Goal: Task Accomplishment & Management: Complete application form

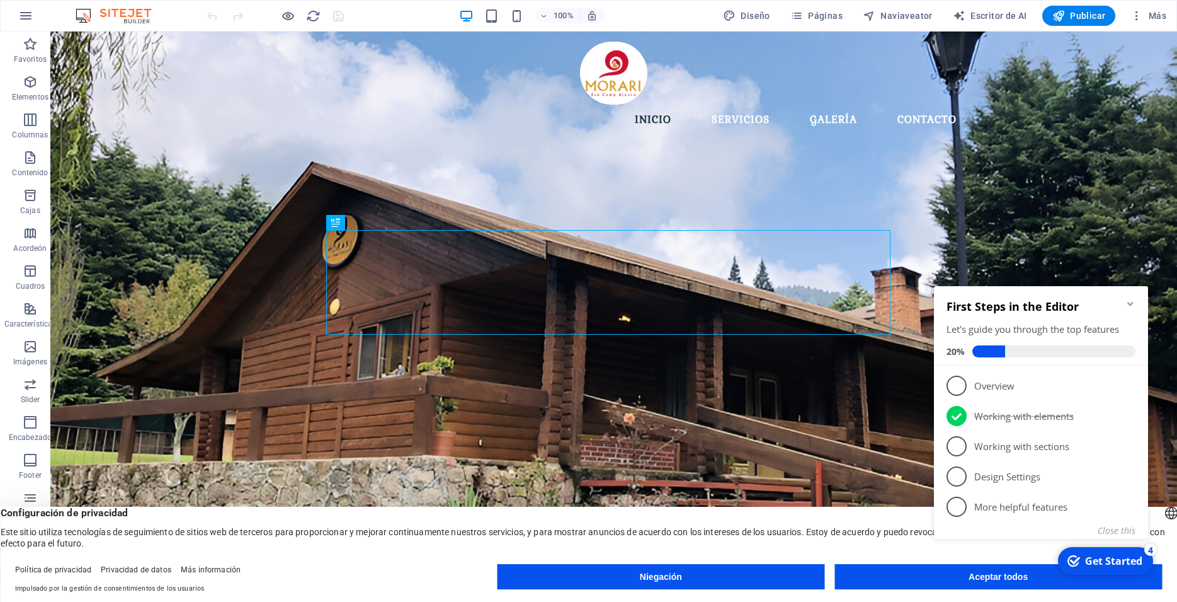
click at [1129, 306] on icon "Minimize checklist" at bounding box center [1131, 304] width 10 height 10
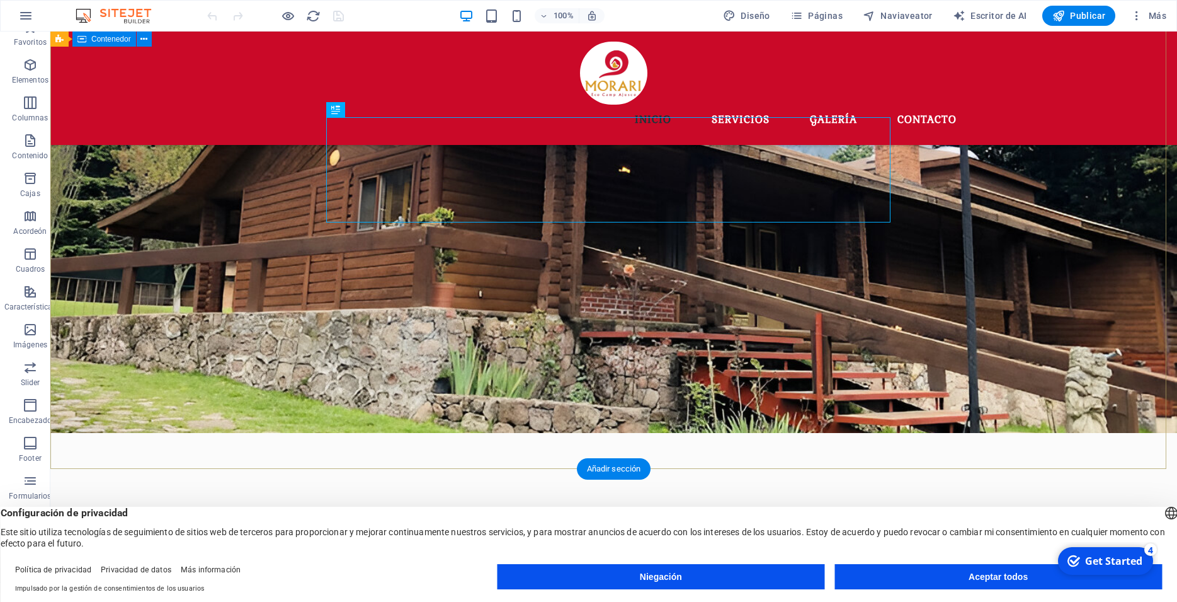
scroll to position [257, 0]
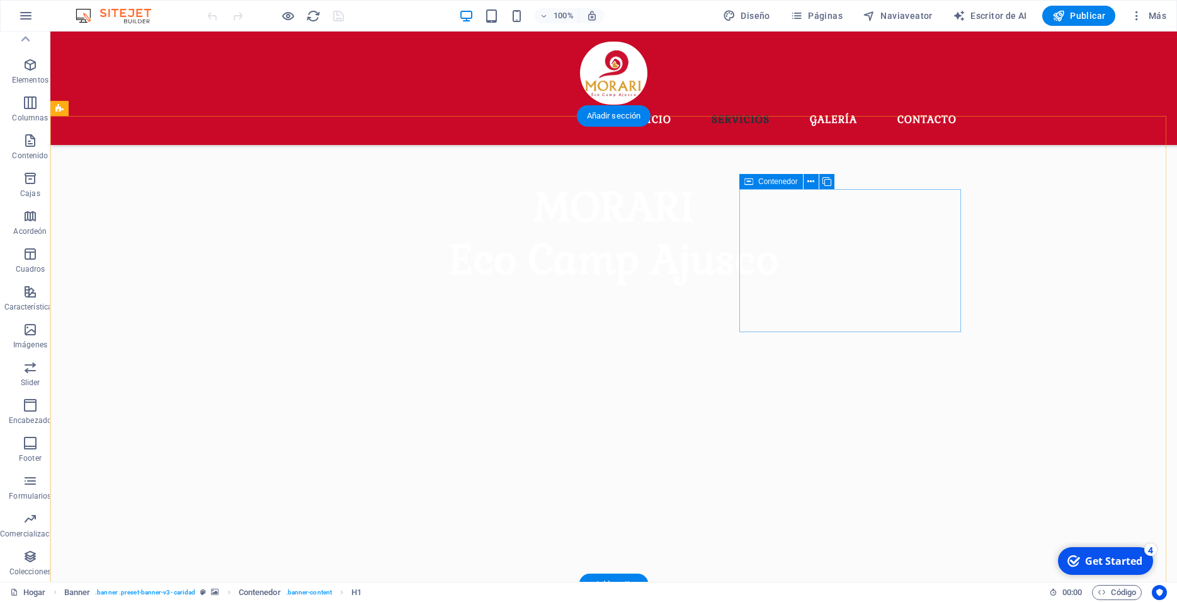
scroll to position [578, 0]
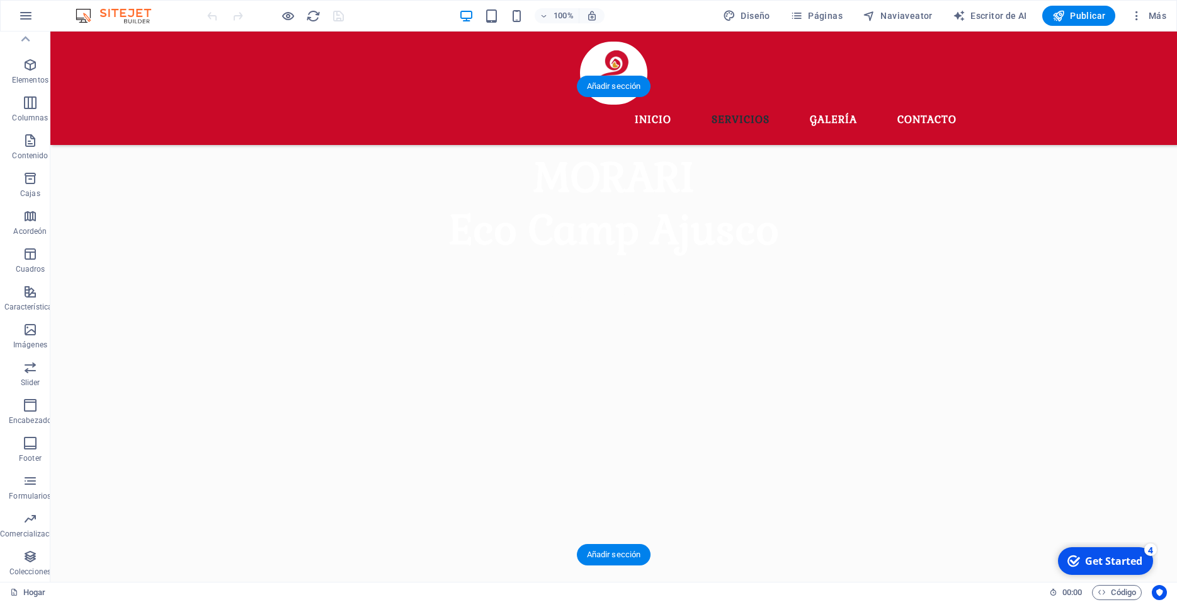
click at [187, 166] on figure at bounding box center [613, 320] width 1127 height 468
click at [191, 136] on figure at bounding box center [613, 320] width 1127 height 468
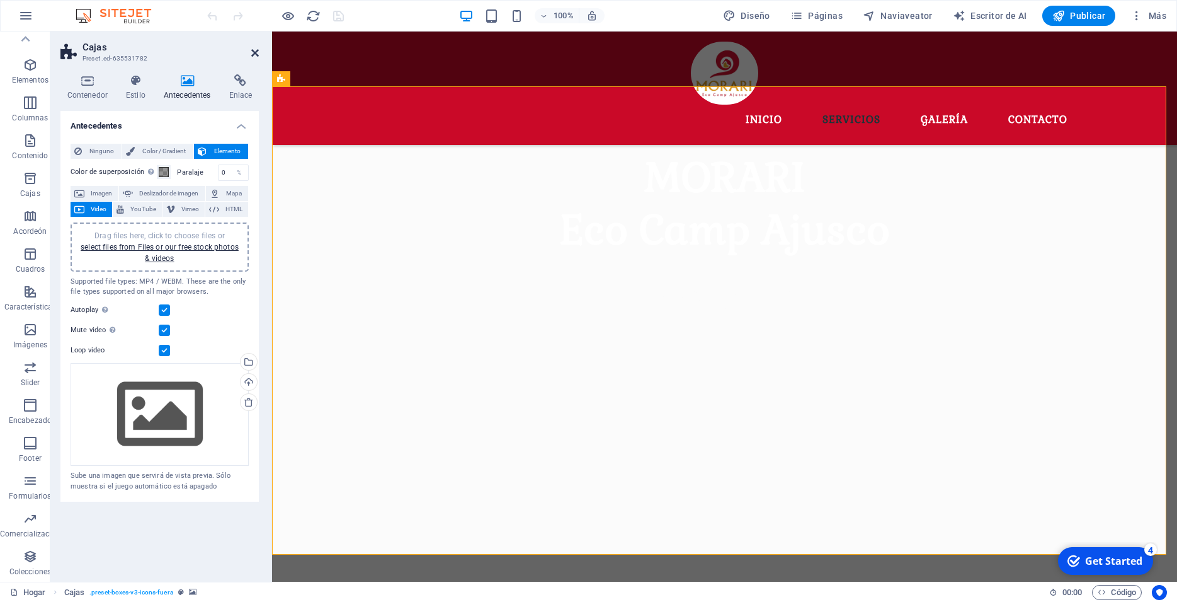
drag, startPoint x: 254, startPoint y: 49, endPoint x: 200, endPoint y: 18, distance: 62.6
click at [254, 49] on icon at bounding box center [255, 53] width 8 height 10
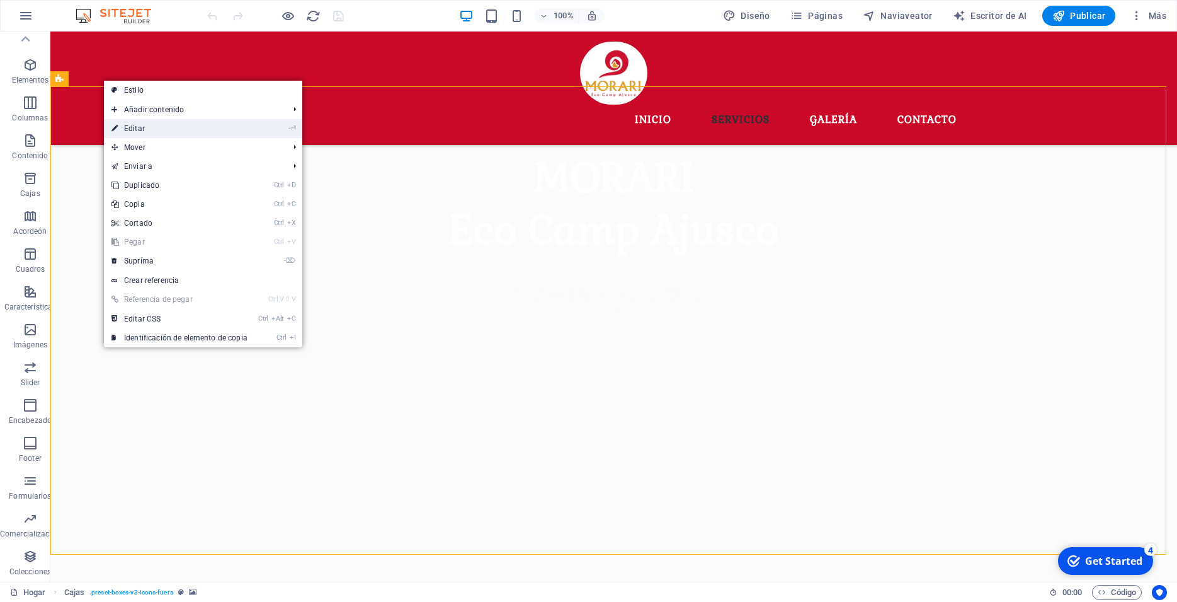
click at [147, 130] on link "- ⏎ Editar" at bounding box center [179, 128] width 151 height 19
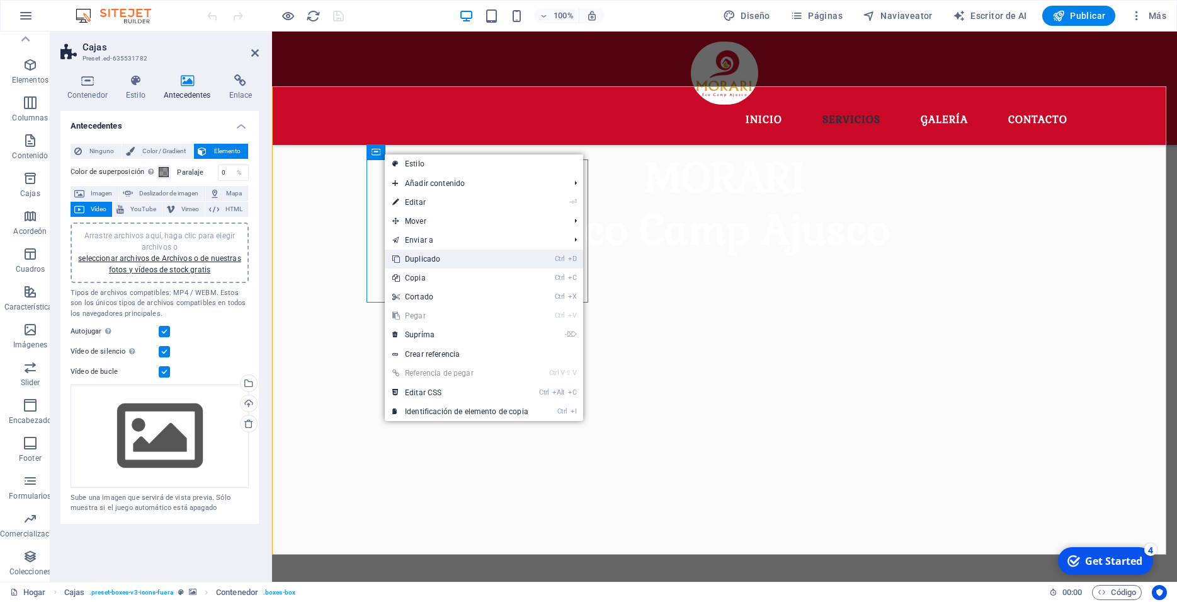
click at [417, 259] on link "Ctrl D Duplicado" at bounding box center [460, 258] width 151 height 19
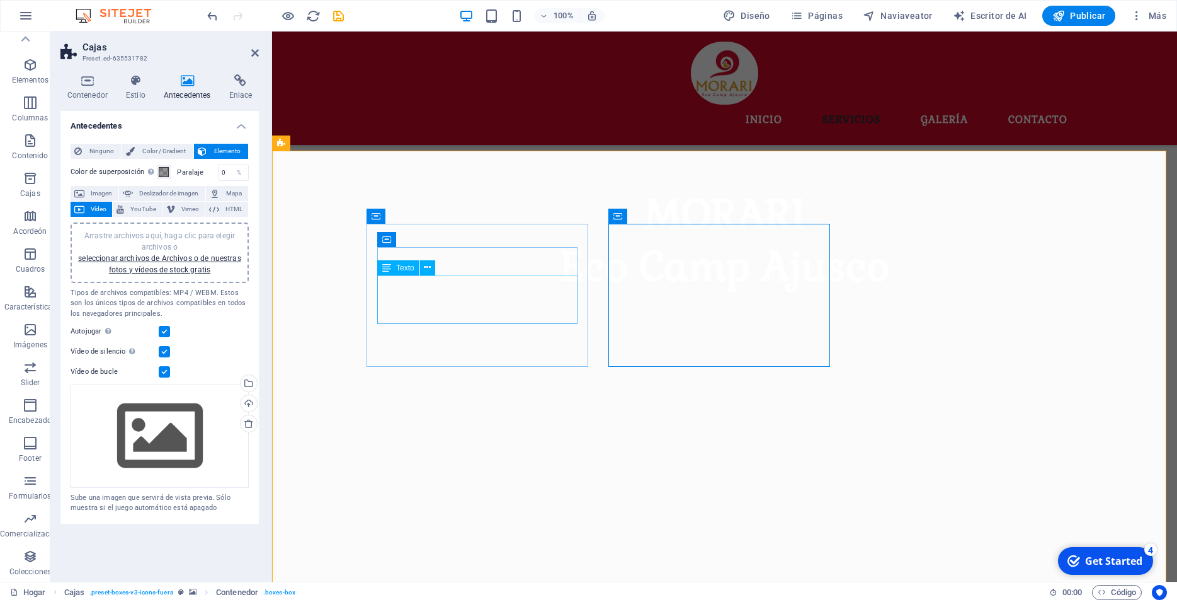
scroll to position [514, 0]
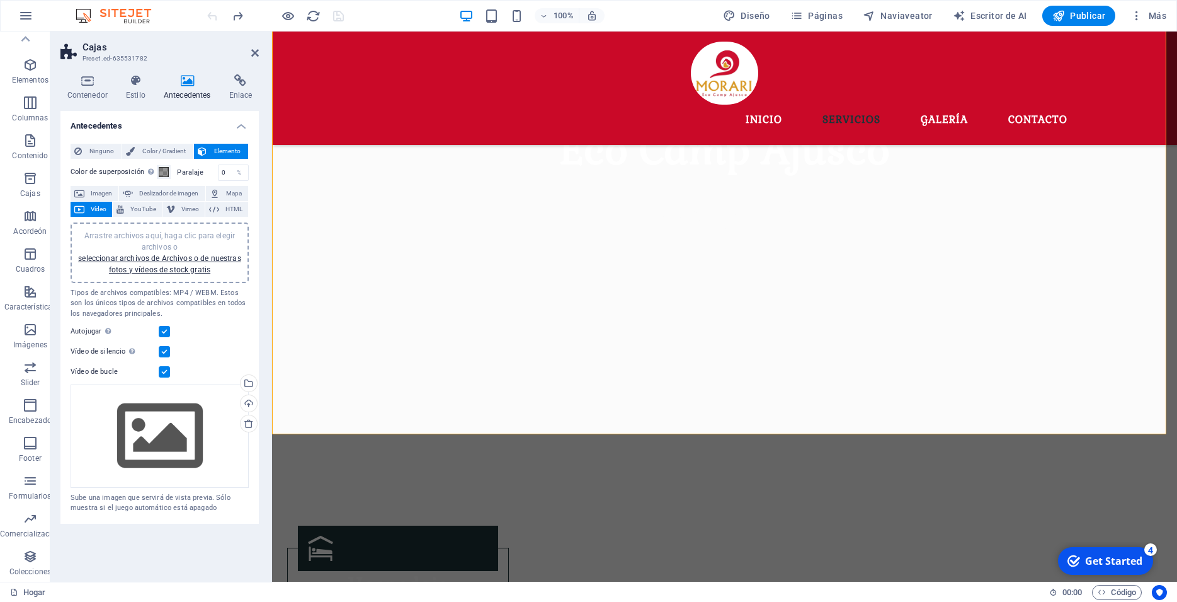
scroll to position [643, 0]
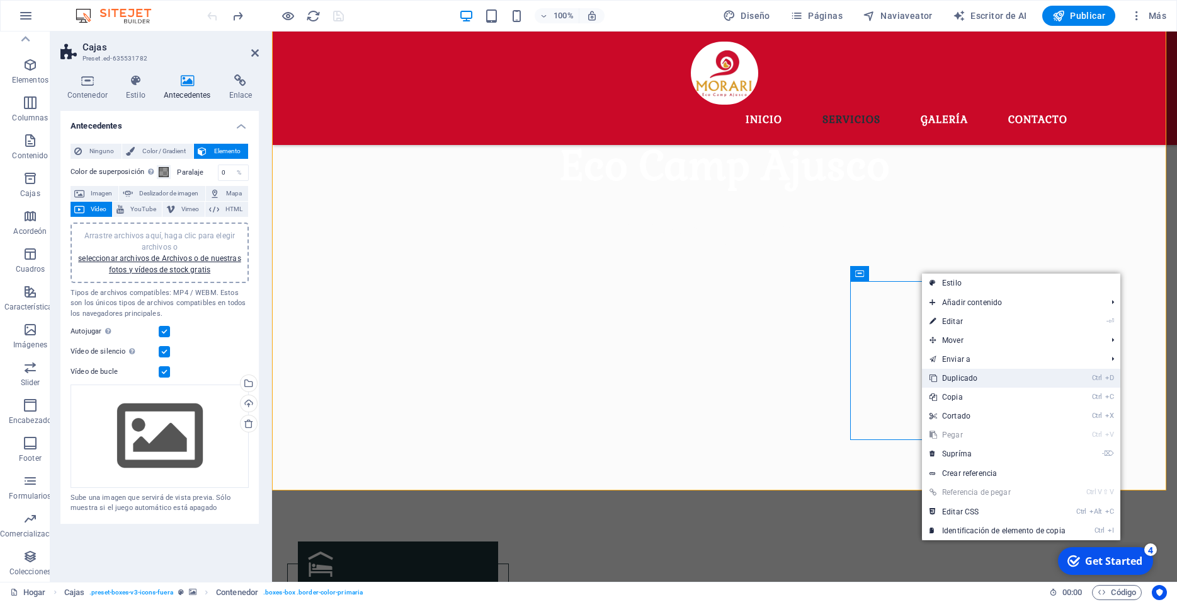
click at [970, 379] on link "Ctrl D Duplicado" at bounding box center [997, 378] width 151 height 19
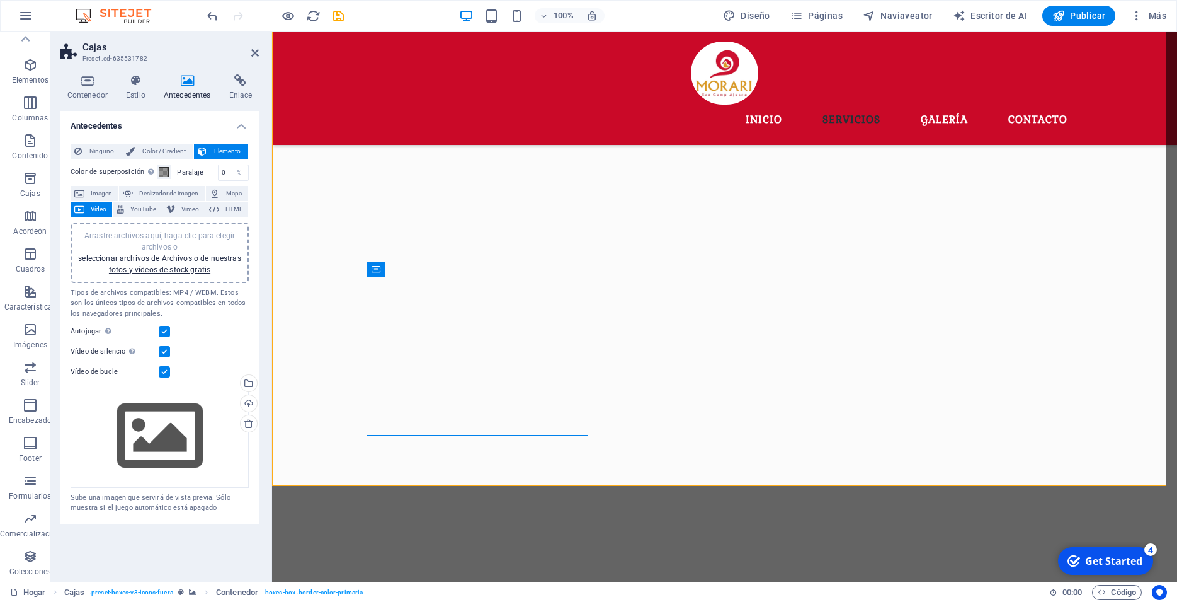
scroll to position [900, 0]
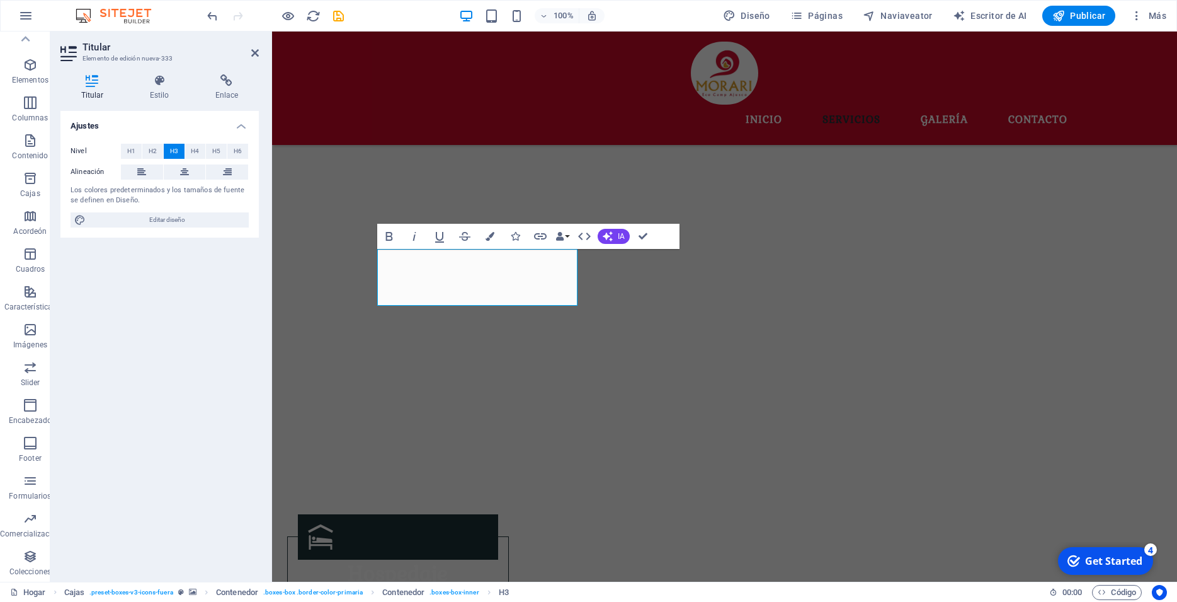
drag, startPoint x: 650, startPoint y: 276, endPoint x: 649, endPoint y: 282, distance: 6.3
click at [650, 278] on figure at bounding box center [724, 114] width 905 height 698
click at [600, 315] on figure at bounding box center [724, 114] width 905 height 698
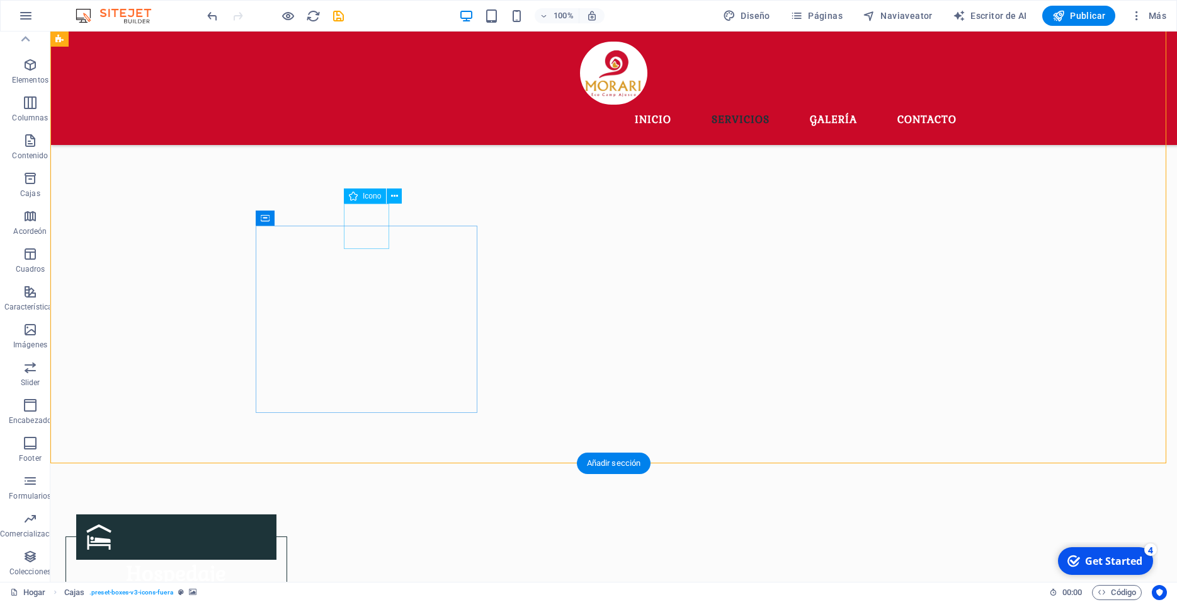
click at [394, 198] on icon at bounding box center [394, 196] width 7 height 13
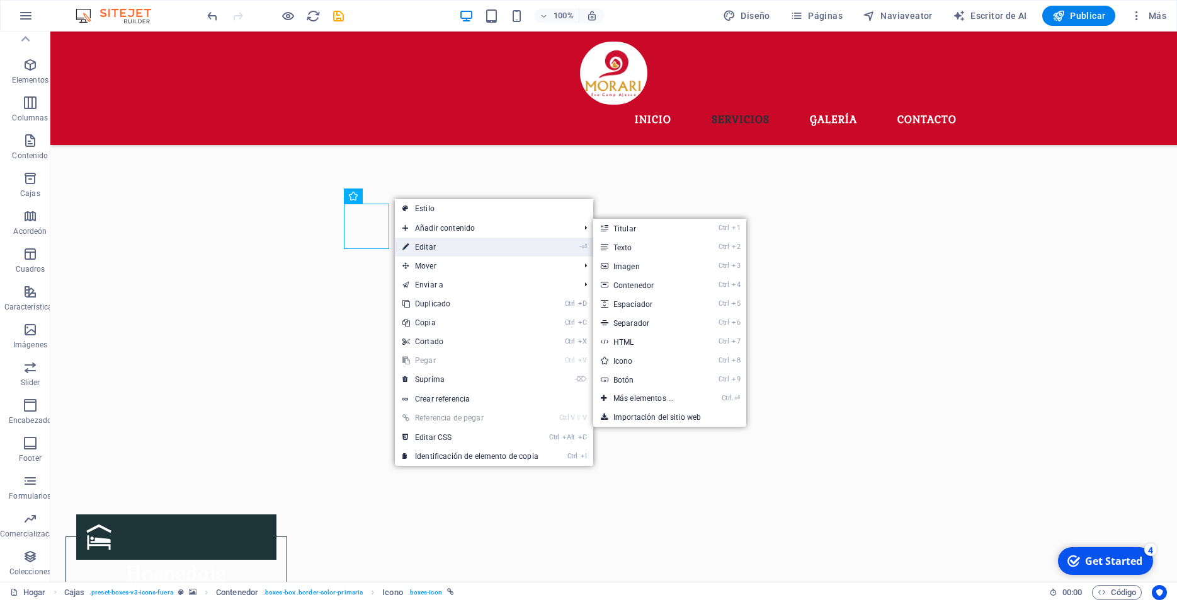
drag, startPoint x: 415, startPoint y: 246, endPoint x: 144, endPoint y: 214, distance: 273.3
click at [415, 246] on link "- ⏎ Editar" at bounding box center [470, 246] width 151 height 19
select select "xMidYMid"
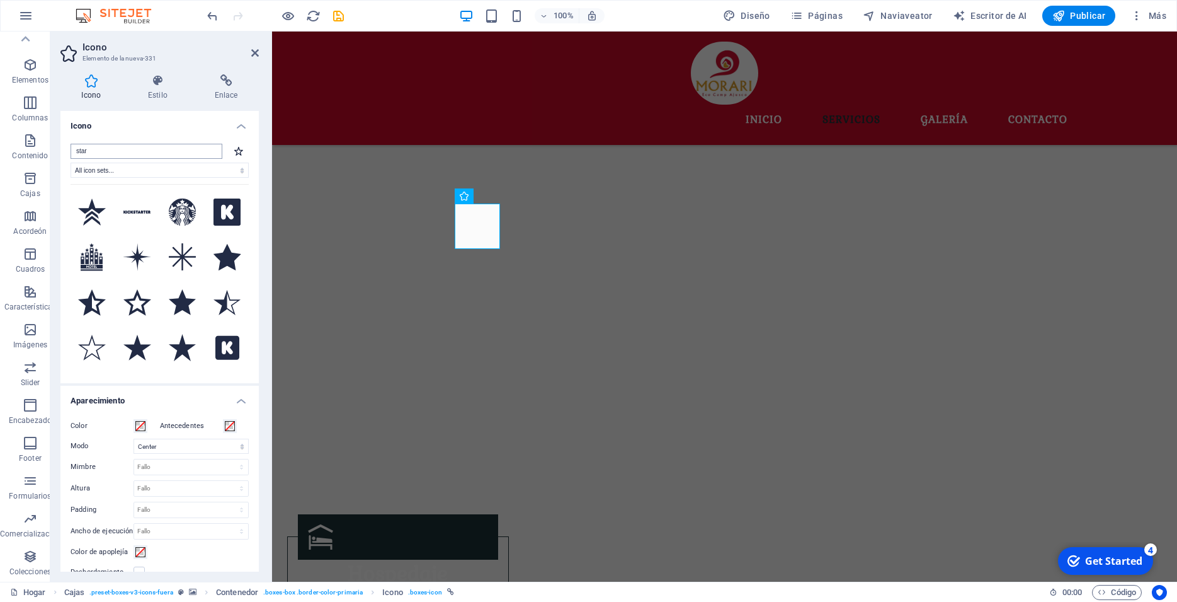
click at [114, 155] on input "star" at bounding box center [147, 151] width 152 height 15
click at [114, 154] on input "star" at bounding box center [147, 151] width 152 height 15
click at [114, 154] on input "starca," at bounding box center [147, 151] width 152 height 15
click at [192, 147] on input "starca," at bounding box center [147, 151] width 152 height 15
click at [88, 151] on input "starca," at bounding box center [147, 151] width 152 height 15
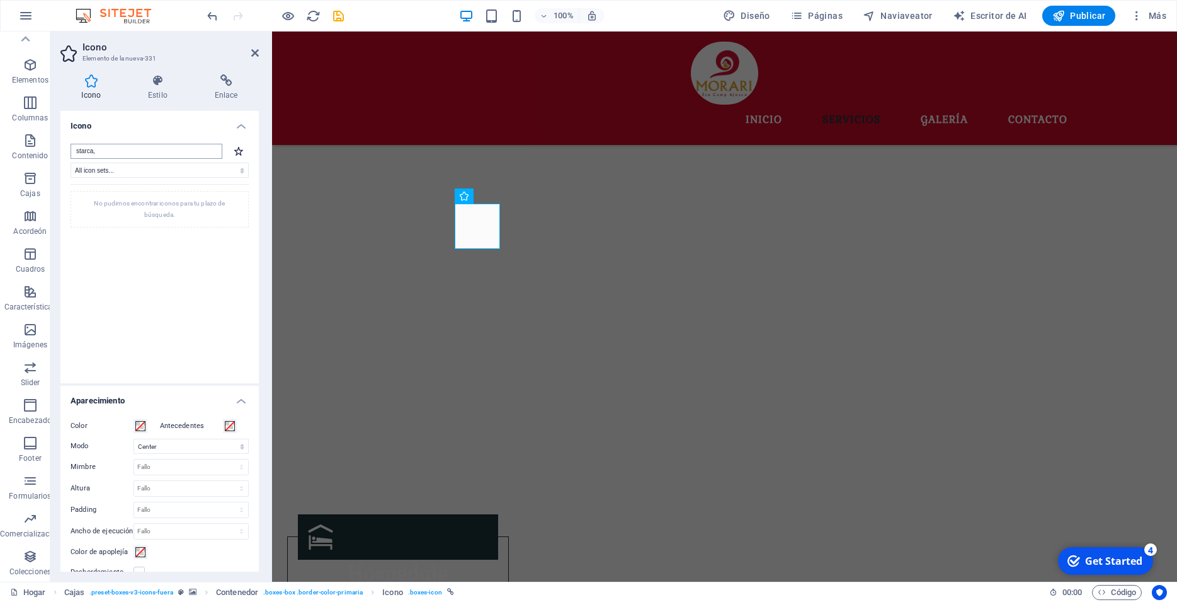
click at [101, 149] on input "starca," at bounding box center [147, 151] width 152 height 15
drag, startPoint x: 101, startPoint y: 150, endPoint x: 42, endPoint y: 149, distance: 59.2
click at [71, 150] on input "starca," at bounding box center [147, 151] width 152 height 15
type input "l"
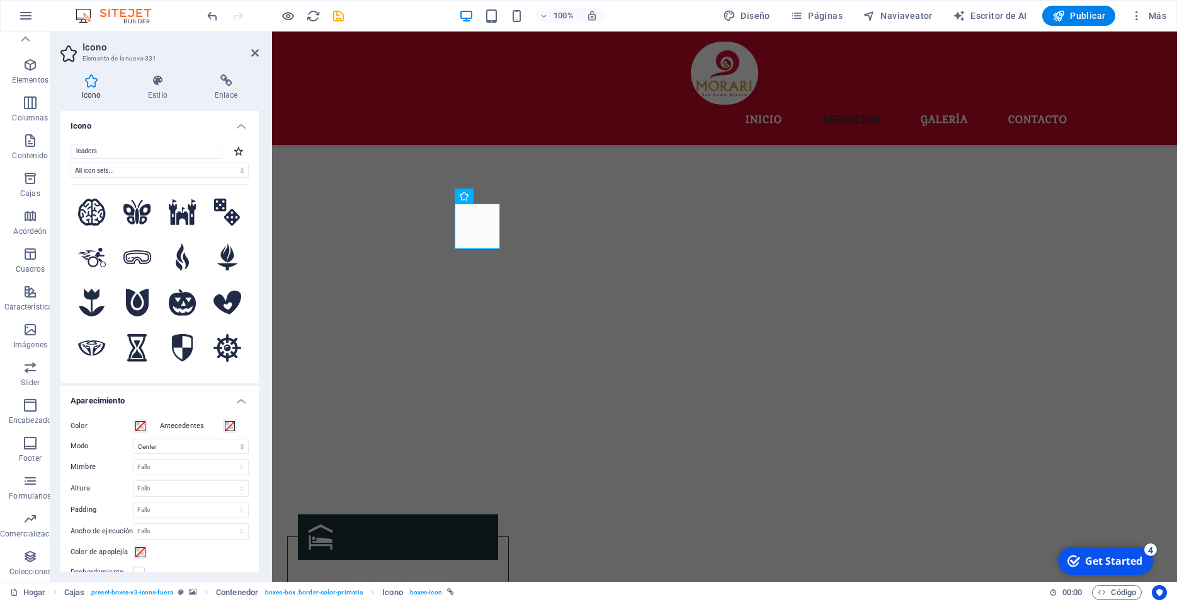
type input "leaders"
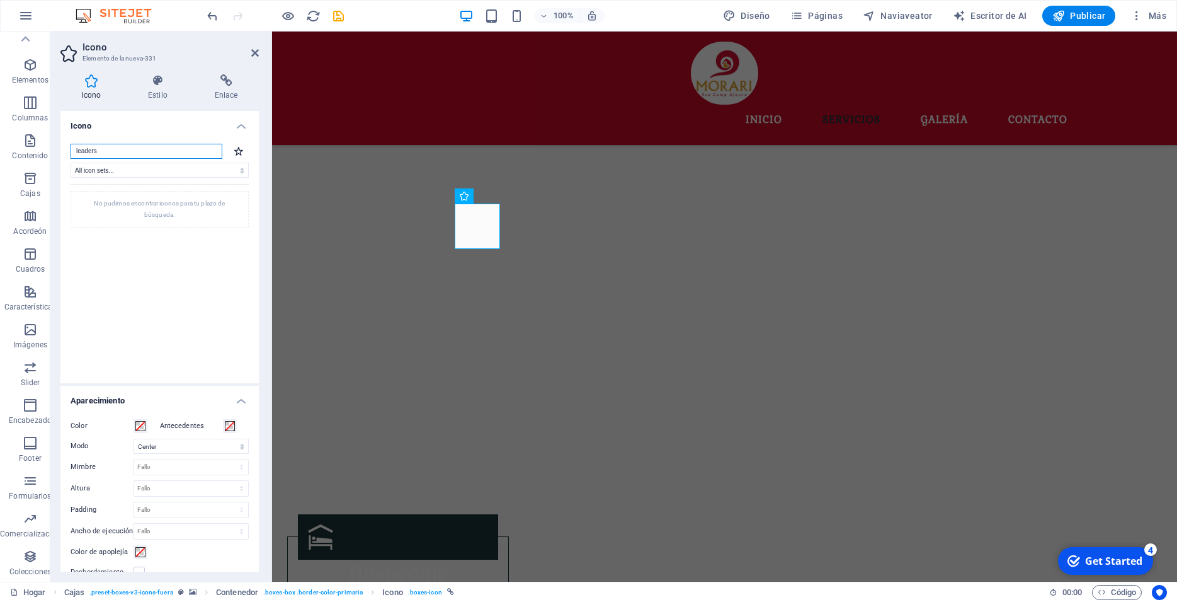
drag, startPoint x: 111, startPoint y: 154, endPoint x: 50, endPoint y: 152, distance: 61.7
click at [71, 152] on input "leaders" at bounding box center [147, 151] width 152 height 15
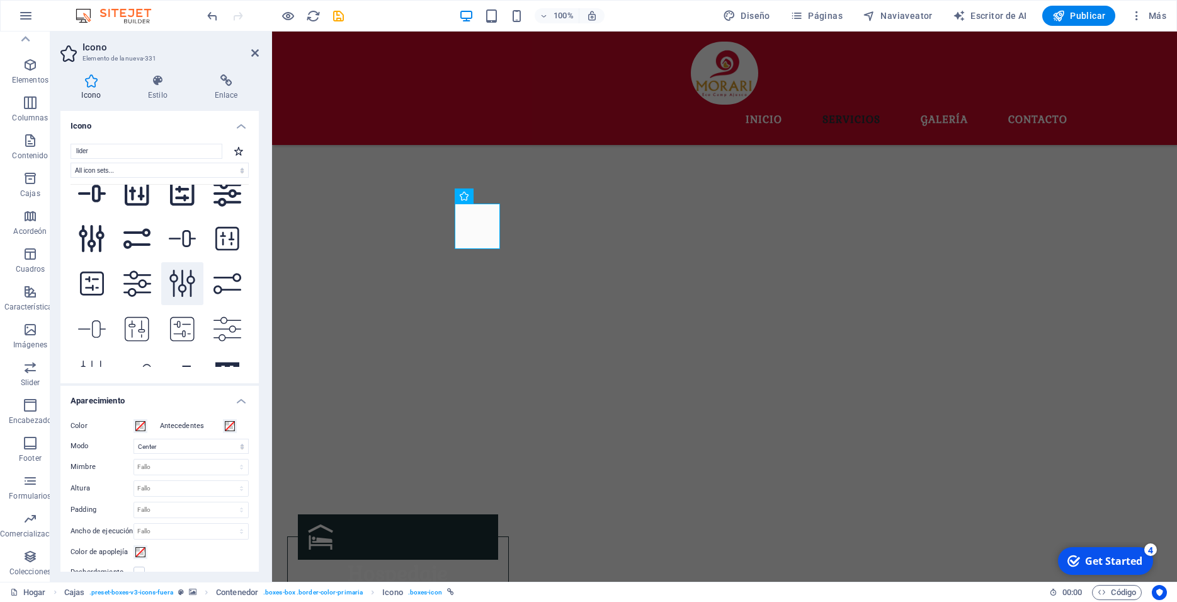
scroll to position [0, 0]
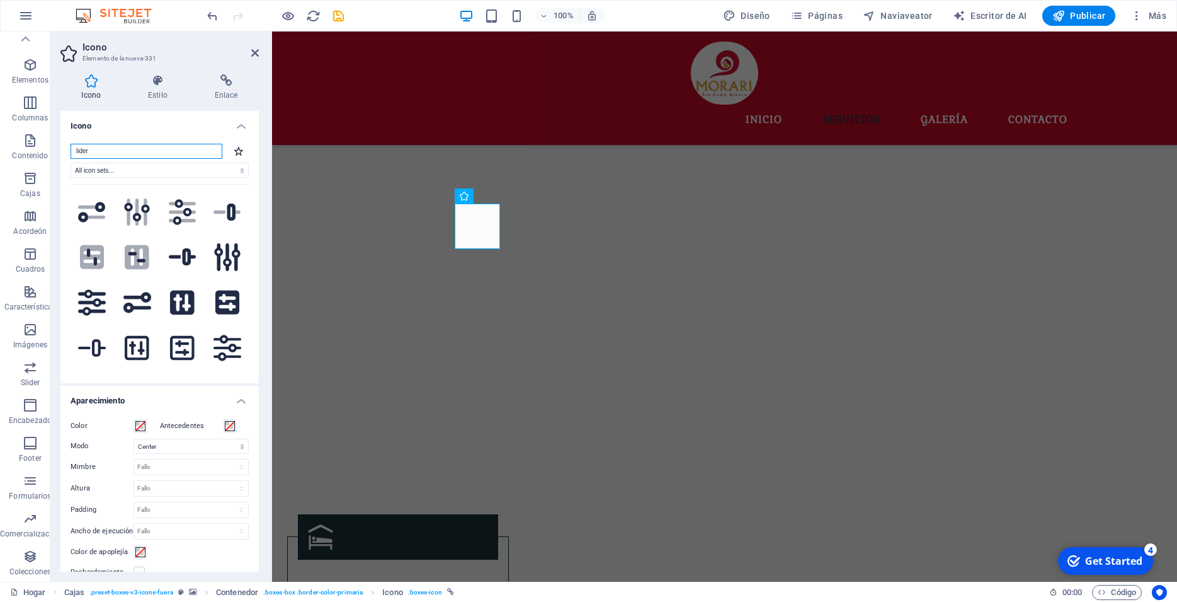
click at [115, 154] on input "lider" at bounding box center [147, 151] width 152 height 15
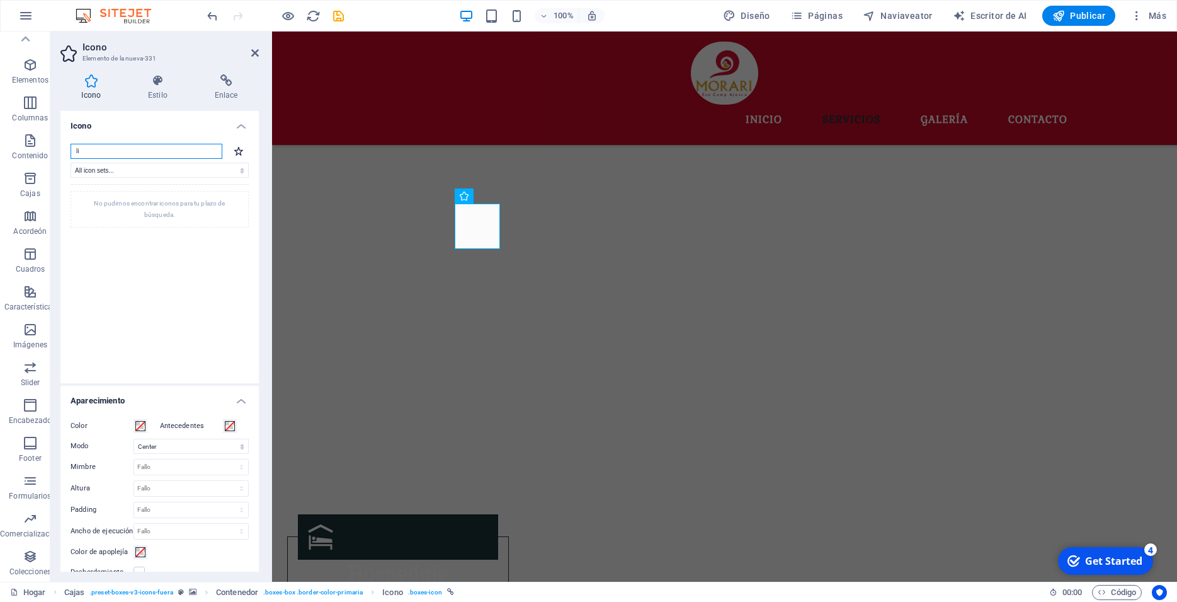
type input "l"
click at [92, 150] on input "leadres" at bounding box center [147, 151] width 152 height 15
type input "leadrers"
click at [71, 163] on select "All icon sets... IcoFont Ionicons FontAwesome Brands FontAwesome Duotone FontAw…" at bounding box center [160, 170] width 178 height 15
click option "IcoFont" at bounding box center [0, 0] width 0 height 0
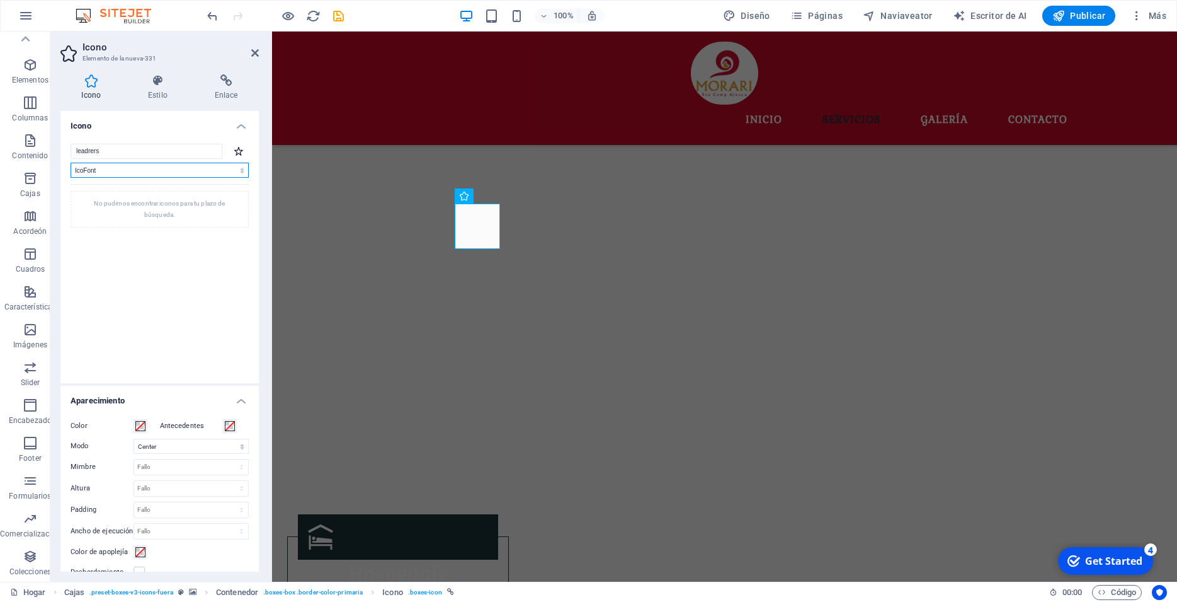
click option "FontAwesome Sharp Regular" at bounding box center [0, 0] width 0 height 0
click at [71, 163] on select "All icon sets... IcoFont Ionicons FontAwesome Brands FontAwesome Duotone FontAw…" at bounding box center [160, 170] width 178 height 15
select select "font-awesome-sharp-thin"
click option "FontAwesome Sharp Thin" at bounding box center [0, 0] width 0 height 0
drag, startPoint x: 100, startPoint y: 157, endPoint x: 43, endPoint y: 157, distance: 56.7
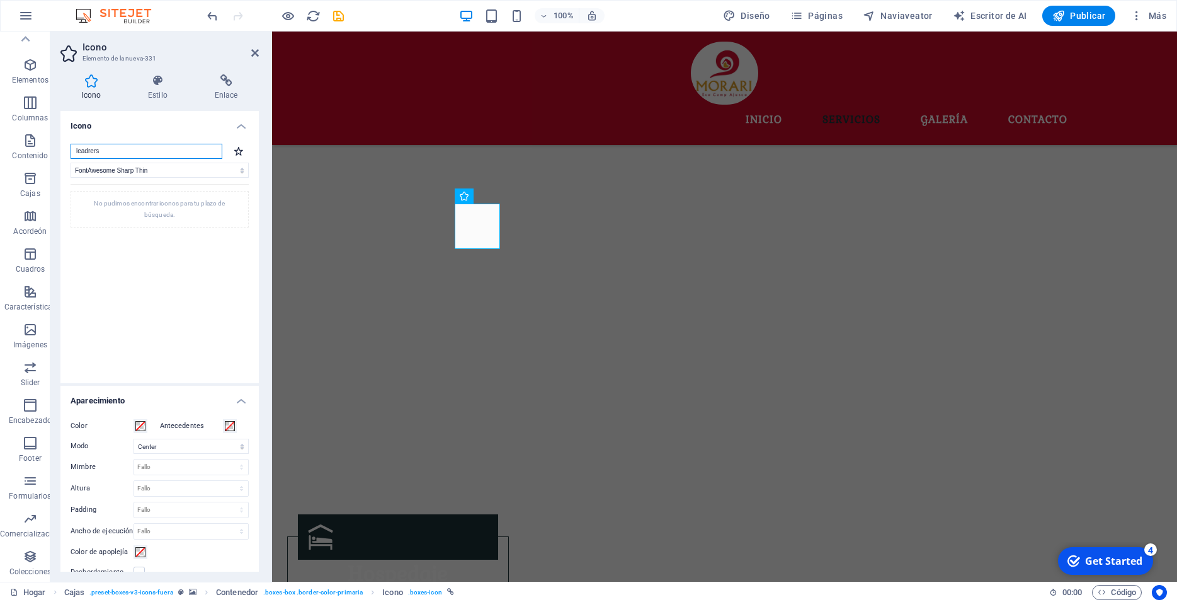
click at [71, 157] on input "leadrers" at bounding box center [147, 151] width 152 height 15
drag, startPoint x: 122, startPoint y: 152, endPoint x: 12, endPoint y: 152, distance: 109.6
click at [71, 152] on input "liders" at bounding box center [147, 151] width 152 height 15
type input "trofeo"
click at [71, 163] on select "All icon sets... IcoFont Ionicons FontAwesome Brands FontAwesome Duotone FontAw…" at bounding box center [160, 170] width 178 height 15
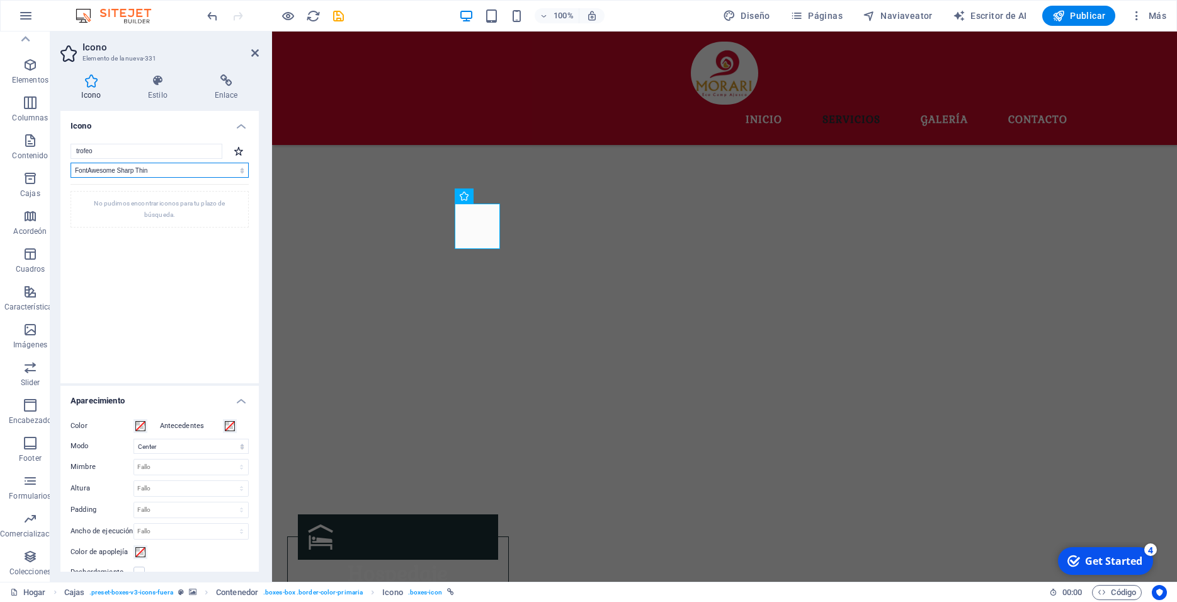
select select
click option "All icon sets..." at bounding box center [0, 0] width 0 height 0
click at [234, 153] on icon at bounding box center [238, 150] width 9 height 9
click at [196, 149] on input "trofeo" at bounding box center [147, 151] width 152 height 15
type input "t"
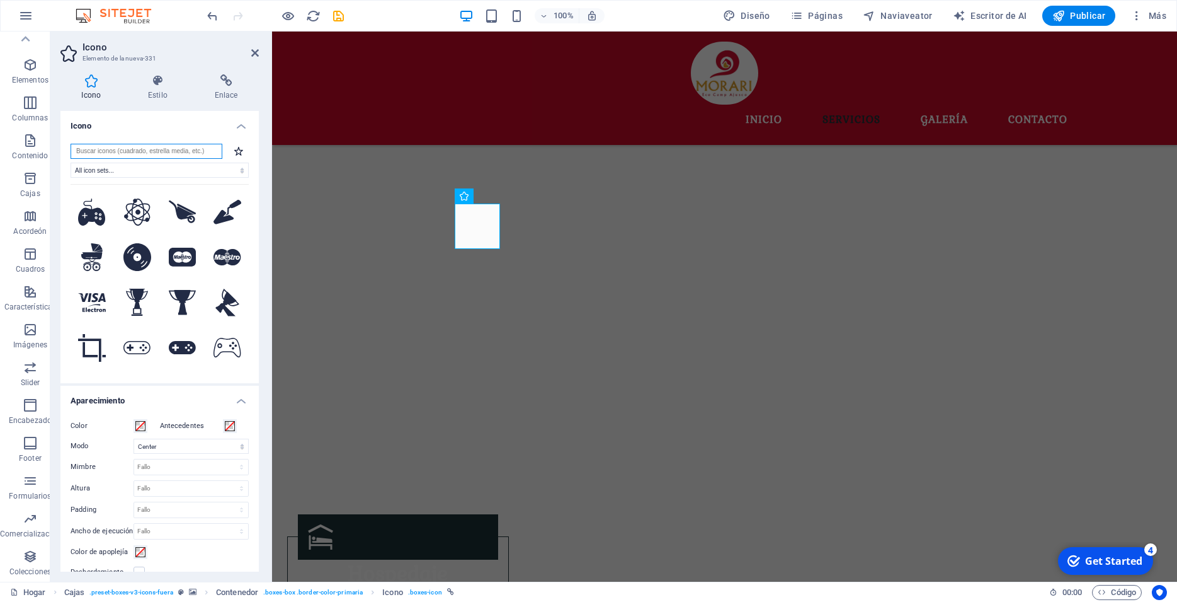
scroll to position [33, 0]
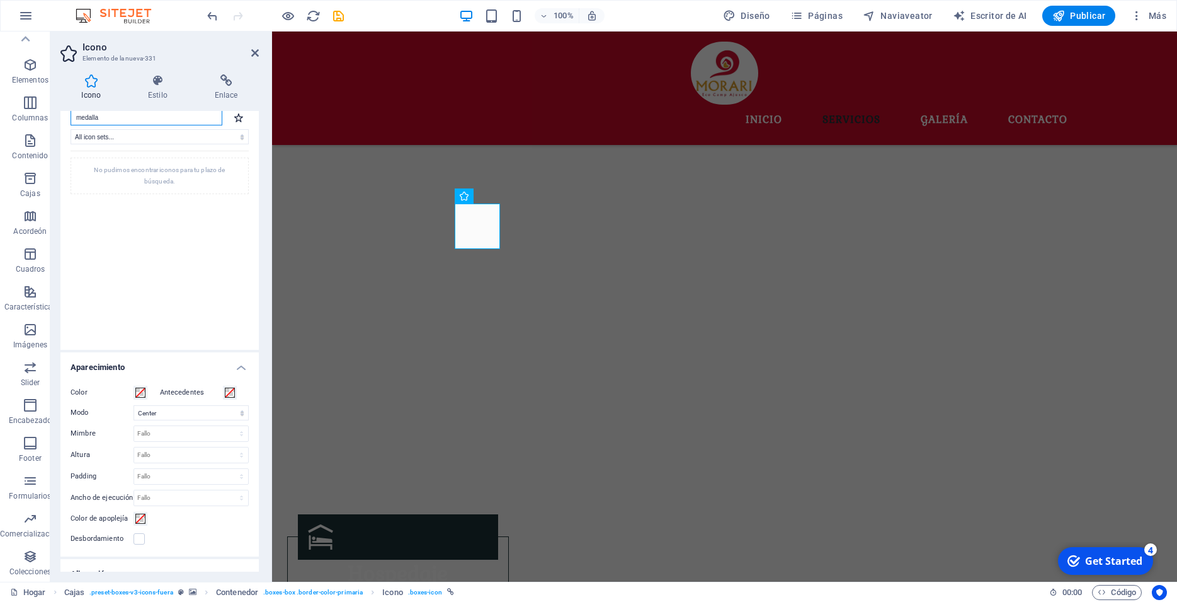
click at [116, 120] on input "medalla" at bounding box center [147, 117] width 152 height 15
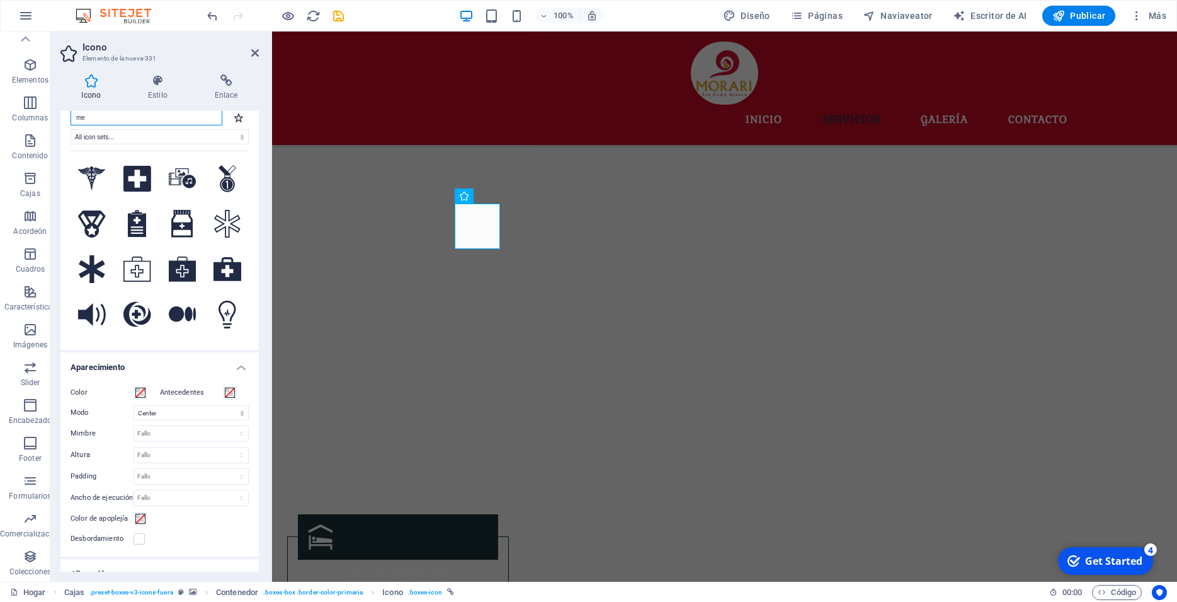
type input "me"
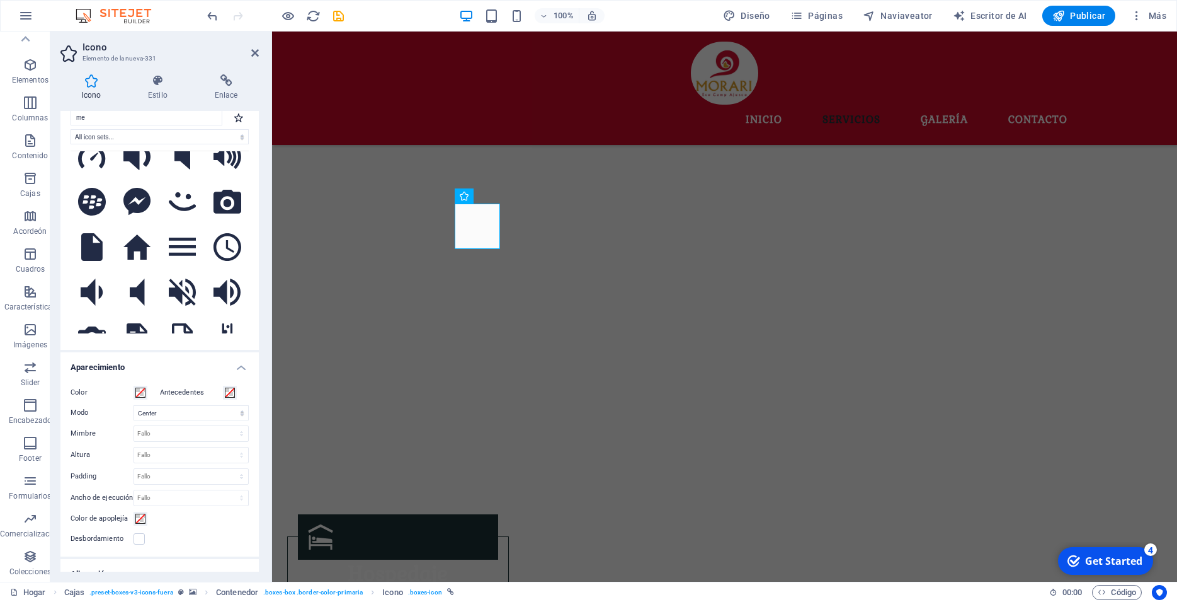
scroll to position [1020, 0]
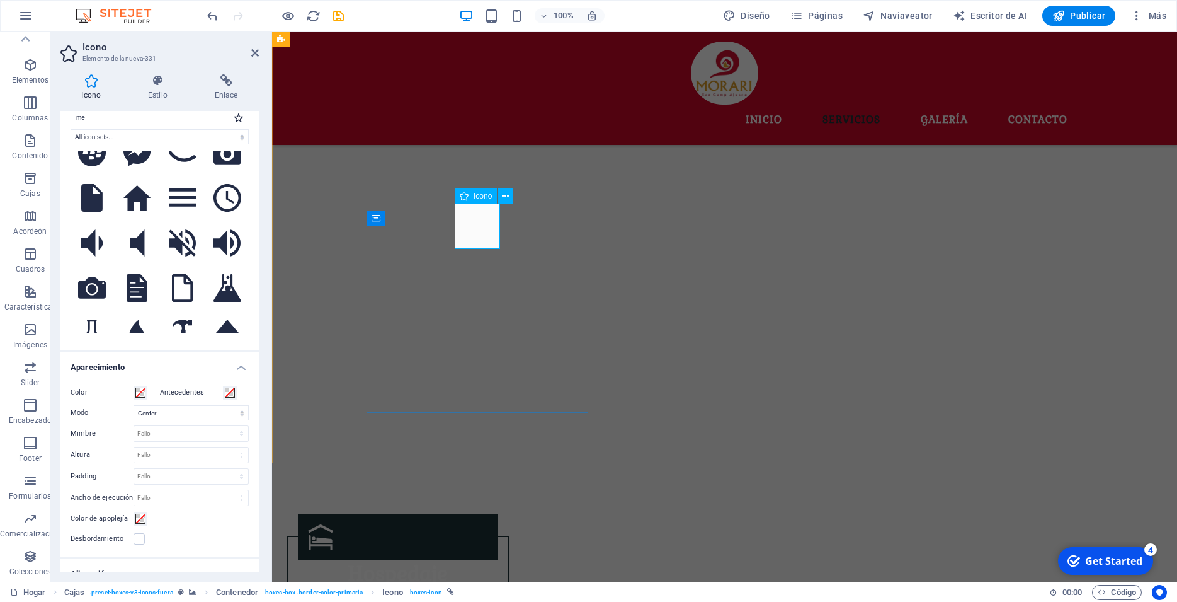
drag, startPoint x: 374, startPoint y: 209, endPoint x: 479, endPoint y: 227, distance: 107.3
click at [768, 292] on figure at bounding box center [724, 114] width 905 height 698
click at [254, 52] on icon at bounding box center [255, 53] width 8 height 10
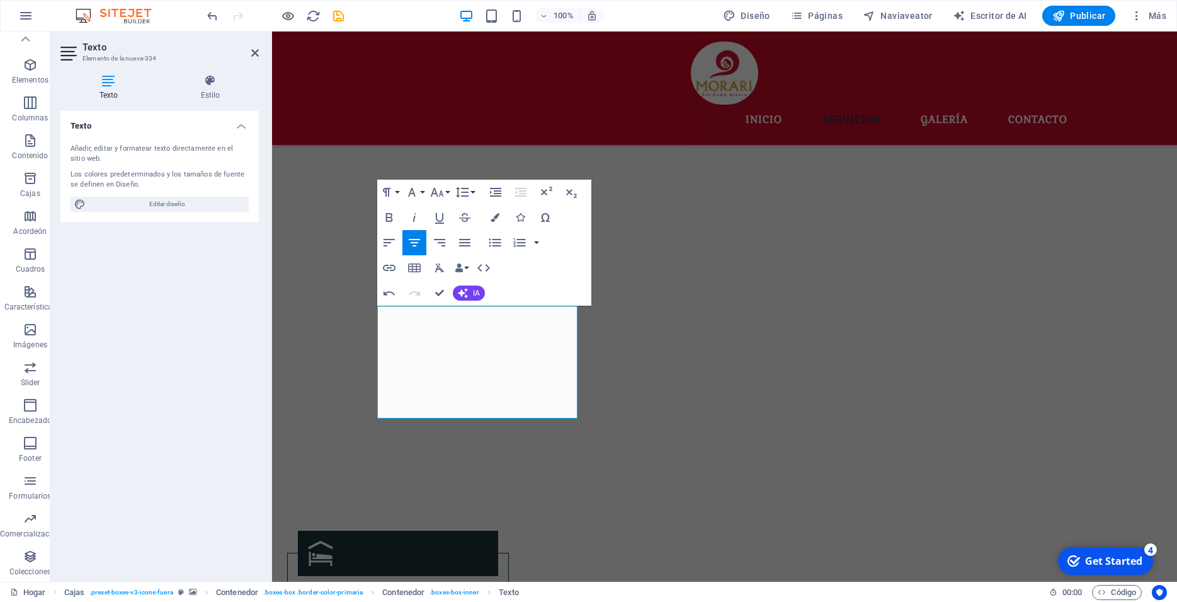
click at [639, 331] on figure at bounding box center [724, 122] width 905 height 714
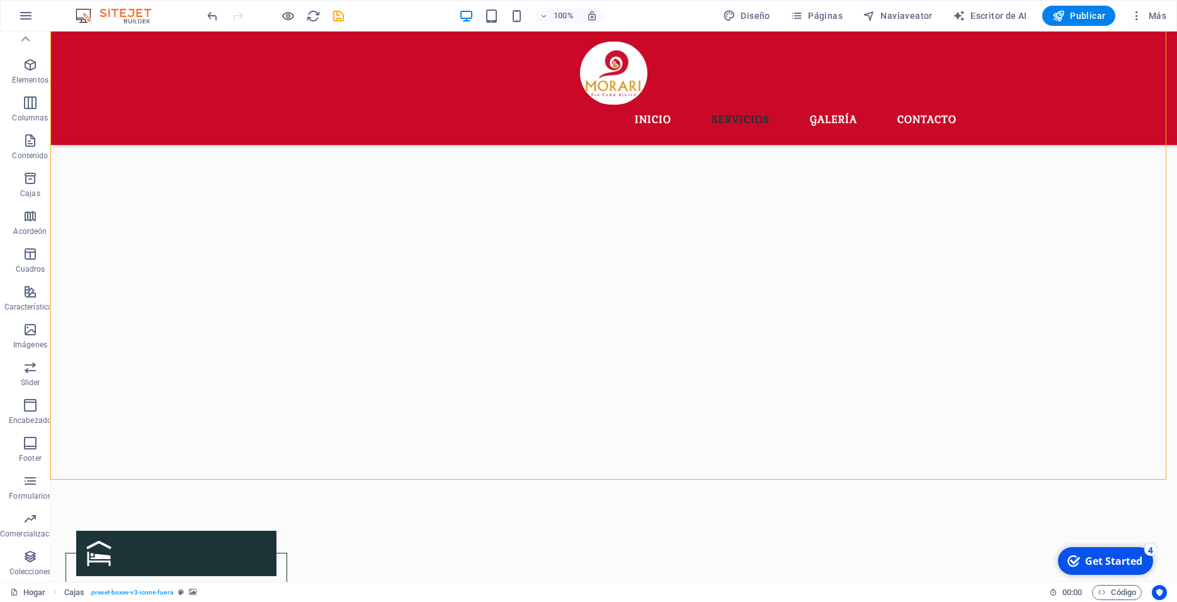
drag, startPoint x: 418, startPoint y: 331, endPoint x: 639, endPoint y: 331, distance: 221.1
click at [639, 331] on figure at bounding box center [613, 122] width 1127 height 714
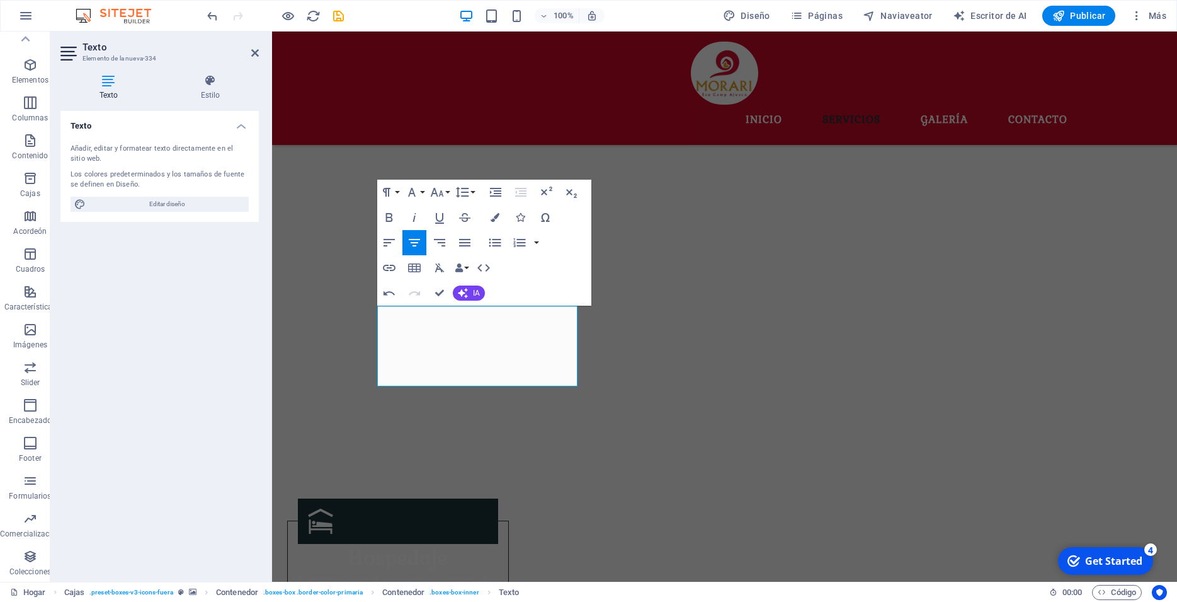
click at [557, 427] on figure at bounding box center [724, 106] width 905 height 682
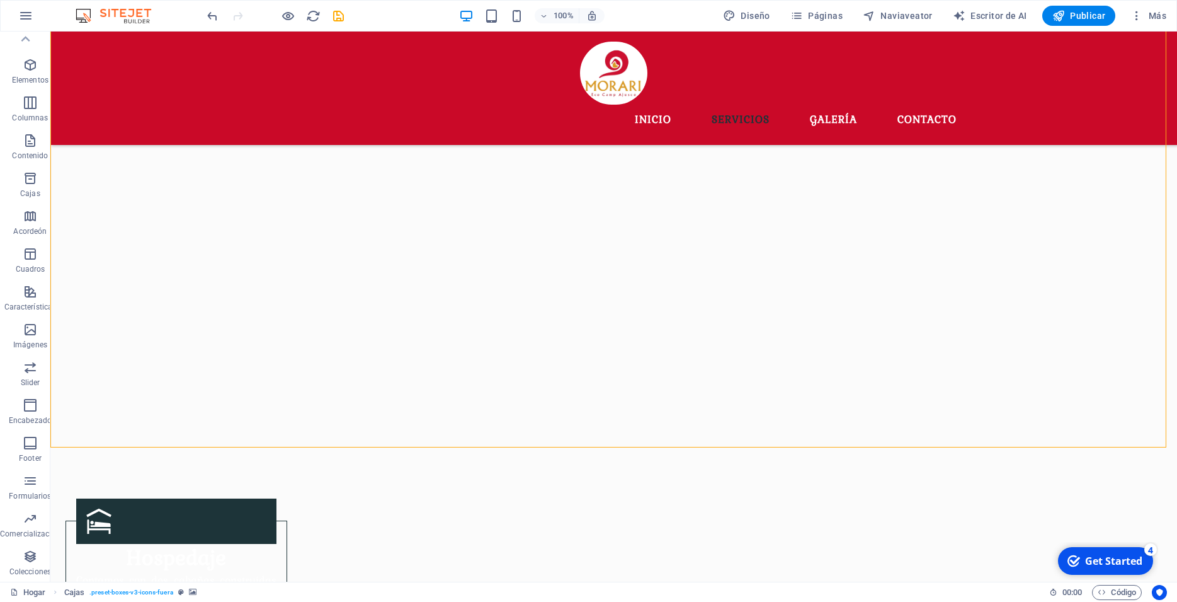
click at [607, 346] on figure at bounding box center [613, 106] width 1127 height 682
click at [328, 221] on icon at bounding box center [327, 218] width 7 height 13
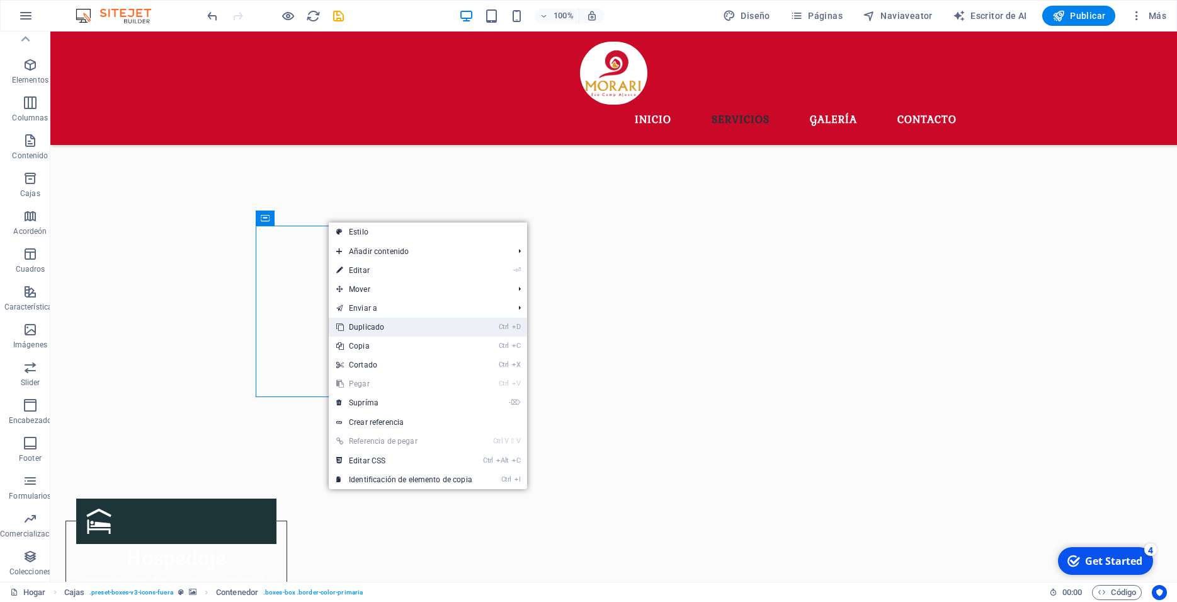
click at [365, 328] on link "Ctrl D Duplicado" at bounding box center [404, 326] width 151 height 19
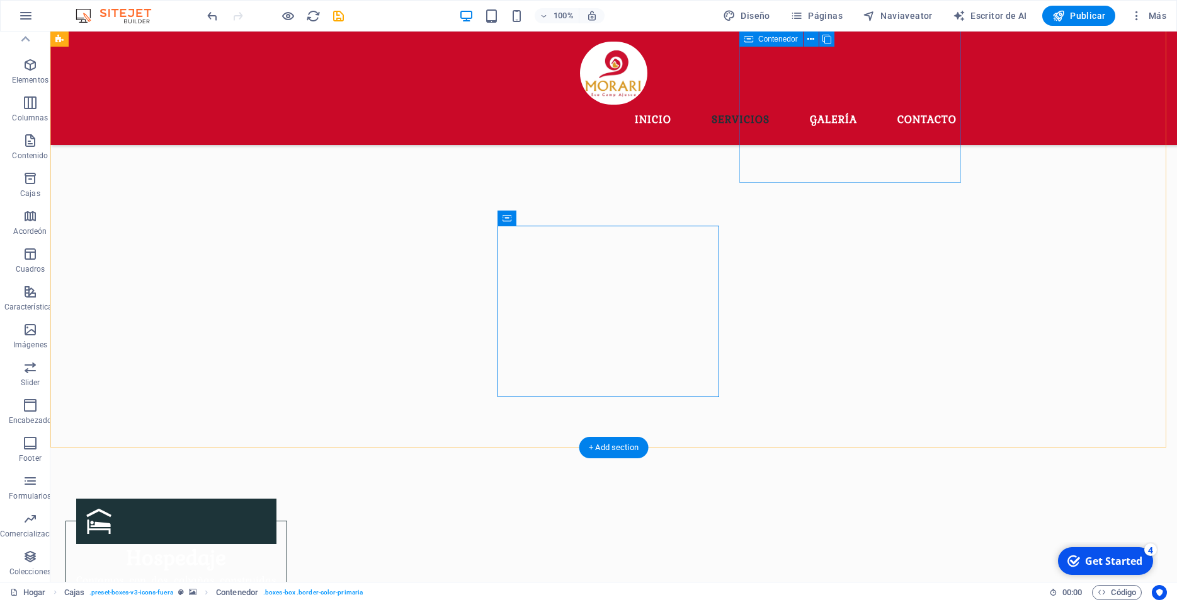
click at [639, 191] on icon at bounding box center [636, 196] width 7 height 13
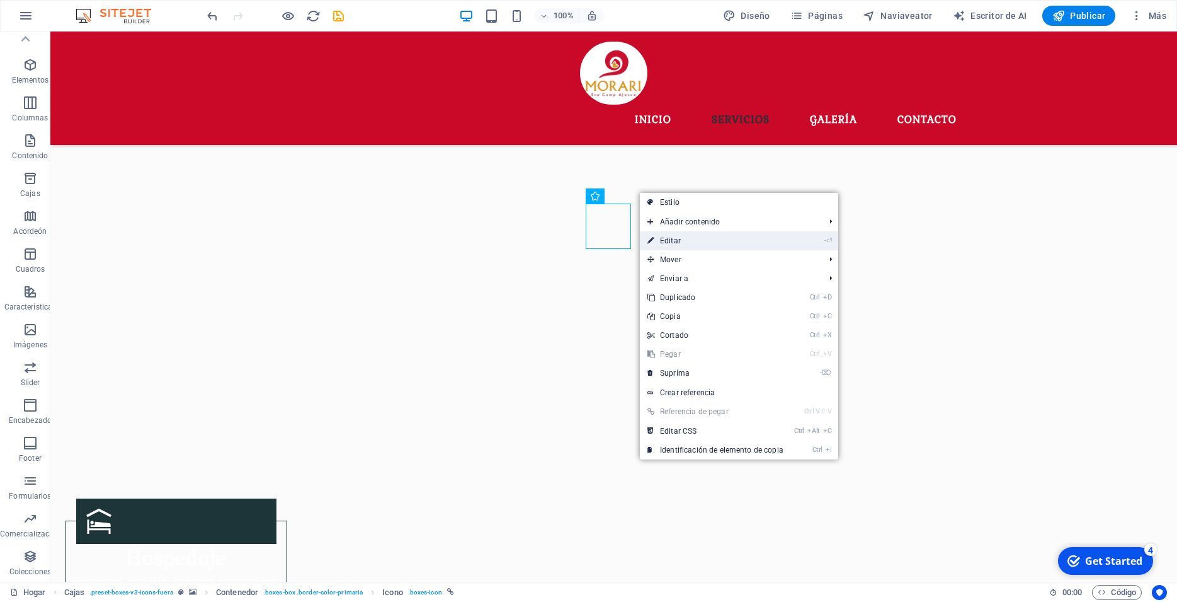
drag, startPoint x: 669, startPoint y: 239, endPoint x: 380, endPoint y: 211, distance: 290.5
click at [669, 240] on link "- ⏎ Editar" at bounding box center [715, 240] width 151 height 19
select select "xMidYMid"
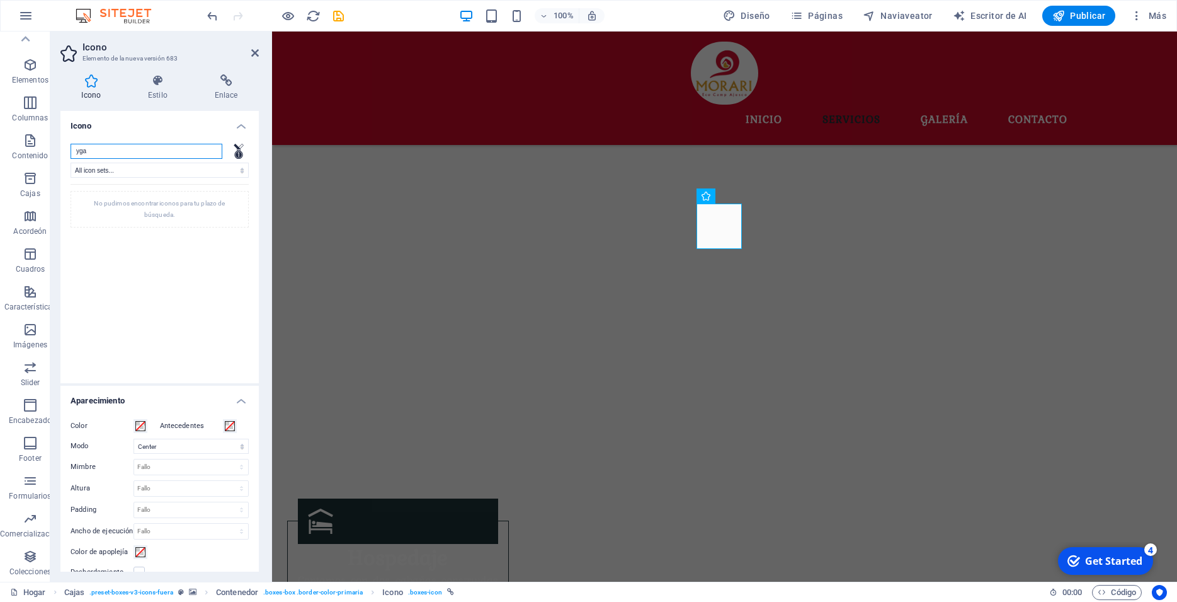
click at [96, 152] on input "yga" at bounding box center [147, 151] width 152 height 15
click at [131, 151] on input "yoga" at bounding box center [147, 151] width 152 height 15
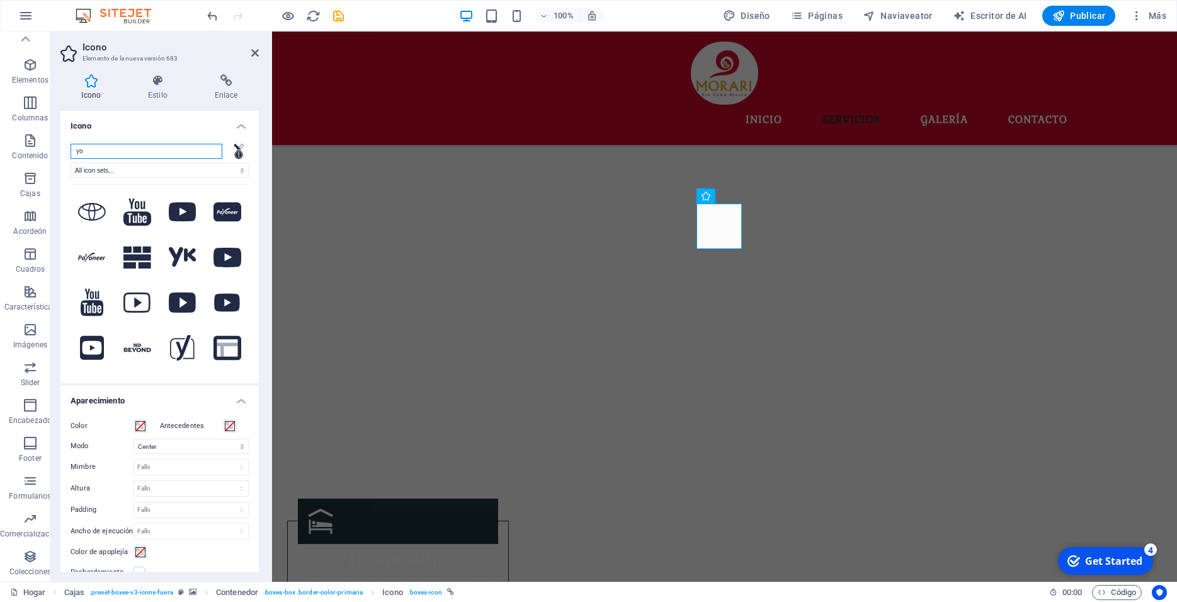
type input "y"
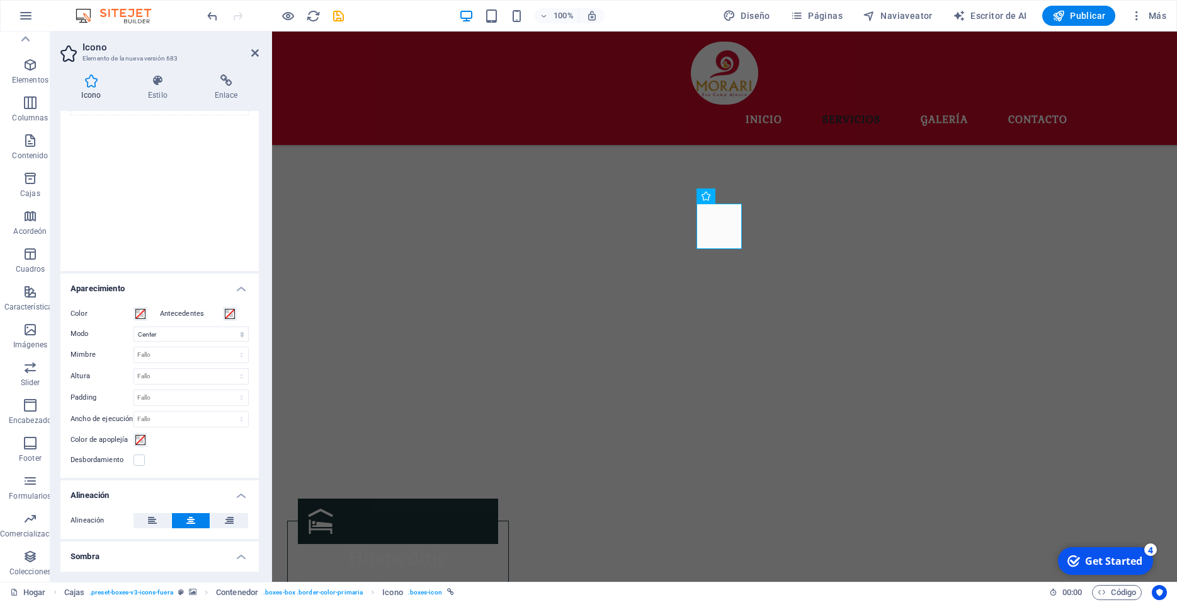
scroll to position [0, 0]
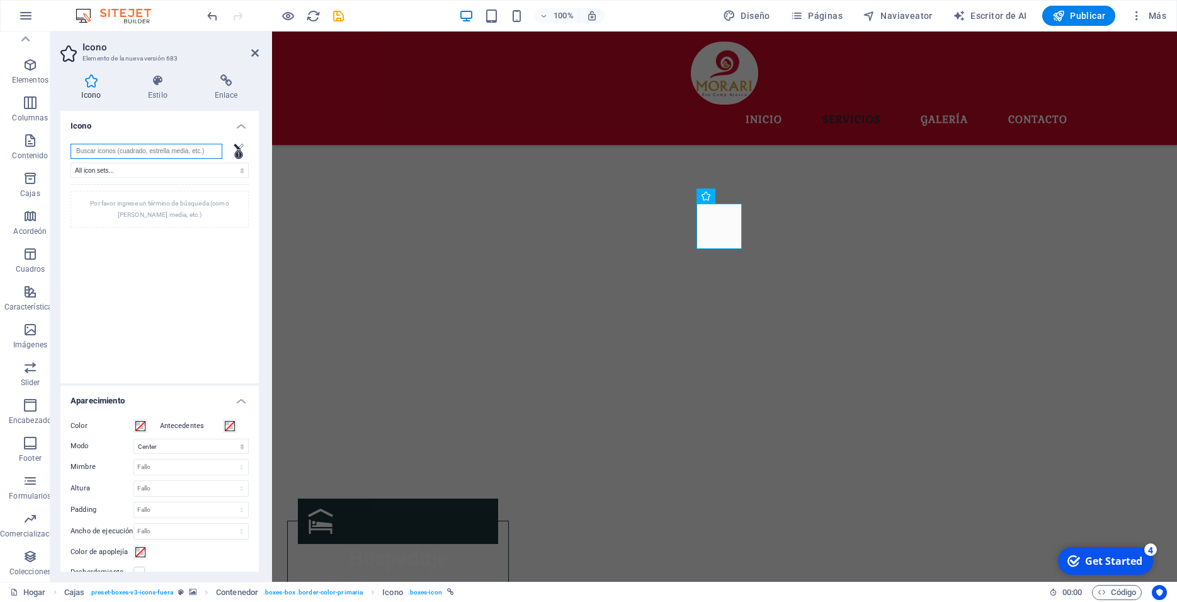
click at [181, 149] on input "search" at bounding box center [147, 151] width 152 height 15
type input "y"
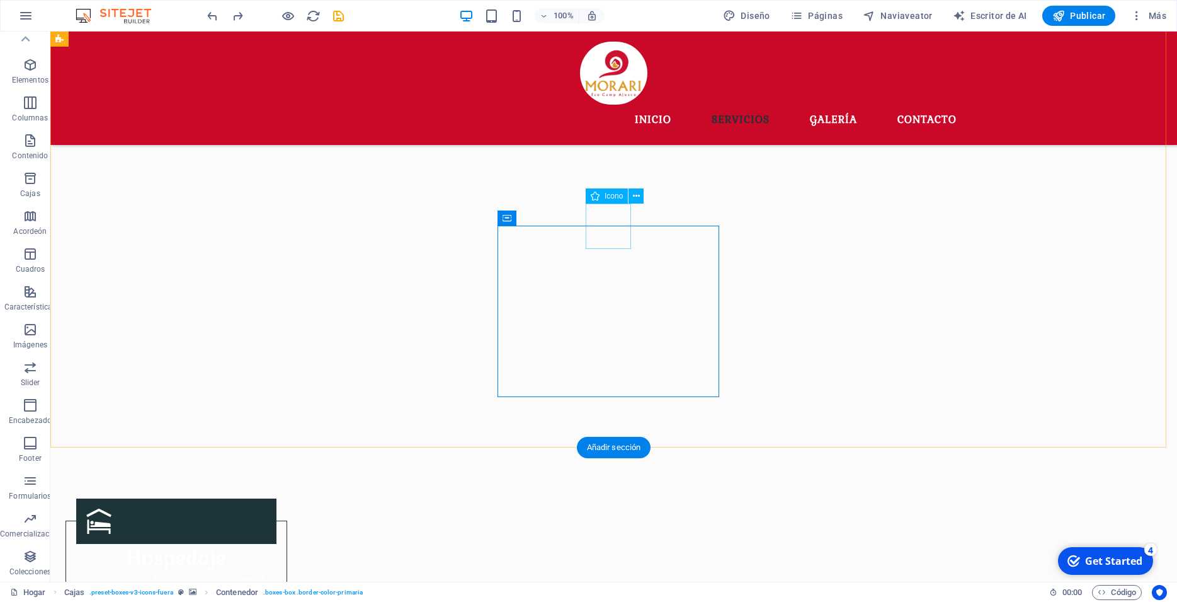
select select "xMidYMid"
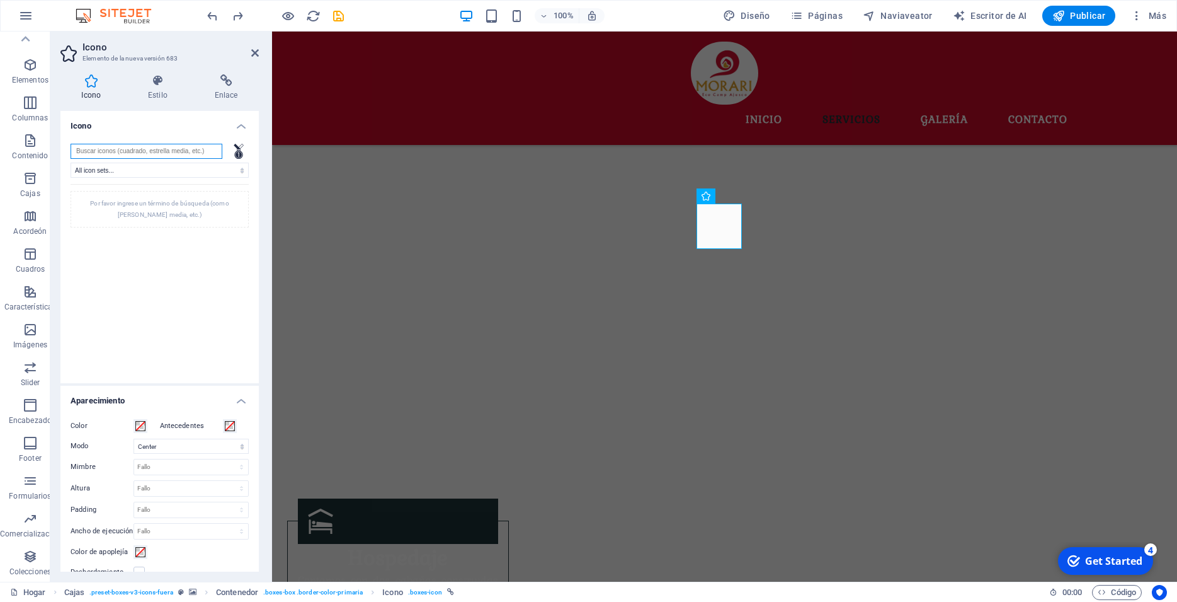
click at [181, 153] on input "search" at bounding box center [147, 151] width 152 height 15
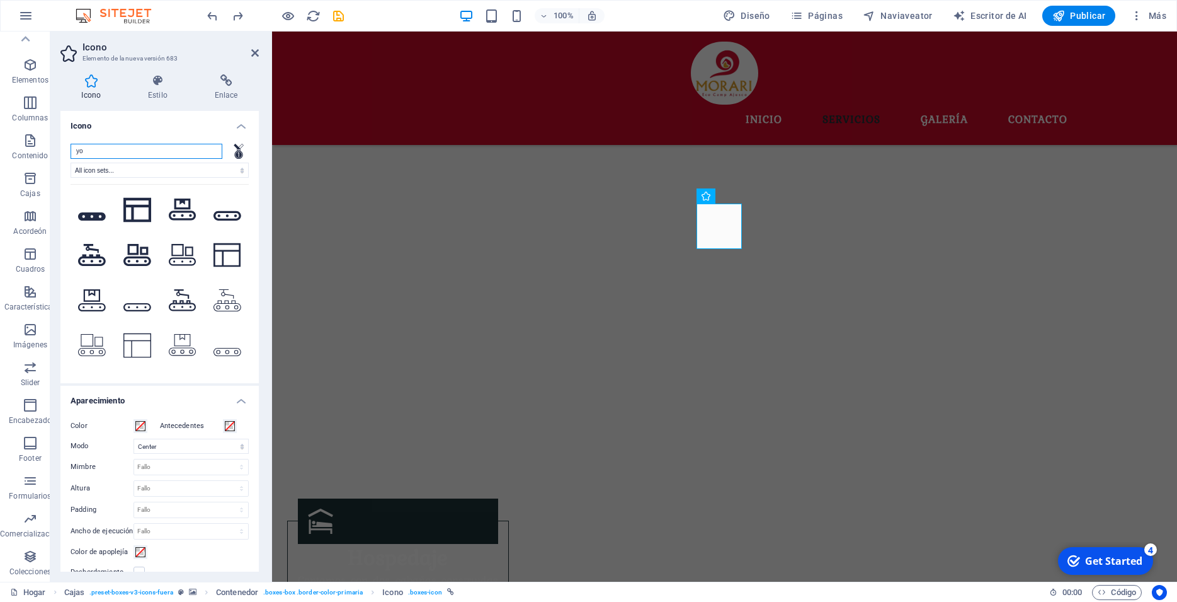
click at [108, 155] on input "yo" at bounding box center [147, 151] width 152 height 15
type input "y"
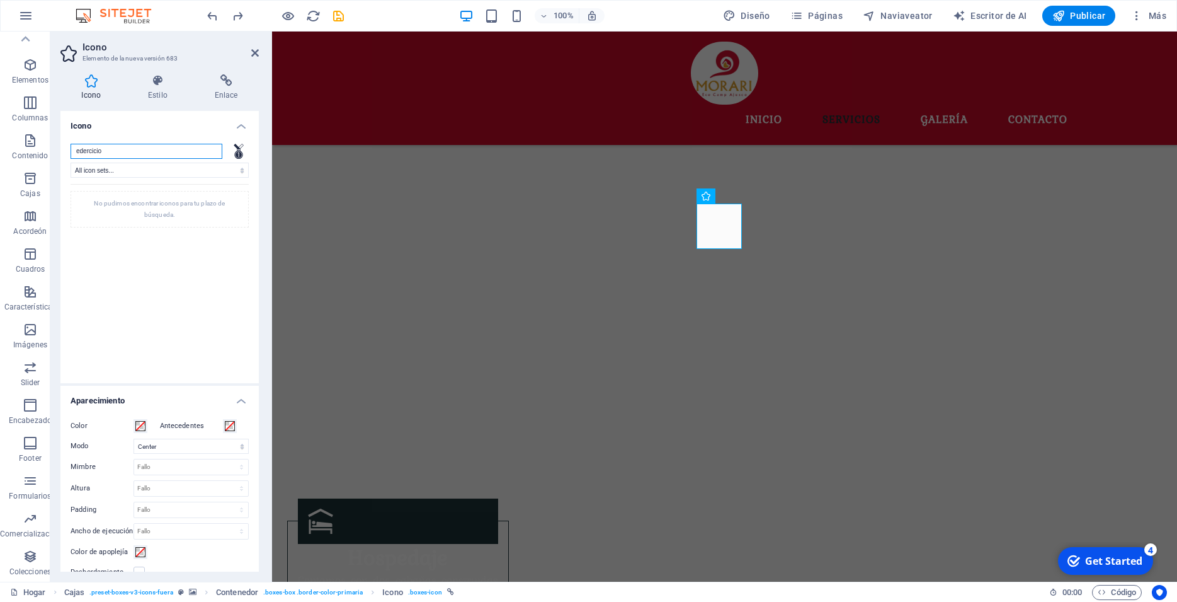
type input "eercicio"
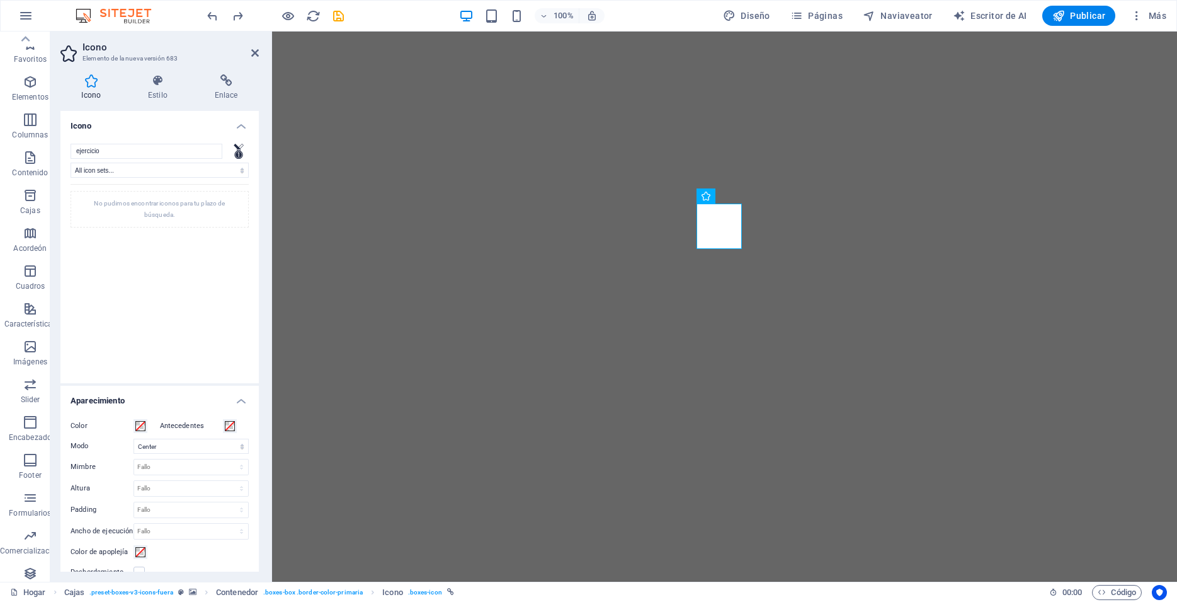
select select "xMidYMid"
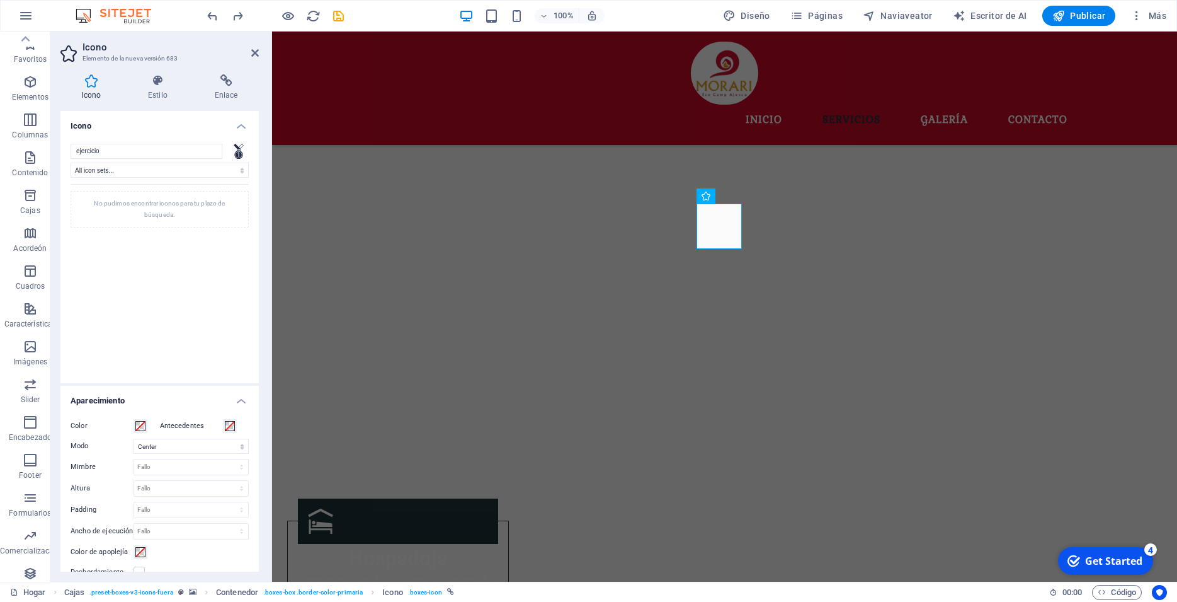
scroll to position [17, 0]
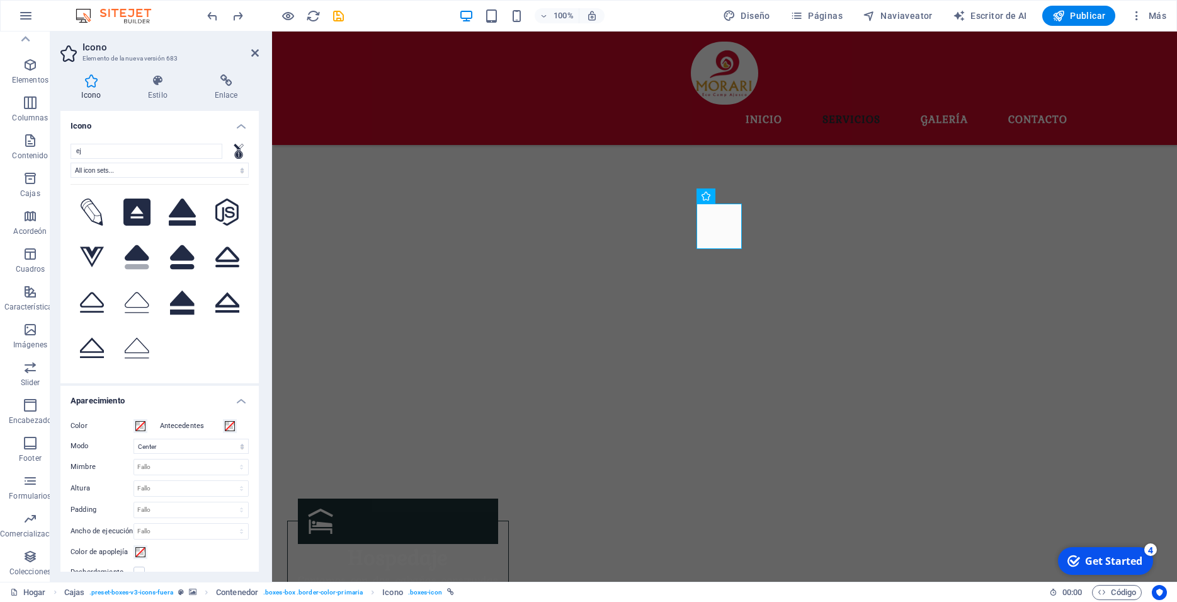
type input "e"
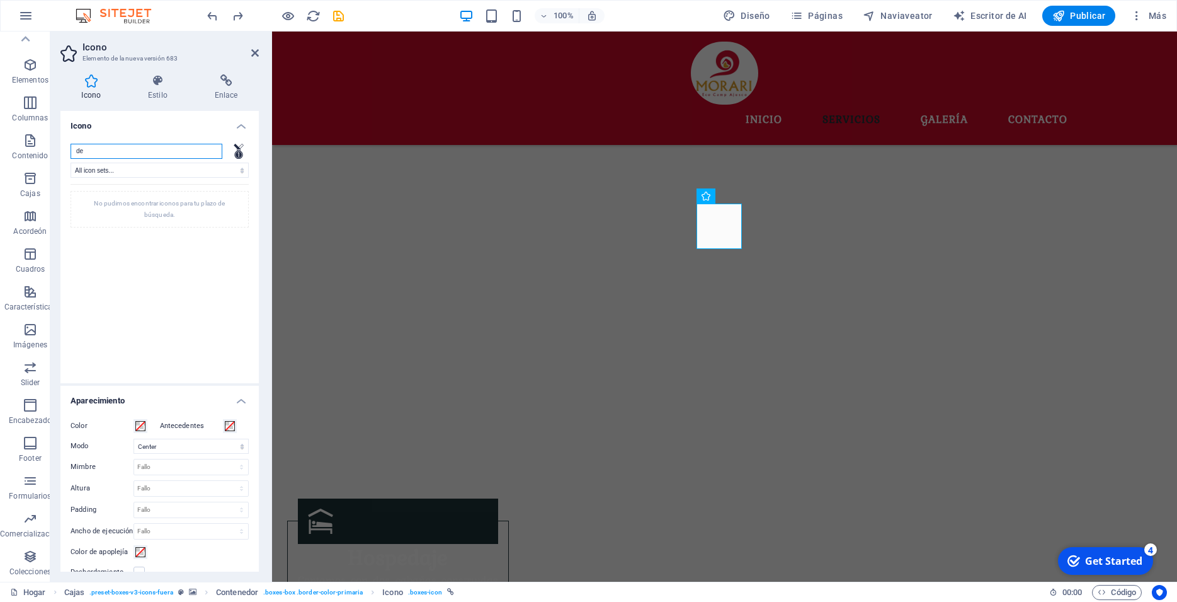
type input "d"
click at [146, 116] on h4 "Icono" at bounding box center [159, 122] width 198 height 23
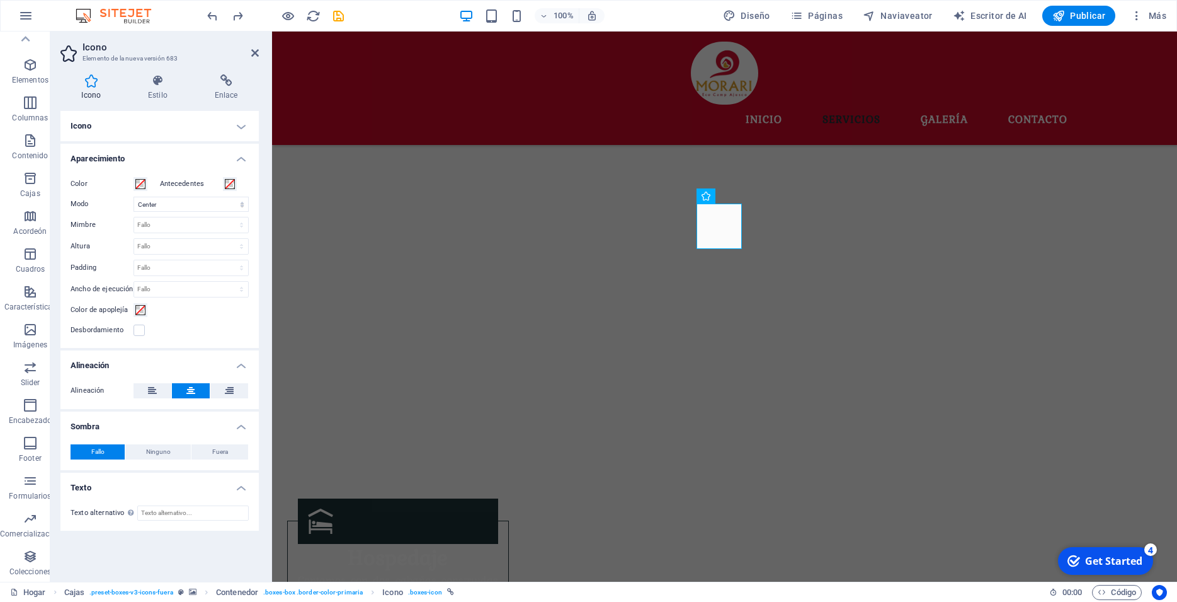
click at [183, 127] on h4 "Icono" at bounding box center [159, 126] width 198 height 30
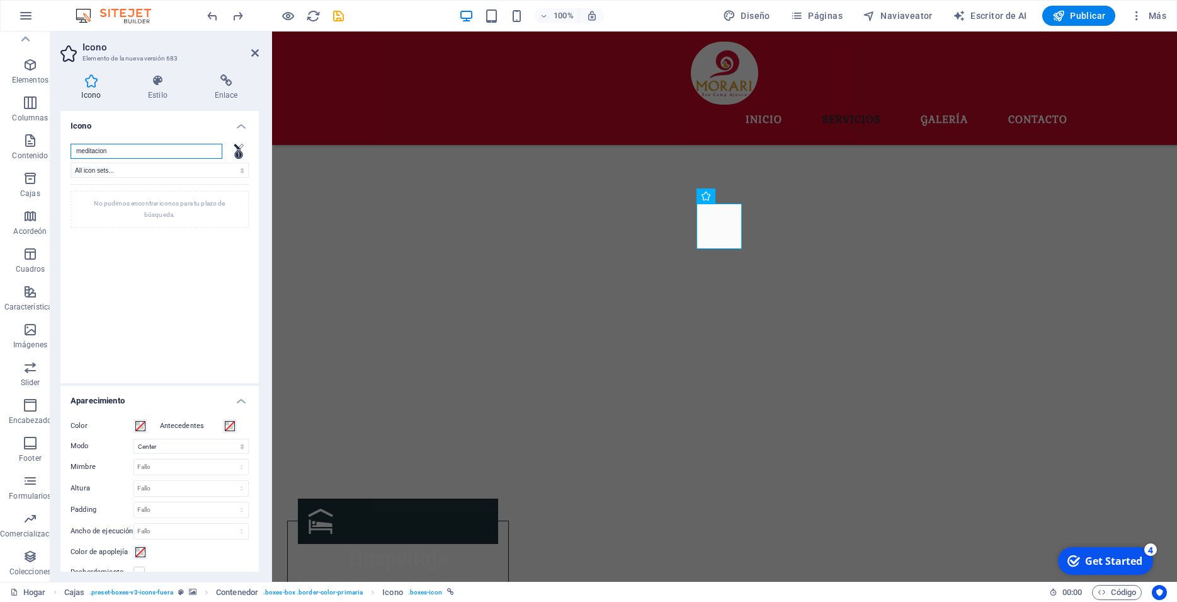
click at [168, 152] on input "meditacion" at bounding box center [147, 151] width 152 height 15
click at [166, 152] on input "meditacion" at bounding box center [147, 151] width 152 height 15
drag, startPoint x: 147, startPoint y: 154, endPoint x: 88, endPoint y: 151, distance: 58.7
click at [88, 151] on input "meditacion" at bounding box center [147, 151] width 152 height 15
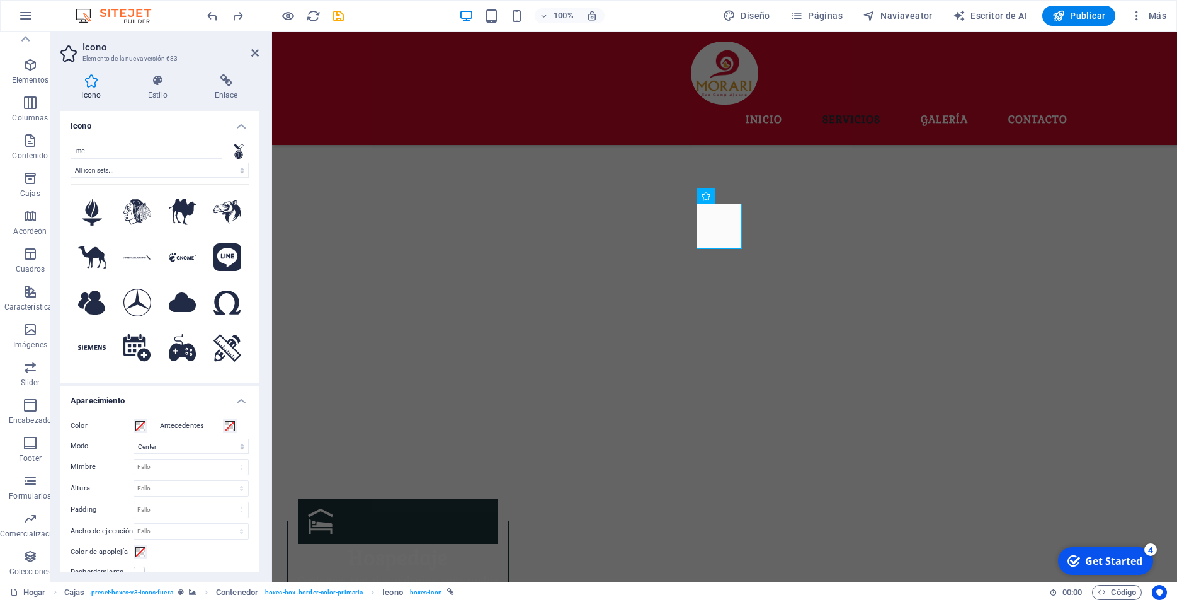
click at [238, 363] on div "me All icon sets... IcoFont Ionicons FontAwesome Brands FontAwesome Duotone Fon…" at bounding box center [159, 258] width 198 height 249
click at [237, 363] on div "me All icon sets... IcoFont Ionicons FontAwesome Brands FontAwesome Duotone Fon…" at bounding box center [159, 258] width 198 height 249
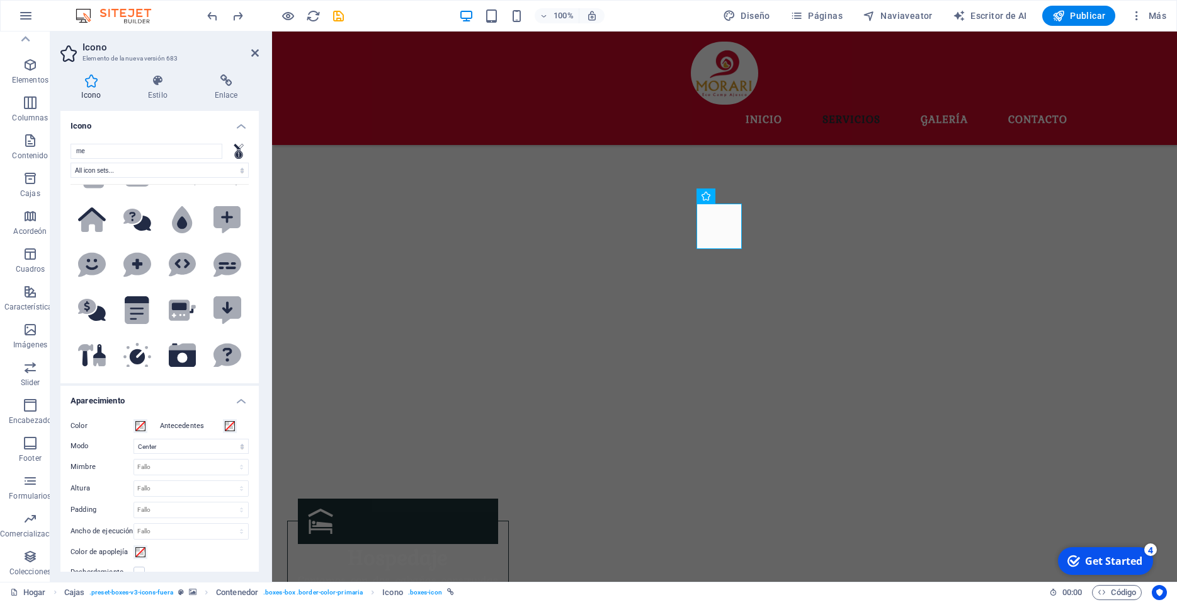
scroll to position [2342, 0]
drag, startPoint x: 233, startPoint y: 195, endPoint x: 236, endPoint y: 169, distance: 25.4
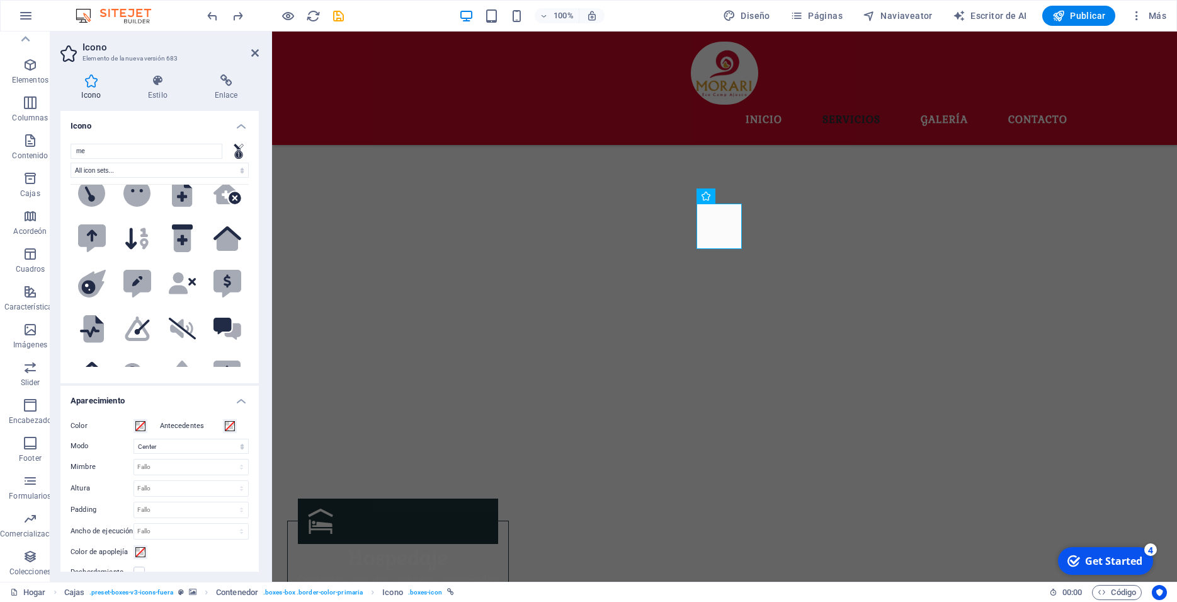
drag, startPoint x: 232, startPoint y: 186, endPoint x: 232, endPoint y: 197, distance: 10.1
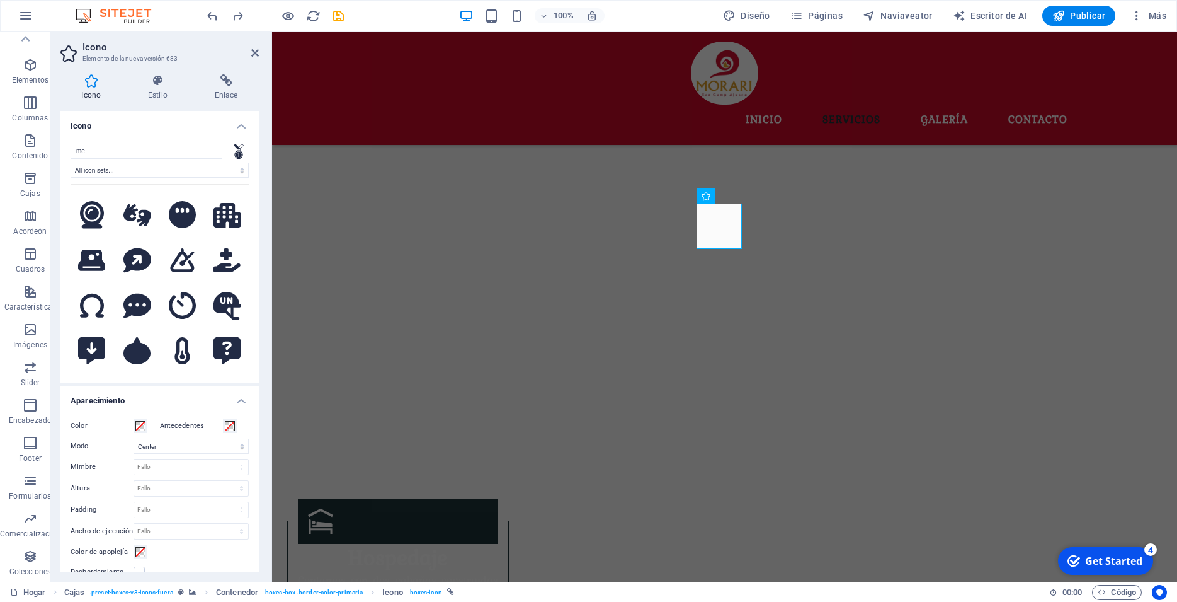
scroll to position [4932, 0]
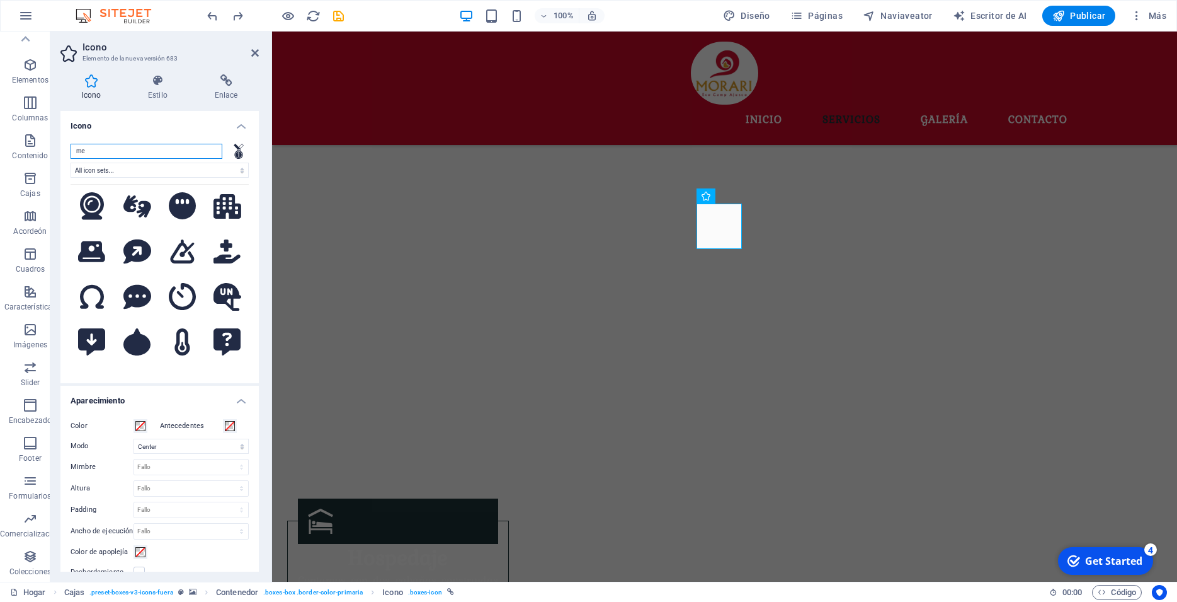
drag, startPoint x: 93, startPoint y: 153, endPoint x: 45, endPoint y: 162, distance: 49.3
click at [71, 159] on input "me" at bounding box center [147, 151] width 152 height 15
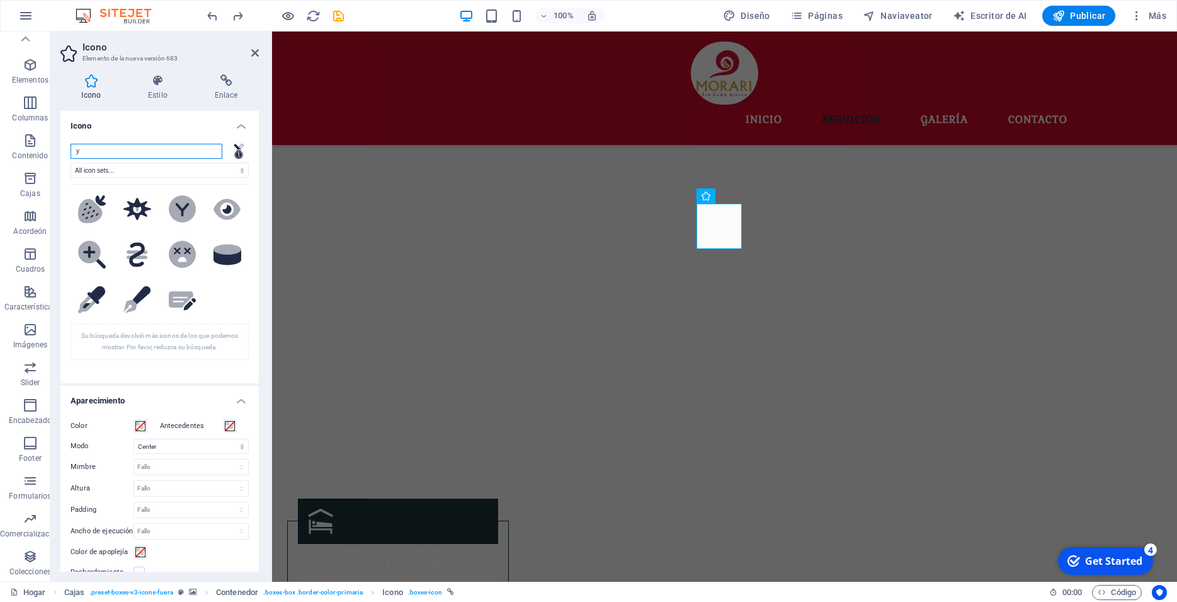
scroll to position [7219, 0]
type input "y"
click at [935, 348] on figure at bounding box center [724, 106] width 905 height 682
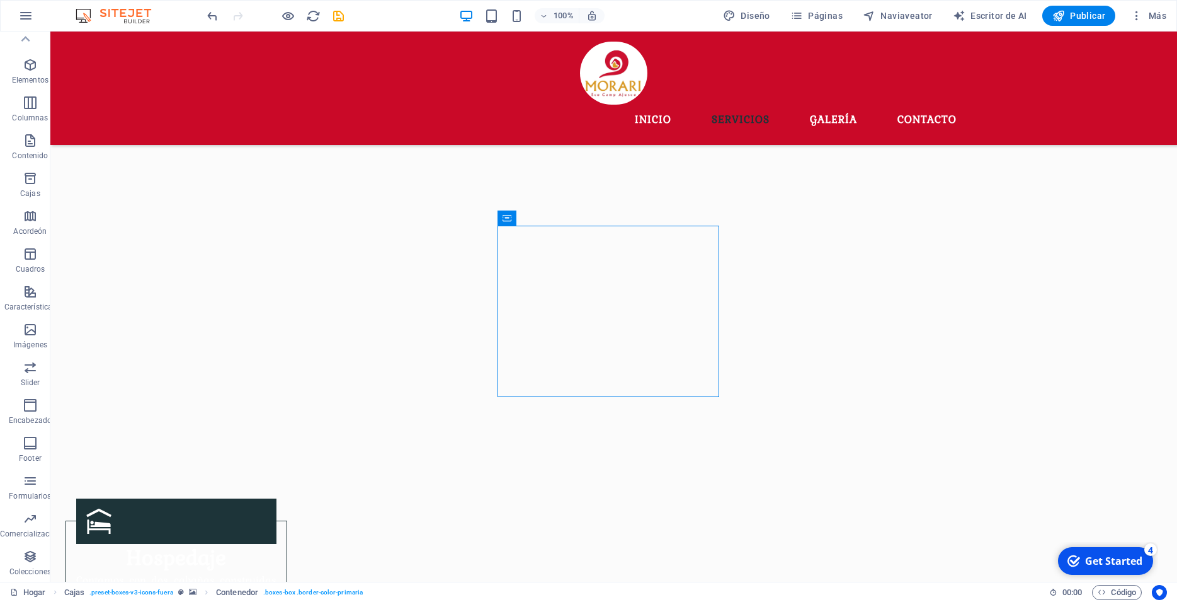
click at [874, 384] on figure at bounding box center [613, 106] width 1127 height 682
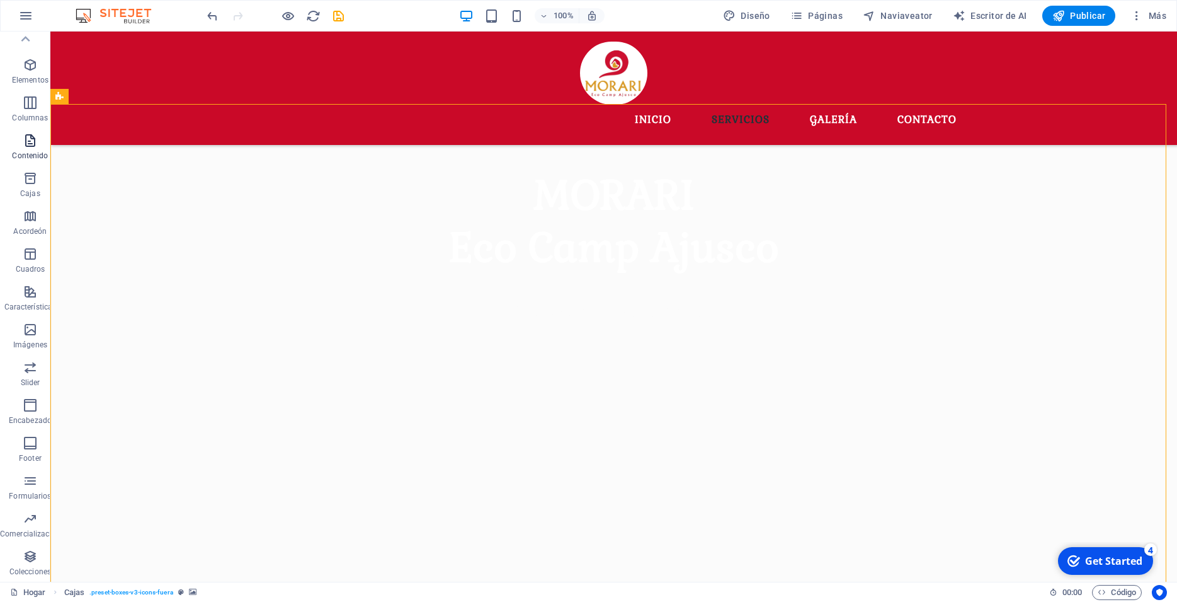
scroll to position [0, 0]
click at [34, 161] on icon "button" at bounding box center [30, 157] width 15 height 15
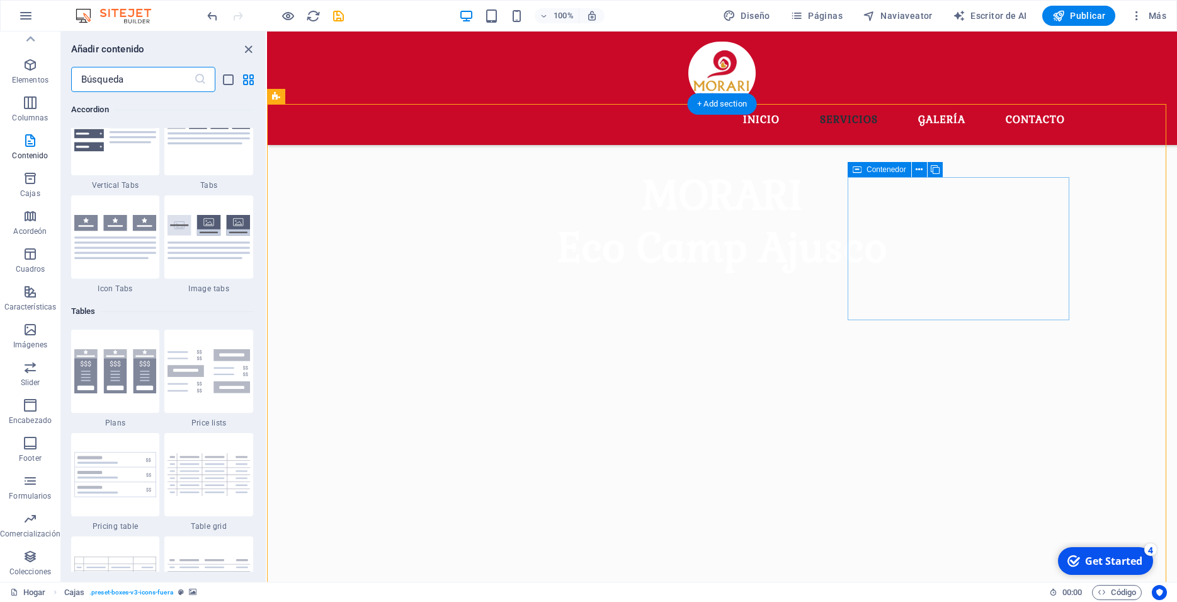
scroll to position [4227, 0]
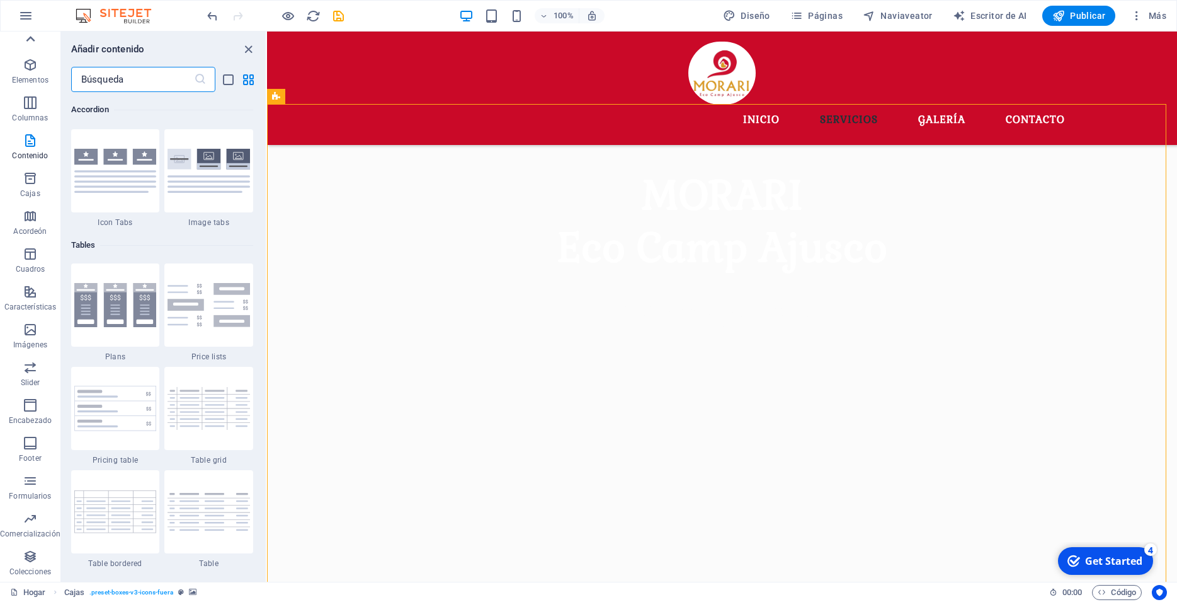
click at [33, 38] on icon at bounding box center [30, 39] width 18 height 18
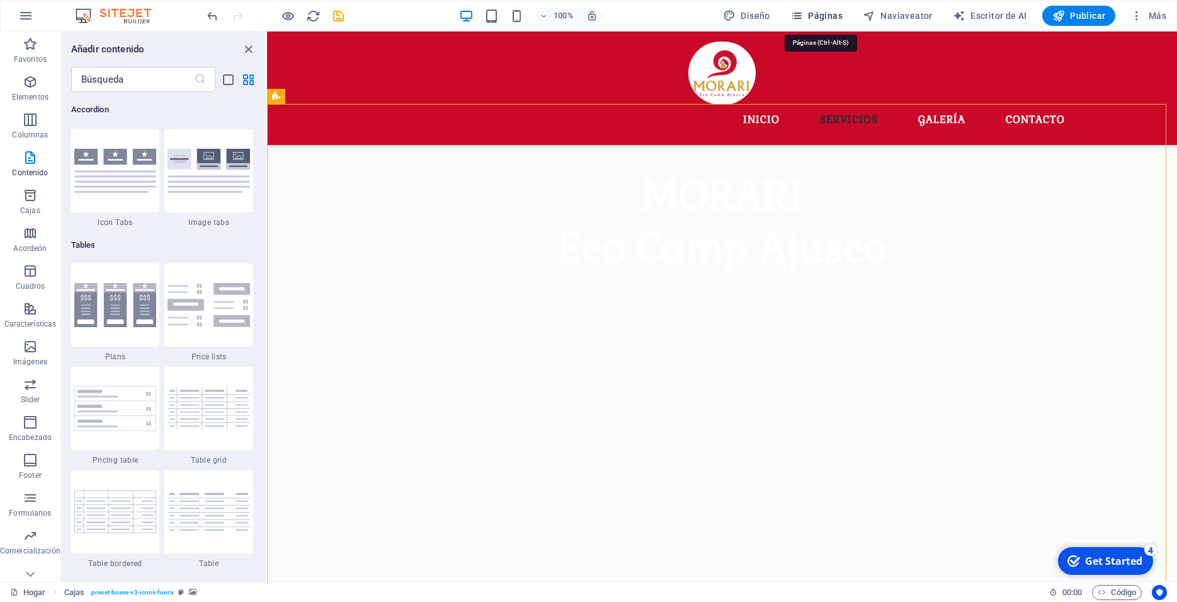
click at [808, 20] on span "Páginas" at bounding box center [817, 15] width 52 height 13
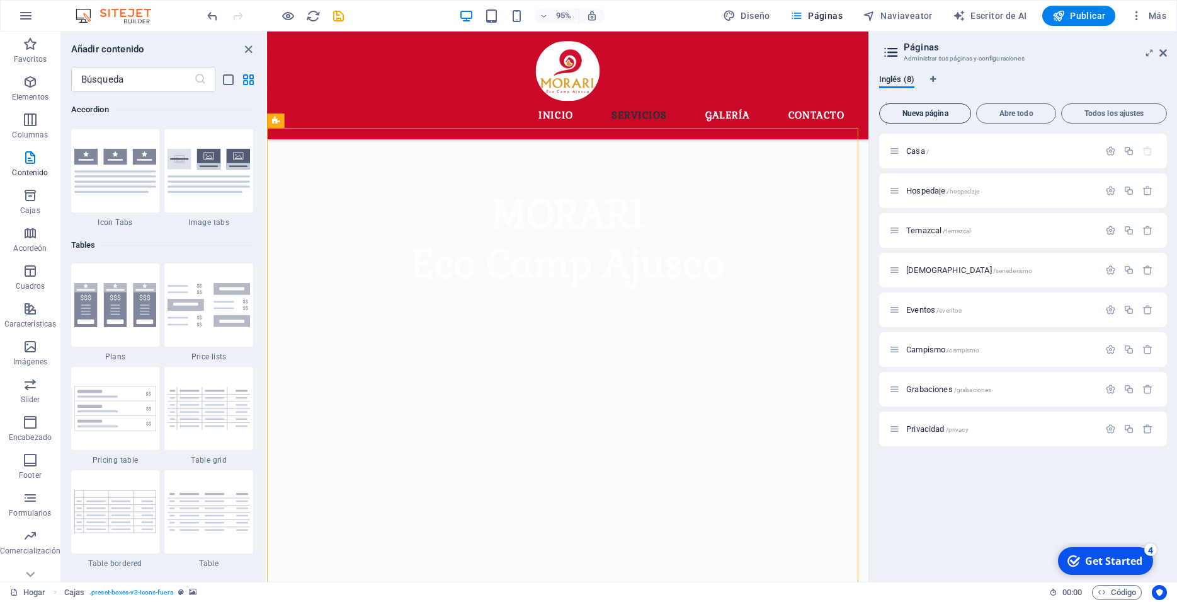
click at [932, 117] on button "Nueva página" at bounding box center [925, 113] width 92 height 20
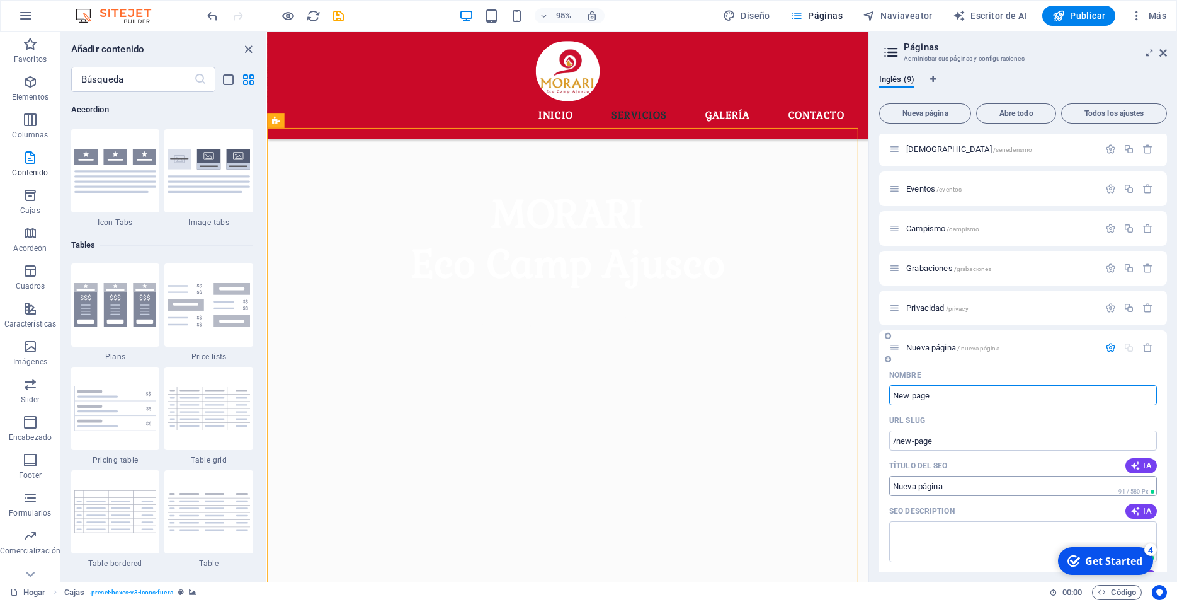
scroll to position [170, 0]
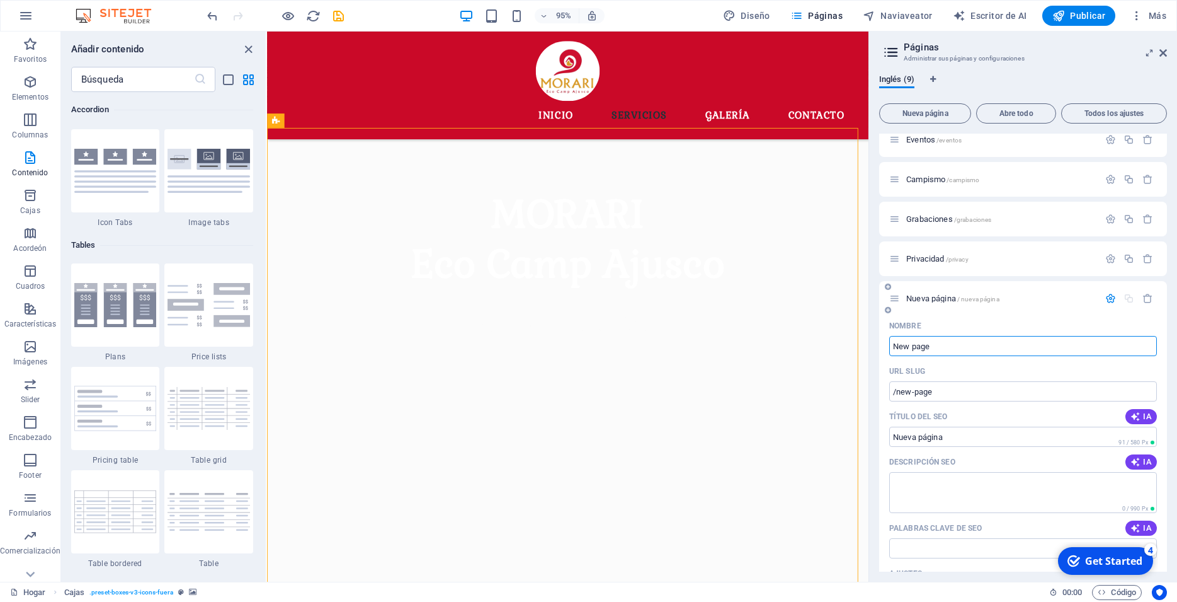
drag, startPoint x: 949, startPoint y: 343, endPoint x: 856, endPoint y: 357, distance: 93.6
click at [889, 356] on input "New page" at bounding box center [1023, 346] width 268 height 20
type input "campa"
type input "/campa"
type input "campamento con proposito"
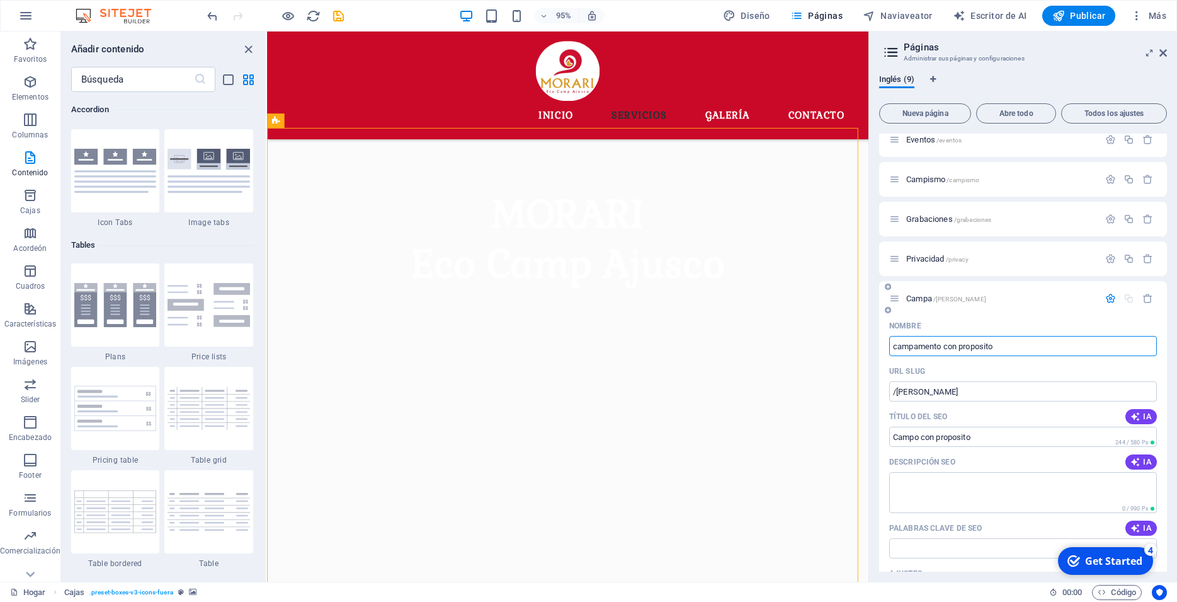
type input "/campamento-con-proposito"
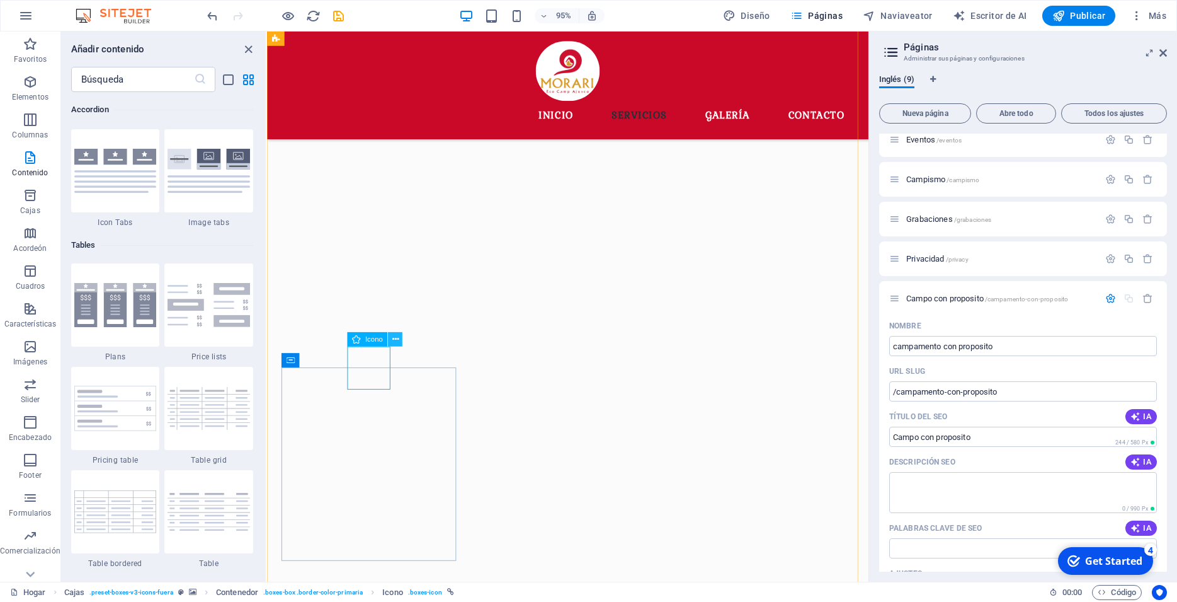
click at [399, 336] on button at bounding box center [395, 339] width 14 height 14
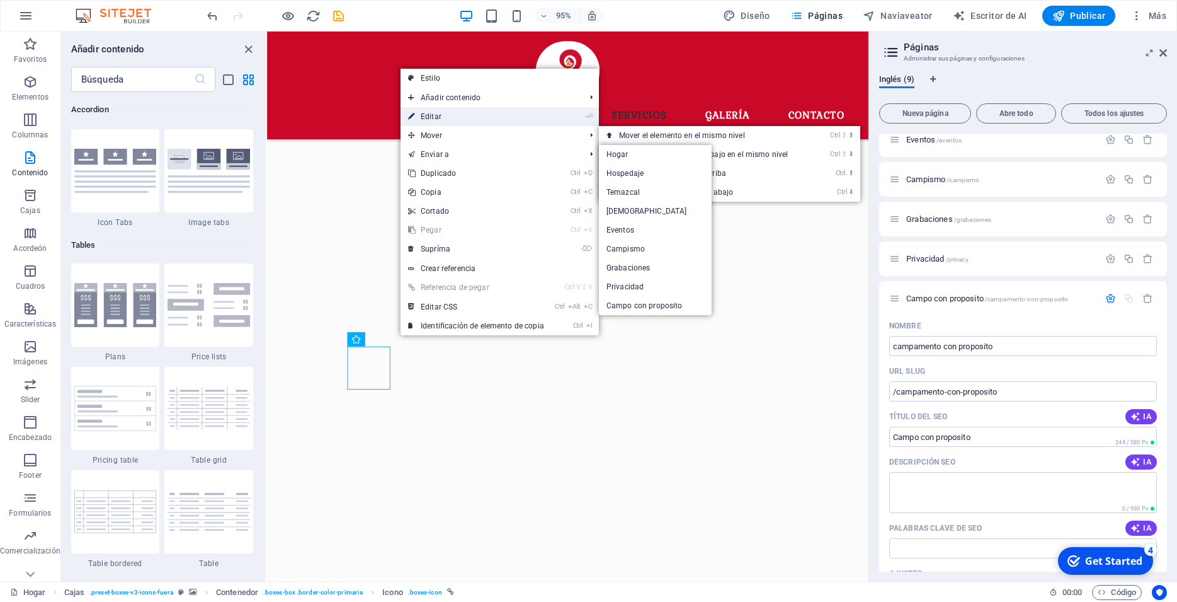
click at [450, 111] on link "- ⏎ Editar" at bounding box center [476, 116] width 151 height 19
select select "xMidYMid"
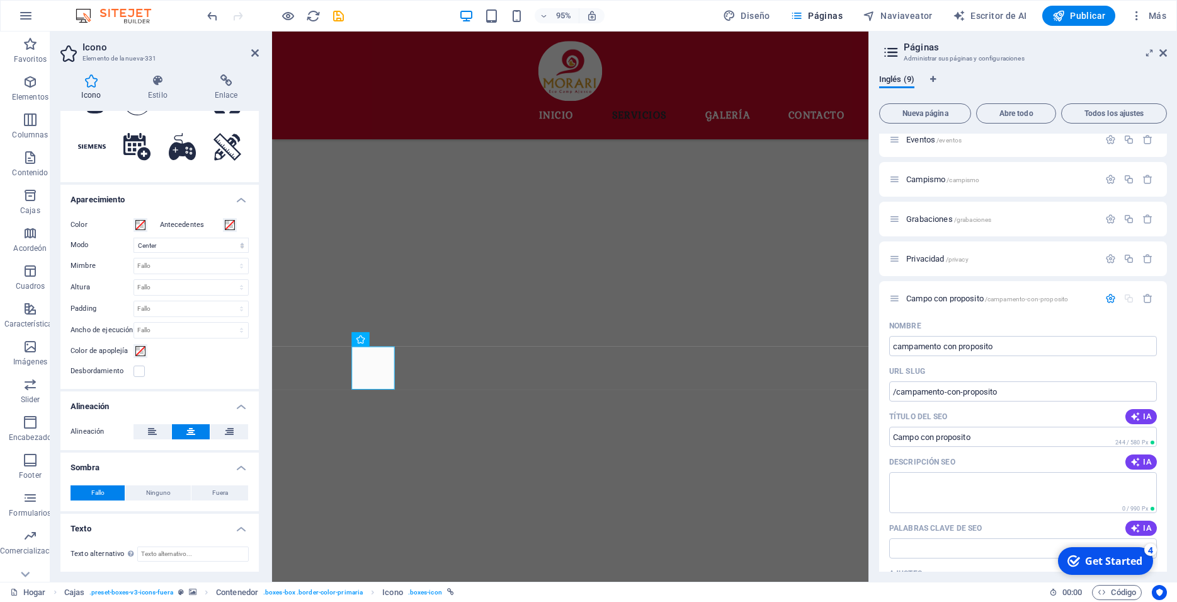
scroll to position [0, 0]
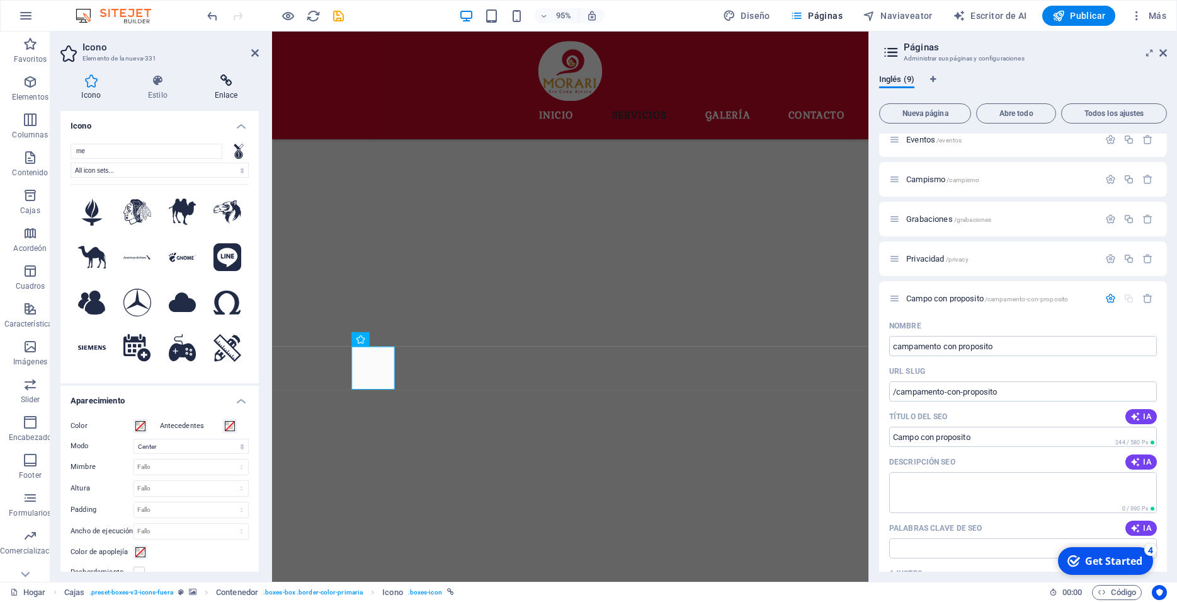
click at [233, 91] on h4 "Enlace" at bounding box center [226, 87] width 66 height 26
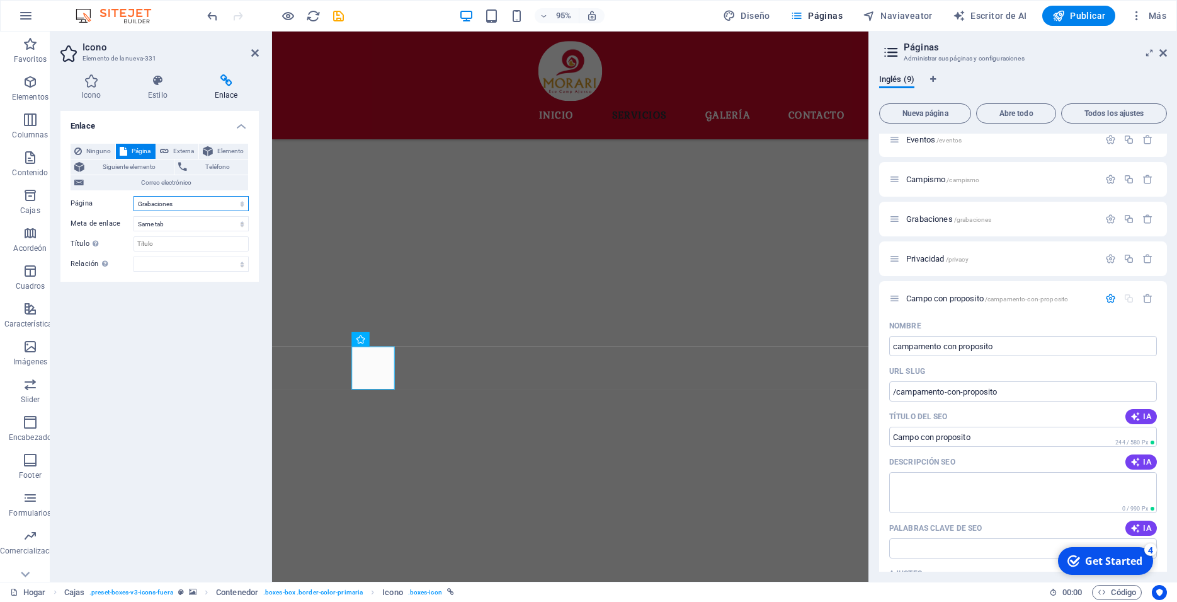
select select "8"
click option "campamento con proposito" at bounding box center [0, 0] width 0 height 0
click at [134, 216] on select "New tab Same tab Overlay" at bounding box center [191, 223] width 115 height 15
click at [195, 226] on select "New tab Same tab Overlay" at bounding box center [191, 223] width 115 height 15
click at [134, 216] on select "New tab Same tab Overlay" at bounding box center [191, 223] width 115 height 15
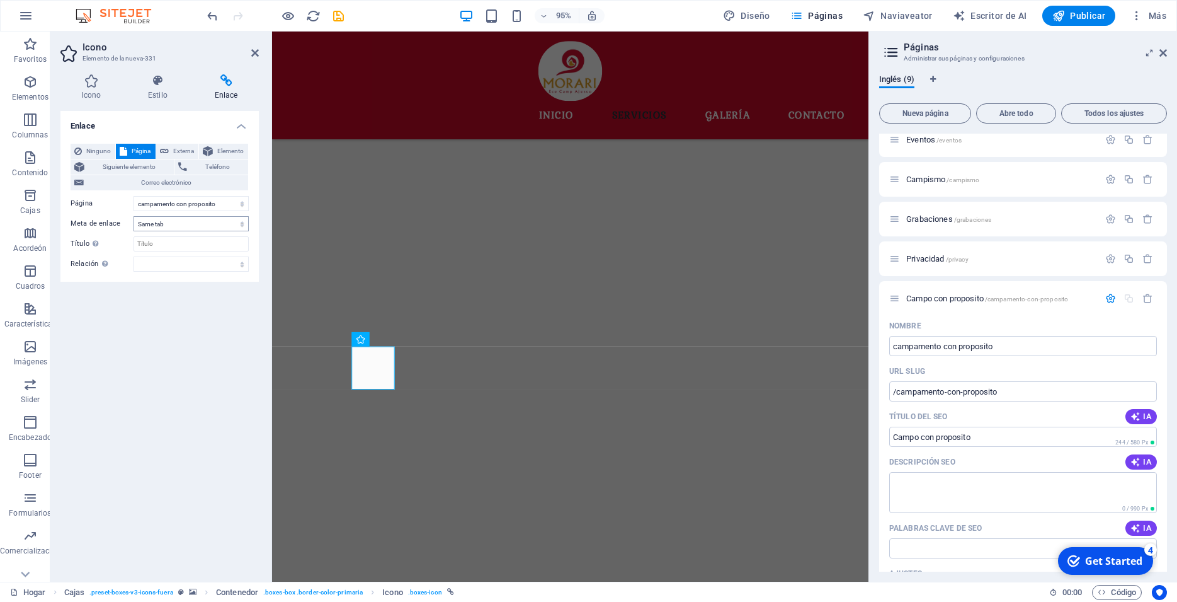
click at [174, 286] on div "Enlace Ninguno Página Externa Elemento Siguiente elemento Teléfono Correo elect…" at bounding box center [159, 341] width 198 height 460
click at [134, 256] on select "alternate author bookmark external help license next nofollow noreferrer noopen…" at bounding box center [191, 263] width 115 height 15
click at [241, 261] on select "alternate author bookmark external help license next nofollow noreferrer noopen…" at bounding box center [191, 263] width 115 height 15
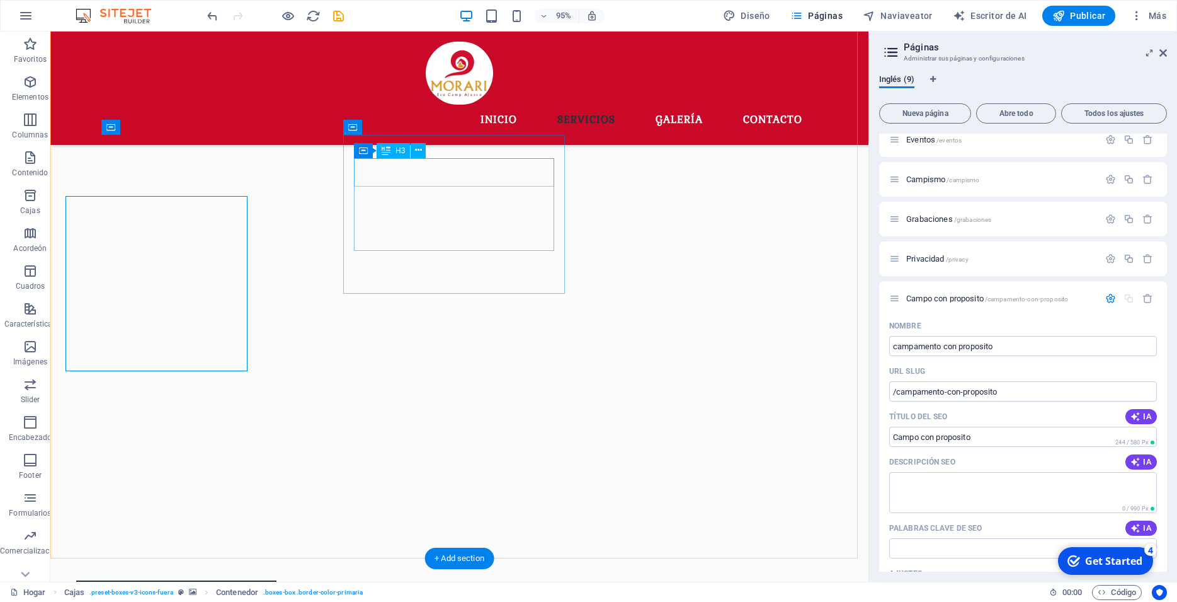
scroll to position [789, 0]
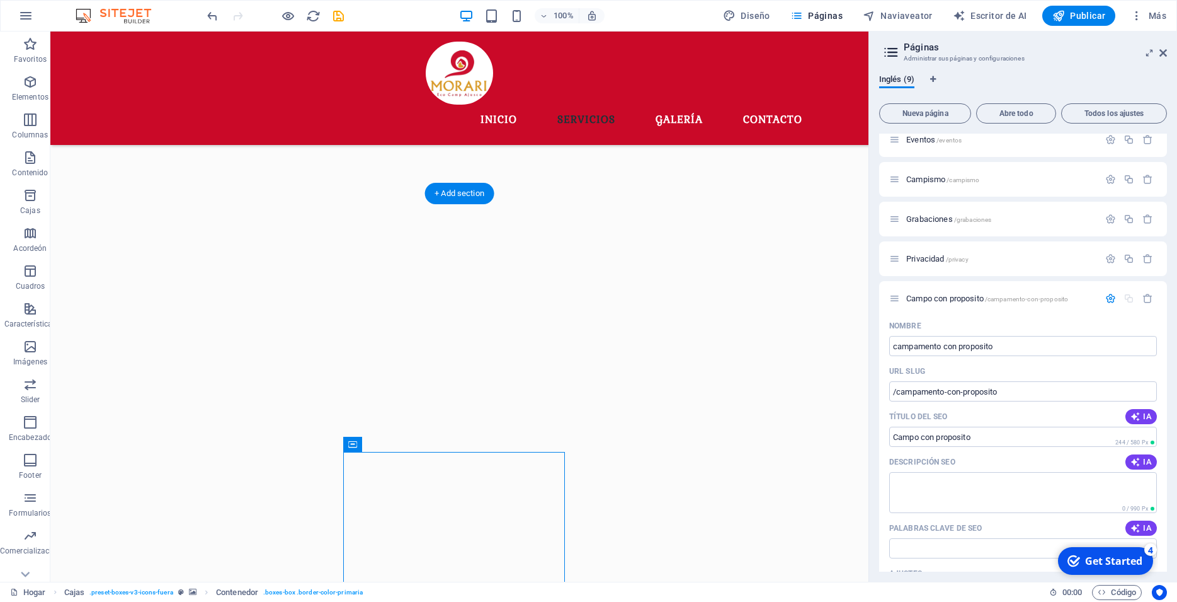
scroll to position [467, 0]
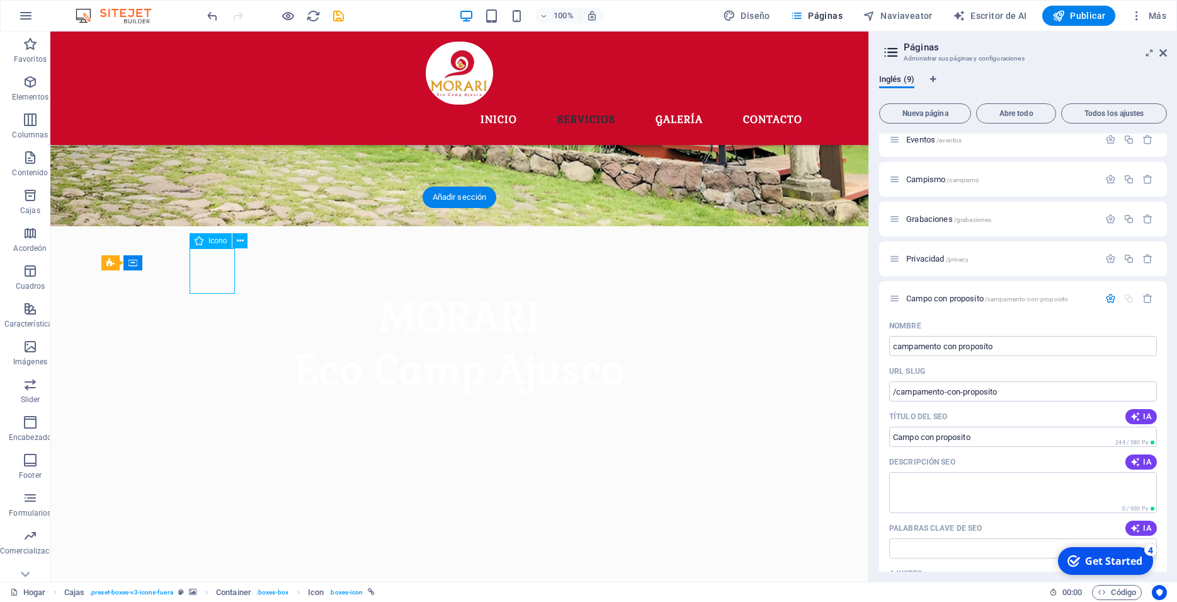
select select "xMidYMid"
select select "1"
select select
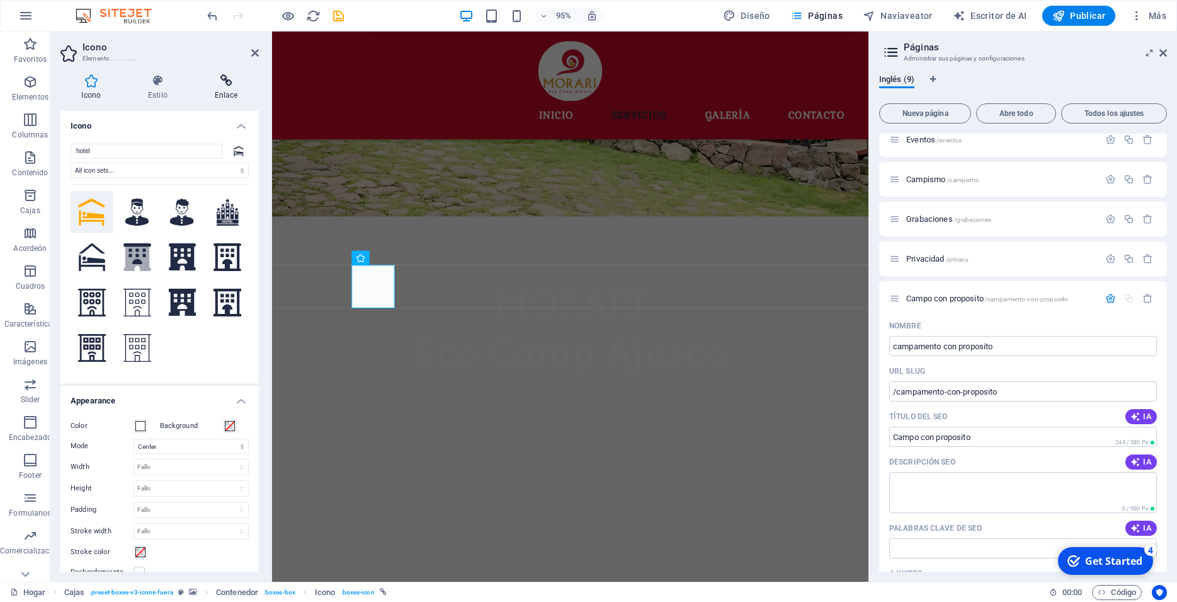
click at [227, 89] on h4 "Enlace" at bounding box center [226, 87] width 66 height 26
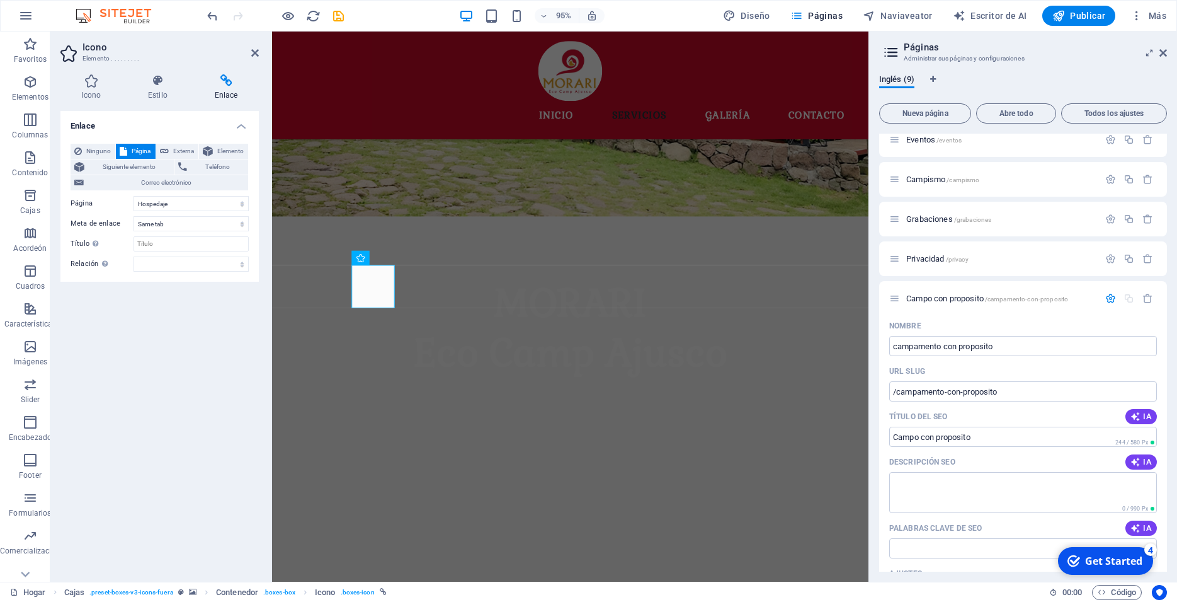
click at [522, 274] on figure at bounding box center [586, 607] width 628 height 763
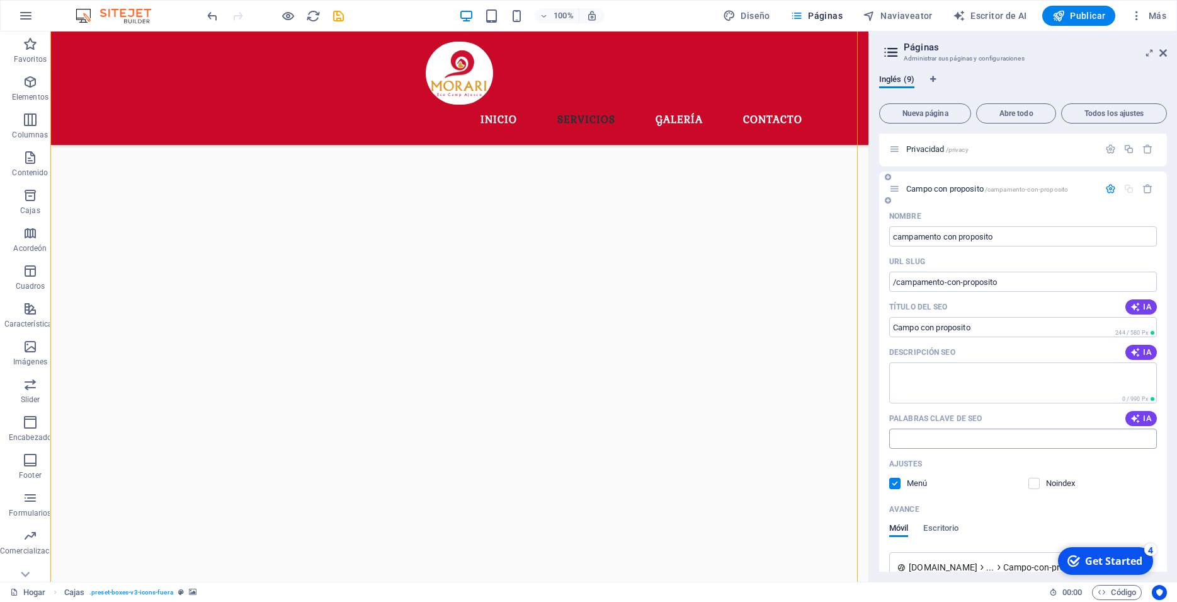
scroll to position [227, 0]
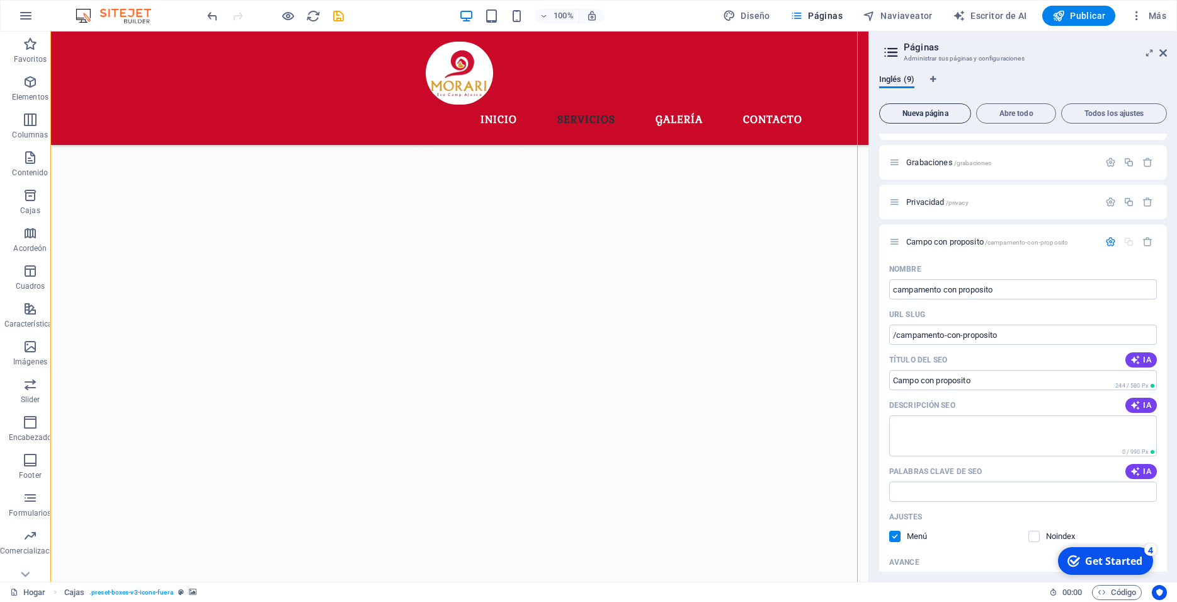
click at [941, 108] on button "Nueva página" at bounding box center [925, 113] width 92 height 20
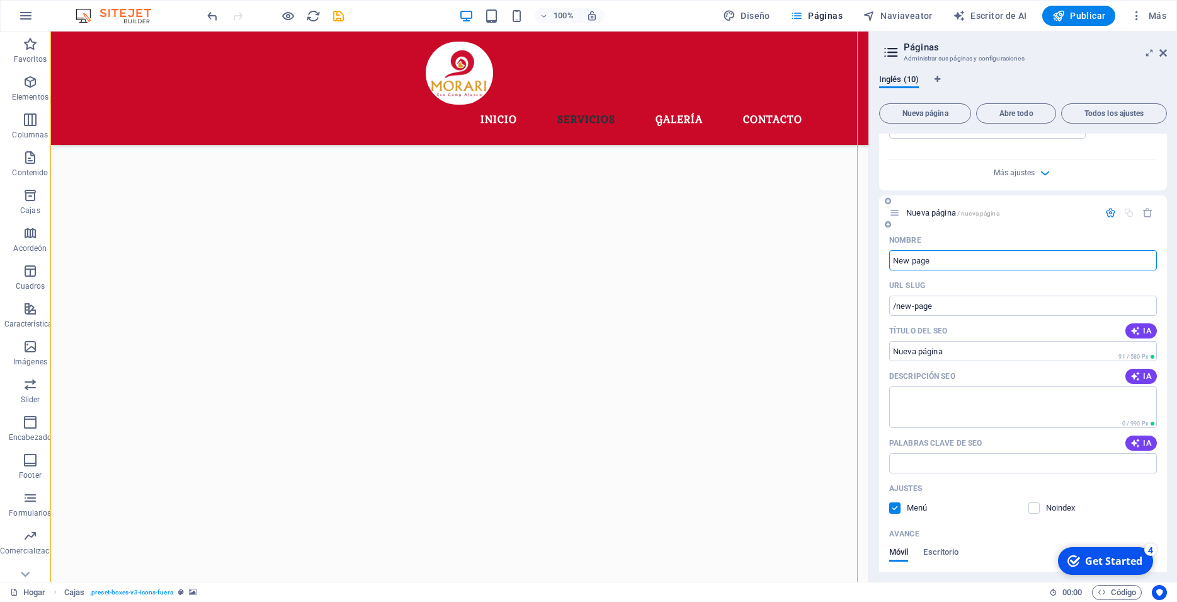
scroll to position [724, 0]
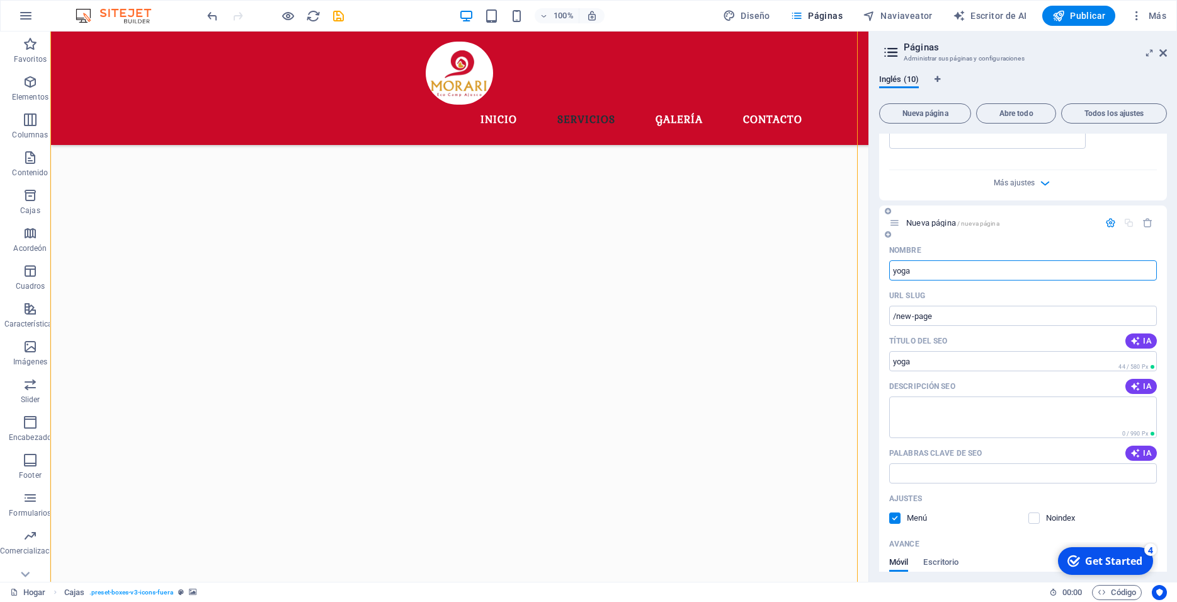
type input "yoga"
type input "/yoga"
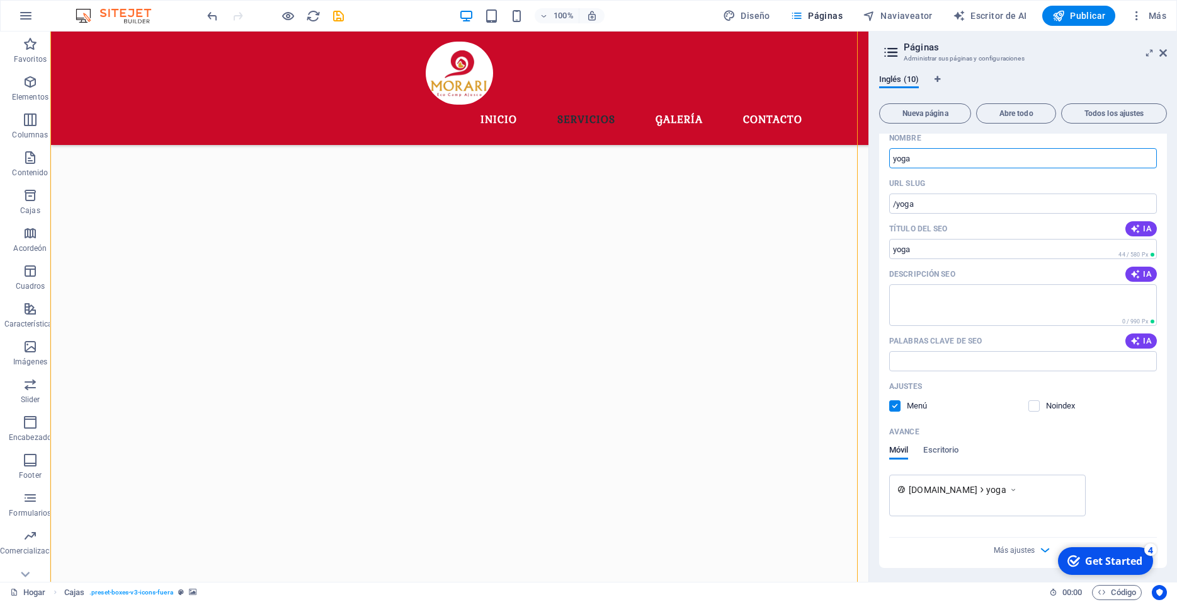
scroll to position [838, 0]
click at [1044, 88] on div "Inglés (10)" at bounding box center [1023, 86] width 288 height 24
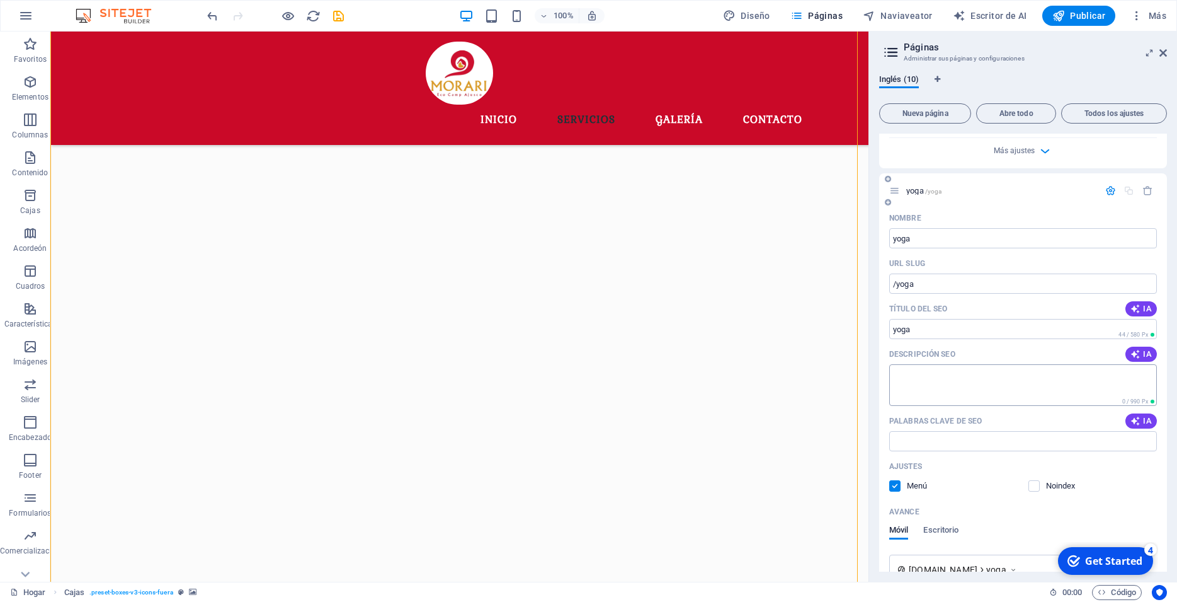
scroll to position [724, 0]
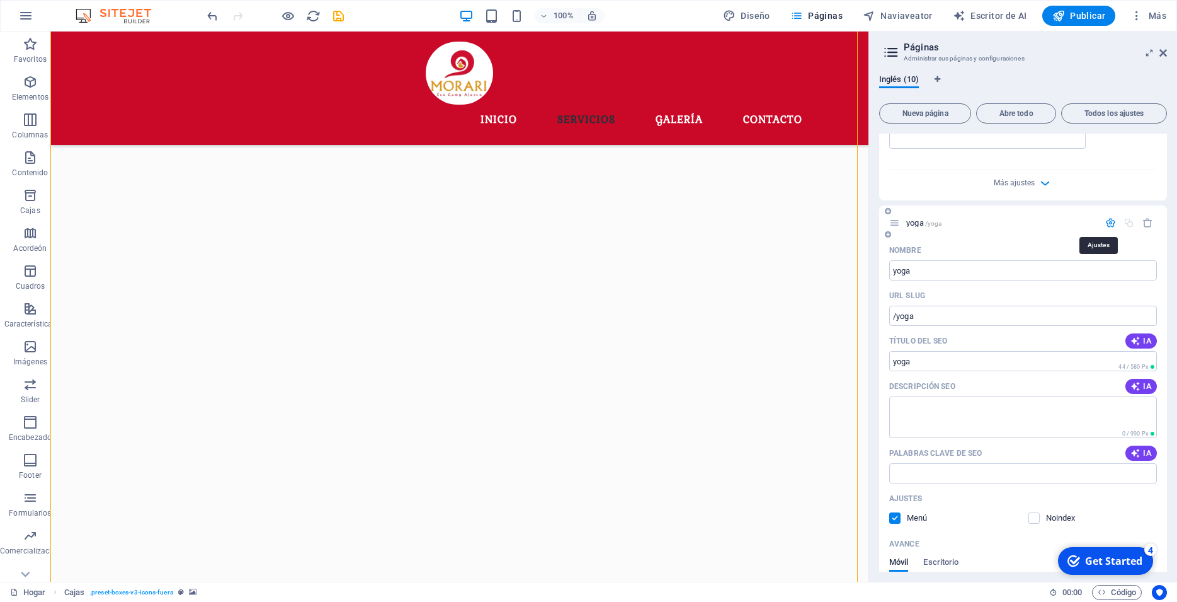
click at [1106, 224] on icon "button" at bounding box center [1111, 222] width 11 height 11
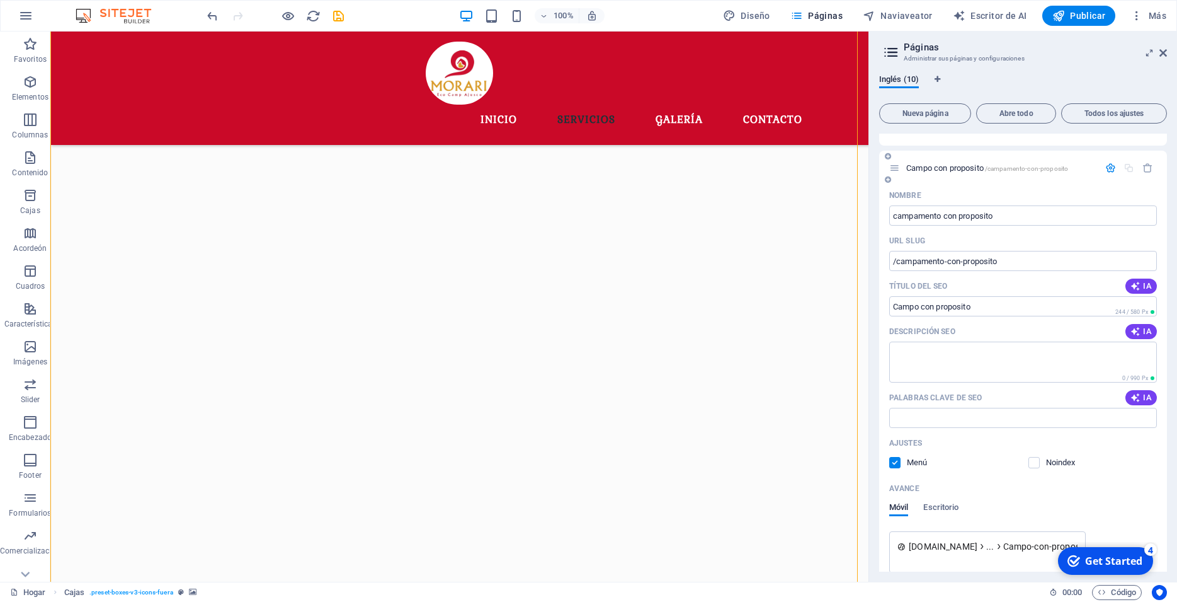
scroll to position [285, 0]
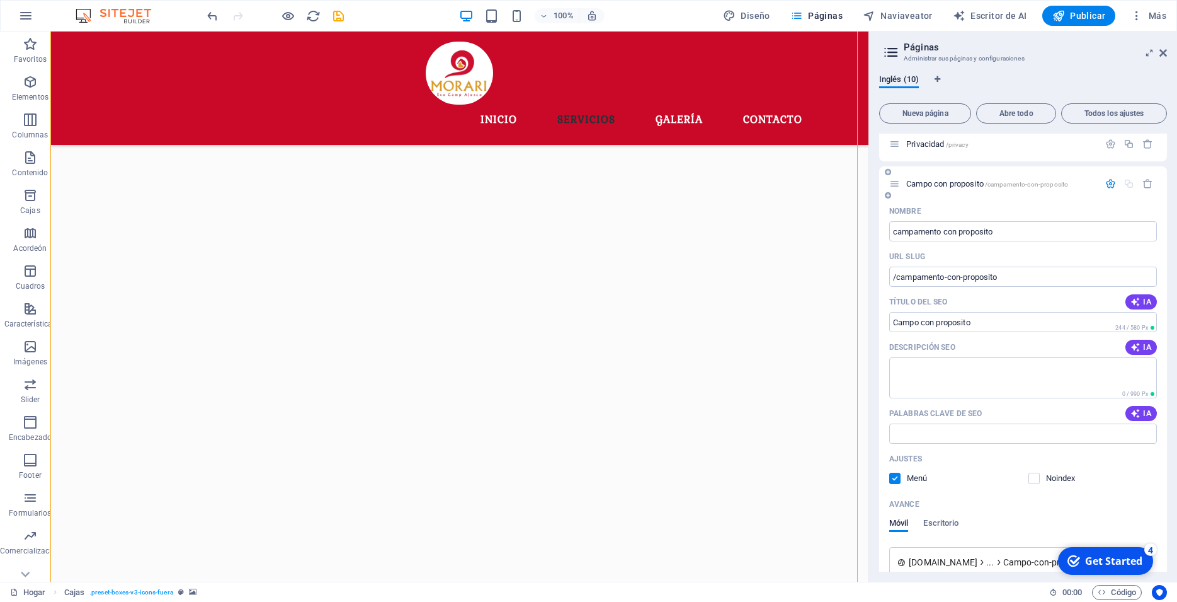
click at [1106, 187] on icon "button" at bounding box center [1111, 183] width 11 height 11
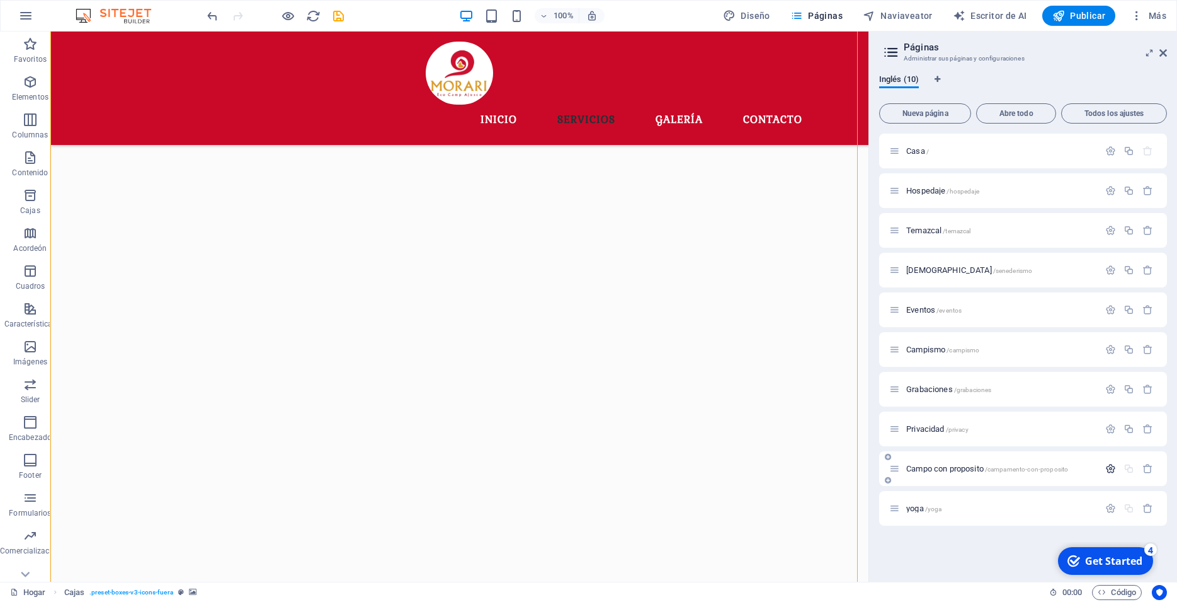
scroll to position [0, 0]
select select "xMidYMid"
select select "6"
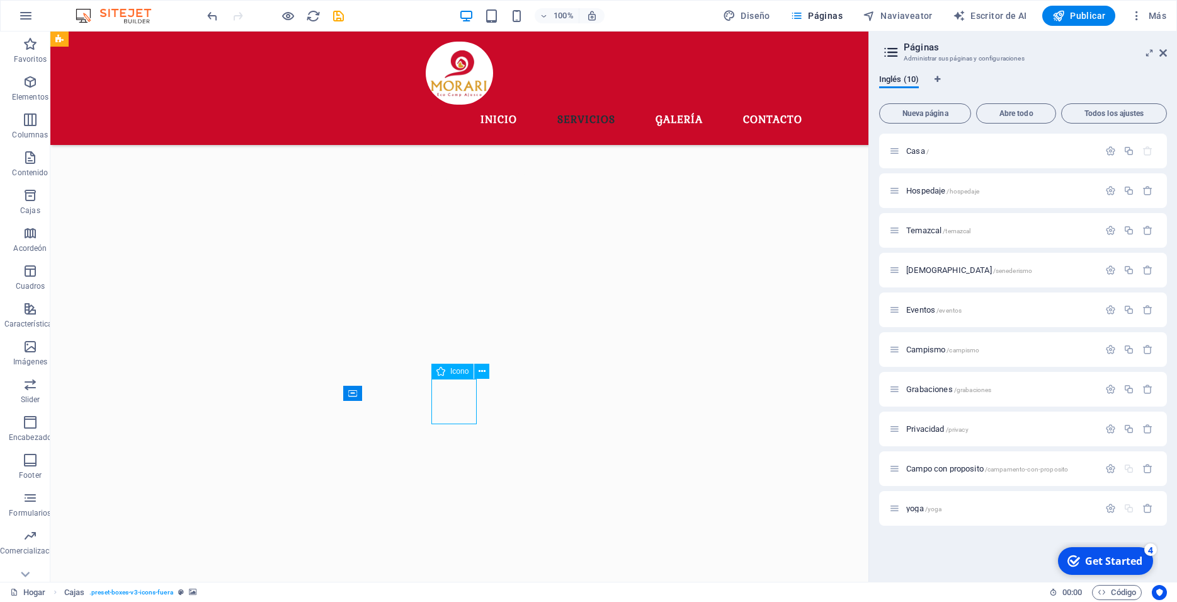
select select
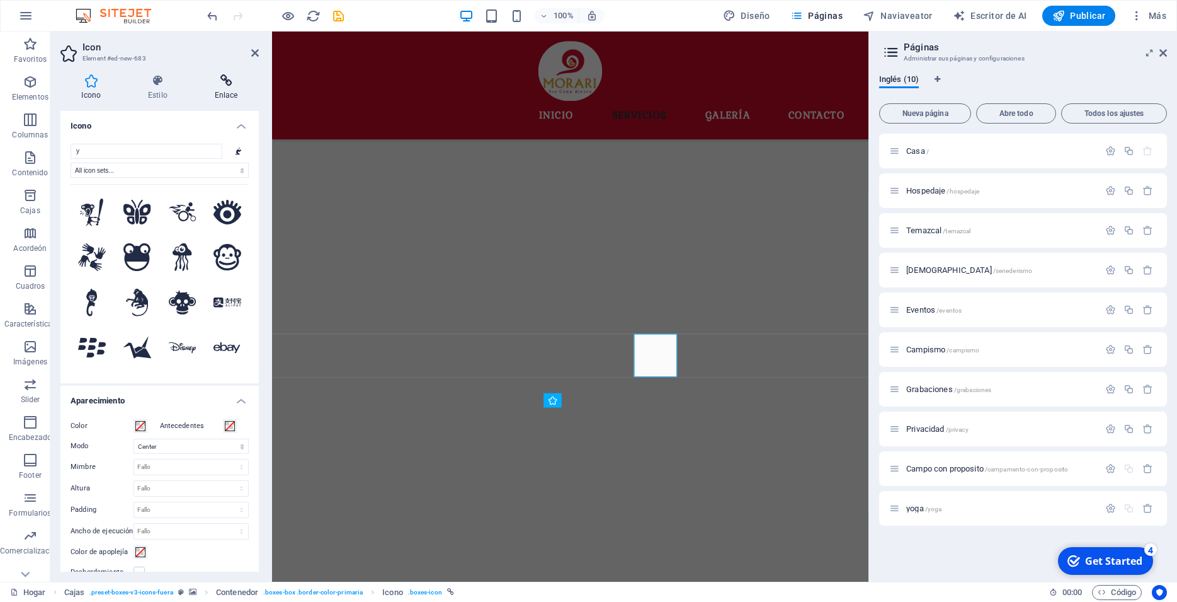
scroll to position [753, 0]
click at [222, 79] on icon at bounding box center [226, 80] width 66 height 13
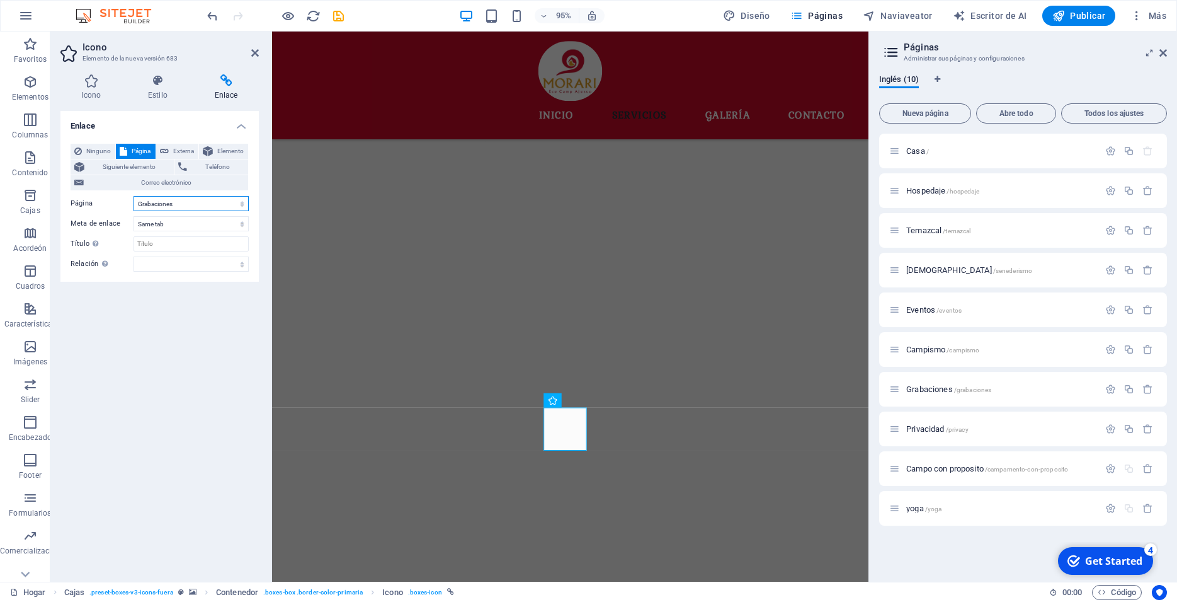
click at [134, 196] on select "Home Hospedaje Temazcal Senederismo Eventos Campismo Grabaciones Privacy campam…" at bounding box center [191, 203] width 115 height 15
select select "9"
click option "yoga" at bounding box center [0, 0] width 0 height 0
click at [193, 328] on div "Enlace Ninguno Página Externa Elemento Siguiente elemento Teléfono Correo elect…" at bounding box center [159, 341] width 198 height 460
click at [253, 50] on icon at bounding box center [255, 53] width 8 height 10
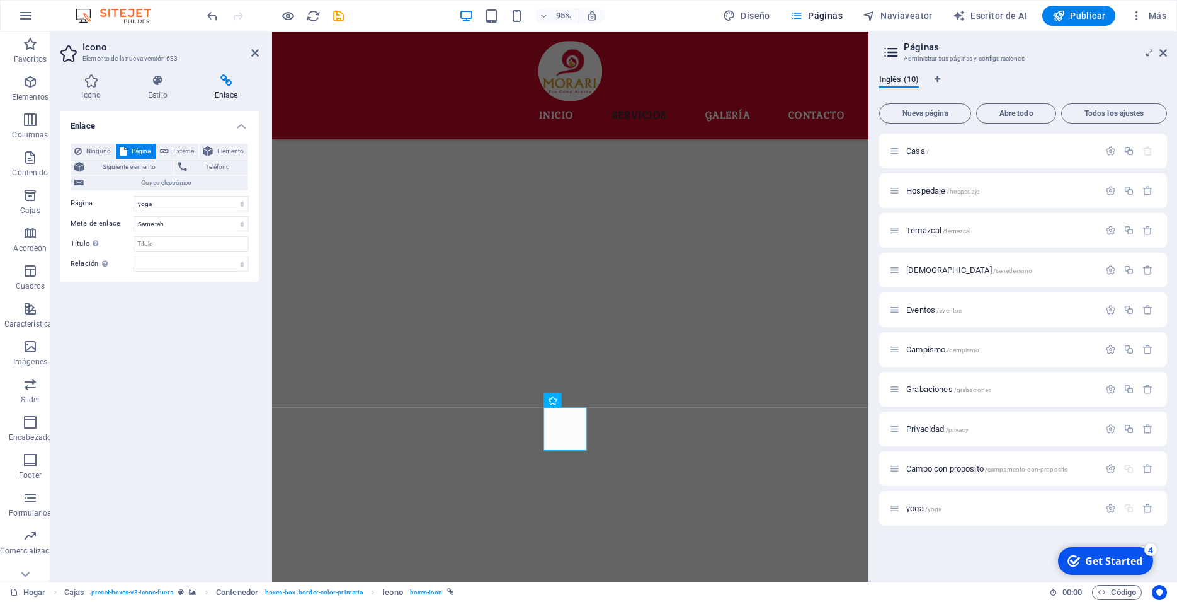
scroll to position [724, 0]
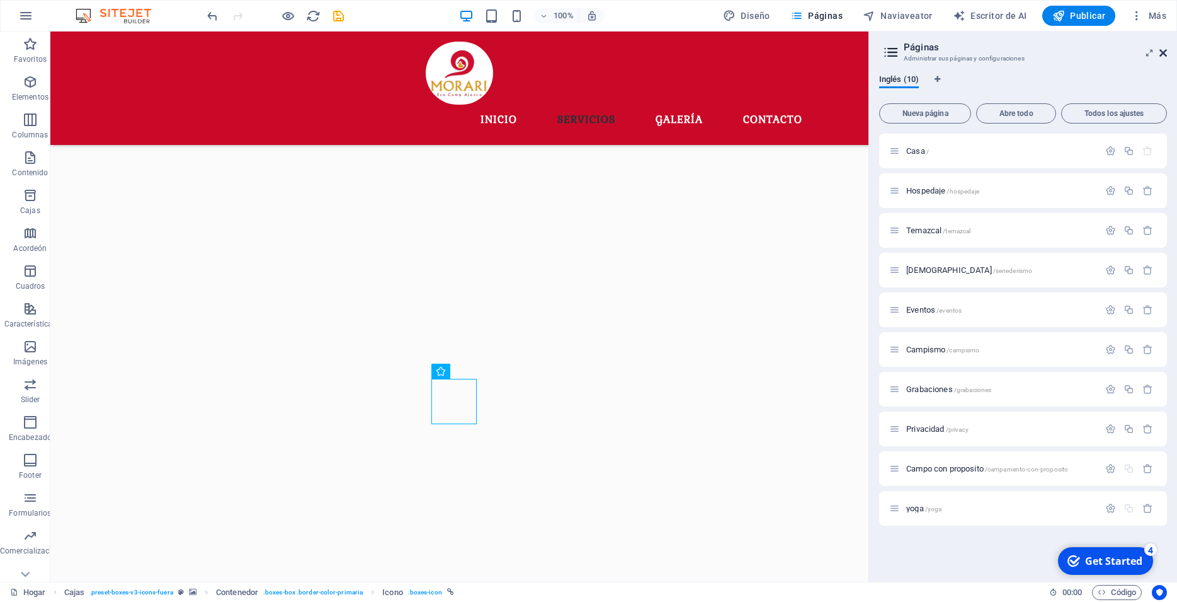
drag, startPoint x: 1165, startPoint y: 51, endPoint x: 1112, endPoint y: 24, distance: 58.9
click at [1165, 51] on icon at bounding box center [1164, 53] width 8 height 10
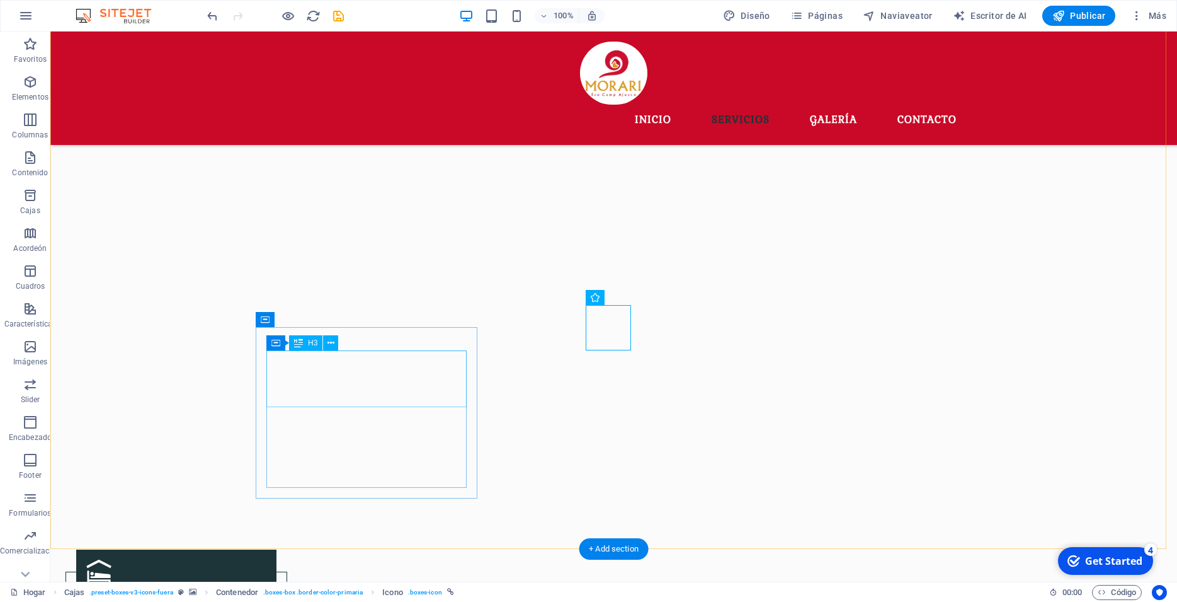
scroll to position [853, 0]
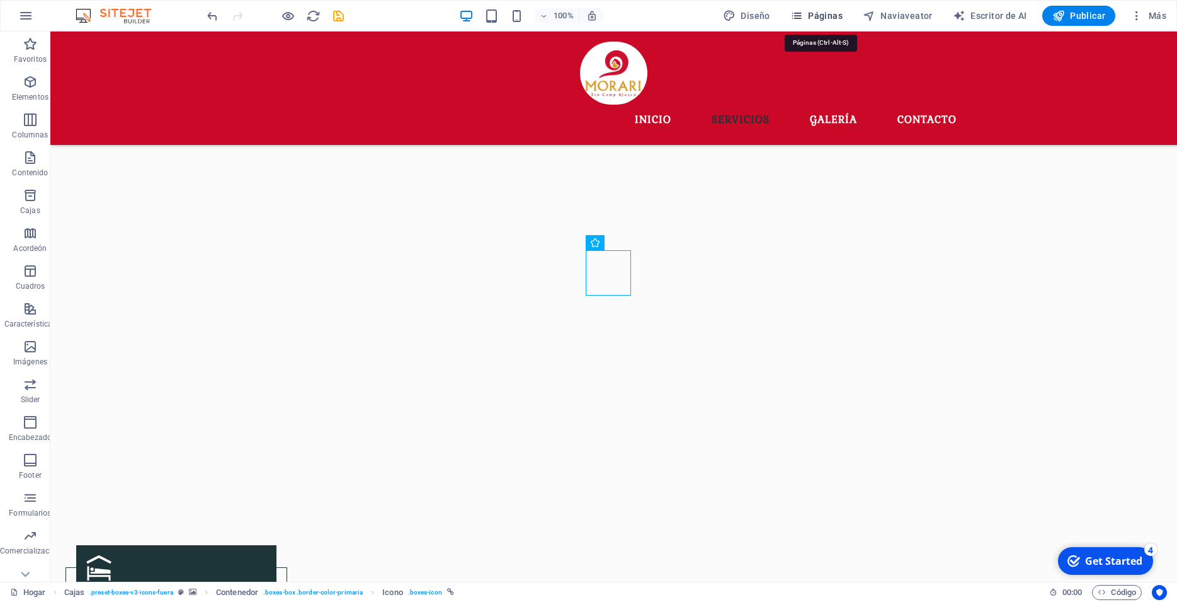
click at [792, 18] on button "Páginas" at bounding box center [817, 16] width 62 height 20
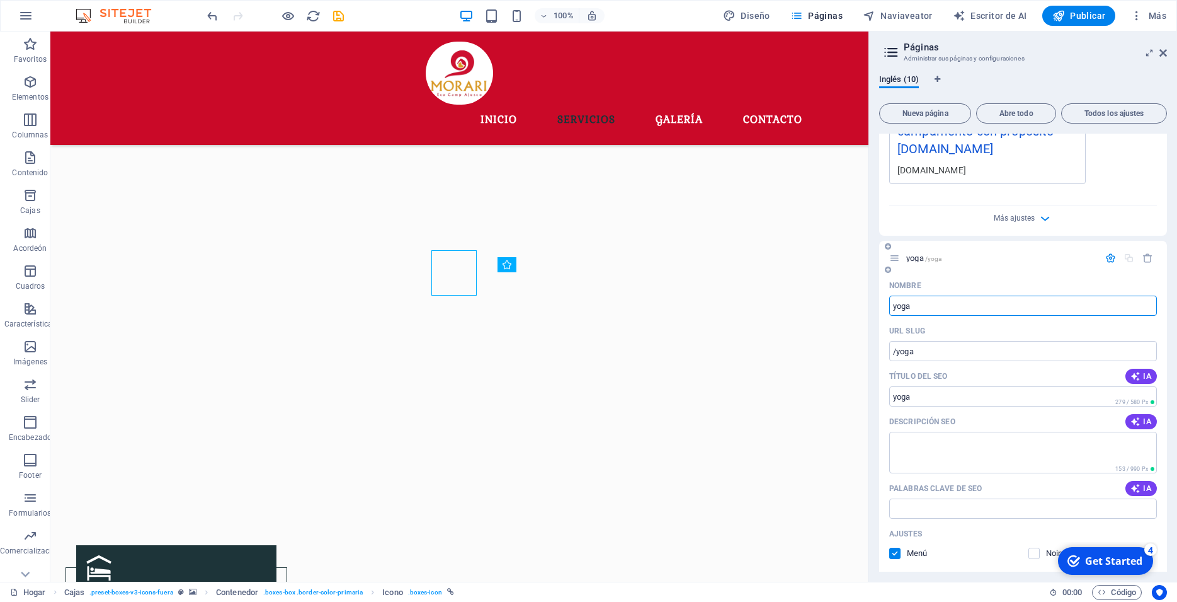
scroll to position [747, 0]
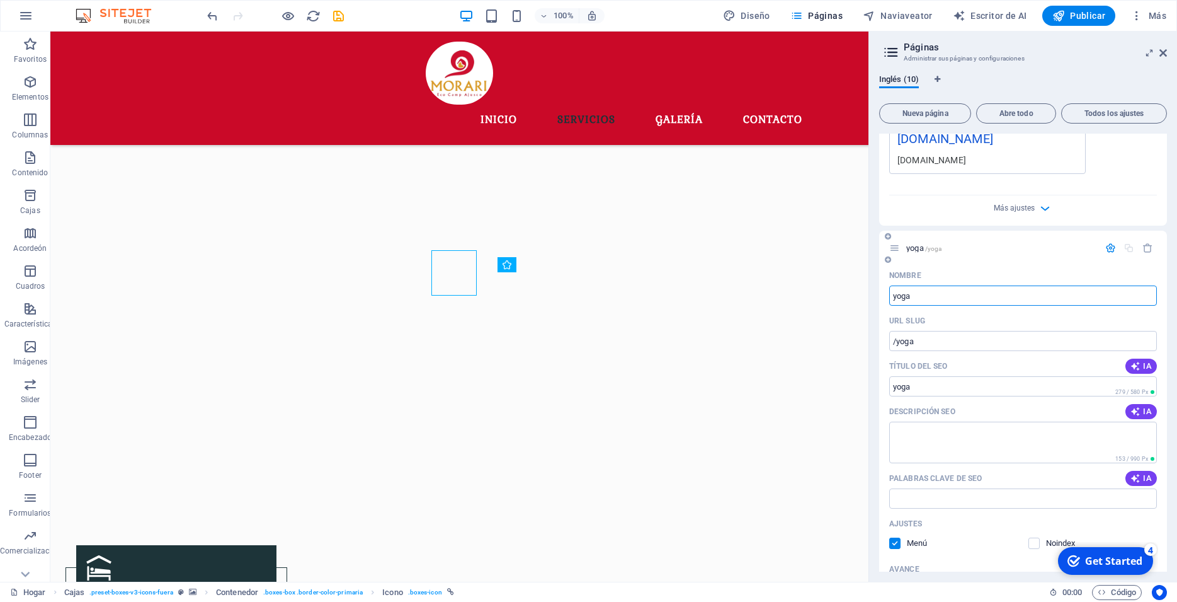
click at [1106, 246] on icon "button" at bounding box center [1111, 248] width 11 height 11
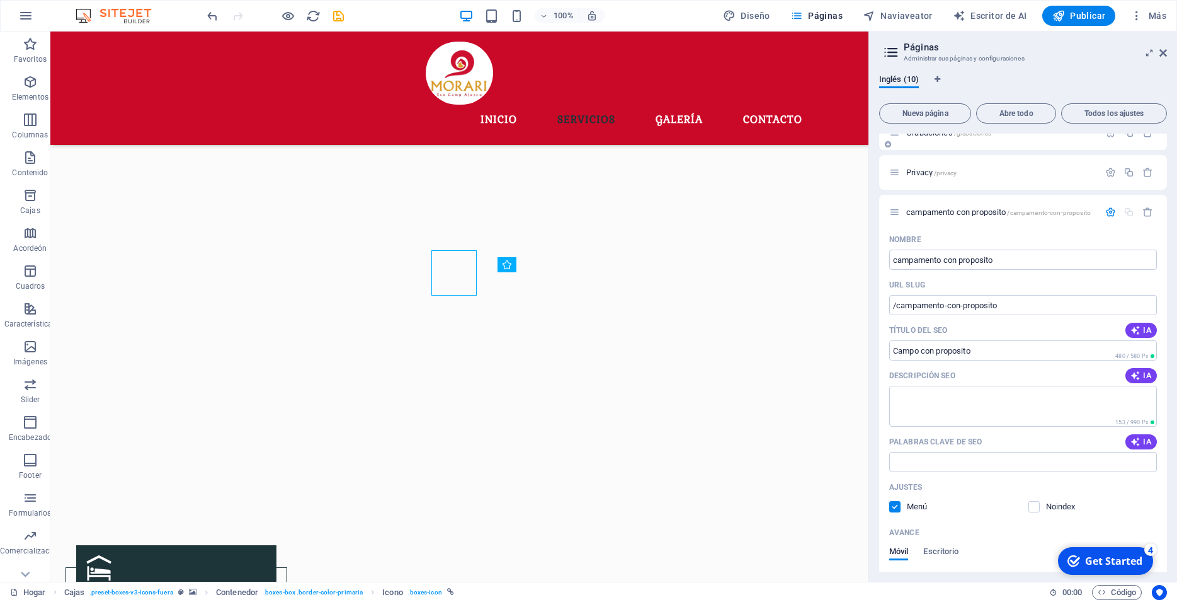
scroll to position [163, 0]
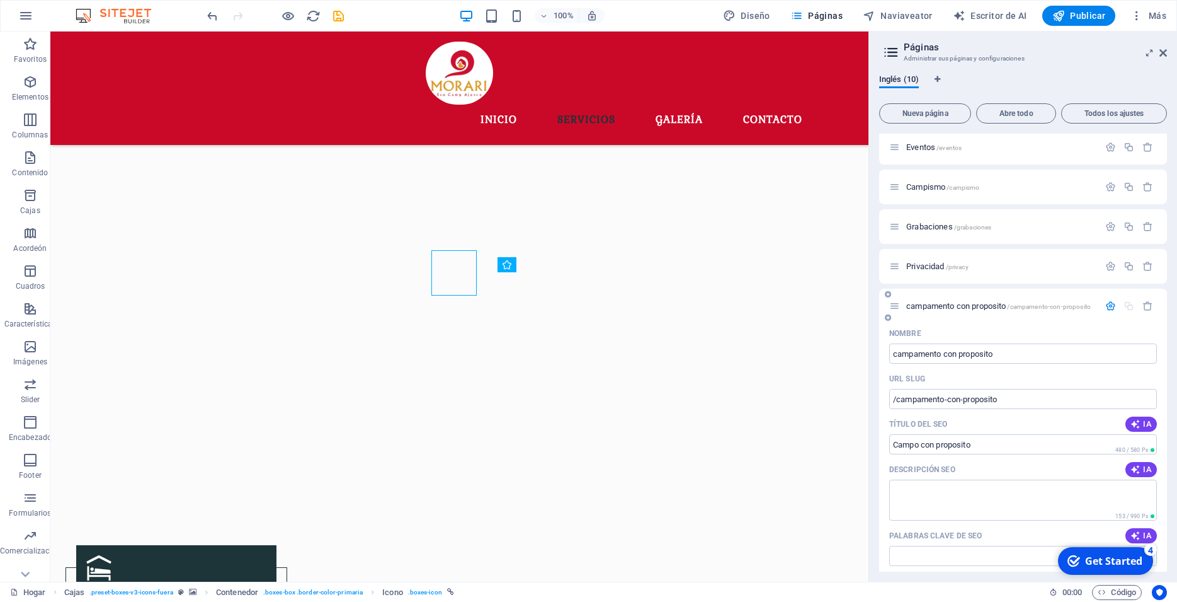
click at [1106, 306] on icon "button" at bounding box center [1111, 305] width 11 height 11
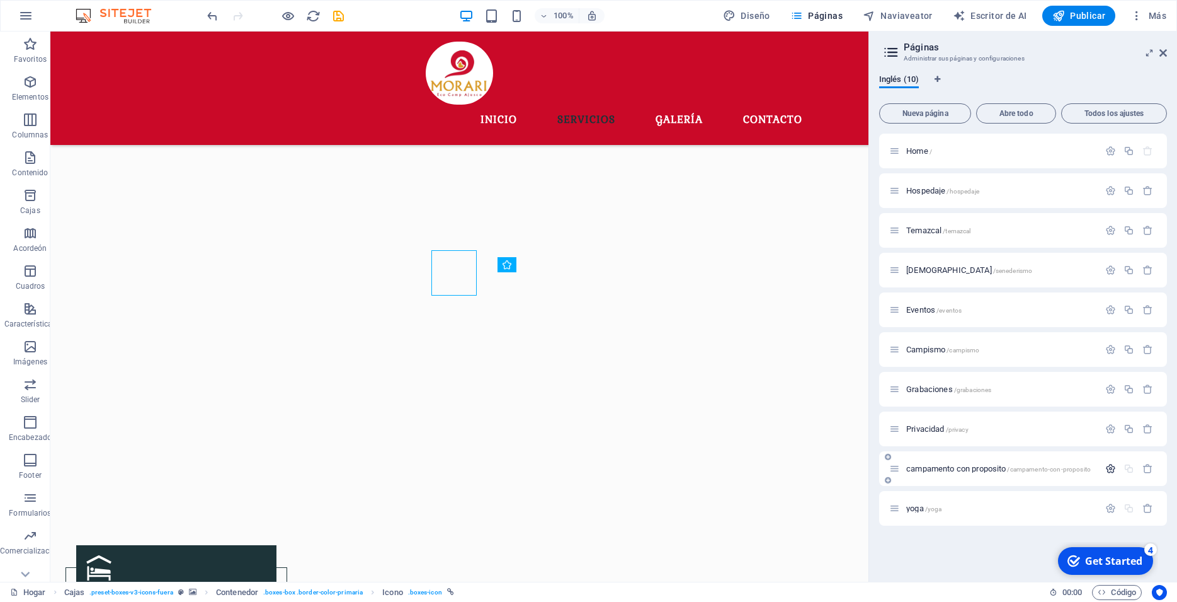
scroll to position [0, 0]
click at [921, 508] on span "yoga /yoga" at bounding box center [923, 507] width 35 height 9
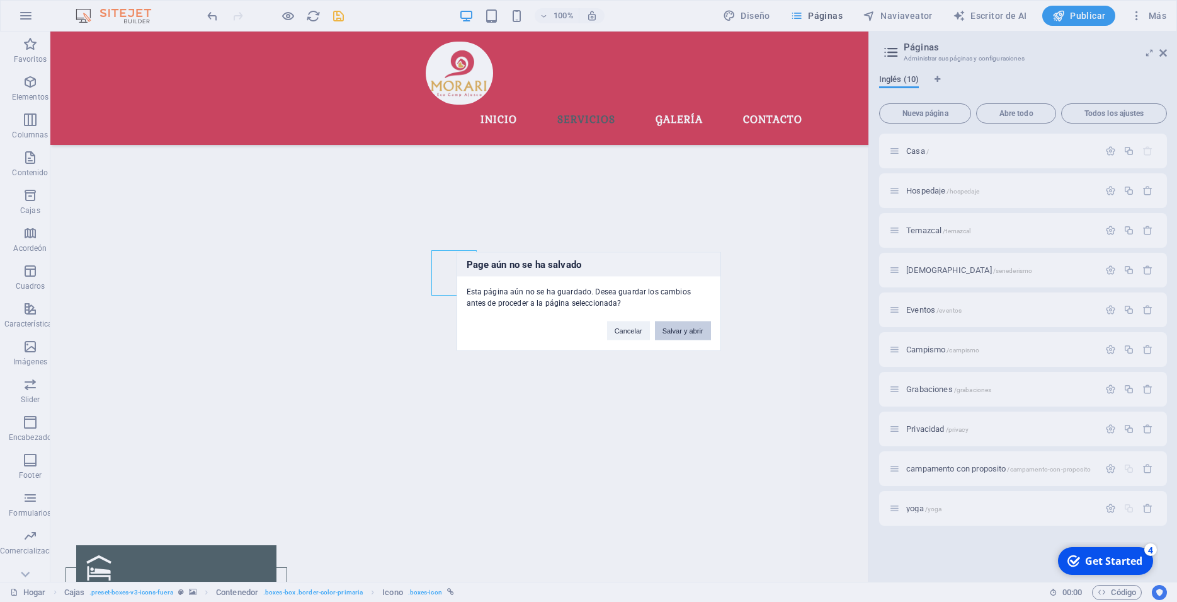
drag, startPoint x: 671, startPoint y: 333, endPoint x: 621, endPoint y: 302, distance: 58.9
click at [671, 333] on button "Salvar y abrir" at bounding box center [683, 330] width 56 height 19
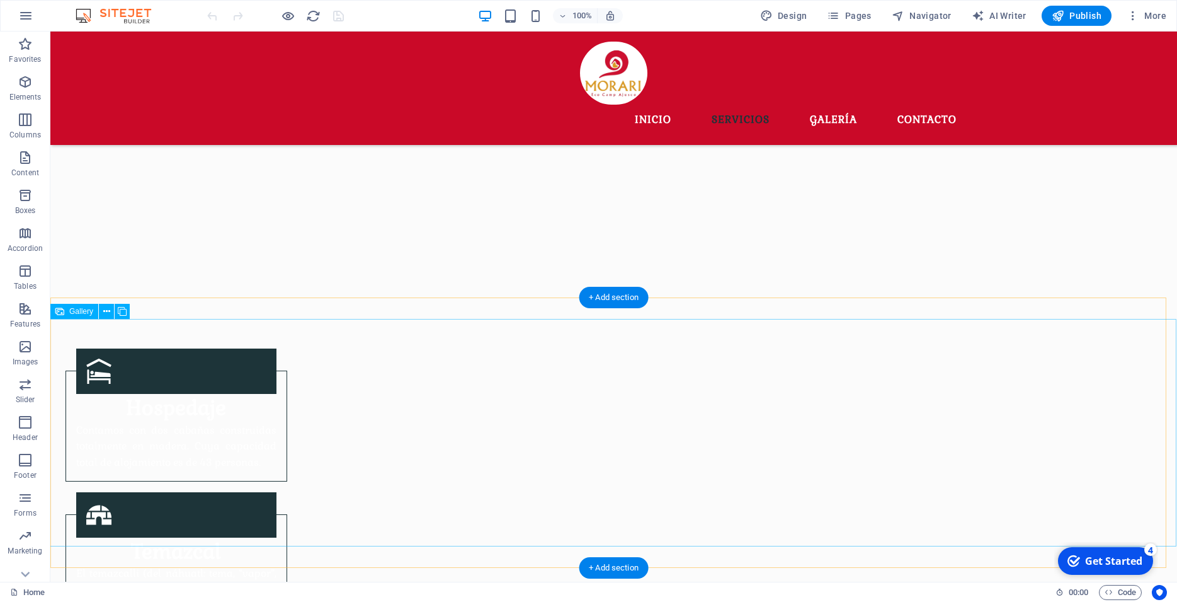
scroll to position [578, 0]
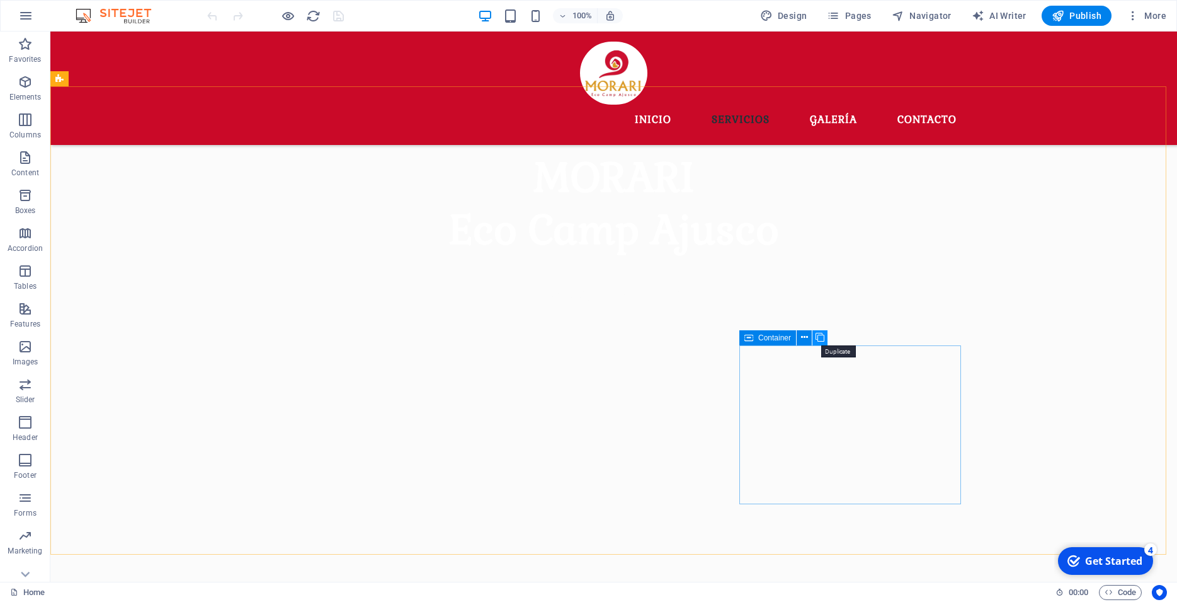
click at [819, 333] on icon at bounding box center [820, 337] width 9 height 13
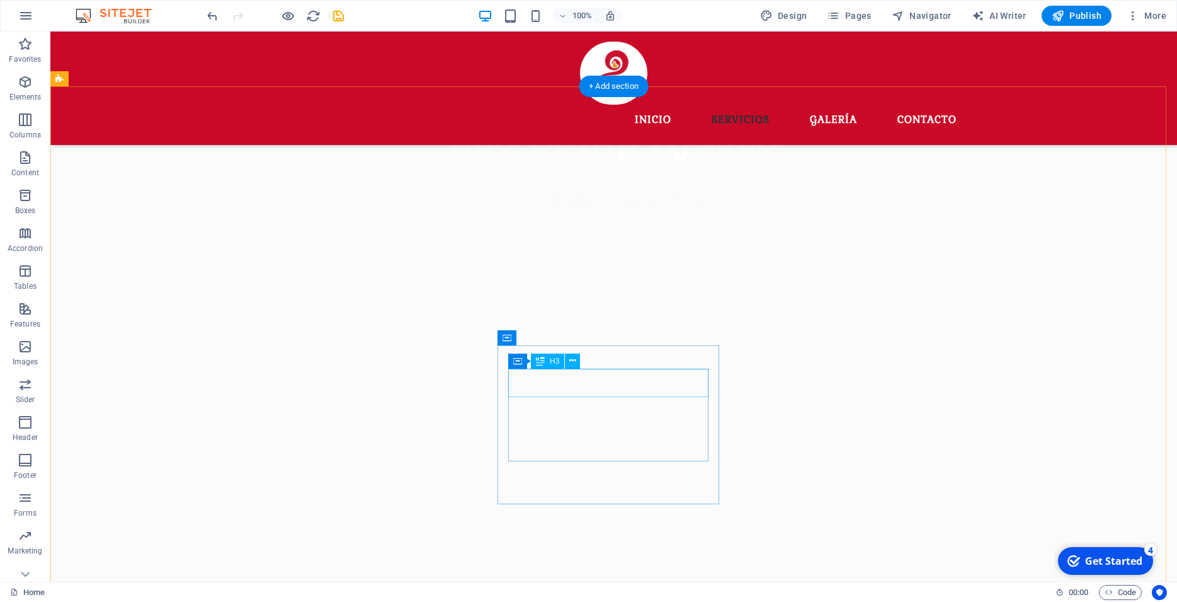
scroll to position [771, 0]
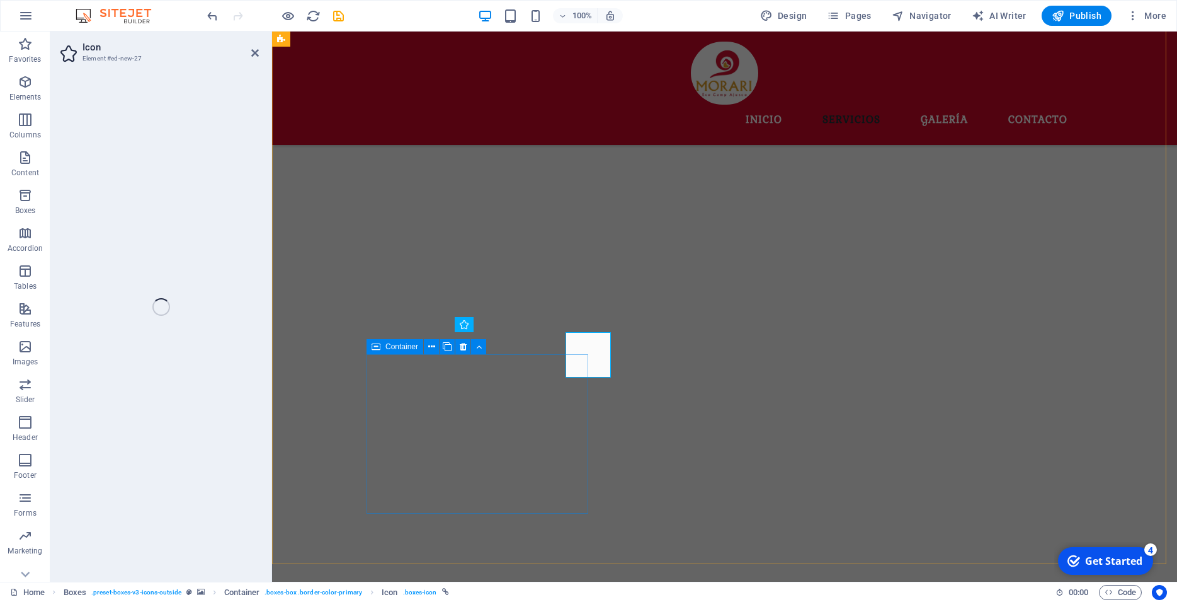
select select "xMidYMid"
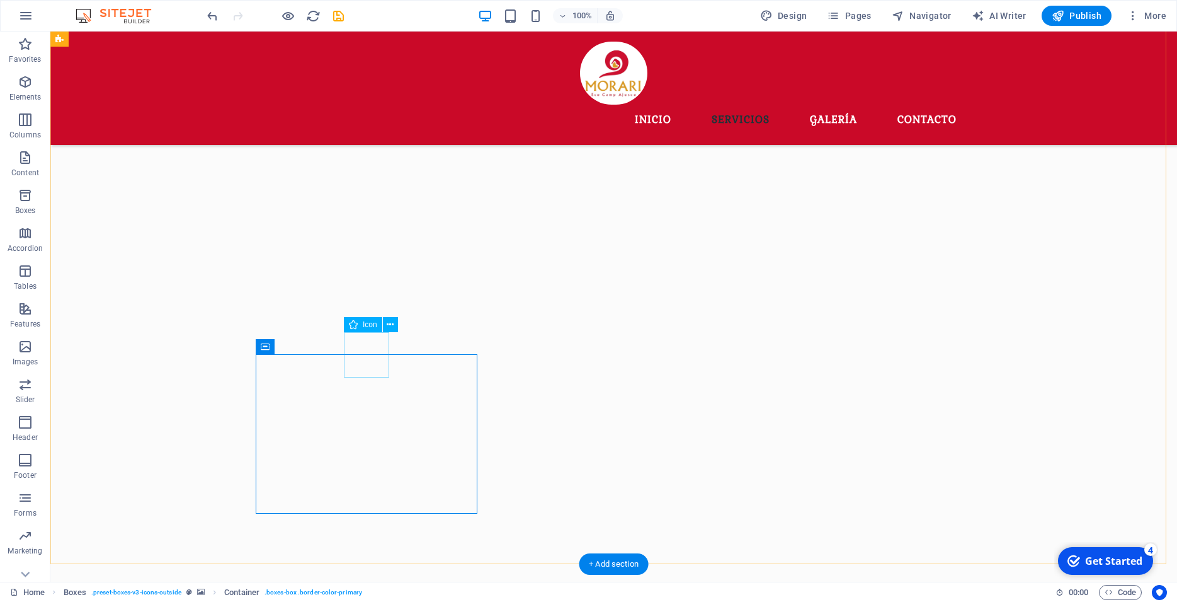
select select "xMidYMid"
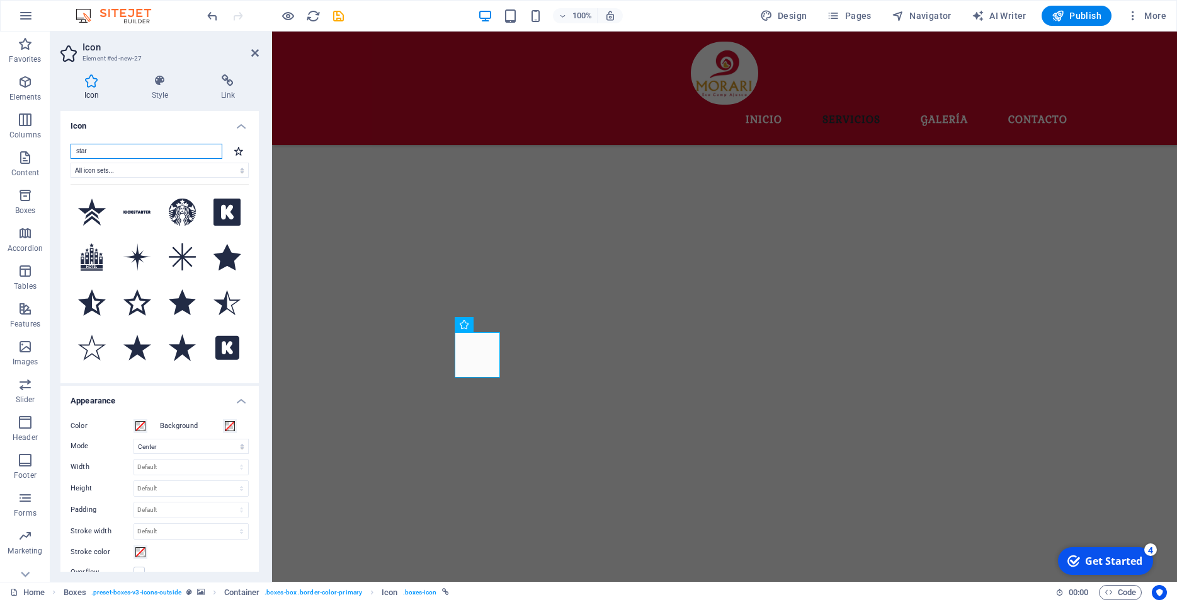
drag, startPoint x: 105, startPoint y: 150, endPoint x: 63, endPoint y: 153, distance: 42.3
click at [71, 153] on input "star" at bounding box center [147, 151] width 152 height 15
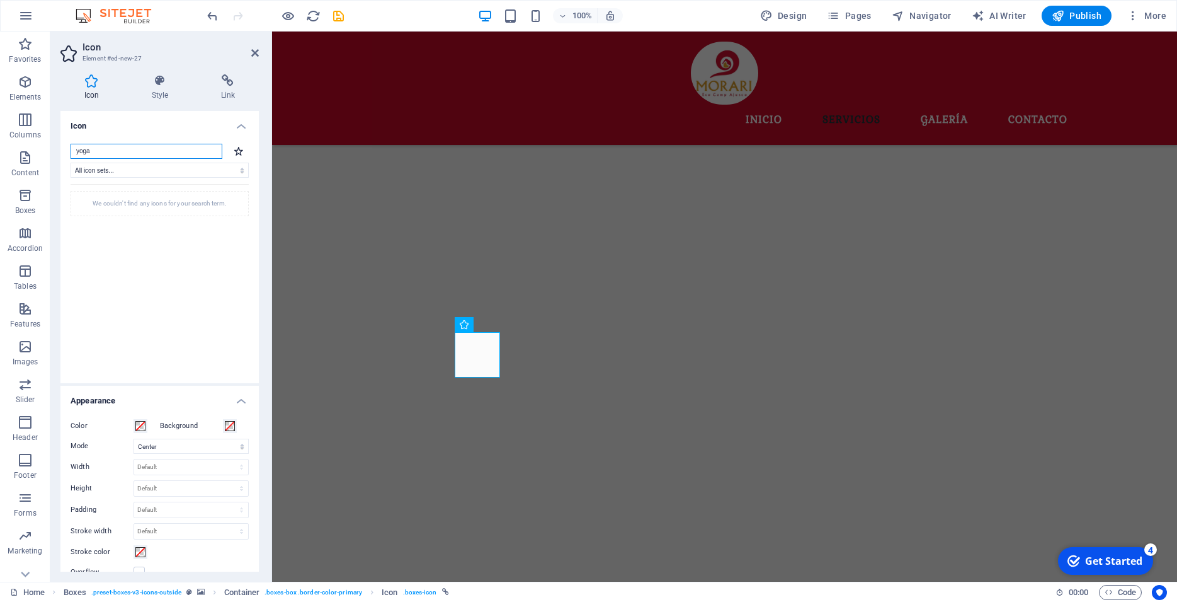
type input "yoga"
click at [71, 163] on select "All icon sets... IcoFont Ionicons FontAwesome Brands FontAwesome Duotone FontAw…" at bounding box center [160, 170] width 178 height 15
click option "FontAwesome Sharp Light" at bounding box center [0, 0] width 0 height 0
click at [71, 163] on select "All icon sets... IcoFont Ionicons FontAwesome Brands FontAwesome Duotone FontAw…" at bounding box center [160, 170] width 178 height 15
click option "IcoFont" at bounding box center [0, 0] width 0 height 0
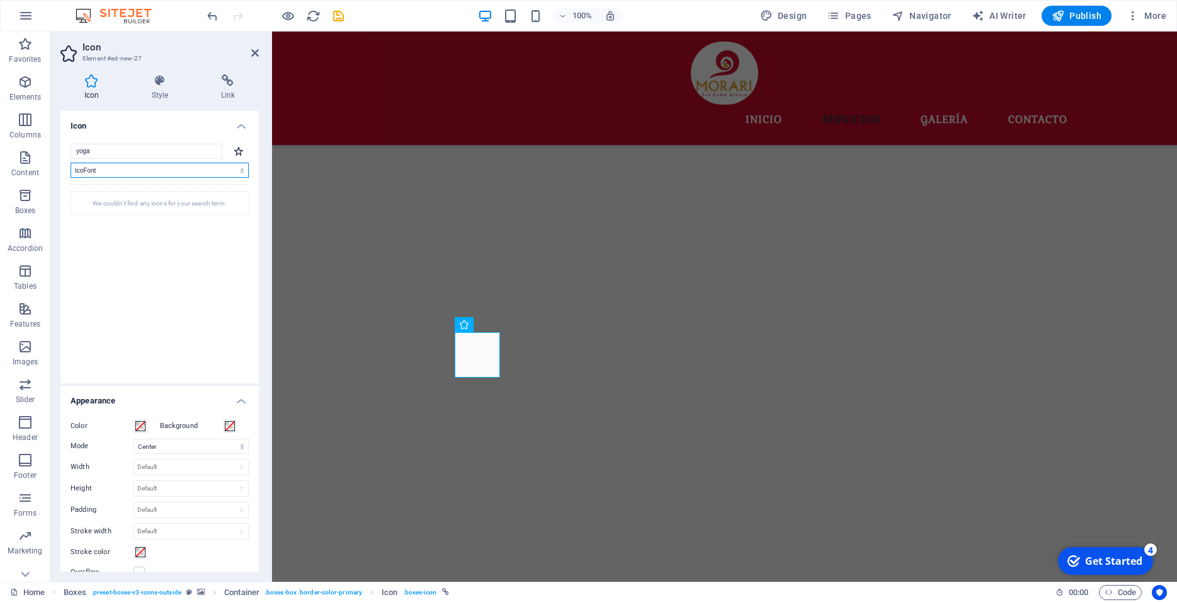
select select "ionicons"
click option "Ionicons" at bounding box center [0, 0] width 0 height 0
click option "All icon sets..." at bounding box center [0, 0] width 0 height 0
click at [71, 163] on select "All icon sets... IcoFont Ionicons FontAwesome Brands FontAwesome Duotone FontAw…" at bounding box center [160, 170] width 178 height 15
click option "FontAwesome Regular" at bounding box center [0, 0] width 0 height 0
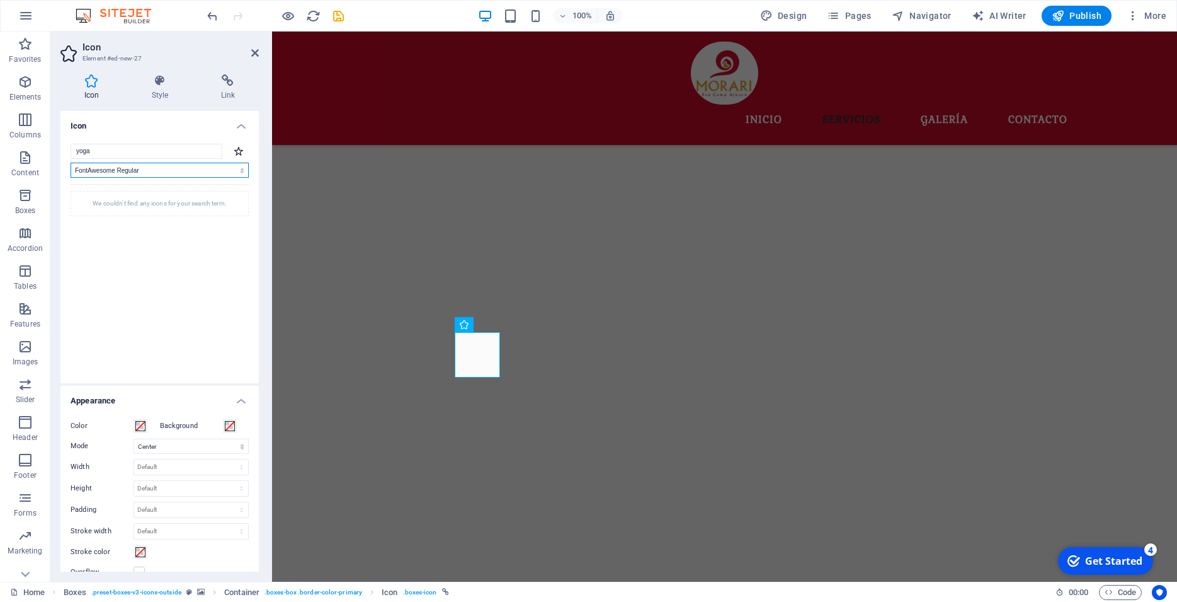
click at [71, 163] on select "All icon sets... IcoFont Ionicons FontAwesome Brands FontAwesome Duotone FontAw…" at bounding box center [160, 170] width 178 height 15
click option "FontAwesome Sharp Regular" at bounding box center [0, 0] width 0 height 0
select select "font-awesome-sharp-thin"
click option "FontAwesome Sharp Thin" at bounding box center [0, 0] width 0 height 0
click at [229, 146] on div at bounding box center [239, 151] width 20 height 15
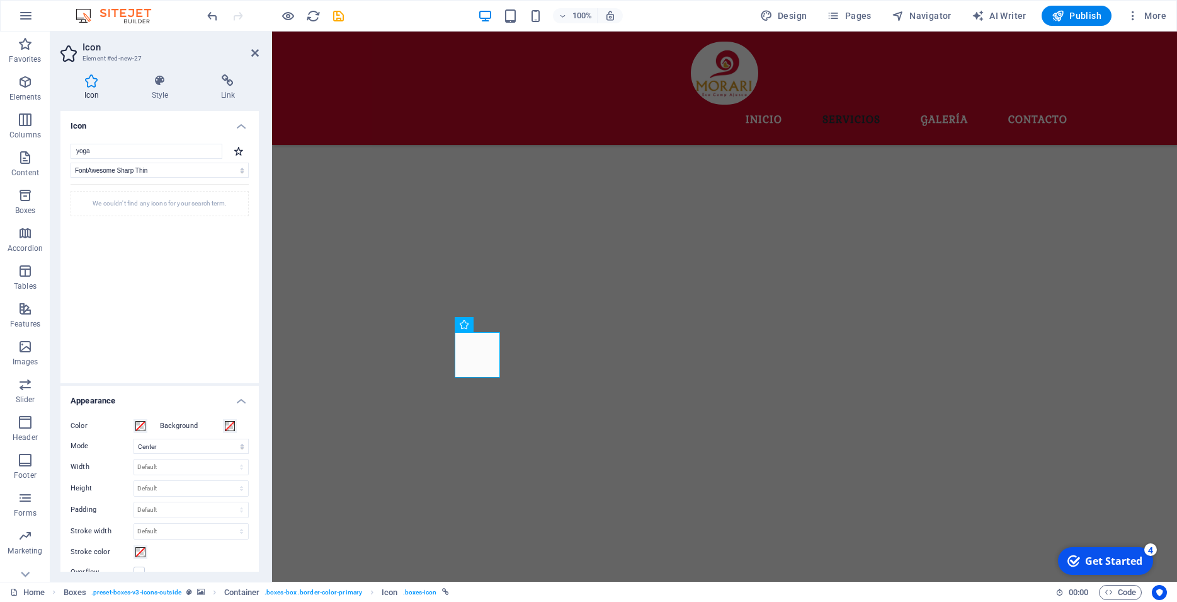
click at [233, 146] on div at bounding box center [239, 151] width 20 height 15
click at [229, 157] on div at bounding box center [239, 151] width 20 height 15
drag, startPoint x: 147, startPoint y: 157, endPoint x: 149, endPoint y: 149, distance: 9.2
click at [147, 156] on input "yoga" at bounding box center [147, 151] width 152 height 15
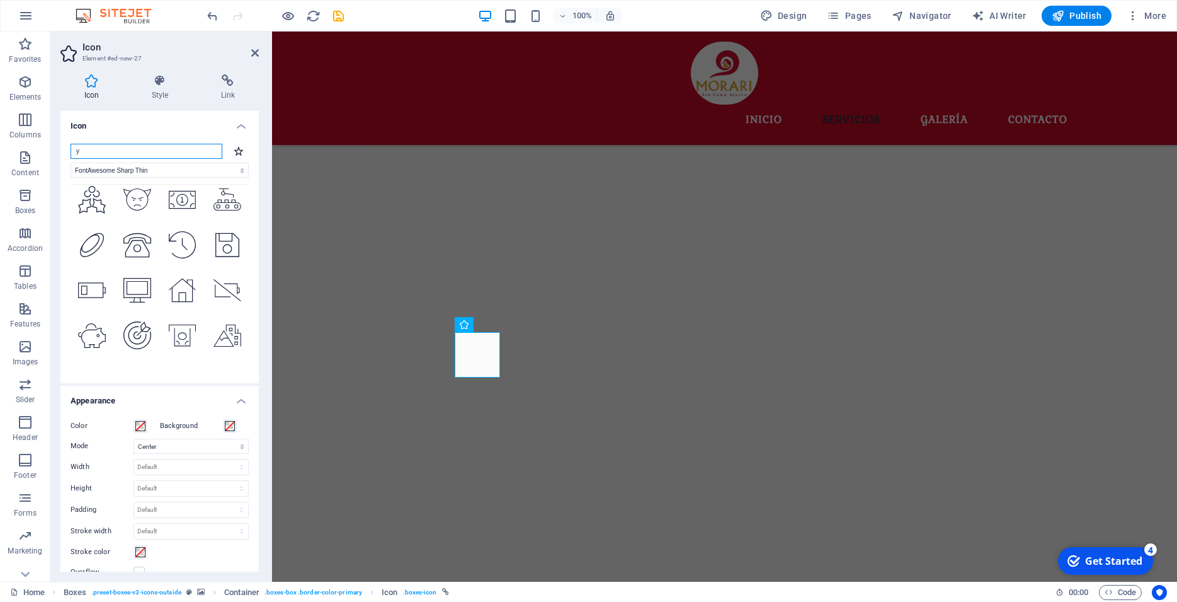
scroll to position [0, 0]
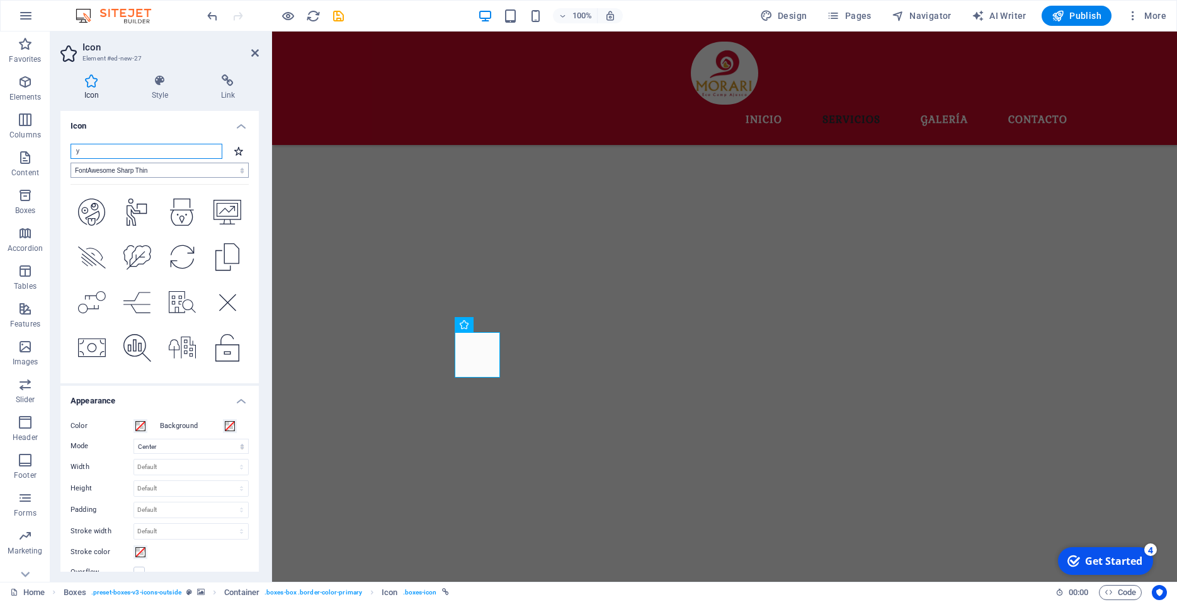
type input "y"
click at [71, 163] on select "All icon sets... IcoFont Ionicons FontAwesome Brands FontAwesome Duotone FontAw…" at bounding box center [160, 170] width 178 height 15
select select
click option "All icon sets..." at bounding box center [0, 0] width 0 height 0
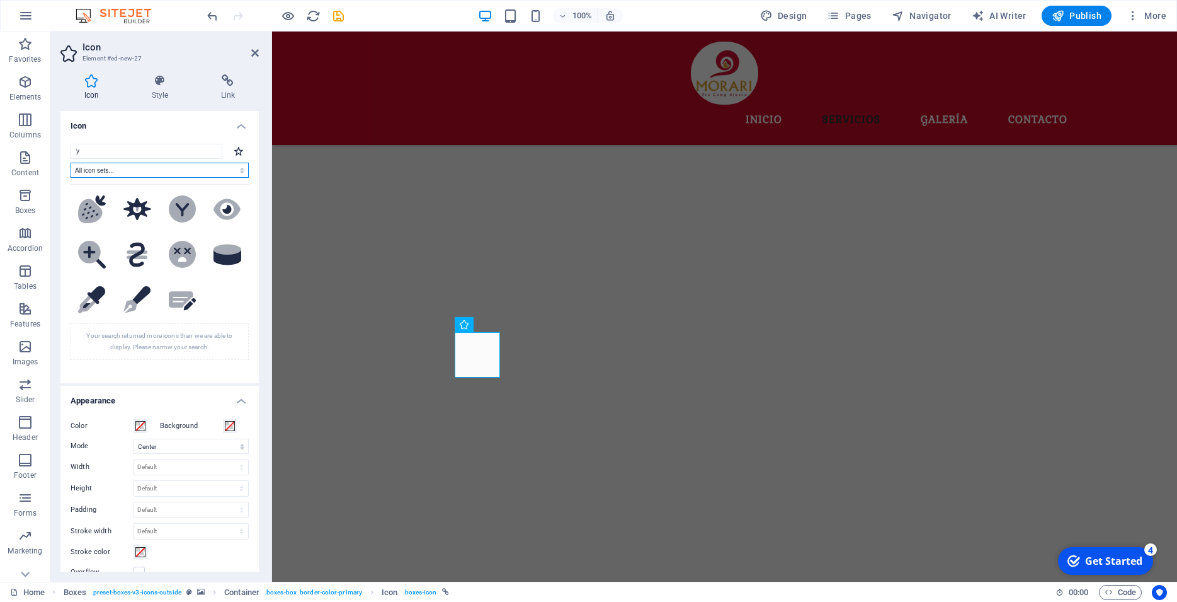
scroll to position [7200, 0]
click at [718, 407] on figure at bounding box center [724, 229] width 905 height 670
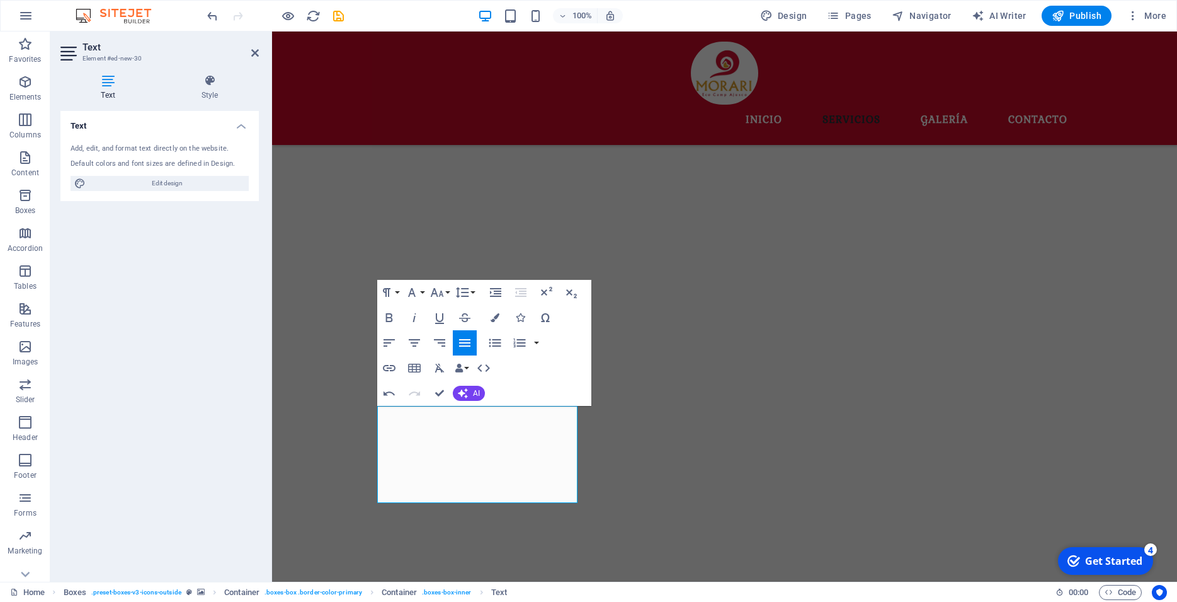
click at [622, 455] on figure at bounding box center [724, 229] width 905 height 670
click at [856, 391] on figure at bounding box center [724, 229] width 905 height 670
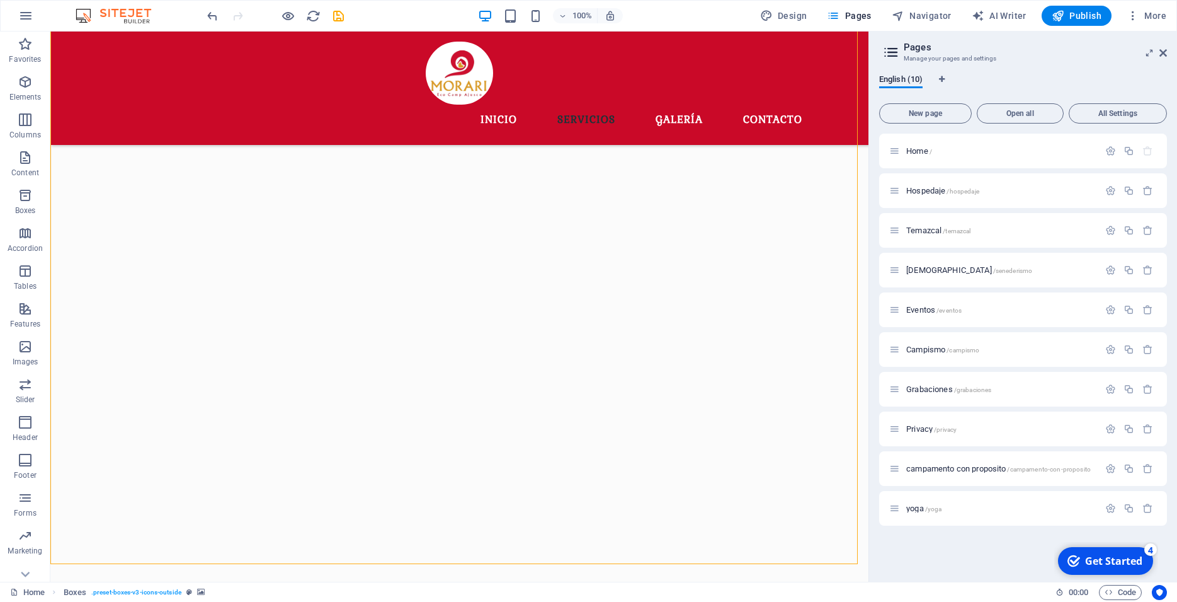
click at [921, 110] on span "New page" at bounding box center [925, 114] width 81 height 8
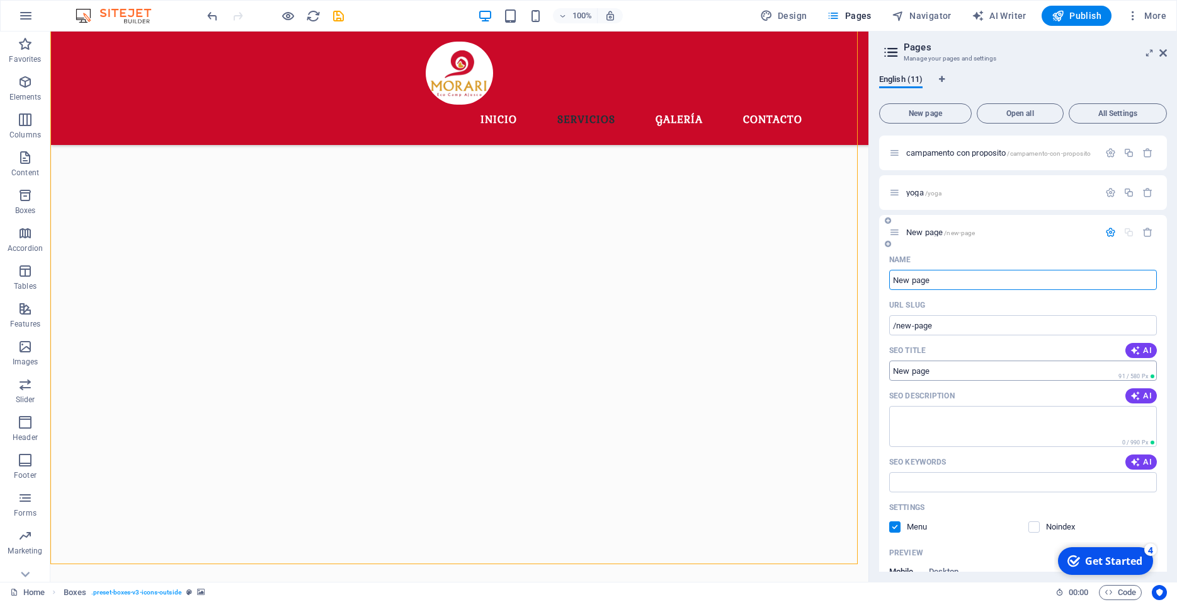
scroll to position [357, 0]
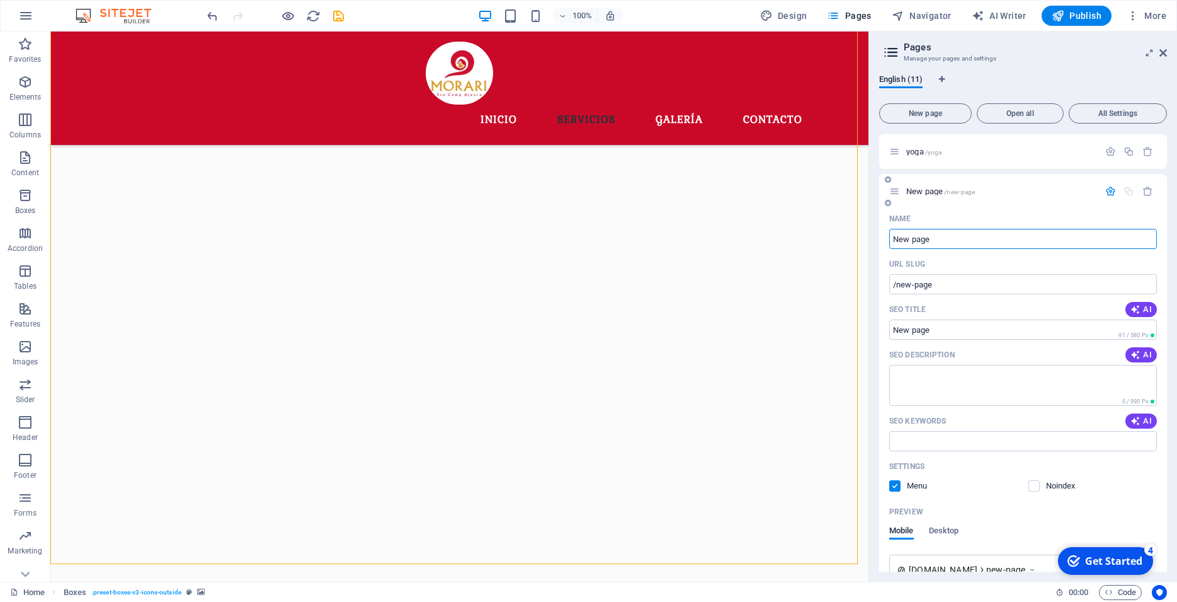
click at [929, 246] on input "New page" at bounding box center [1023, 239] width 268 height 20
type input "New pa"
type input "/new-pag"
type input "N"
type input "y"
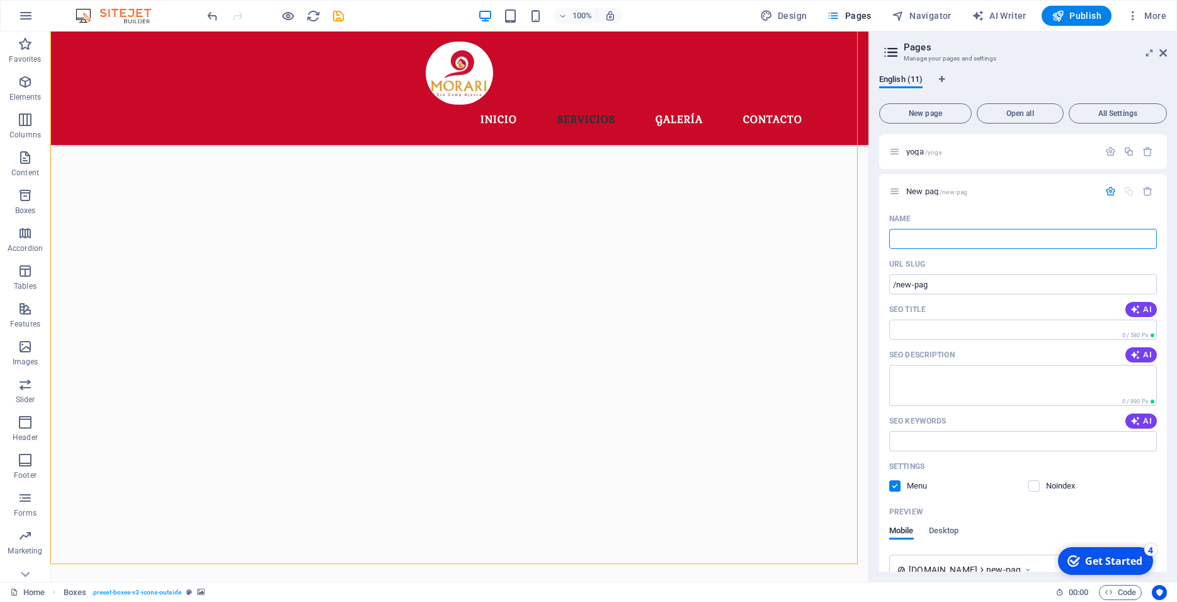
type input "/"
type input "yog"
type input "/yo"
type input "yo"
type input "yoga"
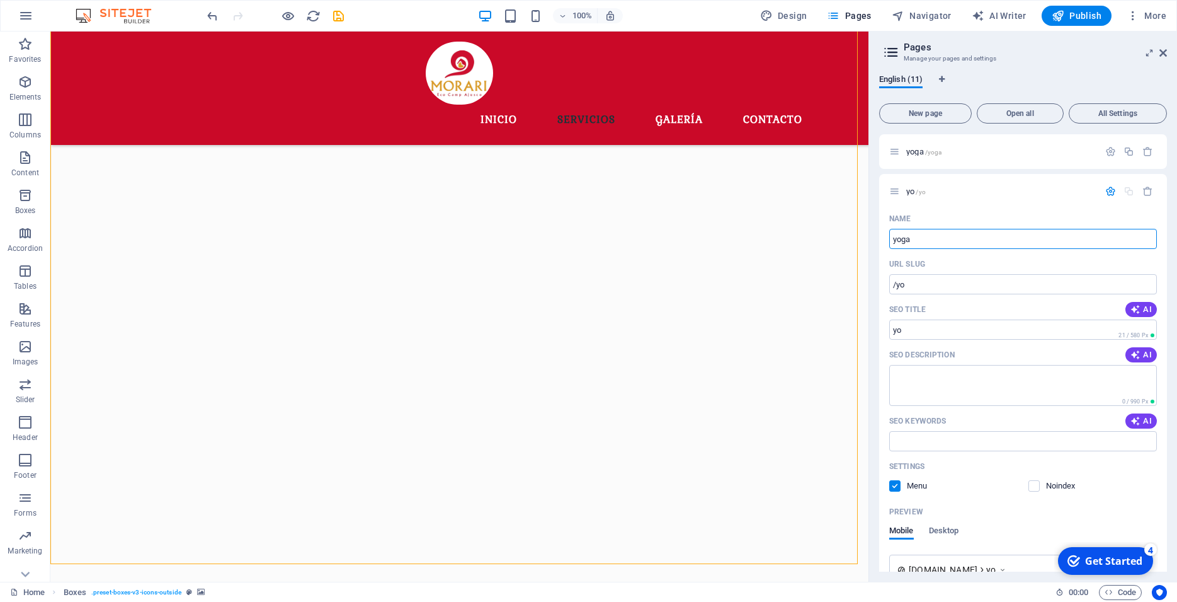
type input "/yoga-11"
type input "yoga"
click at [1106, 191] on icon "button" at bounding box center [1111, 191] width 11 height 11
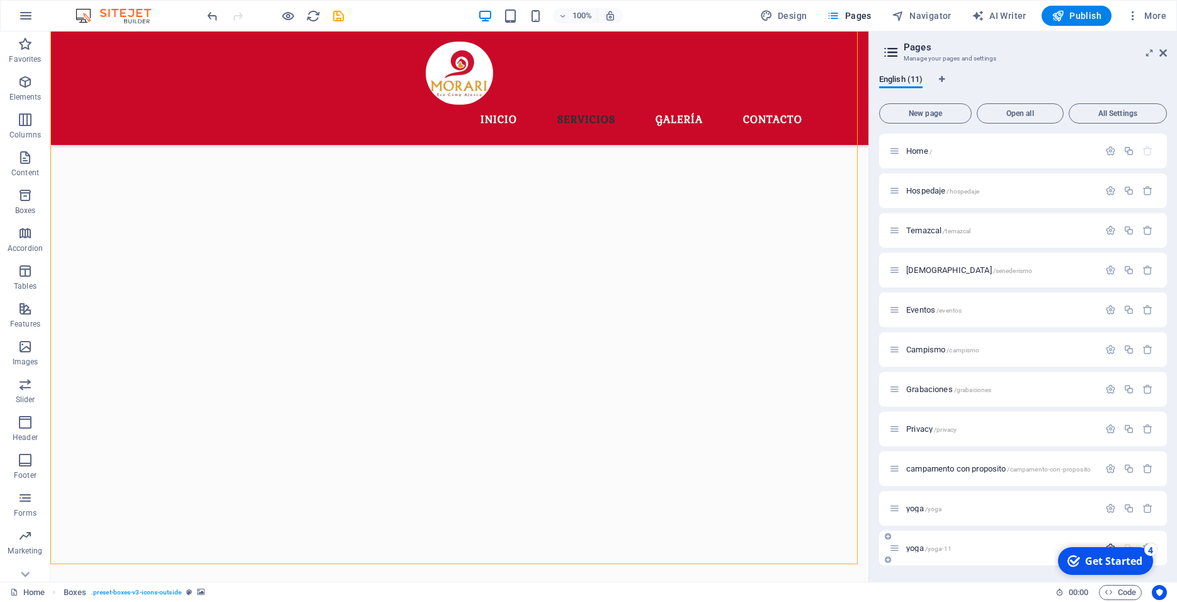
scroll to position [0, 0]
click at [1014, 542] on div "yoga /yoga-11" at bounding box center [994, 547] width 210 height 14
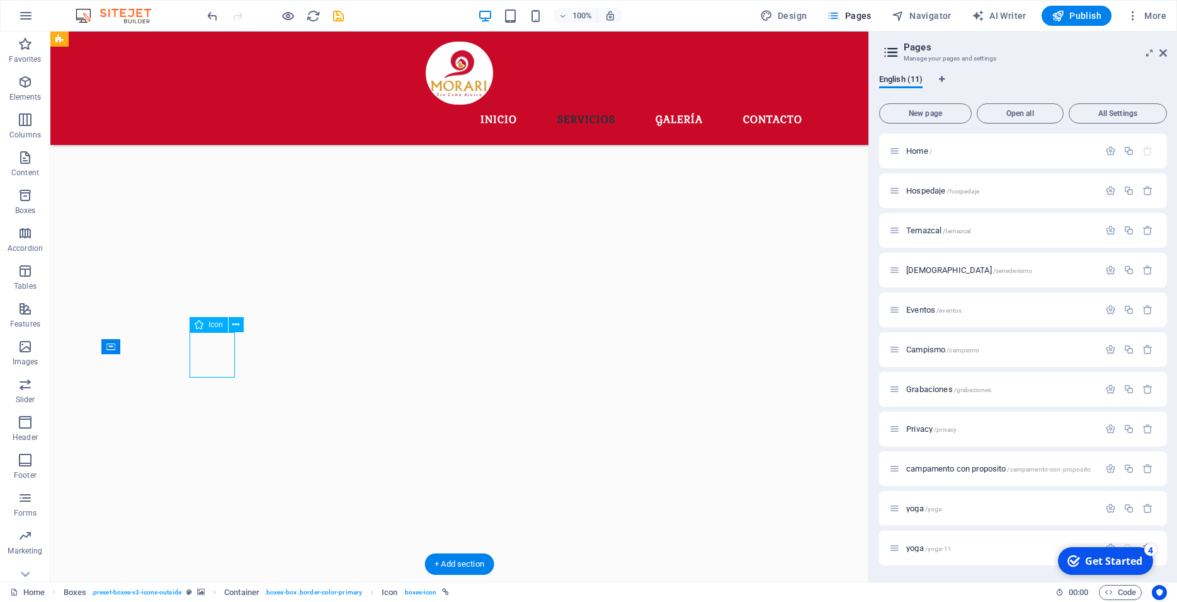
select select "xMidYMid"
select select "6"
select select
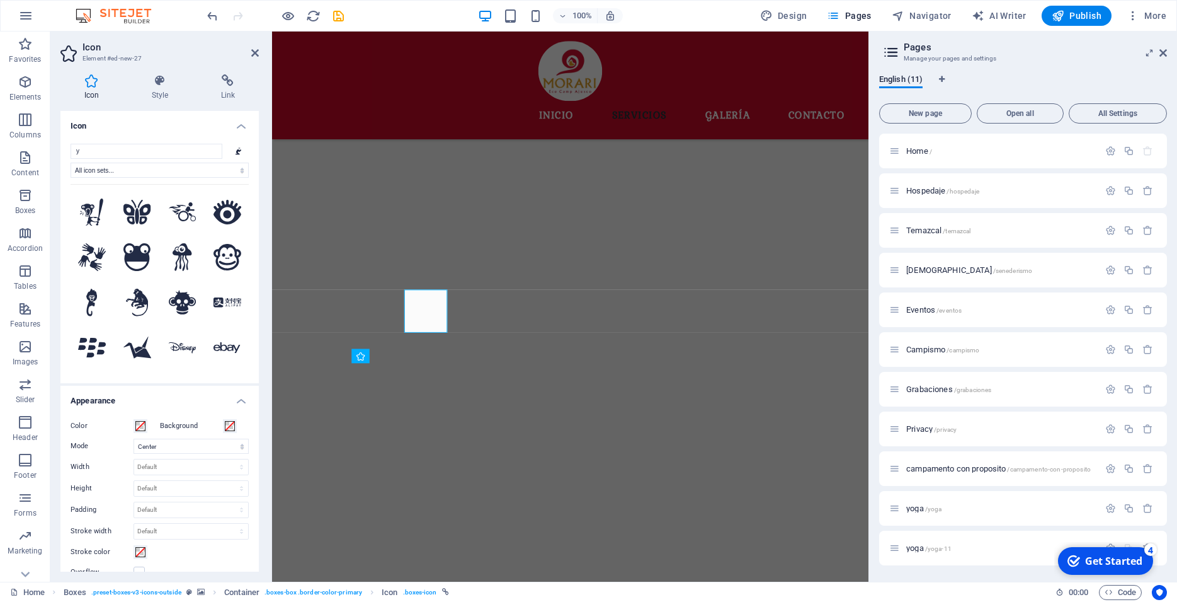
scroll to position [800, 0]
click at [232, 86] on icon at bounding box center [228, 80] width 62 height 13
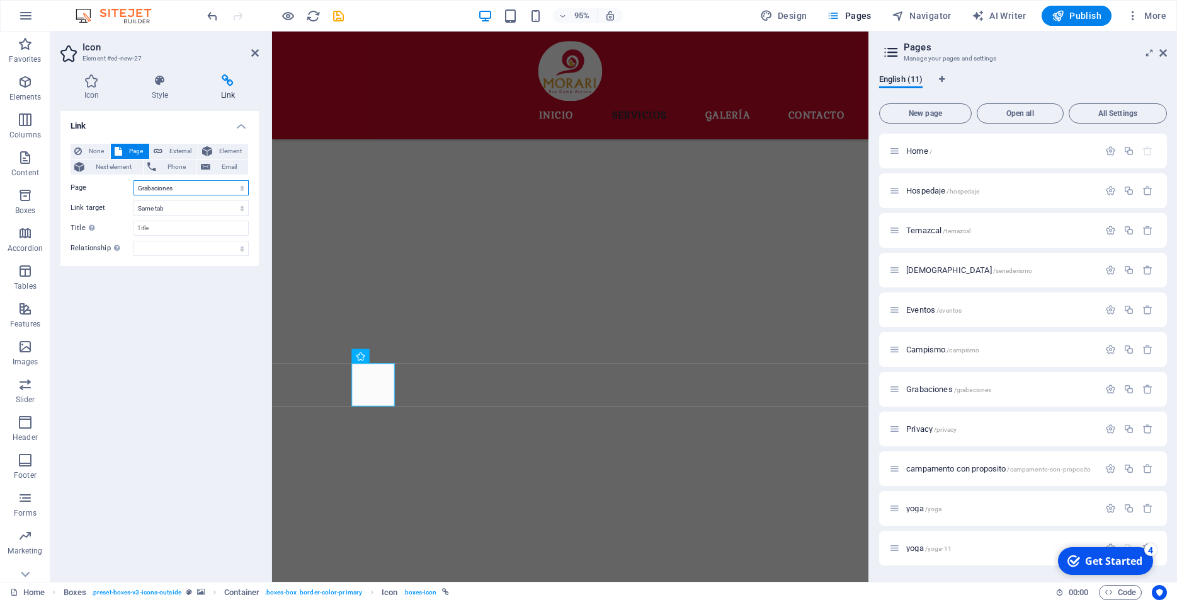
click at [134, 180] on select "Home Hospedaje Temazcal Senederismo Eventos Campismo Grabaciones Privacy campam…" at bounding box center [191, 187] width 115 height 15
select select "9"
click option "yoga" at bounding box center [0, 0] width 0 height 0
click at [188, 297] on div "Link None Page External Element Next element Phone Email Page Home Hospedaje Te…" at bounding box center [159, 341] width 198 height 460
click at [577, 387] on figure at bounding box center [586, 269] width 628 height 751
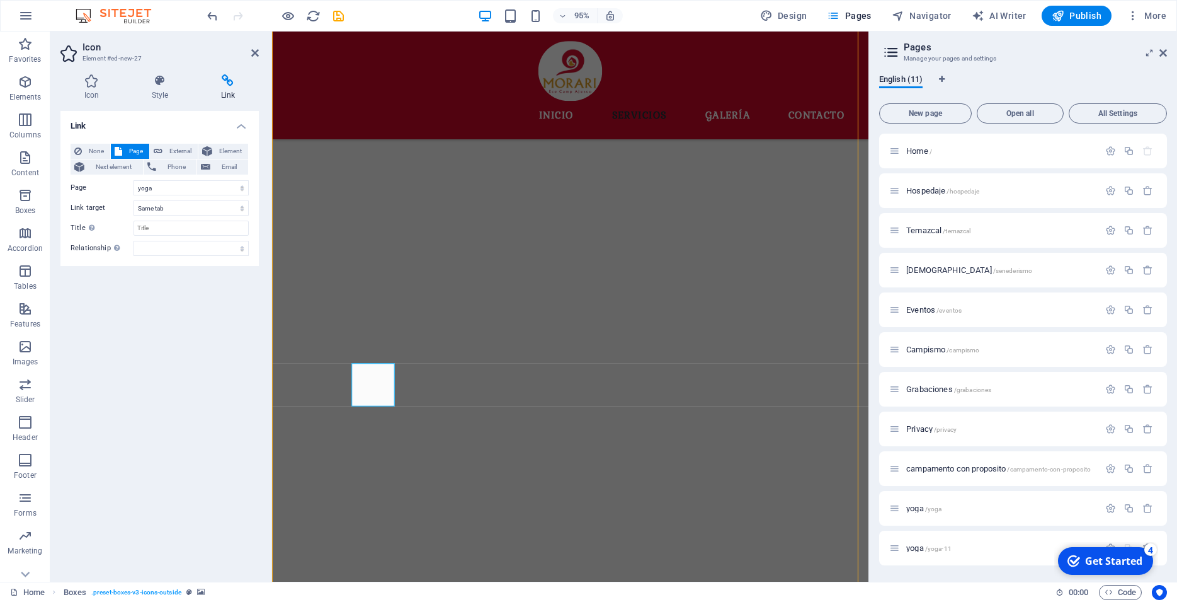
scroll to position [771, 0]
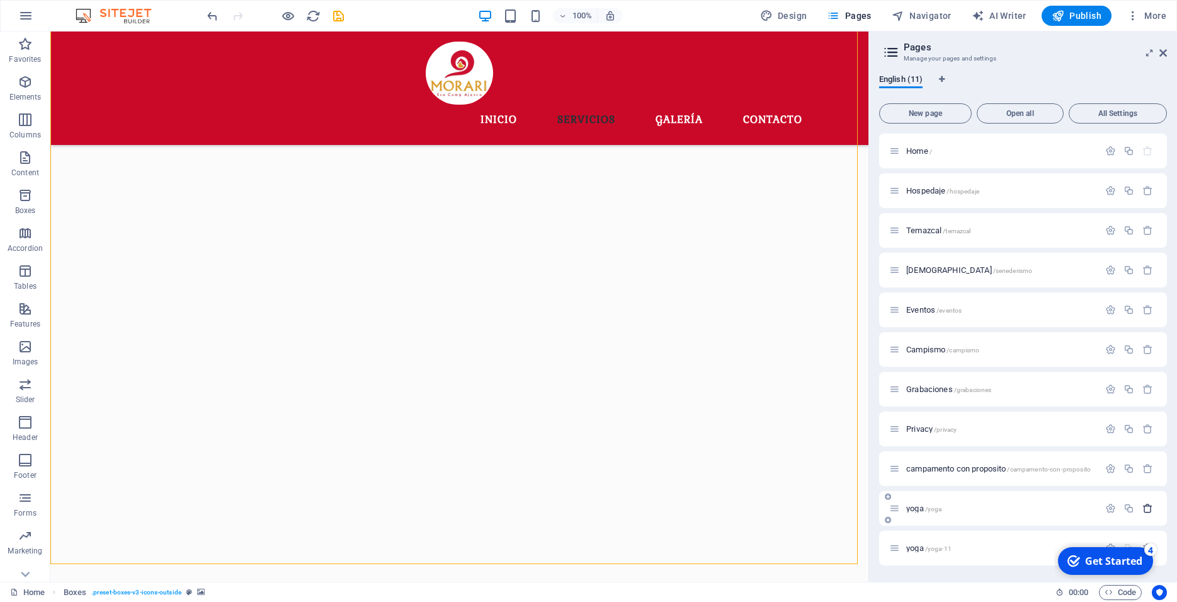
click at [1149, 506] on icon "button" at bounding box center [1148, 508] width 11 height 11
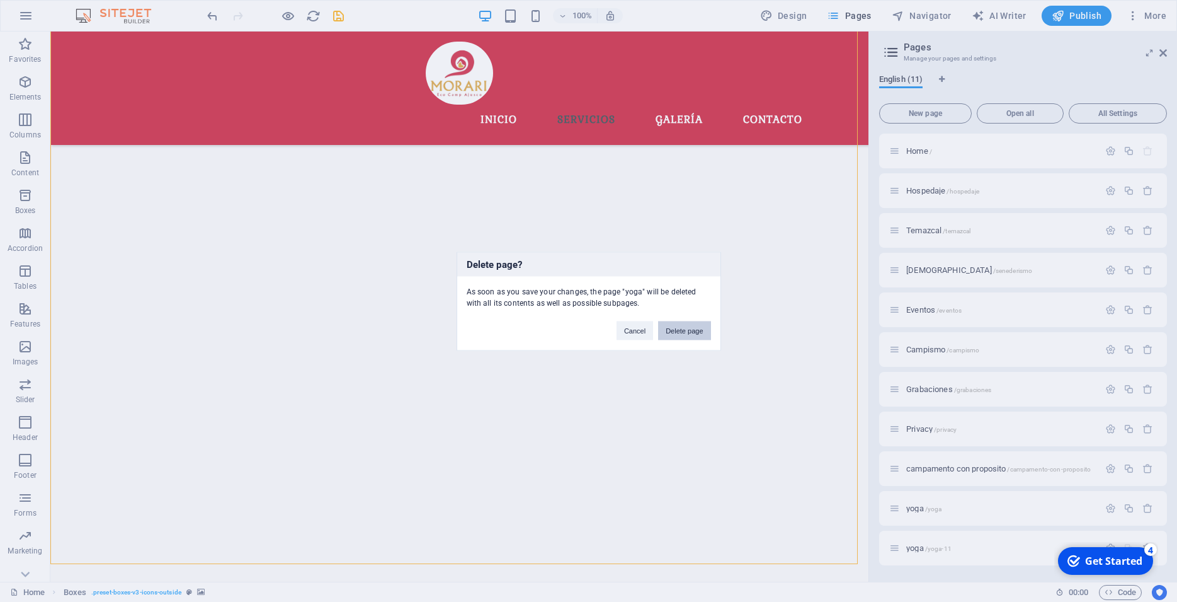
click at [691, 329] on button "Delete page" at bounding box center [684, 330] width 52 height 19
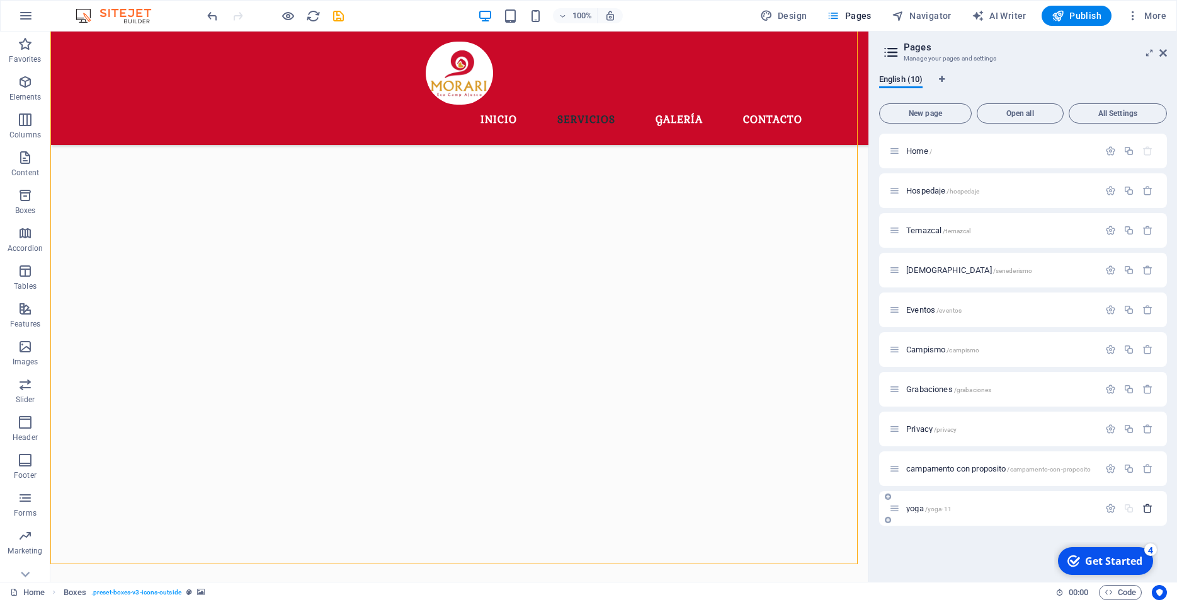
click at [1150, 510] on icon "button" at bounding box center [1148, 508] width 11 height 11
drag, startPoint x: 956, startPoint y: 107, endPoint x: 952, endPoint y: 117, distance: 10.8
click at [954, 107] on button "New page" at bounding box center [925, 113] width 93 height 20
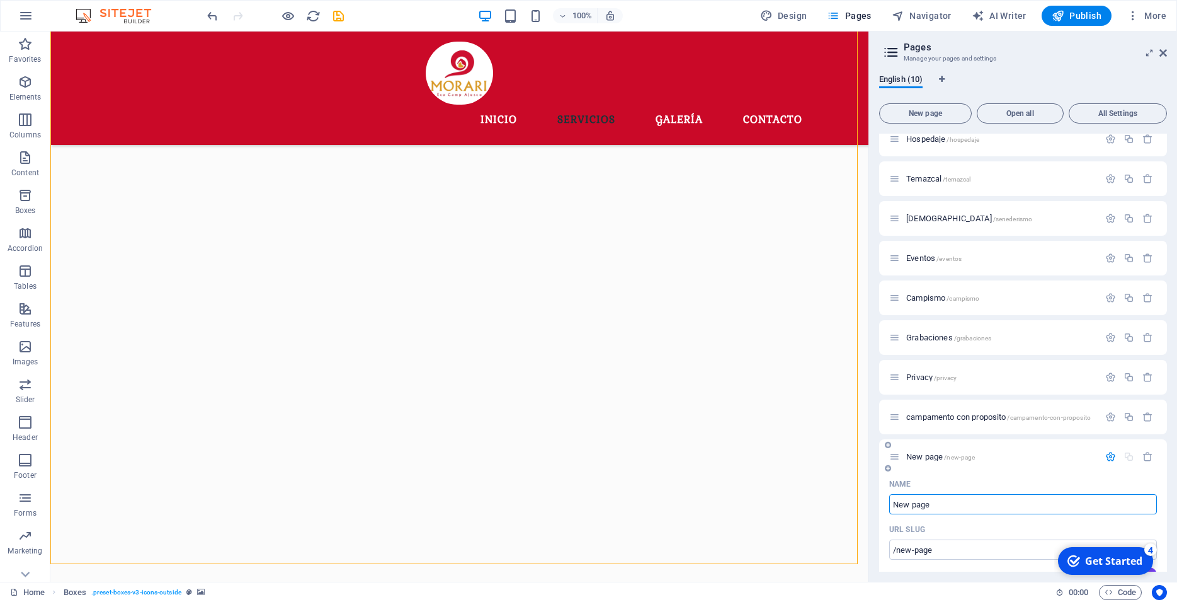
scroll to position [113, 0]
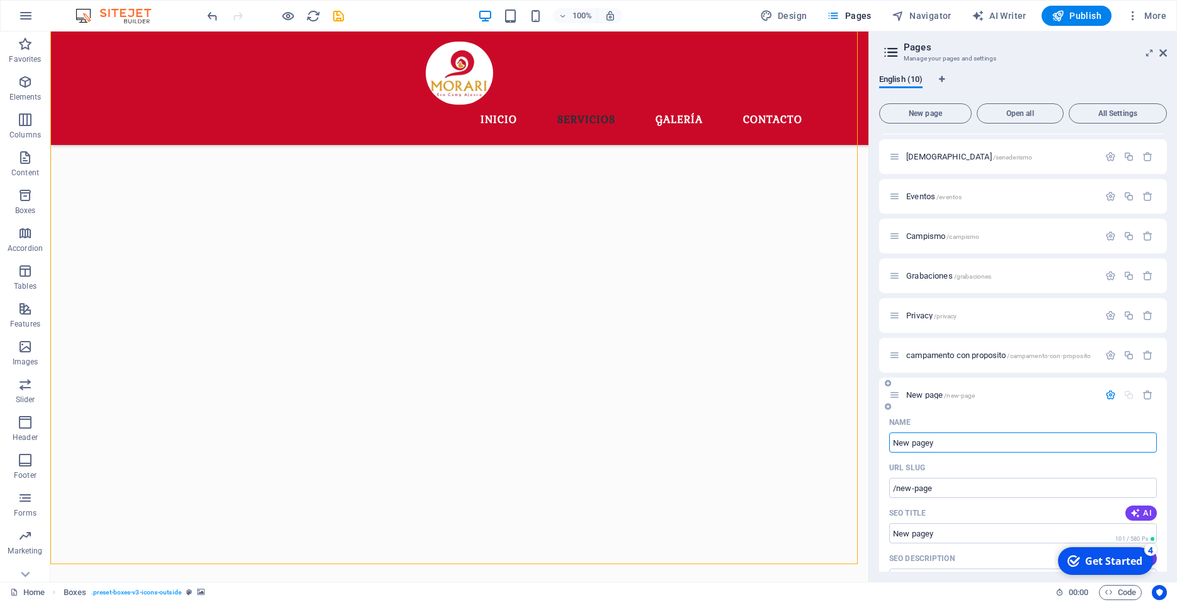
click at [957, 452] on input "New pagey" at bounding box center [1023, 442] width 268 height 20
type input "New pageyoga"
type input "/new-pageyoga"
type input "New pageyo"
type input "/new-pageyog"
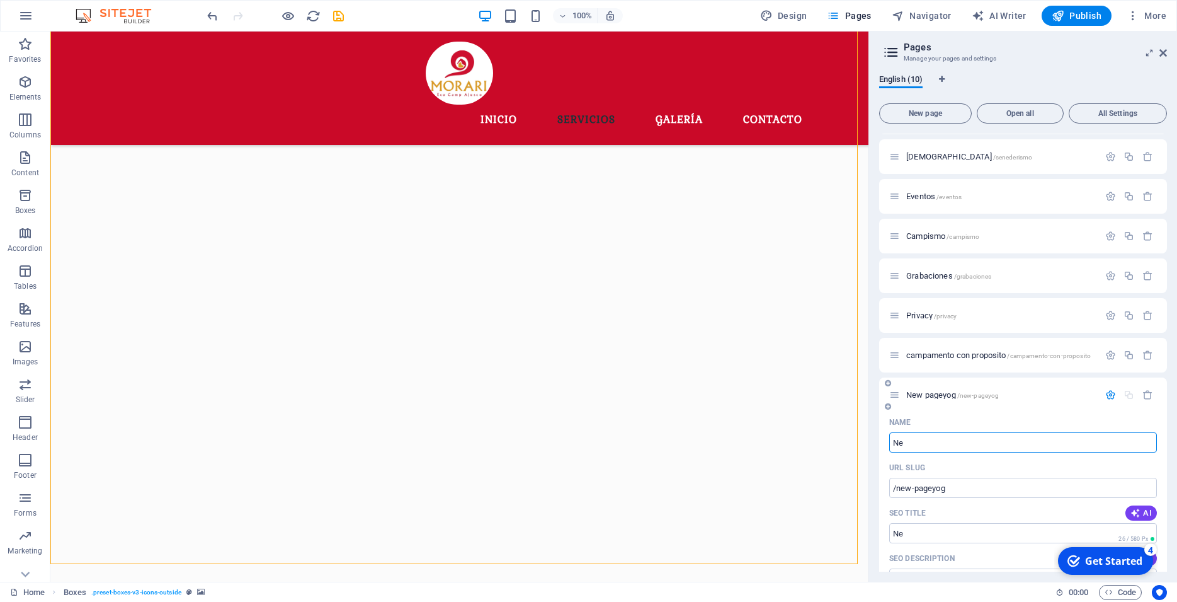
type input "N"
type input "/"
type input "toga"
type input "/toga"
type input "toga"
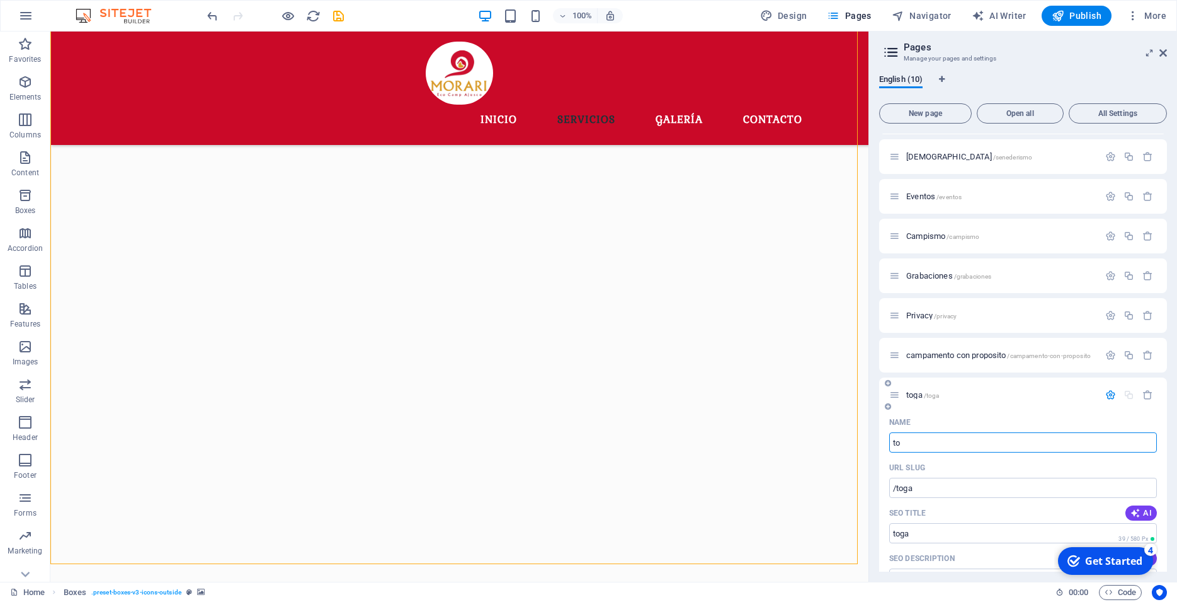
type input "t"
type input "/"
type input "yog"
type input "/yo"
type input "yo"
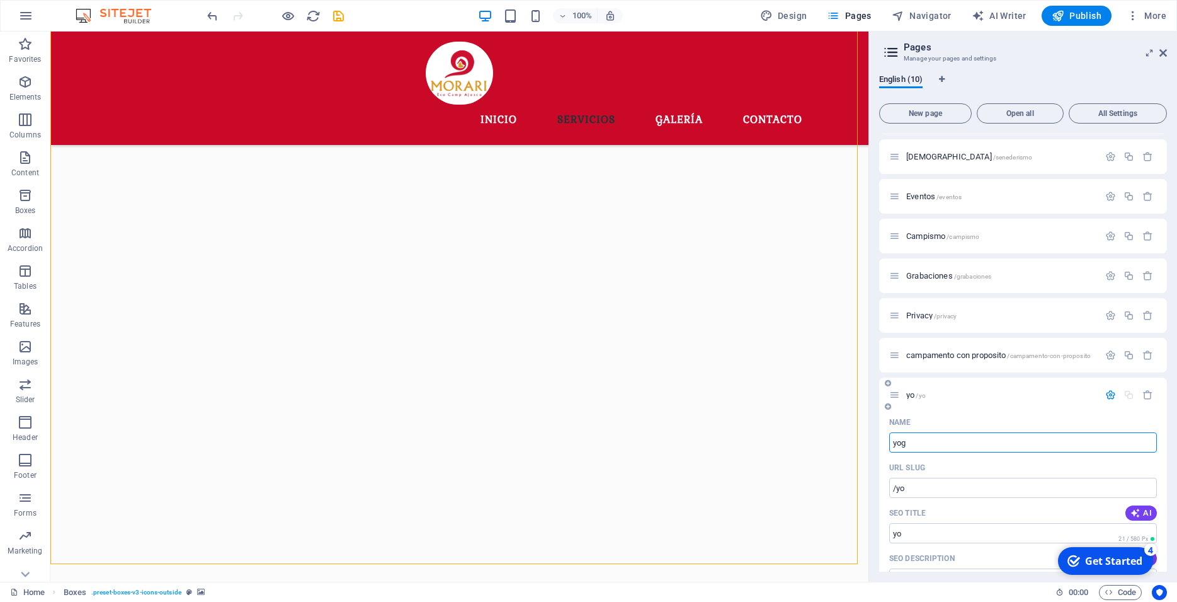
type input "yoga"
type input "/yog"
type input "yog"
type input "yoga"
type input "/yoga"
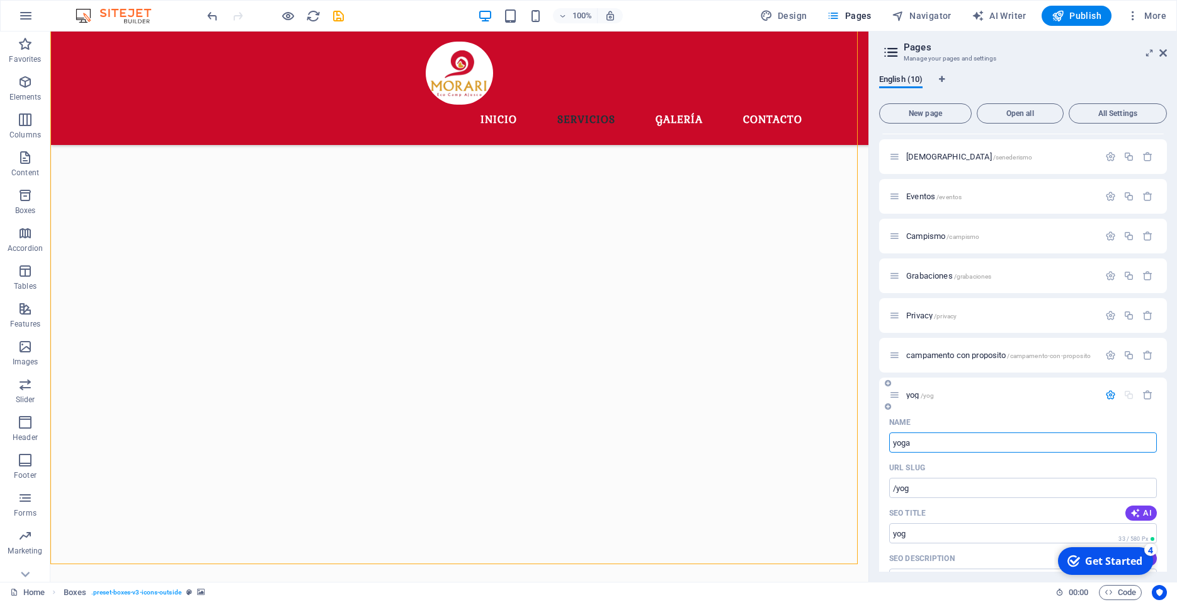
type input "yoga"
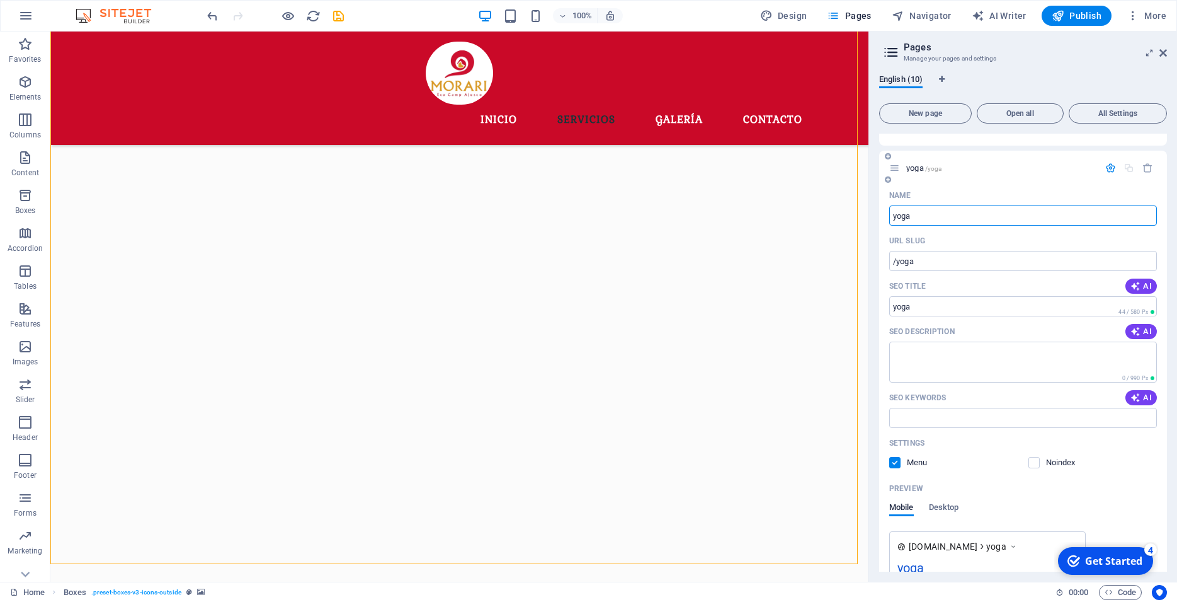
click at [1106, 164] on icon "button" at bounding box center [1111, 168] width 11 height 11
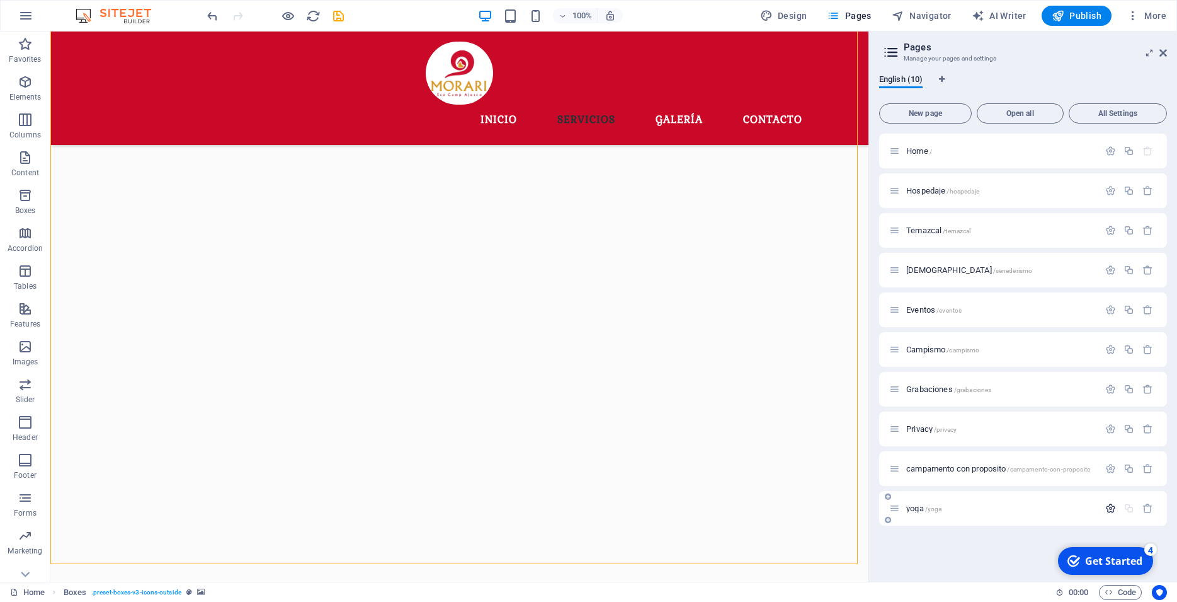
scroll to position [0, 0]
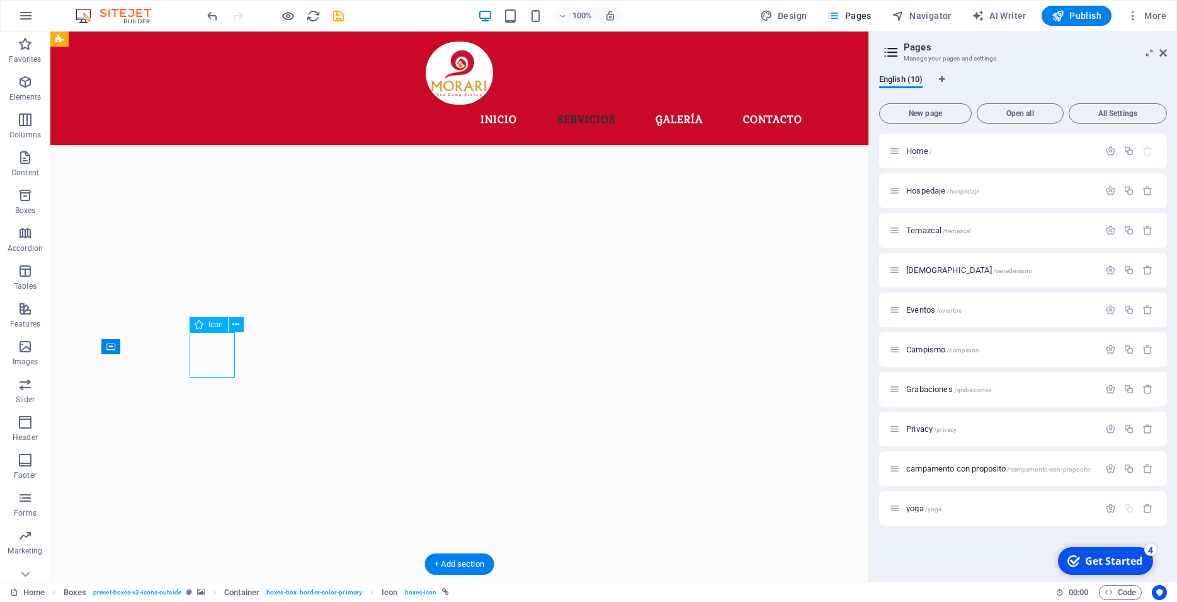
select select "9"
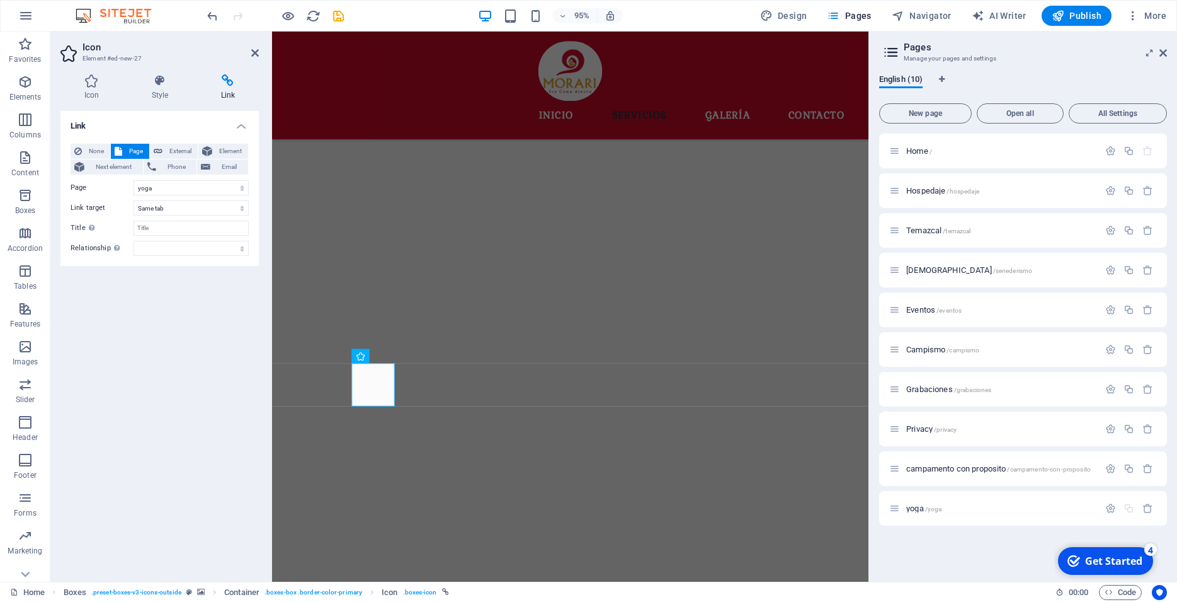
scroll to position [800, 0]
click at [134, 200] on select "New tab Same tab Overlay" at bounding box center [191, 207] width 115 height 15
select select "blank"
click option "New tab" at bounding box center [0, 0] width 0 height 0
click at [954, 556] on div "Home / Hospedaje /hospedaje Temazcal /temazcal Senederismo /senederismo Eventos…" at bounding box center [1023, 353] width 288 height 438
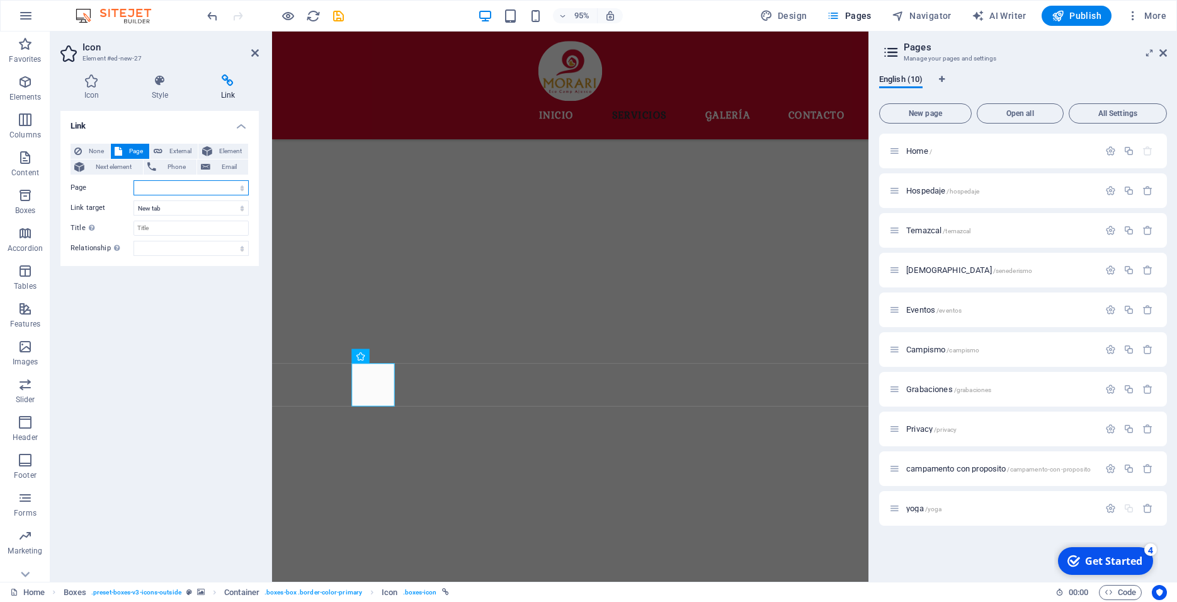
click at [134, 180] on select "Home Hospedaje Temazcal Senederismo Eventos Campismo Grabaciones Privacy campam…" at bounding box center [191, 187] width 115 height 15
select select "9"
click option "yoga" at bounding box center [0, 0] width 0 height 0
click at [753, 469] on figure at bounding box center [586, 269] width 628 height 751
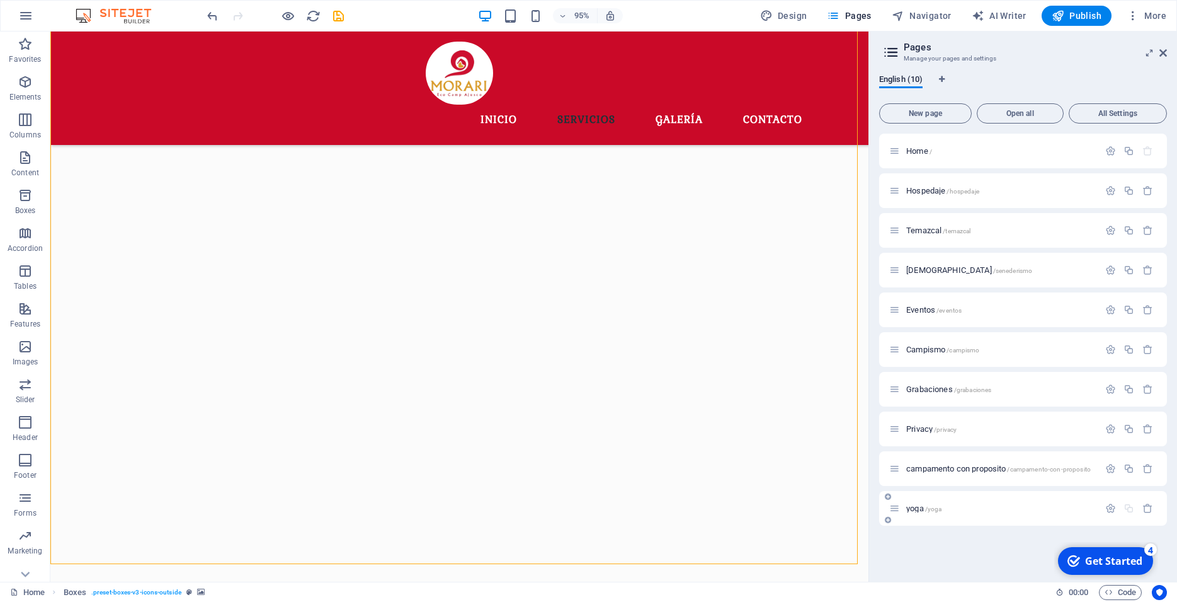
scroll to position [771, 0]
click at [939, 511] on span "/yoga" at bounding box center [933, 508] width 17 height 7
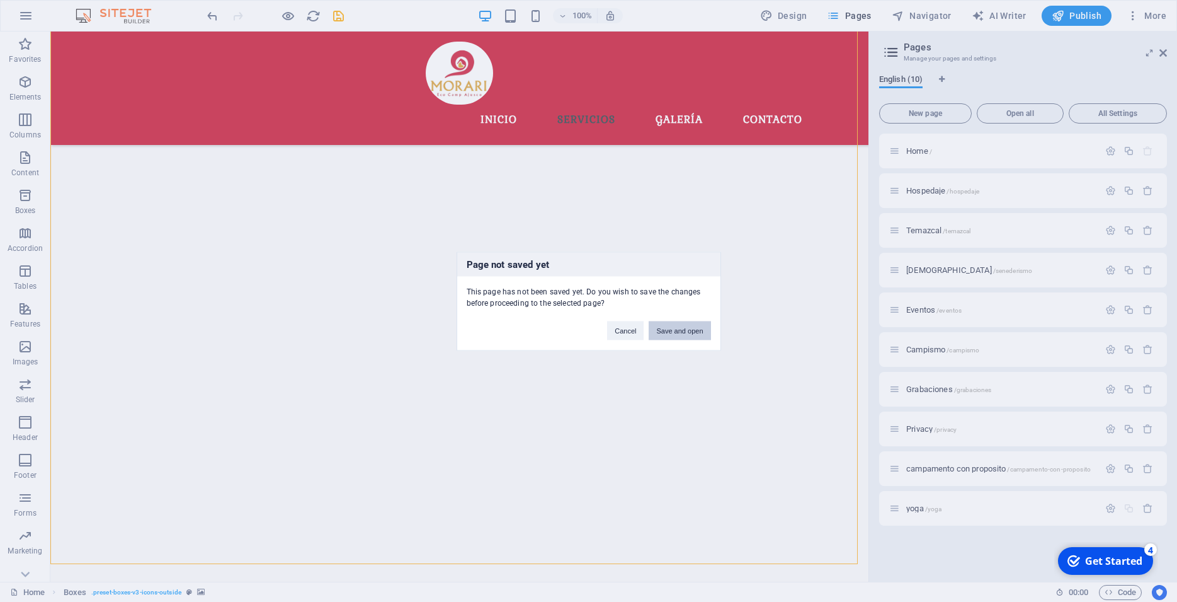
click at [675, 331] on button "Save and open" at bounding box center [680, 330] width 62 height 19
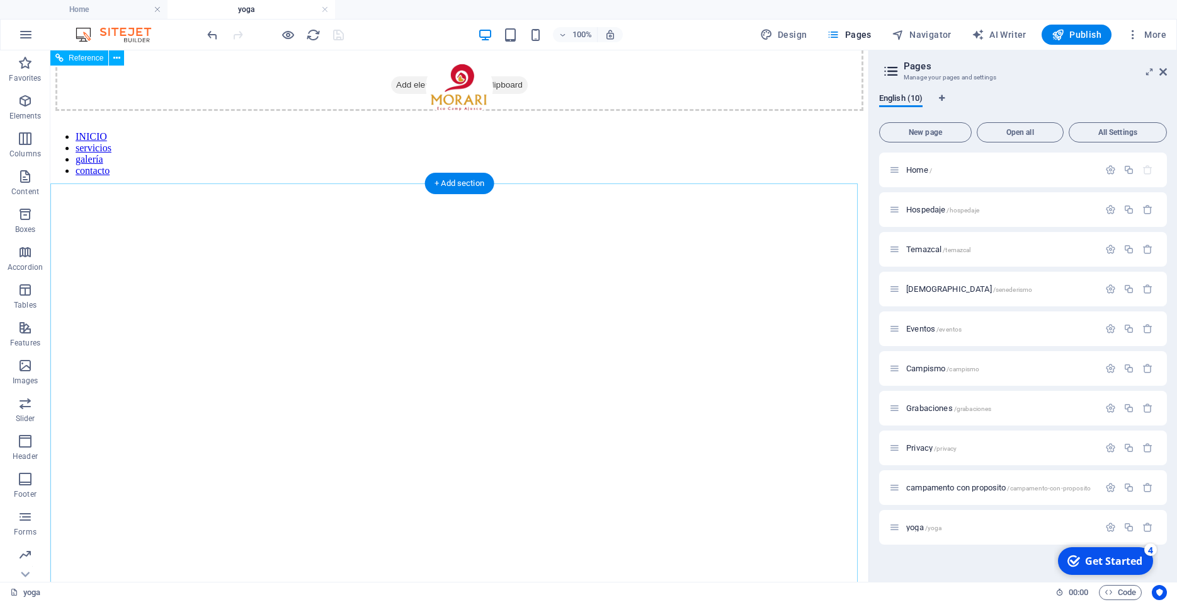
scroll to position [0, 0]
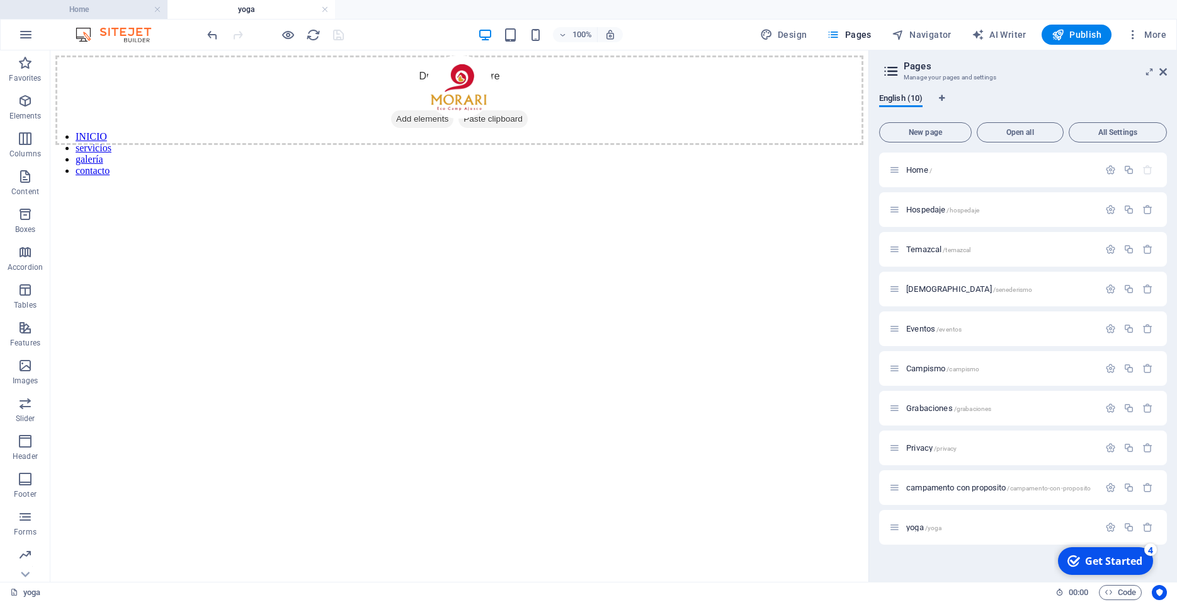
click at [101, 12] on h4 "Home" at bounding box center [84, 10] width 168 height 14
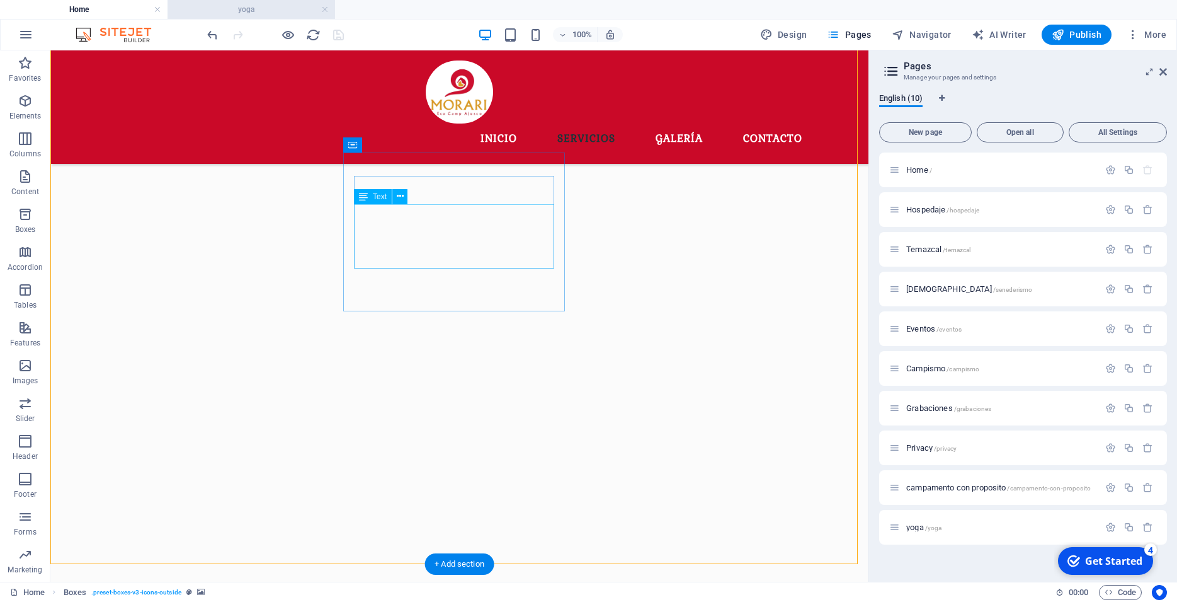
click at [210, 4] on h4 "yoga" at bounding box center [252, 10] width 168 height 14
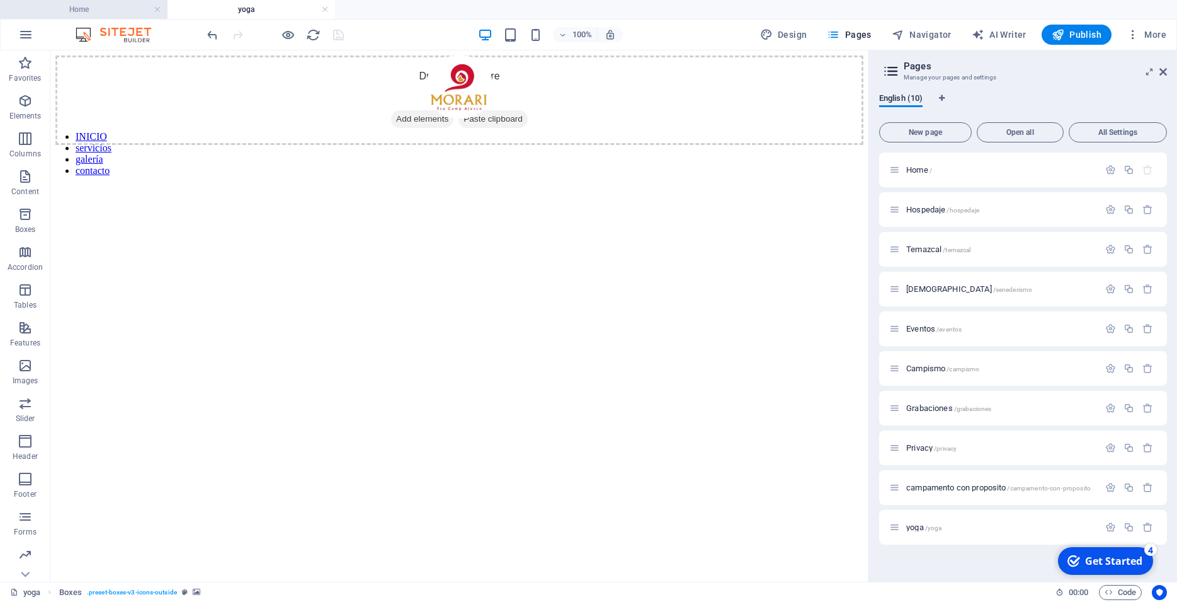
click at [85, 4] on h4 "Home" at bounding box center [84, 10] width 168 height 14
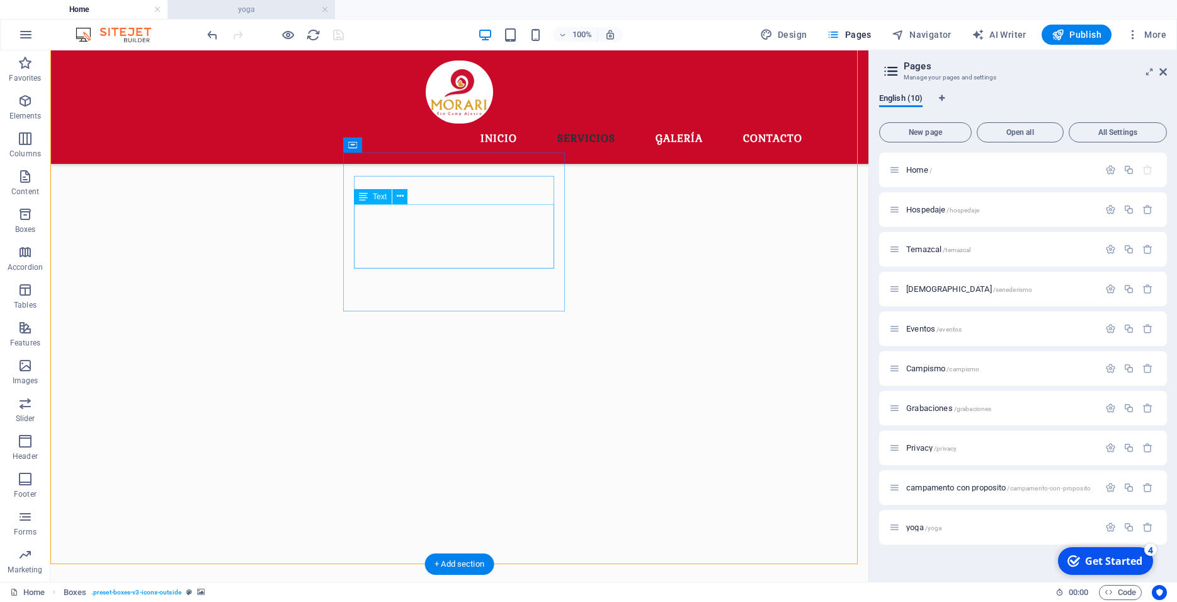
click at [273, 16] on h4 "yoga" at bounding box center [252, 10] width 168 height 14
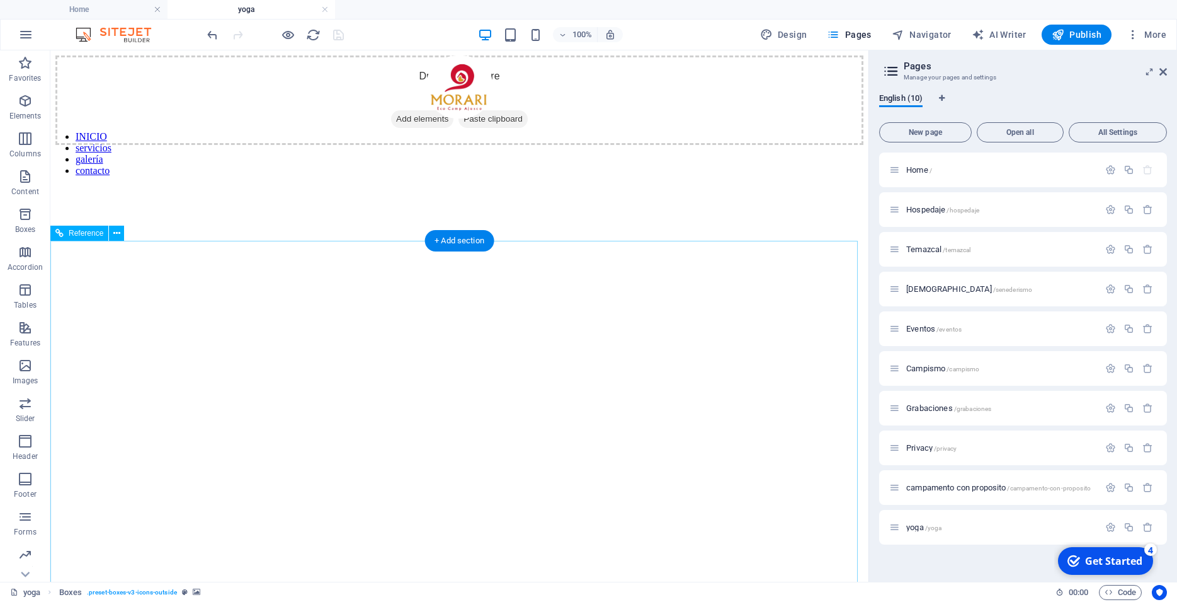
scroll to position [257, 0]
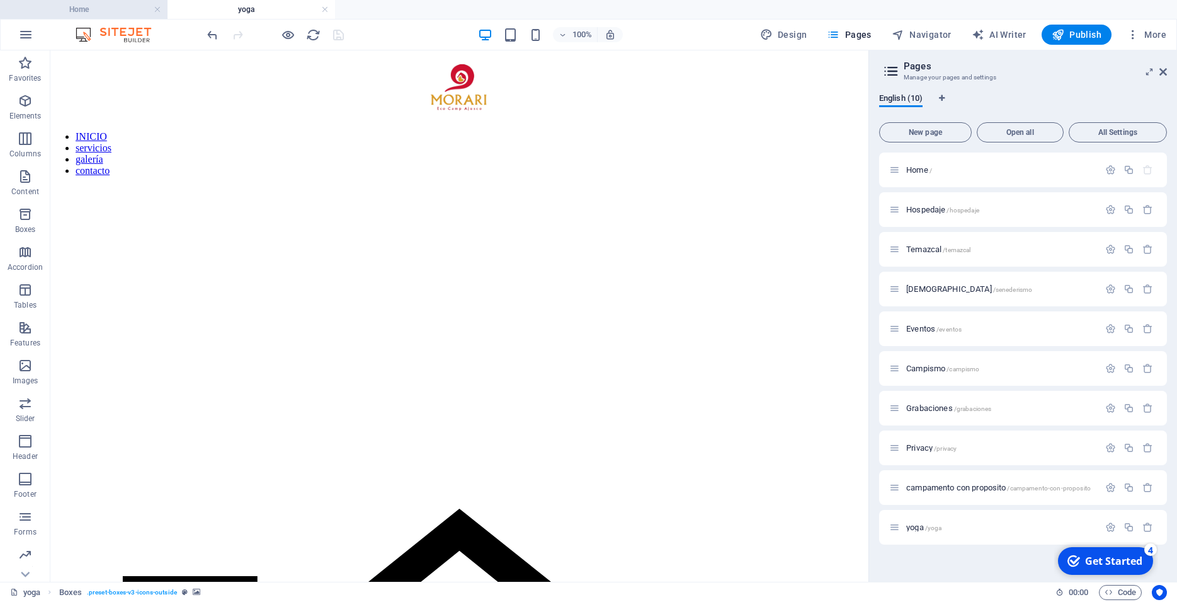
click at [122, 13] on h4 "Home" at bounding box center [84, 10] width 168 height 14
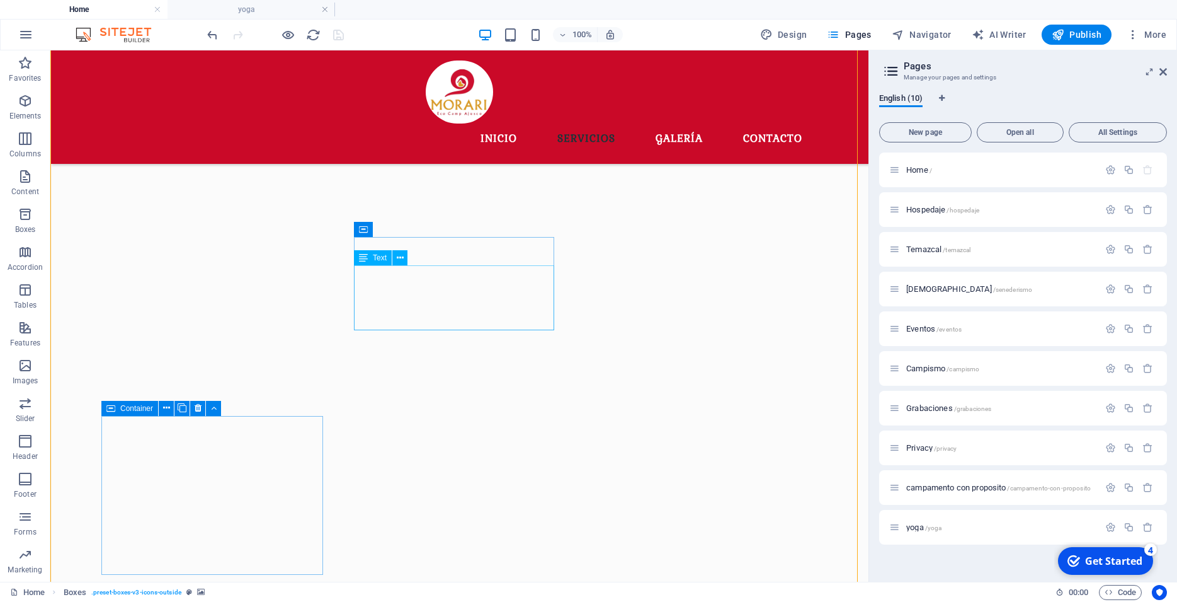
scroll to position [771, 0]
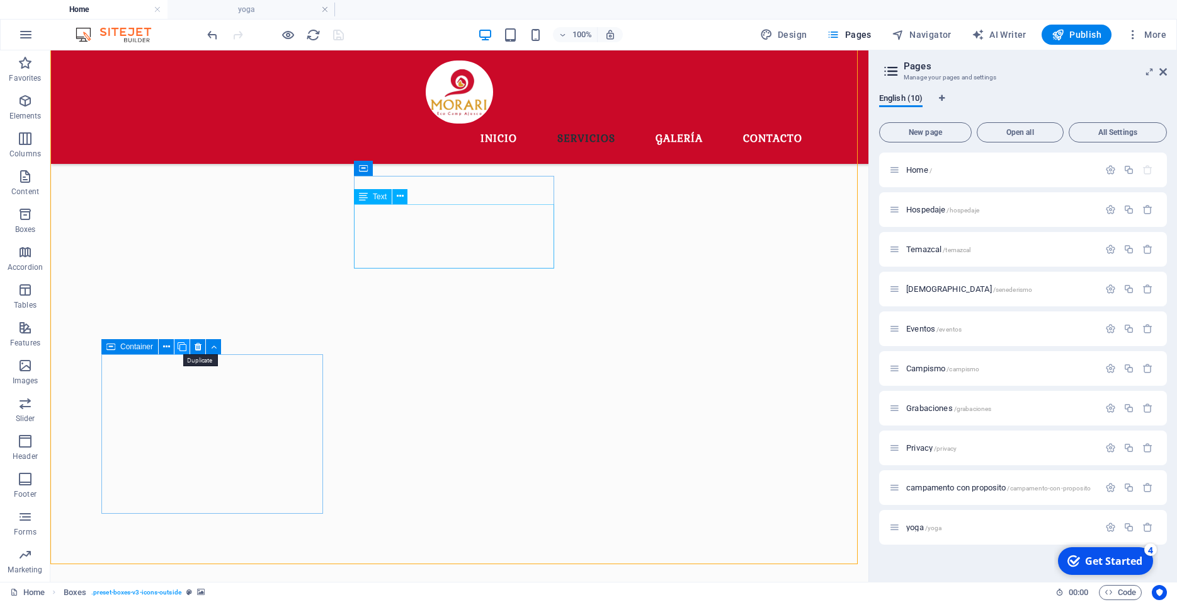
click at [0, 0] on icon at bounding box center [0, 0] width 0 height 0
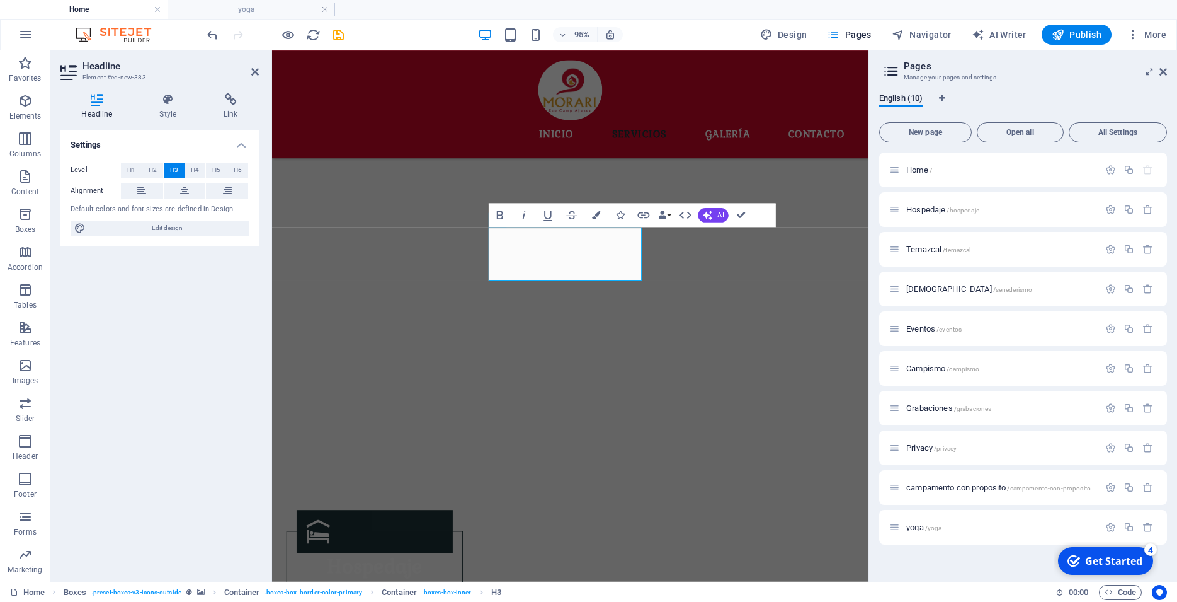
scroll to position [992, 0]
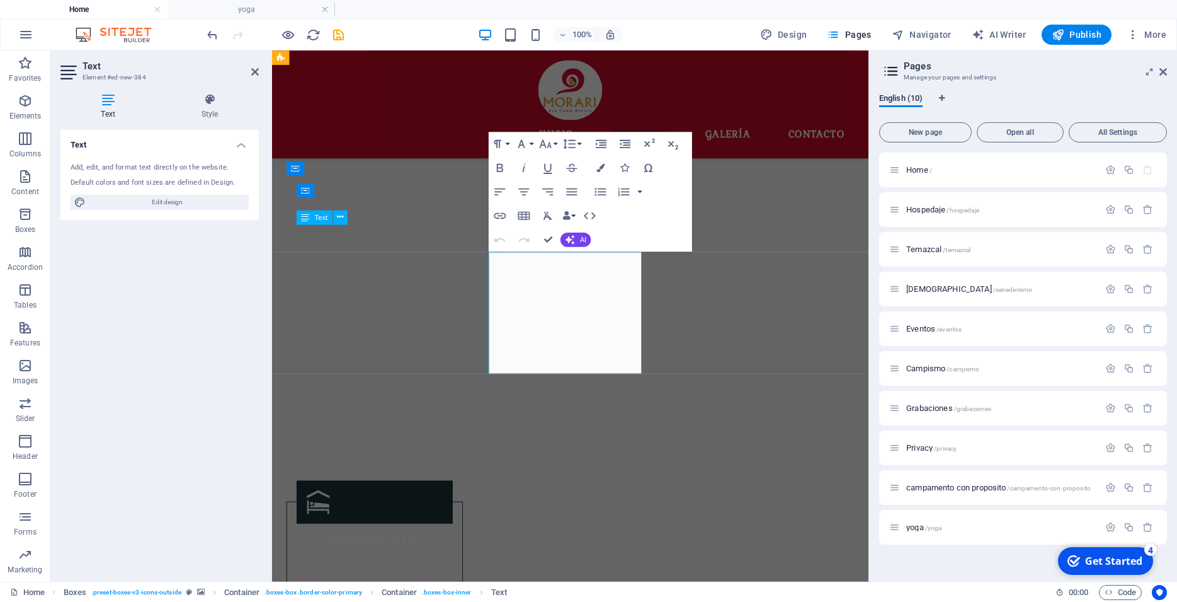
scroll to position [1019, 0]
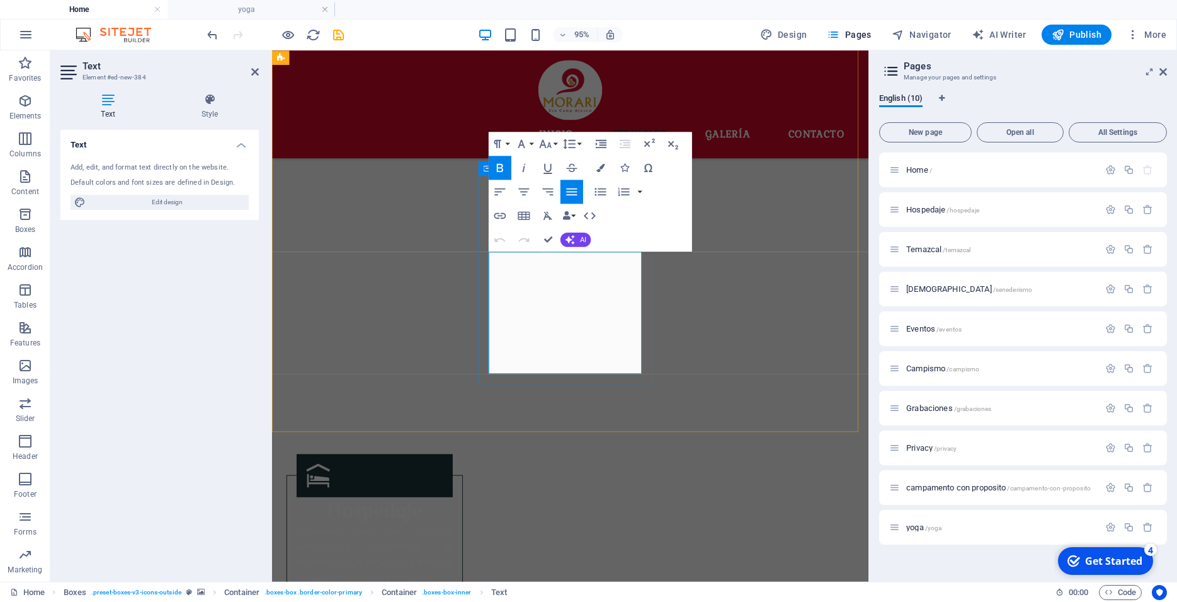
drag, startPoint x: 561, startPoint y: 380, endPoint x: 537, endPoint y: 320, distance: 64.7
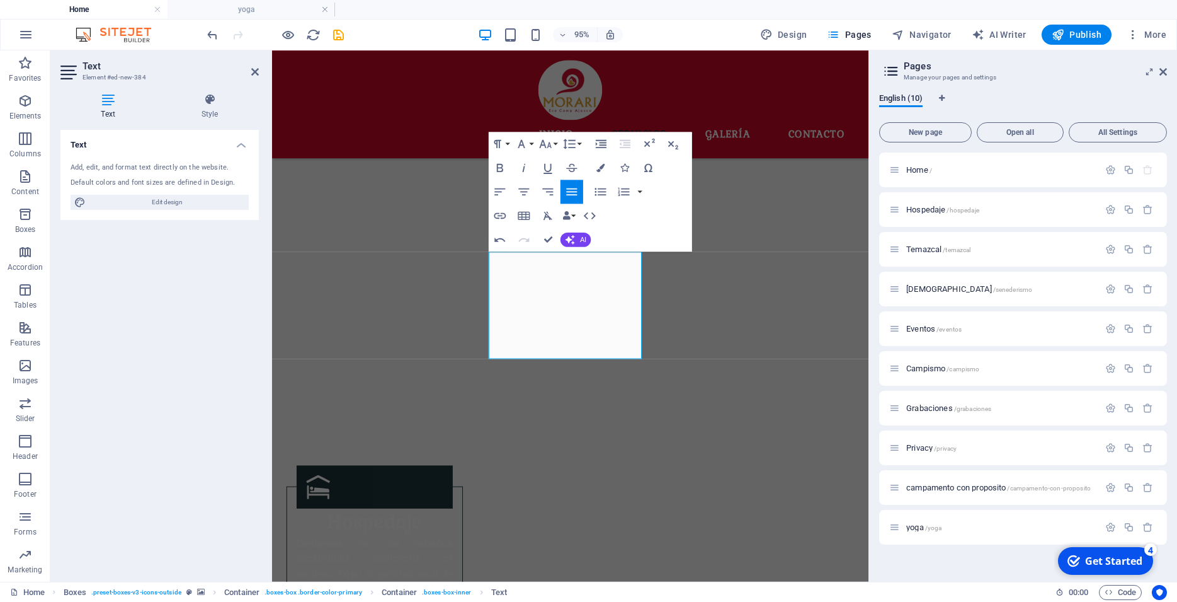
click at [731, 292] on figure at bounding box center [586, 54] width 628 height 763
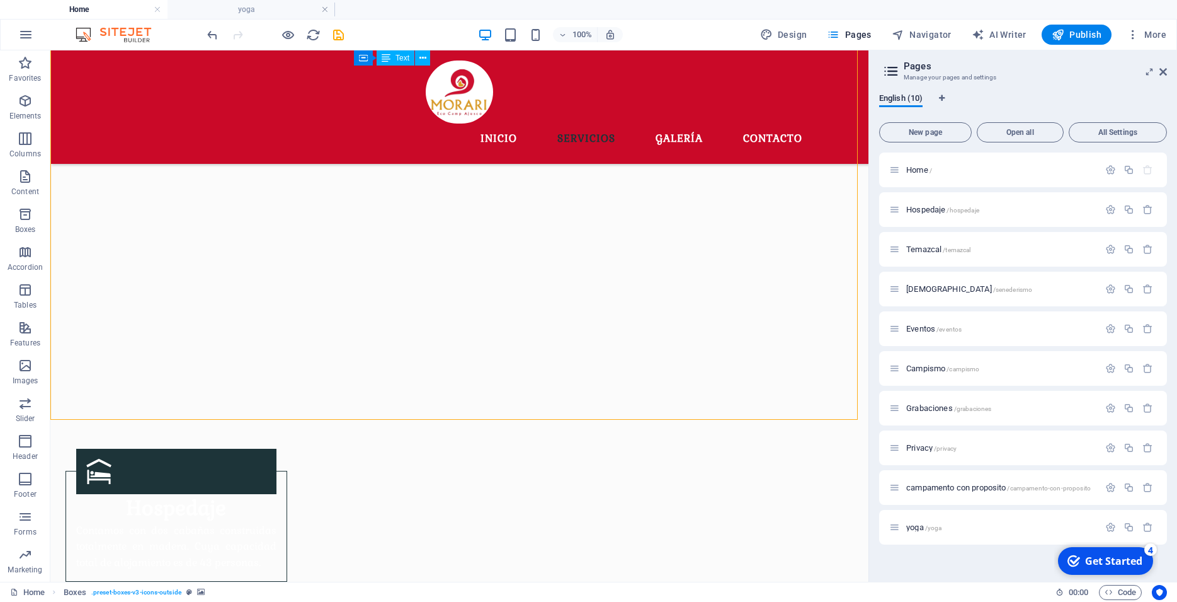
scroll to position [927, 0]
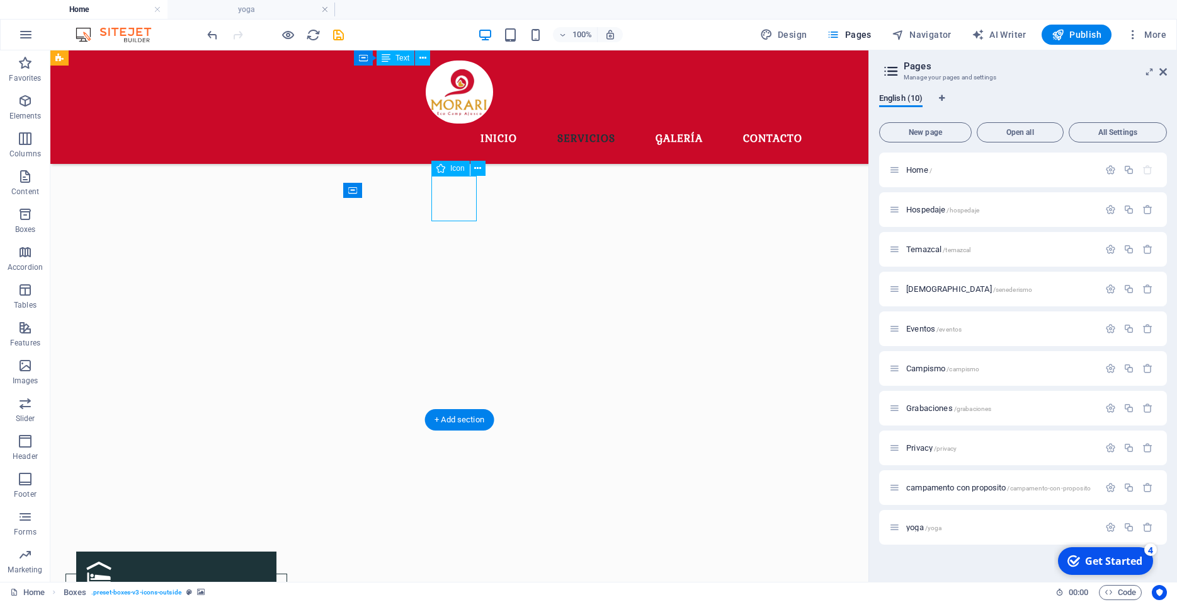
select select "xMidYMid"
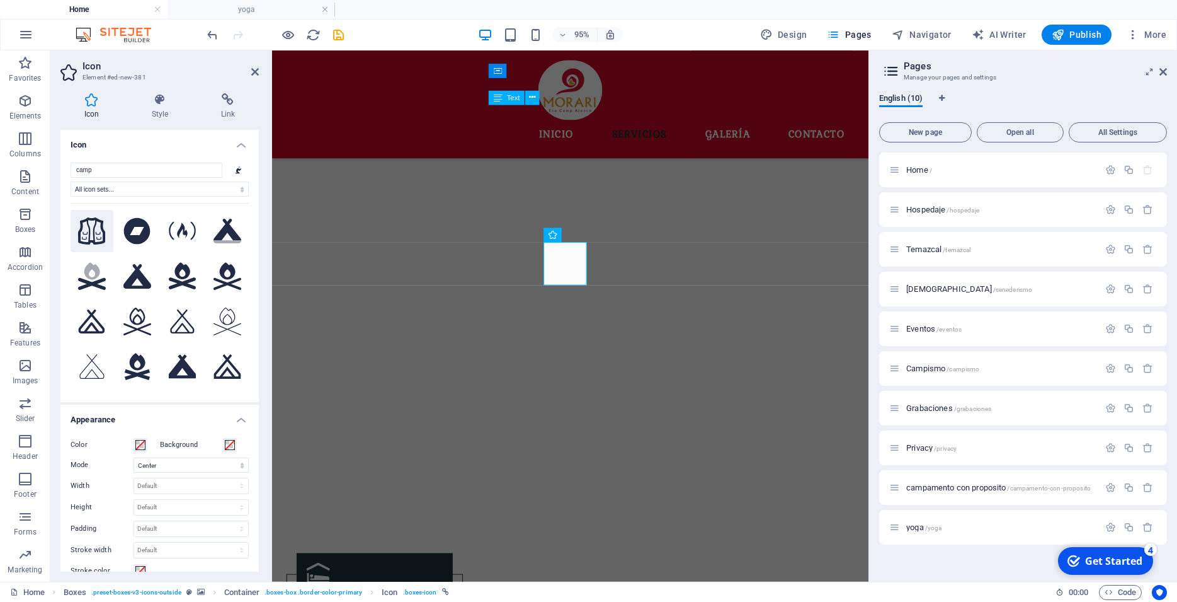
type input "camp"
click at [93, 234] on icon at bounding box center [92, 231] width 28 height 28
click at [829, 380] on figure at bounding box center [586, 146] width 628 height 763
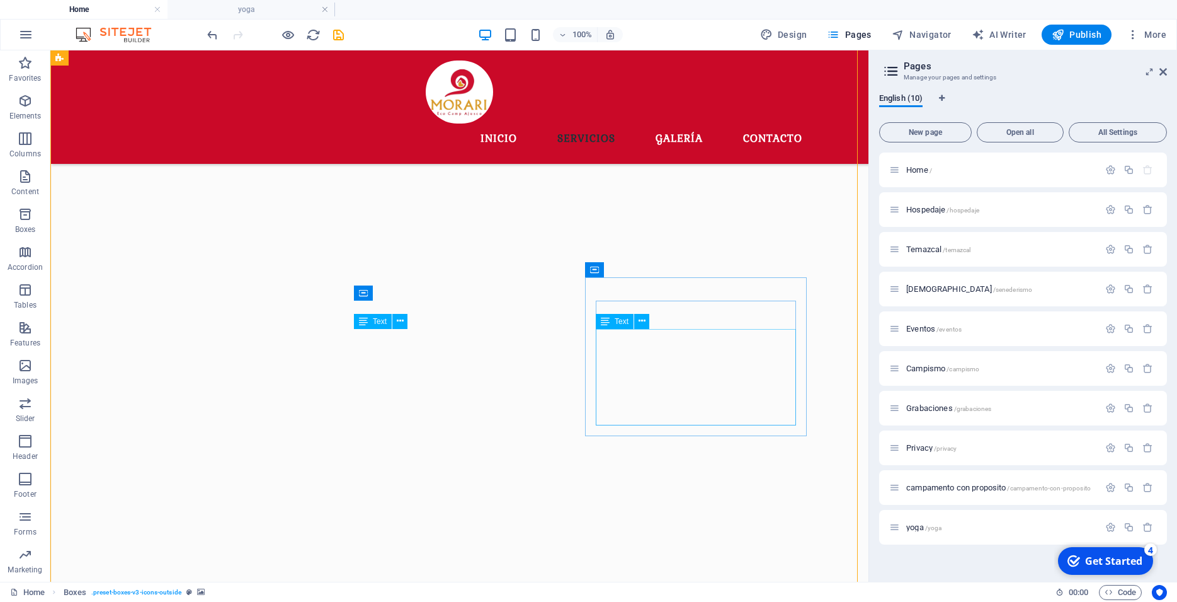
scroll to position [900, 0]
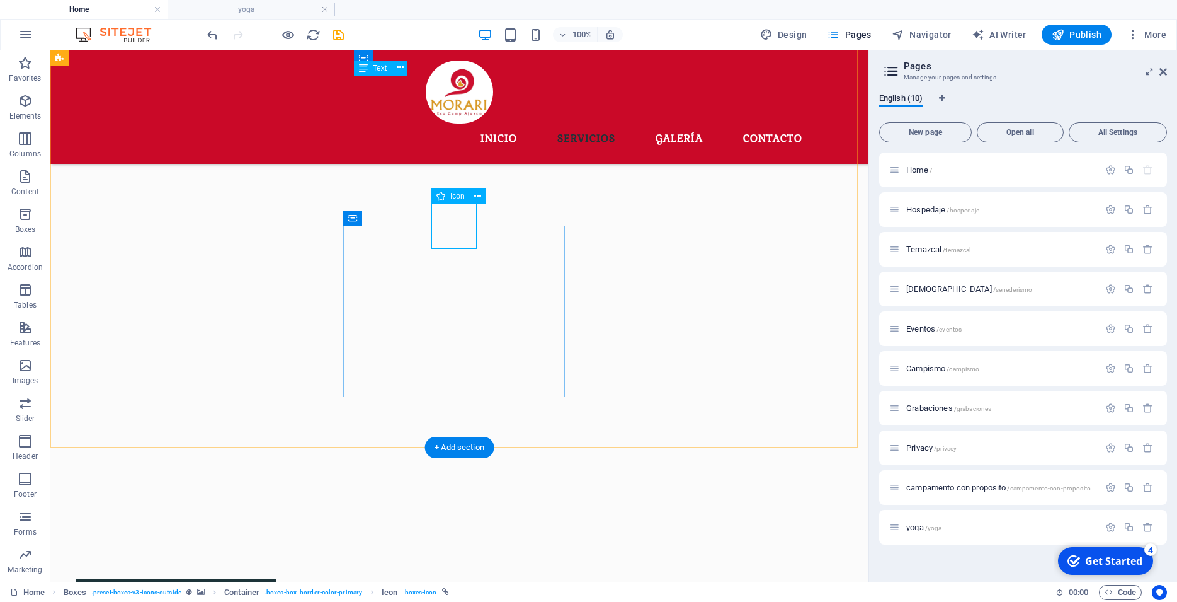
select select "xMidYMid"
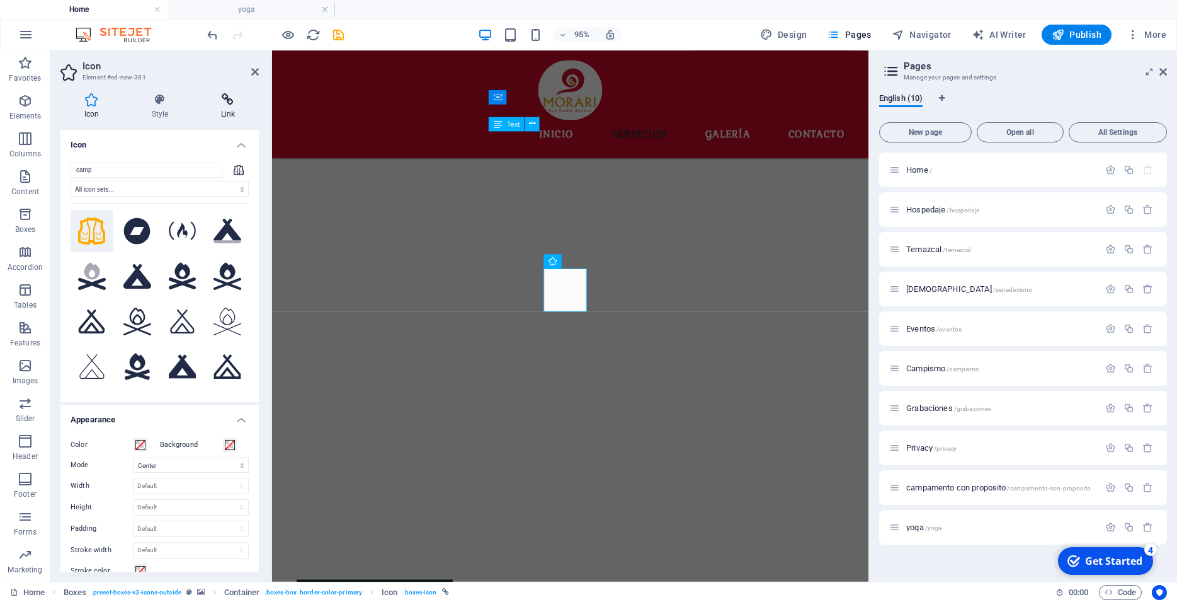
click at [228, 101] on icon at bounding box center [228, 99] width 62 height 13
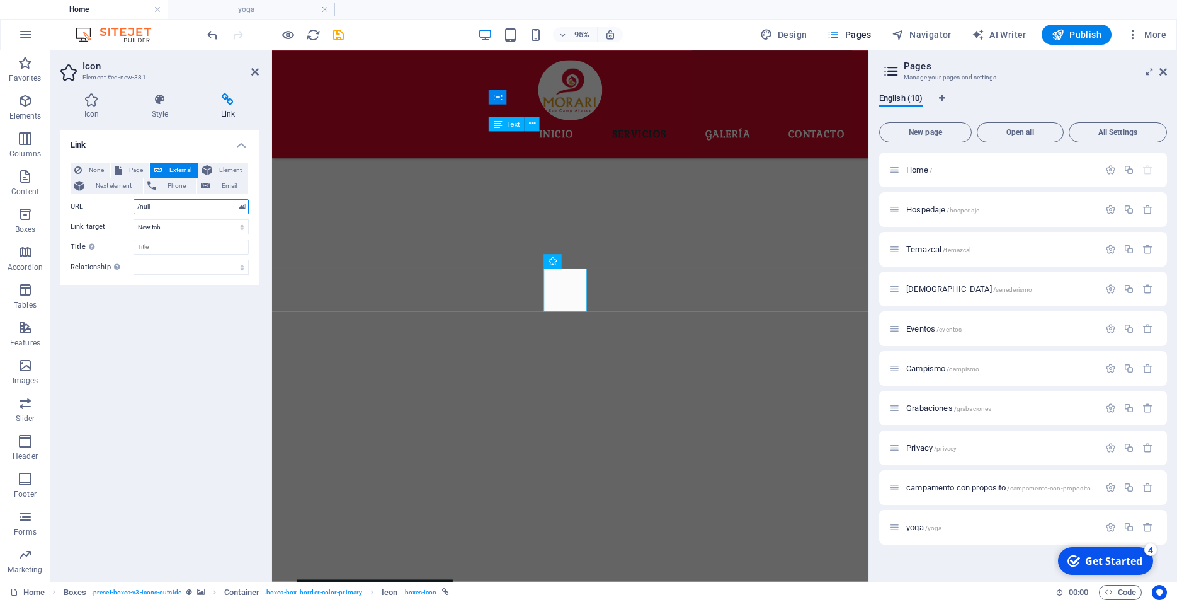
click at [185, 203] on input "/null" at bounding box center [191, 206] width 115 height 15
click at [140, 169] on span "Page" at bounding box center [136, 170] width 20 height 15
select select
select select "8"
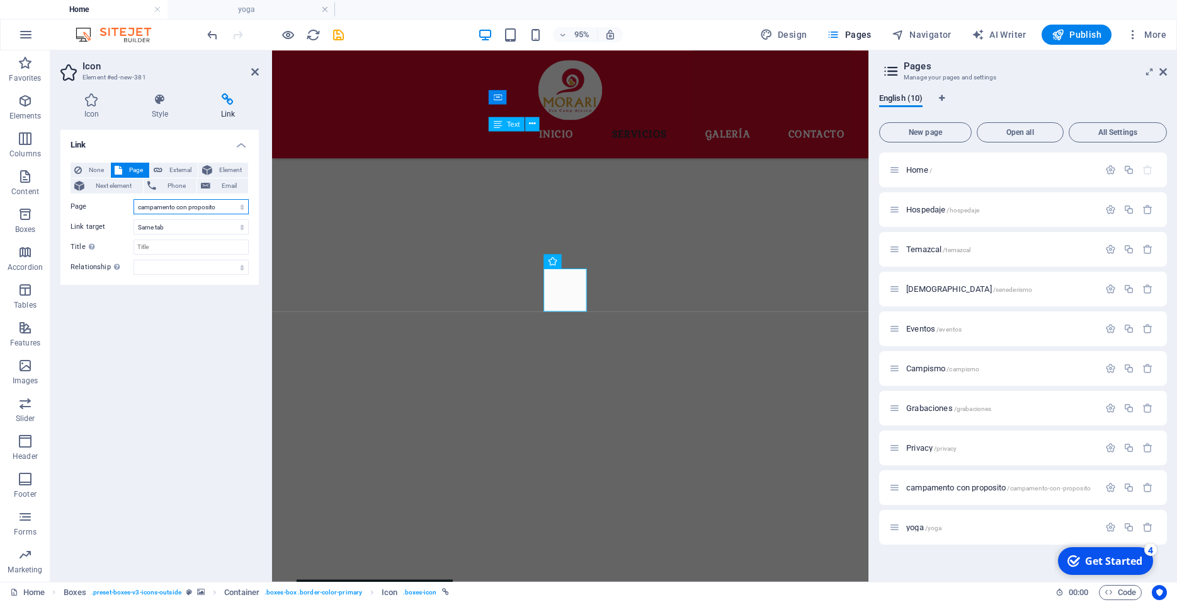
click option "campamento con proposito" at bounding box center [0, 0] width 0 height 0
click at [134, 219] on select "New tab Same tab Overlay" at bounding box center [191, 226] width 115 height 15
select select "blank"
click option "New tab" at bounding box center [0, 0] width 0 height 0
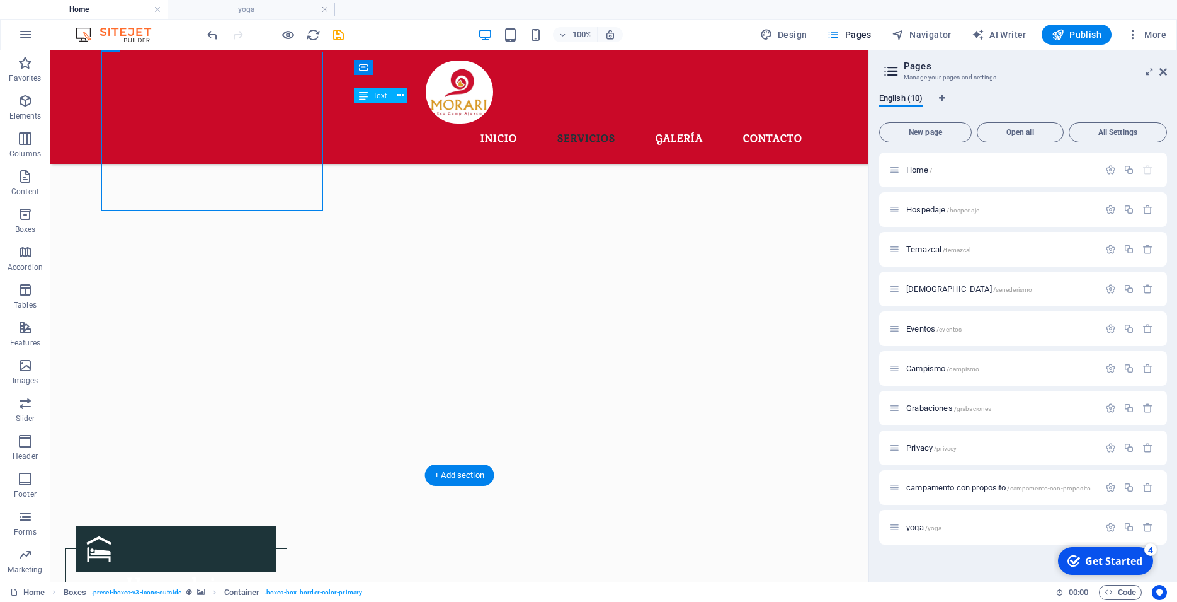
click at [696, 299] on figure at bounding box center [459, 134] width 818 height 682
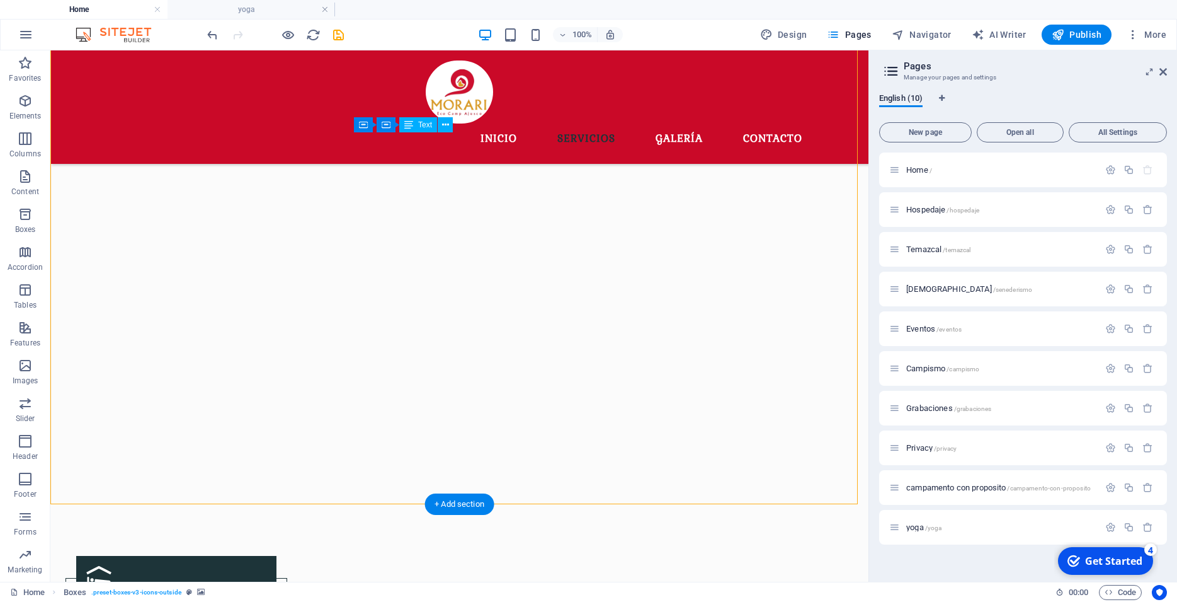
scroll to position [808, 0]
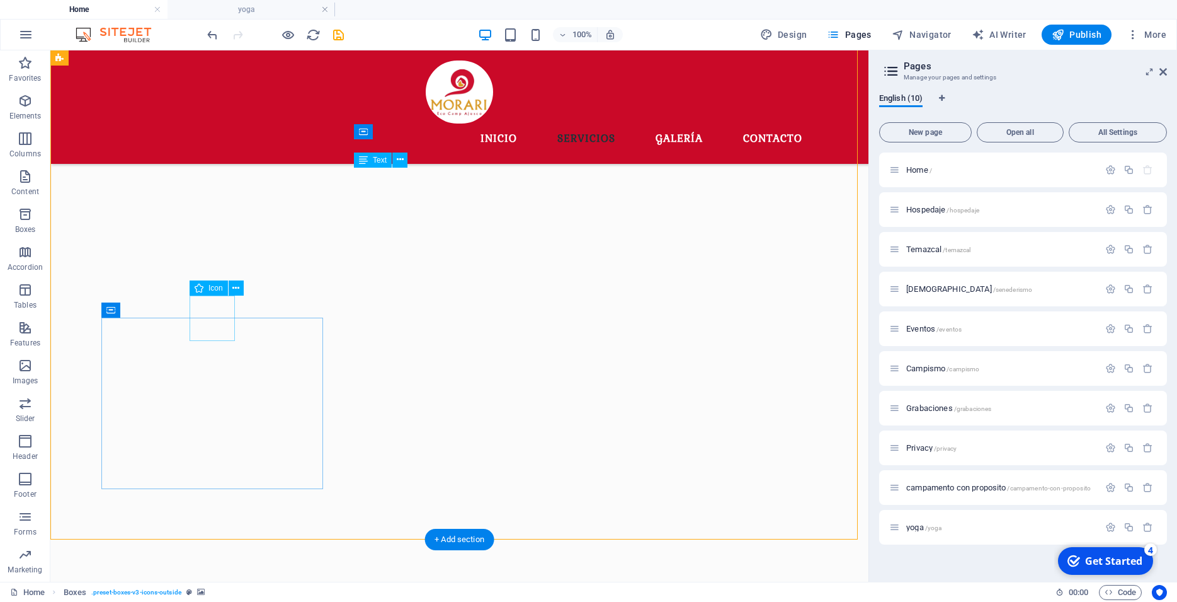
select select "9"
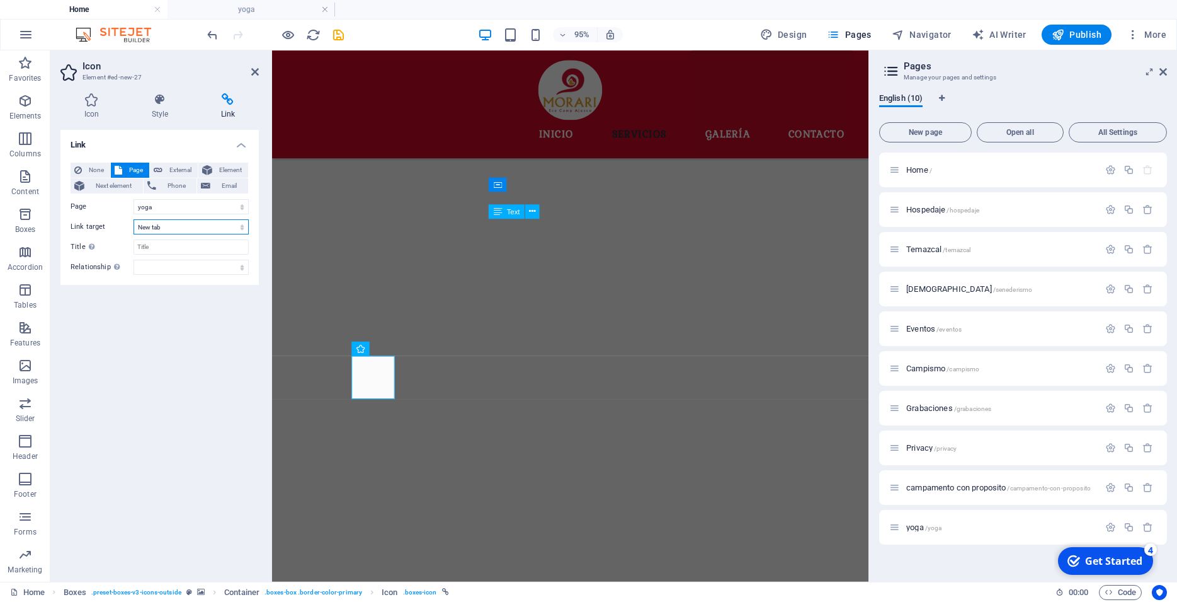
select select
click option "Same tab" at bounding box center [0, 0] width 0 height 0
select select
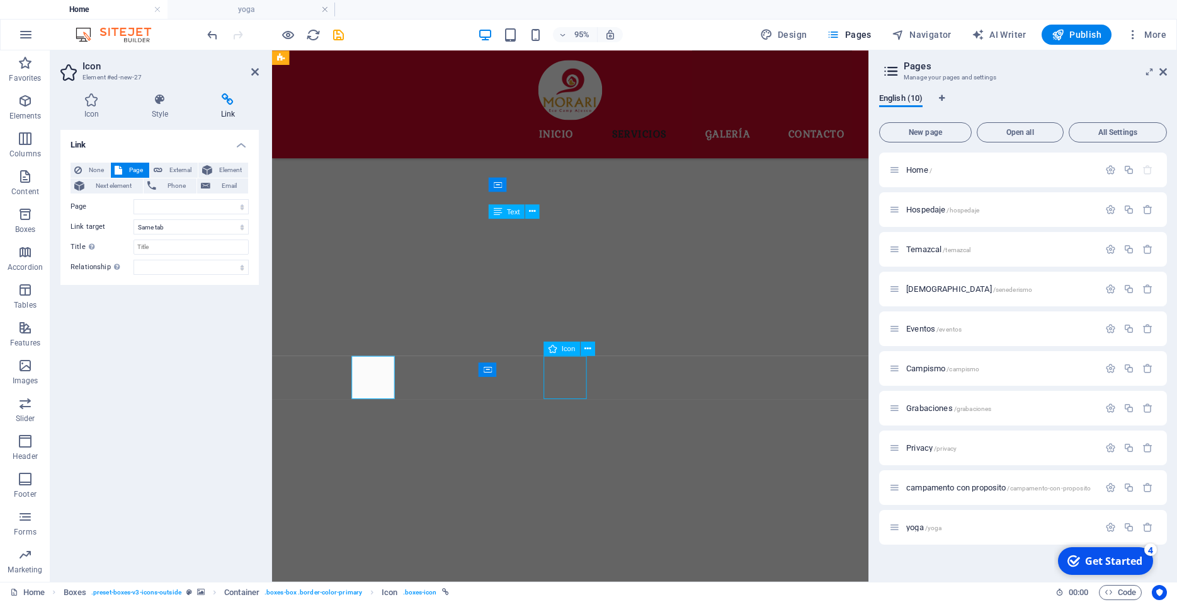
select select "8"
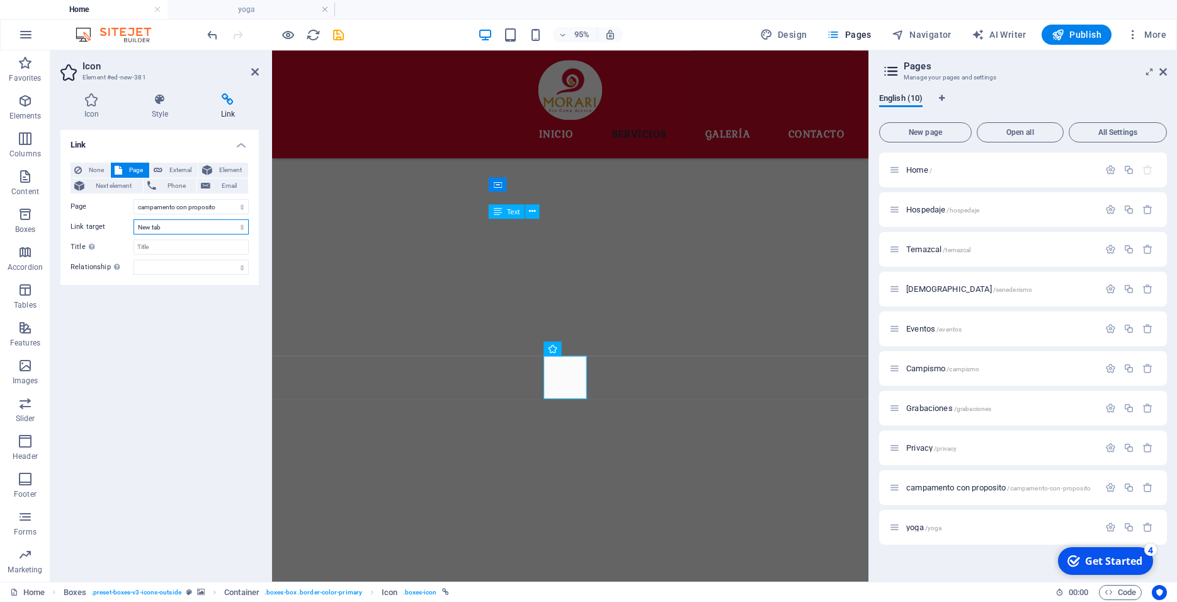
select select
click option "Same tab" at bounding box center [0, 0] width 0 height 0
click at [756, 410] on figure at bounding box center [586, 266] width 628 height 763
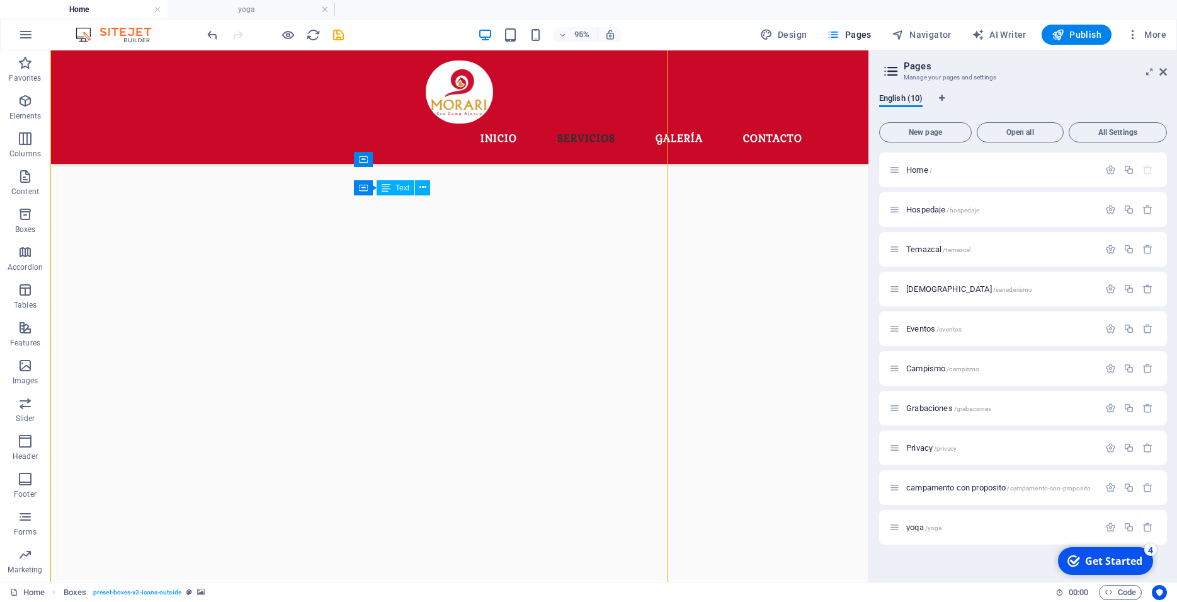
click at [732, 392] on figure at bounding box center [459, 198] width 818 height 682
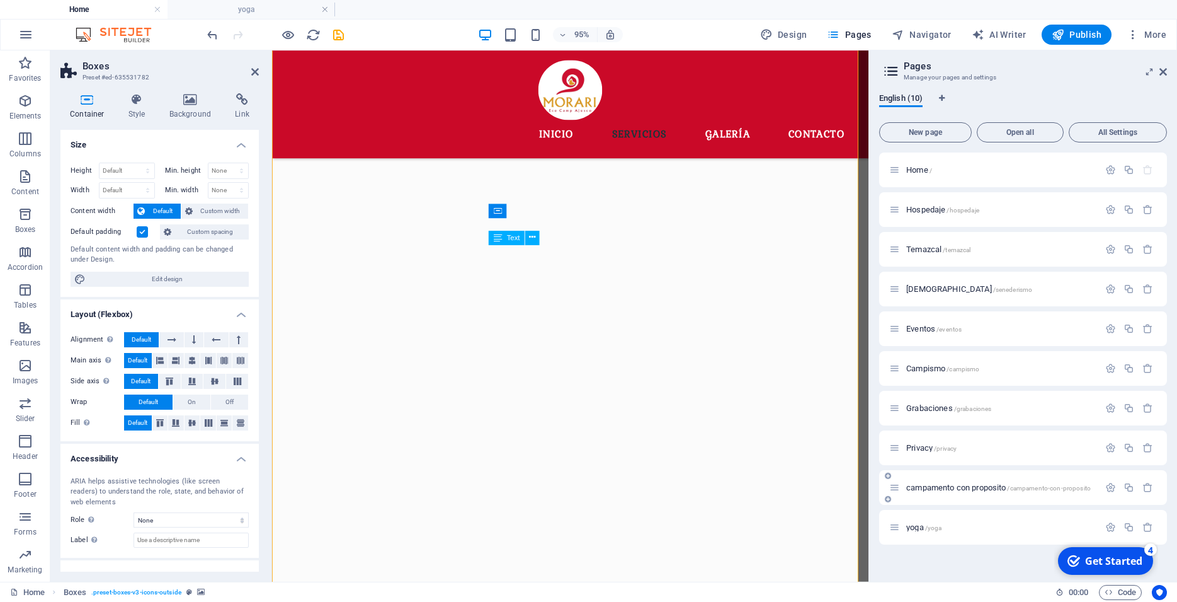
click at [932, 492] on div "campamento con proposito /campamento-con-proposito" at bounding box center [994, 487] width 210 height 14
click at [945, 483] on span "campamento con proposito /campamento-con-proposito" at bounding box center [998, 487] width 185 height 9
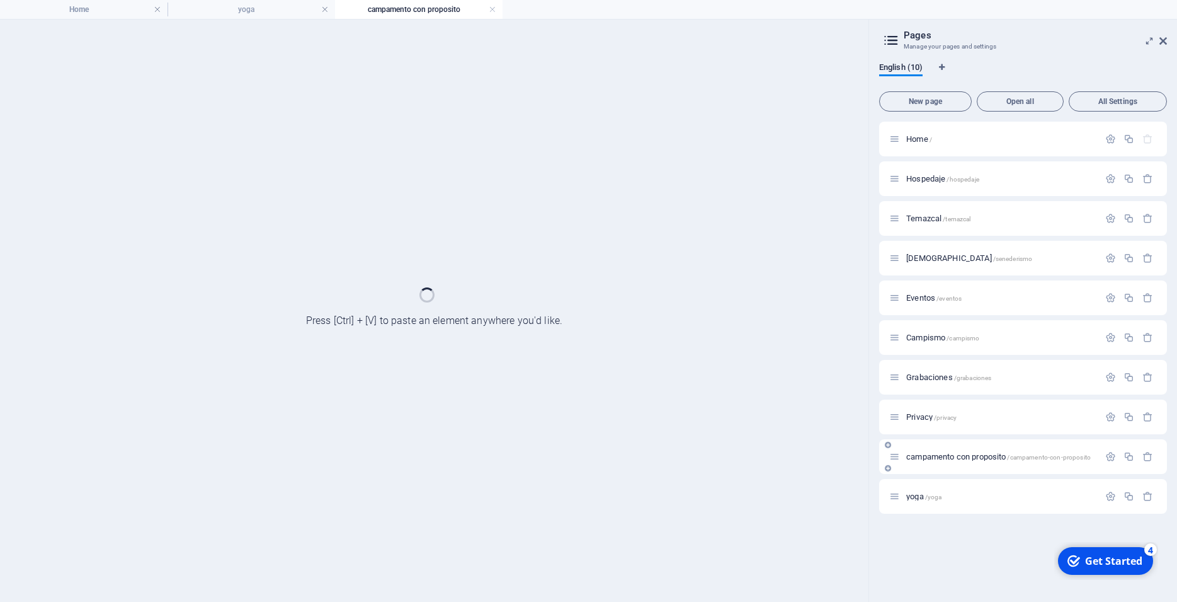
click at [945, 483] on div "yoga /yoga" at bounding box center [1023, 496] width 288 height 35
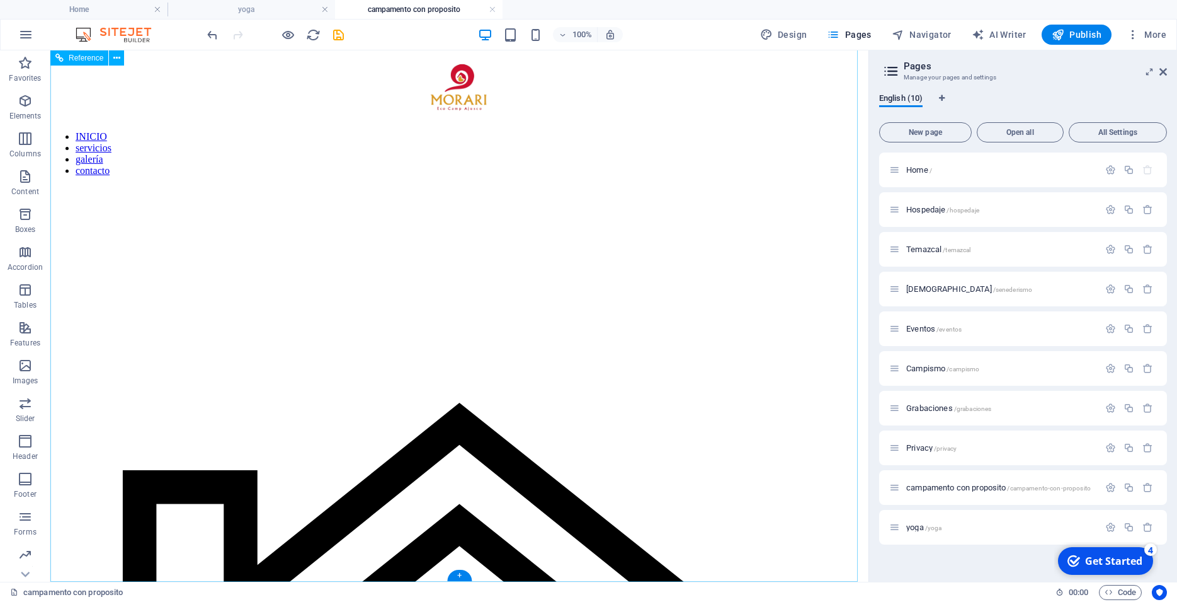
scroll to position [0, 0]
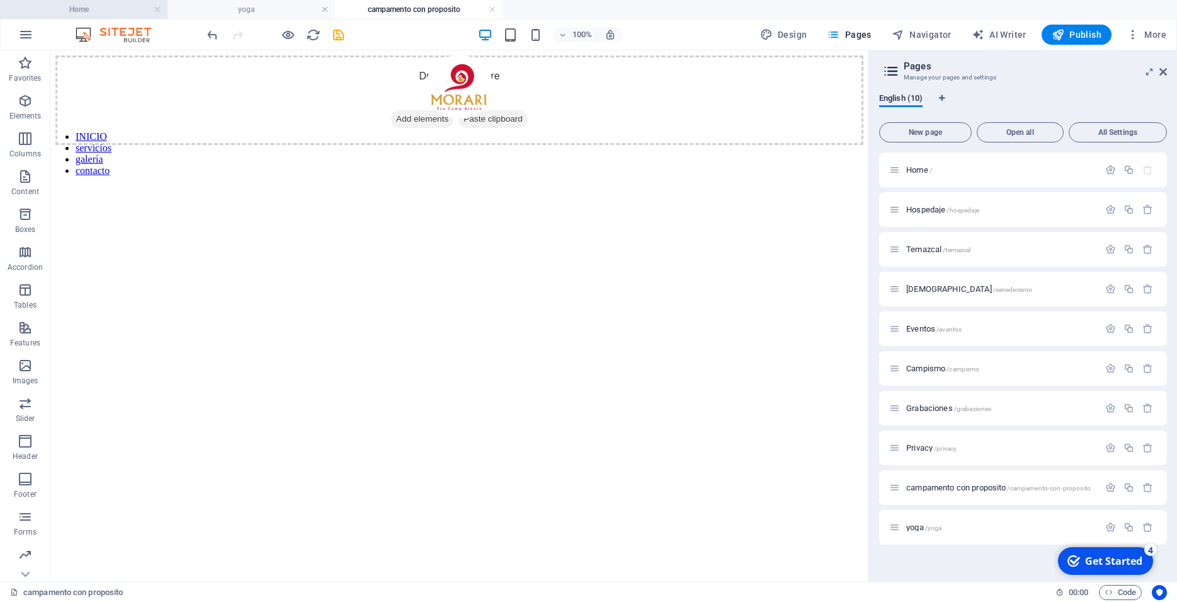
click at [72, 9] on h4 "Home" at bounding box center [84, 10] width 168 height 14
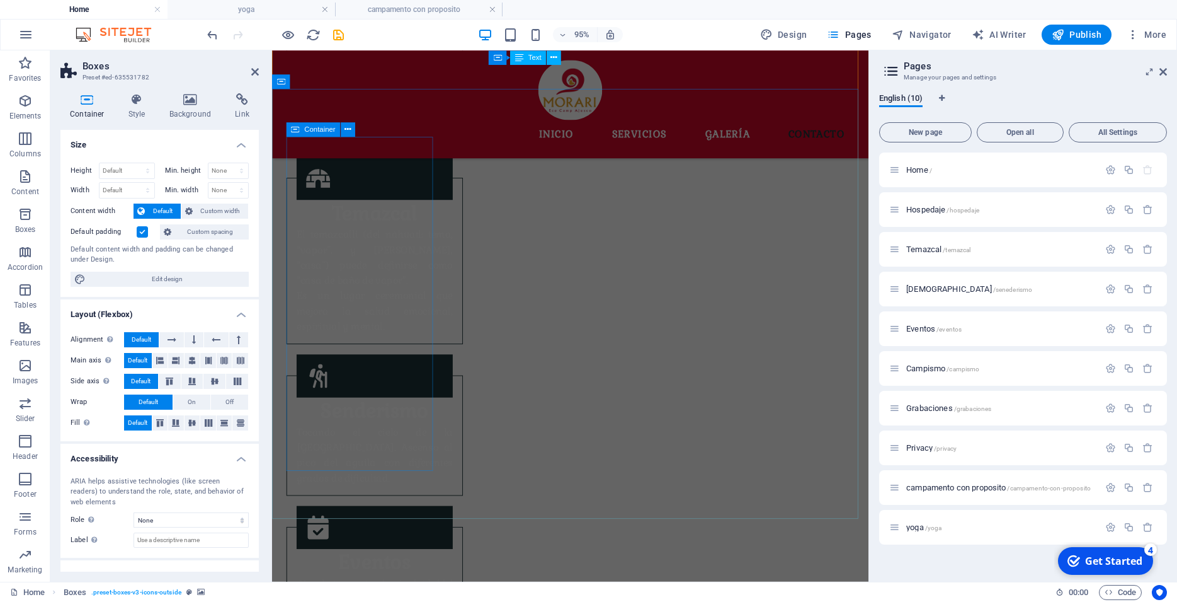
scroll to position [1761, 0]
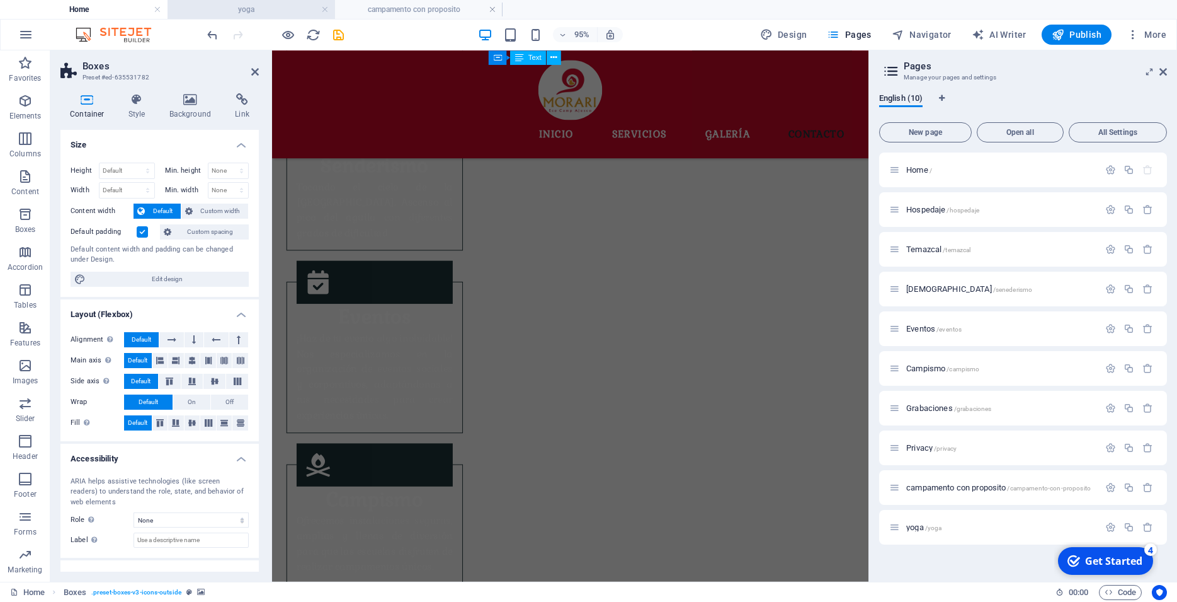
click at [280, 7] on h4 "yoga" at bounding box center [252, 10] width 168 height 14
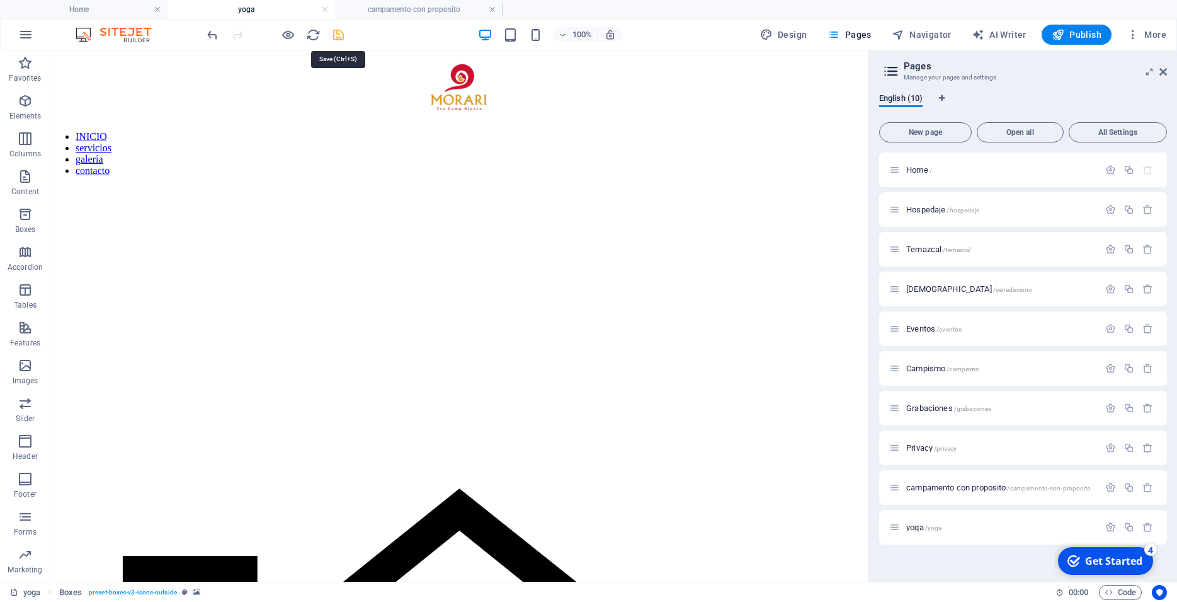
click at [338, 32] on icon "save" at bounding box center [338, 35] width 14 height 14
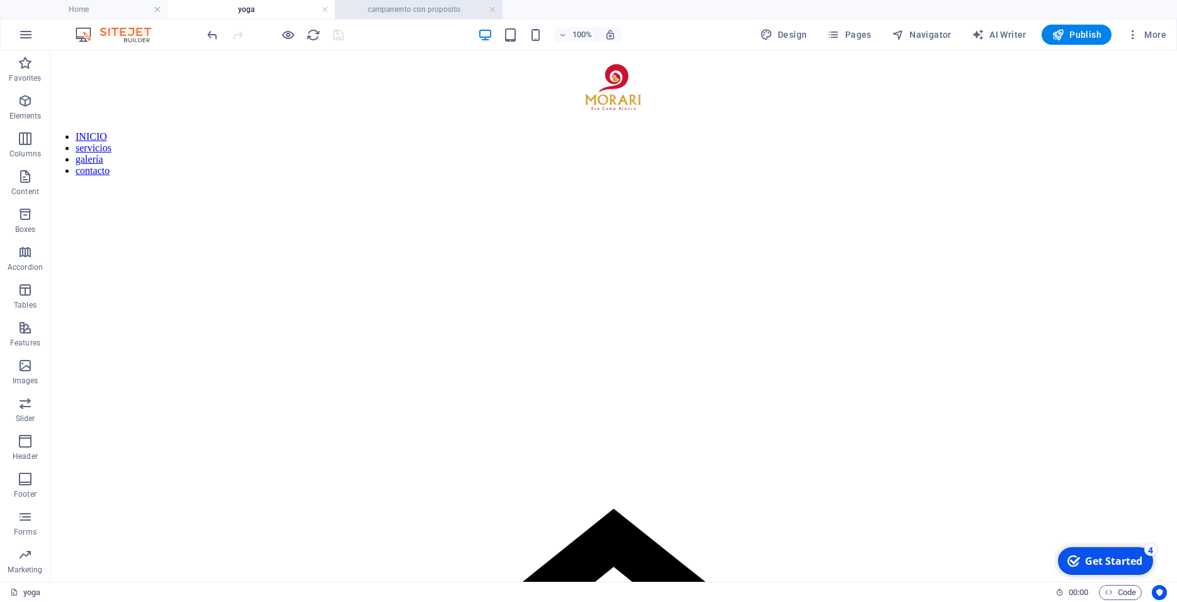
click at [397, 9] on h4 "campamento con proposito" at bounding box center [419, 10] width 168 height 14
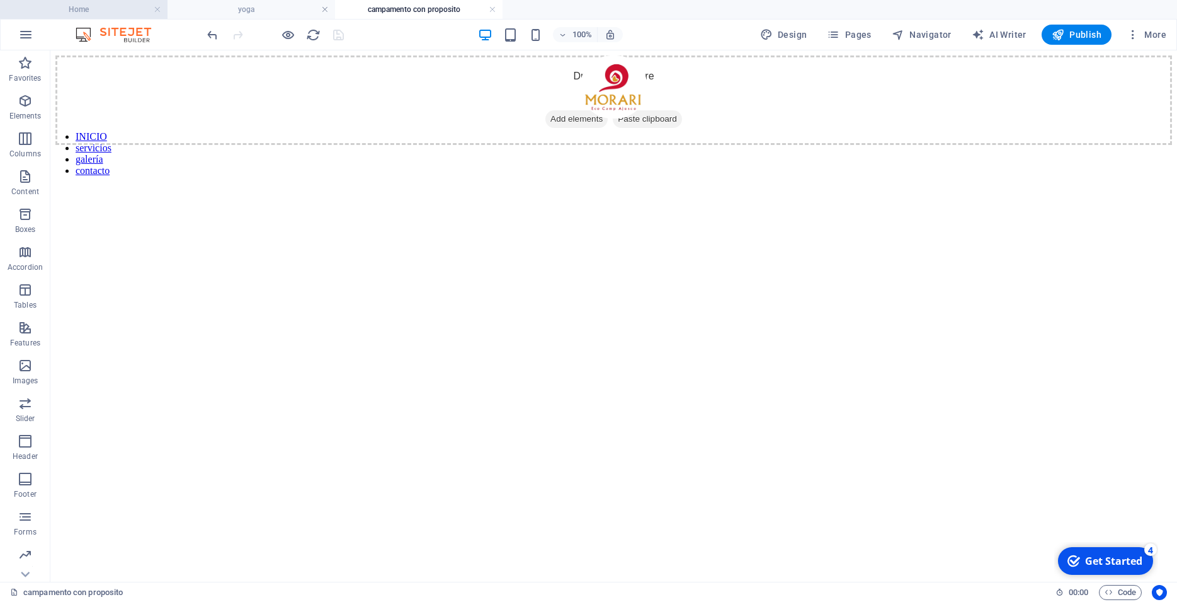
click at [121, 8] on h4 "Home" at bounding box center [84, 10] width 168 height 14
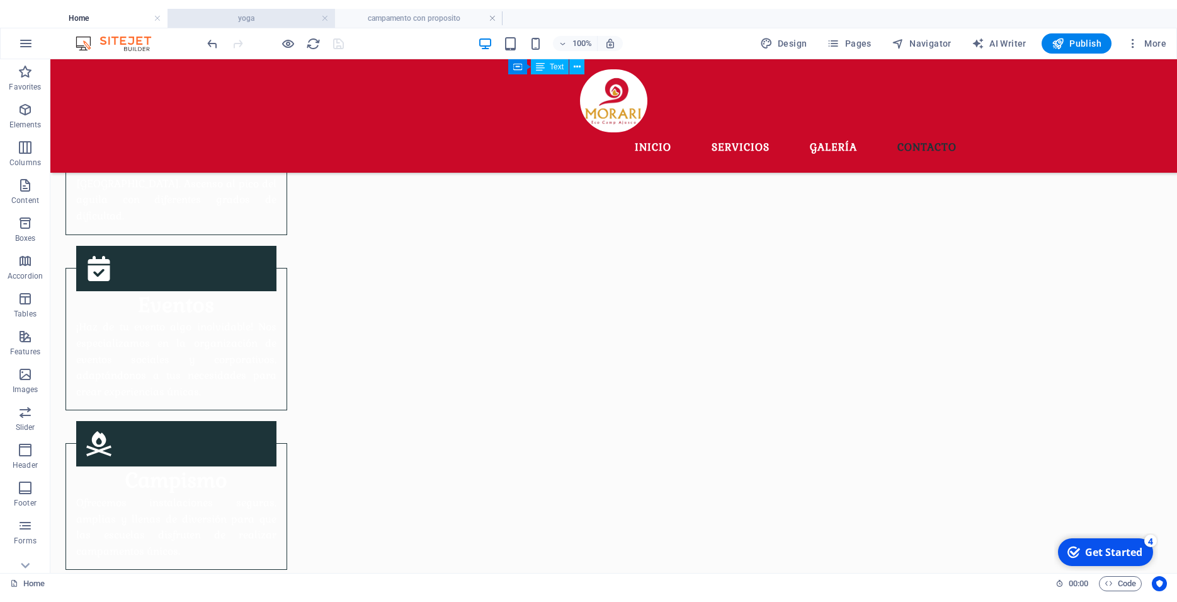
scroll to position [1640, 0]
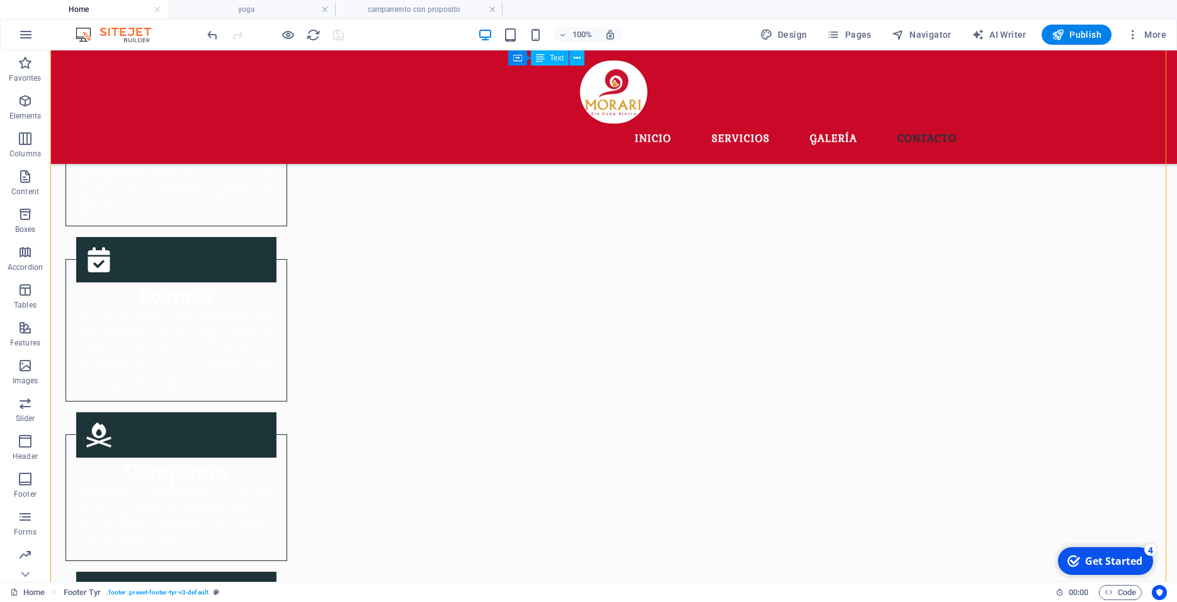
drag, startPoint x: 486, startPoint y: 266, endPoint x: 406, endPoint y: 325, distance: 99.0
click at [536, 249] on icon at bounding box center [533, 250] width 7 height 13
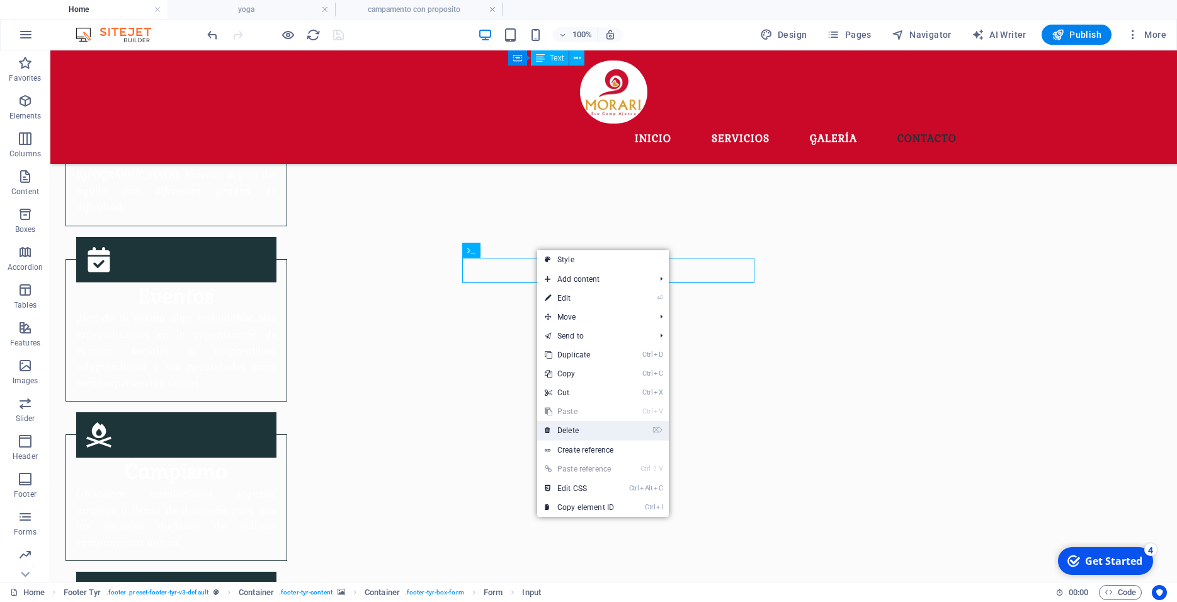
click at [583, 431] on link "⌦ Delete" at bounding box center [579, 430] width 84 height 19
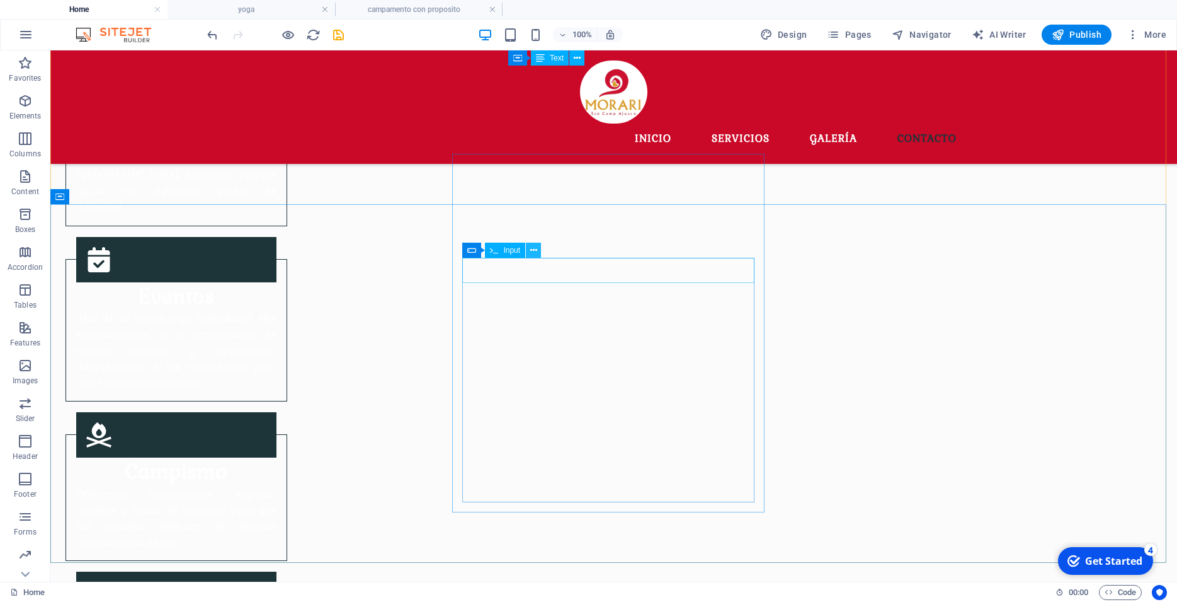
click at [532, 251] on icon at bounding box center [533, 250] width 7 height 13
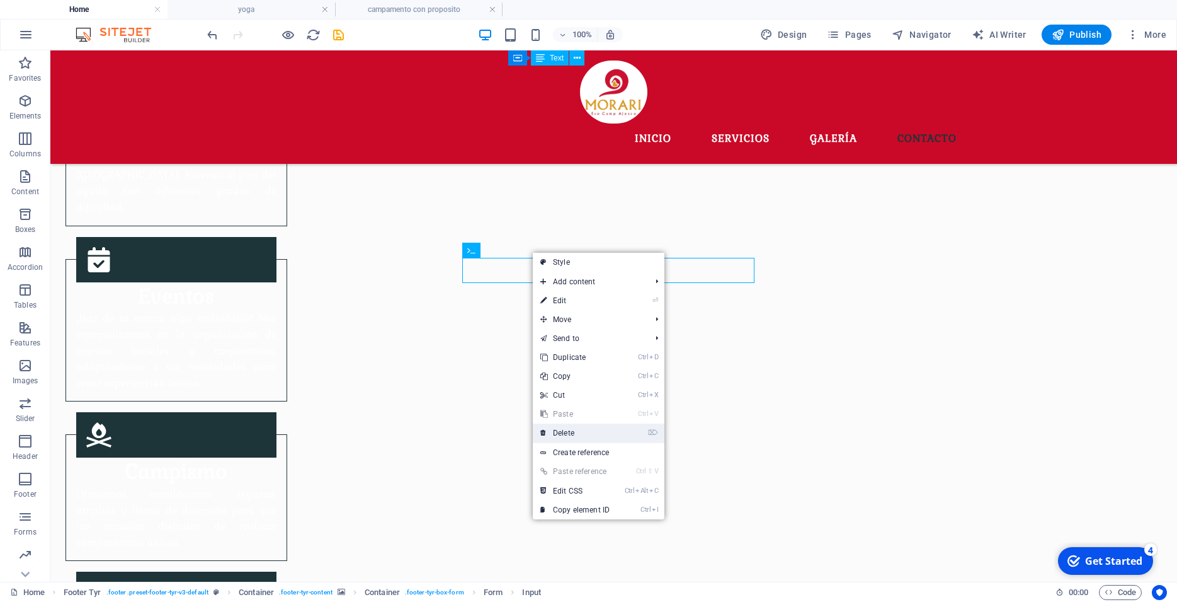
click at [574, 433] on link "⌦ Delete" at bounding box center [575, 432] width 84 height 19
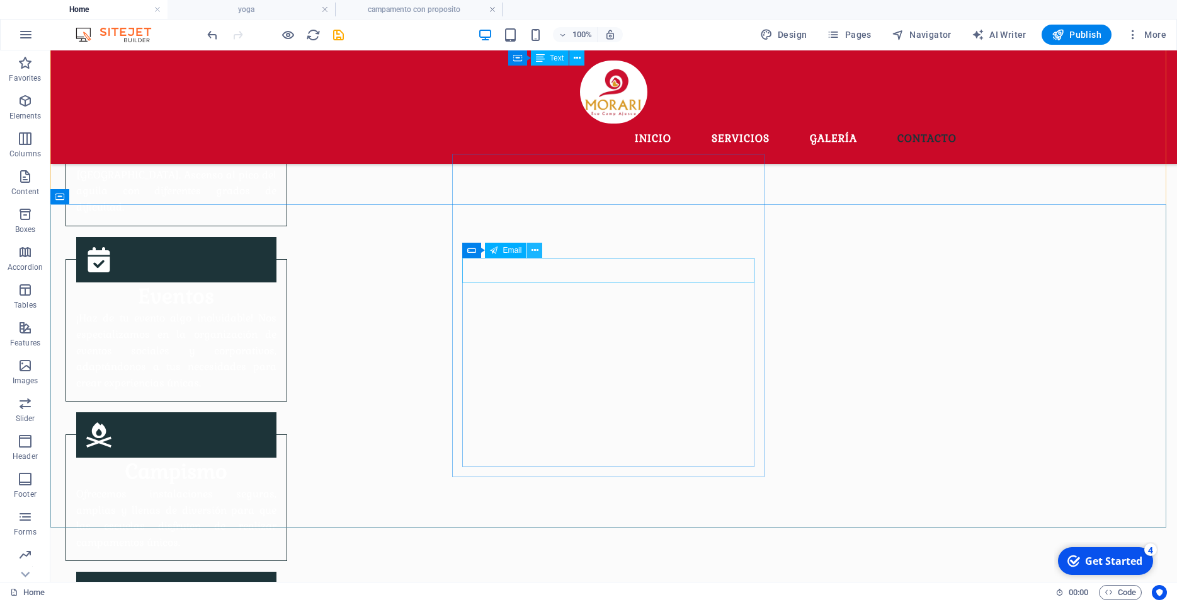
click at [537, 251] on icon at bounding box center [535, 250] width 7 height 13
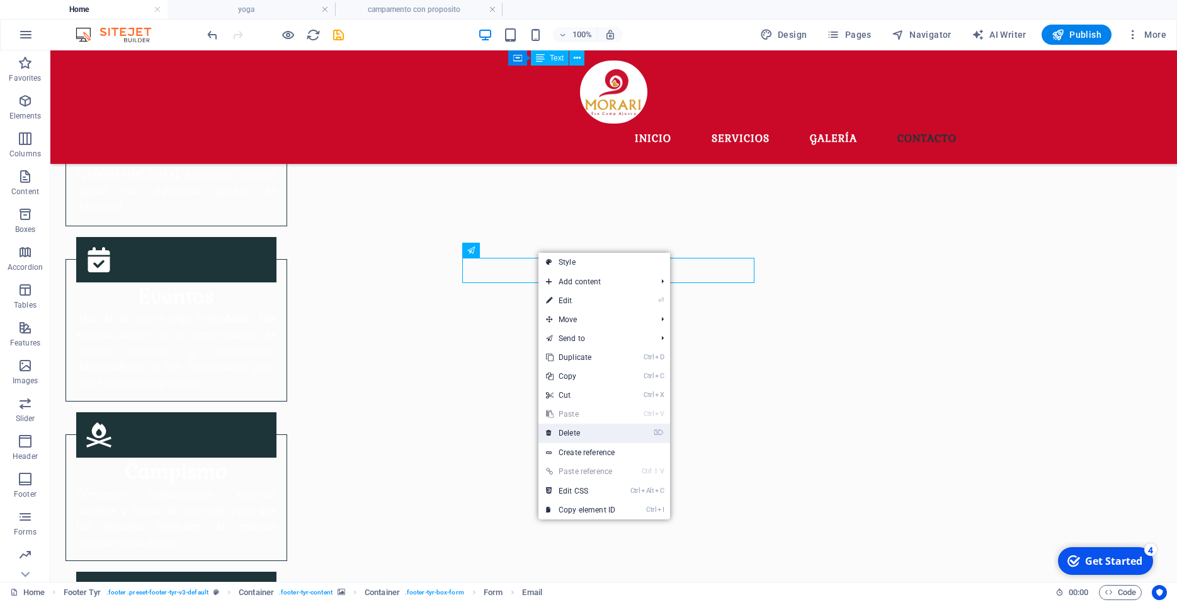
click at [578, 435] on link "⌦ Delete" at bounding box center [581, 432] width 84 height 19
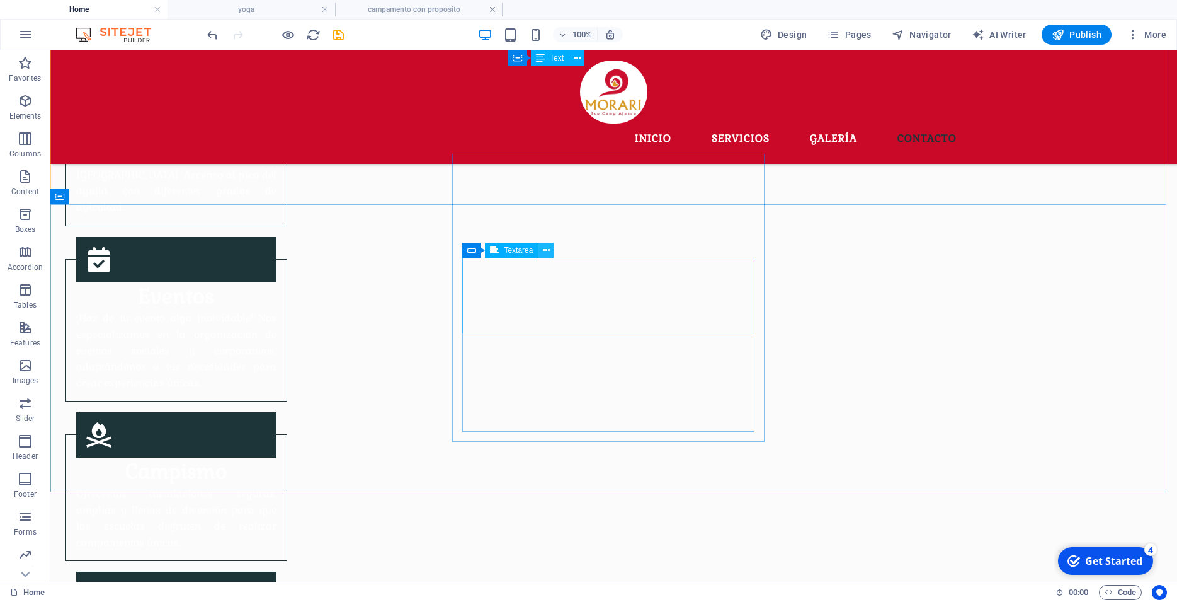
click at [544, 254] on icon at bounding box center [546, 250] width 7 height 13
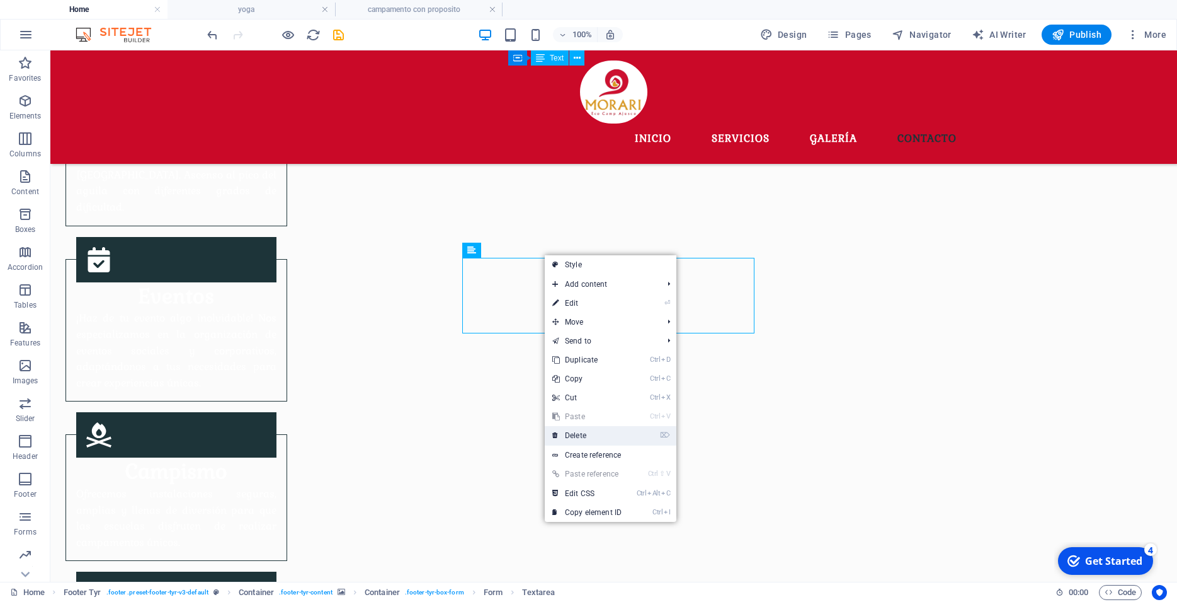
click at [578, 436] on link "⌦ Delete" at bounding box center [587, 435] width 84 height 19
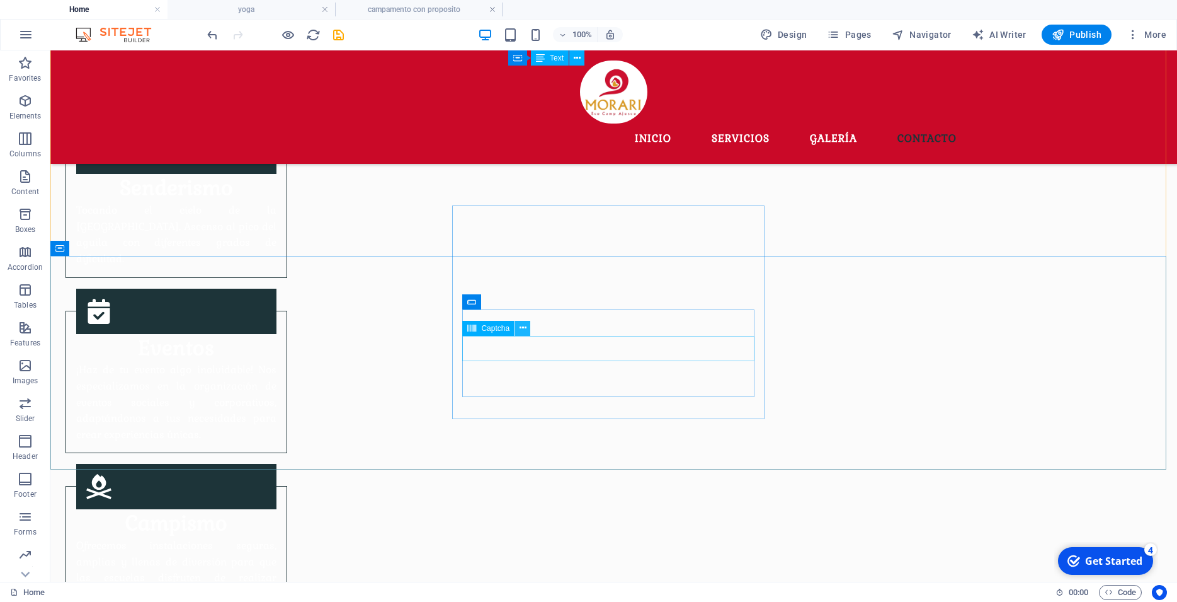
click at [525, 326] on icon at bounding box center [523, 327] width 7 height 13
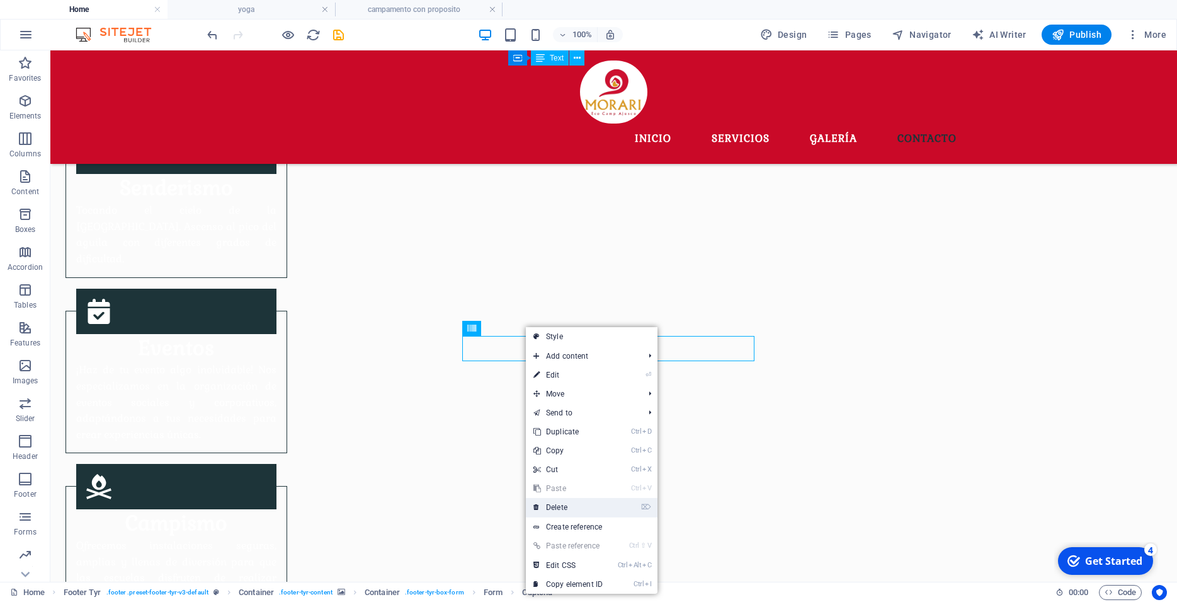
click at [561, 506] on link "⌦ Delete" at bounding box center [568, 507] width 84 height 19
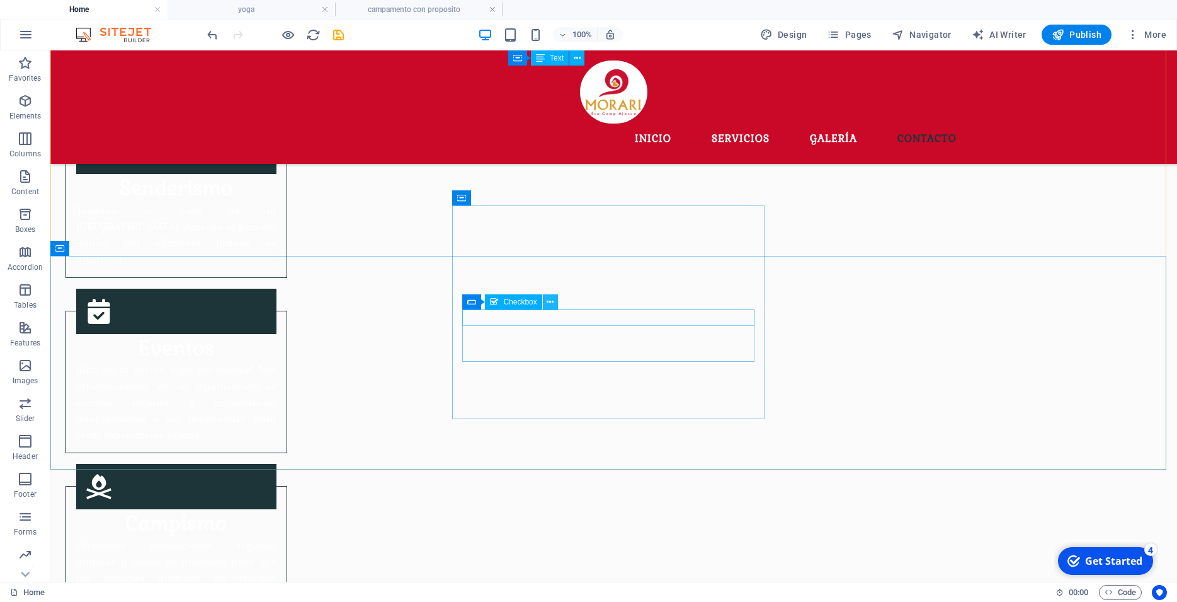
click at [549, 306] on icon at bounding box center [550, 301] width 7 height 13
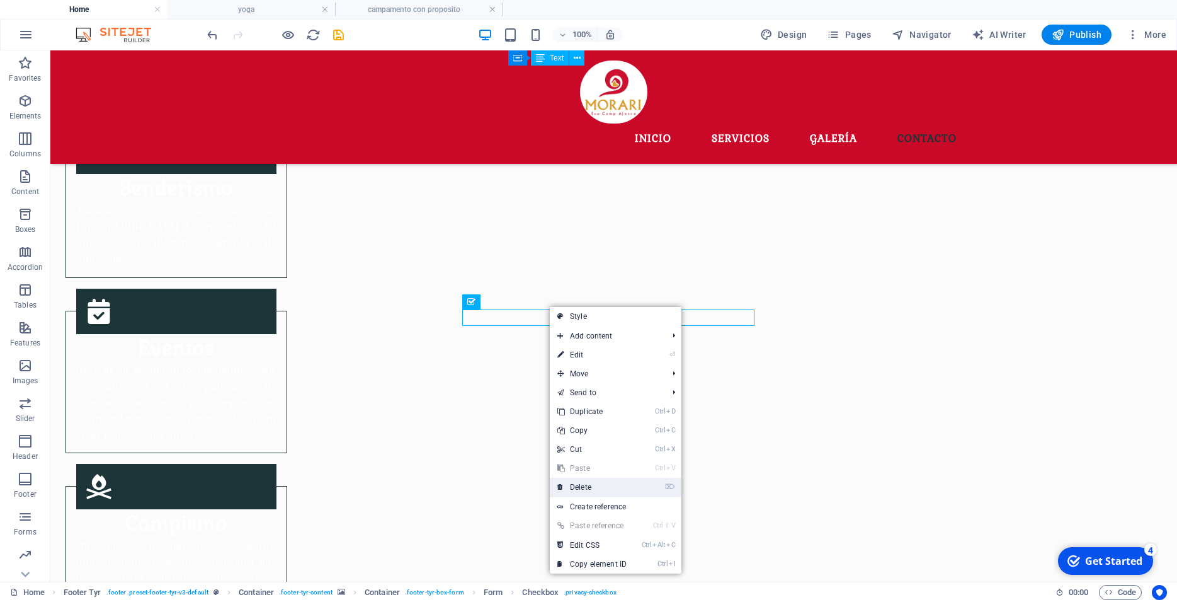
click at [589, 487] on link "⌦ Delete" at bounding box center [592, 486] width 84 height 19
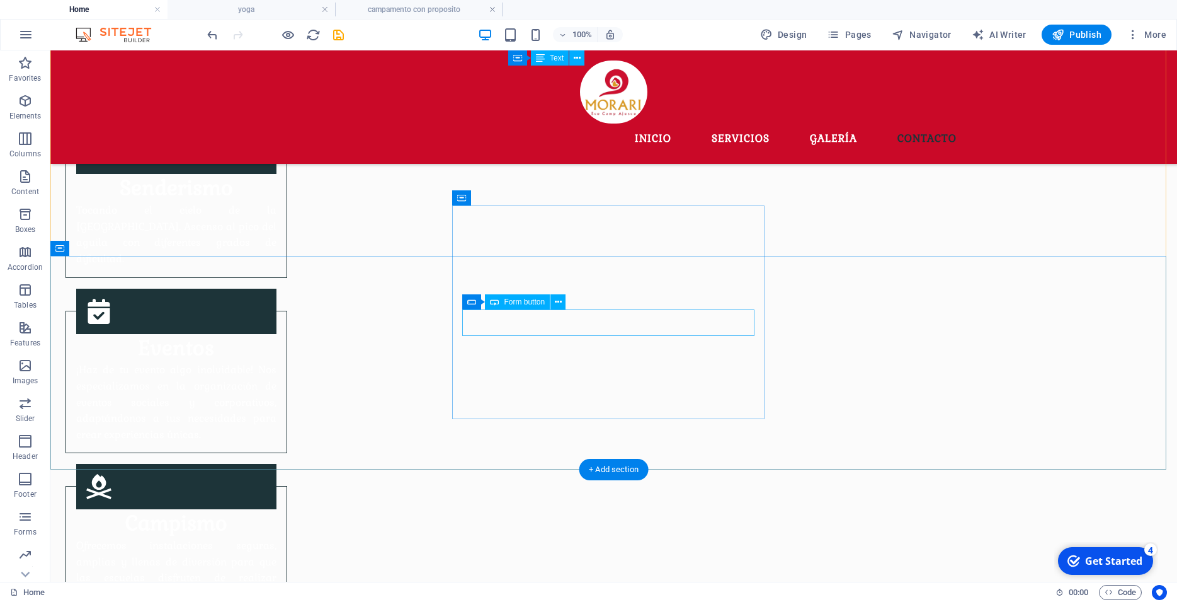
click at [557, 304] on icon at bounding box center [558, 301] width 7 height 13
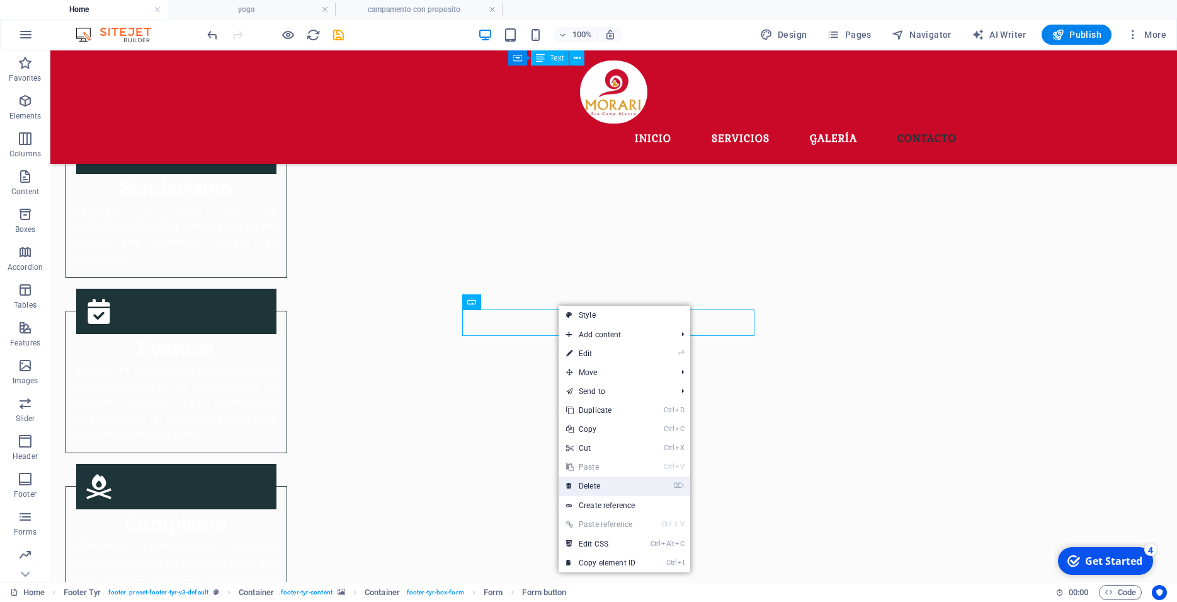
click at [602, 490] on link "⌦ Delete" at bounding box center [601, 485] width 84 height 19
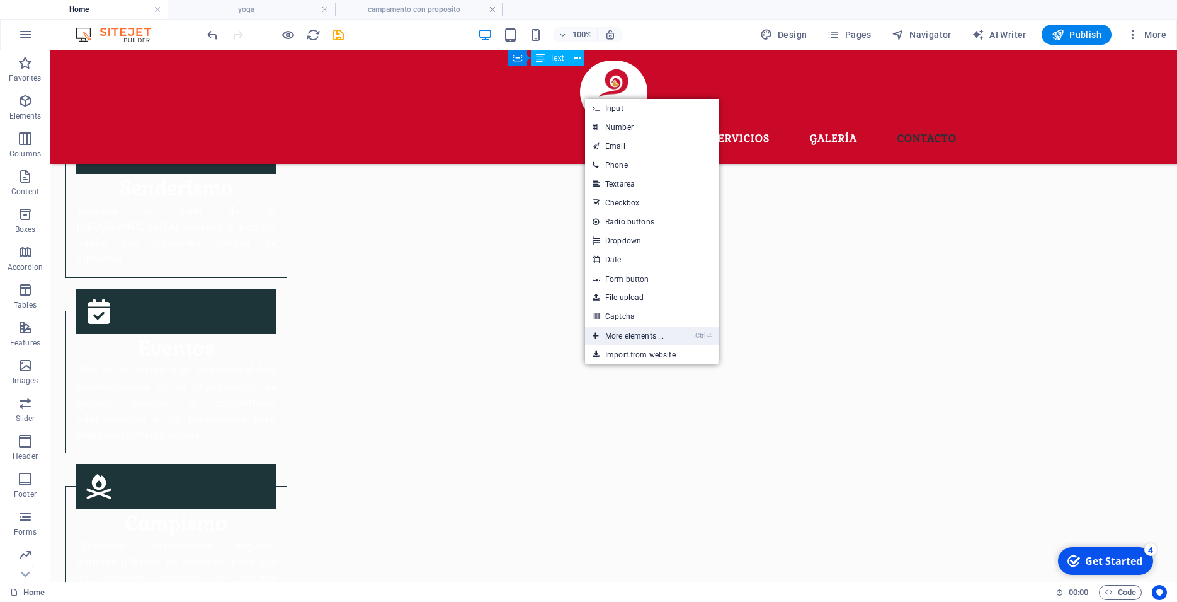
click at [629, 334] on link "Ctrl ⏎ More elements ..." at bounding box center [628, 335] width 86 height 19
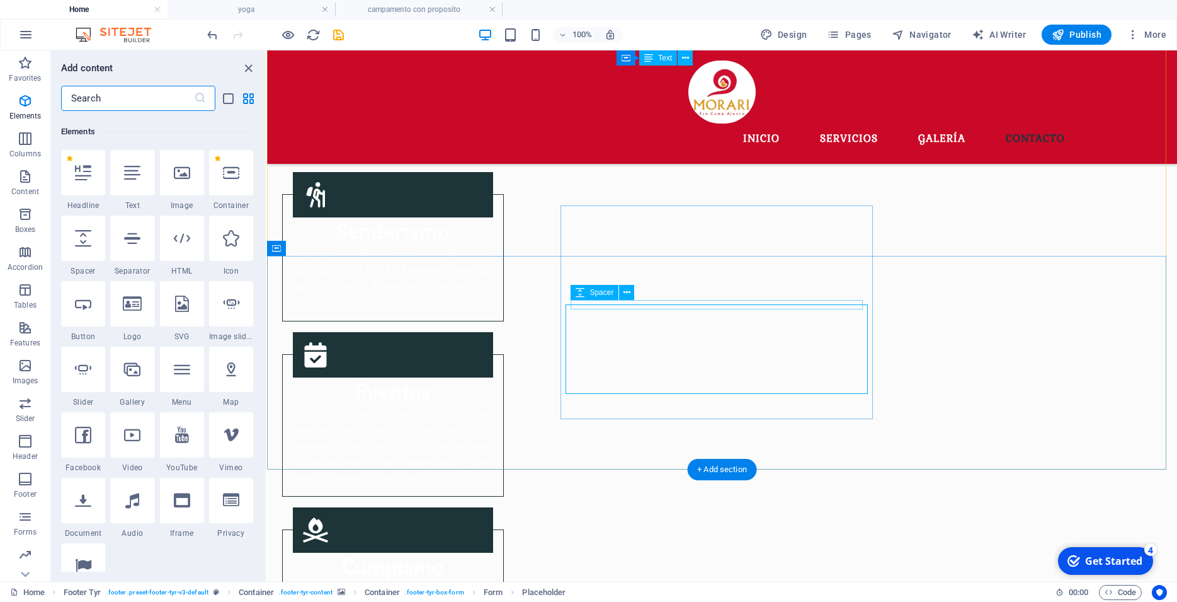
scroll to position [134, 0]
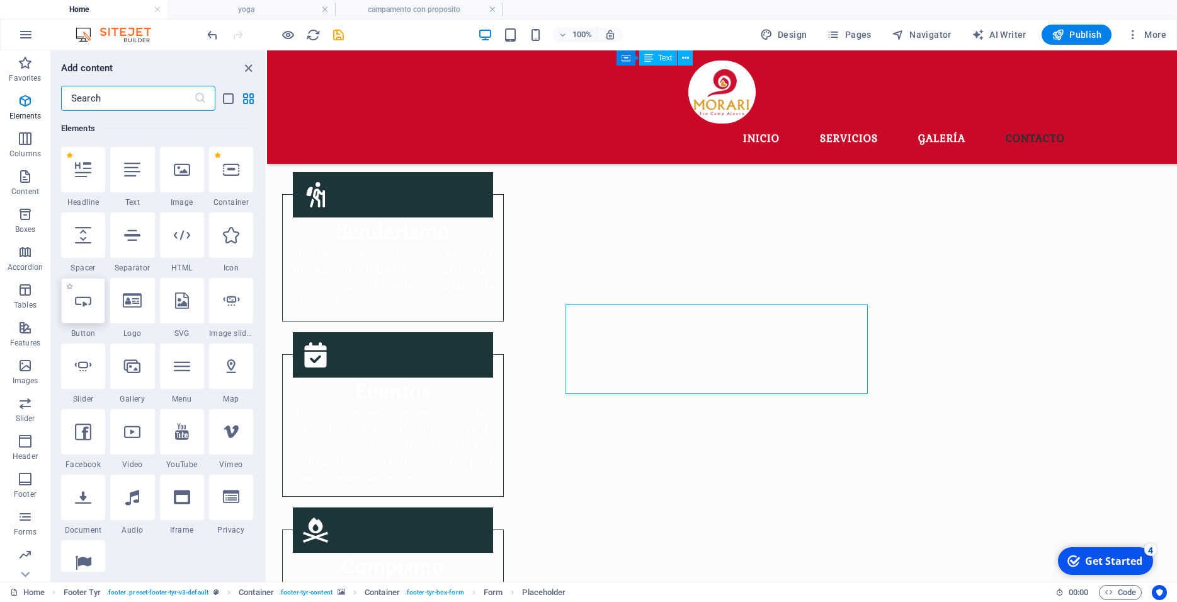
click at [81, 291] on div at bounding box center [83, 300] width 44 height 45
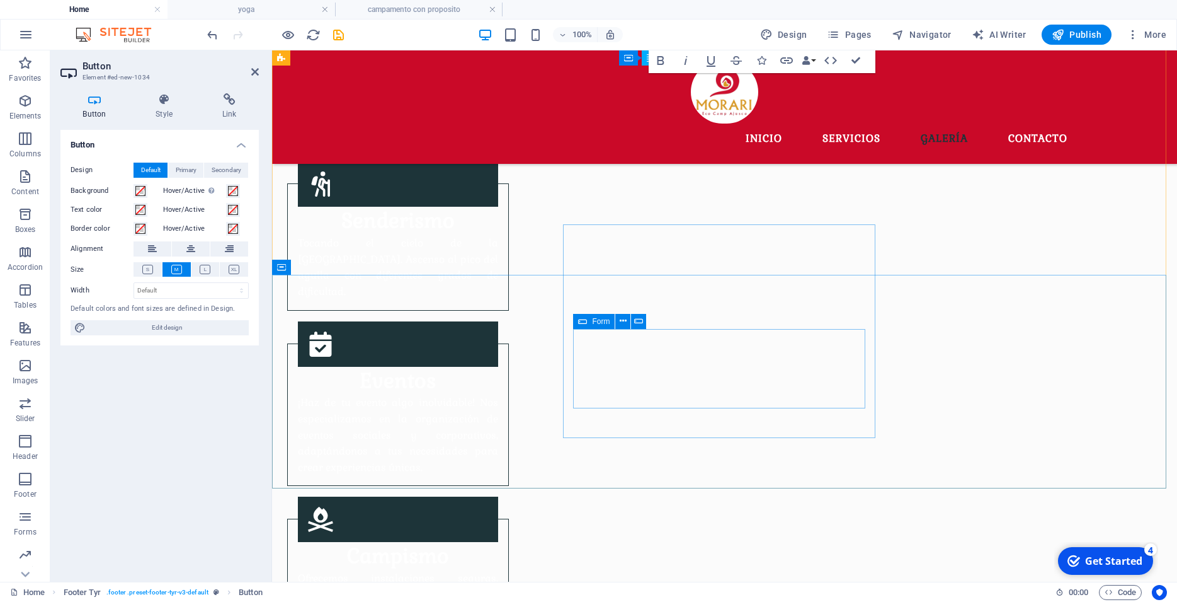
scroll to position [1427, 0]
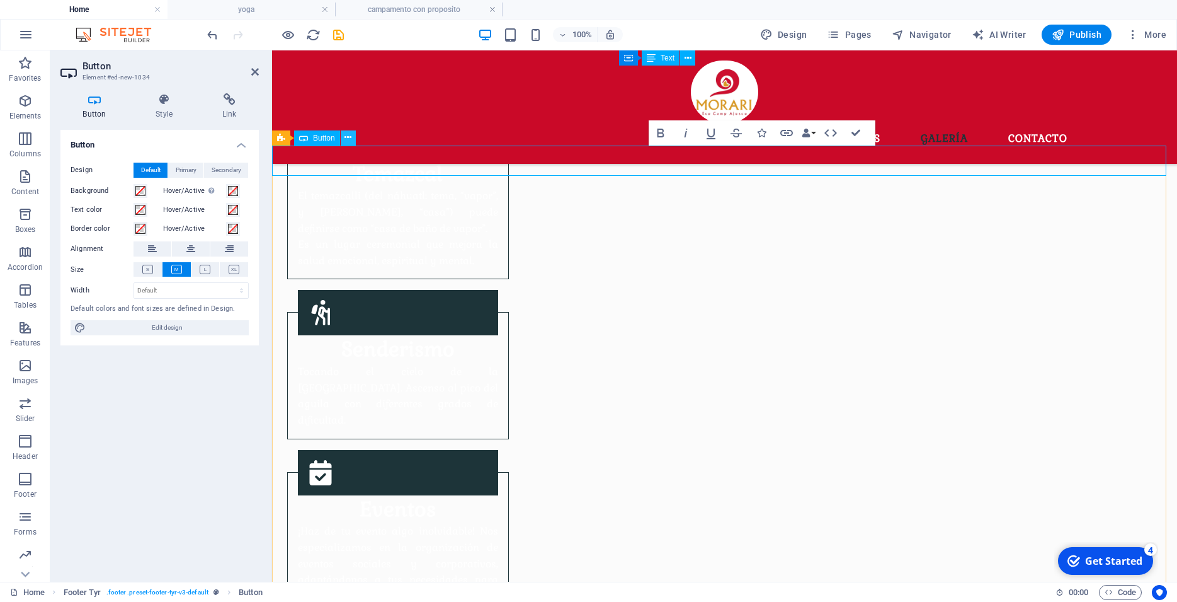
click at [349, 142] on icon at bounding box center [348, 137] width 7 height 13
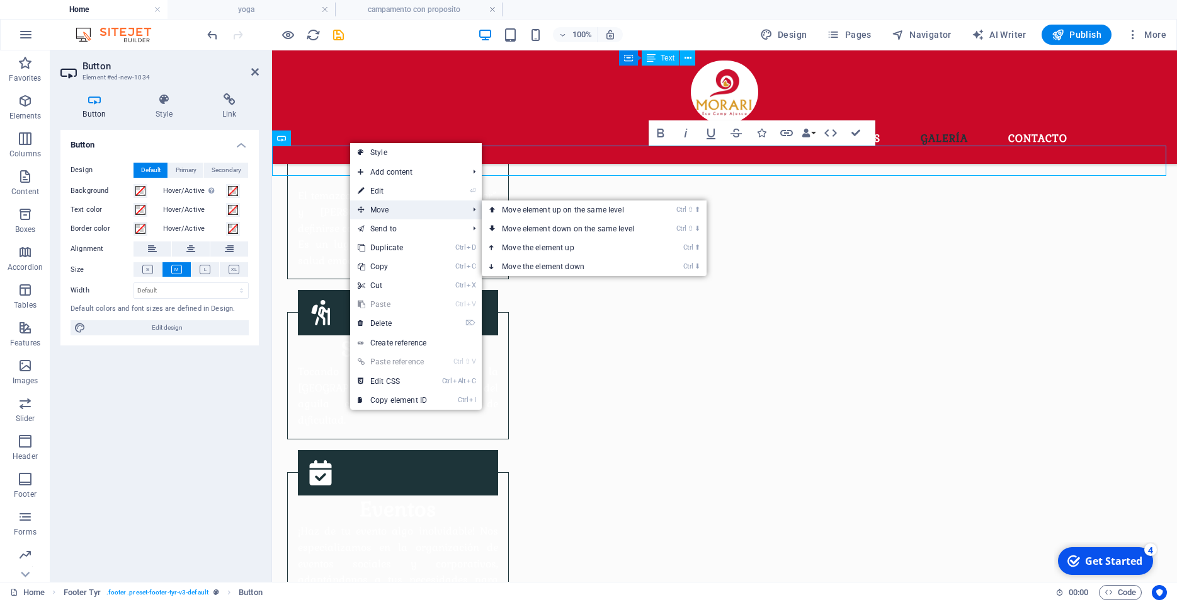
click at [389, 209] on span "Move" at bounding box center [406, 209] width 113 height 19
click at [581, 264] on link "Ctrl ⬇ Move the element down" at bounding box center [571, 266] width 178 height 19
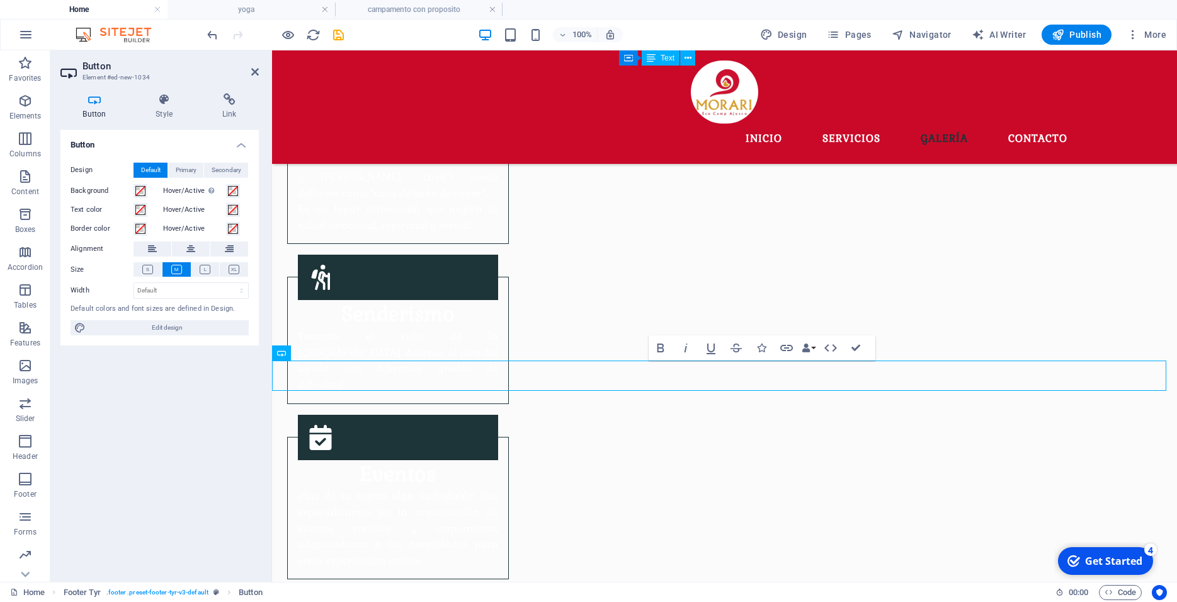
scroll to position [1491, 0]
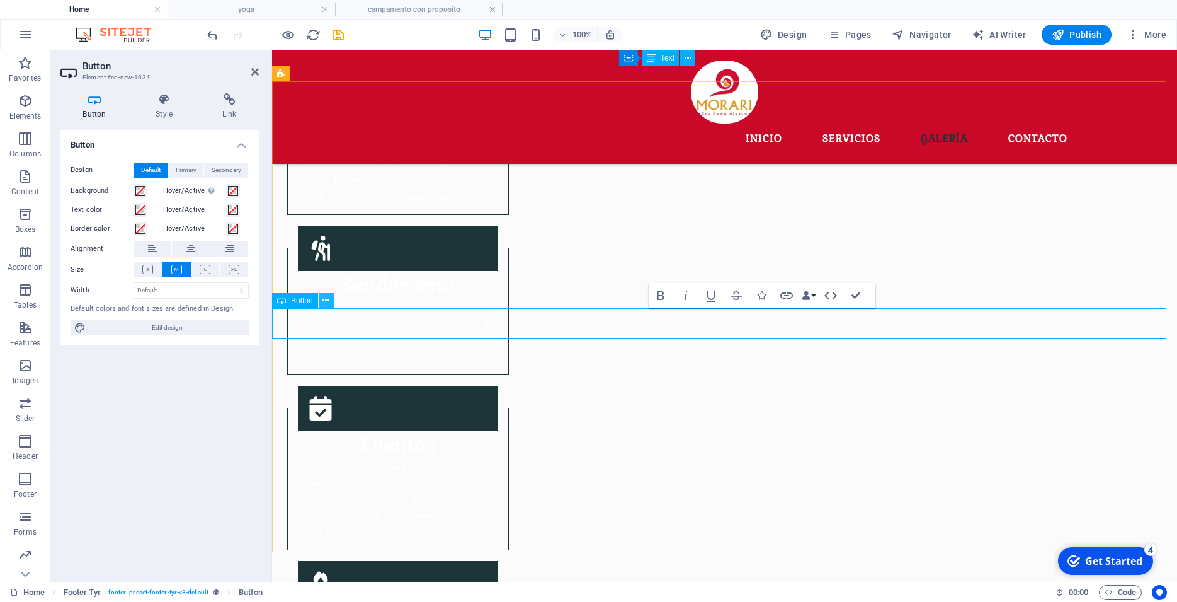
click at [328, 297] on icon at bounding box center [326, 300] width 7 height 13
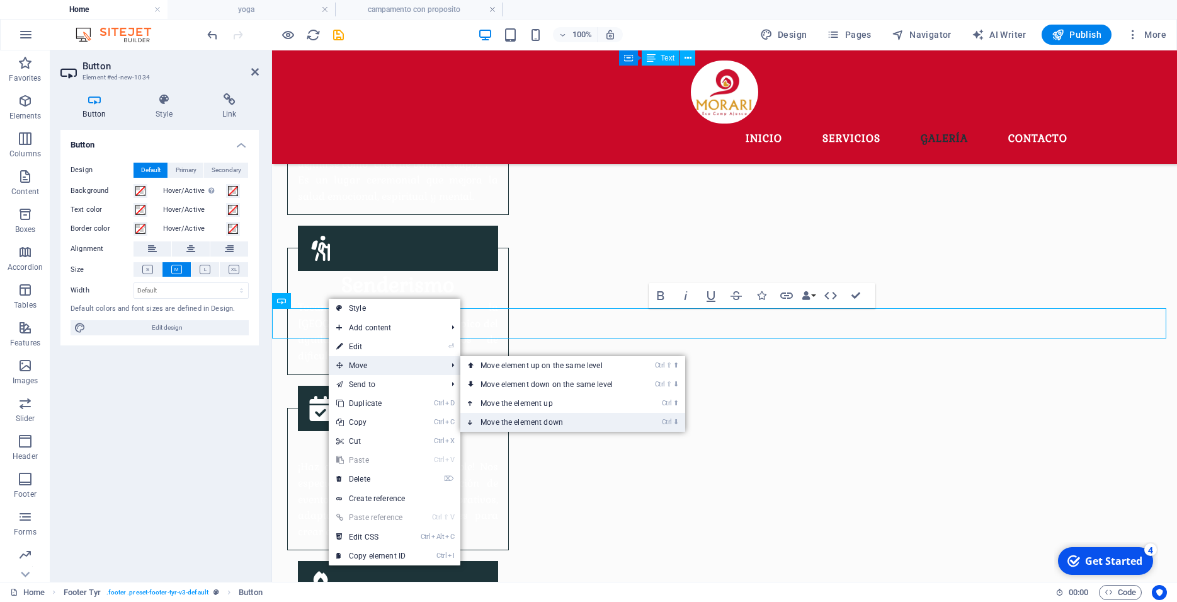
click at [557, 417] on link "Ctrl ⬇ Move the element down" at bounding box center [549, 422] width 178 height 19
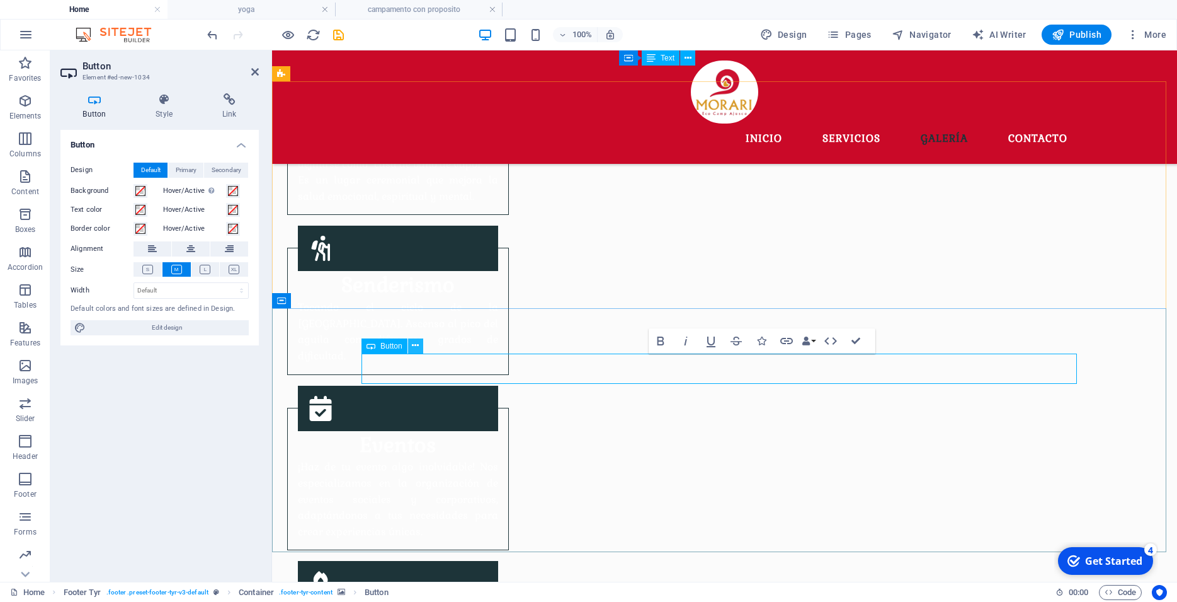
click at [418, 347] on icon at bounding box center [415, 345] width 7 height 13
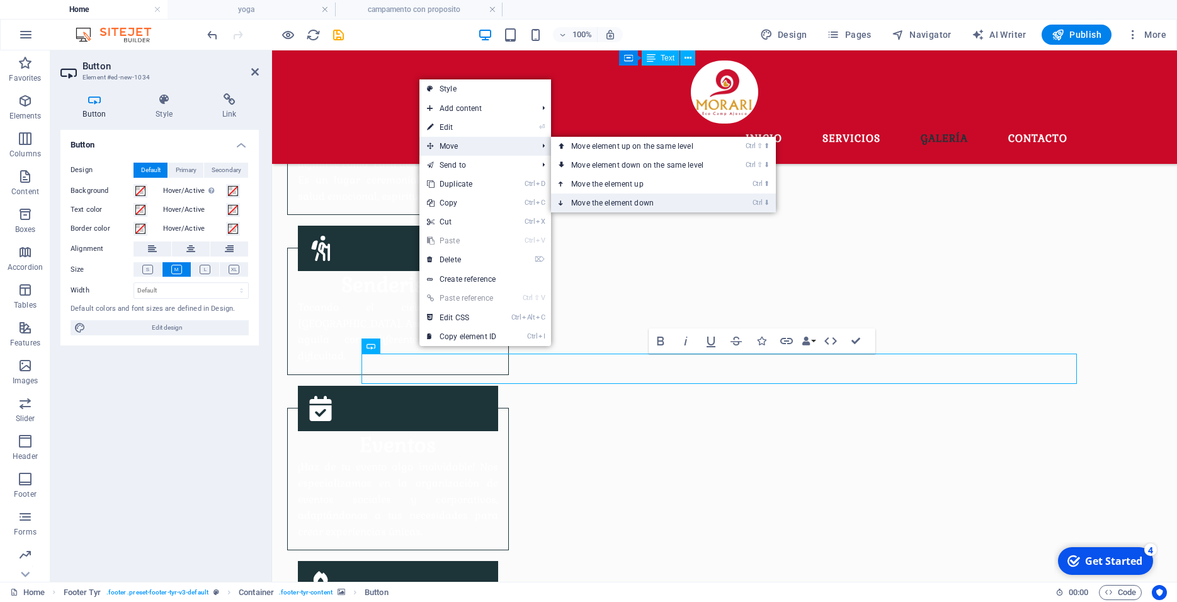
click at [636, 200] on link "Ctrl ⬇ Move the element down" at bounding box center [640, 202] width 178 height 19
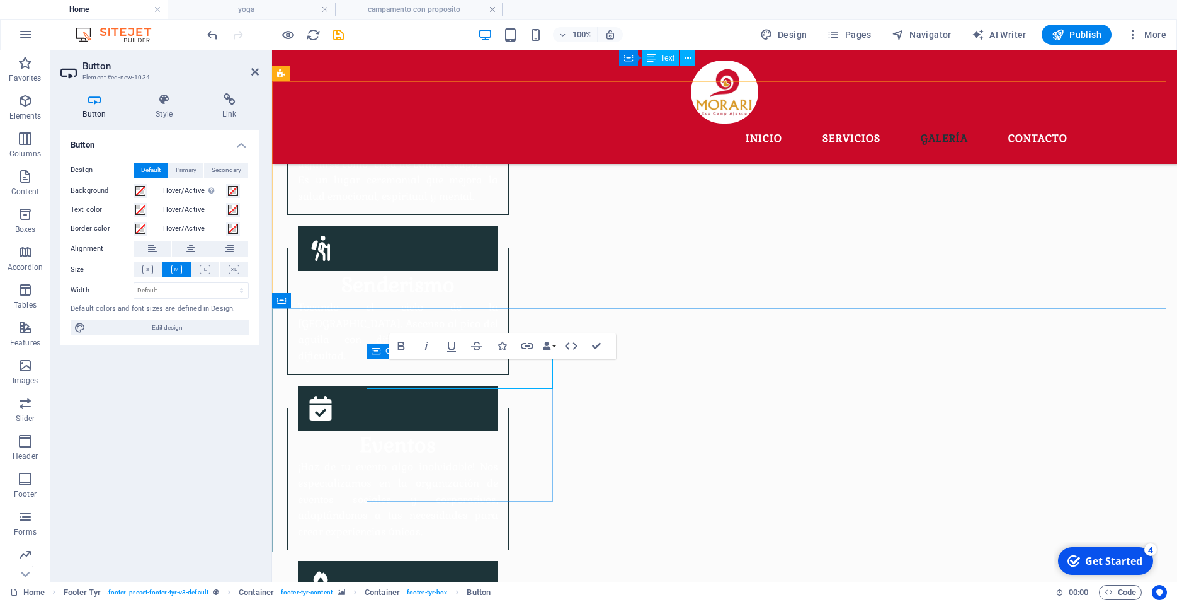
click at [380, 353] on icon at bounding box center [376, 350] width 9 height 15
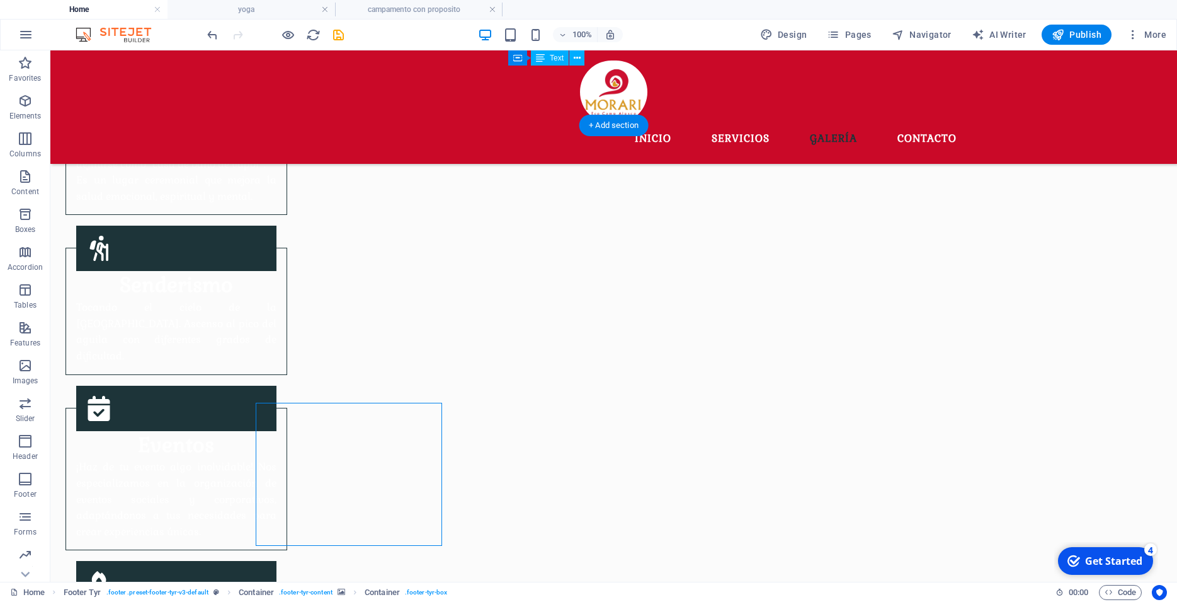
click at [334, 397] on icon at bounding box center [332, 395] width 7 height 13
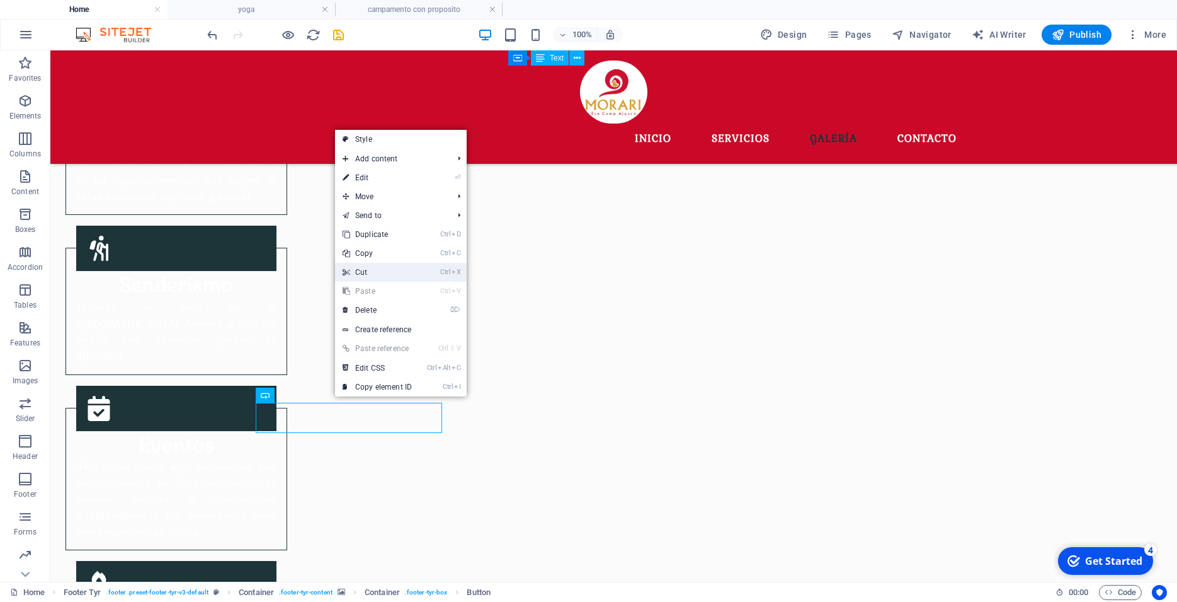
click at [370, 277] on link "Ctrl X Cut" at bounding box center [377, 272] width 84 height 19
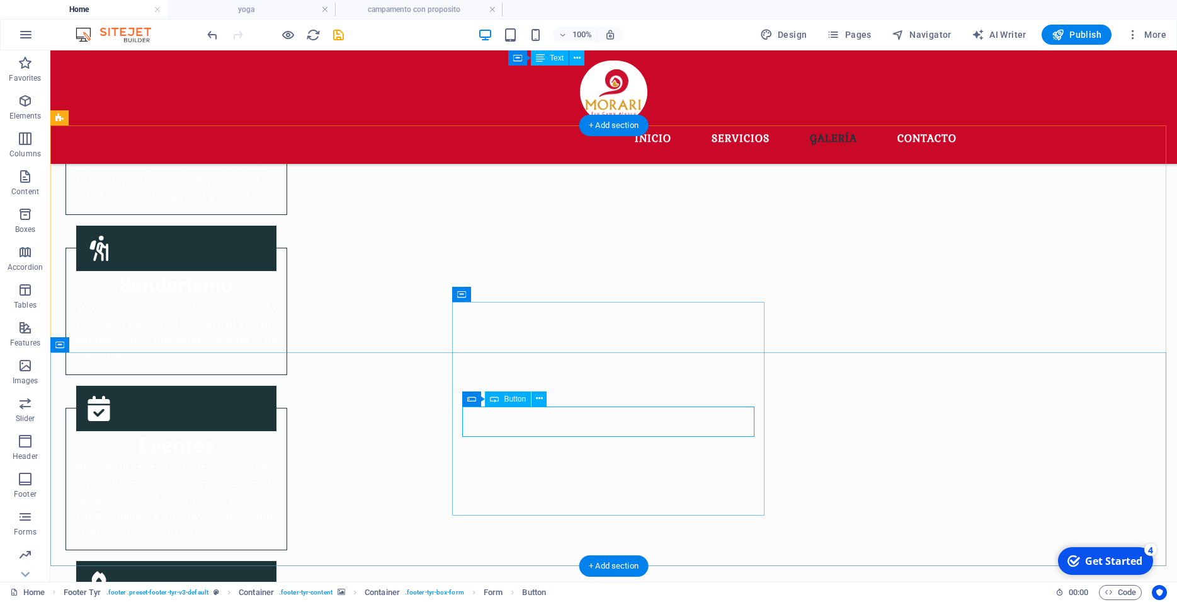
click at [539, 398] on icon at bounding box center [539, 398] width 7 height 13
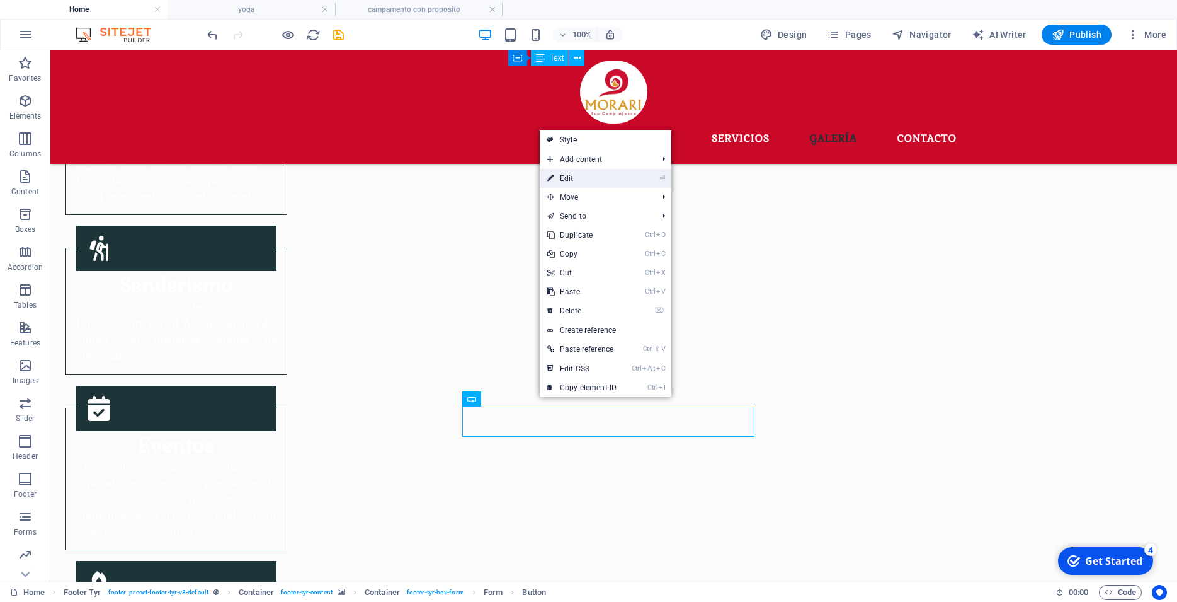
click at [566, 183] on link "⏎ Edit" at bounding box center [582, 178] width 84 height 19
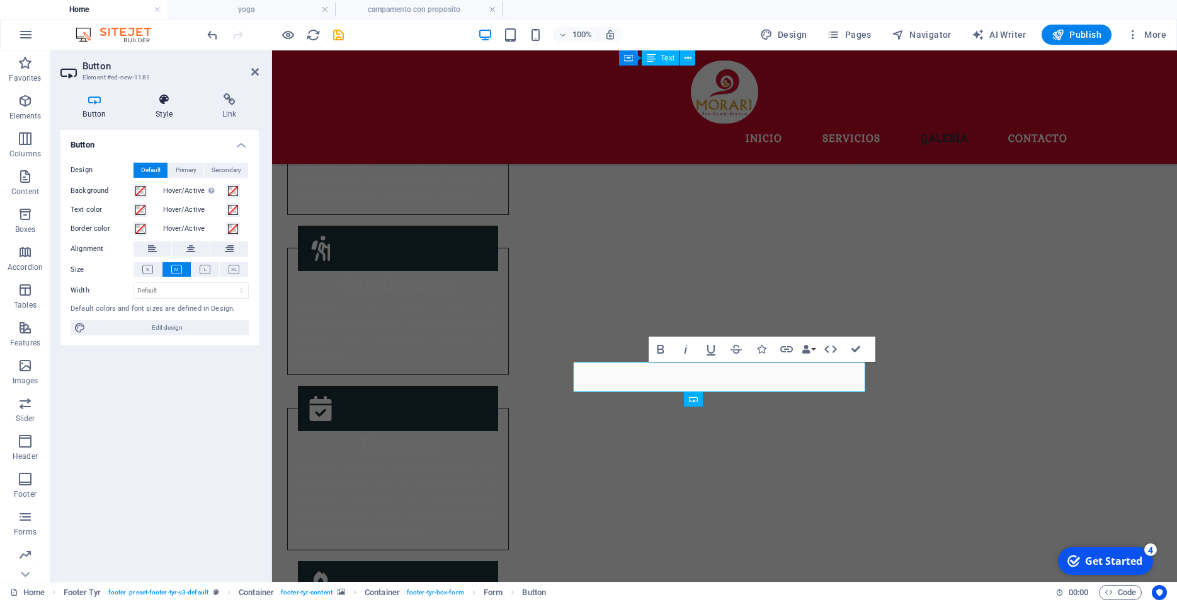
click at [176, 105] on icon at bounding box center [165, 99] width 62 height 13
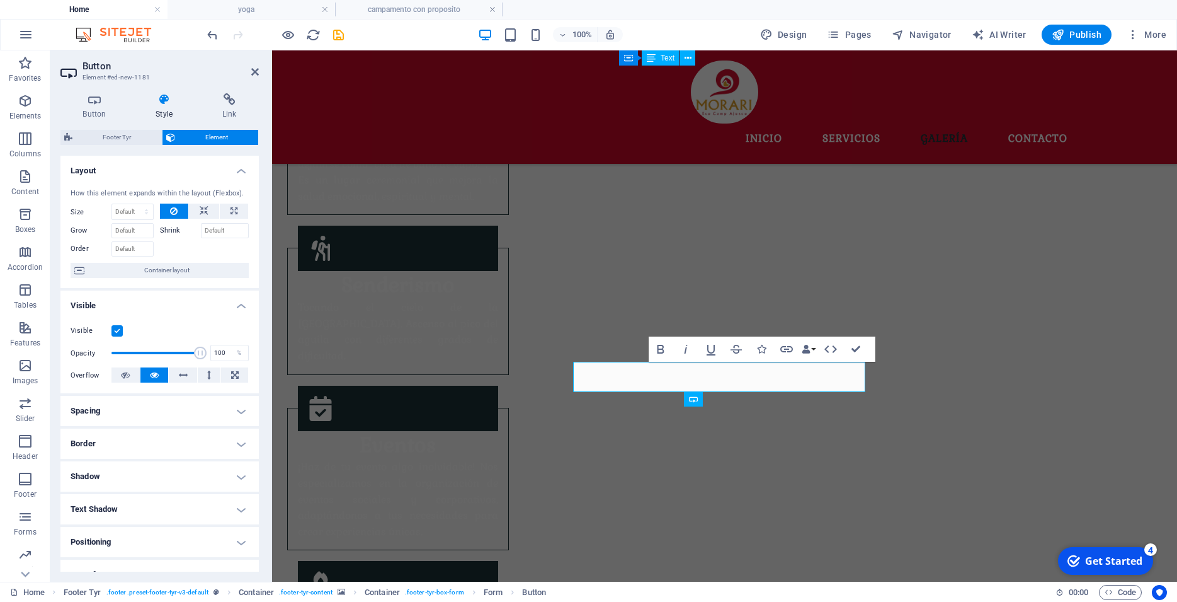
click at [210, 459] on h4 "Border" at bounding box center [159, 443] width 198 height 30
click at [125, 484] on select "Default px rem % vh vw Custom" at bounding box center [153, 491] width 57 height 15
select select "%"
click option "%" at bounding box center [0, 0] width 0 height 0
type input "100"
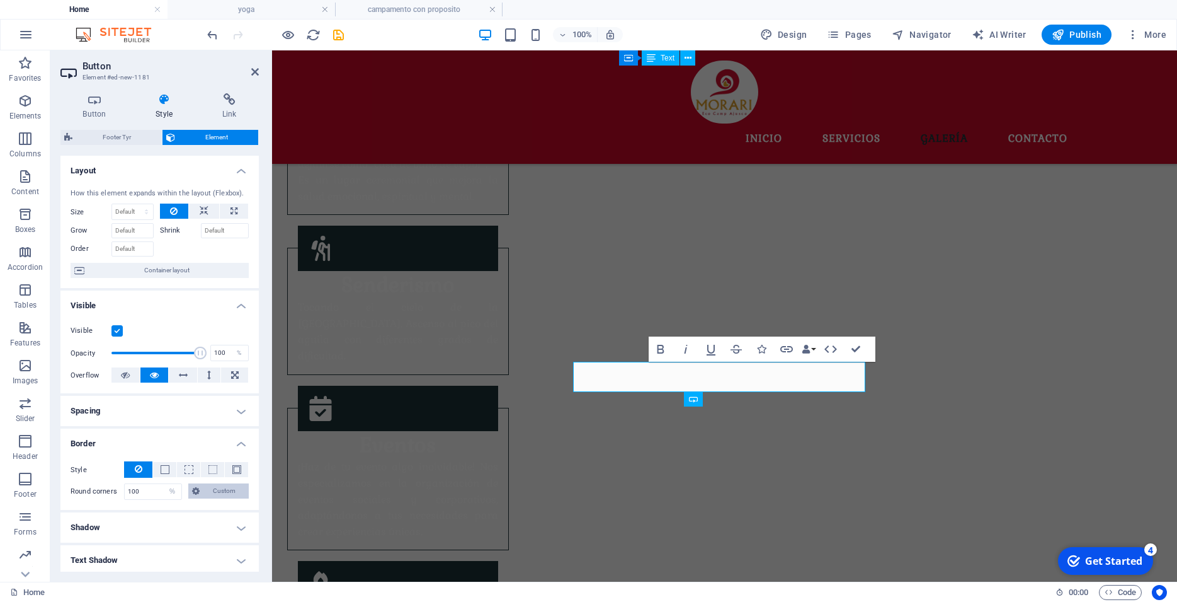
click at [210, 498] on span "Custom" at bounding box center [224, 490] width 42 height 15
click at [190, 520] on input "100" at bounding box center [213, 512] width 71 height 15
click at [191, 469] on div "Style - Width 1 auto px rem % vh vw Custom Custom 1 auto px rem % vh vw 1 auto …" at bounding box center [159, 503] width 198 height 105
click at [225, 477] on button at bounding box center [236, 469] width 23 height 15
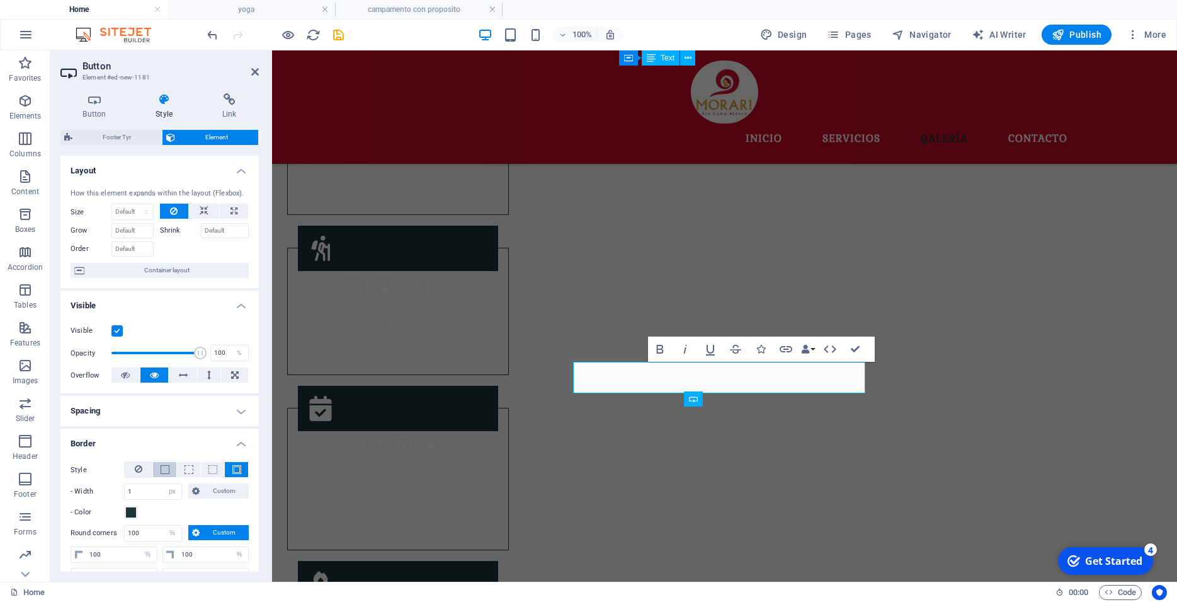
click at [164, 474] on span at bounding box center [165, 469] width 9 height 9
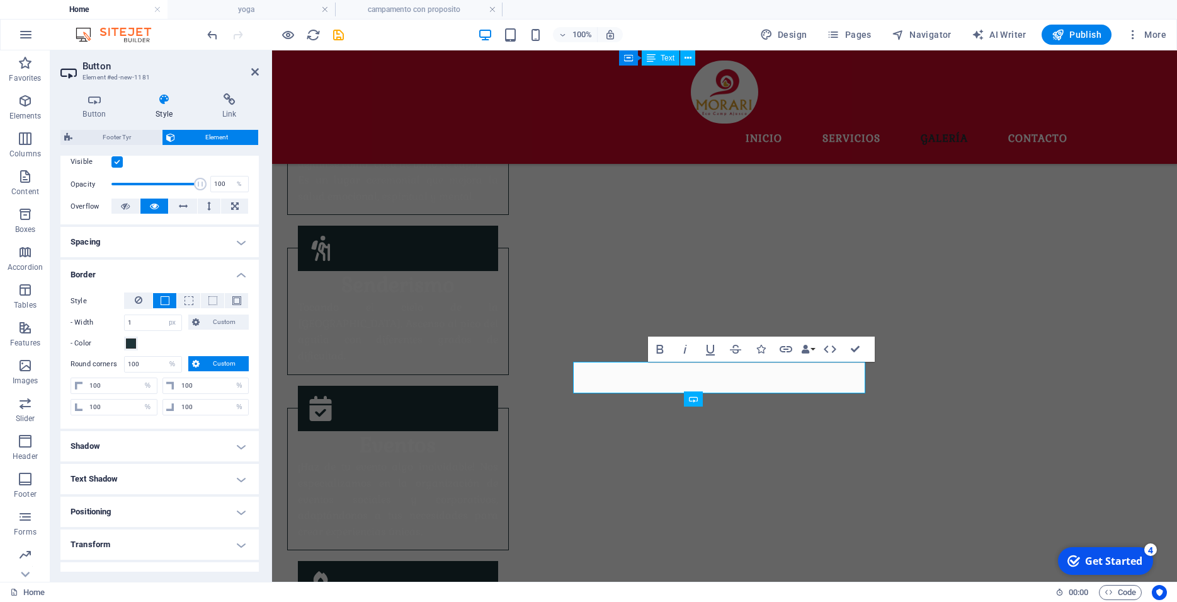
scroll to position [170, 0]
click at [128, 347] on span at bounding box center [131, 342] width 10 height 10
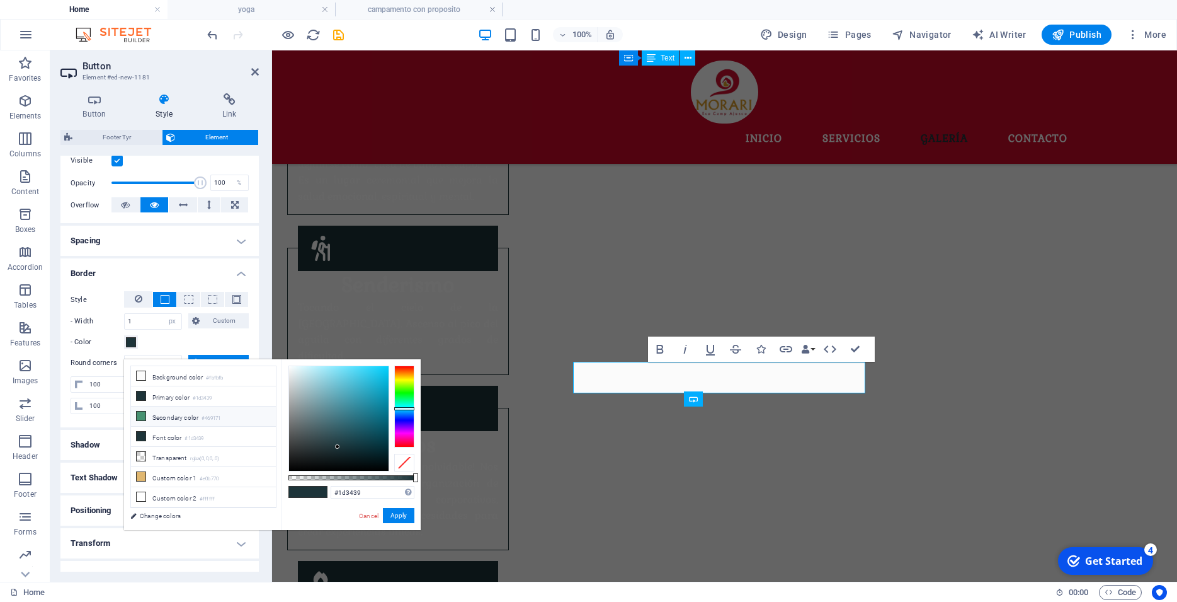
click at [144, 413] on icon at bounding box center [141, 415] width 9 height 9
type input "#469171"
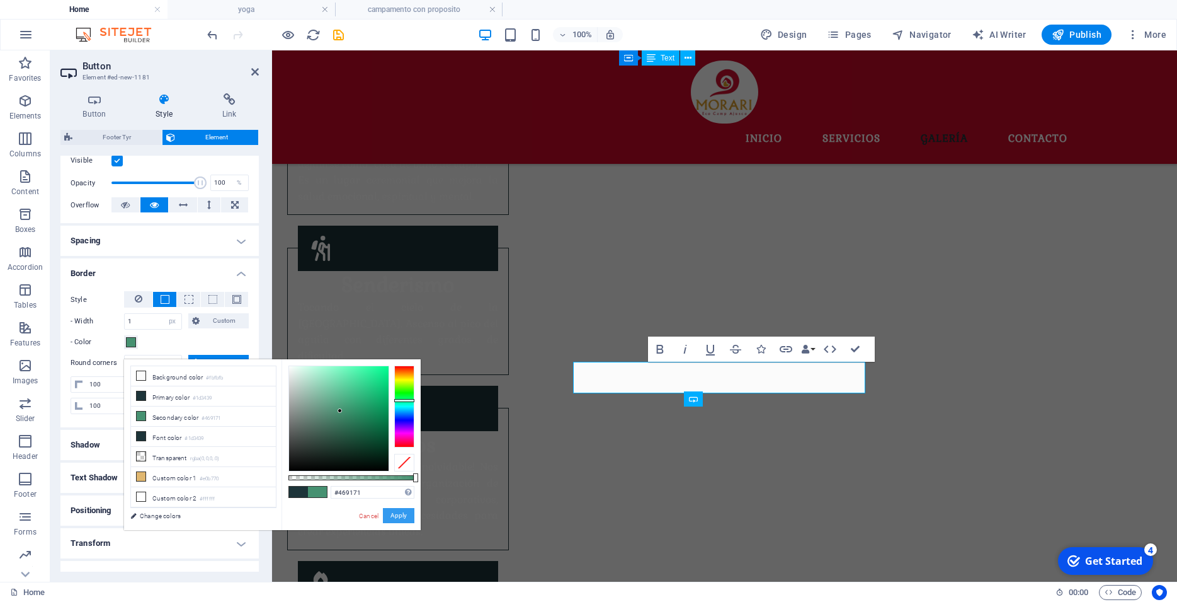
click at [397, 515] on button "Apply" at bounding box center [398, 515] width 31 height 15
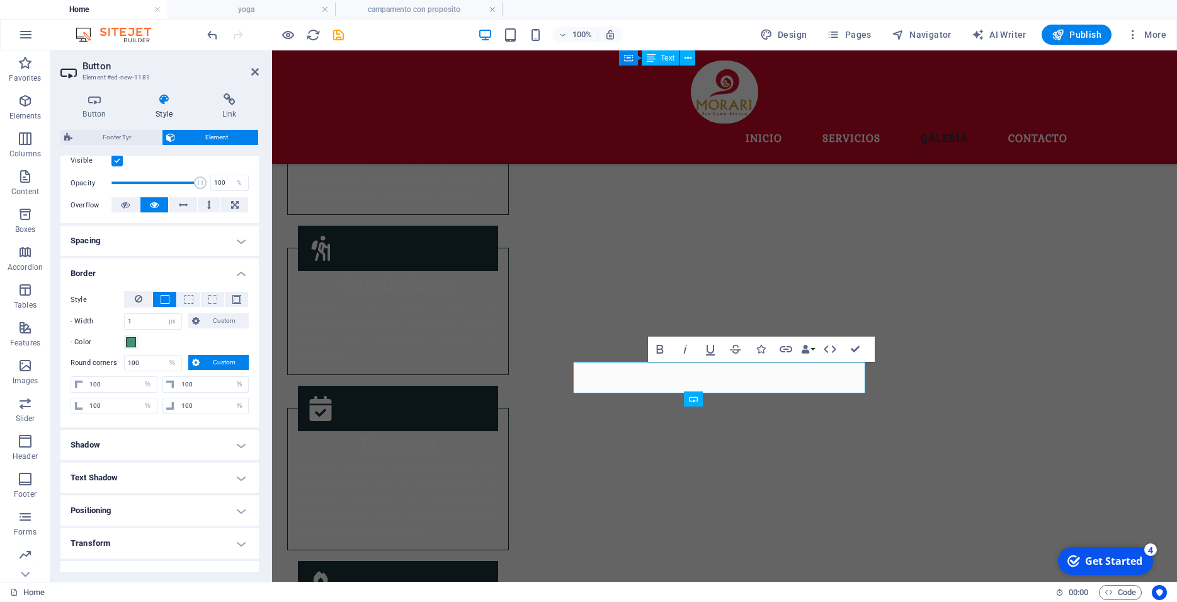
scroll to position [113, 0]
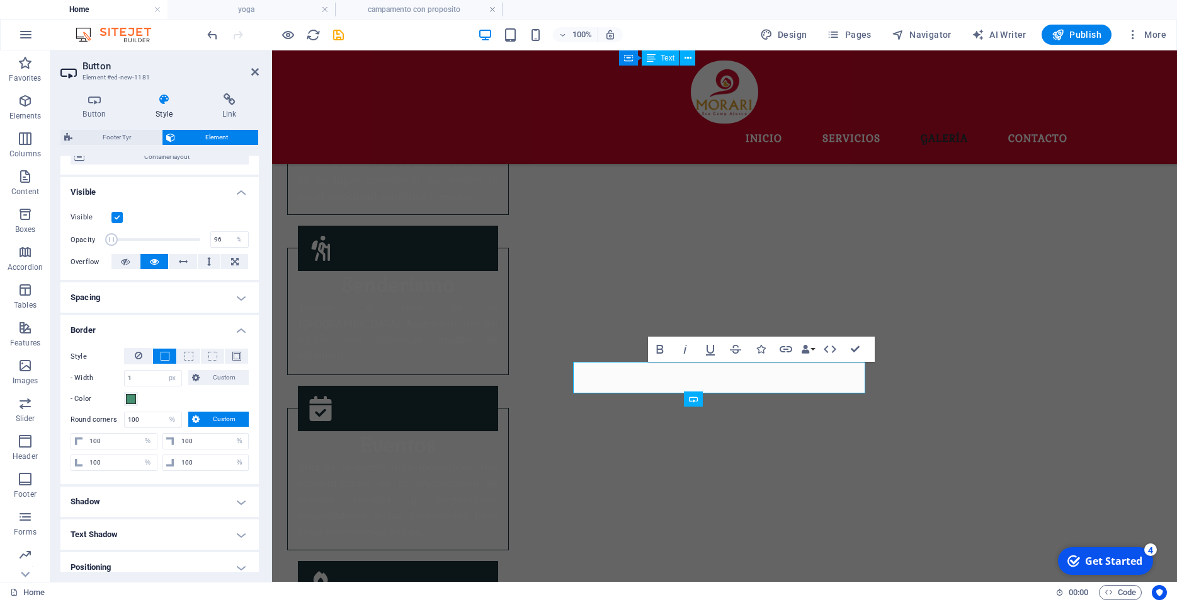
type input "100"
drag, startPoint x: 189, startPoint y: 253, endPoint x: 207, endPoint y: 256, distance: 18.0
click at [207, 249] on div "Opacity 100 %" at bounding box center [160, 239] width 178 height 19
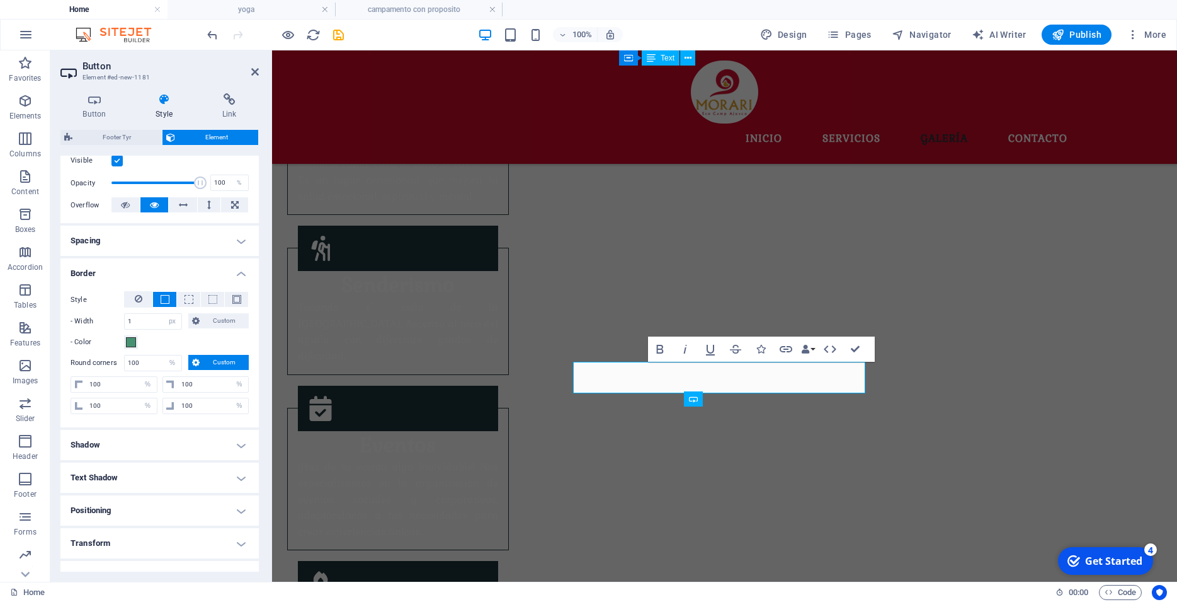
scroll to position [265, 0]
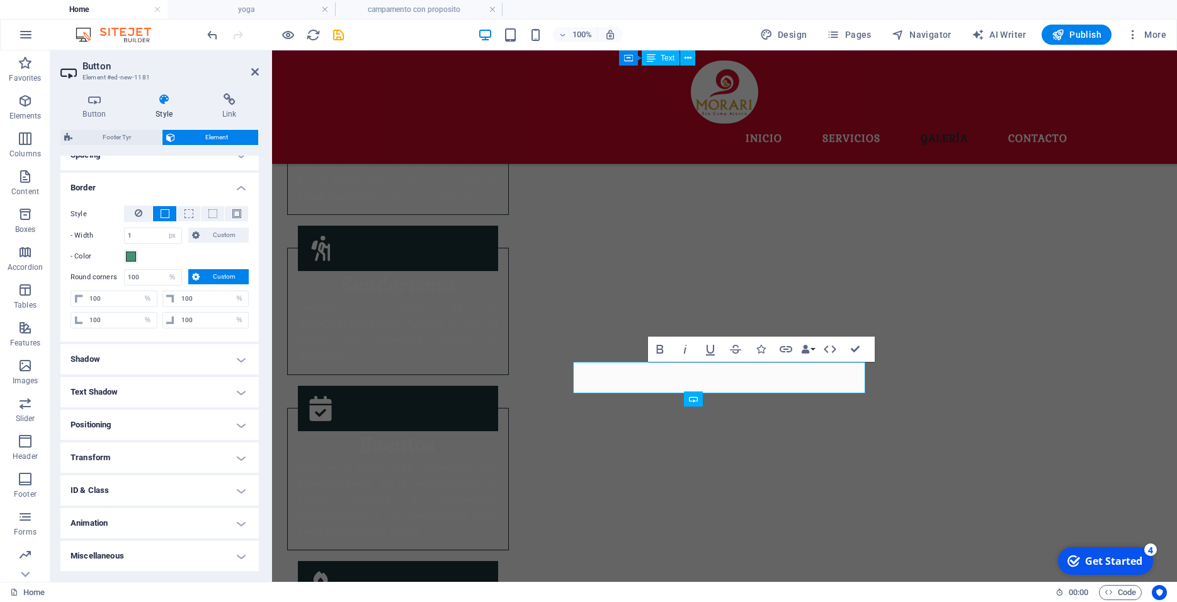
click at [133, 354] on h4 "Shadow" at bounding box center [159, 359] width 198 height 30
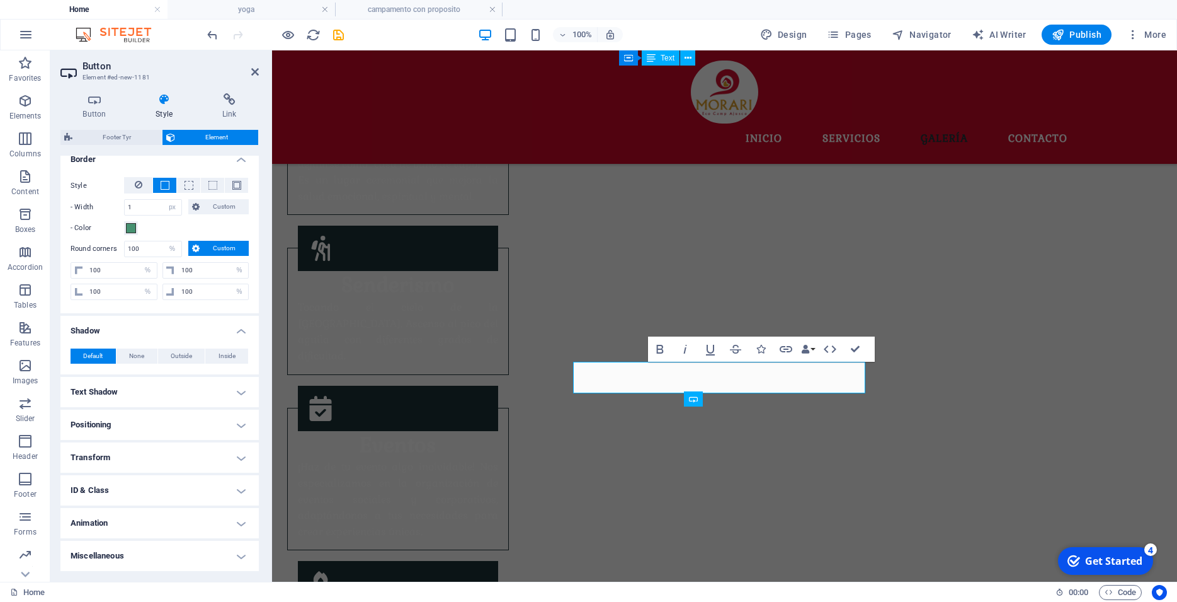
scroll to position [294, 0]
click at [176, 402] on h4 "Text Shadow" at bounding box center [159, 392] width 198 height 30
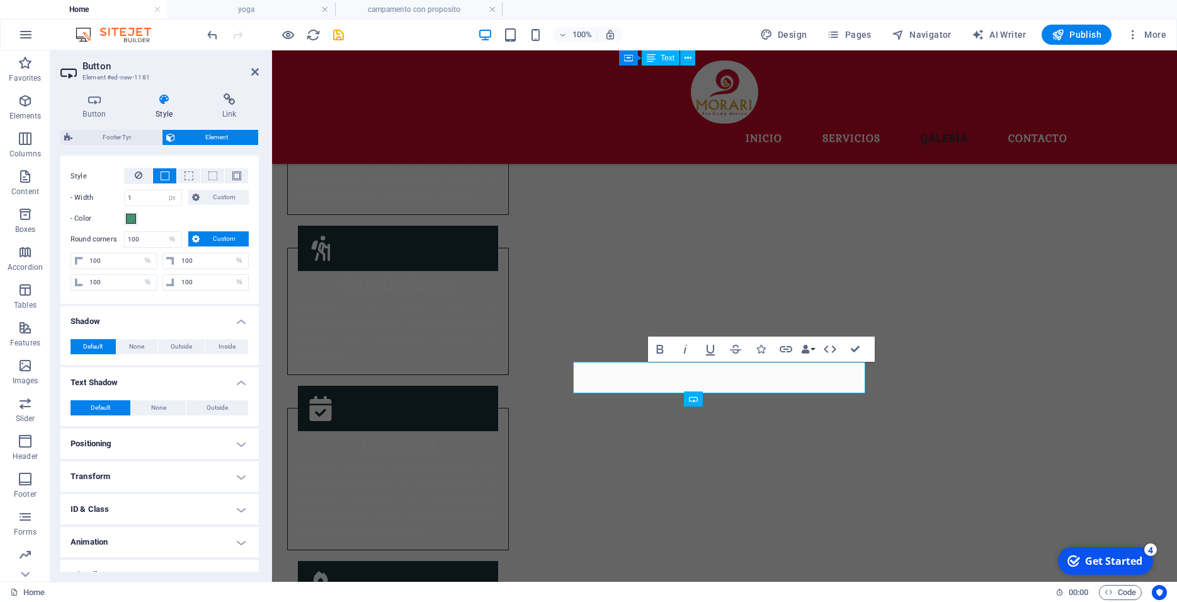
click at [139, 450] on h4 "Positioning" at bounding box center [159, 443] width 198 height 30
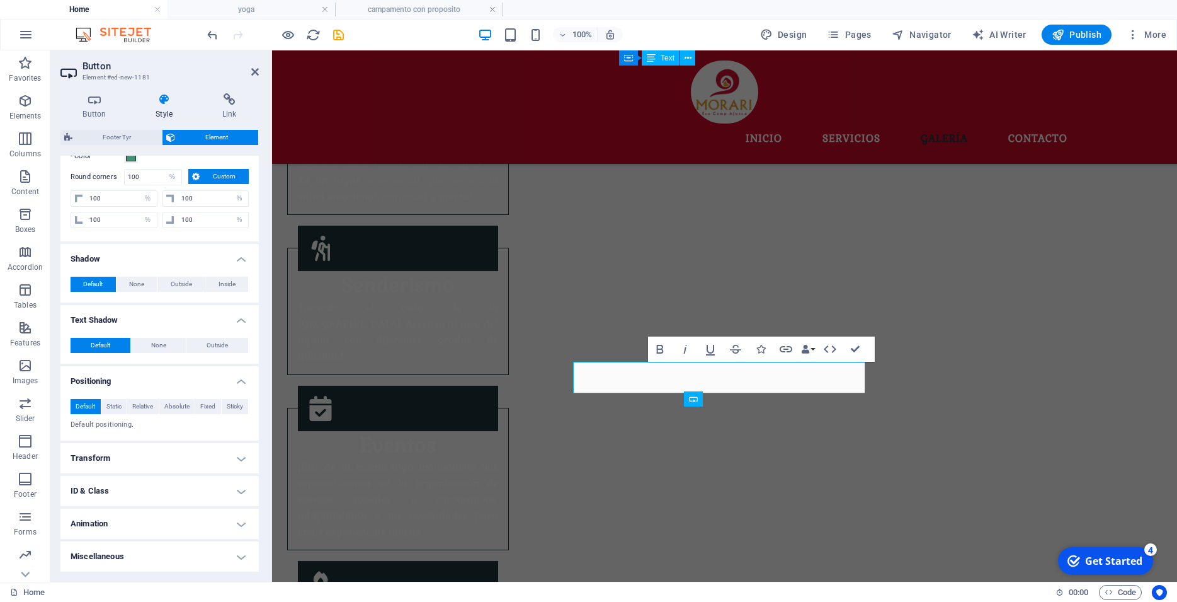
scroll to position [366, 0]
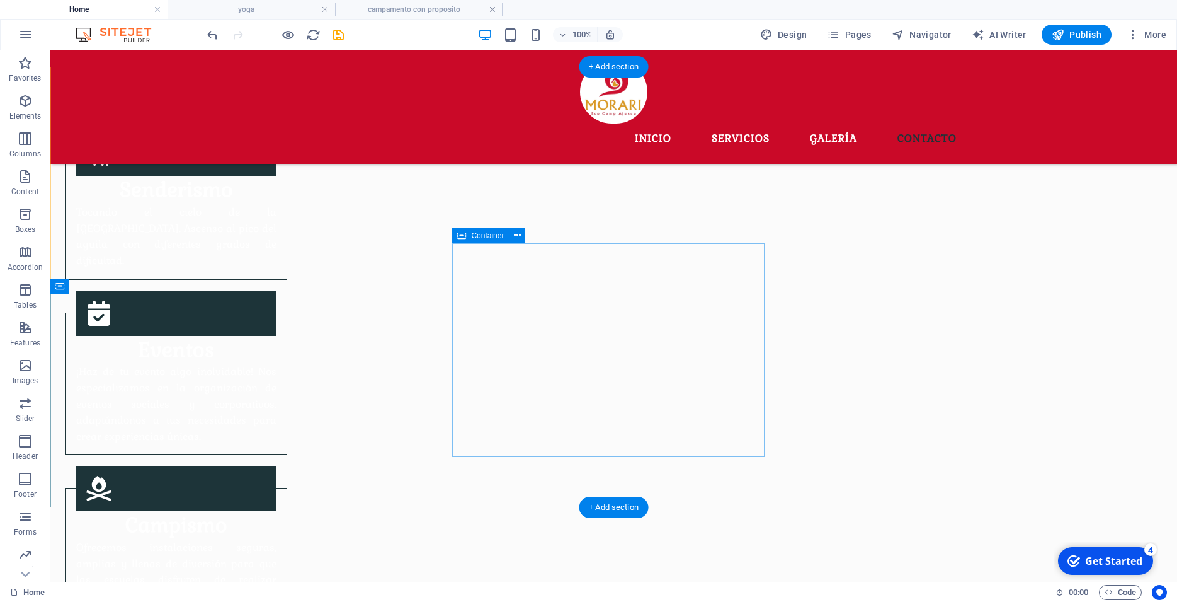
scroll to position [1588, 0]
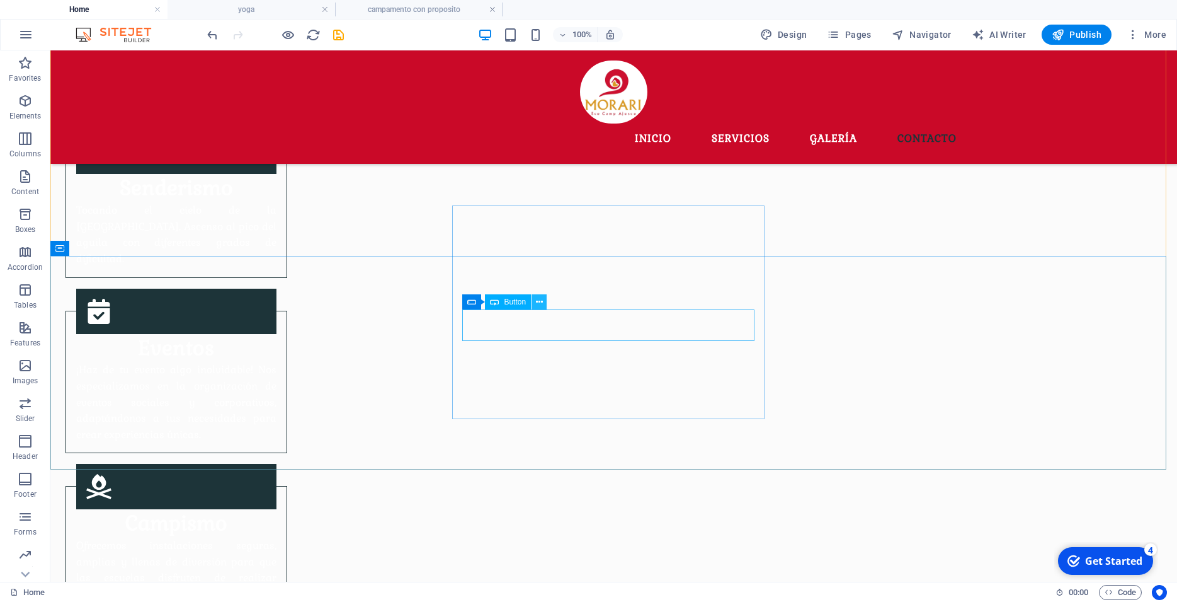
click at [540, 303] on icon at bounding box center [539, 301] width 7 height 13
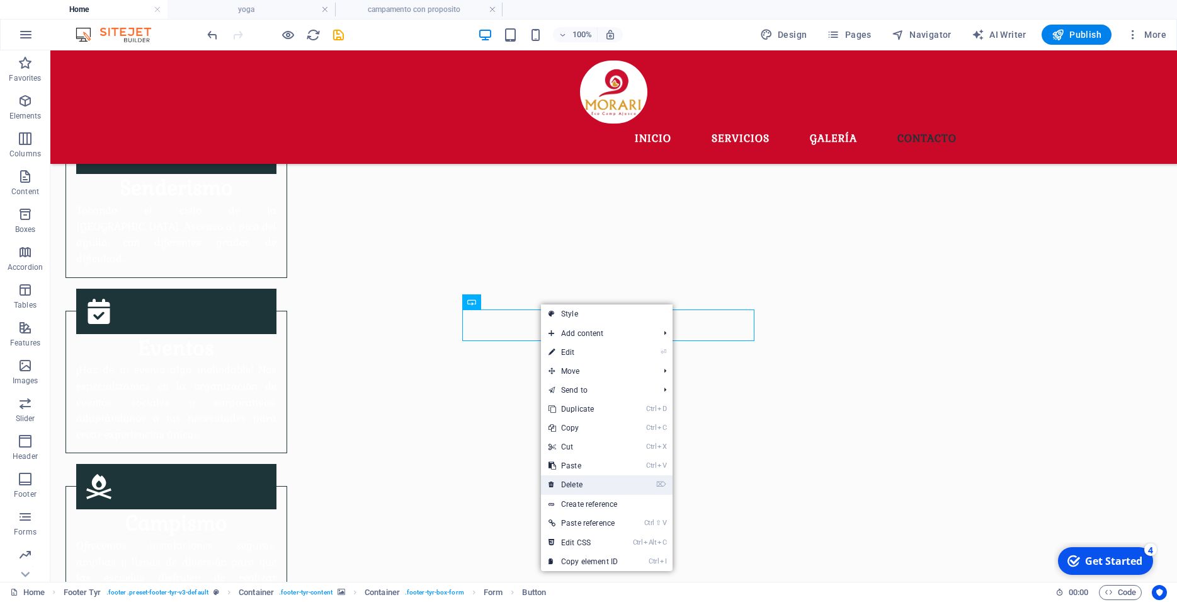
click at [567, 483] on link "⌦ Delete" at bounding box center [583, 484] width 84 height 19
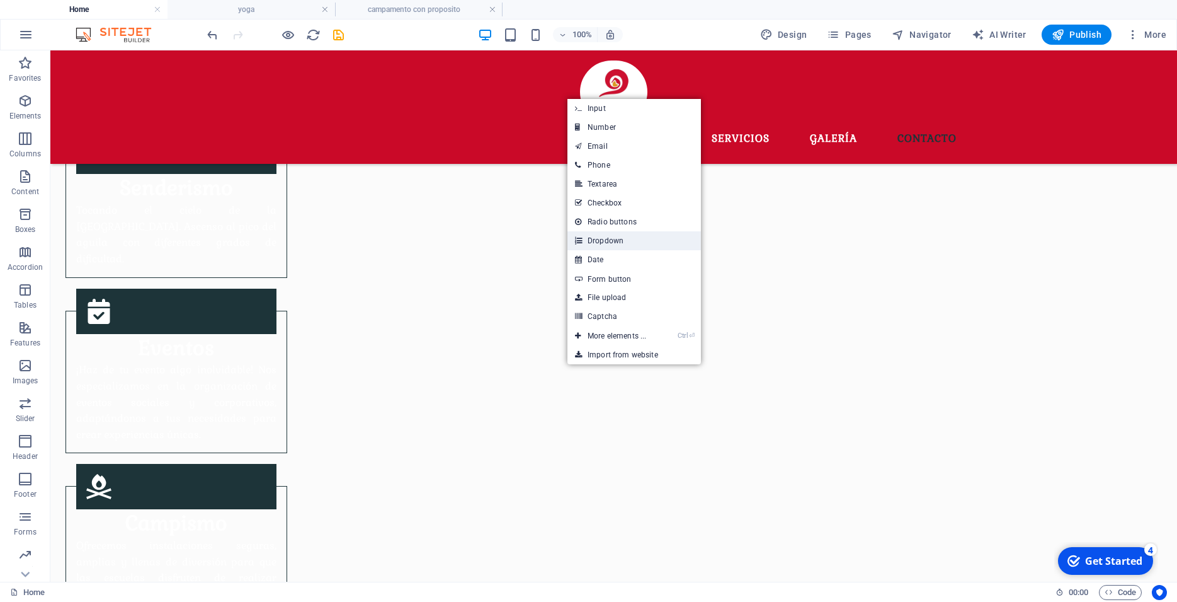
click at [610, 244] on link "Dropdown" at bounding box center [635, 240] width 134 height 19
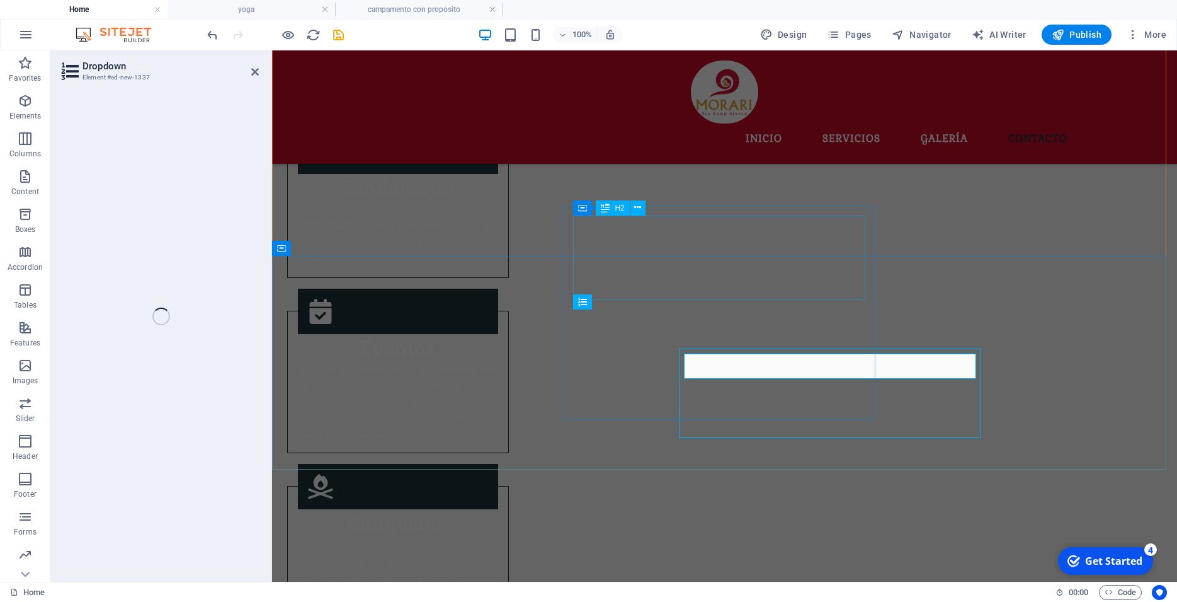
scroll to position [1543, 0]
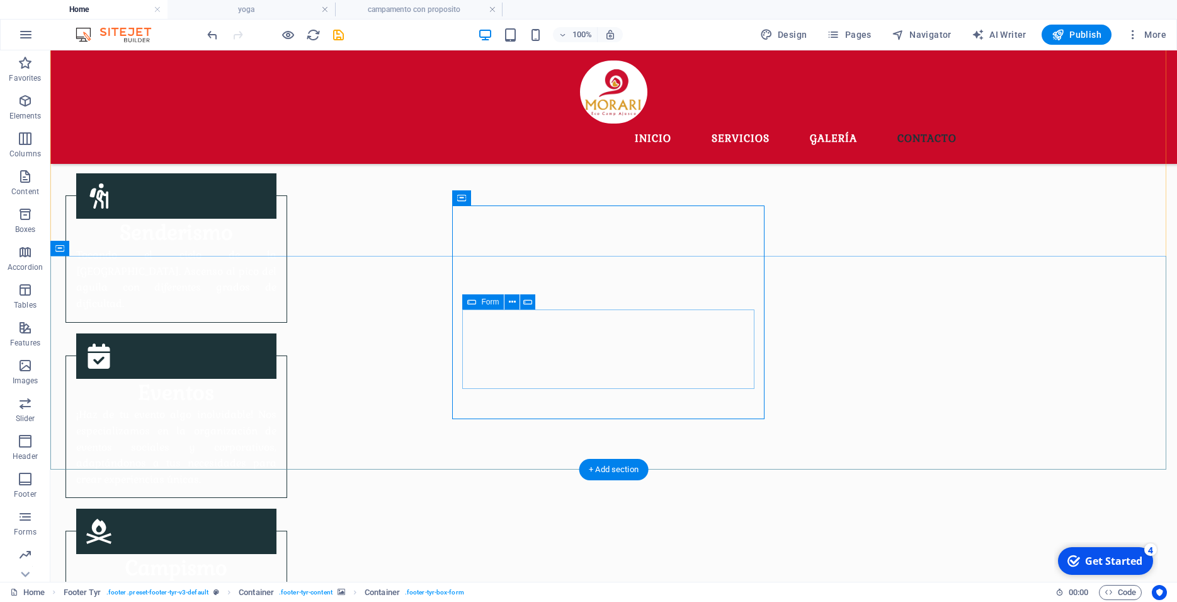
scroll to position [1588, 0]
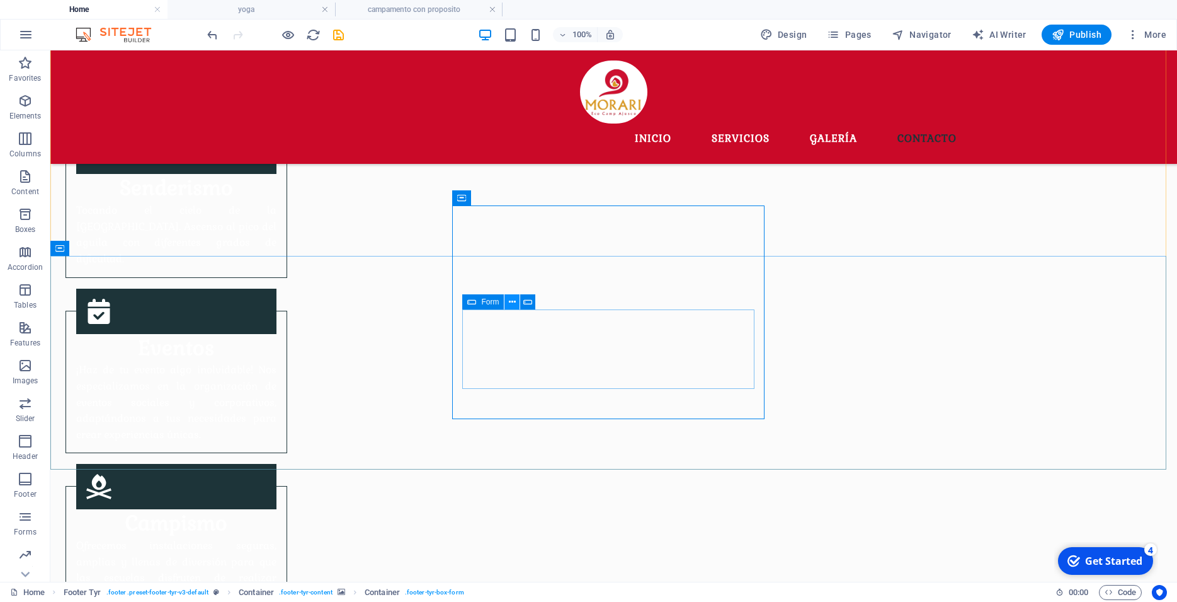
click at [510, 304] on icon at bounding box center [512, 301] width 7 height 13
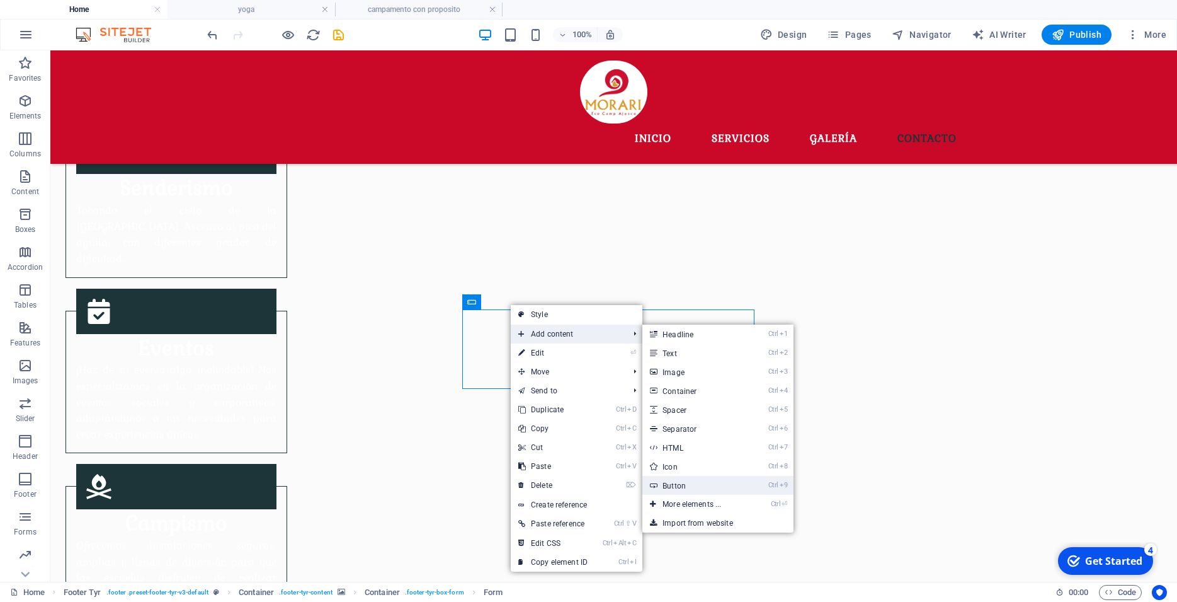
click at [666, 484] on link "Ctrl 9 Button" at bounding box center [695, 485] width 104 height 19
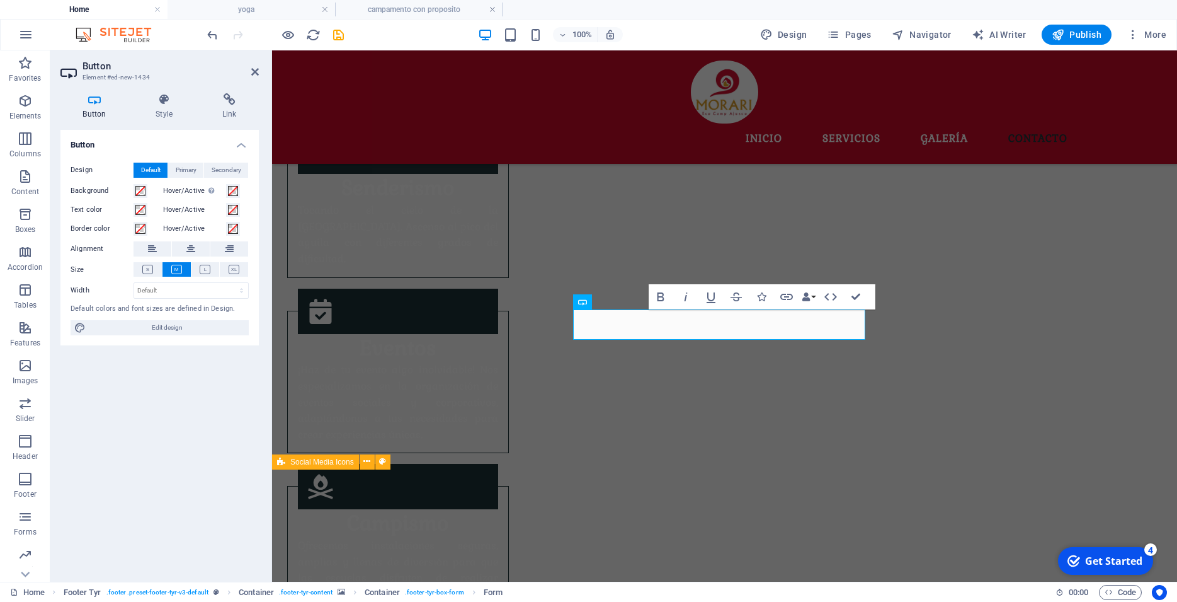
scroll to position [1543, 0]
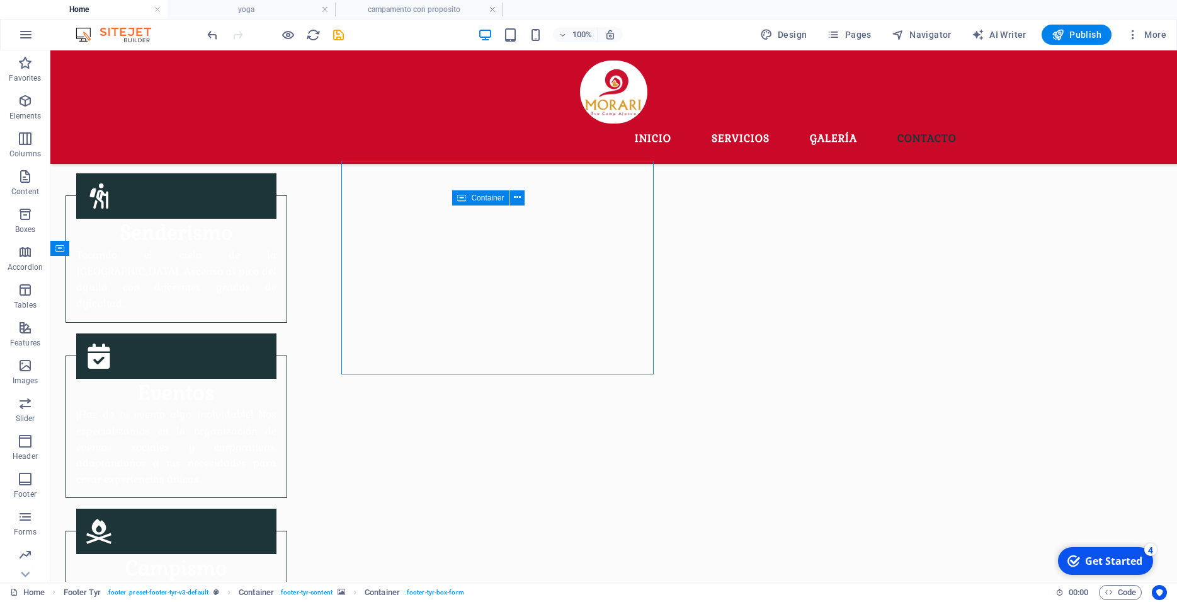
scroll to position [1588, 0]
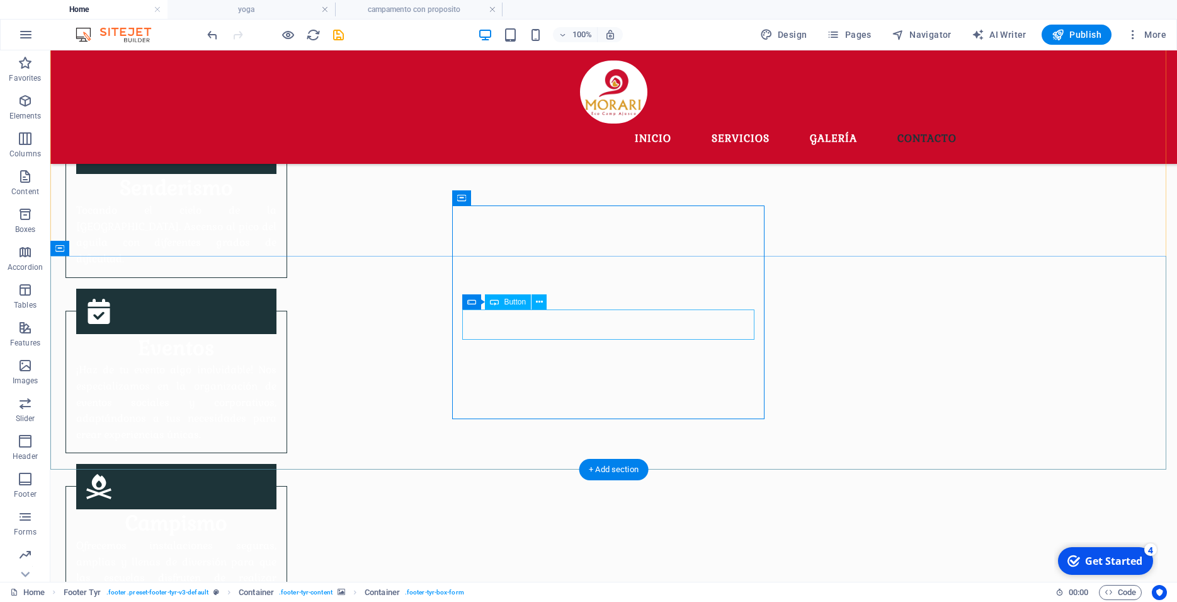
click at [540, 304] on icon at bounding box center [539, 301] width 7 height 13
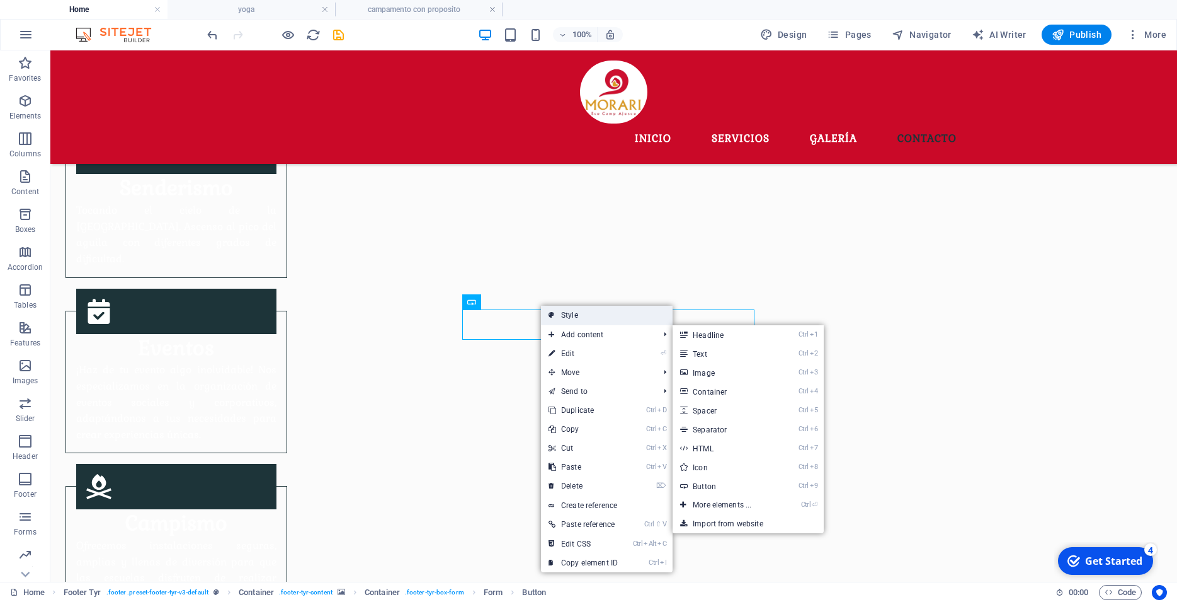
click at [588, 316] on link "Style" at bounding box center [607, 315] width 132 height 19
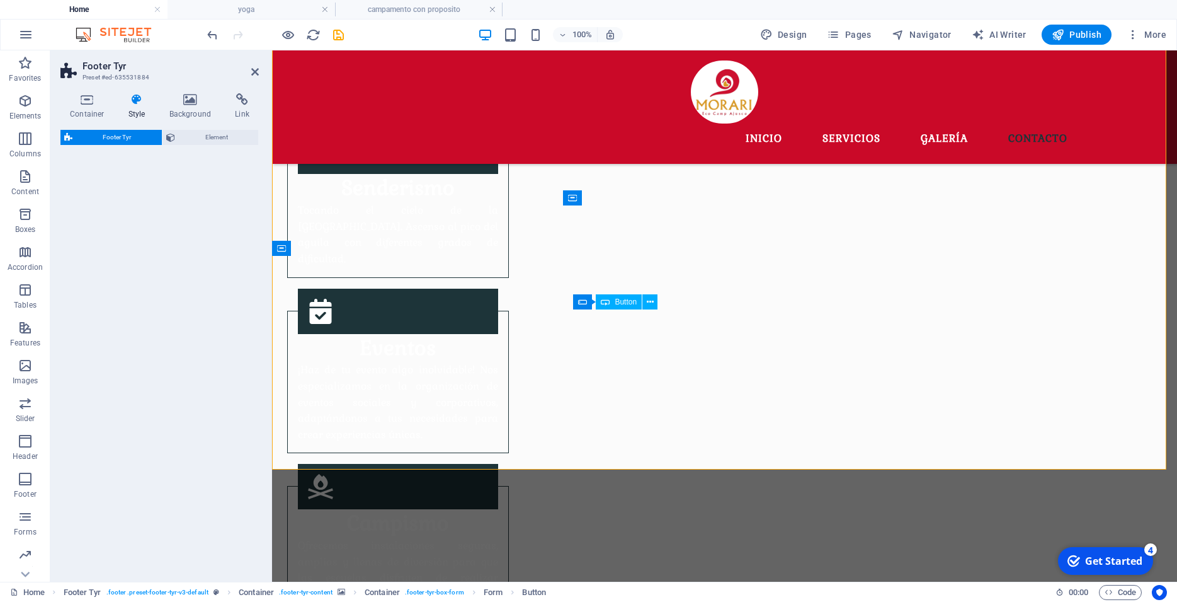
select select "rem"
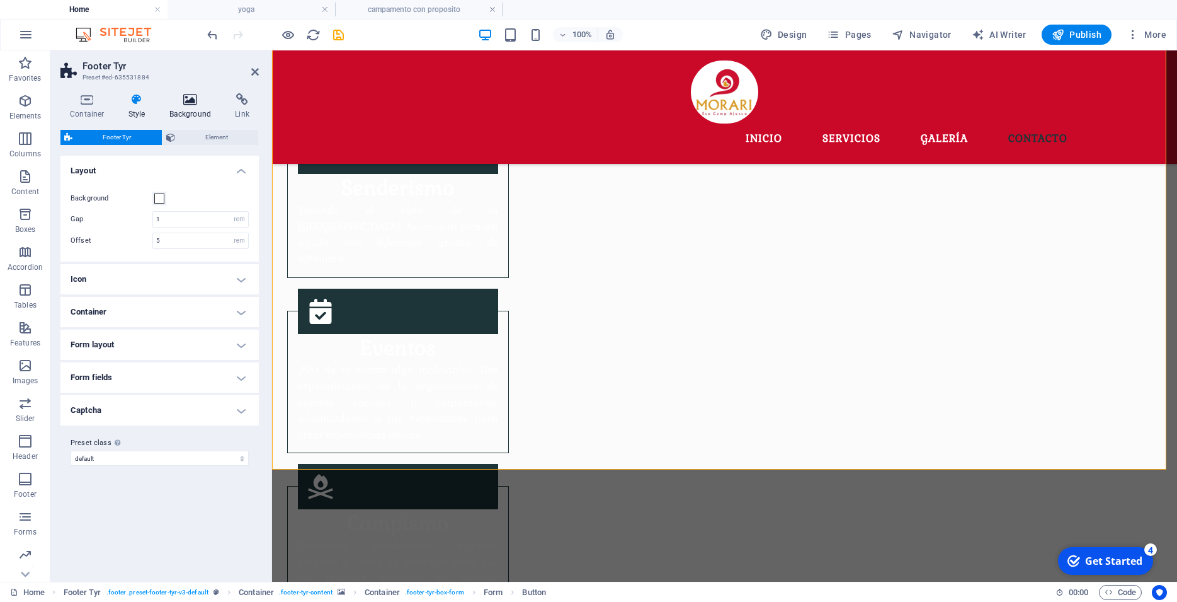
scroll to position [1543, 0]
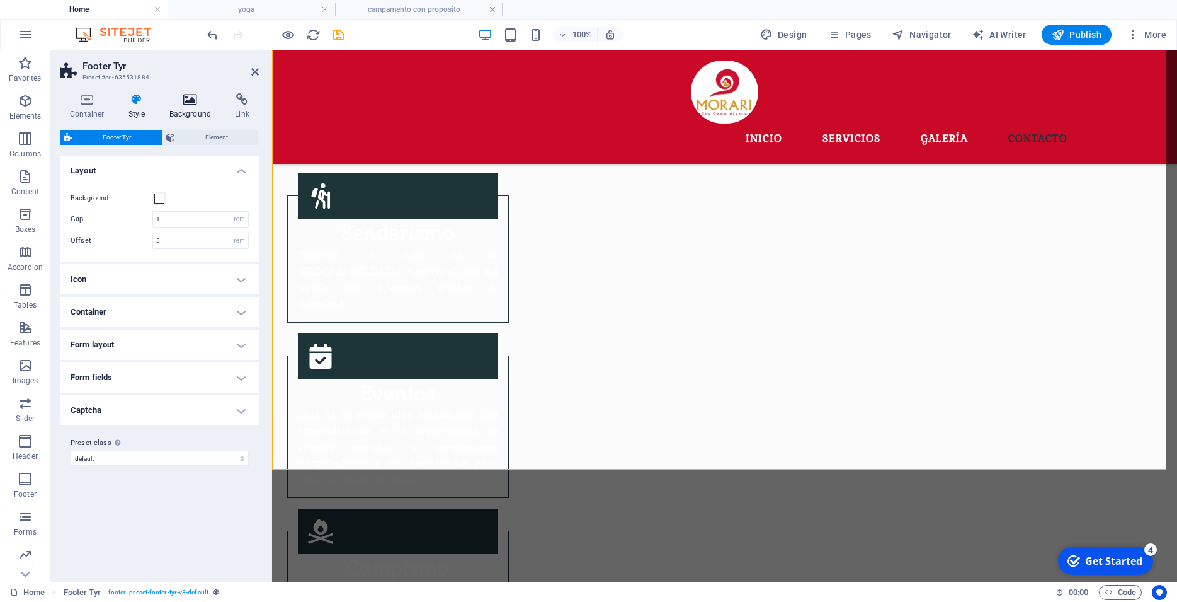
click at [186, 106] on h4 "Background" at bounding box center [193, 106] width 66 height 26
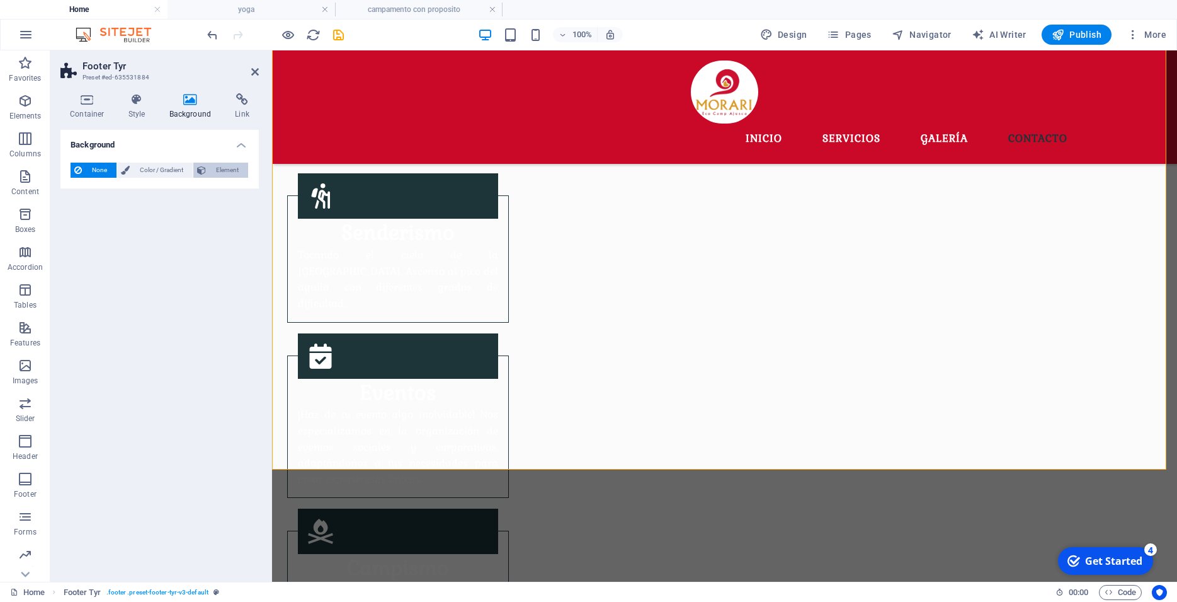
click at [218, 169] on span "Element" at bounding box center [227, 170] width 35 height 15
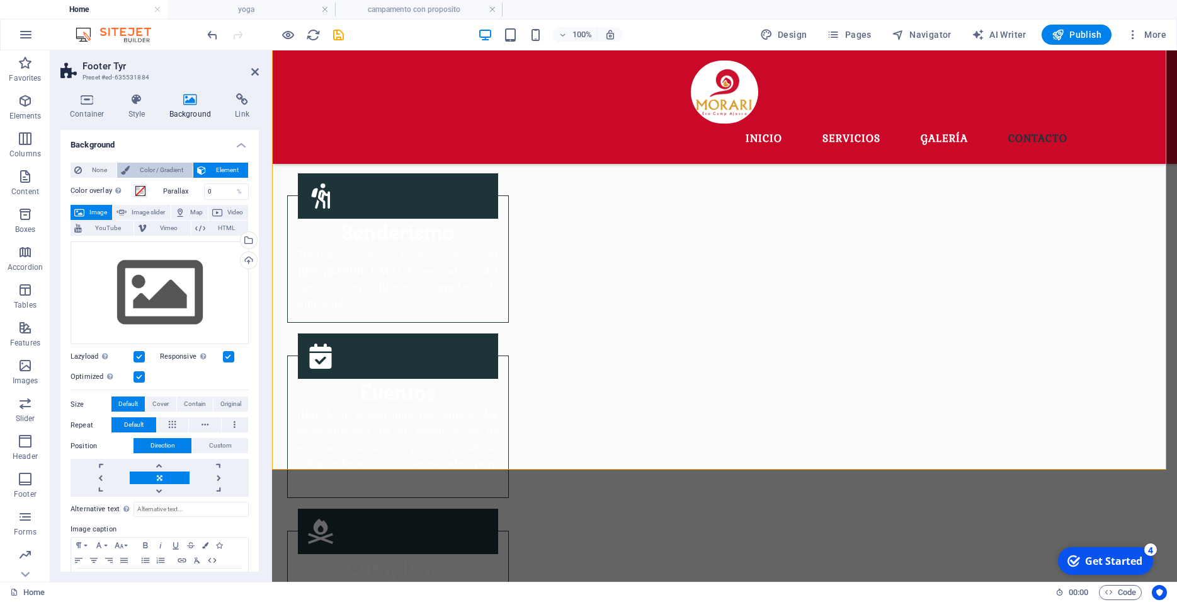
click at [165, 164] on span "Color / Gradient" at bounding box center [161, 170] width 55 height 15
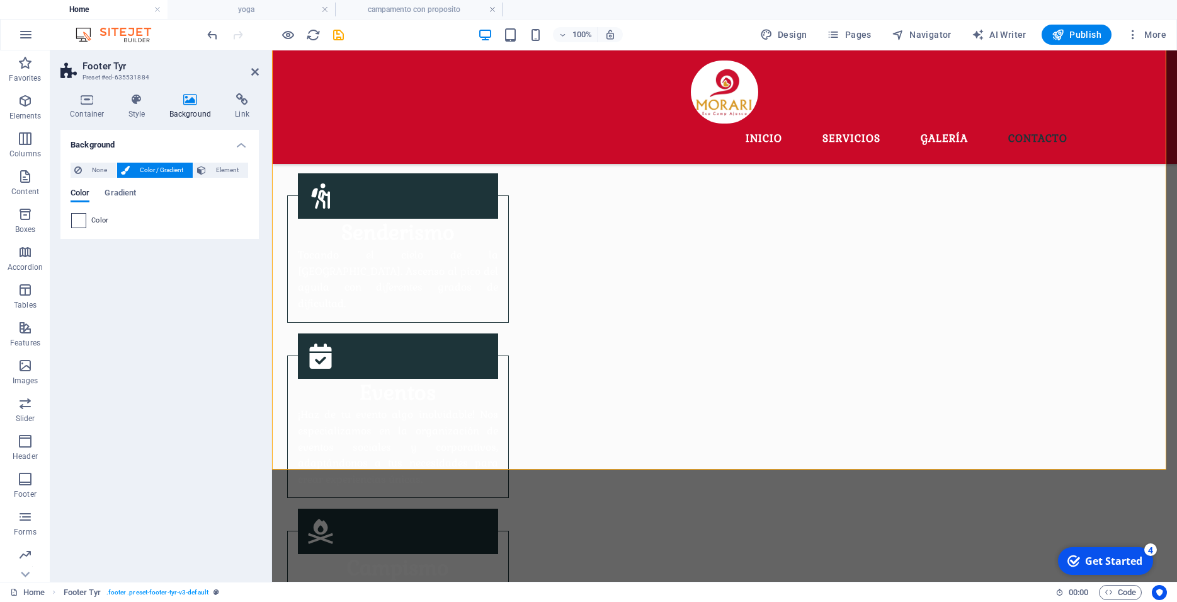
click at [79, 219] on span at bounding box center [79, 221] width 14 height 14
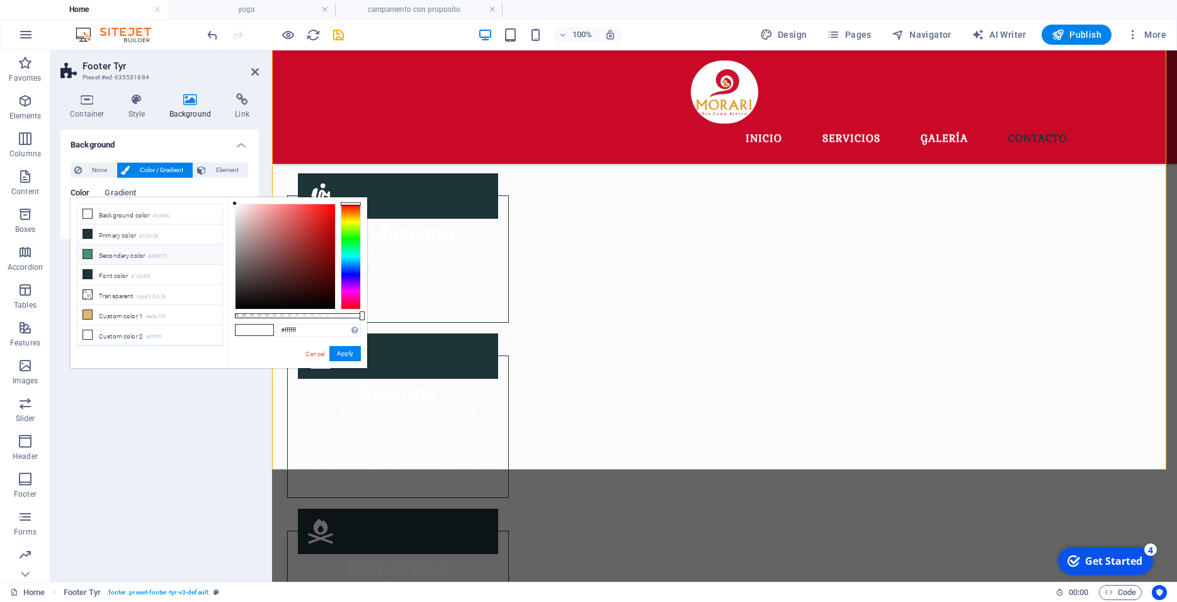
click at [104, 251] on li "Secondary color #469171" at bounding box center [149, 254] width 145 height 20
type input "#469171"
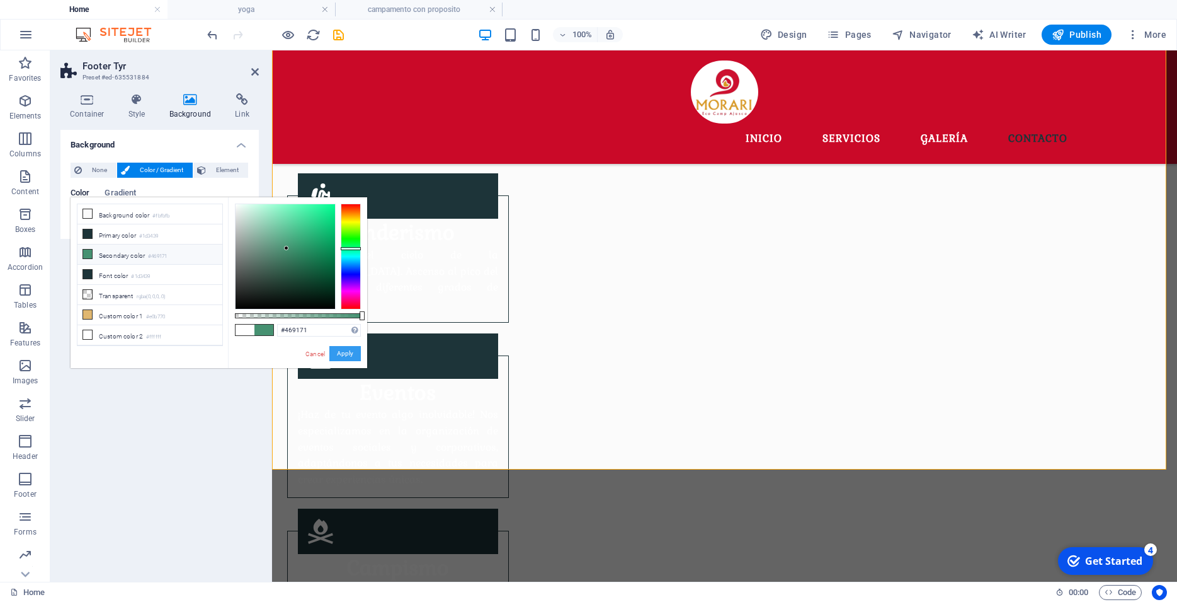
click at [352, 353] on button "Apply" at bounding box center [344, 353] width 31 height 15
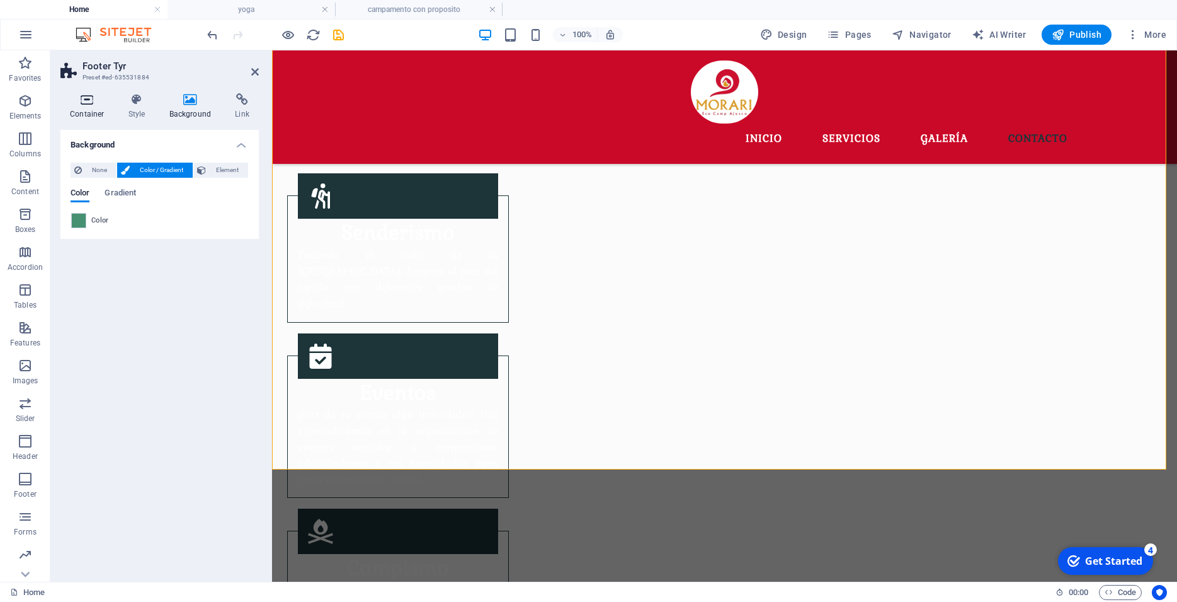
click at [94, 105] on icon at bounding box center [87, 99] width 54 height 13
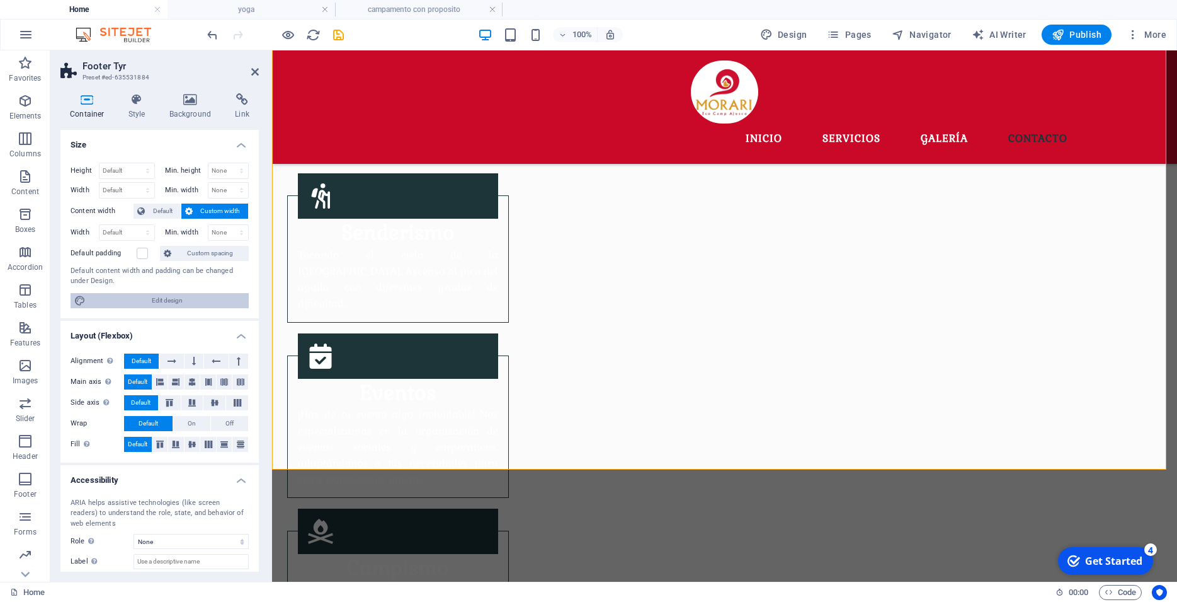
click at [159, 300] on span "Edit design" at bounding box center [167, 300] width 156 height 15
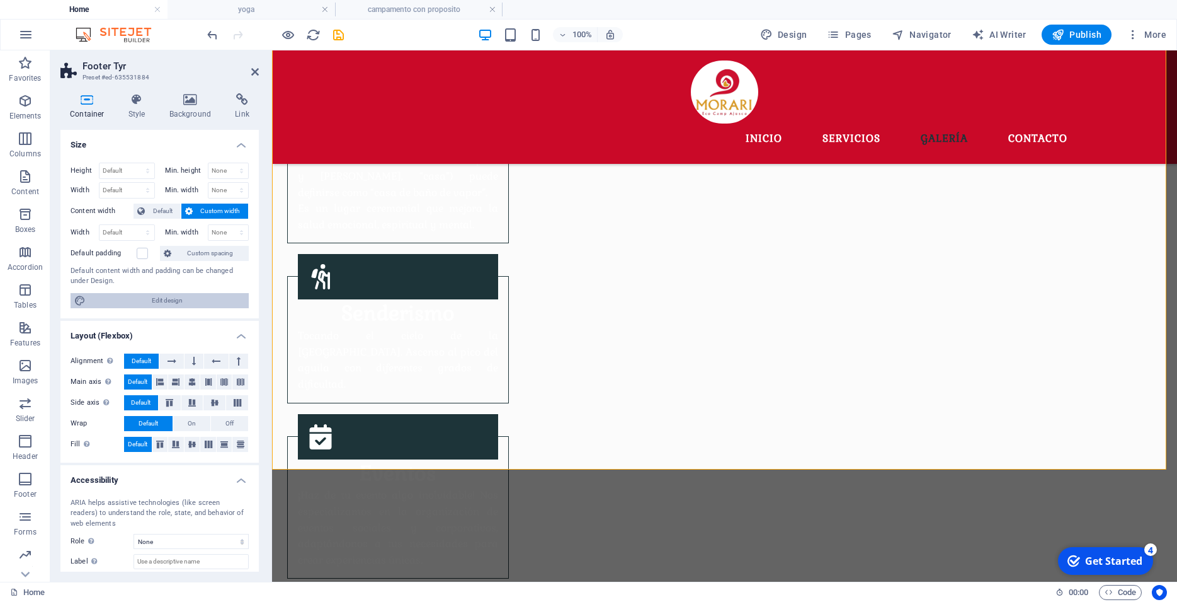
select select "px"
select select "300"
select select "px"
select select "rem"
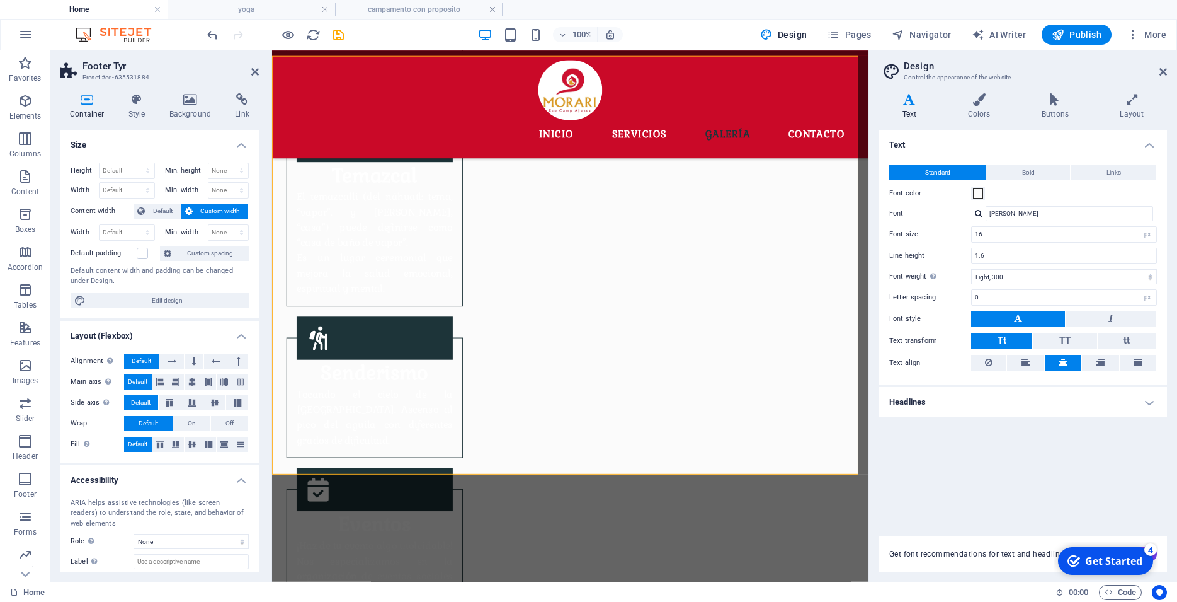
scroll to position [1569, 0]
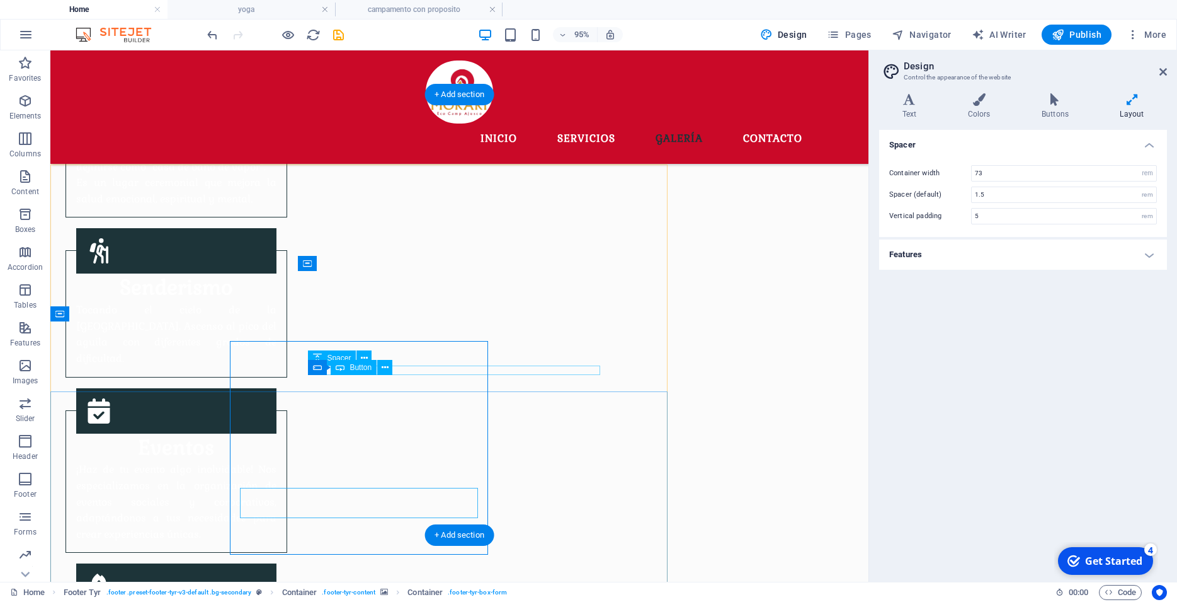
scroll to position [1461, 0]
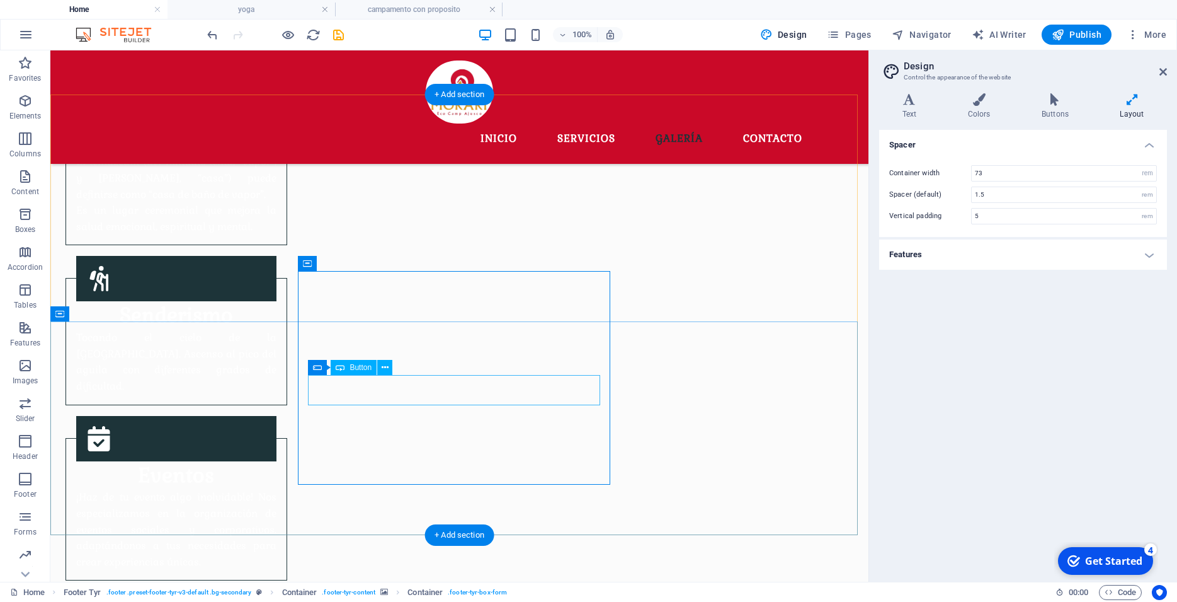
click at [389, 368] on button at bounding box center [384, 367] width 15 height 15
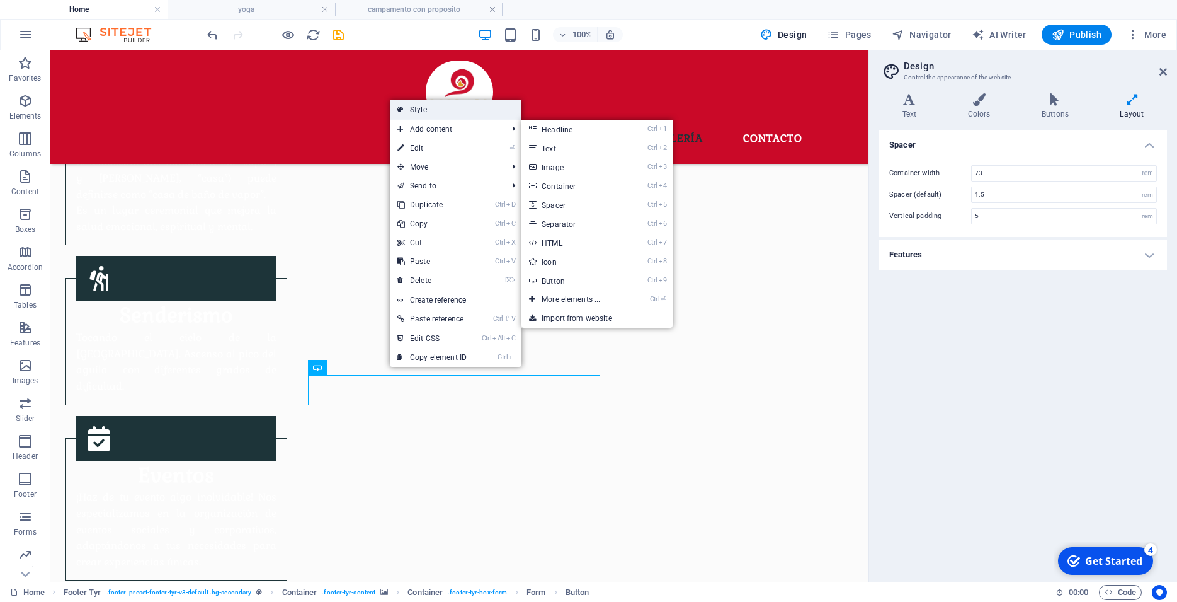
click at [435, 112] on link "Style" at bounding box center [456, 109] width 132 height 19
select select "rem"
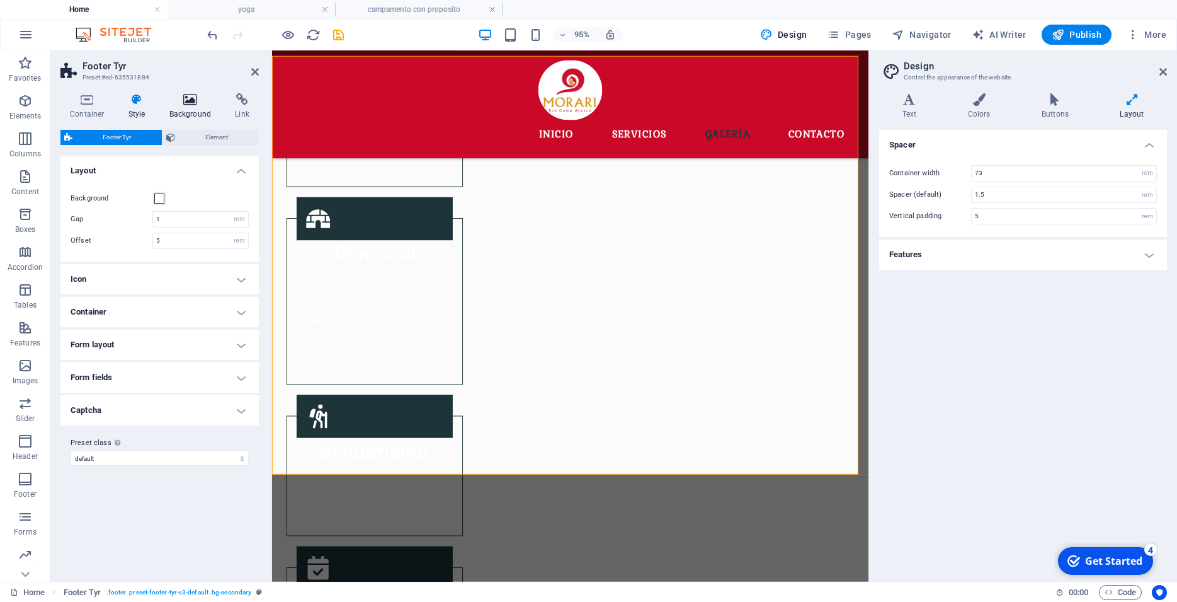
scroll to position [1569, 0]
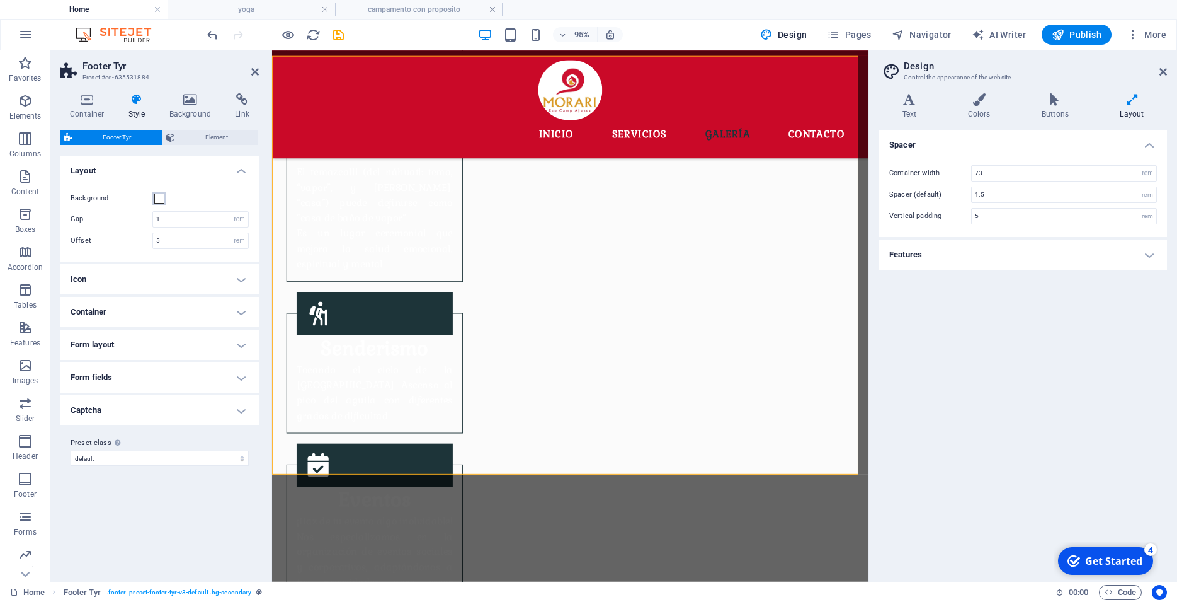
click at [157, 195] on span at bounding box center [159, 198] width 10 height 10
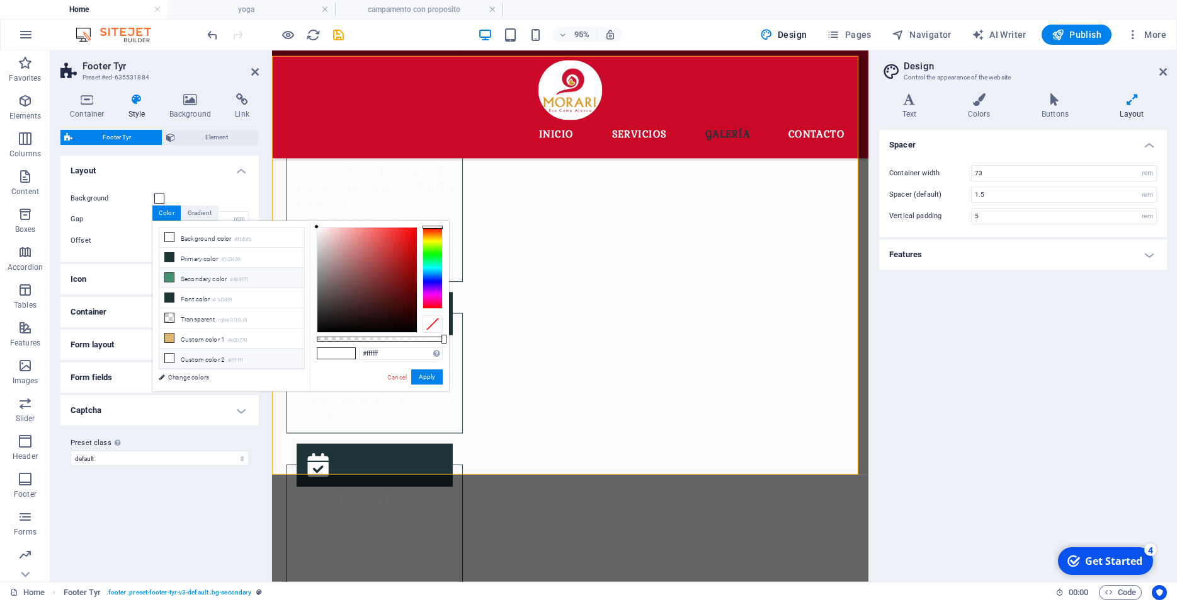
click at [169, 273] on icon at bounding box center [169, 277] width 9 height 9
type input "#469171"
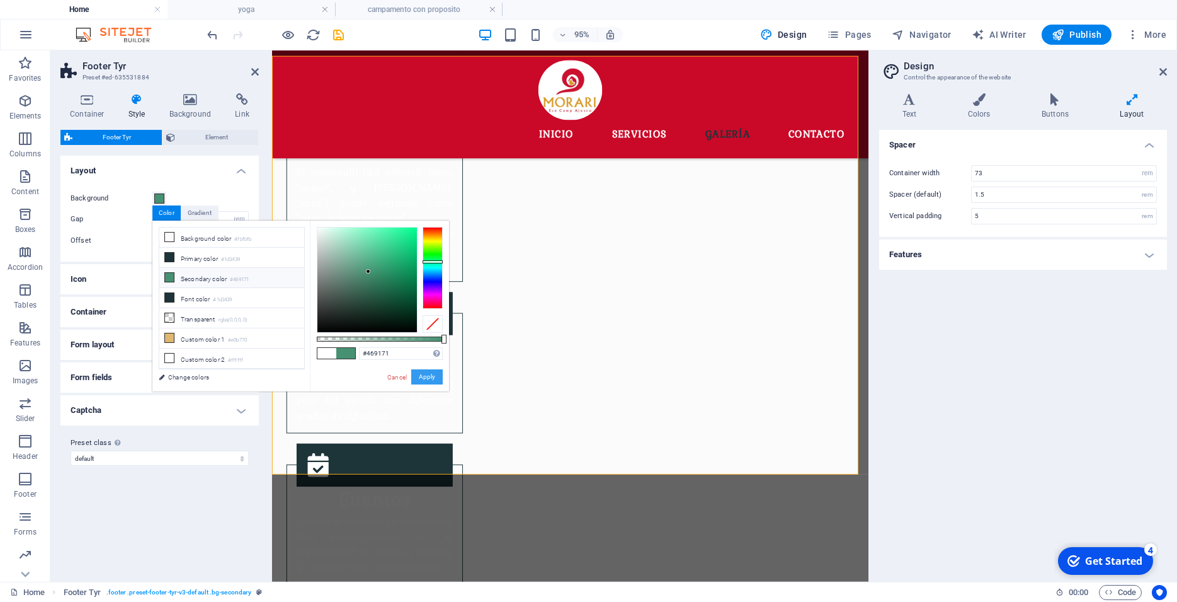
click at [428, 380] on button "Apply" at bounding box center [426, 376] width 31 height 15
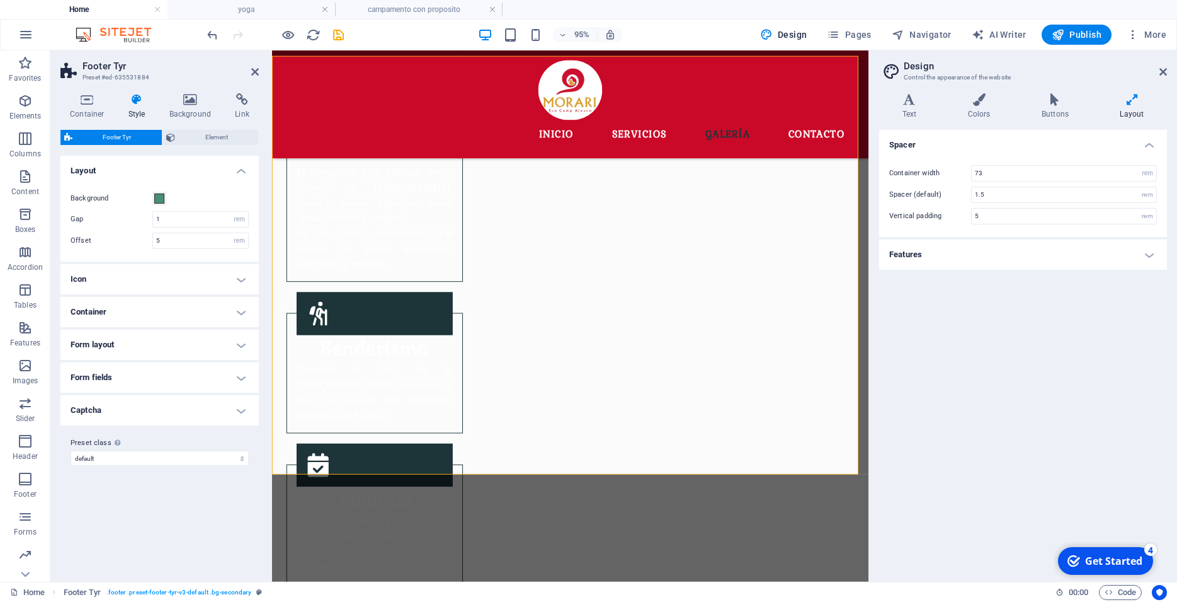
click at [137, 283] on h4 "Icon" at bounding box center [159, 279] width 198 height 30
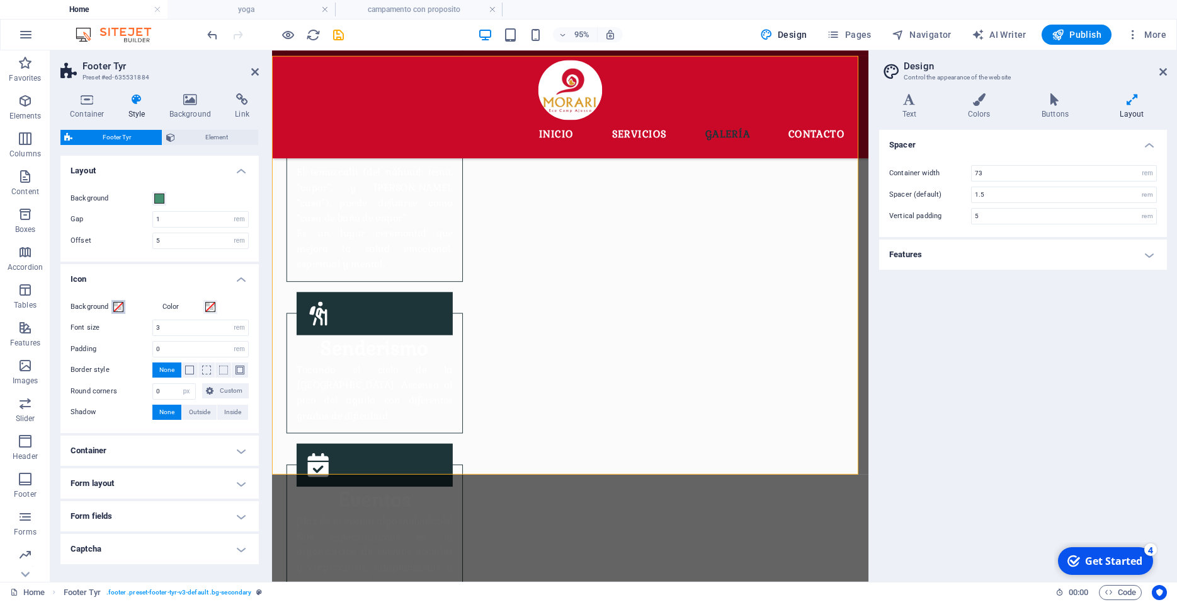
click at [114, 311] on span at bounding box center [118, 307] width 10 height 10
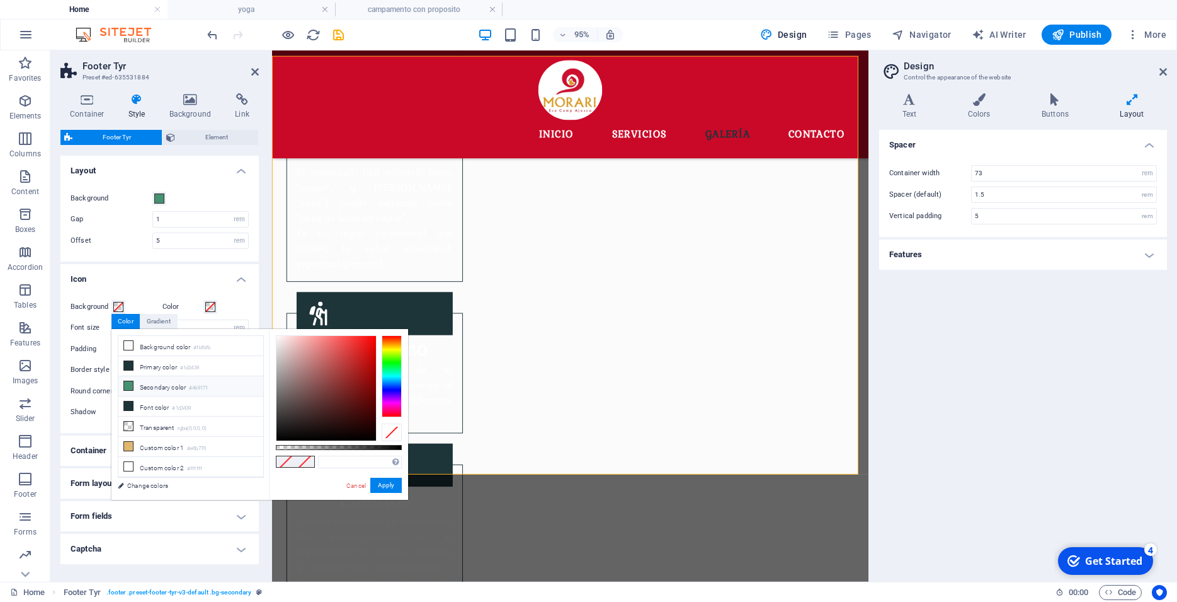
click at [136, 380] on li "Secondary color #469171" at bounding box center [190, 386] width 145 height 20
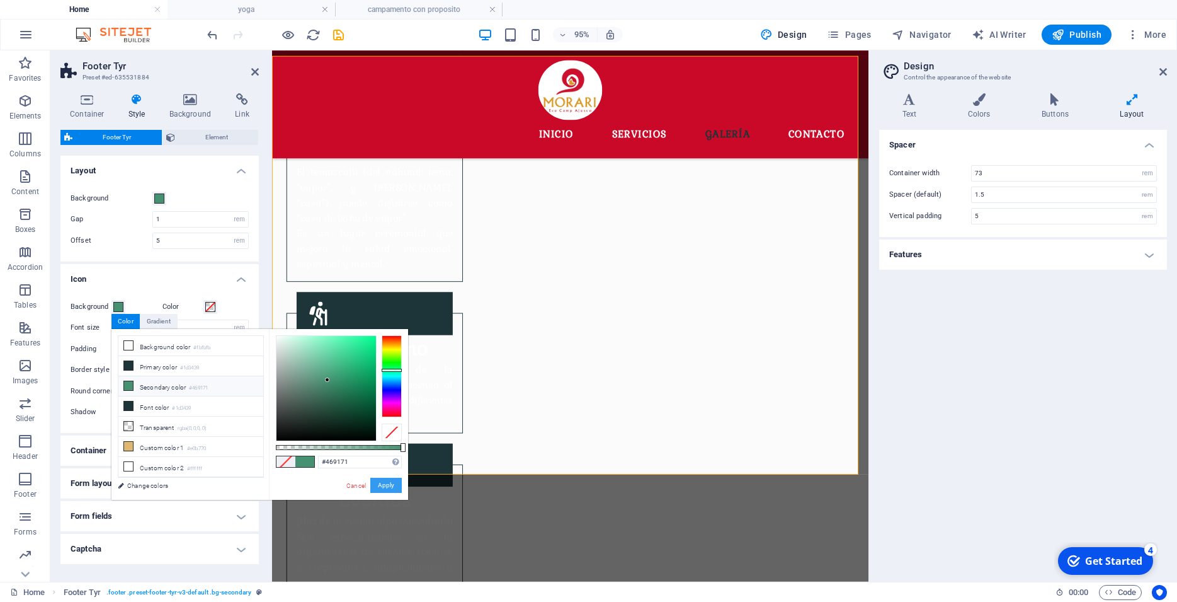
click at [393, 483] on button "Apply" at bounding box center [385, 484] width 31 height 15
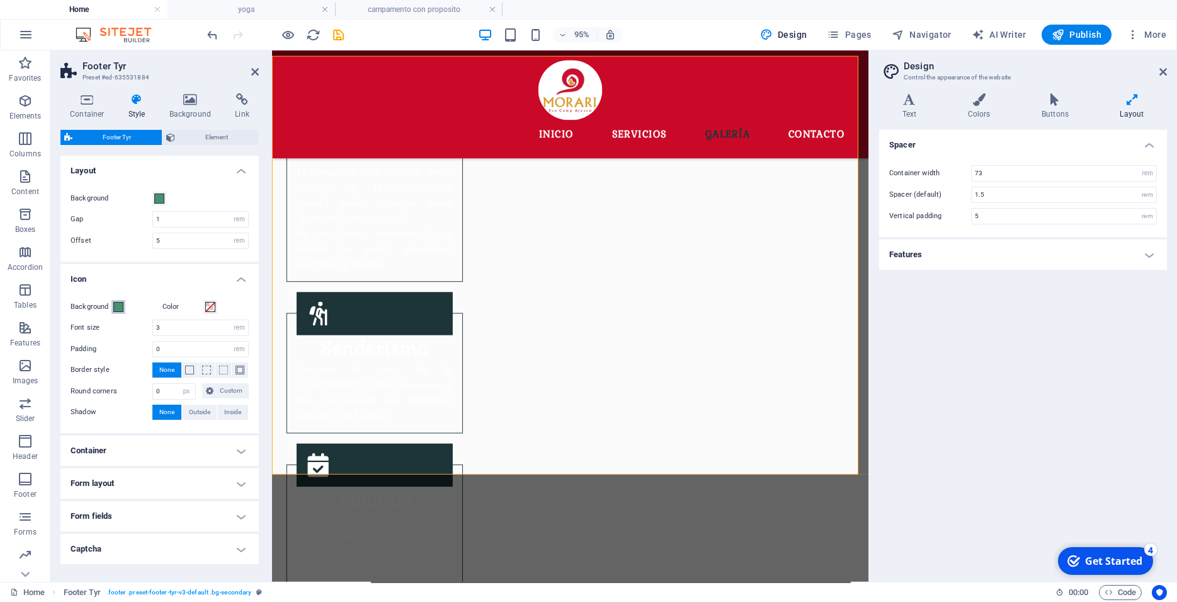
click at [122, 307] on span at bounding box center [118, 307] width 10 height 10
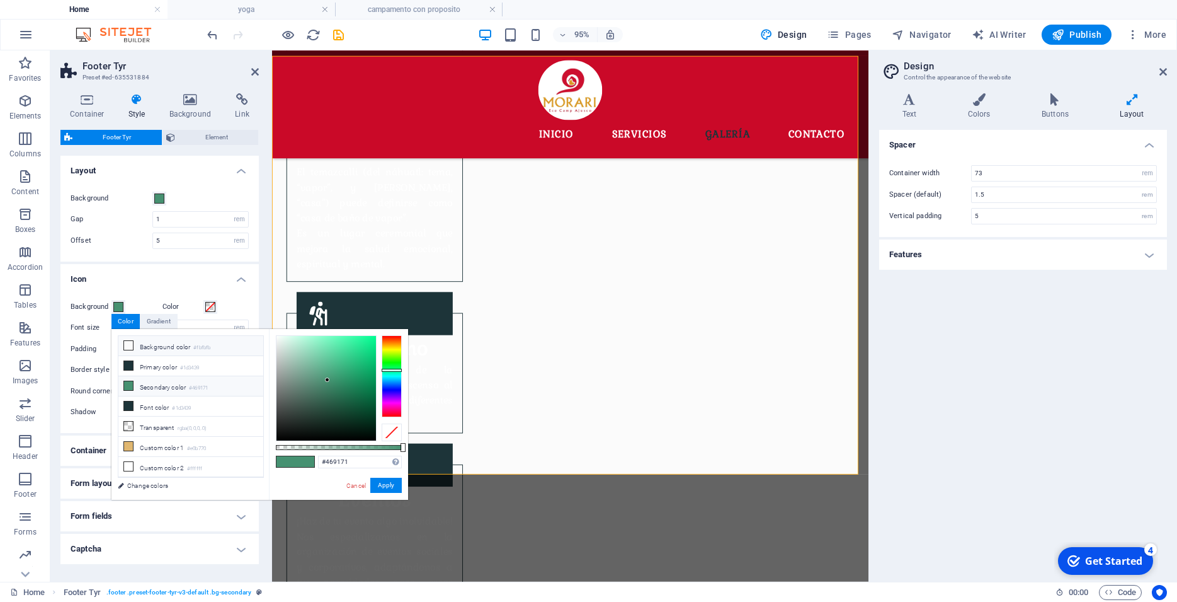
click at [146, 348] on li "Background color #fbfbfb" at bounding box center [190, 346] width 145 height 20
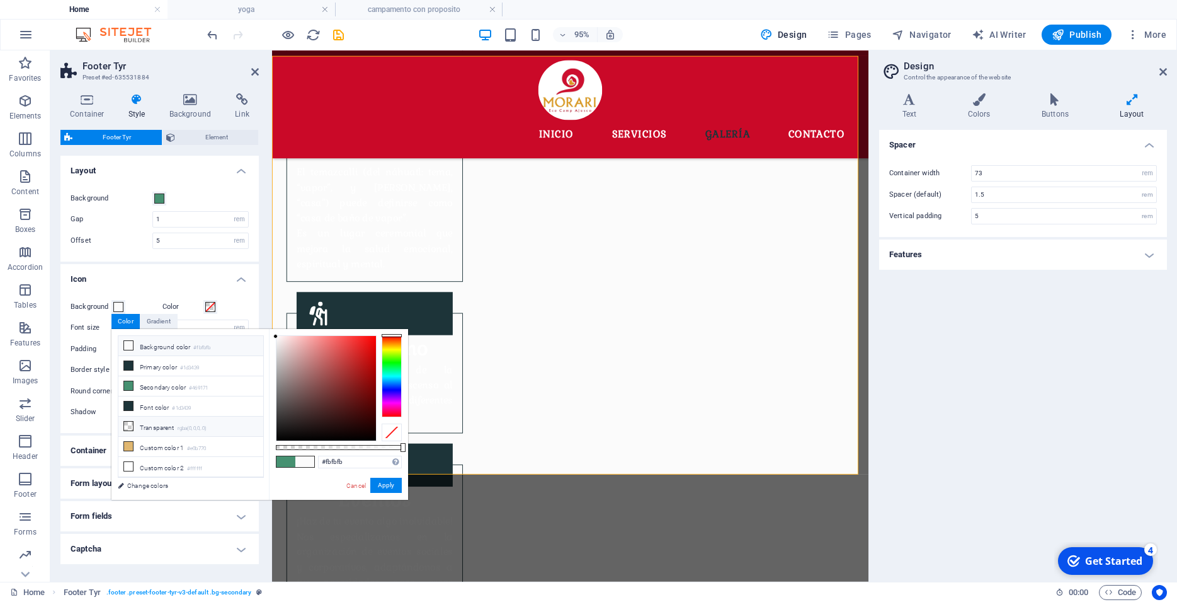
click at [127, 421] on icon at bounding box center [128, 425] width 9 height 9
type input "rgba(0, 0, 0, 0)"
click at [389, 485] on button "Apply" at bounding box center [385, 484] width 31 height 15
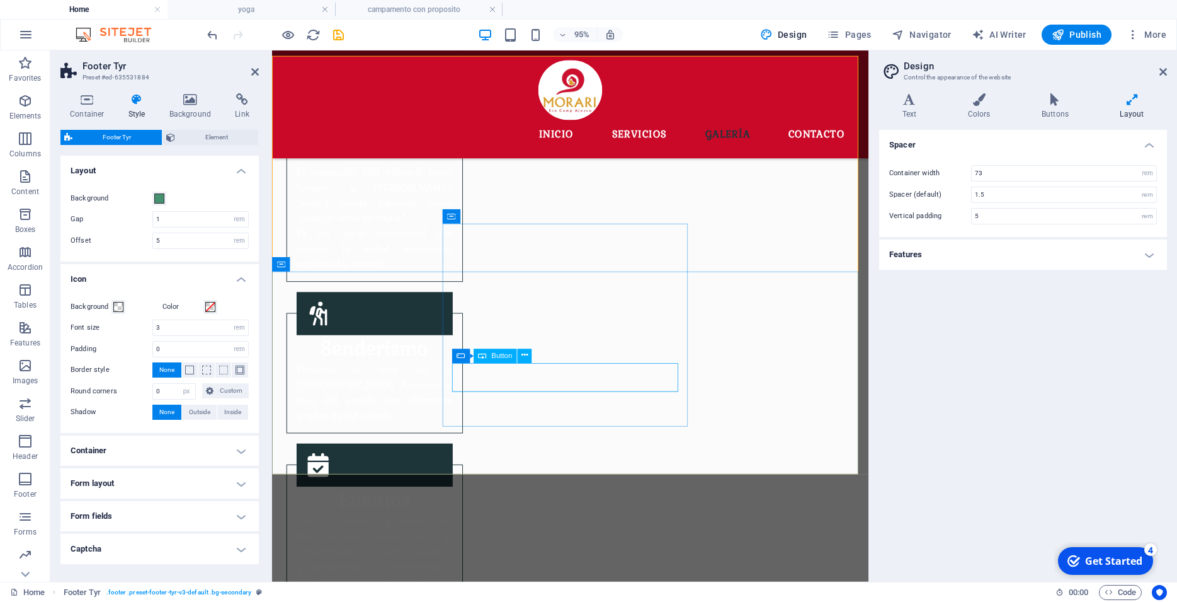
click at [197, 138] on span "Element" at bounding box center [217, 137] width 76 height 15
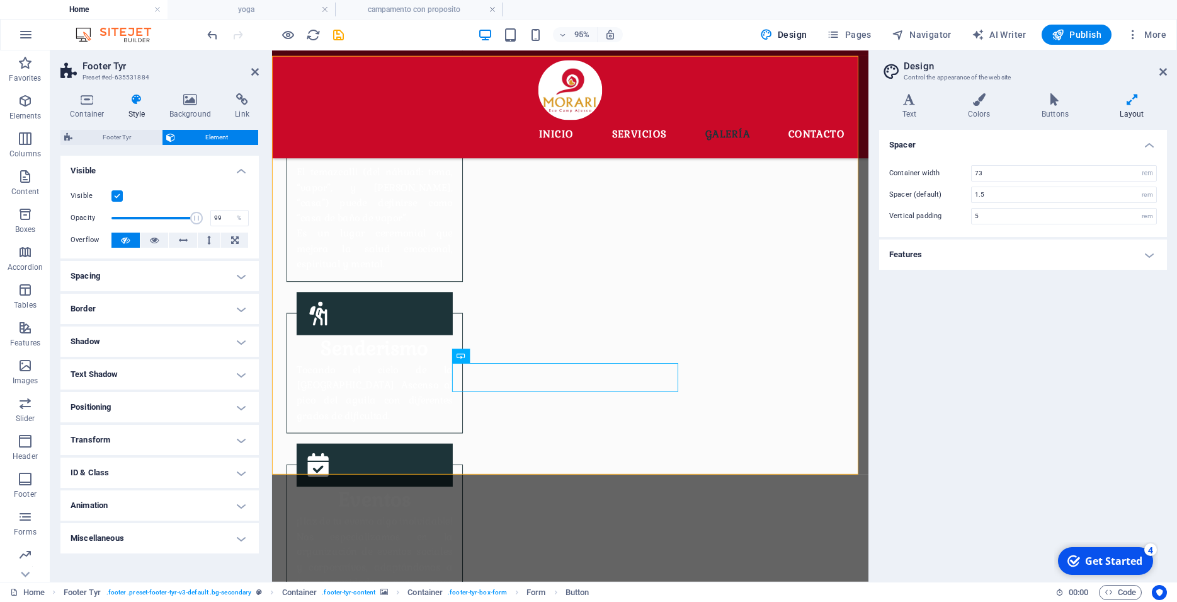
type input "100"
drag, startPoint x: 197, startPoint y: 218, endPoint x: 215, endPoint y: 210, distance: 20.6
click at [215, 210] on div "Opacity 100 %" at bounding box center [160, 218] width 178 height 19
click at [160, 265] on h4 "Spacing" at bounding box center [159, 276] width 198 height 30
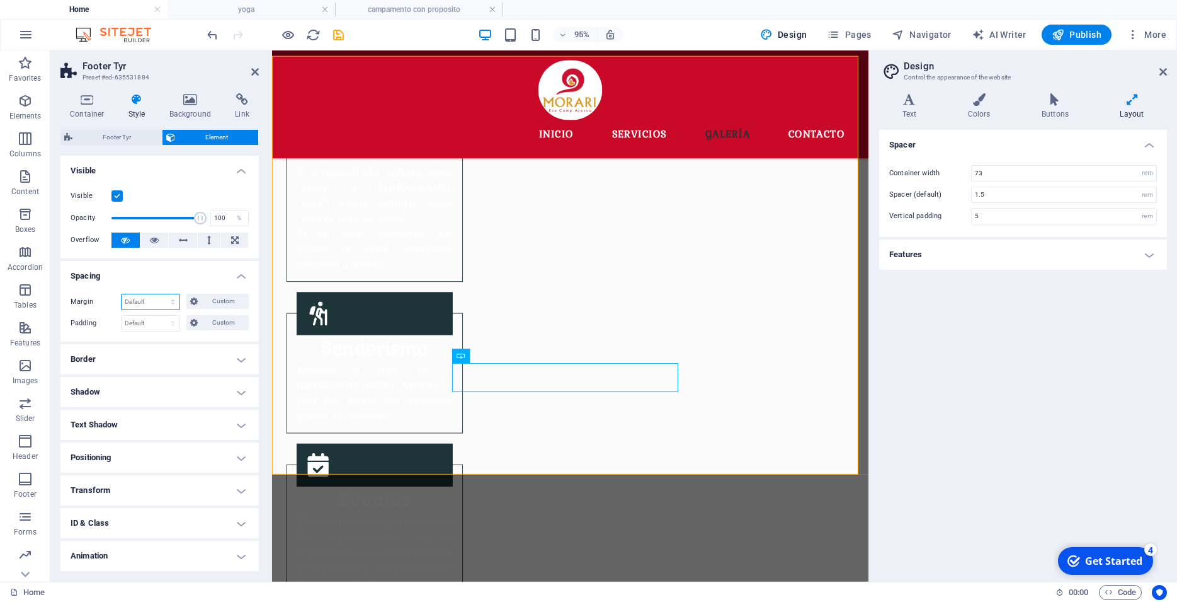
click at [122, 294] on select "Default auto px % rem vw vh Custom" at bounding box center [151, 301] width 58 height 15
click option "auto" at bounding box center [0, 0] width 0 height 0
click at [122, 294] on select "Default auto px % rem vw vh Custom" at bounding box center [151, 301] width 58 height 15
select select "px"
click option "px" at bounding box center [0, 0] width 0 height 0
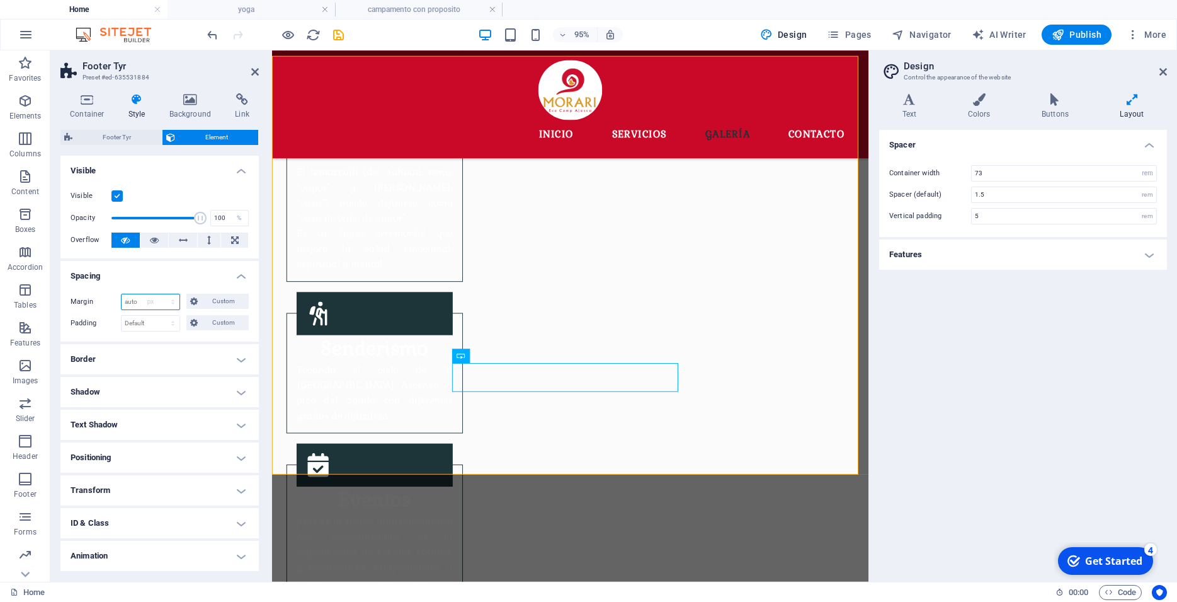
type input "0"
select select "px"
type input "0"
select select "px"
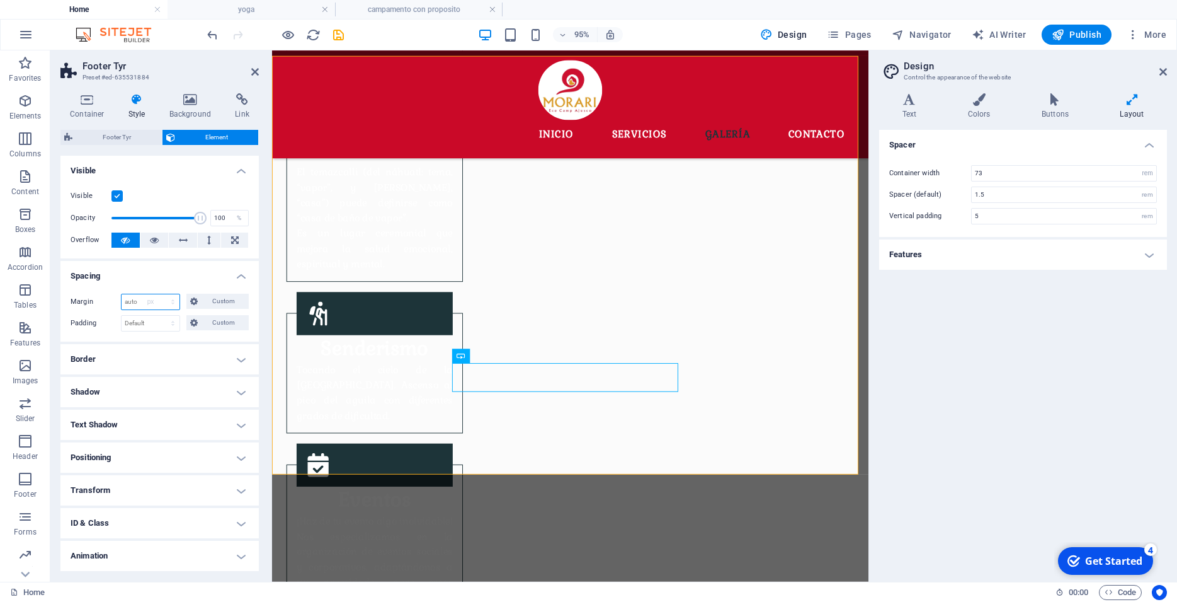
type input "0"
select select "px"
type input "0"
select select "px"
click at [203, 305] on span "Custom" at bounding box center [223, 301] width 43 height 15
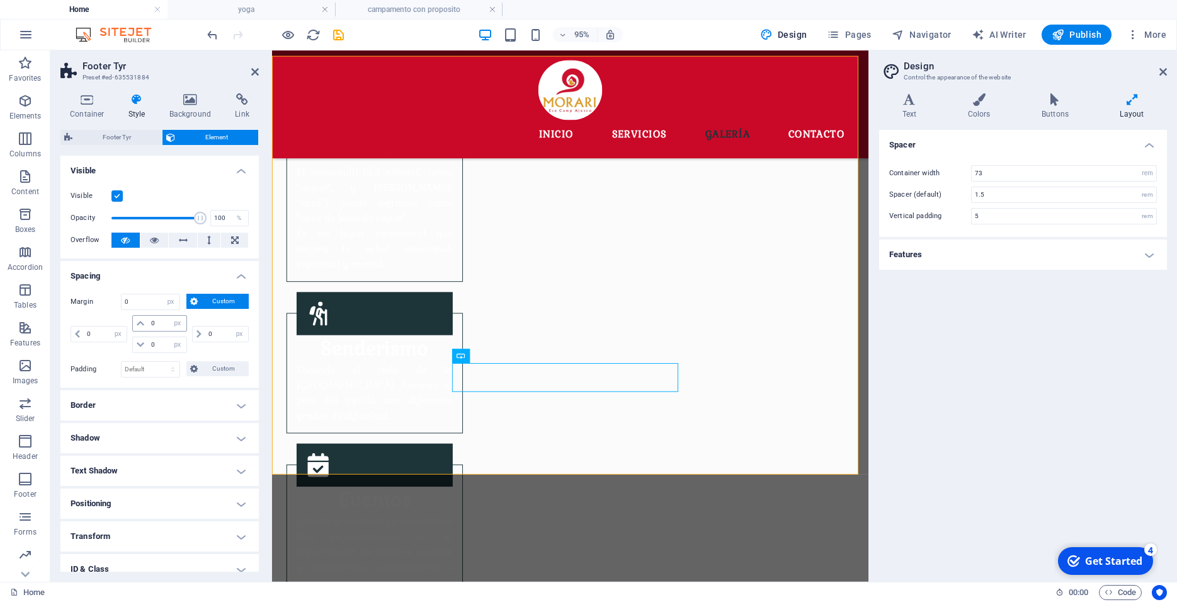
click at [143, 319] on span at bounding box center [140, 323] width 15 height 15
click at [138, 322] on icon at bounding box center [141, 323] width 8 height 8
click at [137, 322] on icon at bounding box center [141, 323] width 8 height 8
click at [162, 294] on select "Default auto px % rem vw vh Custom" at bounding box center [171, 301] width 18 height 15
select select "%"
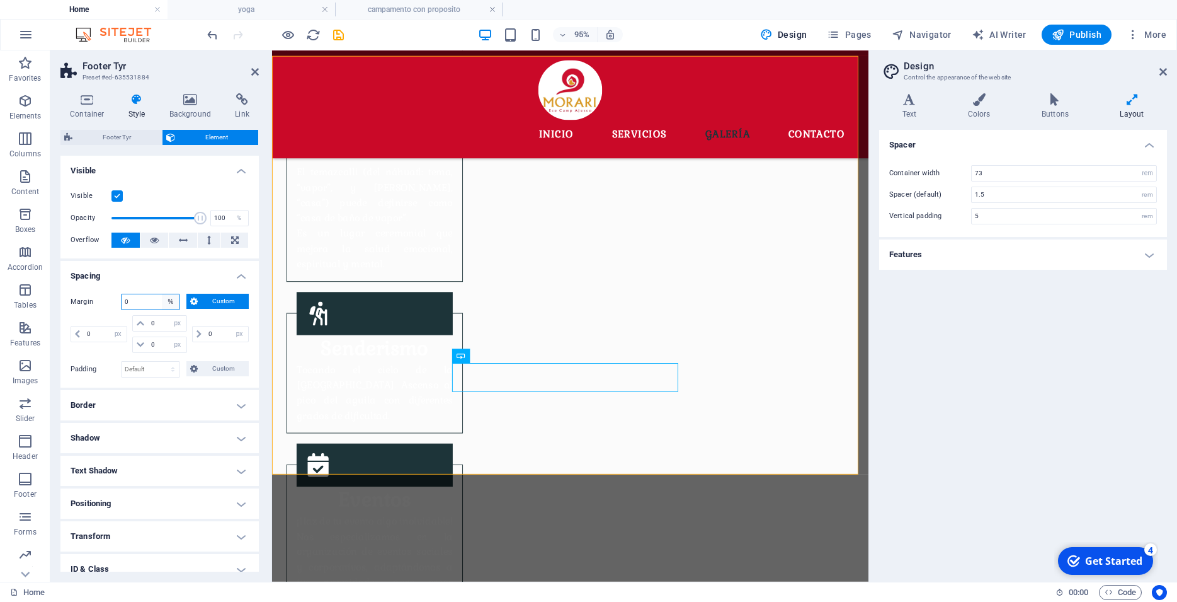
click option "%" at bounding box center [0, 0] width 0 height 0
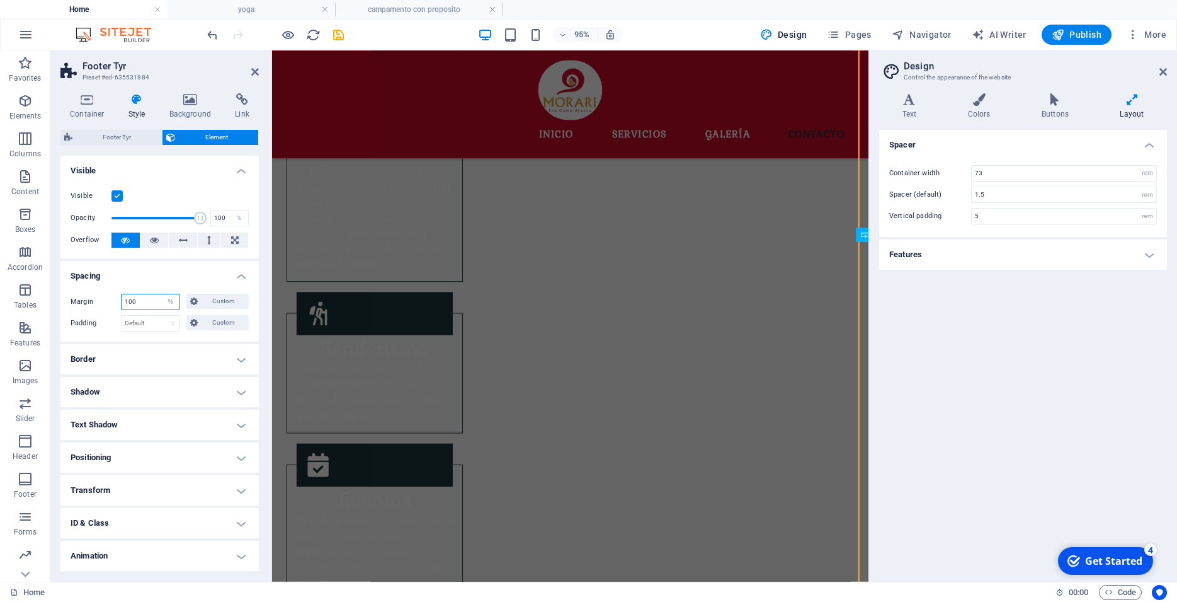
scroll to position [3206, 0]
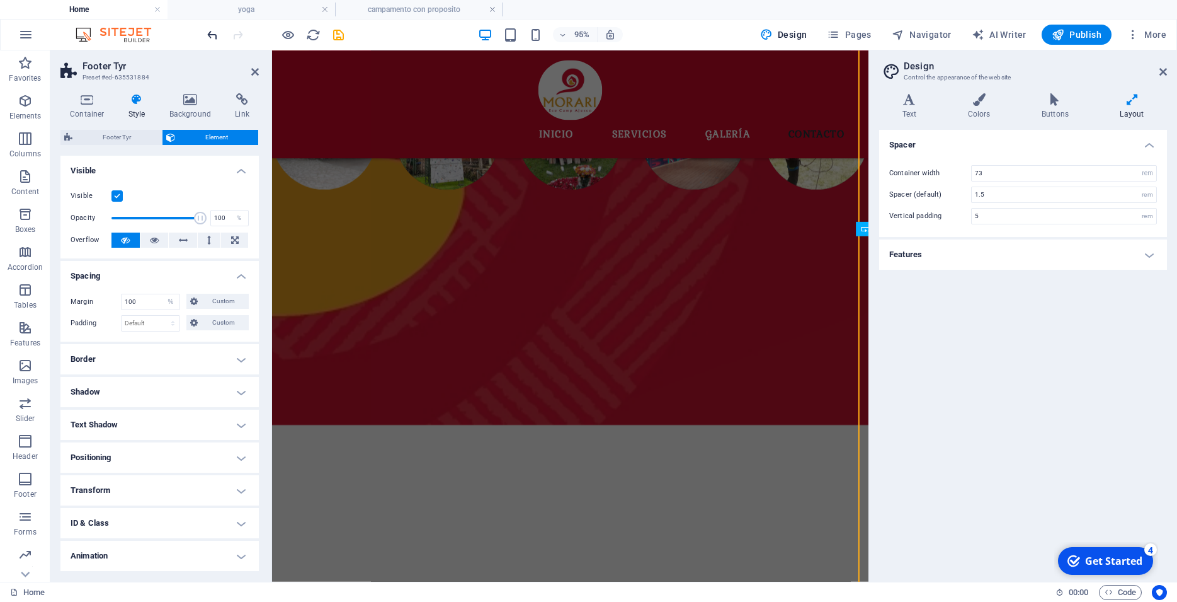
type input "0"
select select "px"
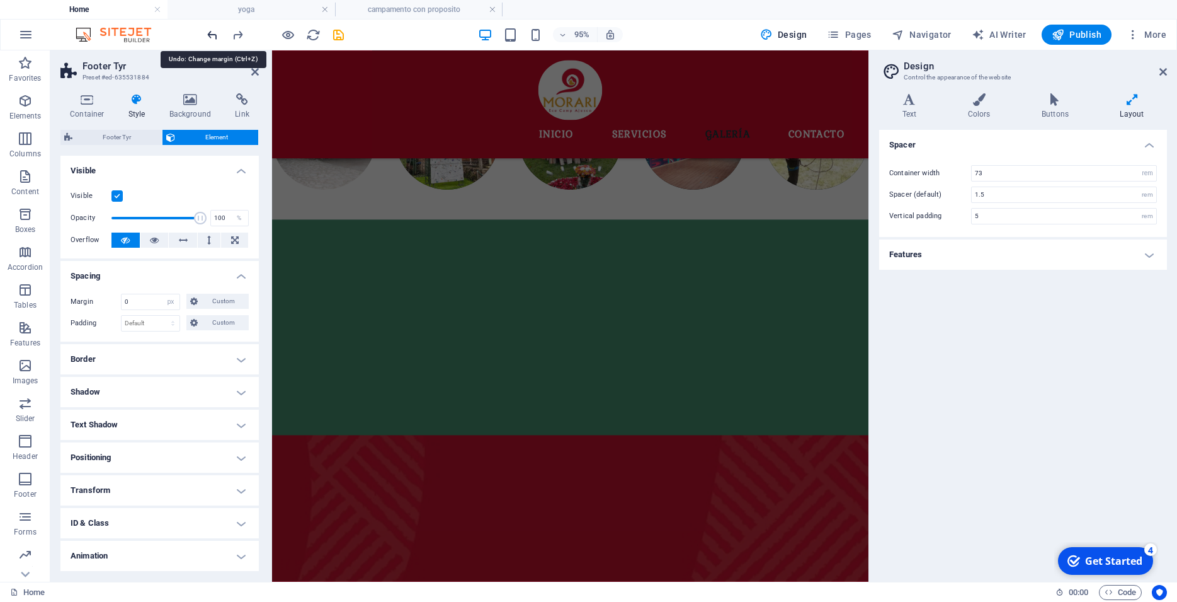
scroll to position [1569, 0]
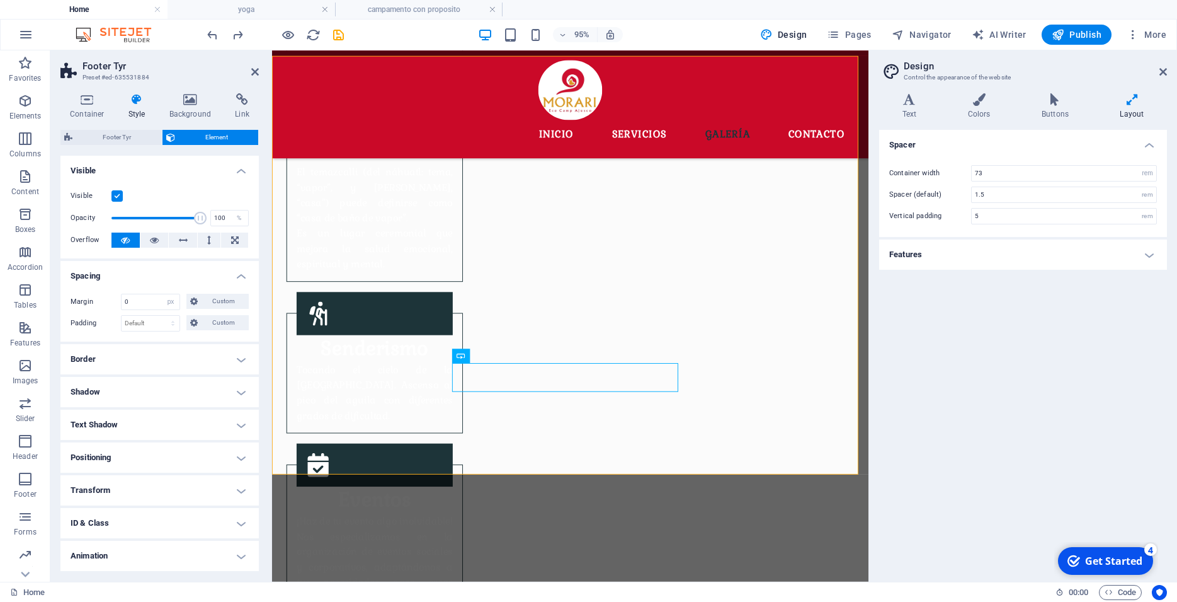
click at [130, 360] on h4 "Border" at bounding box center [159, 359] width 198 height 30
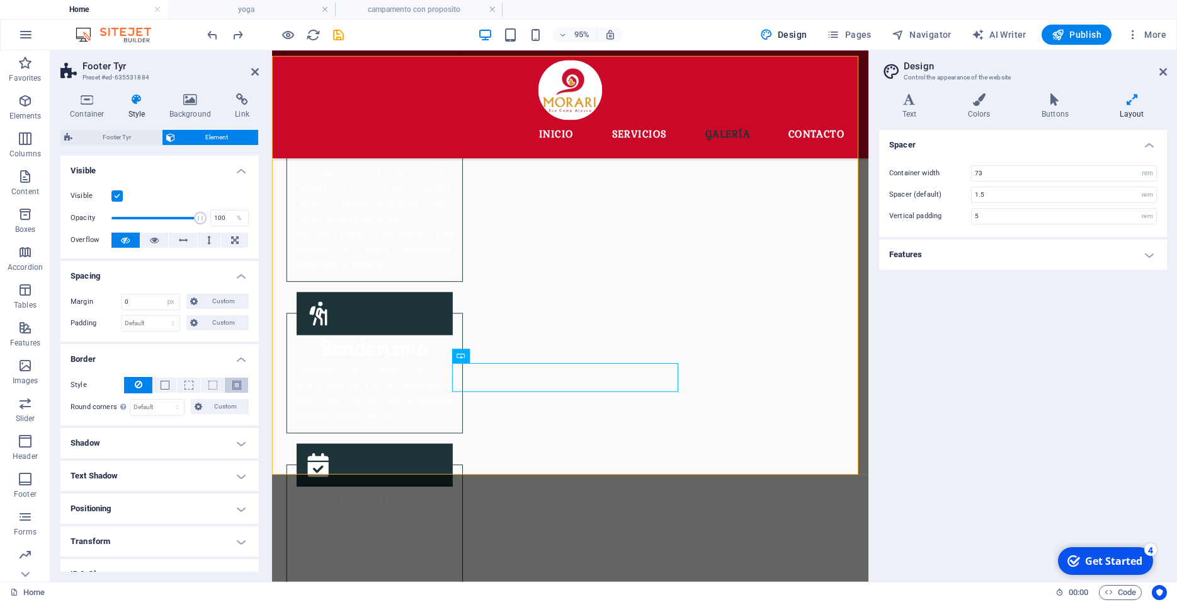
click at [231, 385] on button at bounding box center [236, 384] width 23 height 15
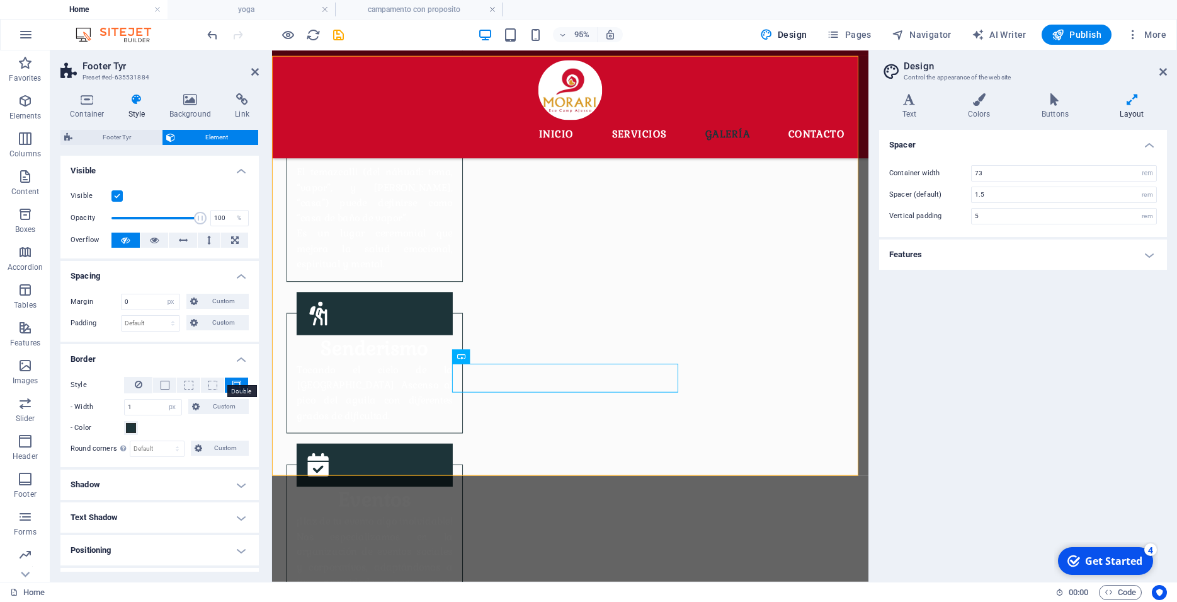
click at [232, 387] on span at bounding box center [236, 384] width 9 height 9
click at [154, 411] on input "1" at bounding box center [153, 406] width 57 height 15
click at [164, 399] on select "auto px rem % vh vw Custom" at bounding box center [173, 406] width 18 height 15
select select "%"
click option "%" at bounding box center [0, 0] width 0 height 0
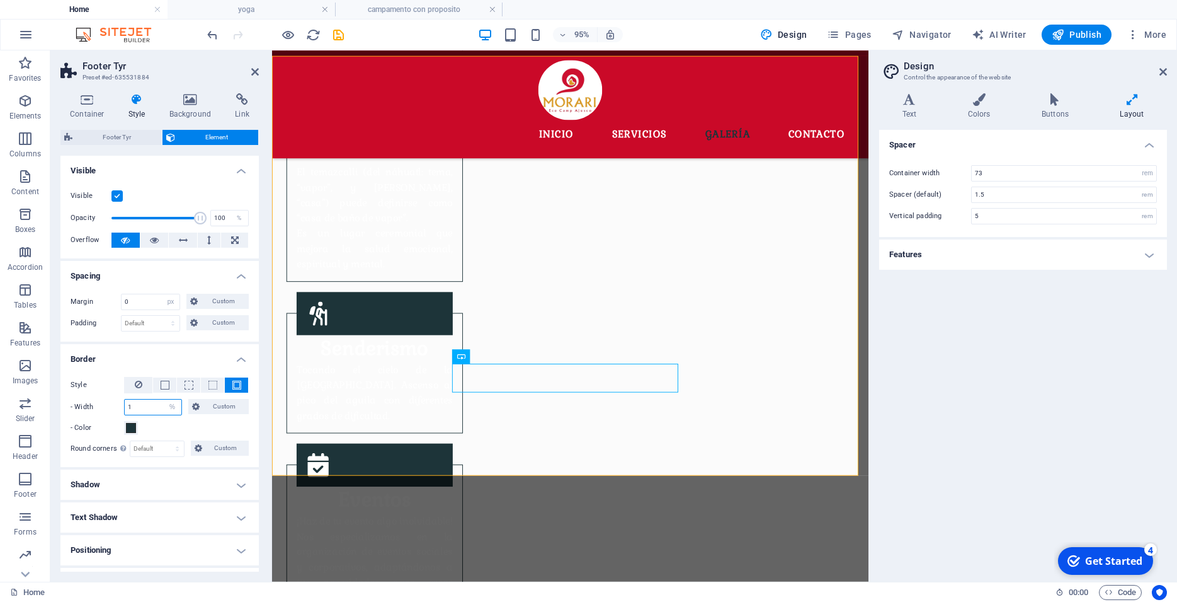
type input "1"
select select "px"
click at [209, 404] on span "Custom" at bounding box center [224, 406] width 42 height 15
click at [144, 404] on input "1" at bounding box center [153, 406] width 57 height 15
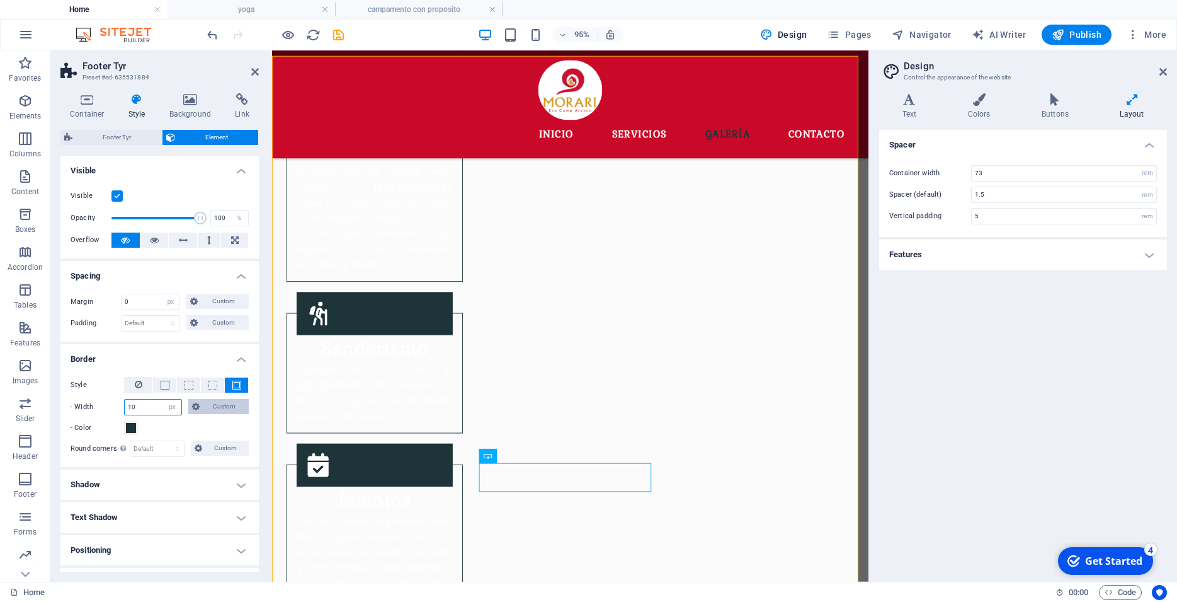
type input "1"
click at [190, 357] on h4 "Border" at bounding box center [159, 355] width 198 height 23
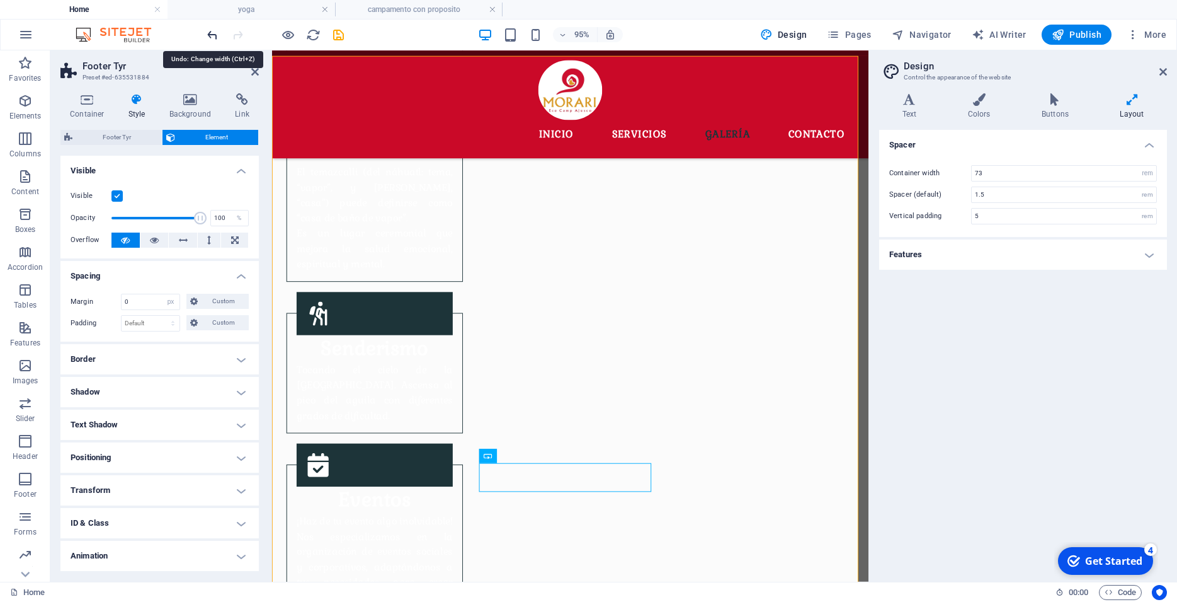
click at [190, 329] on icon "undo" at bounding box center [108, 360] width 164 height 62
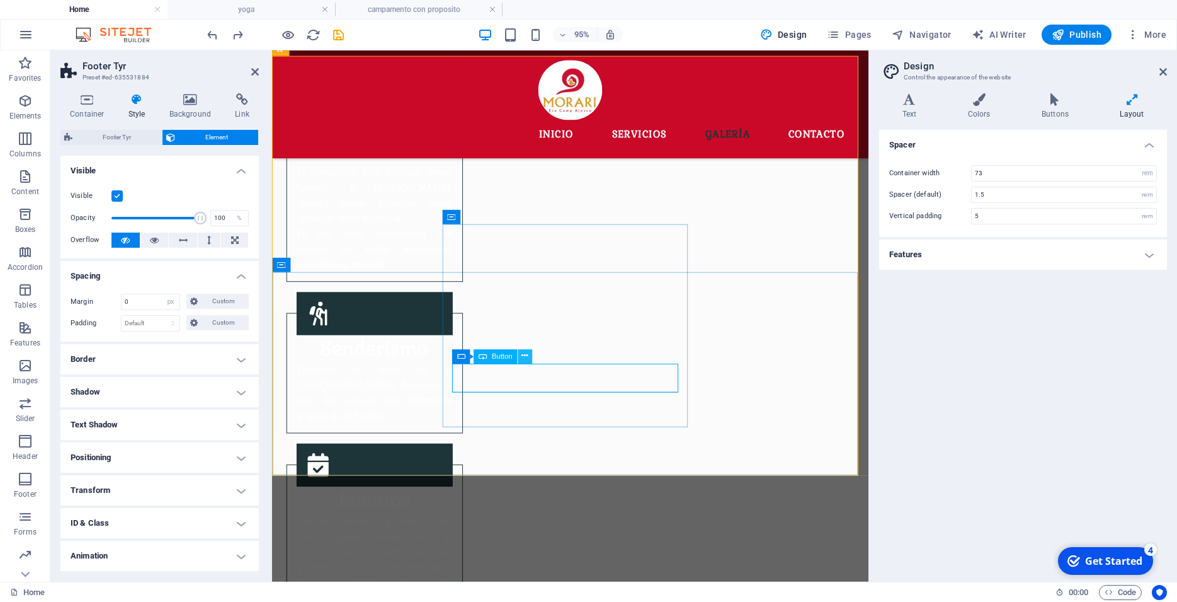
click at [525, 357] on icon at bounding box center [525, 356] width 6 height 13
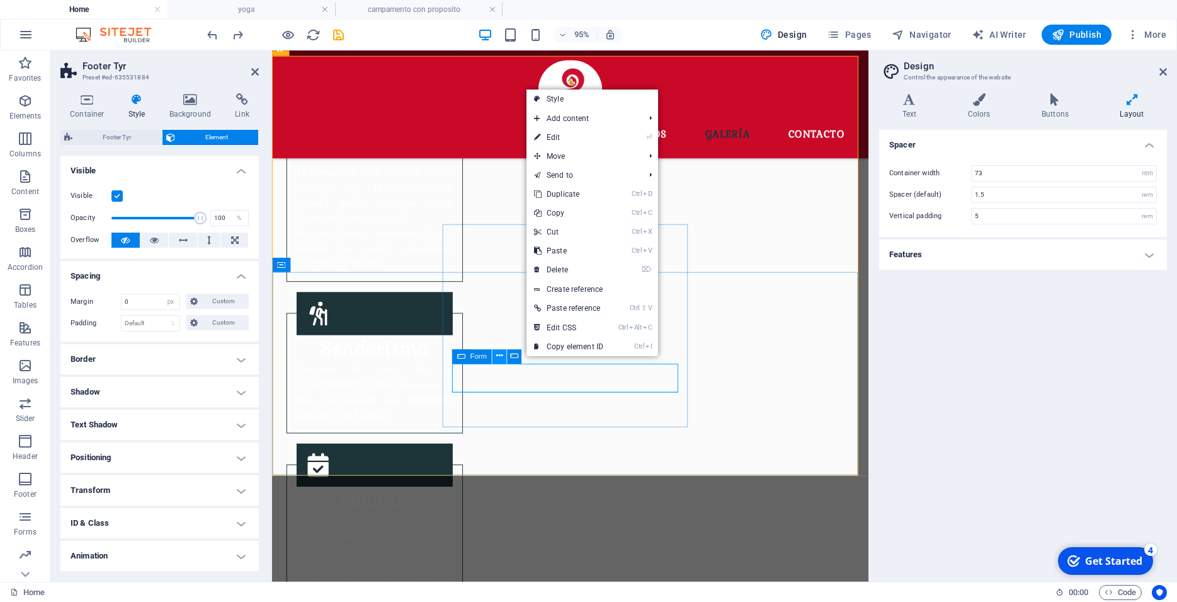
click at [498, 362] on icon at bounding box center [499, 356] width 6 height 13
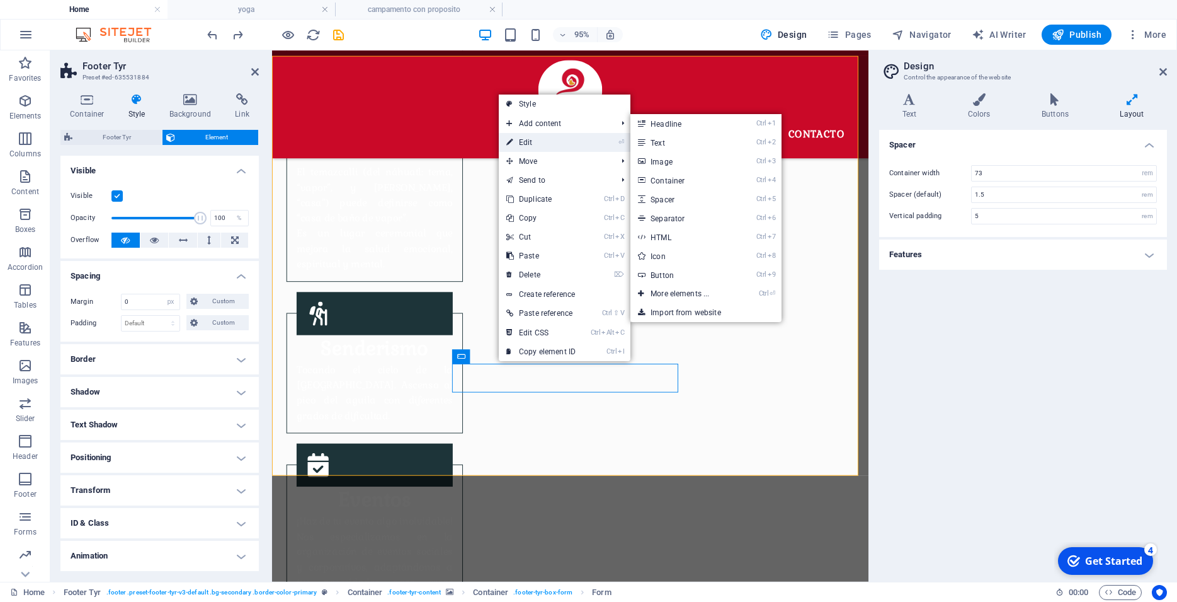
click at [523, 149] on link "⏎ Edit" at bounding box center [541, 142] width 84 height 19
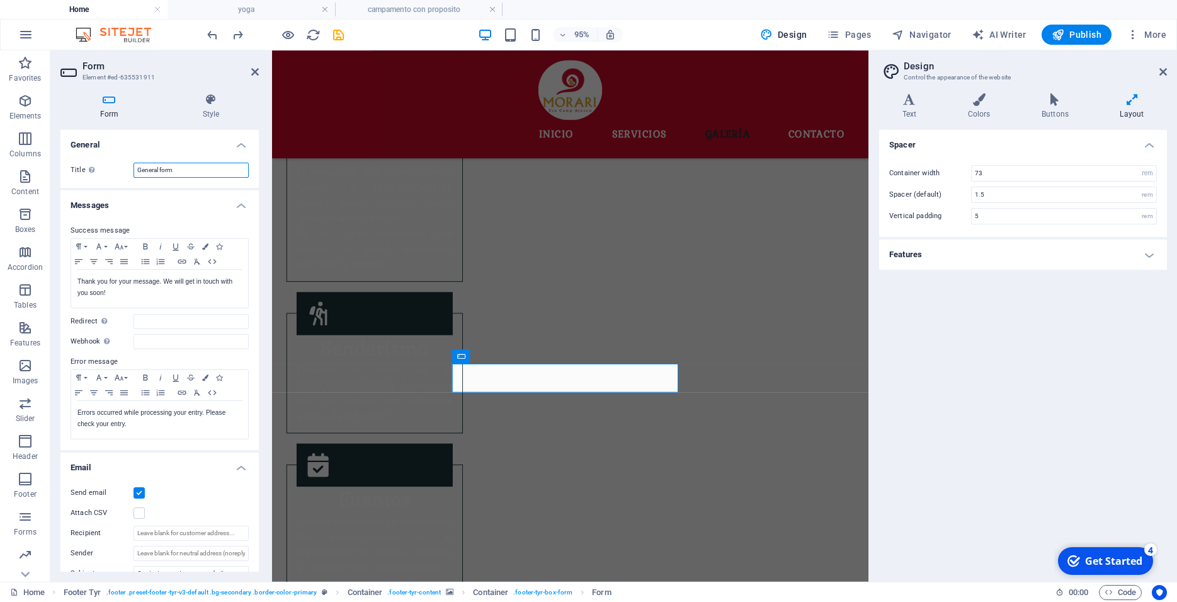
drag, startPoint x: 156, startPoint y: 169, endPoint x: 118, endPoint y: 176, distance: 39.0
click at [134, 176] on input "General form" at bounding box center [191, 170] width 115 height 15
drag, startPoint x: 181, startPoint y: 167, endPoint x: 132, endPoint y: 174, distance: 49.1
click at [134, 174] on input "General form" at bounding box center [191, 170] width 115 height 15
type input "C"
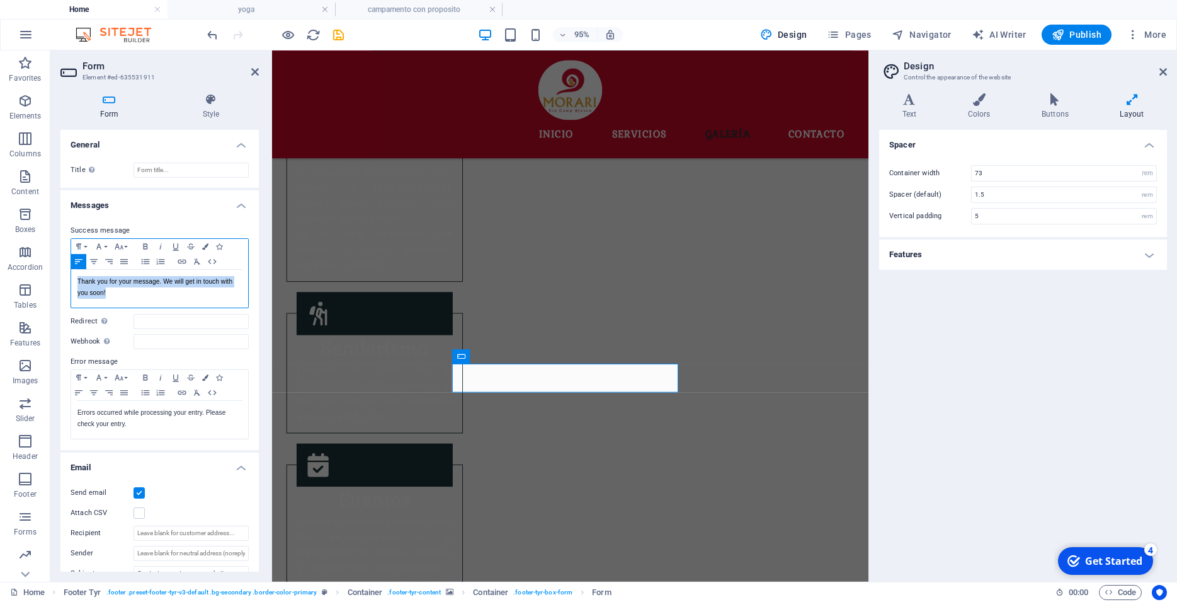
drag, startPoint x: 130, startPoint y: 295, endPoint x: 70, endPoint y: 281, distance: 62.0
click at [71, 281] on div "Thank you for your message. We will get in touch with you soon! Shown after for…" at bounding box center [159, 289] width 177 height 38
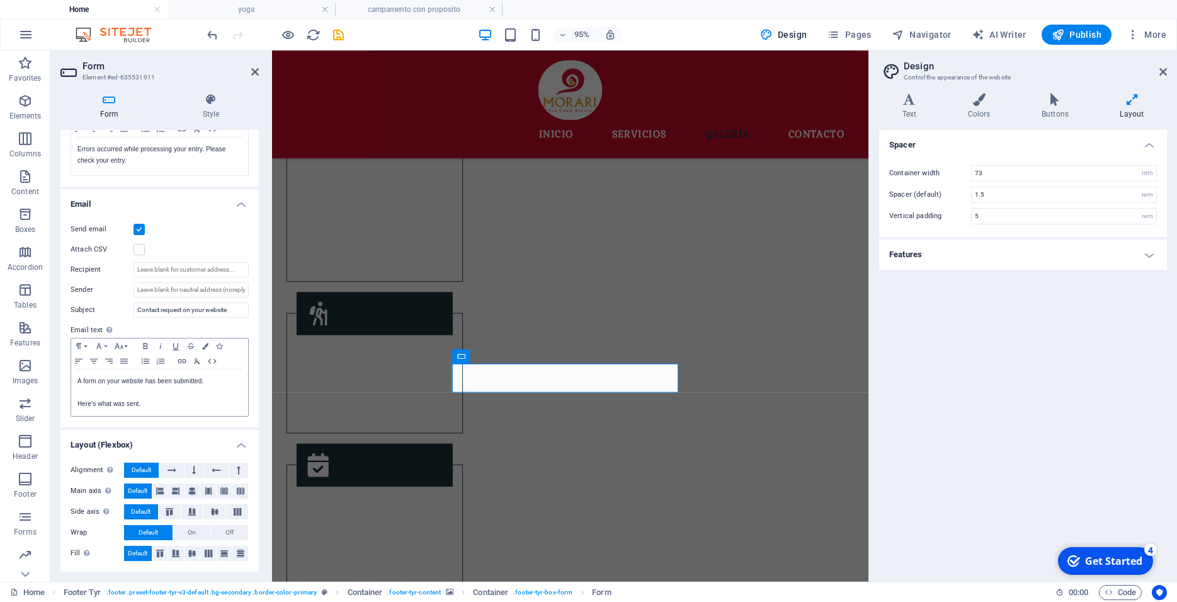
scroll to position [0, 0]
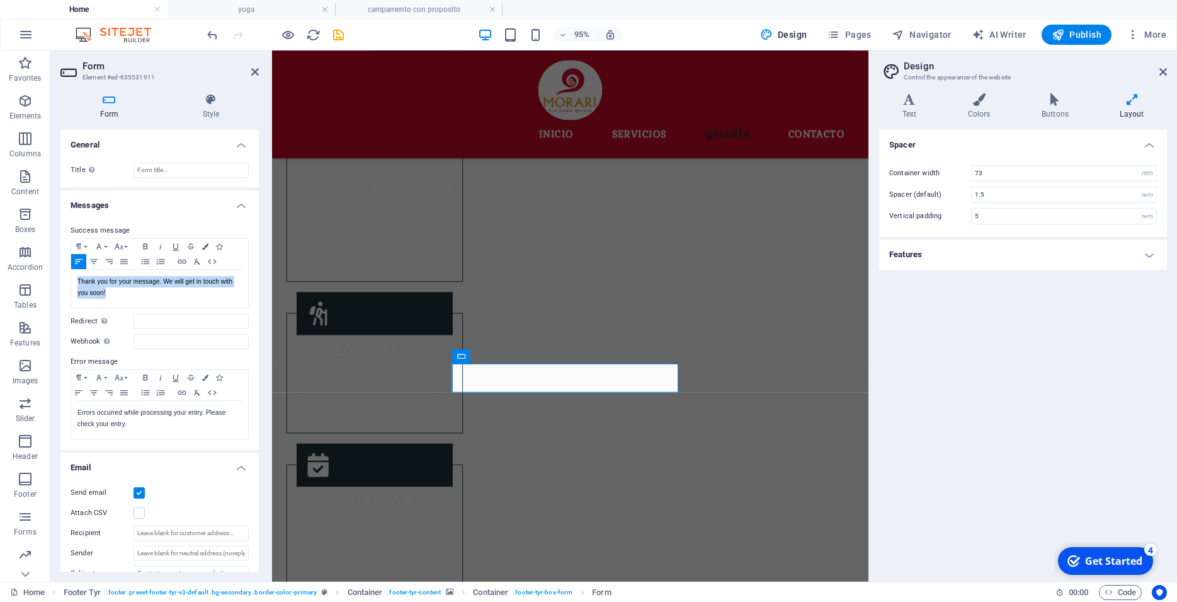
click at [231, 147] on h4 "General" at bounding box center [159, 141] width 198 height 23
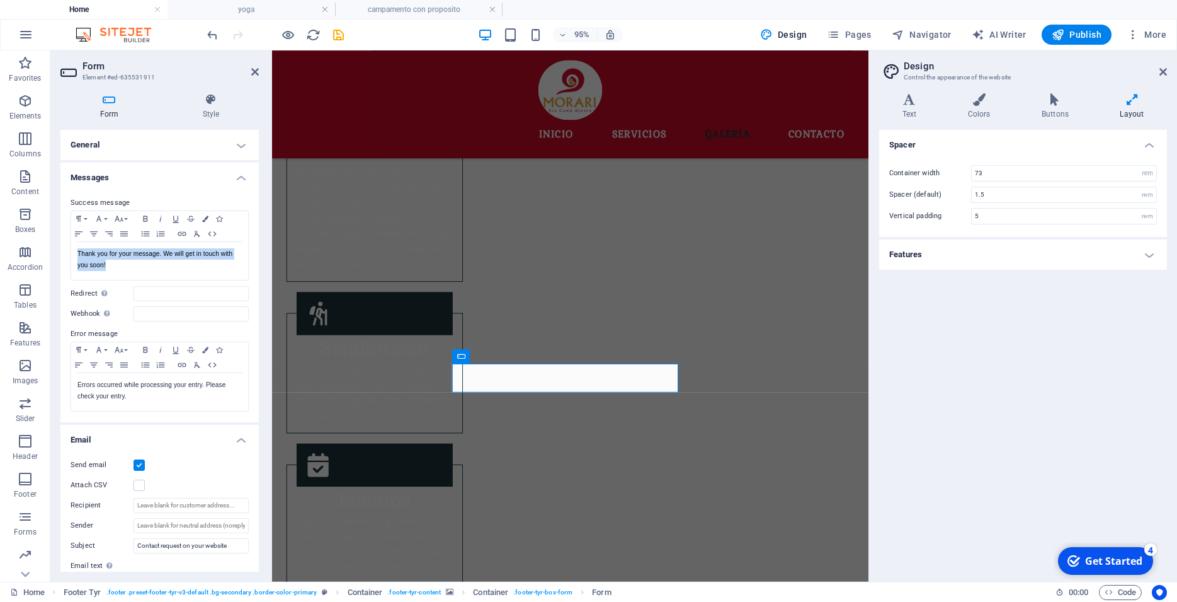
click at [229, 174] on h4 "Messages" at bounding box center [159, 174] width 198 height 23
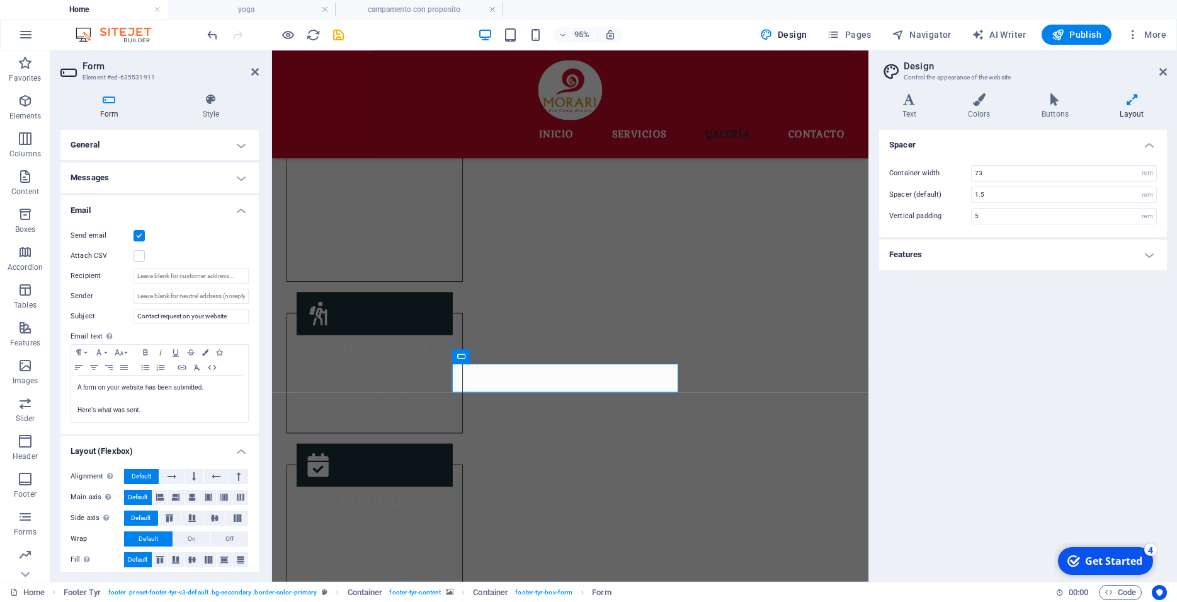
click at [227, 218] on div "Send email Attach CSV Recipient Sender Subject Contact request on your website …" at bounding box center [159, 325] width 198 height 215
click at [226, 213] on h4 "Email" at bounding box center [159, 206] width 198 height 23
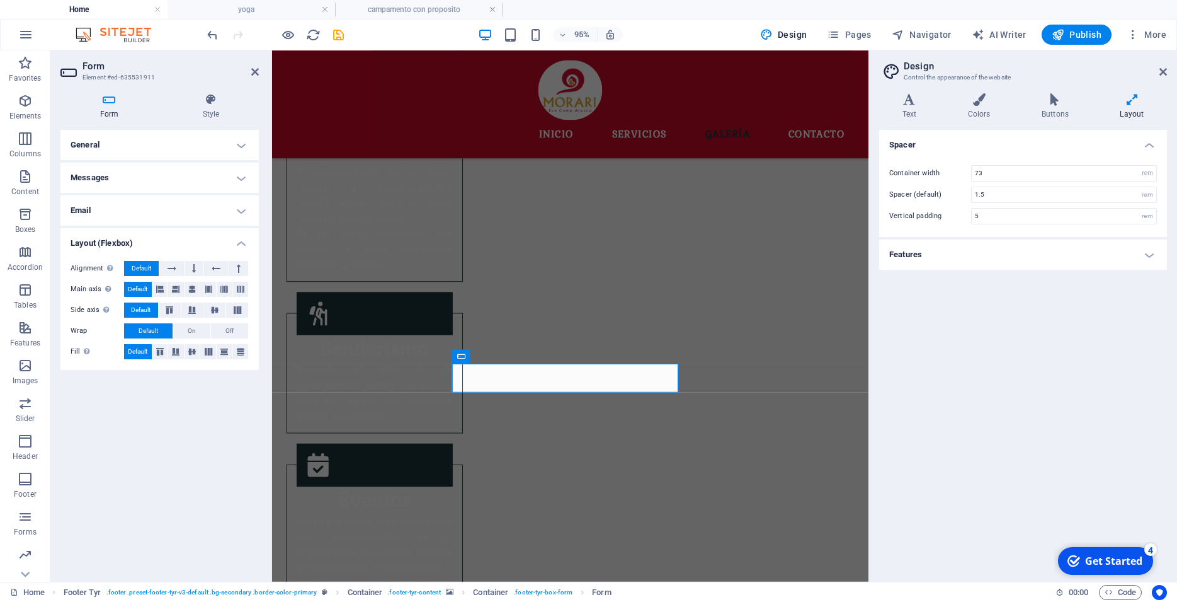
click at [239, 243] on h4 "Layout (Flexbox)" at bounding box center [159, 239] width 198 height 23
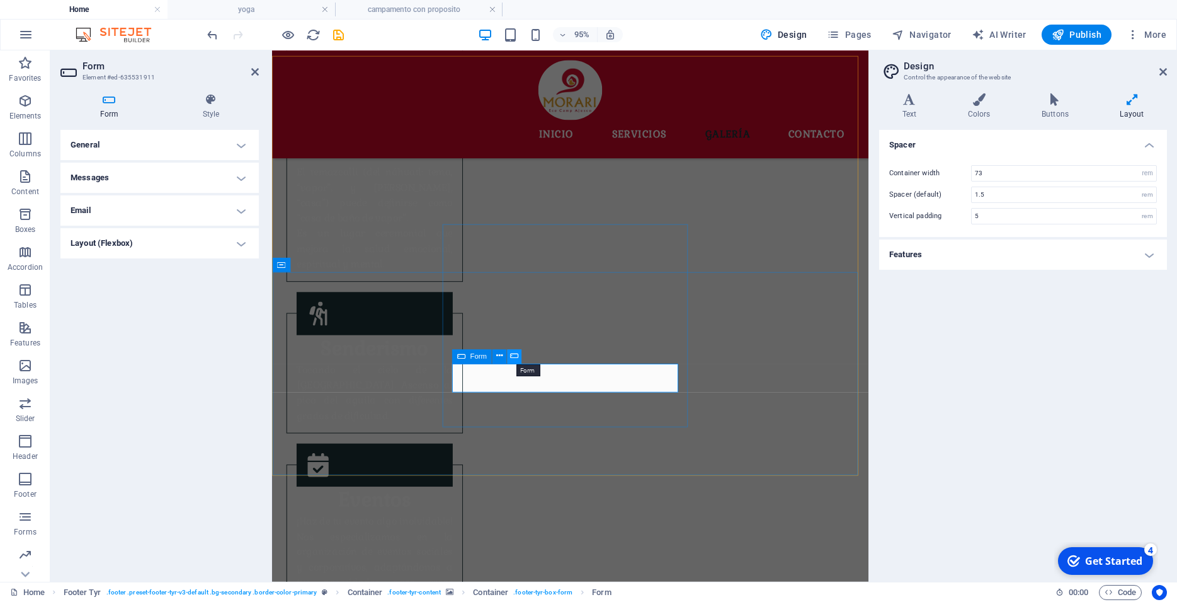
click at [516, 355] on icon at bounding box center [514, 356] width 8 height 13
click at [502, 356] on icon at bounding box center [499, 356] width 6 height 13
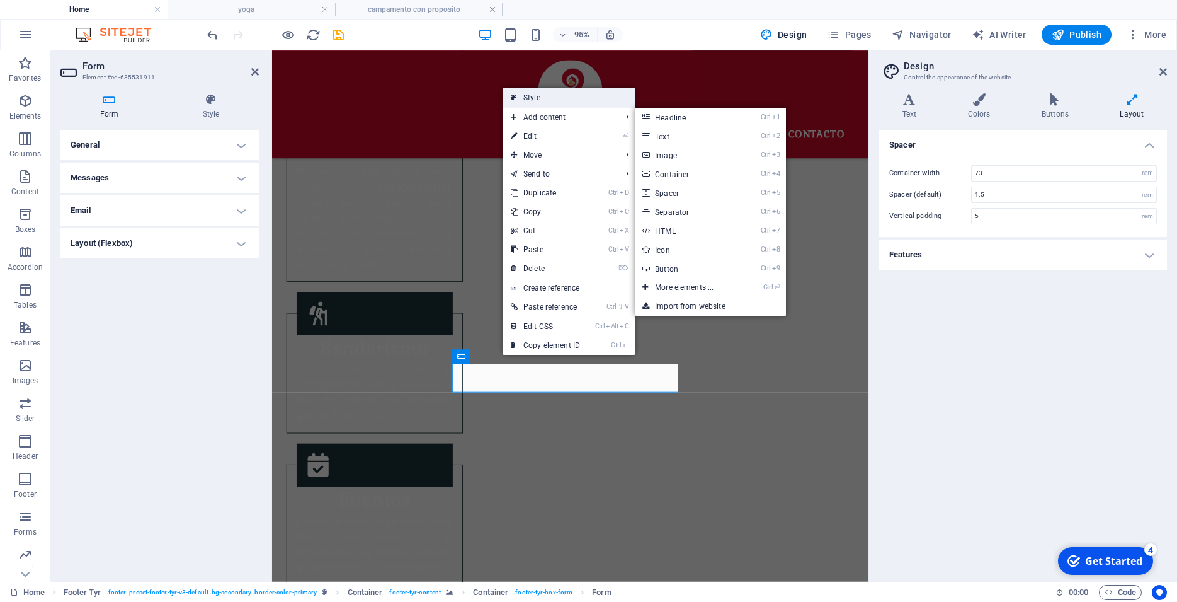
click at [520, 93] on link "Style" at bounding box center [569, 97] width 132 height 19
select select "rem"
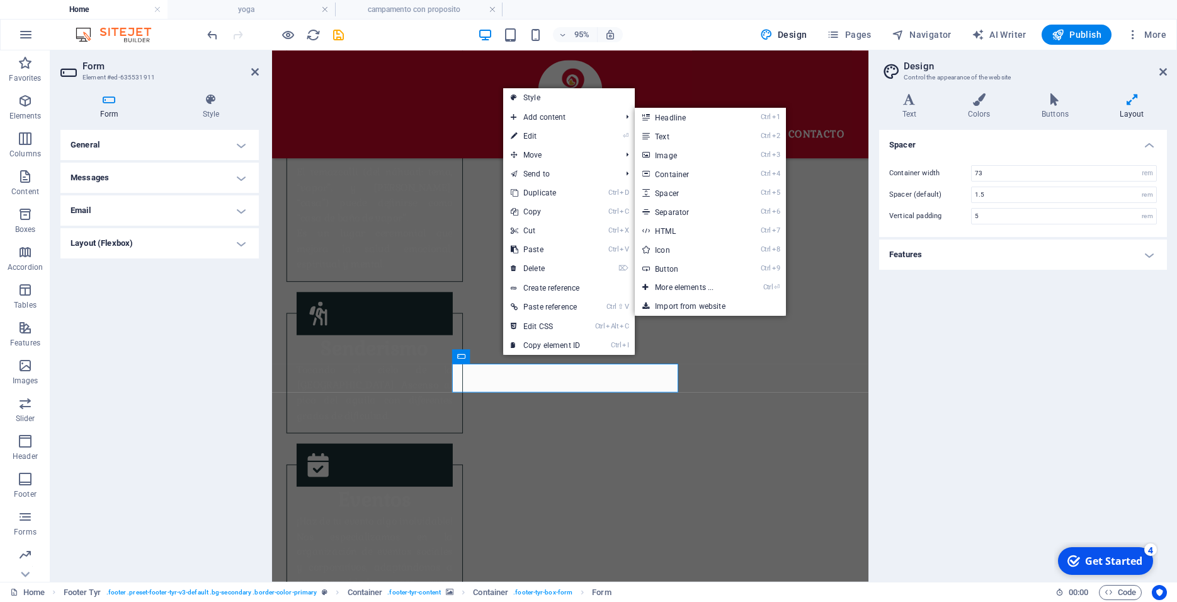
select select "px"
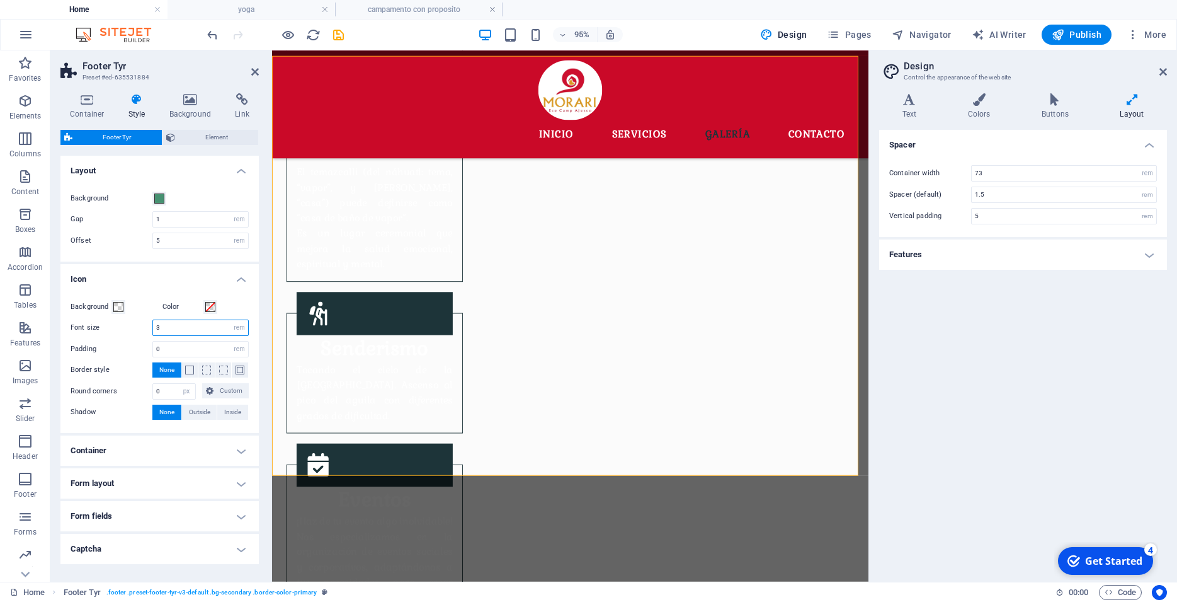
click at [207, 325] on input "3" at bounding box center [200, 327] width 95 height 15
click at [231, 320] on select "px rem % vh vw" at bounding box center [240, 327] width 18 height 15
select select "%"
click option "%" at bounding box center [0, 0] width 0 height 0
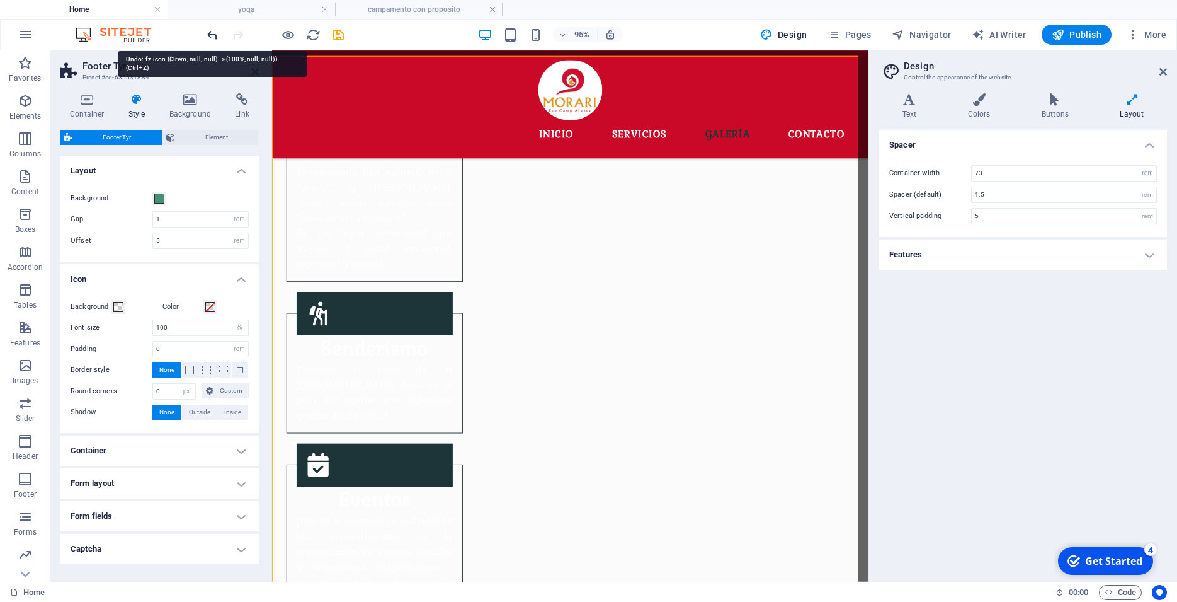
click at [190, 329] on icon "undo" at bounding box center [108, 360] width 164 height 62
type input "3"
select select "rem"
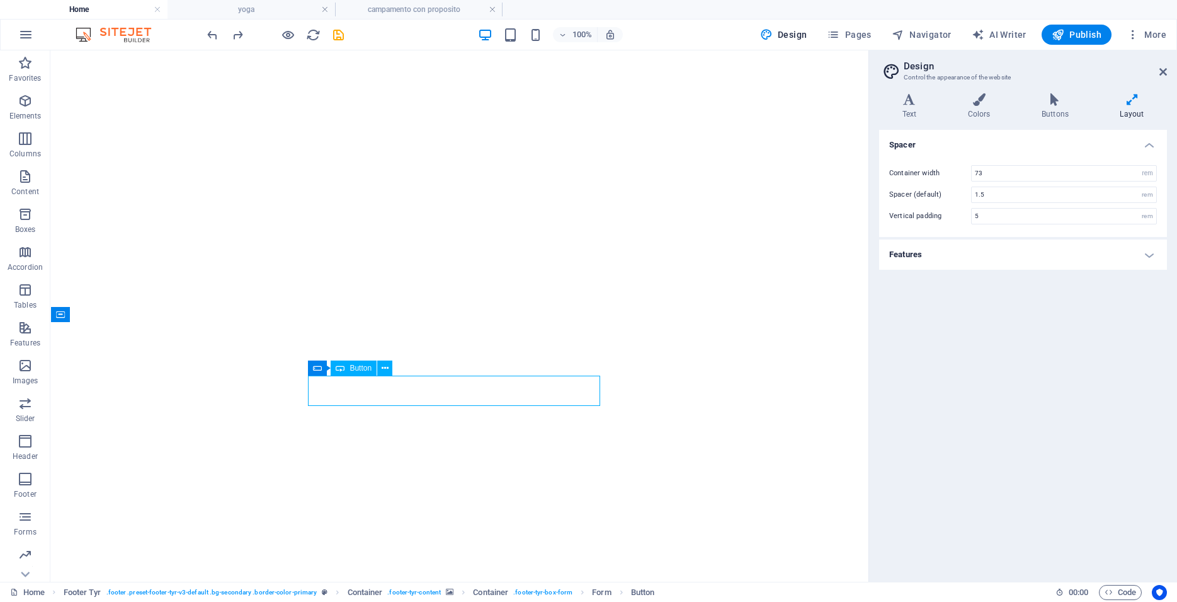
select select "rem"
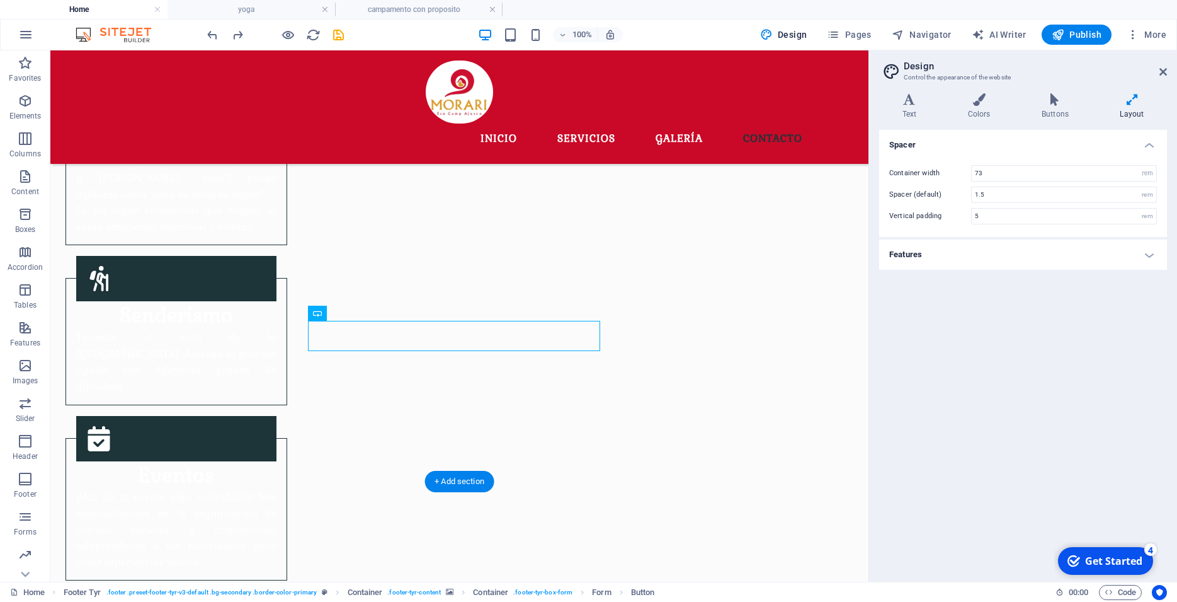
scroll to position [1528, 0]
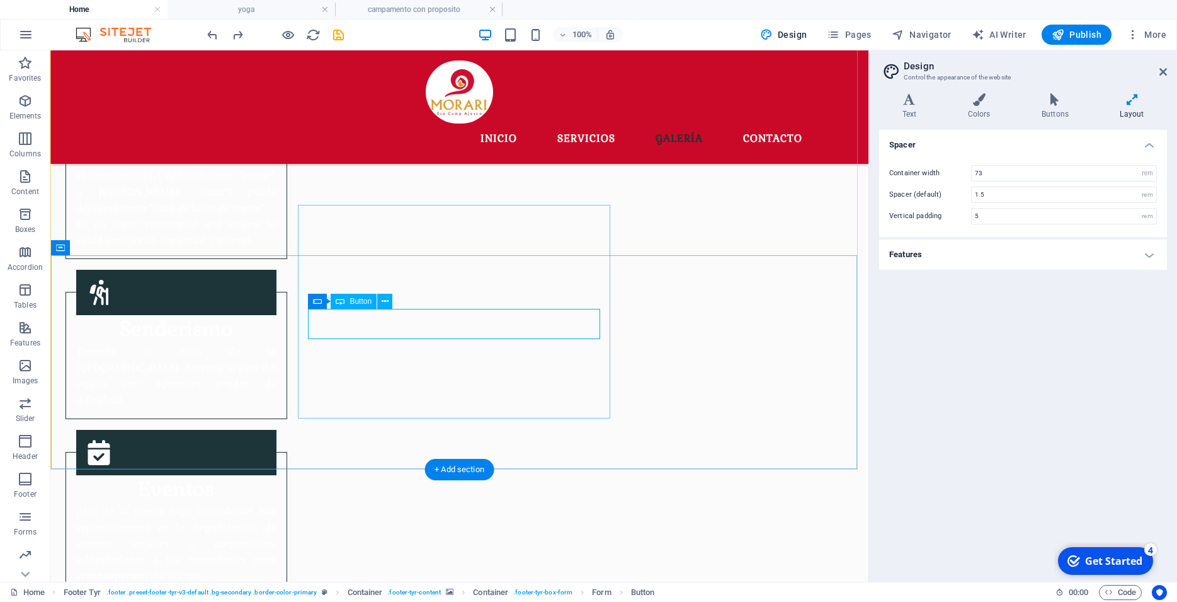
scroll to position [1570, 0]
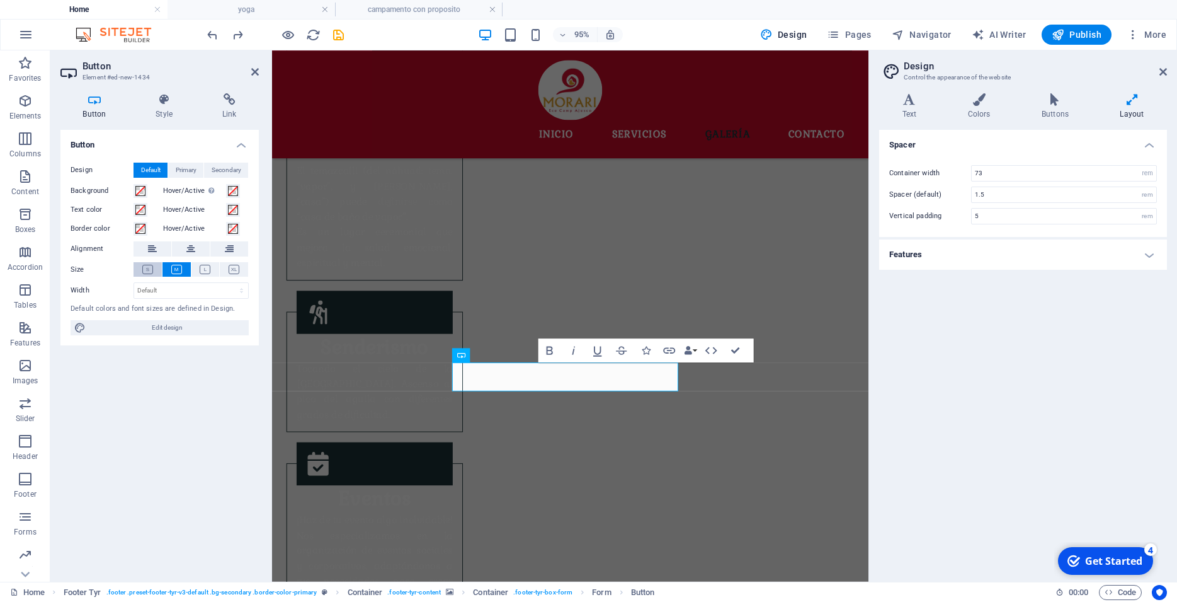
click at [150, 271] on icon at bounding box center [147, 269] width 11 height 9
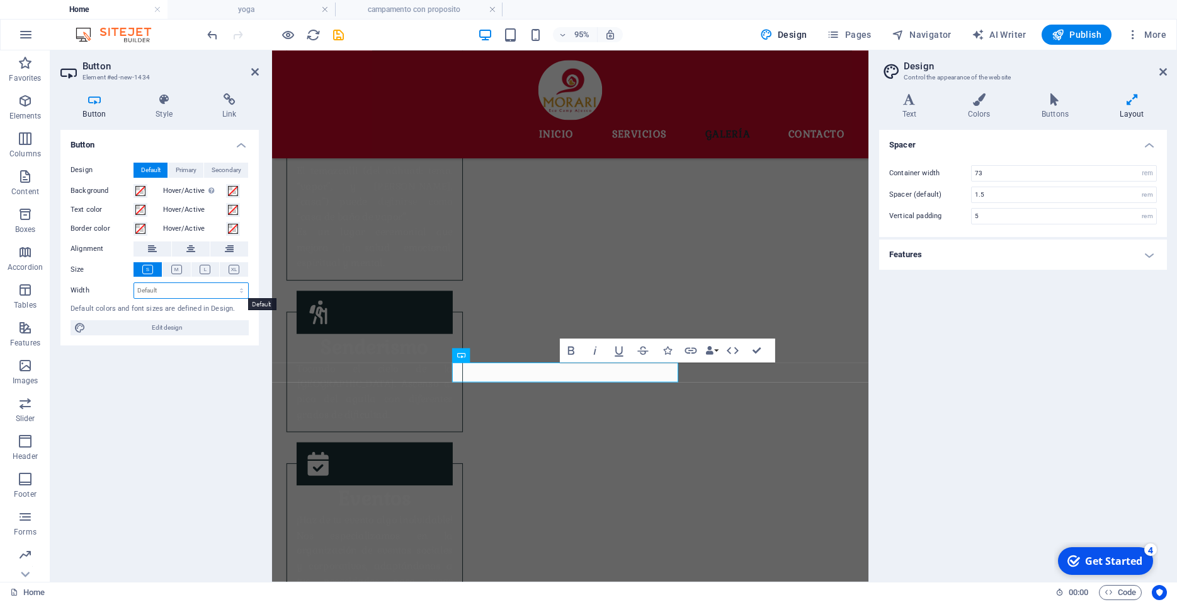
click at [134, 283] on select "Default px rem % em vh vw" at bounding box center [191, 290] width 114 height 15
select select "%"
click option "%" at bounding box center [0, 0] width 0 height 0
click at [181, 168] on span "Primary" at bounding box center [186, 170] width 21 height 15
click at [149, 166] on span "Default" at bounding box center [151, 170] width 20 height 15
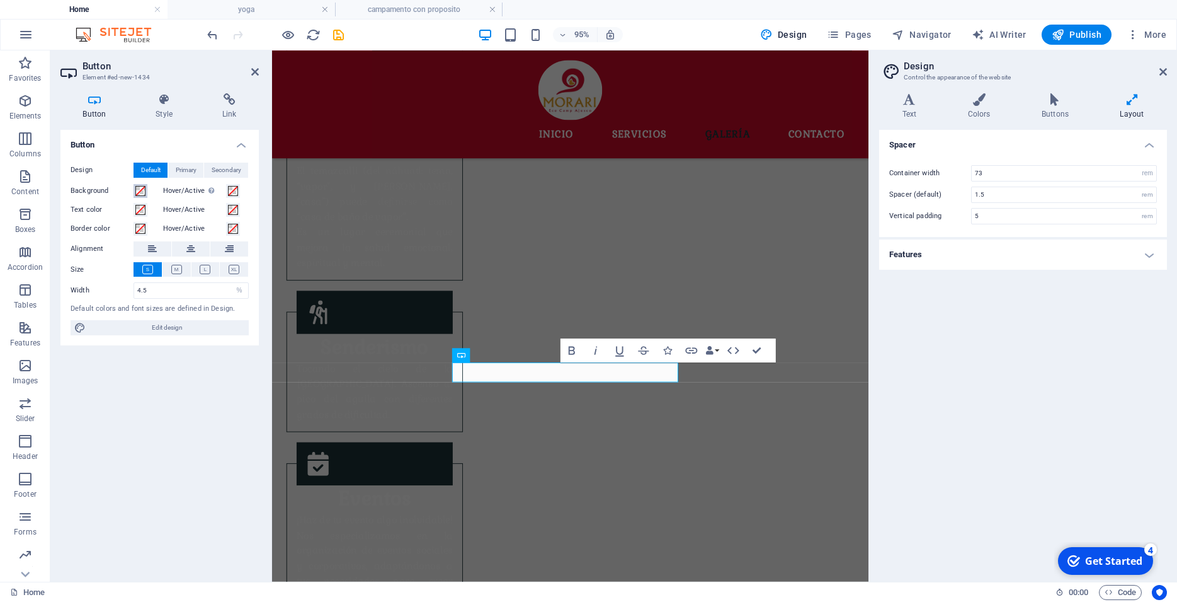
click at [141, 190] on span at bounding box center [140, 191] width 10 height 10
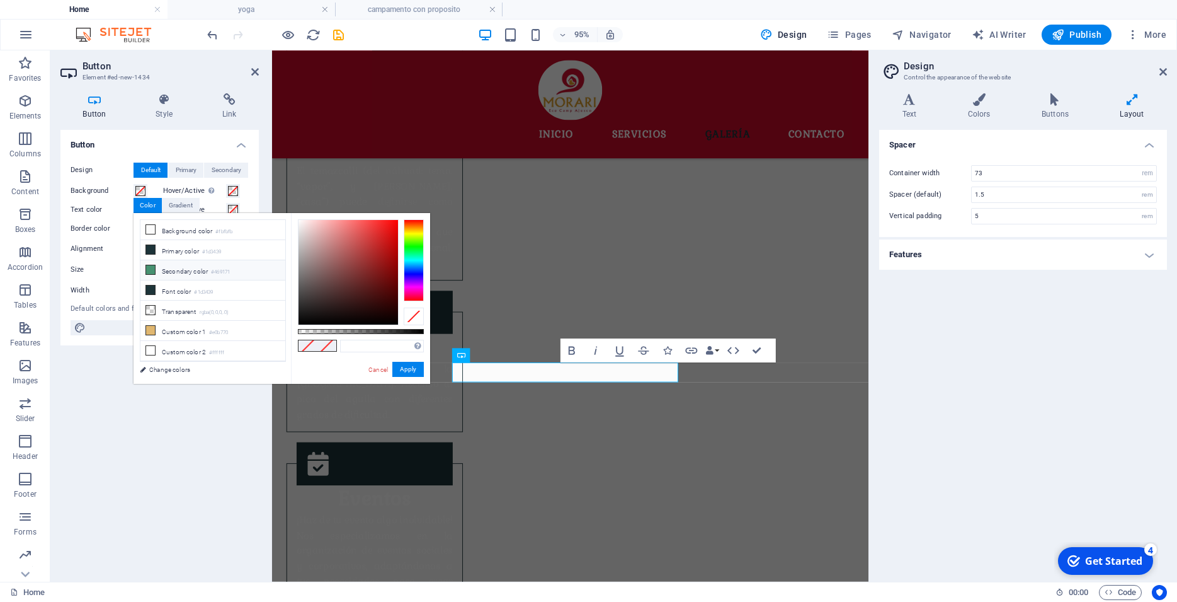
click at [149, 263] on li "Secondary color #469171" at bounding box center [212, 270] width 145 height 20
type input "#469171"
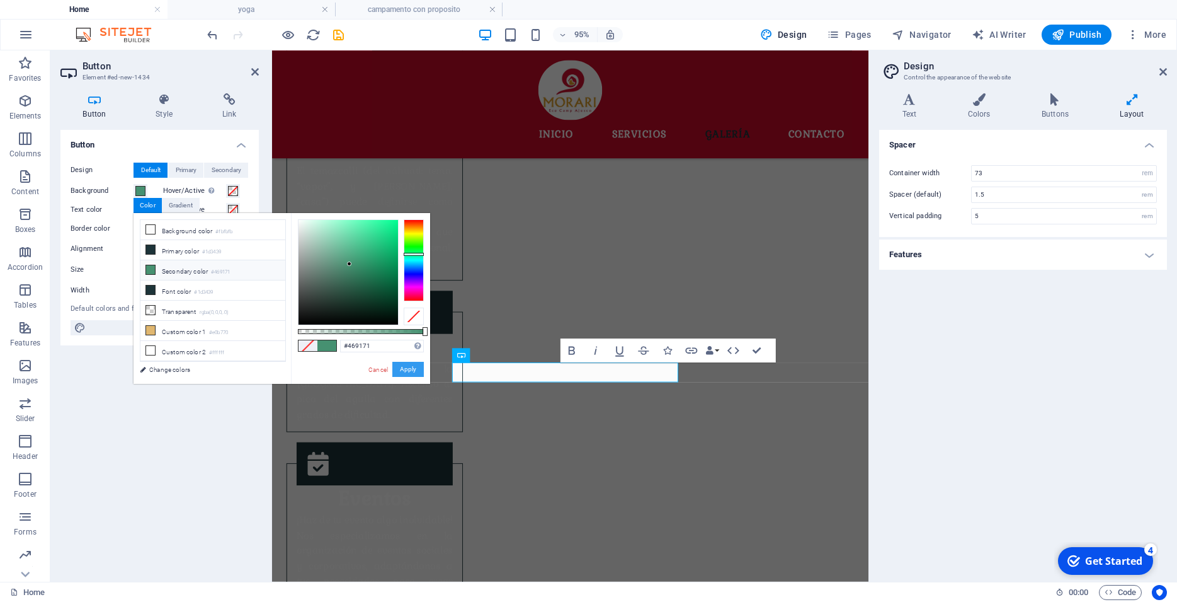
click at [409, 370] on button "Apply" at bounding box center [407, 369] width 31 height 15
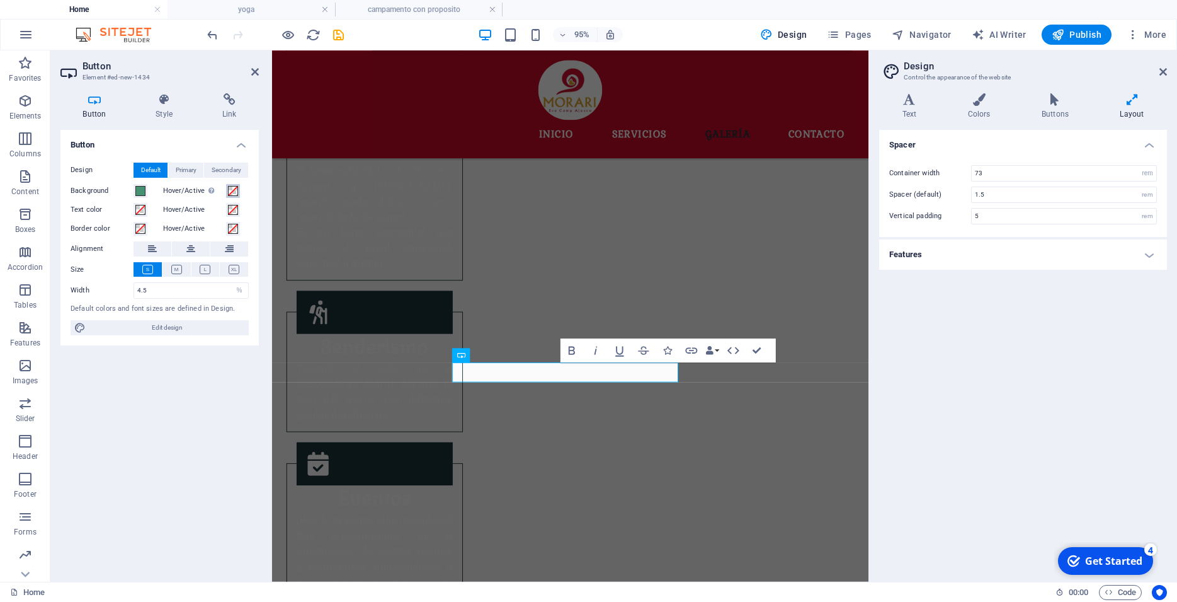
click at [229, 192] on span at bounding box center [233, 191] width 10 height 10
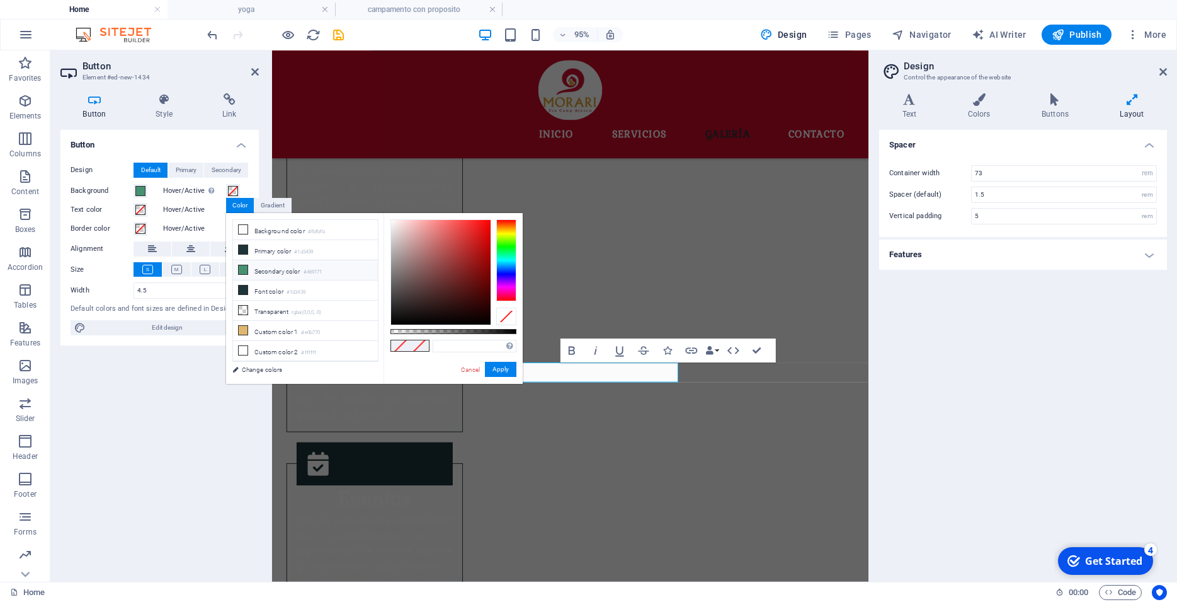
click at [252, 268] on li "Secondary color #469171" at bounding box center [305, 270] width 145 height 20
type input "#469171"
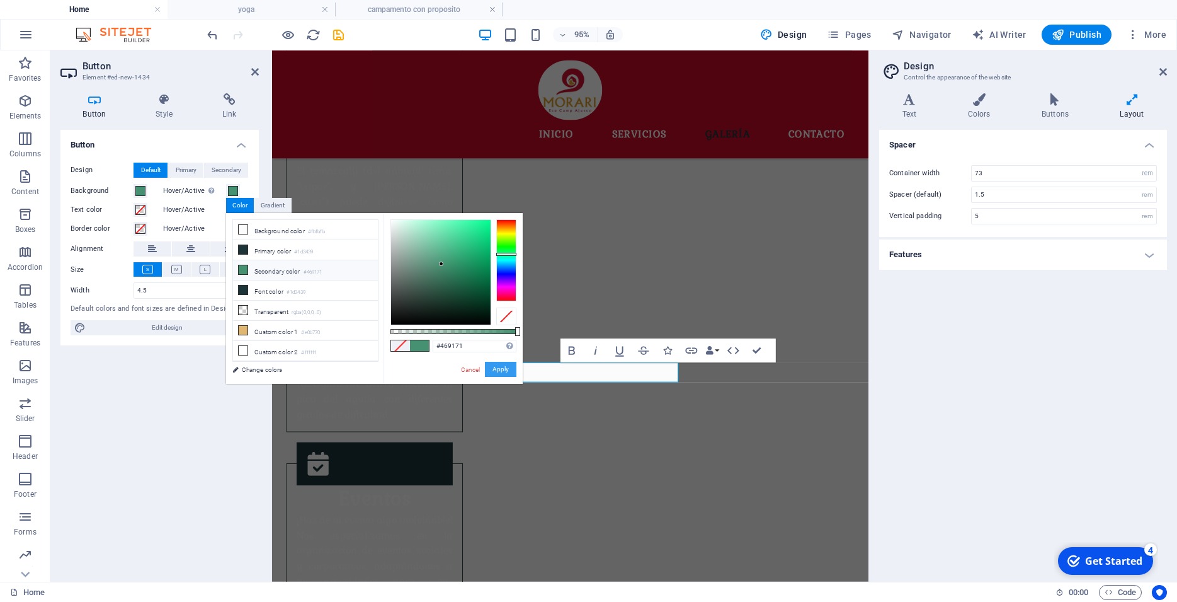
click at [505, 369] on button "Apply" at bounding box center [500, 369] width 31 height 15
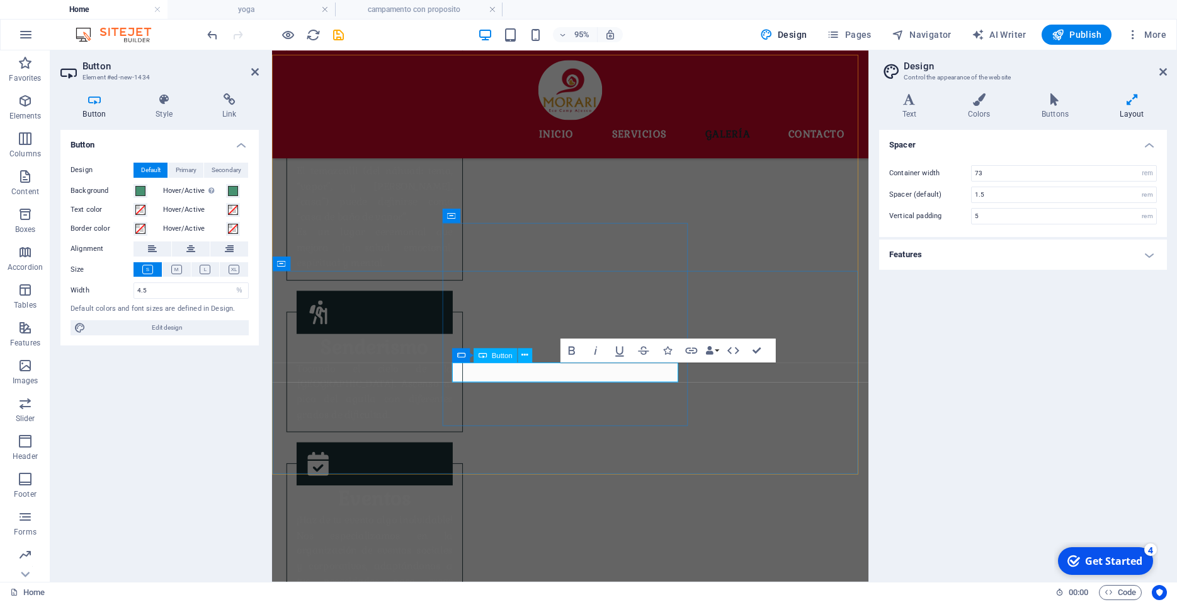
click at [178, 274] on button at bounding box center [177, 269] width 28 height 14
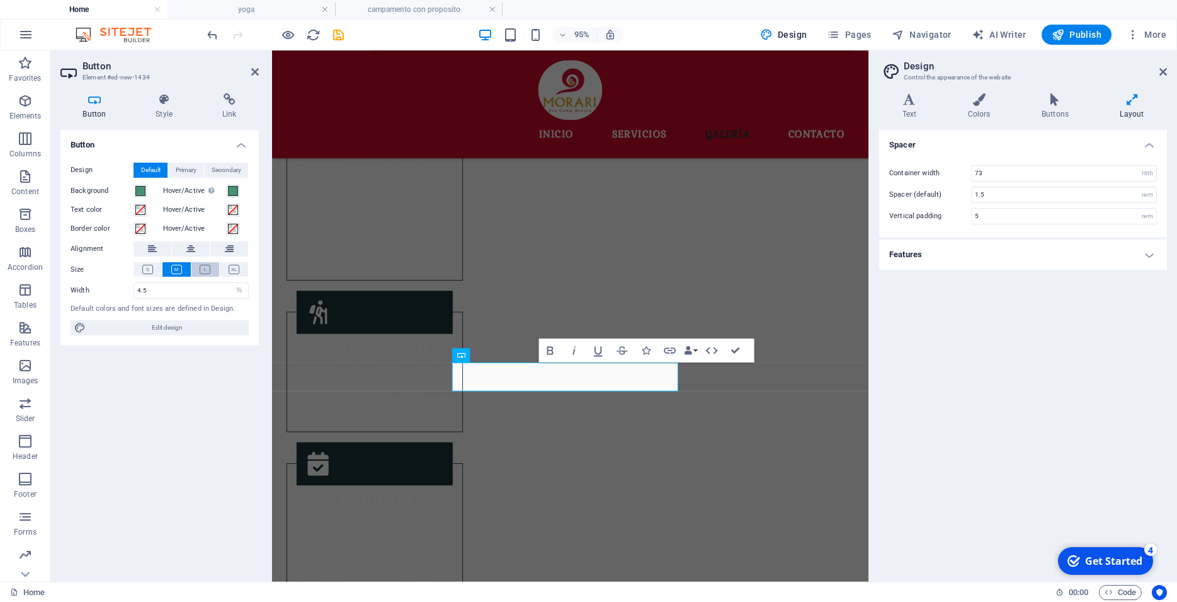
click at [213, 267] on button at bounding box center [205, 269] width 28 height 14
click at [231, 269] on icon at bounding box center [234, 269] width 11 height 9
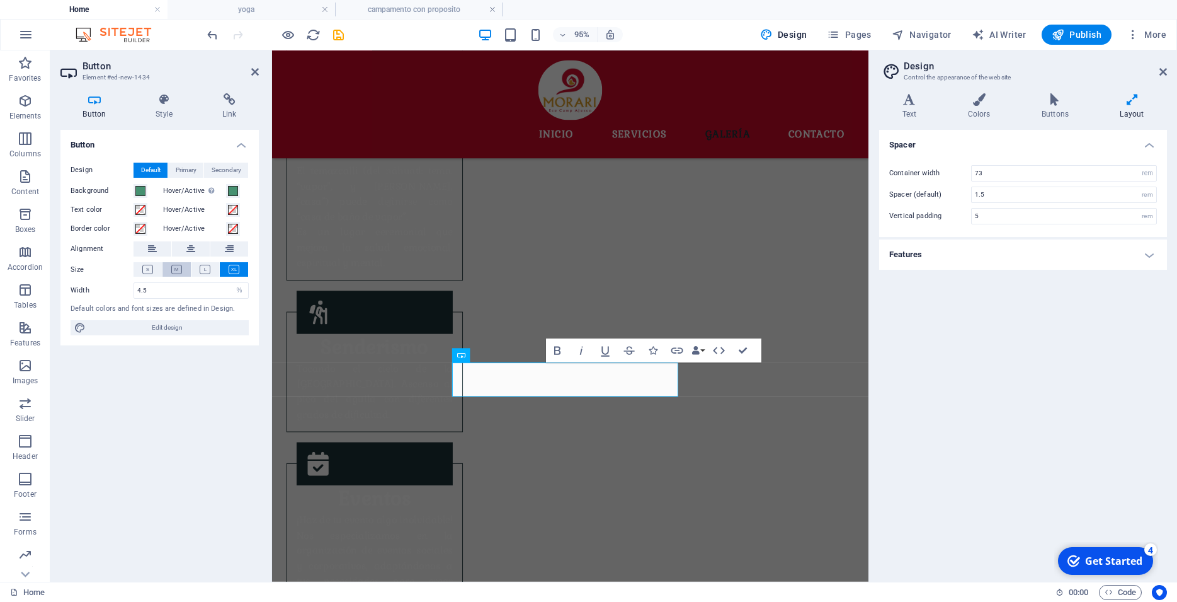
click at [177, 267] on icon at bounding box center [176, 269] width 11 height 9
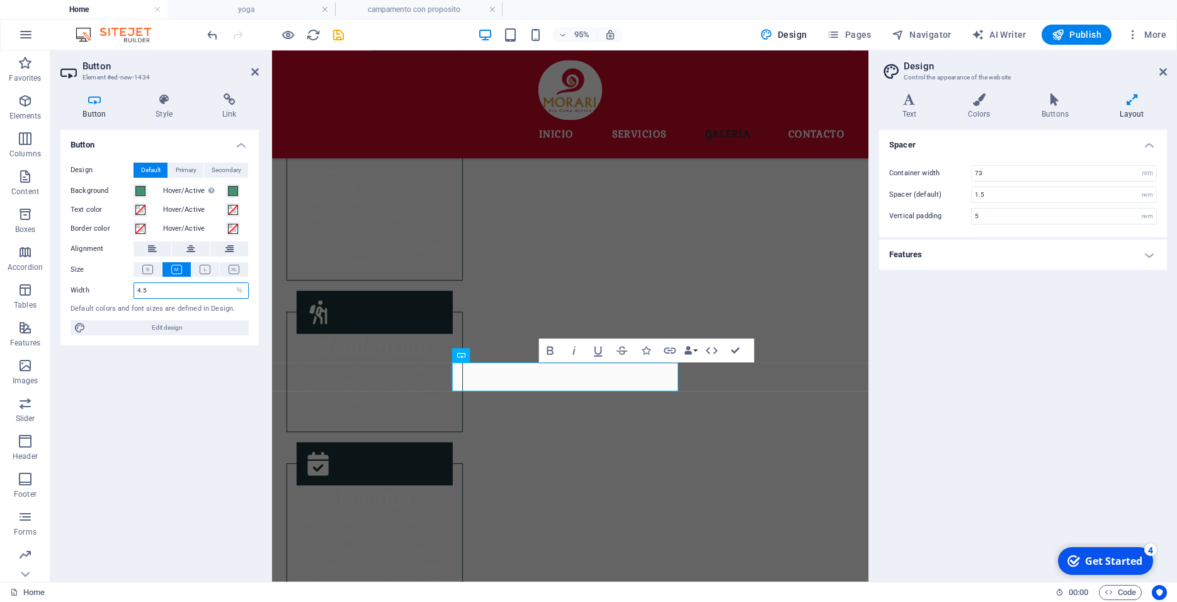
drag, startPoint x: 199, startPoint y: 294, endPoint x: 117, endPoint y: 294, distance: 81.9
click at [134, 294] on input "number" at bounding box center [191, 290] width 114 height 15
type input "10"
click at [190, 249] on icon at bounding box center [190, 248] width 9 height 15
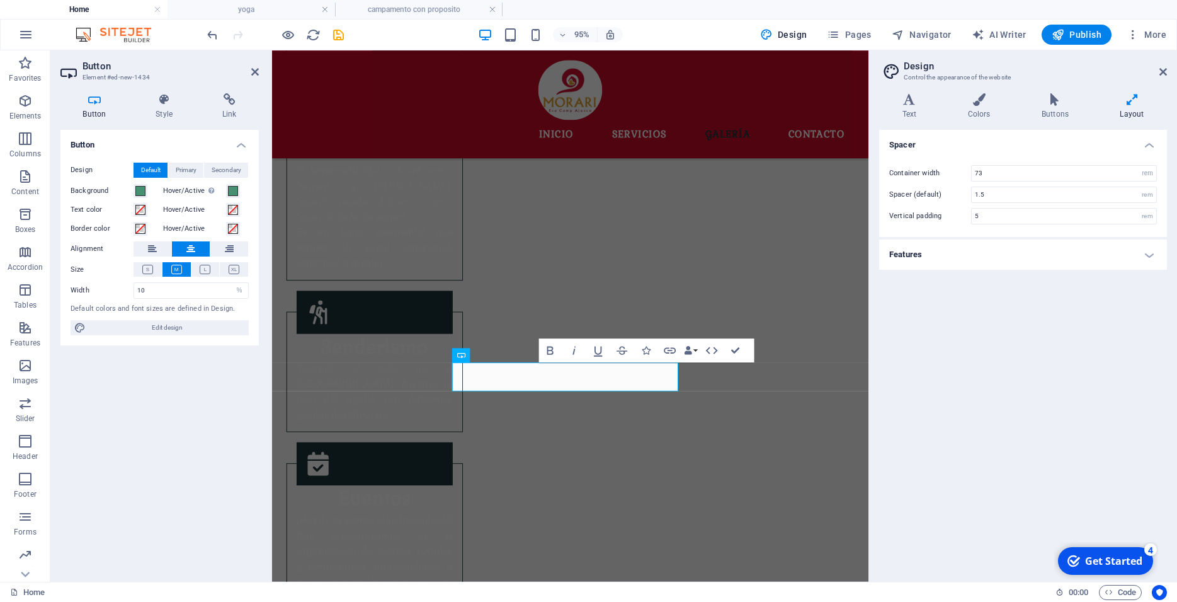
click at [190, 249] on icon at bounding box center [190, 248] width 9 height 15
click at [151, 248] on icon at bounding box center [152, 248] width 9 height 15
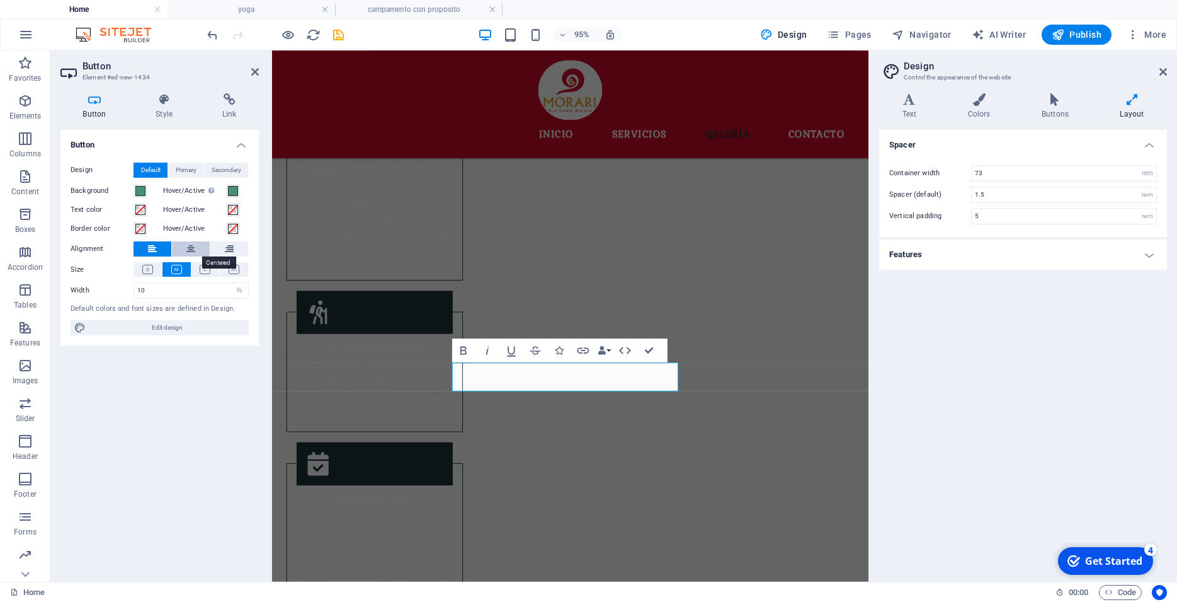
click at [187, 246] on icon at bounding box center [190, 248] width 9 height 15
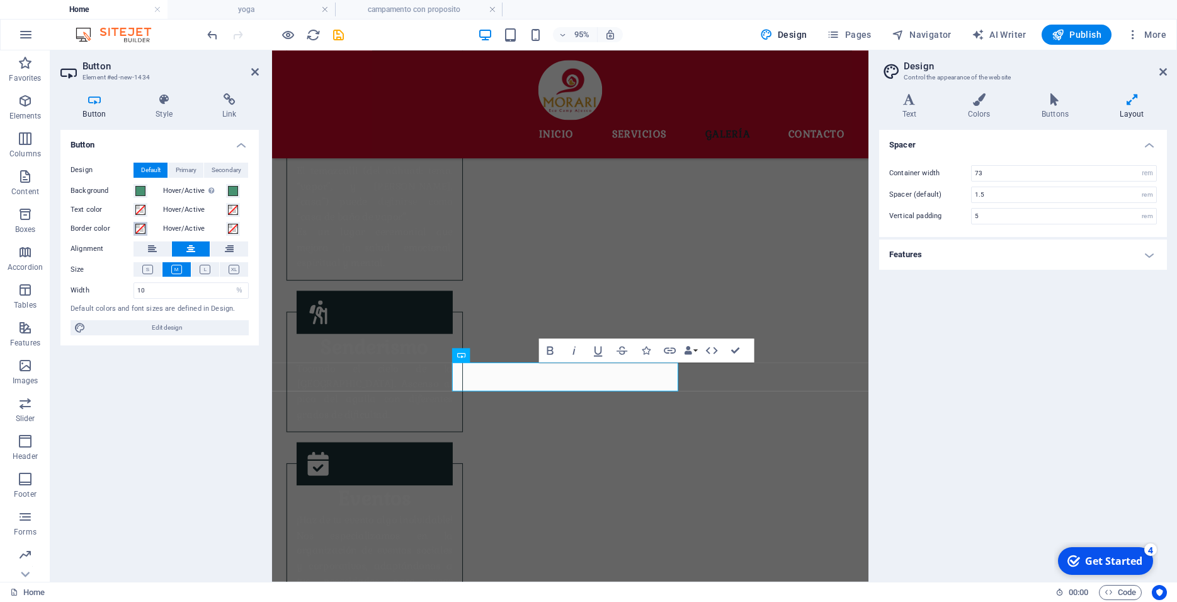
click at [137, 231] on span at bounding box center [140, 229] width 10 height 10
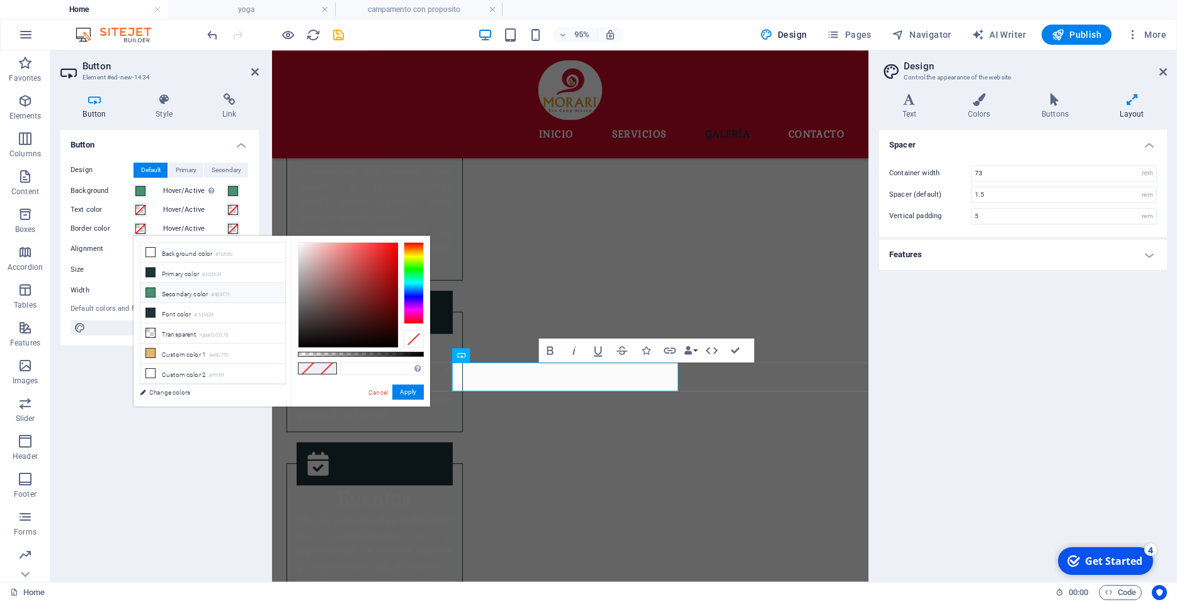
click at [176, 288] on li "Secondary color #469171" at bounding box center [212, 293] width 145 height 20
type input "#469171"
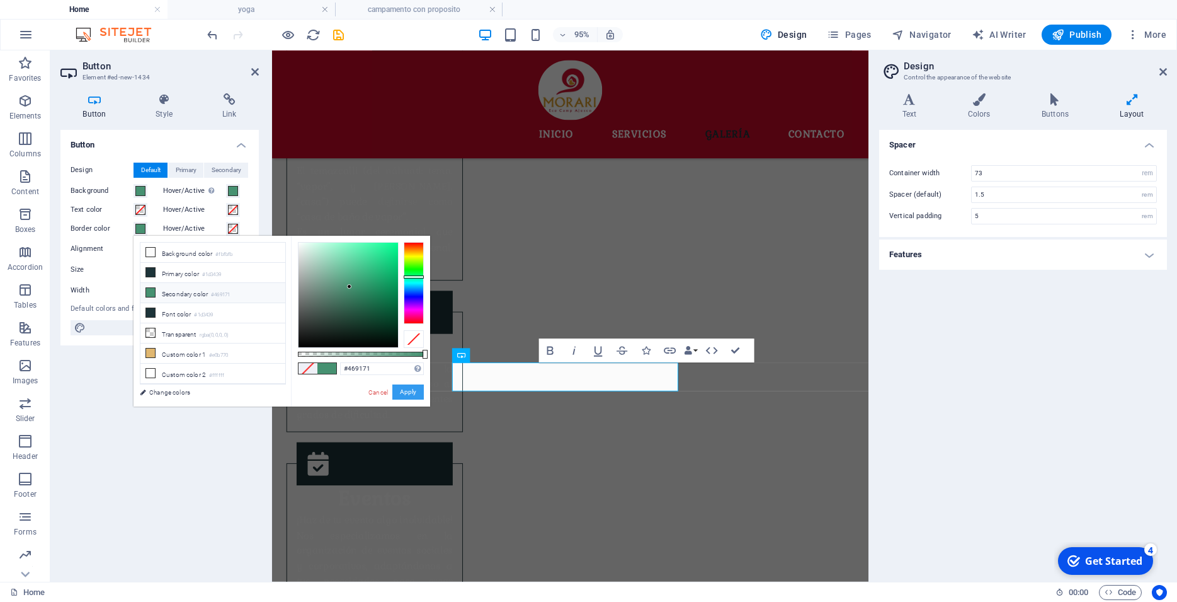
click at [404, 391] on button "Apply" at bounding box center [407, 391] width 31 height 15
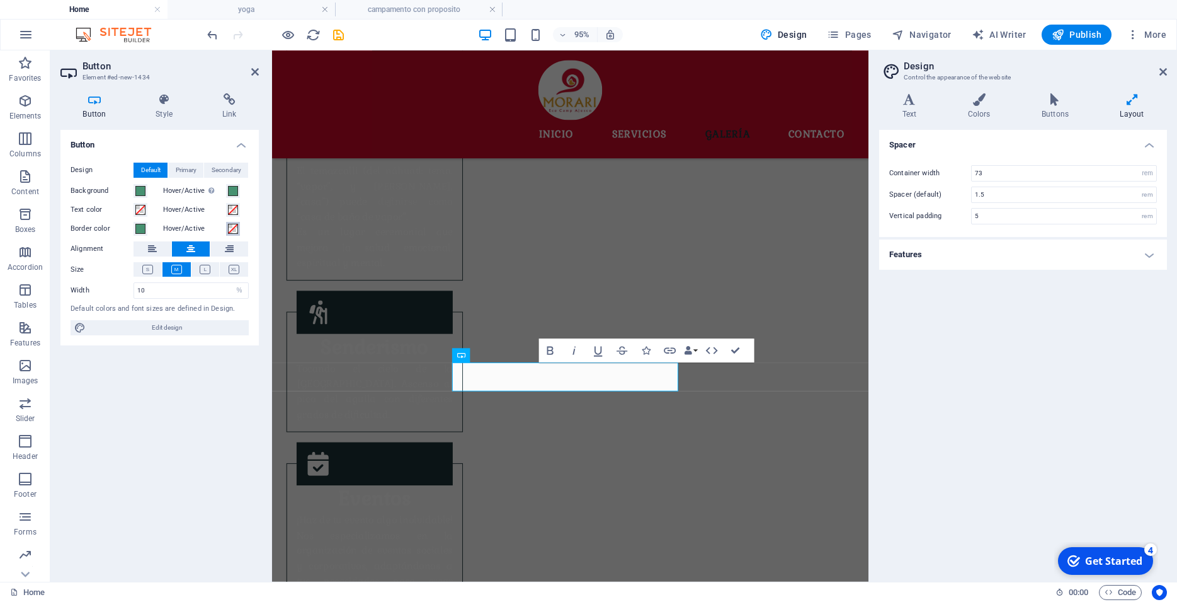
click at [230, 227] on span at bounding box center [233, 229] width 10 height 10
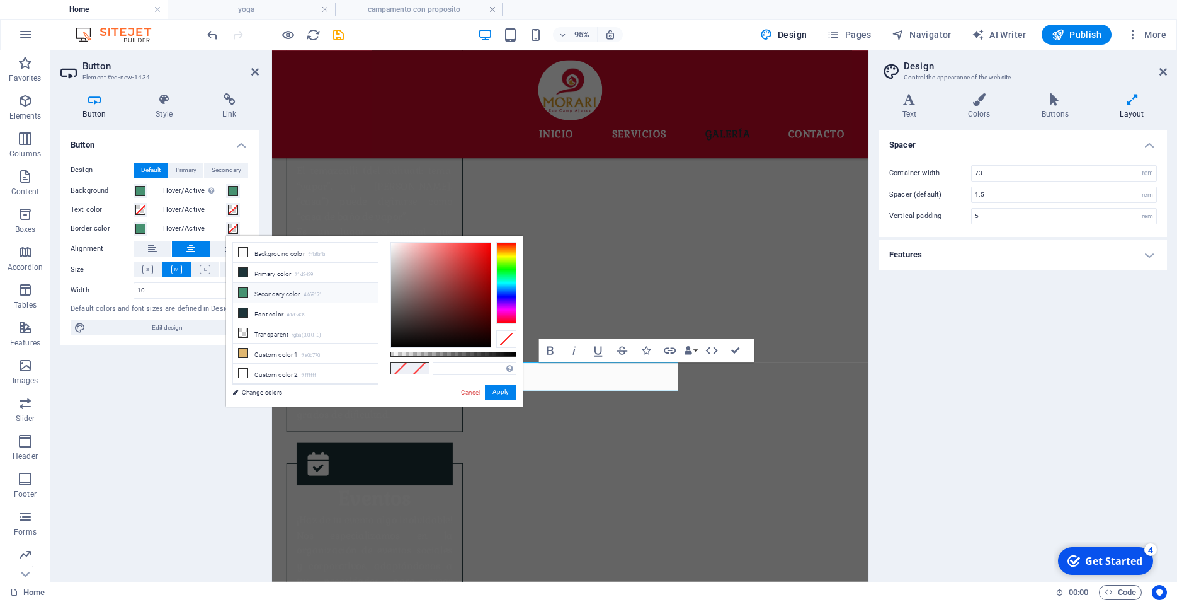
click at [305, 289] on li "Secondary color #469171" at bounding box center [305, 293] width 145 height 20
type input "#469171"
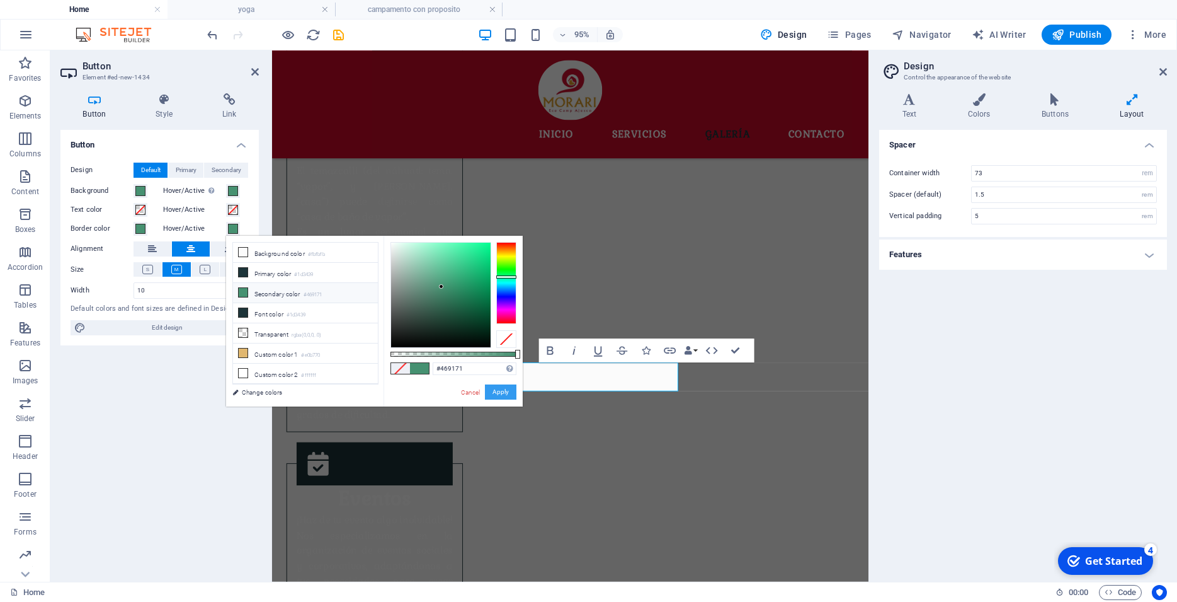
click at [493, 389] on button "Apply" at bounding box center [500, 391] width 31 height 15
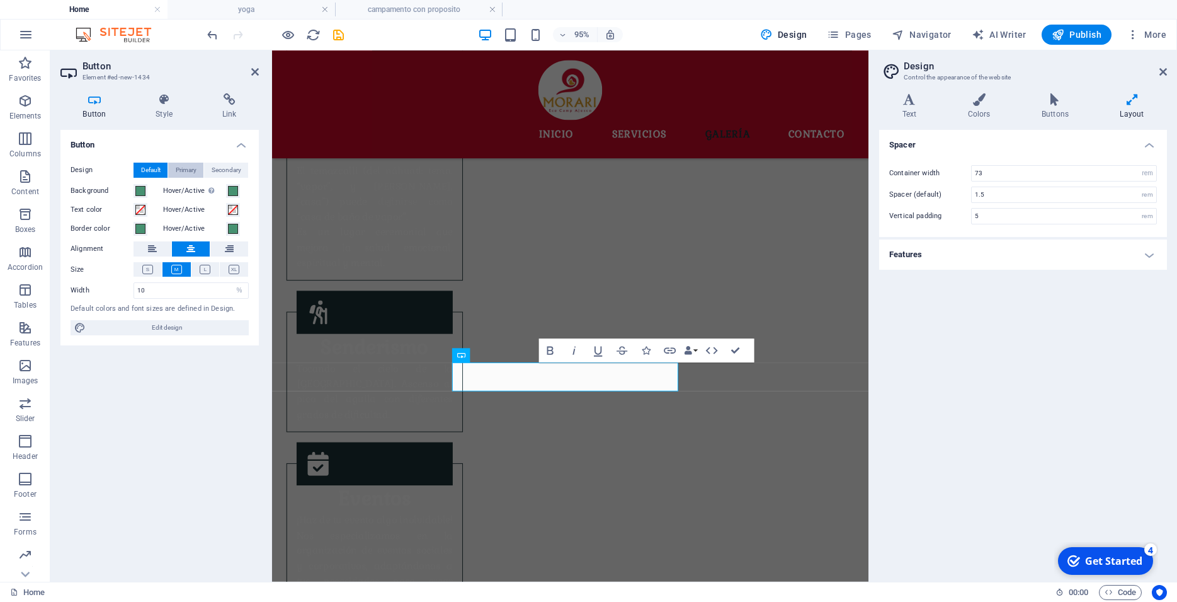
click at [190, 168] on span "Primary" at bounding box center [186, 170] width 21 height 15
click at [222, 169] on span "Secondary" at bounding box center [227, 170] width 30 height 15
click at [145, 169] on span "Default" at bounding box center [151, 170] width 20 height 15
click at [237, 139] on h4 "Button" at bounding box center [159, 141] width 198 height 23
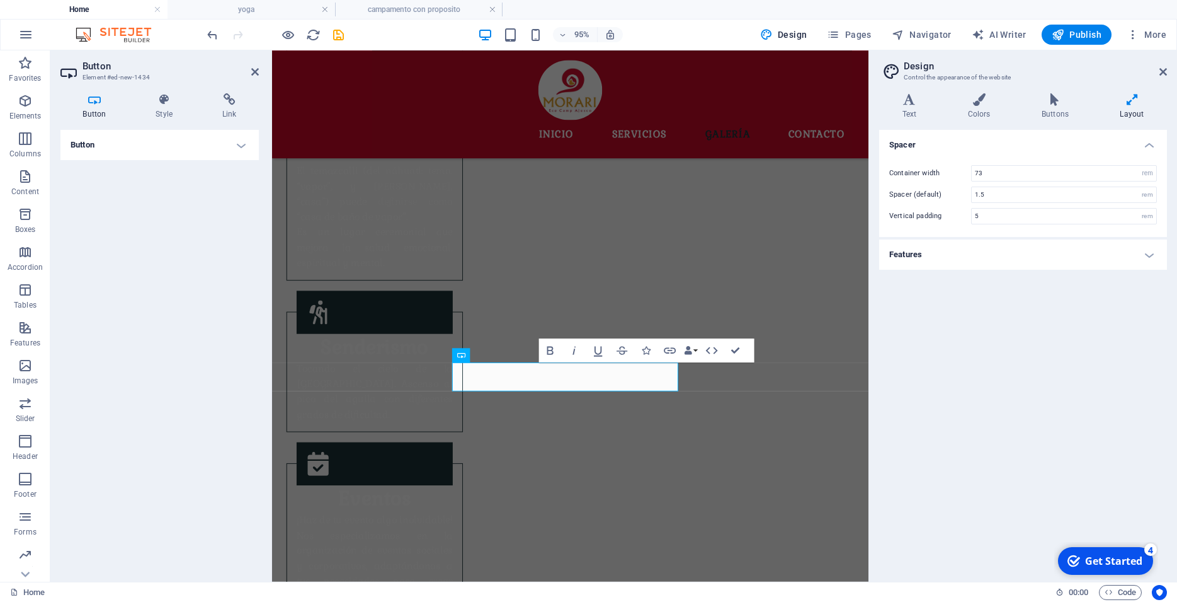
click at [239, 140] on h4 "Button" at bounding box center [159, 145] width 198 height 30
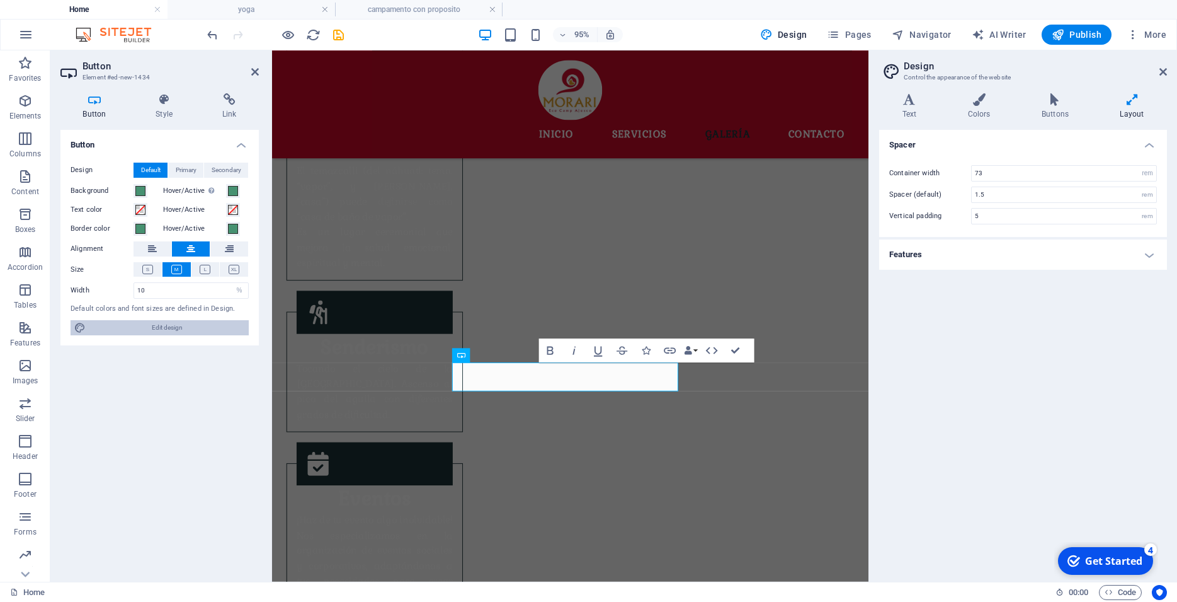
click at [144, 326] on span "Edit design" at bounding box center [167, 327] width 156 height 15
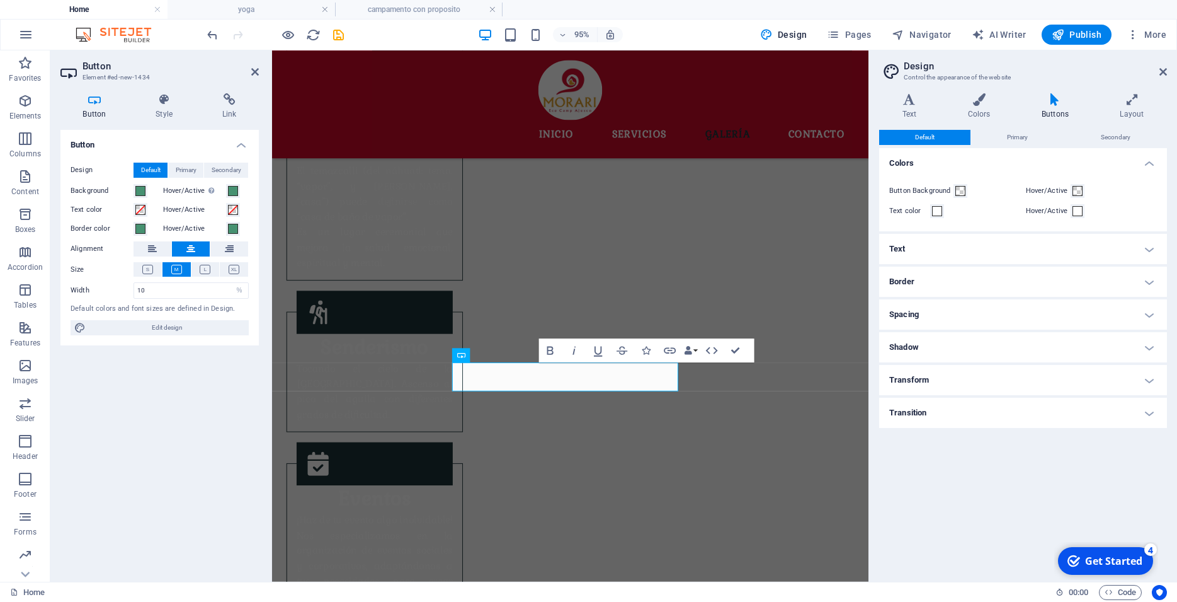
click at [0, 0] on h4 "Text" at bounding box center [0, 0] width 0 height 0
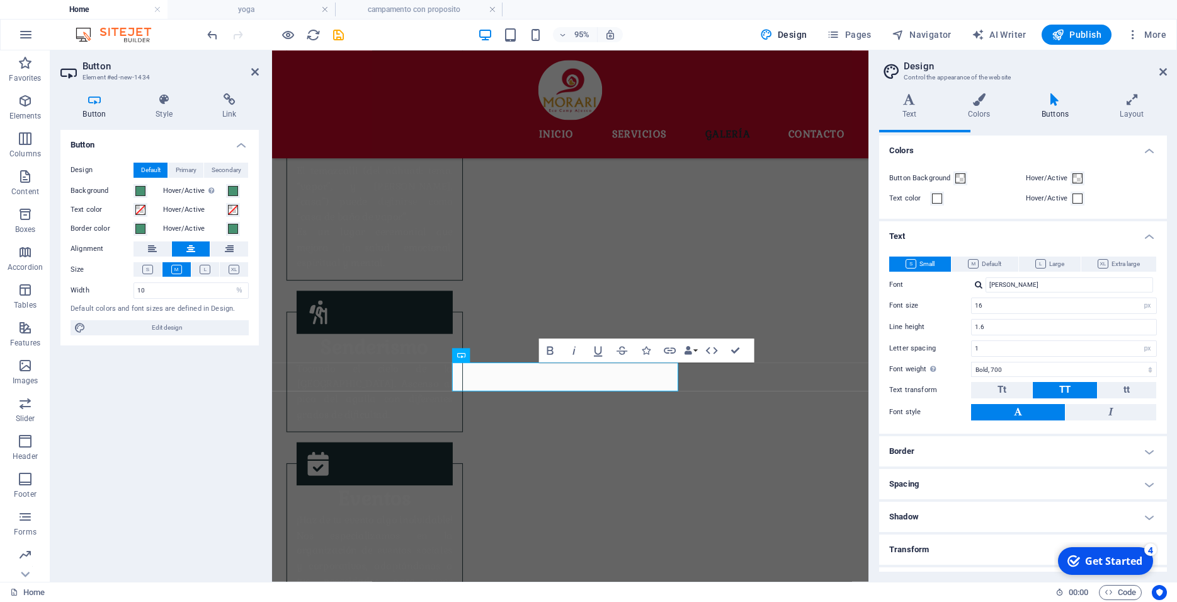
scroll to position [0, 0]
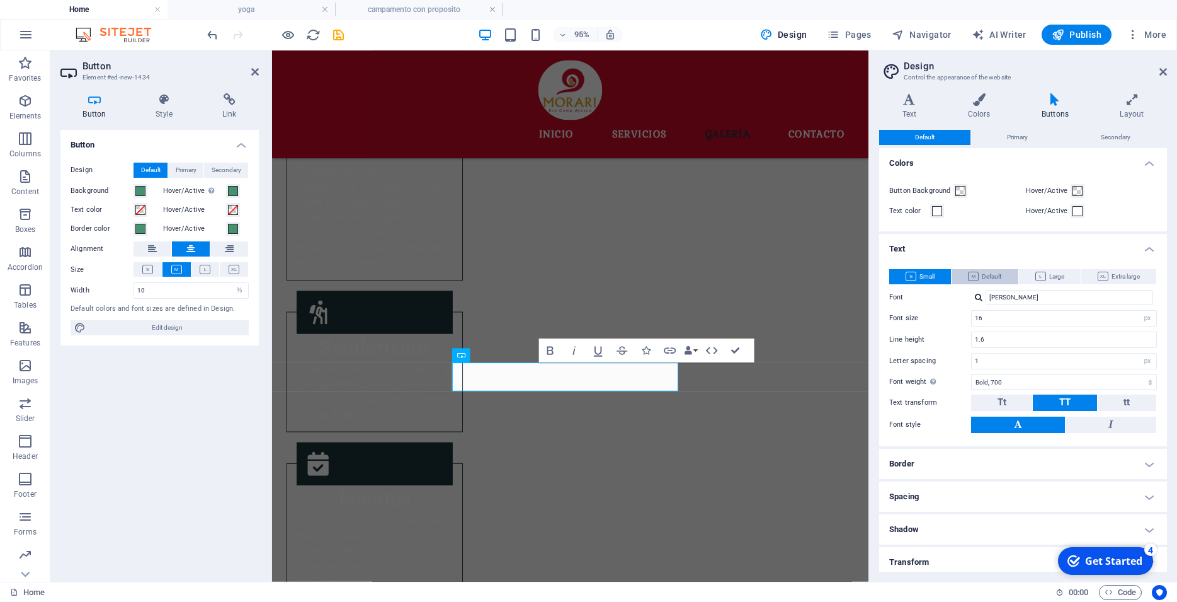
click at [0, 0] on span "Default" at bounding box center [0, 0] width 0 height 0
click at [209, 37] on icon "undo" at bounding box center [212, 35] width 14 height 14
click at [100, 104] on icon at bounding box center [94, 99] width 68 height 13
click at [174, 100] on icon at bounding box center [165, 99] width 62 height 13
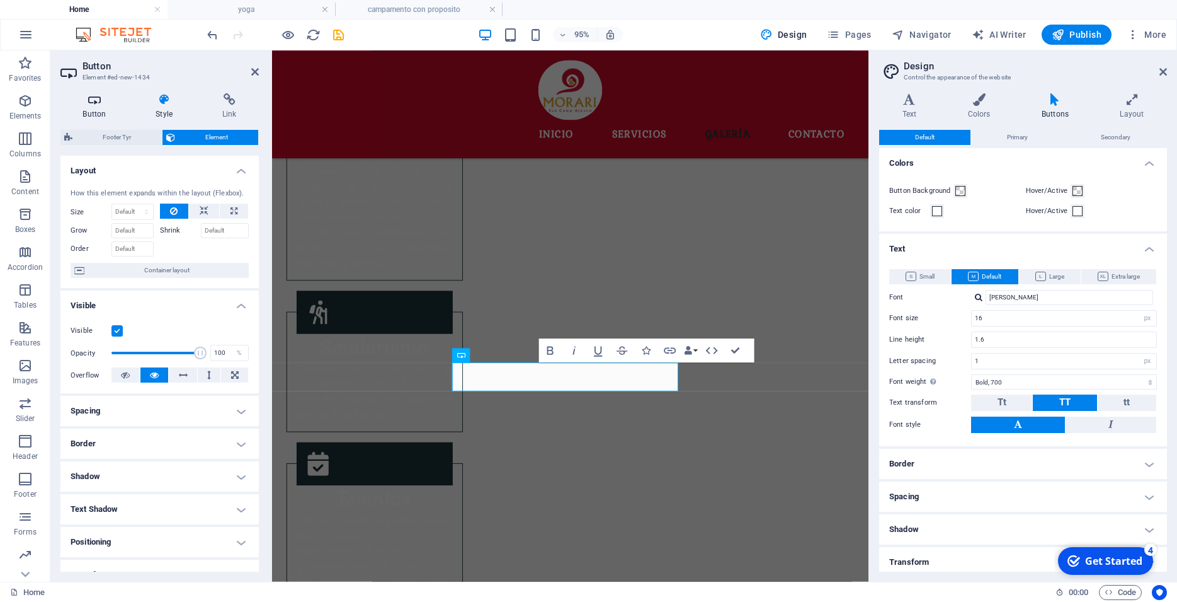
click at [89, 96] on icon at bounding box center [94, 99] width 68 height 13
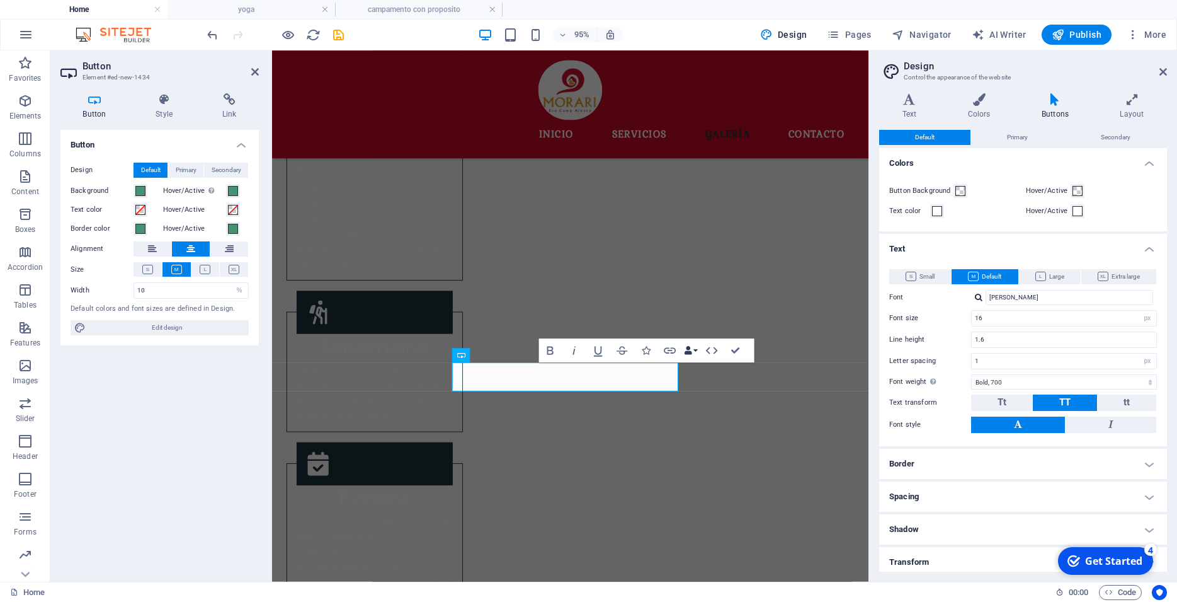
click at [695, 349] on button "Data Bindings" at bounding box center [691, 350] width 17 height 24
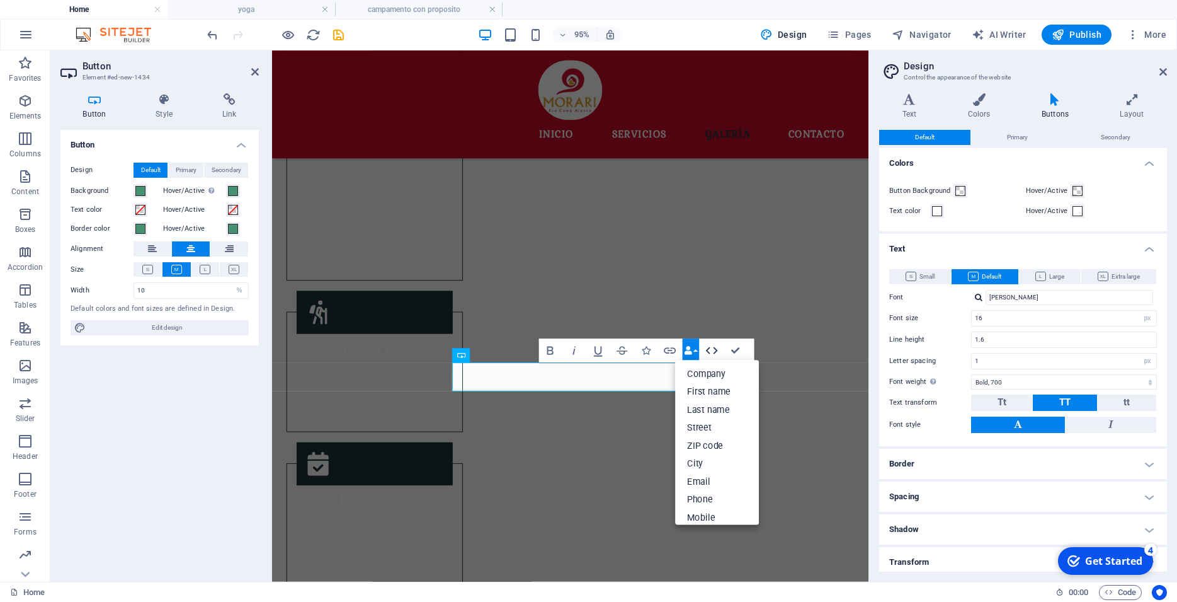
click at [714, 352] on icon "button" at bounding box center [712, 350] width 14 height 14
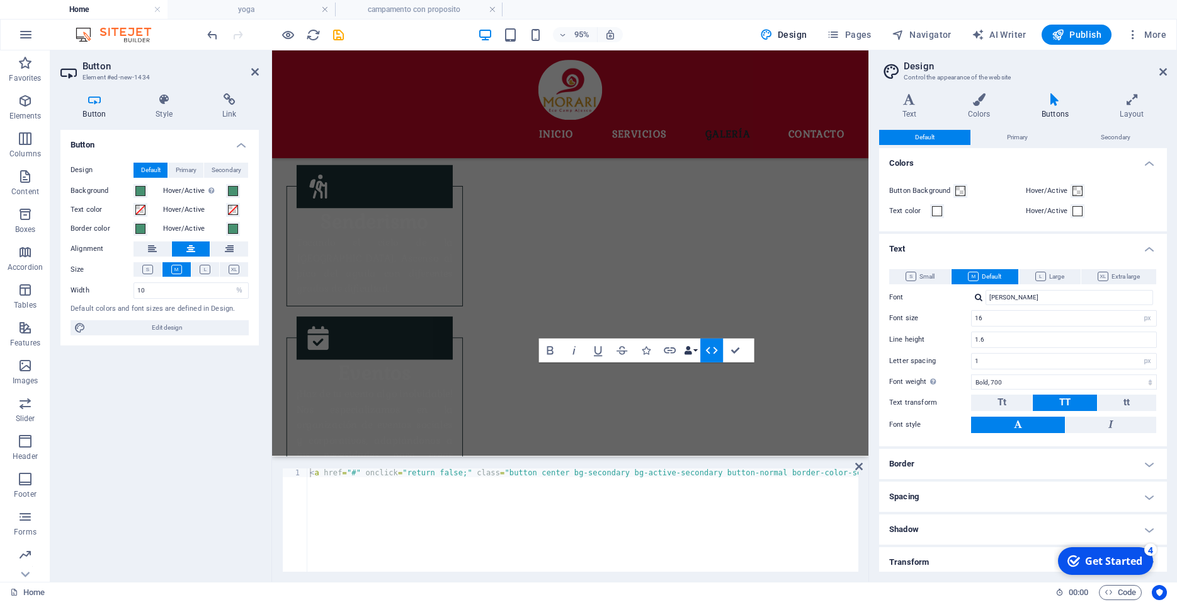
scroll to position [1438, 0]
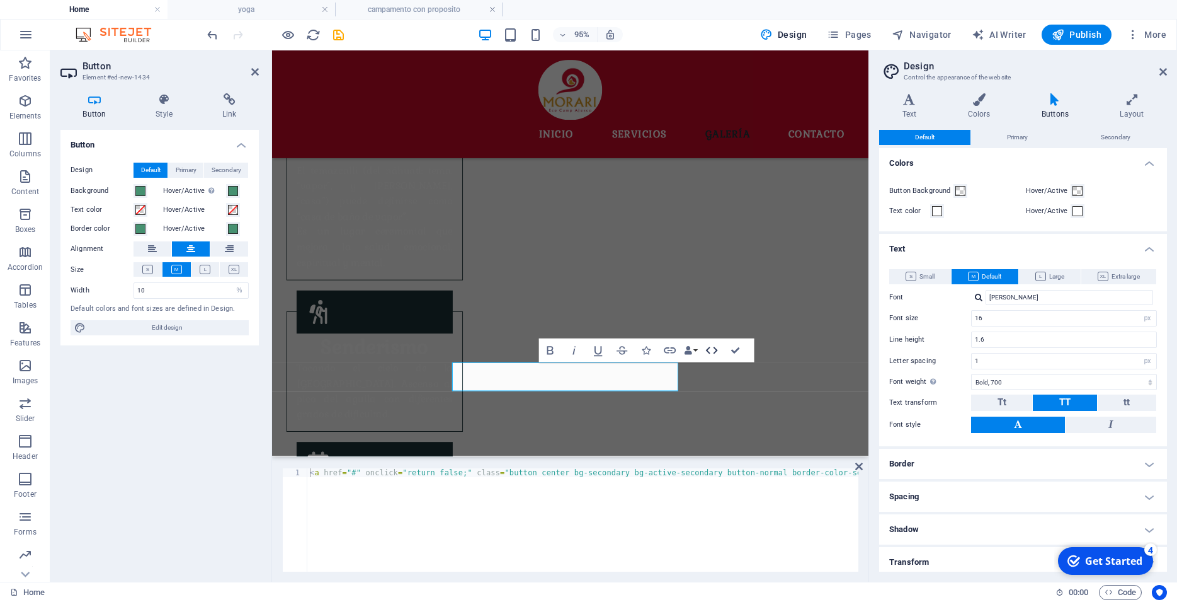
click at [714, 352] on icon "button" at bounding box center [712, 350] width 14 height 14
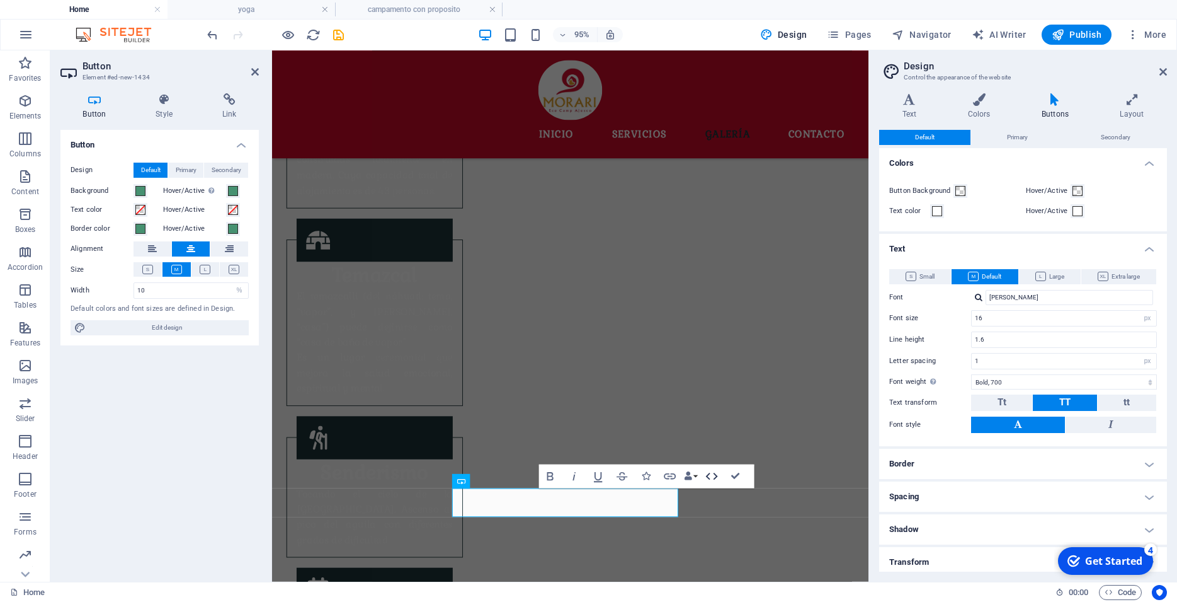
click at [706, 476] on icon "button" at bounding box center [712, 476] width 14 height 14
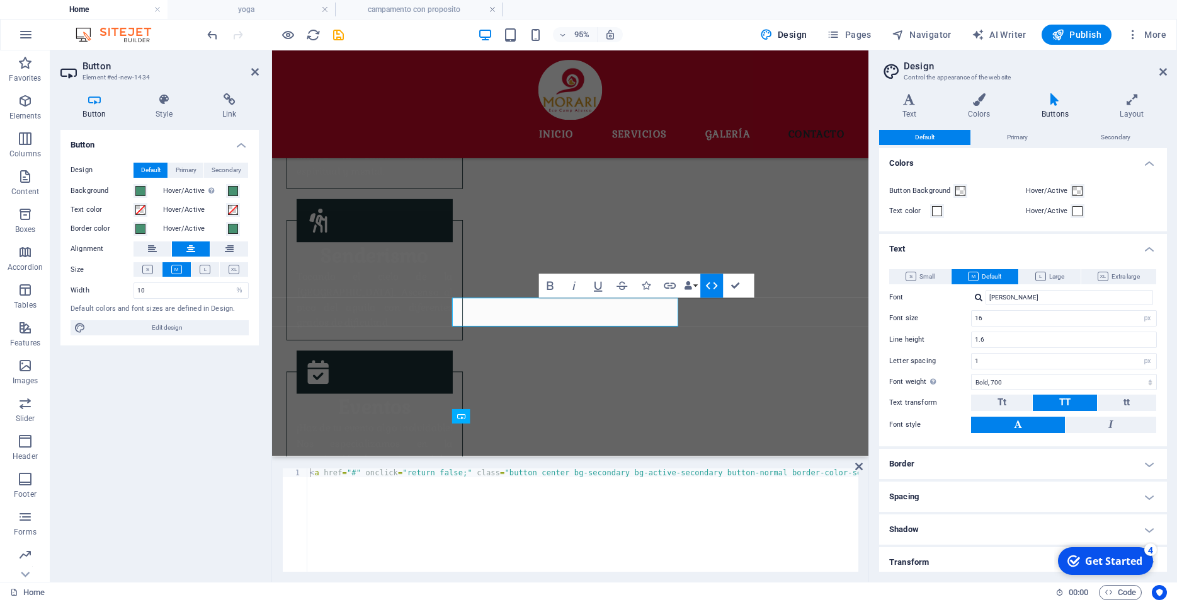
scroll to position [1506, 0]
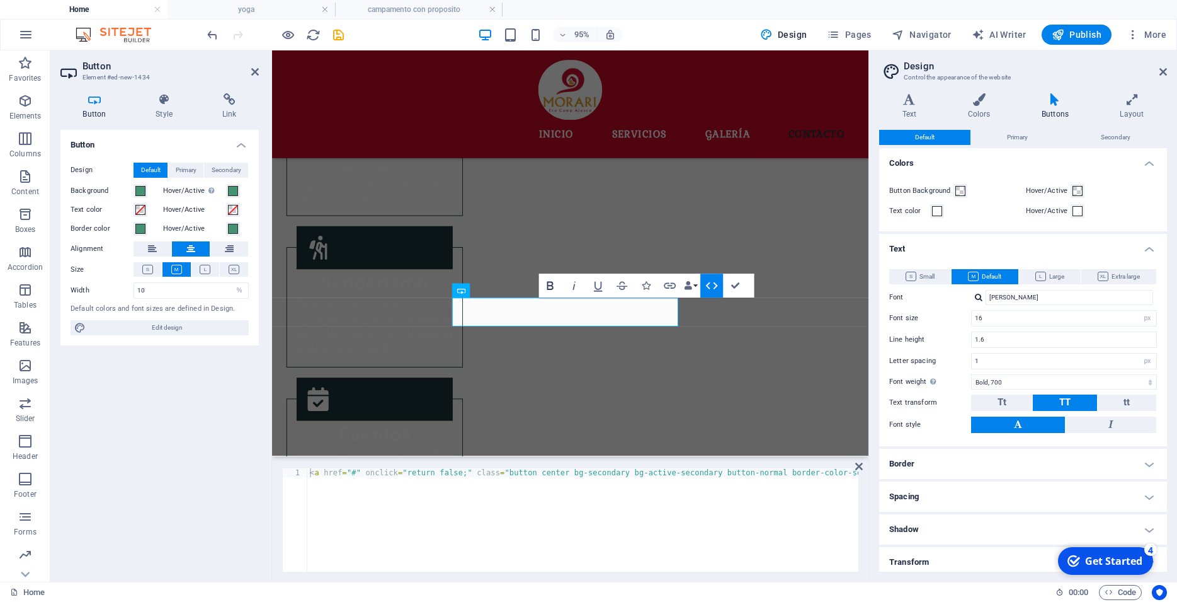
click at [547, 290] on icon "button" at bounding box center [550, 285] width 14 height 14
click at [575, 290] on icon "button" at bounding box center [574, 285] width 14 height 14
click at [581, 290] on icon "button" at bounding box center [574, 285] width 14 height 14
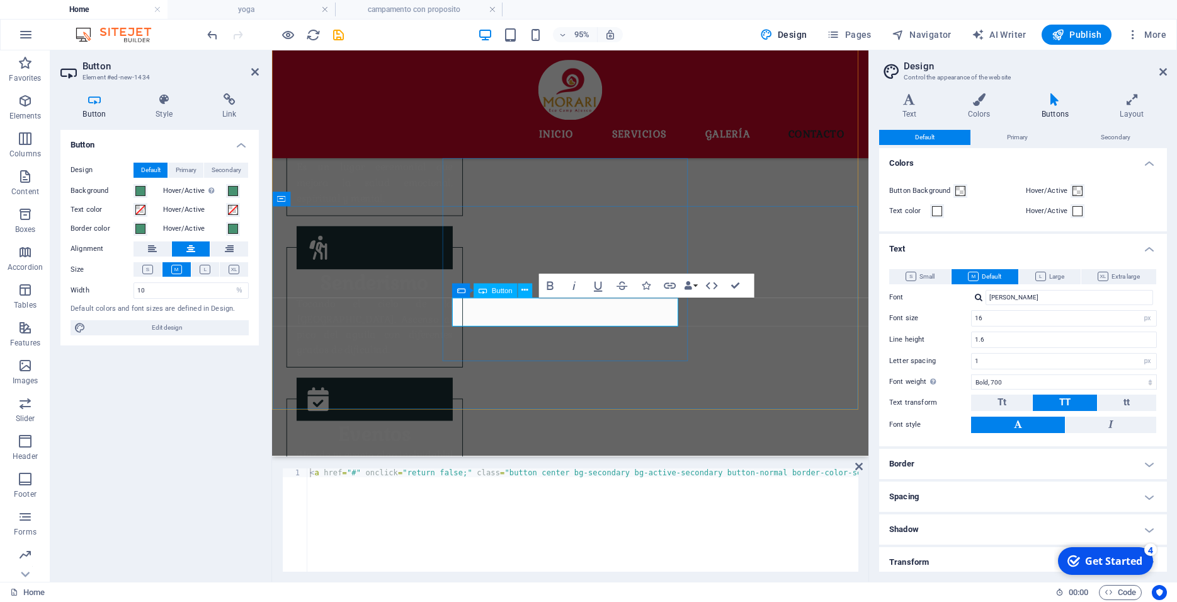
drag, startPoint x: 643, startPoint y: 329, endPoint x: 553, endPoint y: 329, distance: 90.1
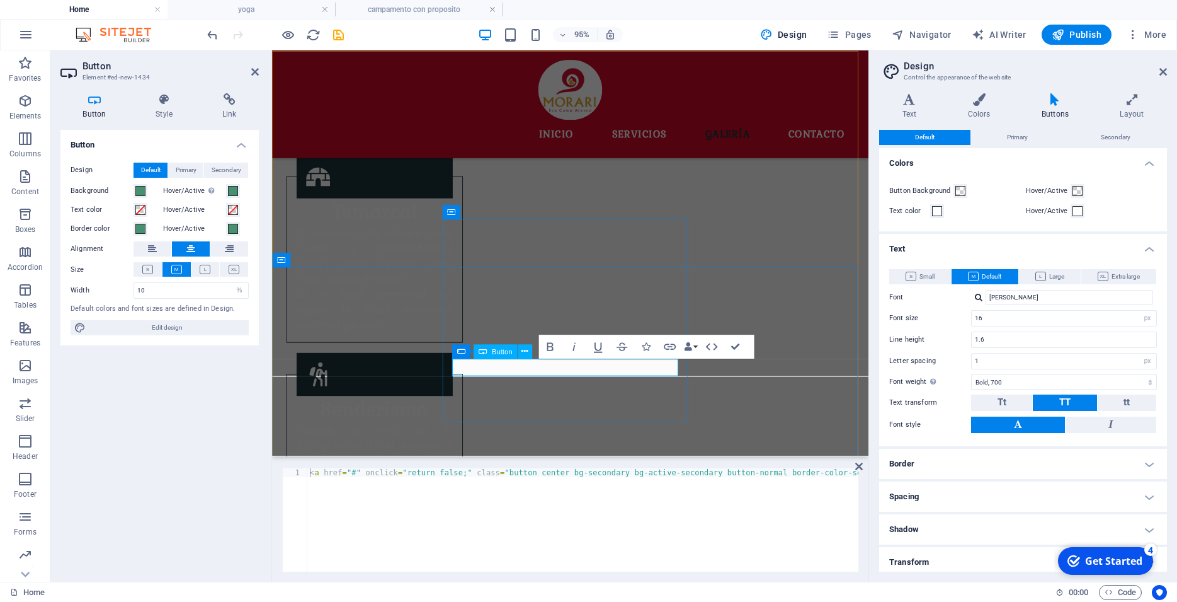
scroll to position [1441, 0]
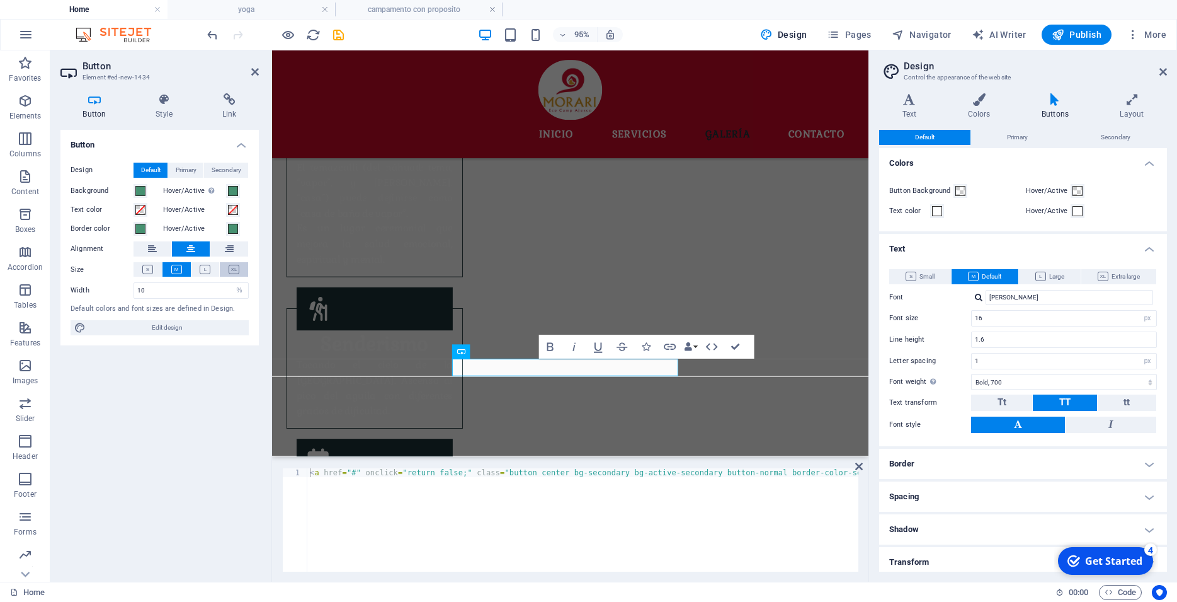
click at [237, 266] on icon at bounding box center [234, 269] width 11 height 9
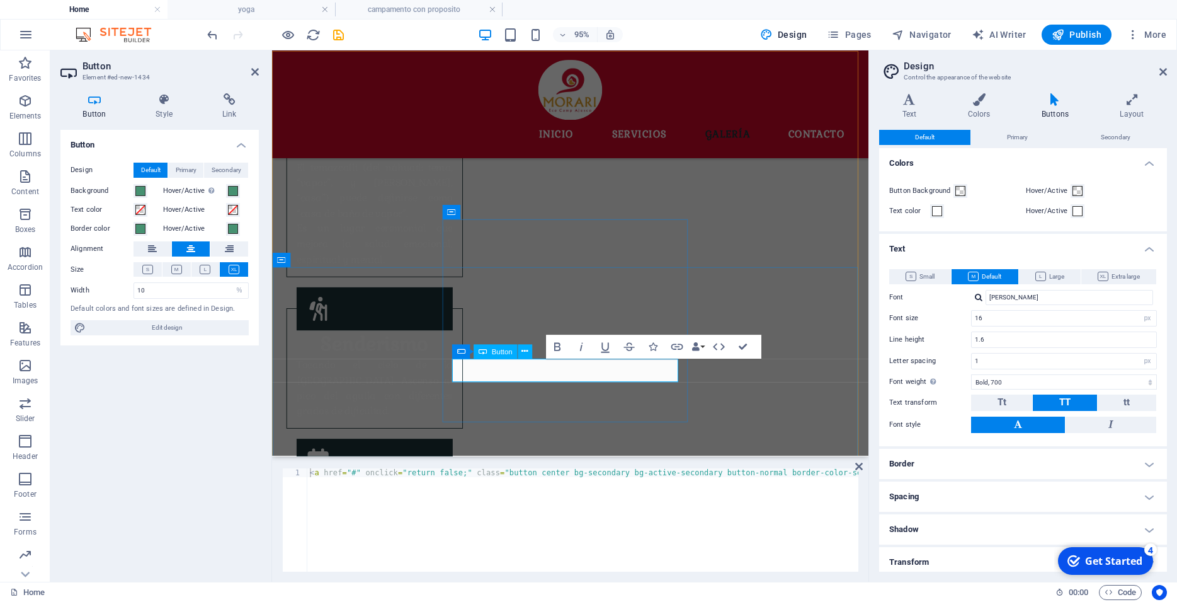
drag, startPoint x: 624, startPoint y: 392, endPoint x: 540, endPoint y: 393, distance: 84.4
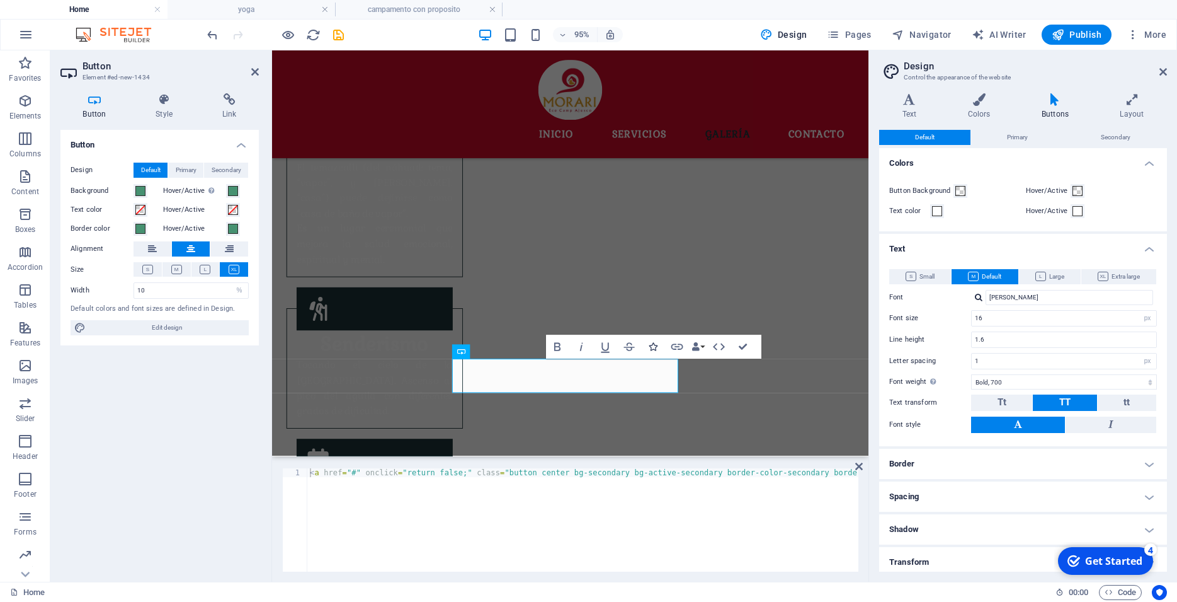
click at [654, 350] on icon "button" at bounding box center [653, 346] width 8 height 8
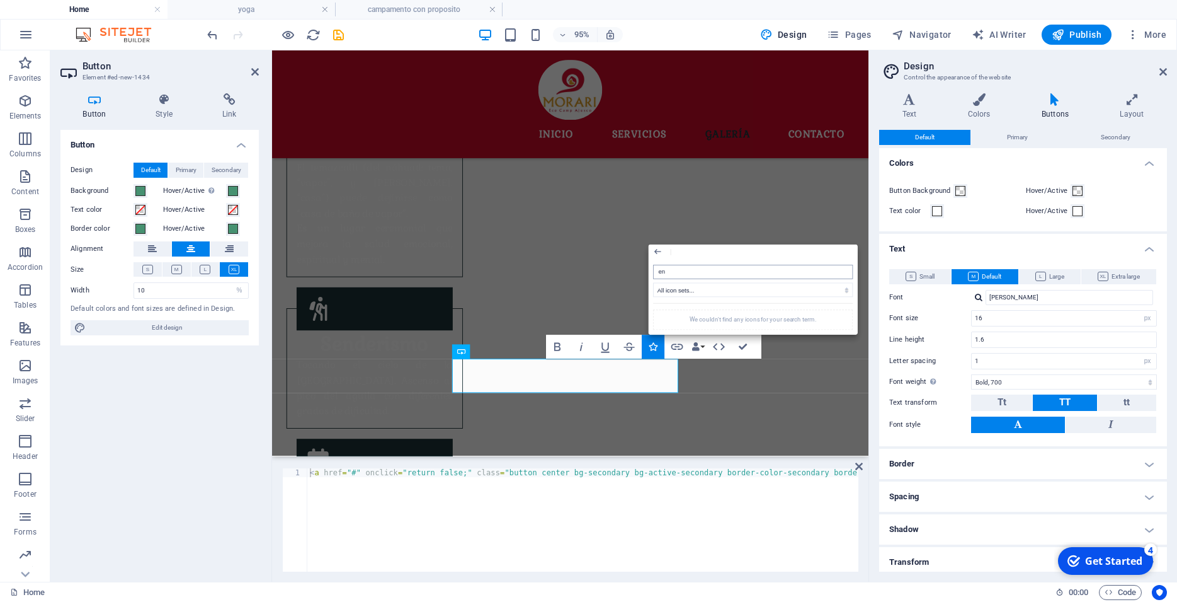
type input "e"
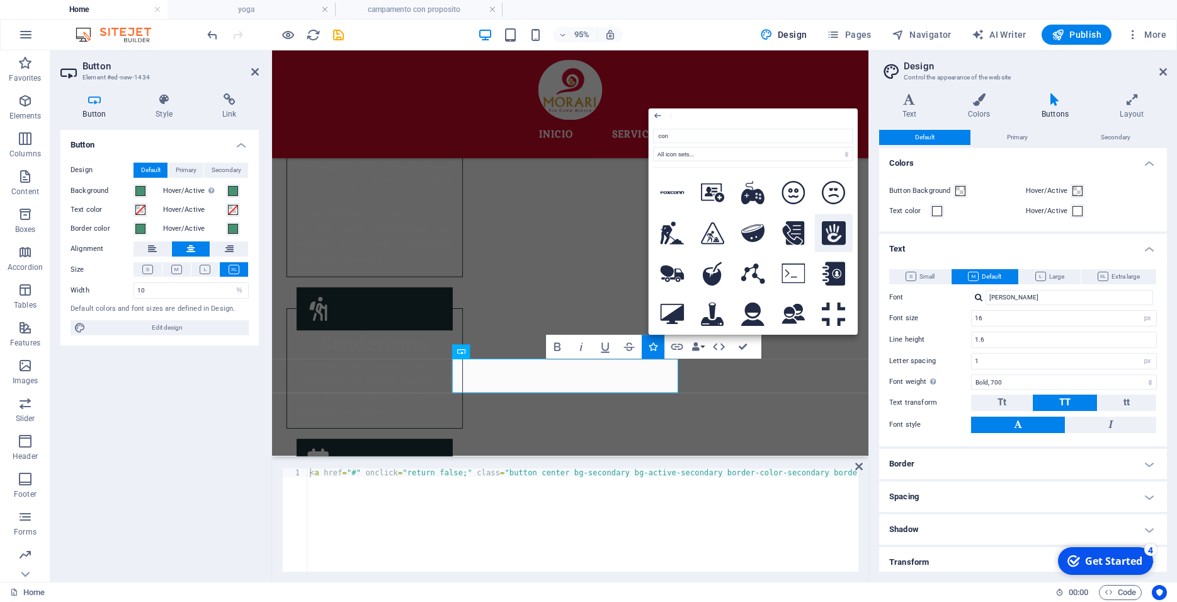
type input "con"
click at [815, 252] on button at bounding box center [834, 233] width 38 height 38
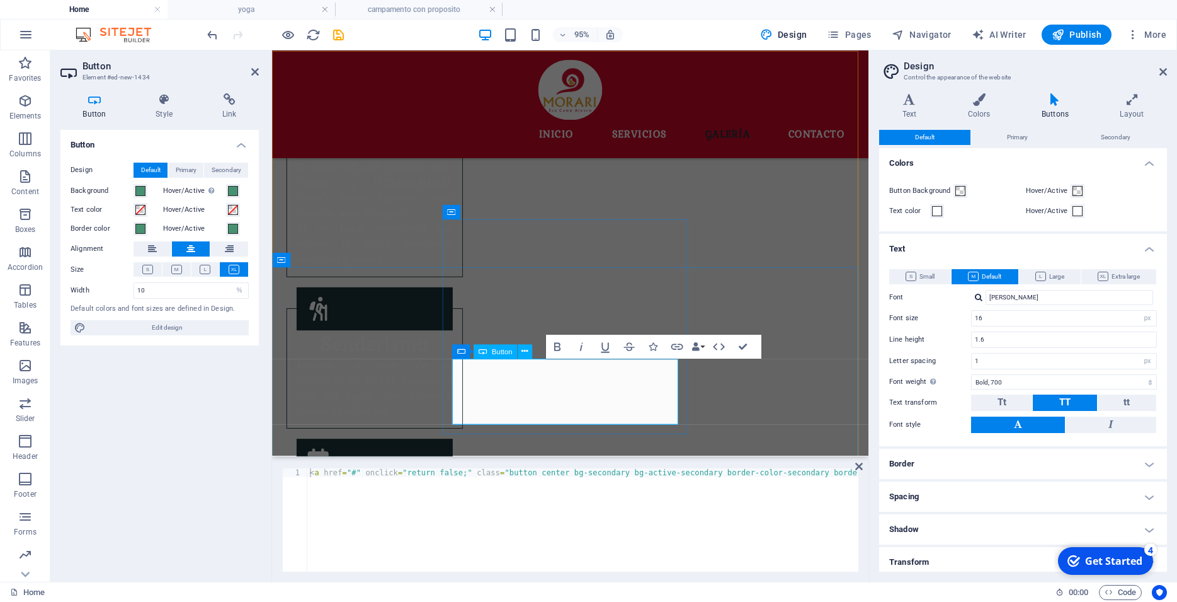
click at [208, 29] on icon "undo" at bounding box center [212, 35] width 14 height 14
click at [208, 31] on icon "undo" at bounding box center [212, 35] width 14 height 14
click at [212, 35] on icon "undo" at bounding box center [212, 35] width 14 height 14
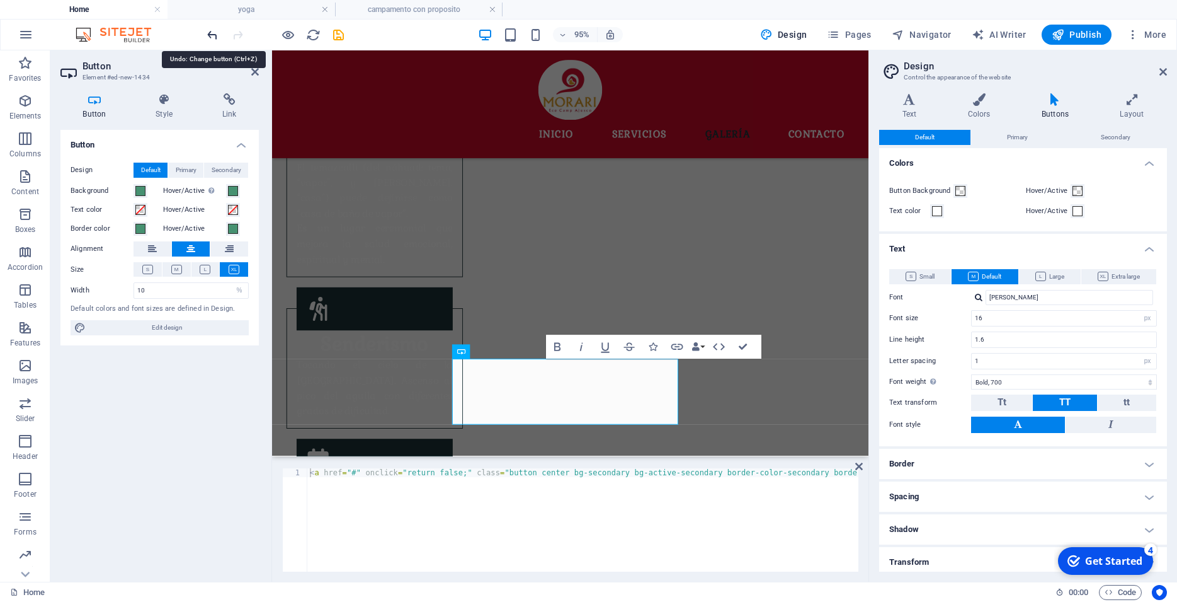
click at [212, 35] on icon "undo" at bounding box center [212, 35] width 14 height 14
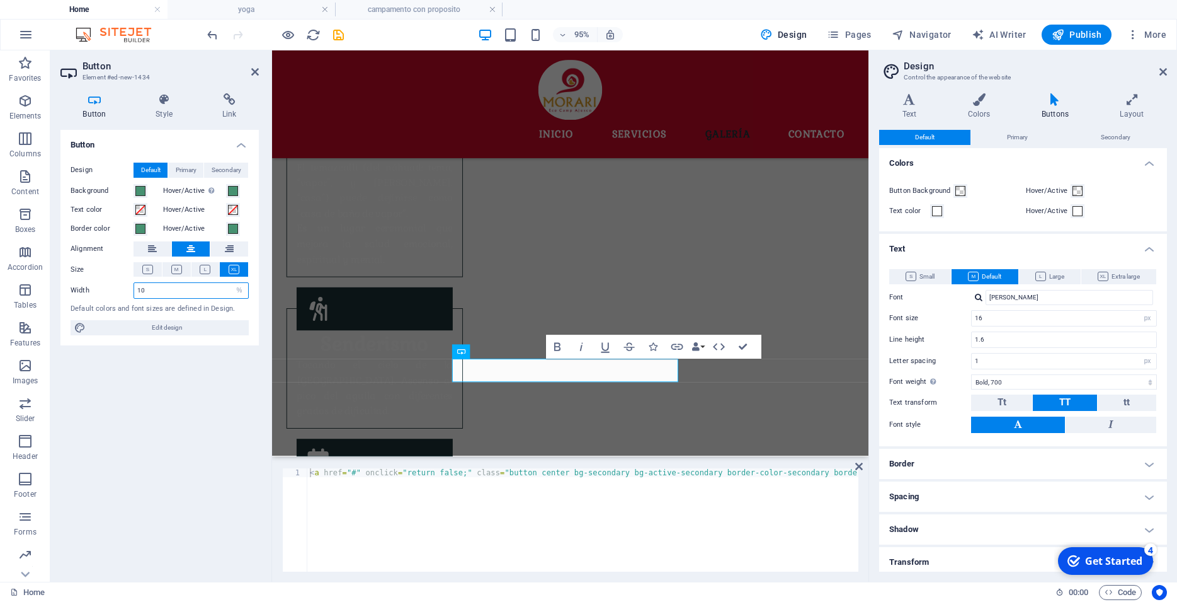
click at [180, 290] on input "10" at bounding box center [191, 290] width 114 height 15
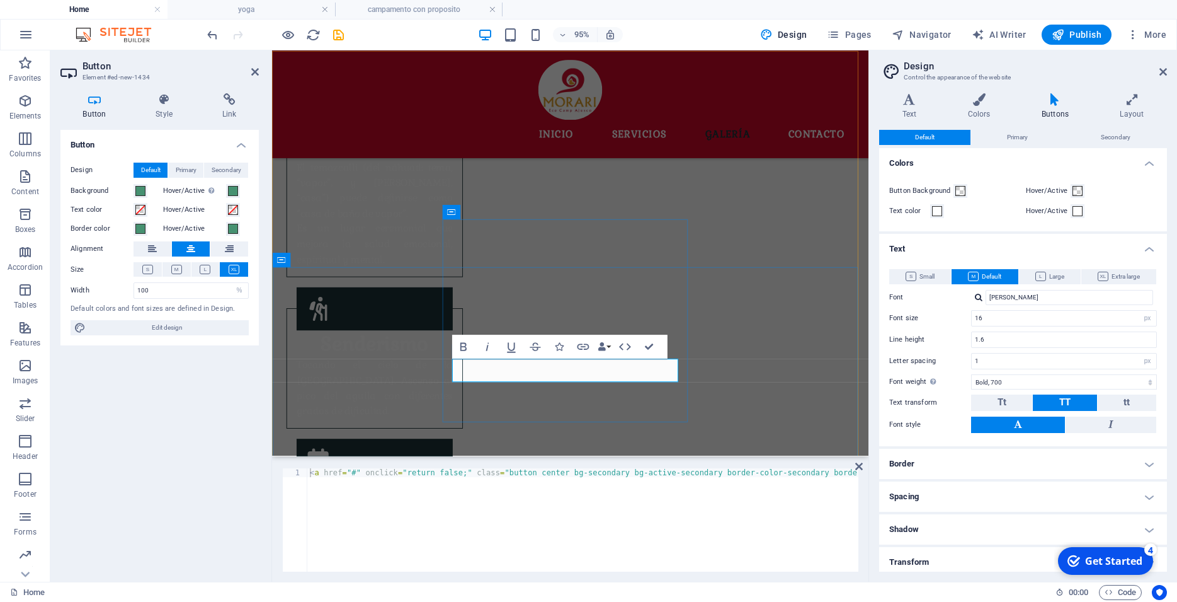
drag, startPoint x: 539, startPoint y: 392, endPoint x: 547, endPoint y: 379, distance: 15.2
click at [178, 266] on icon at bounding box center [176, 269] width 11 height 9
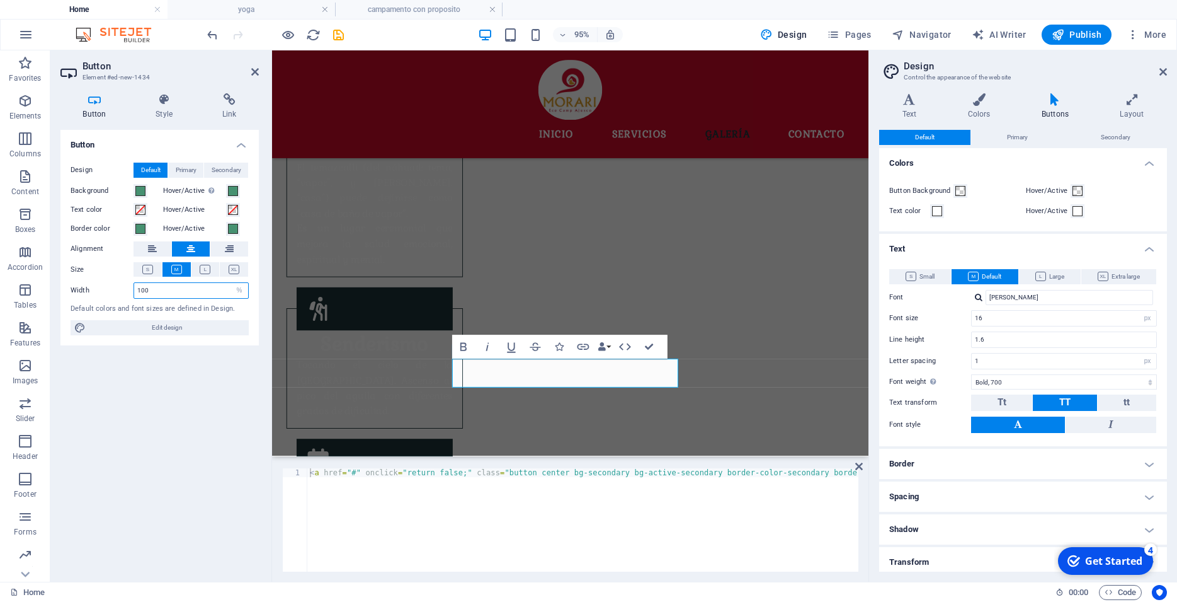
click at [163, 295] on input "100" at bounding box center [191, 290] width 114 height 15
drag, startPoint x: 163, startPoint y: 295, endPoint x: 136, endPoint y: 292, distance: 27.3
click at [136, 292] on input "100" at bounding box center [191, 290] width 114 height 15
type input "50"
click at [860, 467] on icon at bounding box center [859, 466] width 8 height 10
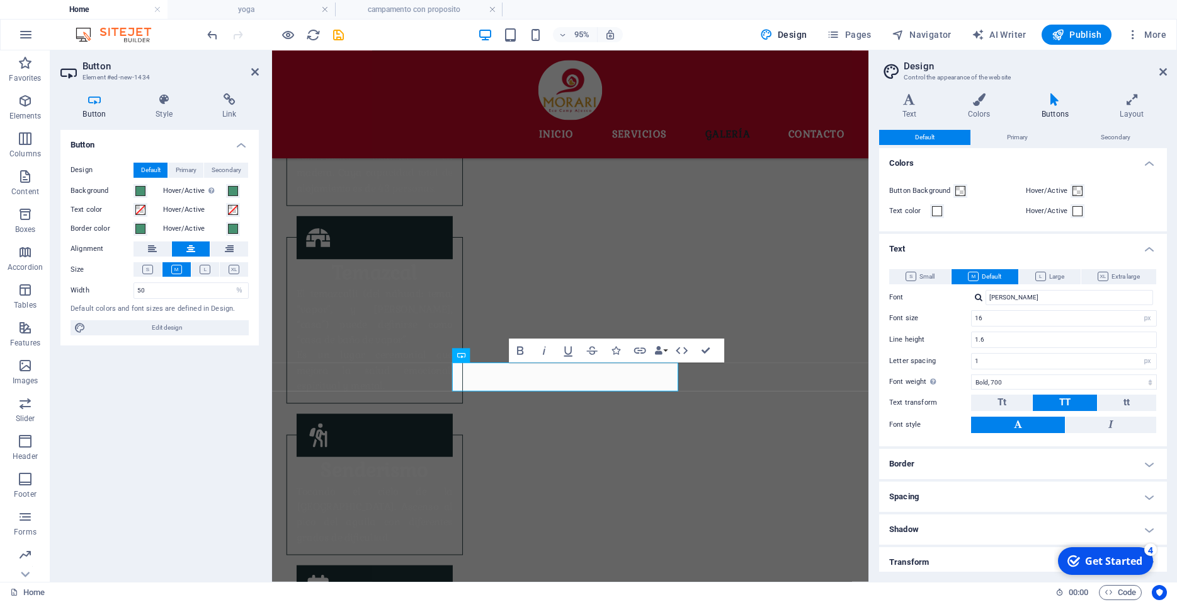
scroll to position [1570, 0]
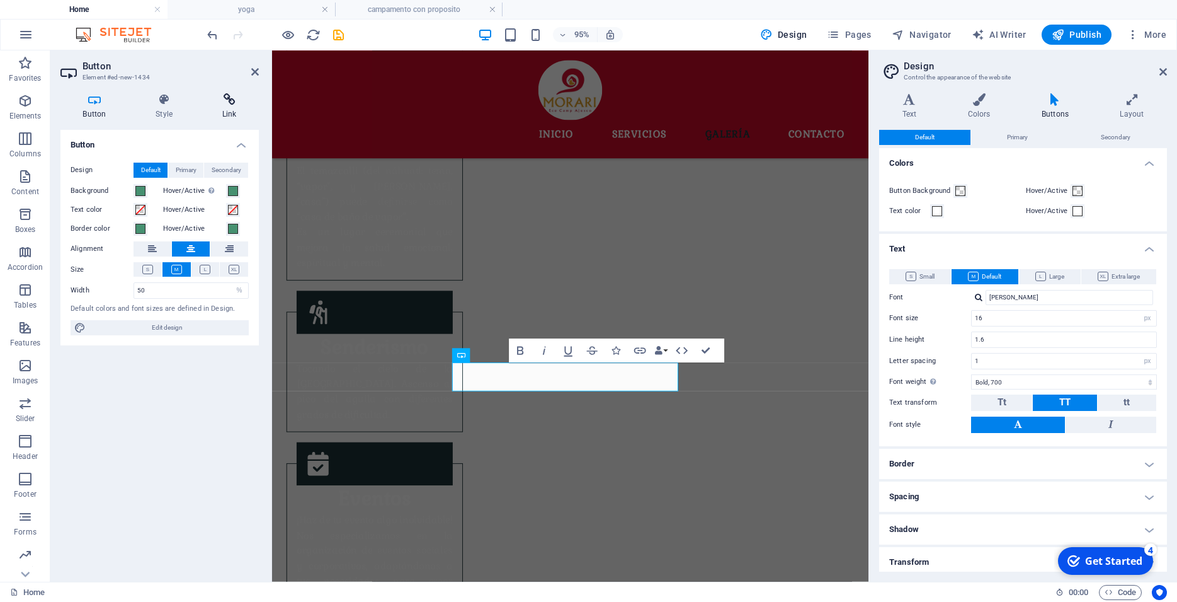
click at [227, 104] on icon at bounding box center [229, 99] width 59 height 13
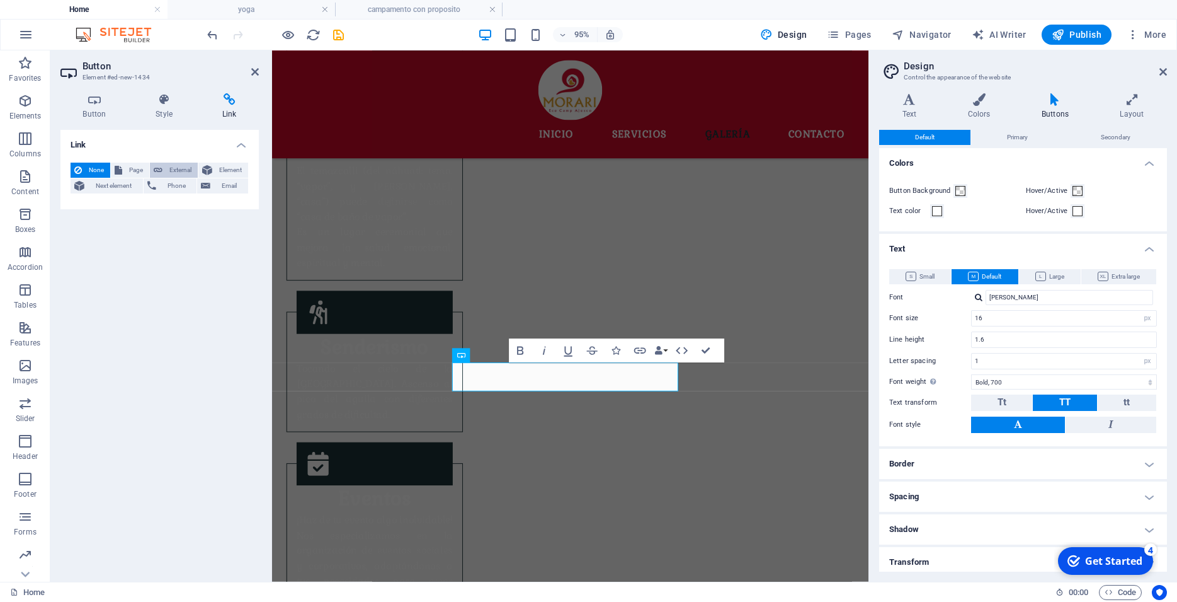
click at [180, 168] on span "External" at bounding box center [180, 170] width 28 height 15
select select "blank"
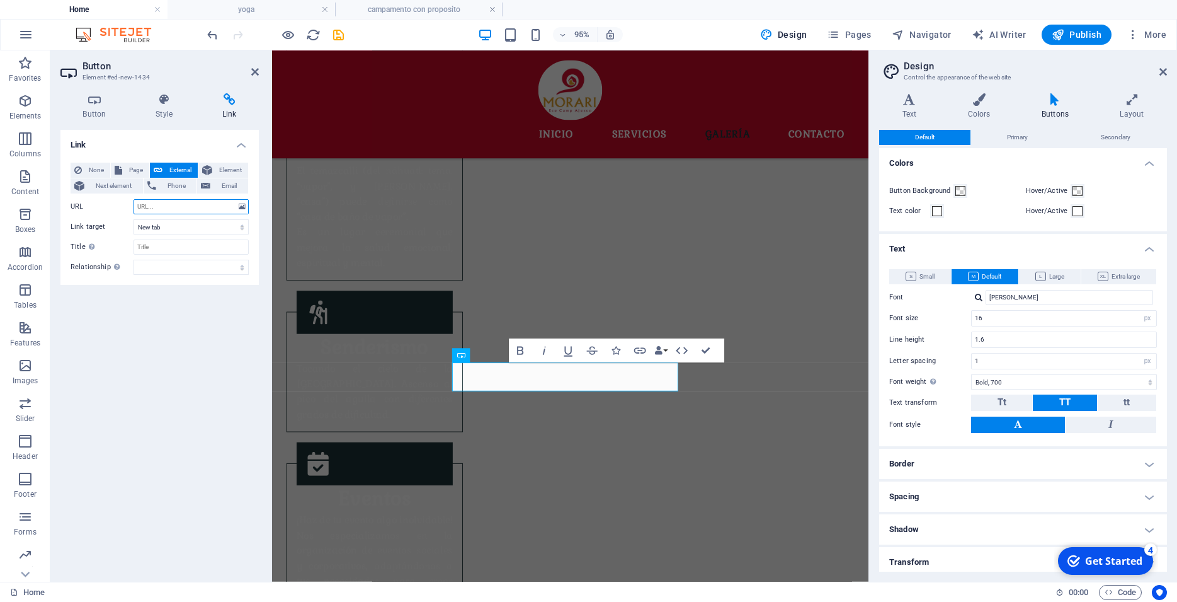
paste input "https://implementacionesti.com/registroecocamp/index_ecocamp.php"
type input "https://implementacionesti.com/registroecocamp/index_ecocamp.php"
click at [336, 32] on icon "save" at bounding box center [338, 35] width 14 height 14
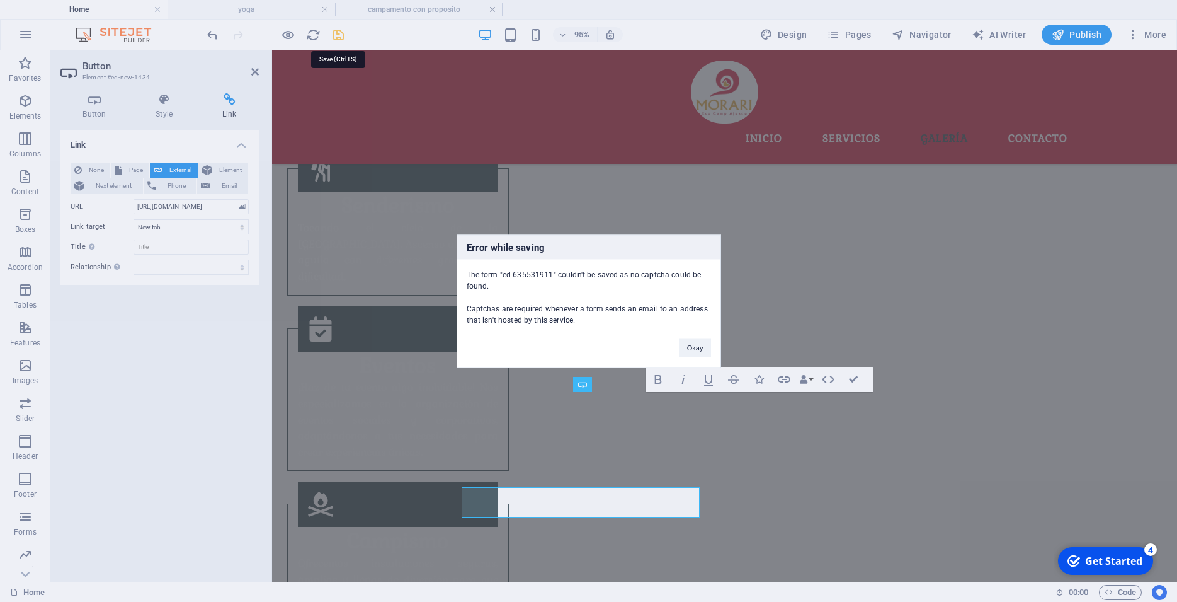
scroll to position [1462, 0]
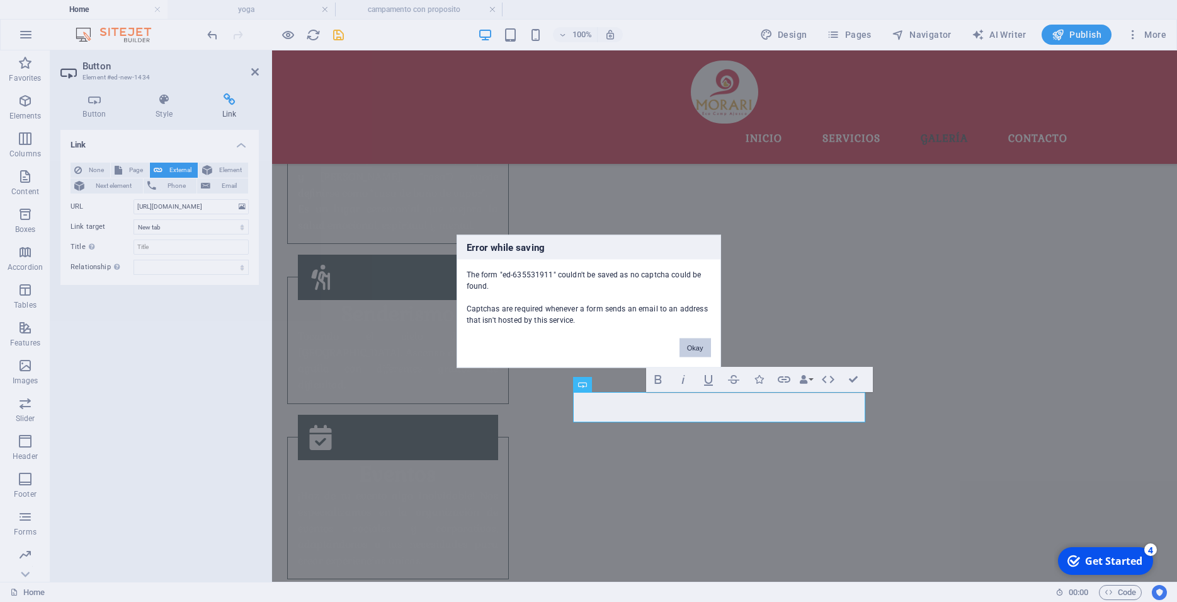
click at [702, 346] on button "Okay" at bounding box center [695, 347] width 31 height 19
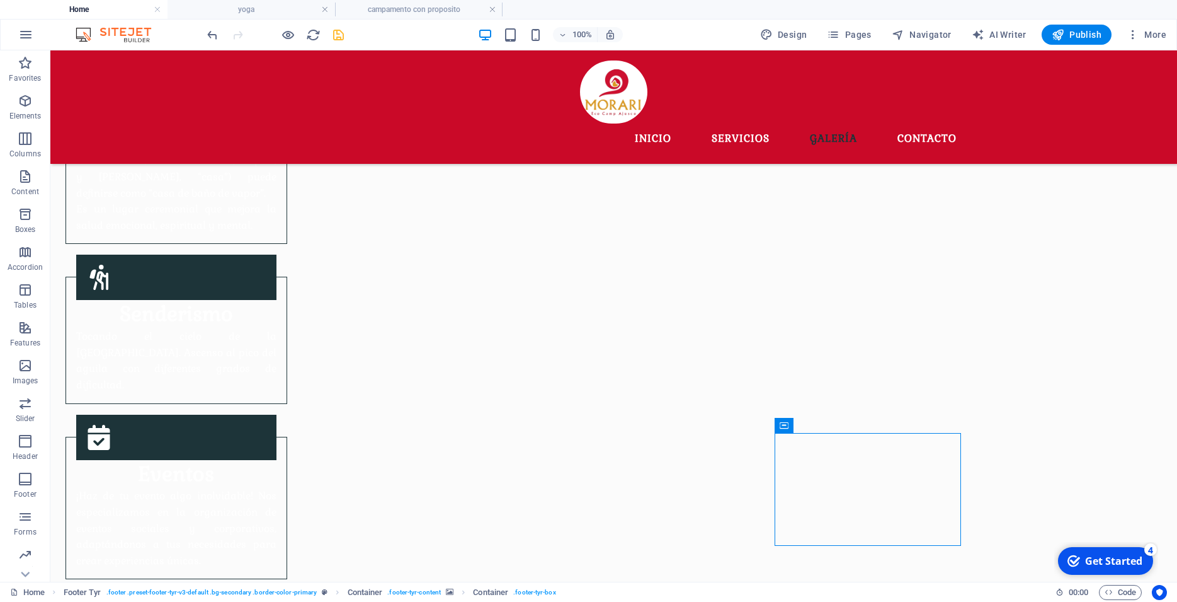
click at [341, 36] on icon "save" at bounding box center [338, 35] width 14 height 14
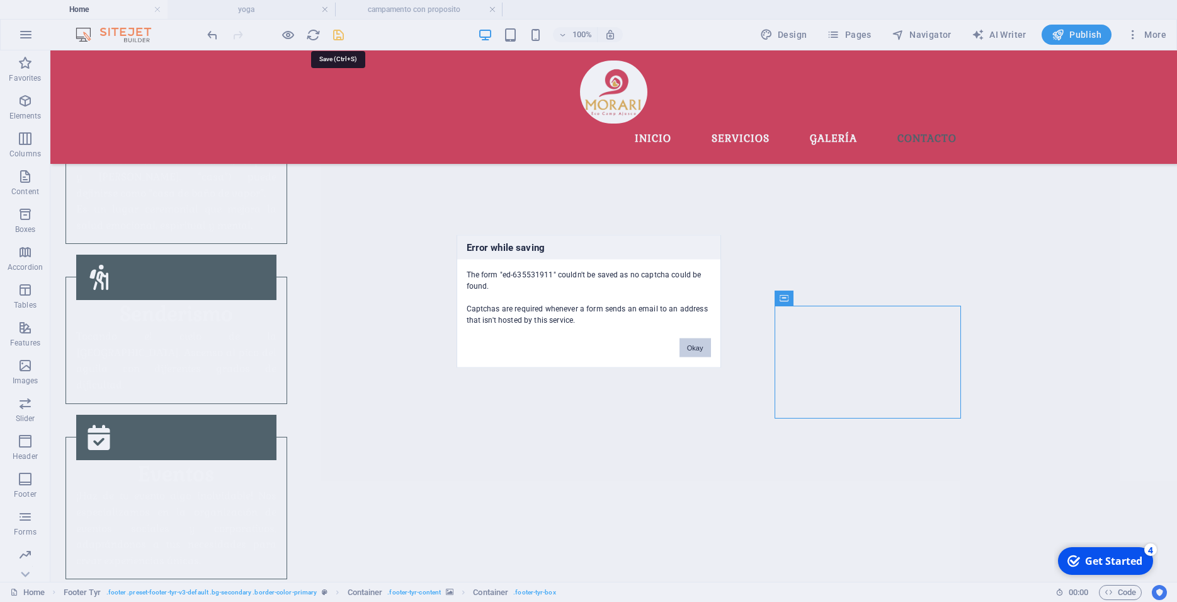
scroll to position [1589, 0]
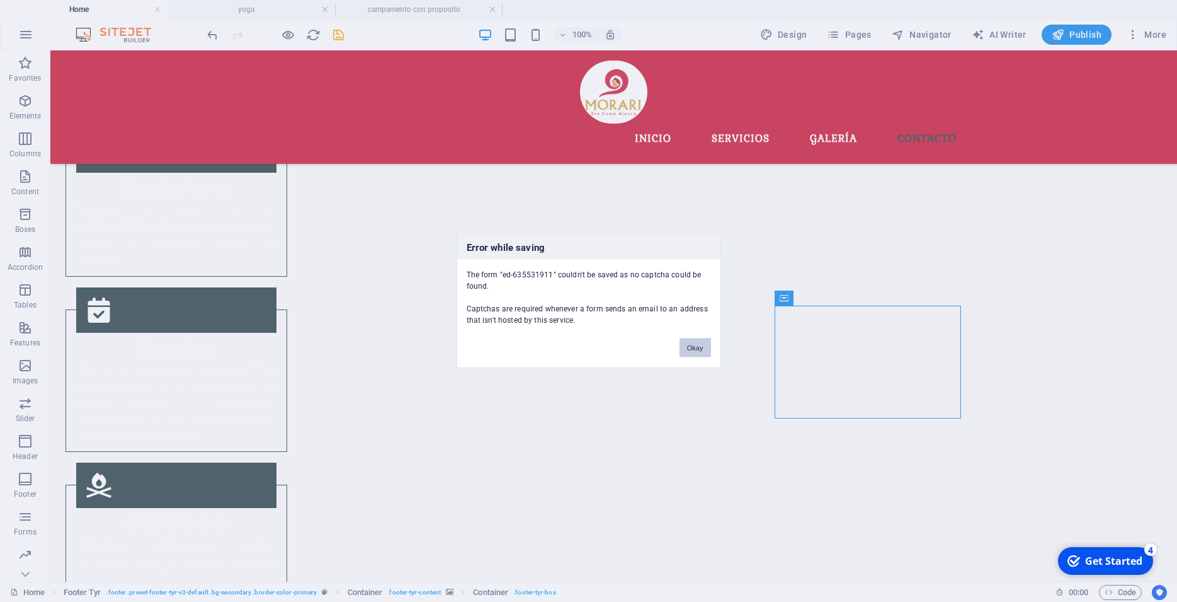
click at [696, 348] on button "Okay" at bounding box center [695, 347] width 31 height 19
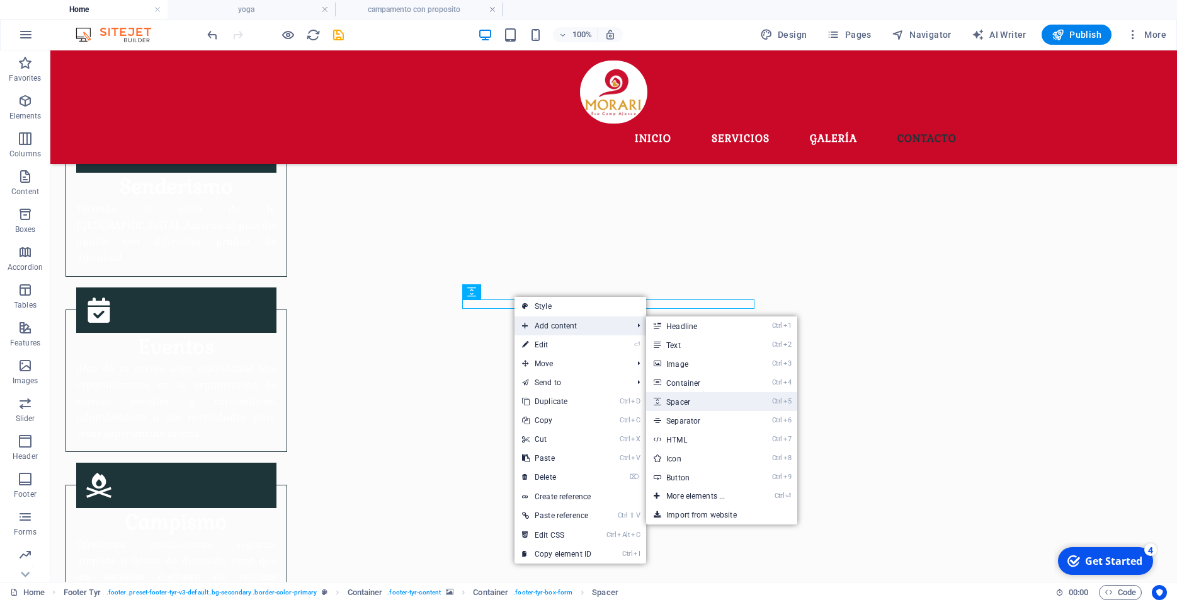
click at [673, 403] on link "Ctrl 5 Spacer" at bounding box center [698, 401] width 104 height 19
select select "px"
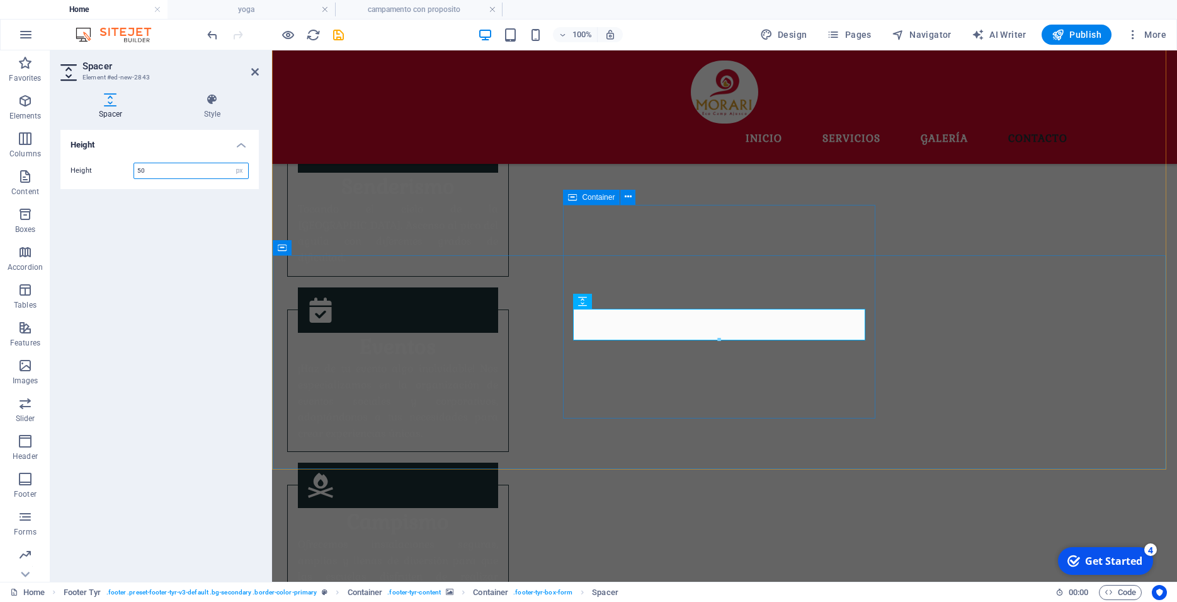
scroll to position [1545, 0]
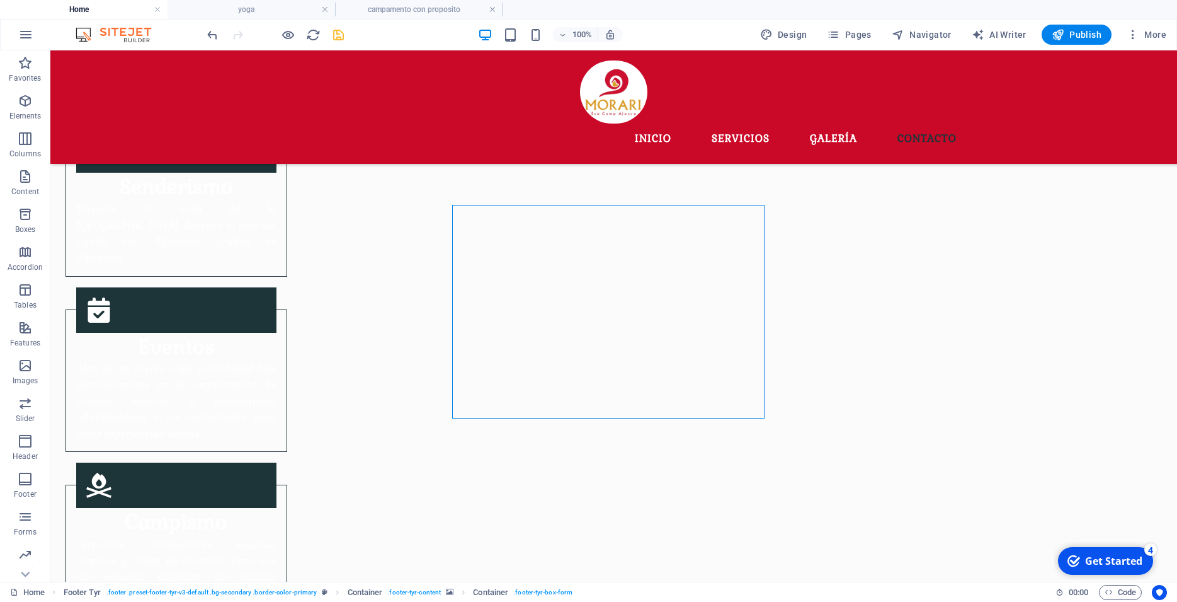
click at [334, 37] on icon "save" at bounding box center [338, 35] width 14 height 14
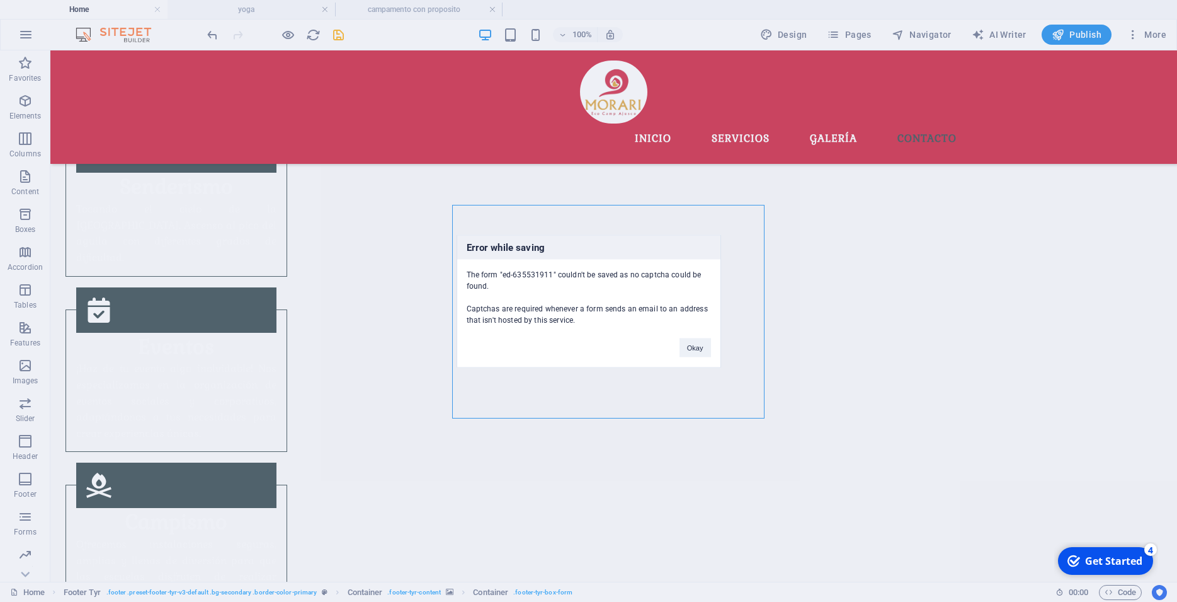
drag, startPoint x: 577, startPoint y: 319, endPoint x: 460, endPoint y: 266, distance: 128.0
click at [460, 266] on div "The form "ed-635531911" couldn't be saved as no captcha could be found. Captcha…" at bounding box center [588, 292] width 263 height 66
copy div "The form "ed-635531911" couldn't be saved as no captcha could be found. Captcha…"
click at [499, 453] on div "Error while saving The form "ed-635531911" couldn't be saved as no captcha coul…" at bounding box center [588, 301] width 1177 height 602
click at [498, 446] on div "Error while saving The form "ed-635531911" couldn't be saved as no captcha coul…" at bounding box center [588, 301] width 1177 height 602
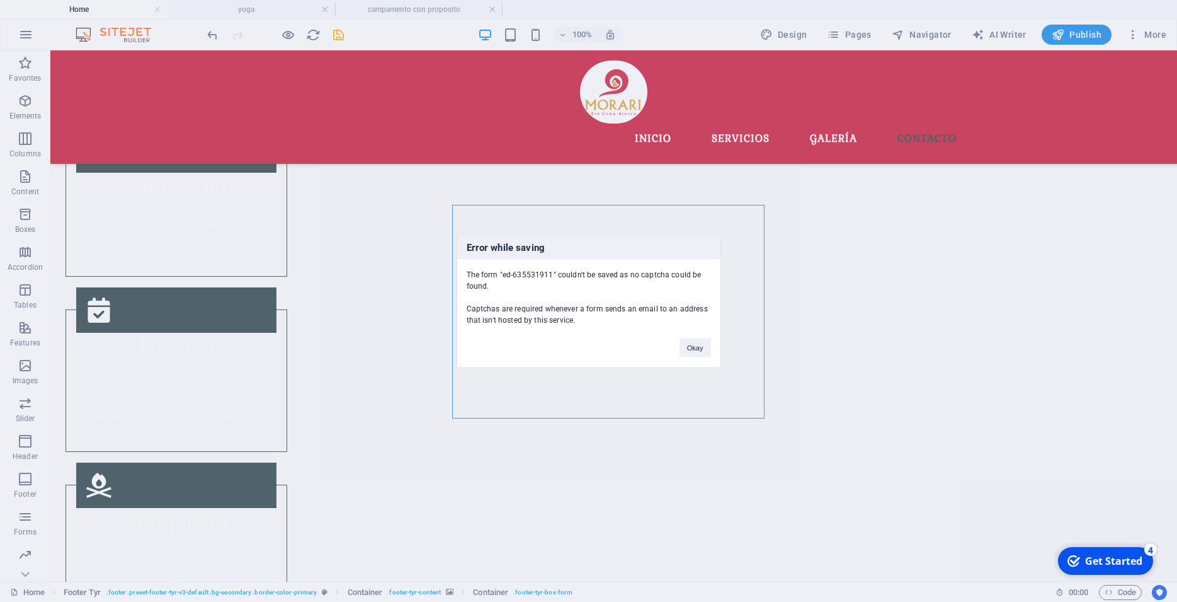
drag, startPoint x: 665, startPoint y: 430, endPoint x: 707, endPoint y: 420, distance: 43.4
click at [666, 430] on div "Error while saving The form "ed-635531911" couldn't be saved as no captcha coul…" at bounding box center [588, 301] width 1177 height 602
click at [703, 343] on button "Okay" at bounding box center [695, 347] width 31 height 19
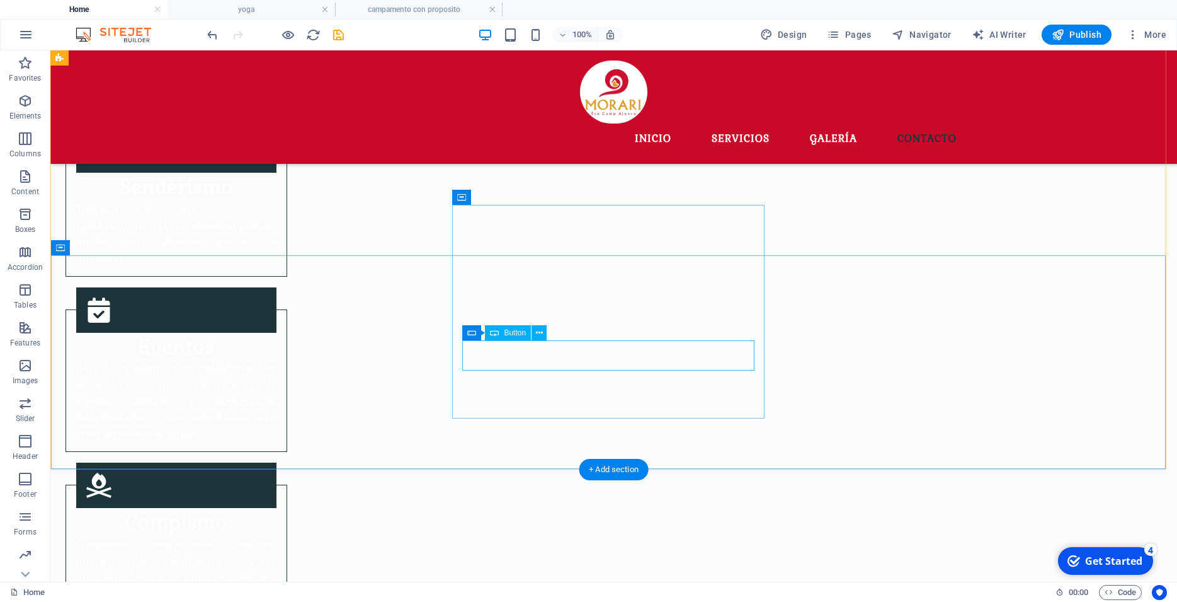
click at [535, 331] on button at bounding box center [539, 332] width 15 height 15
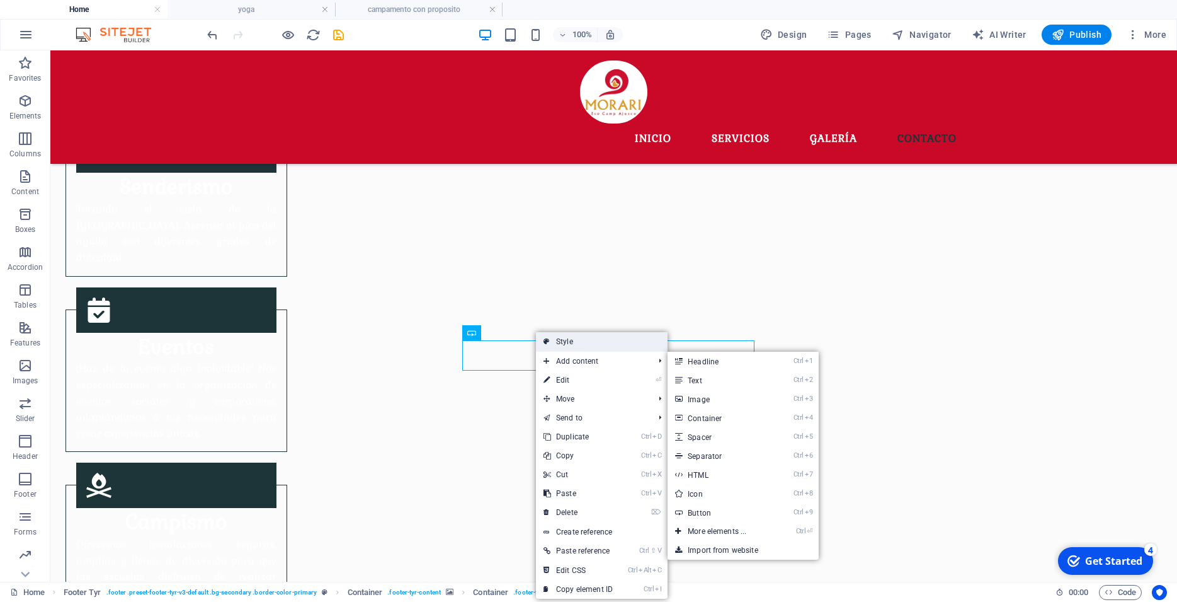
click at [566, 344] on link "Style" at bounding box center [602, 341] width 132 height 19
select select "rem"
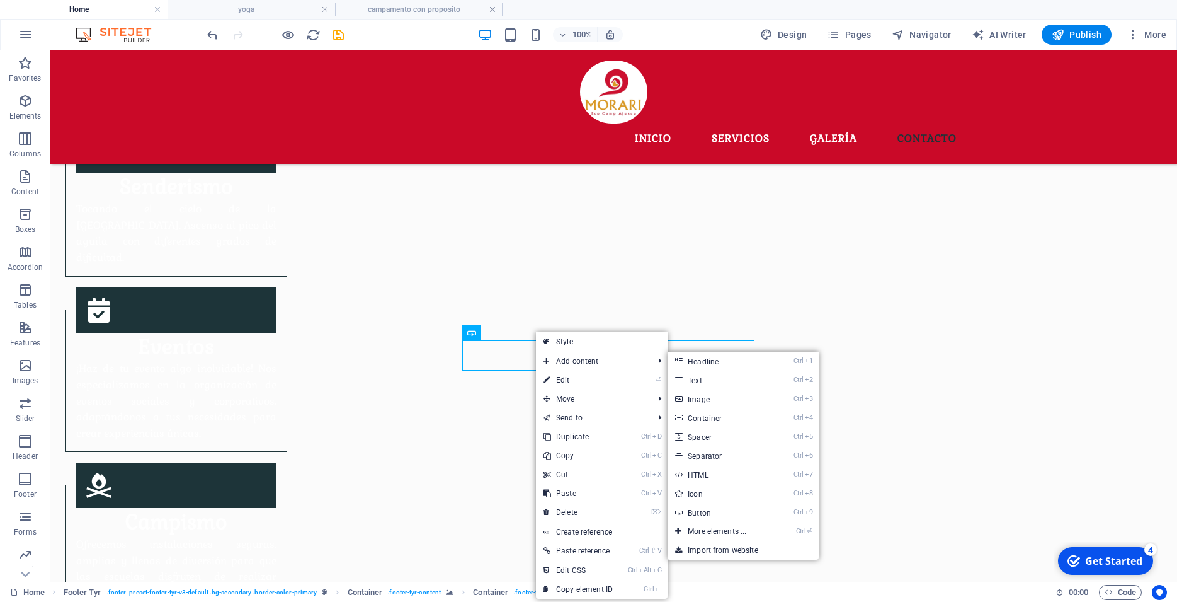
select select "px"
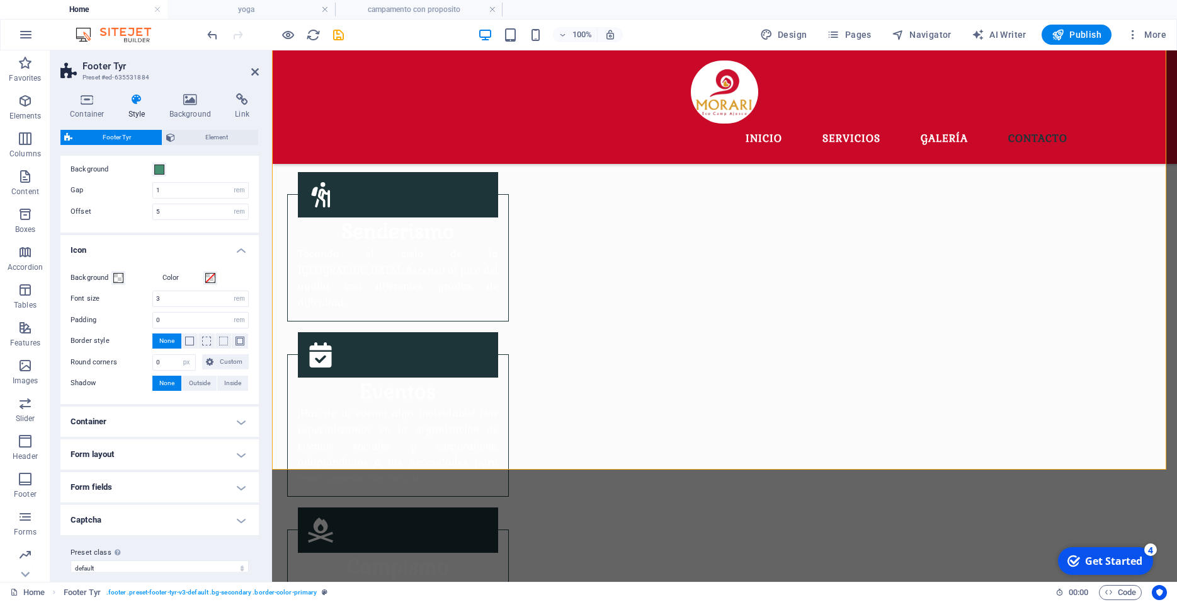
scroll to position [43, 0]
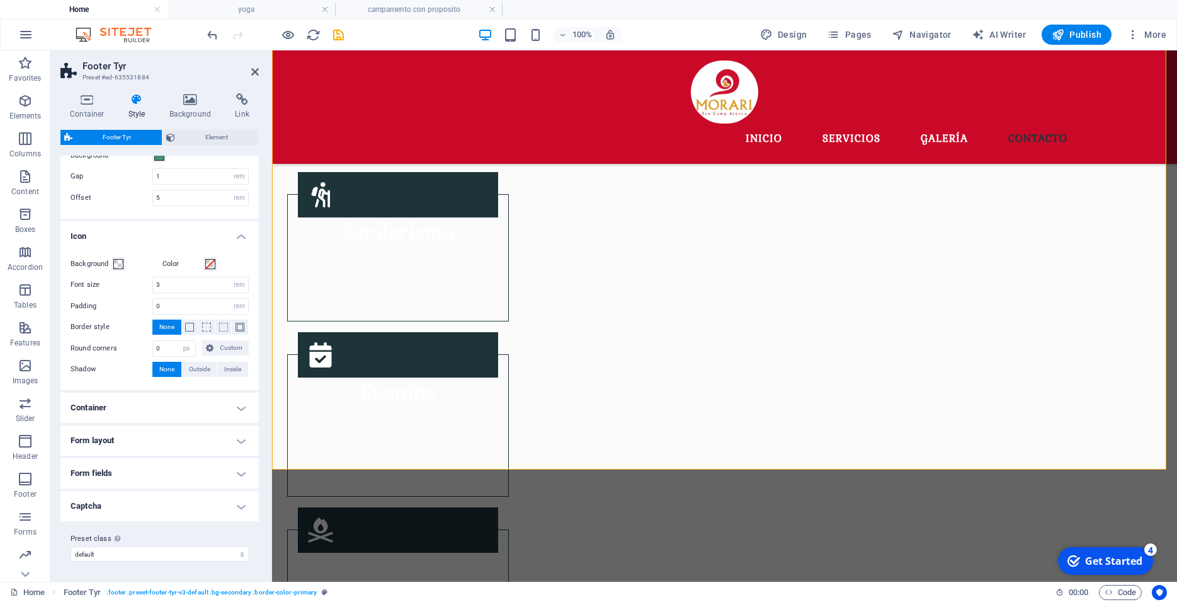
click at [216, 504] on h4 "Captcha" at bounding box center [159, 506] width 198 height 30
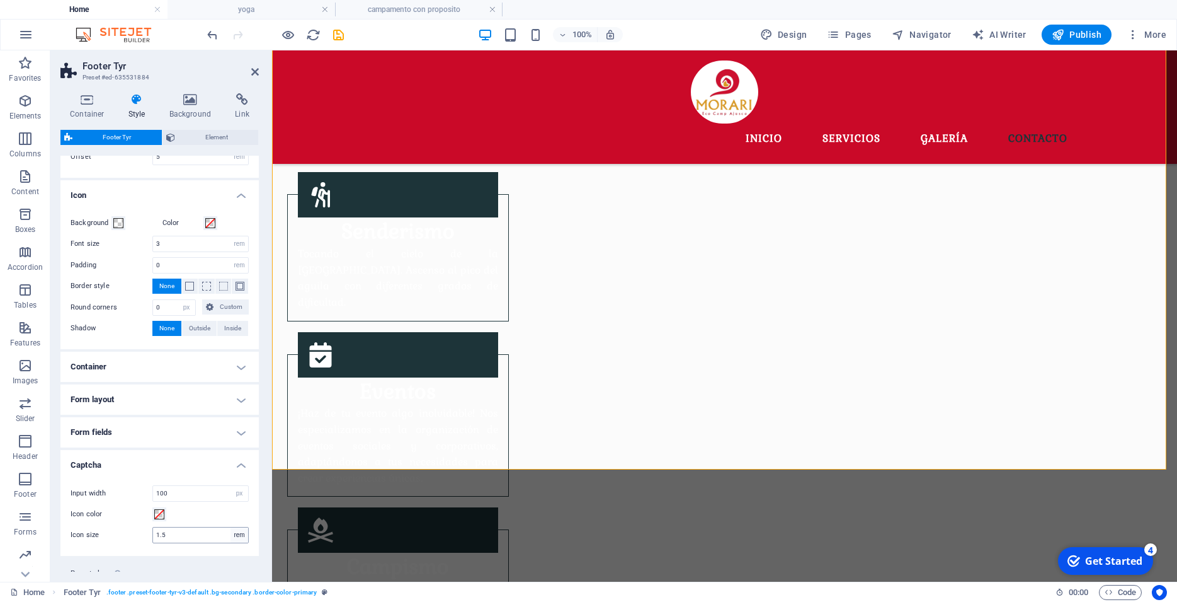
scroll to position [118, 0]
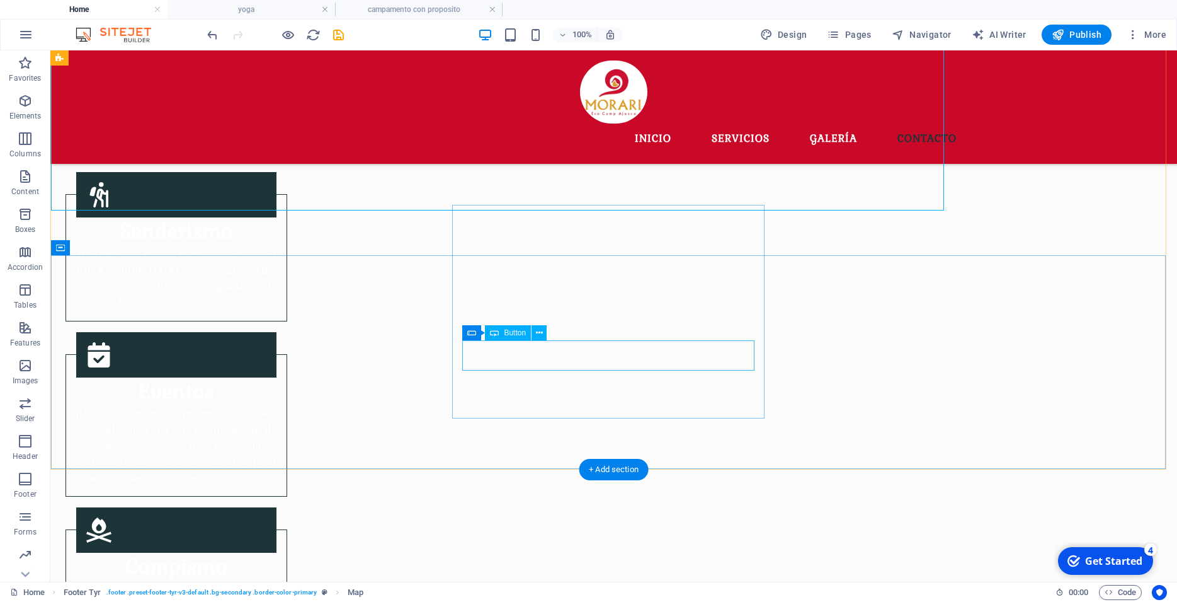
scroll to position [1589, 0]
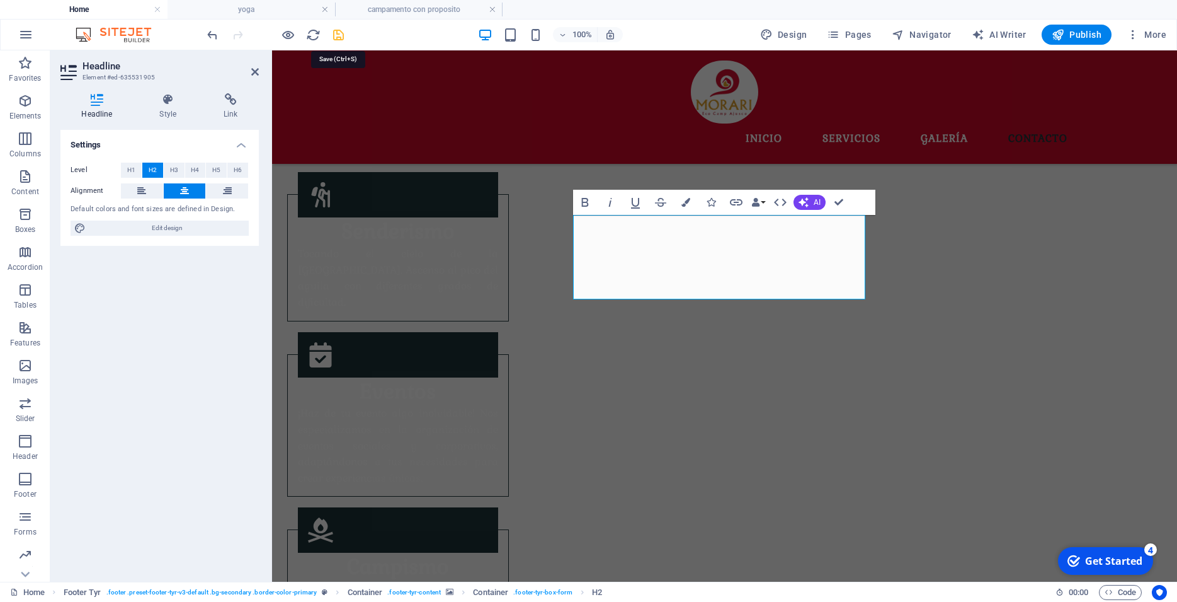
click at [336, 35] on icon "save" at bounding box center [338, 35] width 14 height 14
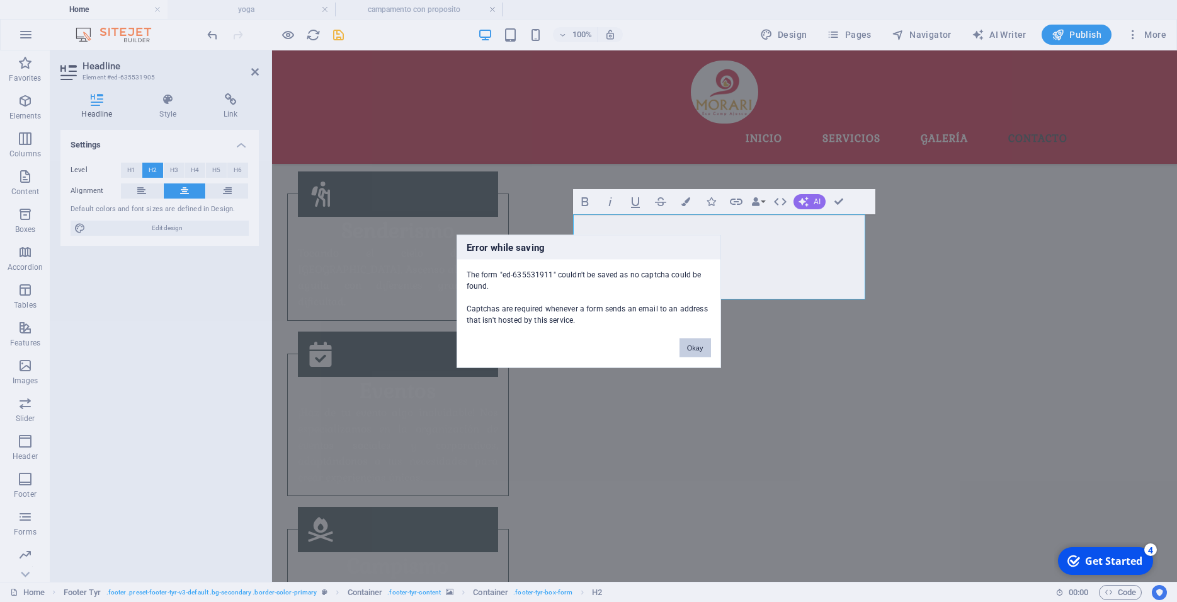
click at [696, 348] on button "Okay" at bounding box center [695, 347] width 31 height 19
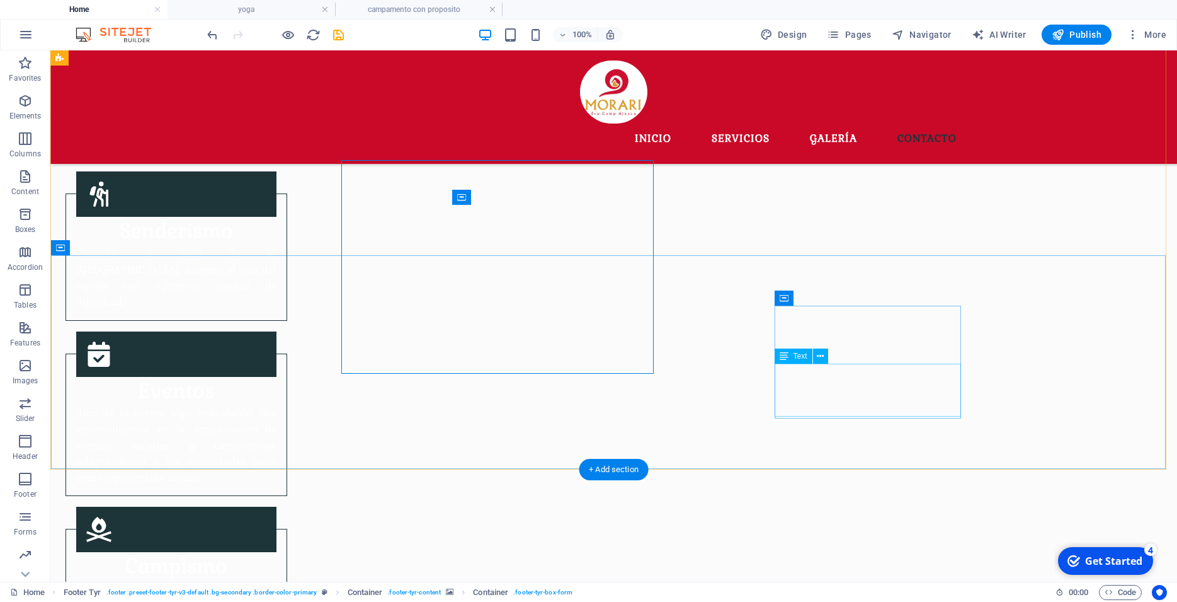
scroll to position [1589, 0]
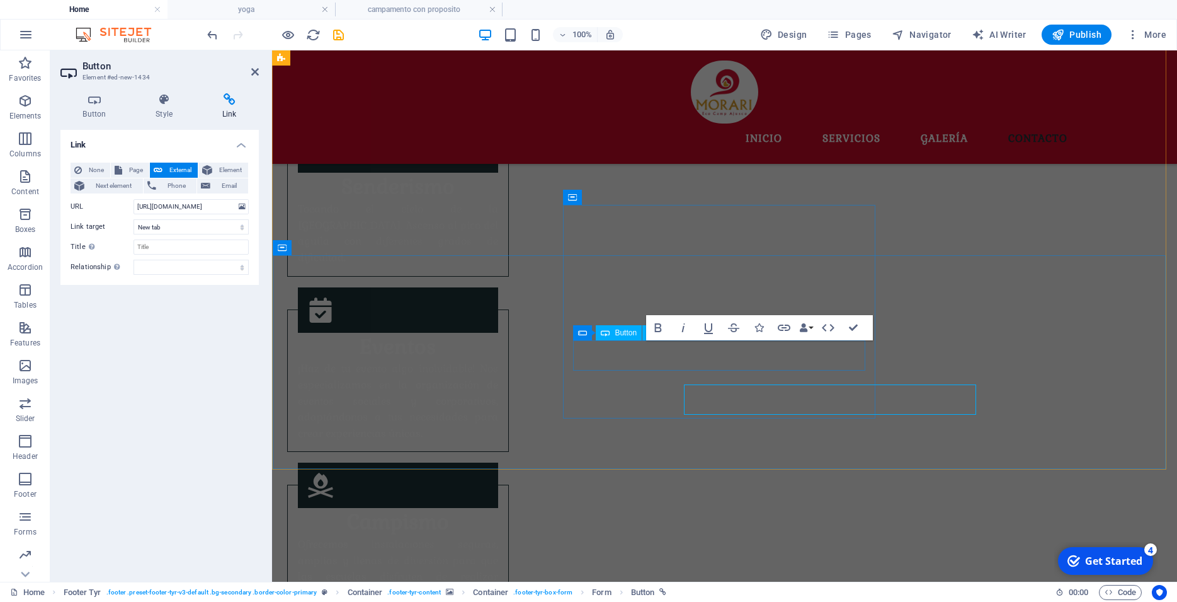
scroll to position [1545, 0]
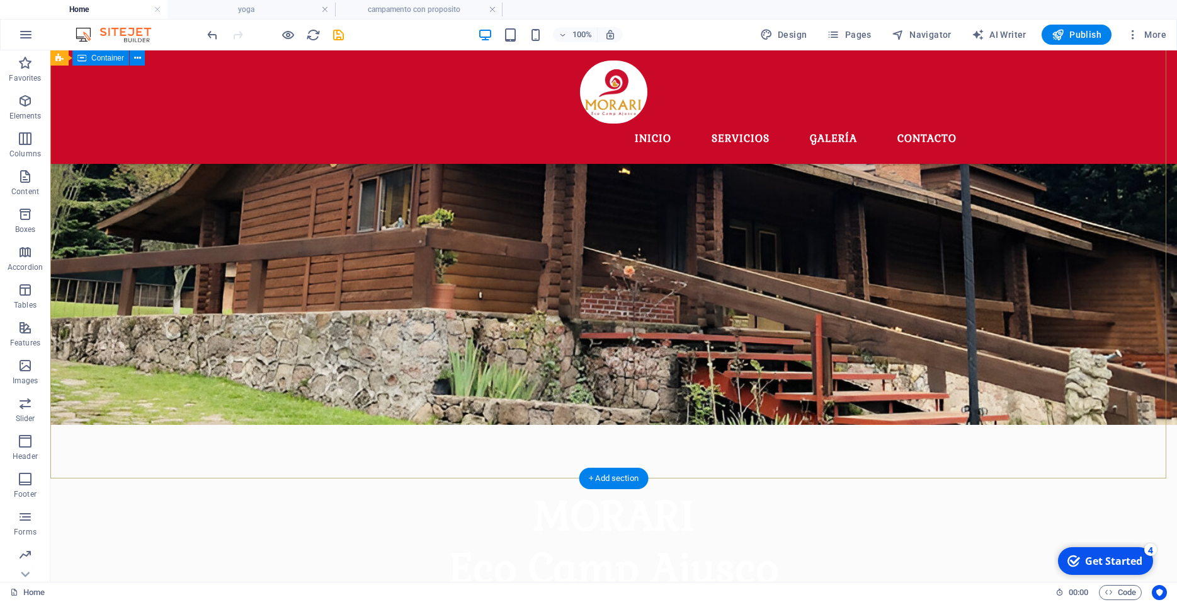
scroll to position [0, 0]
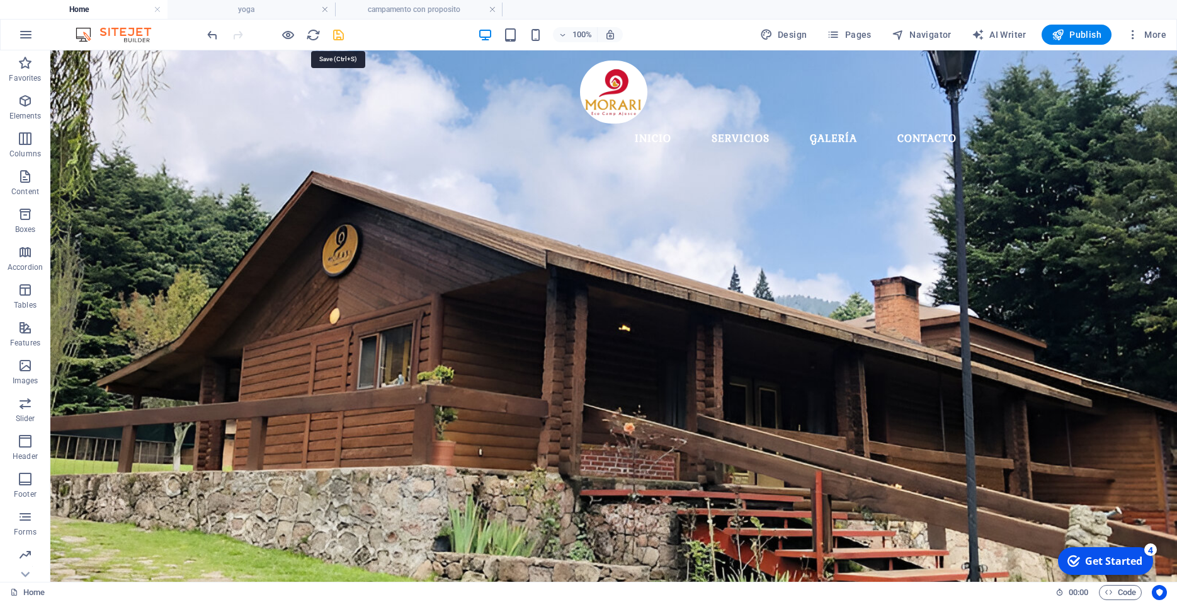
click at [338, 39] on icon "save" at bounding box center [338, 35] width 14 height 14
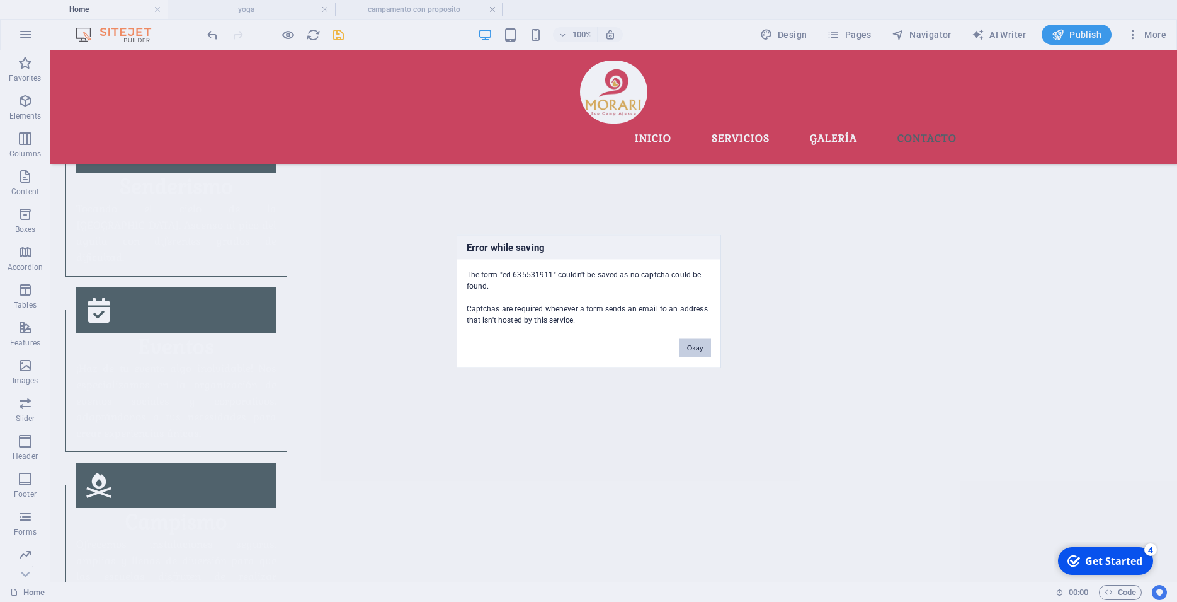
click at [701, 353] on button "Okay" at bounding box center [695, 347] width 31 height 19
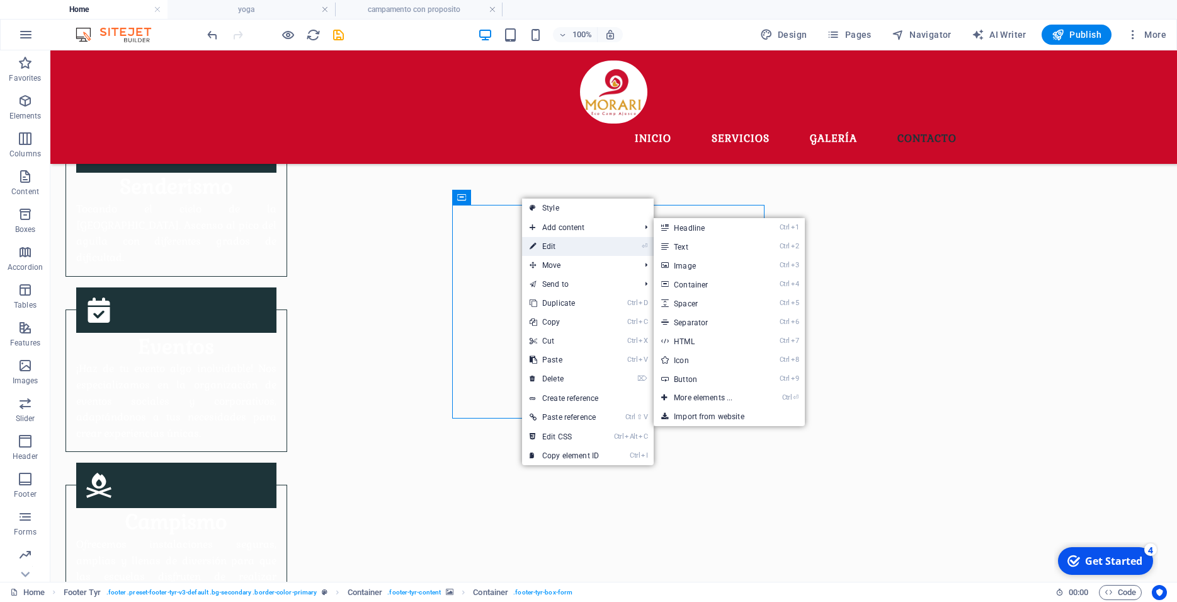
click at [557, 243] on link "⏎ Edit" at bounding box center [564, 246] width 84 height 19
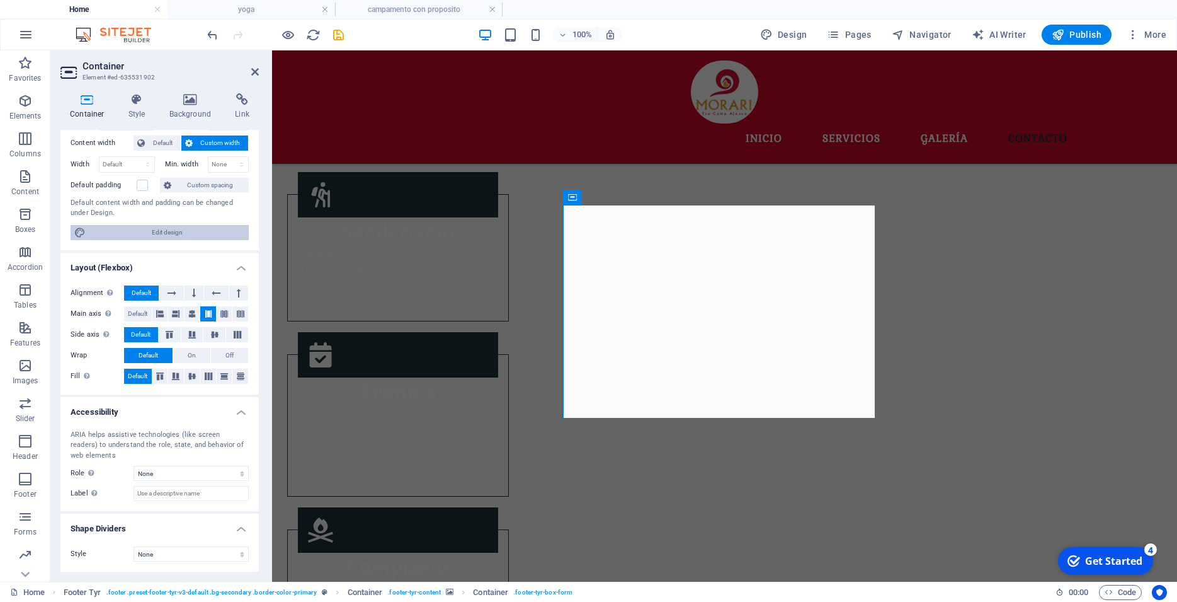
scroll to position [0, 0]
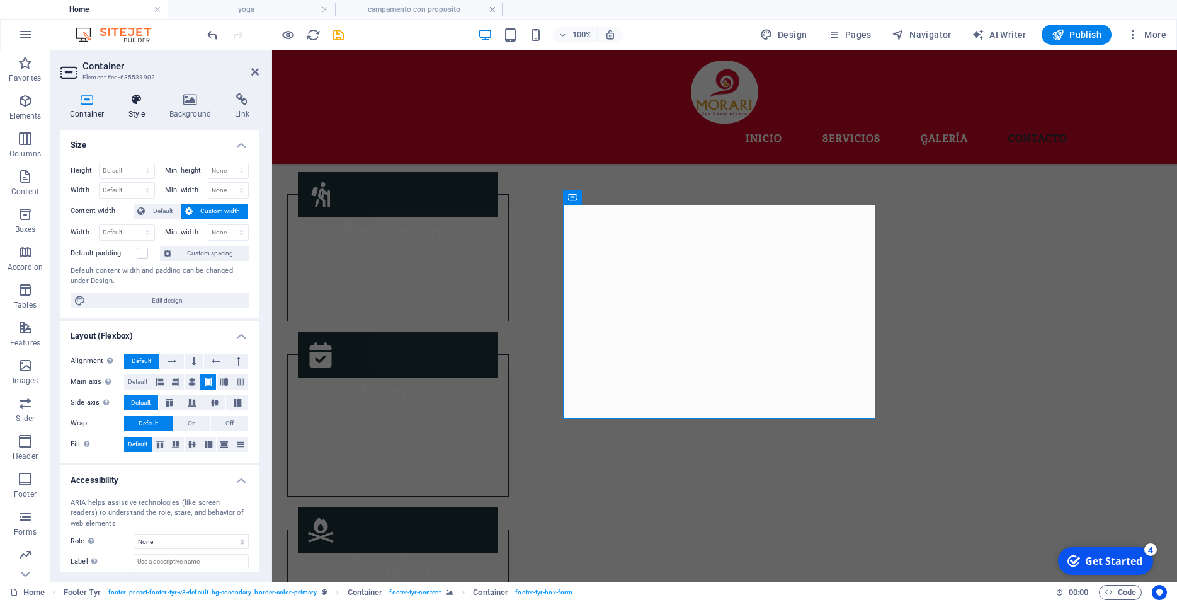
click at [129, 101] on icon at bounding box center [137, 99] width 36 height 13
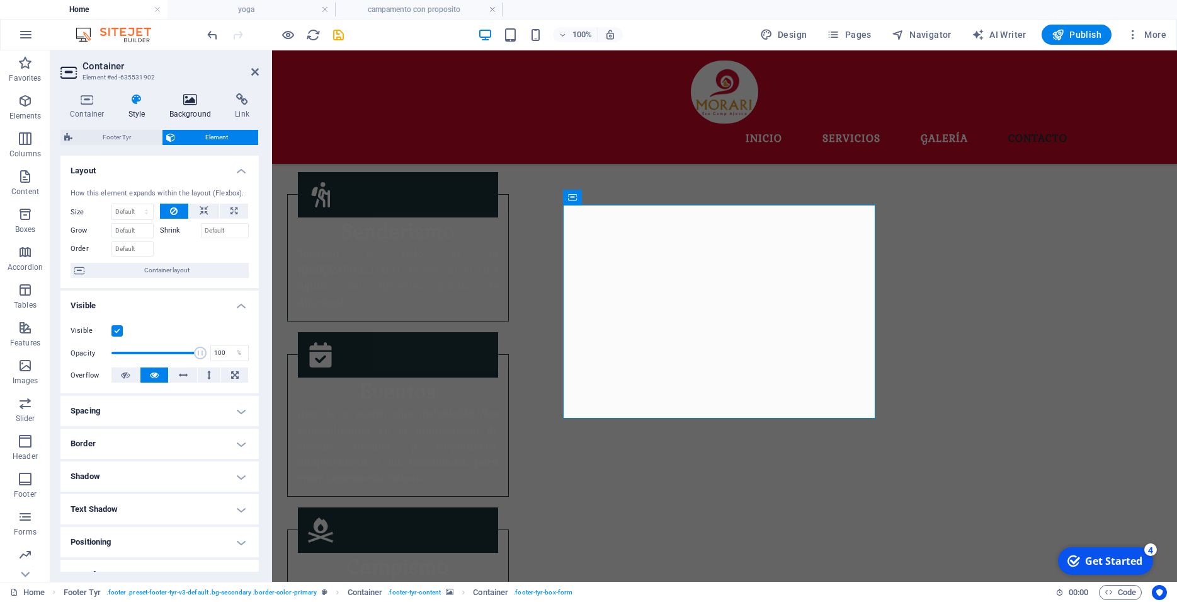
click at [193, 110] on h4 "Background" at bounding box center [193, 106] width 66 height 26
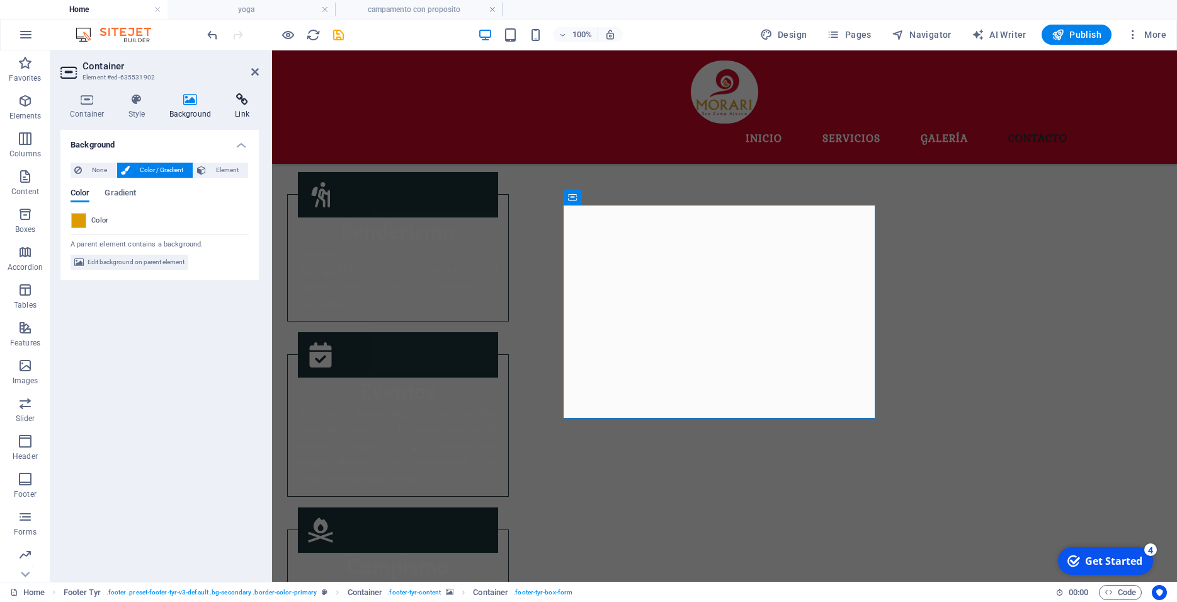
click at [242, 99] on icon at bounding box center [242, 99] width 33 height 13
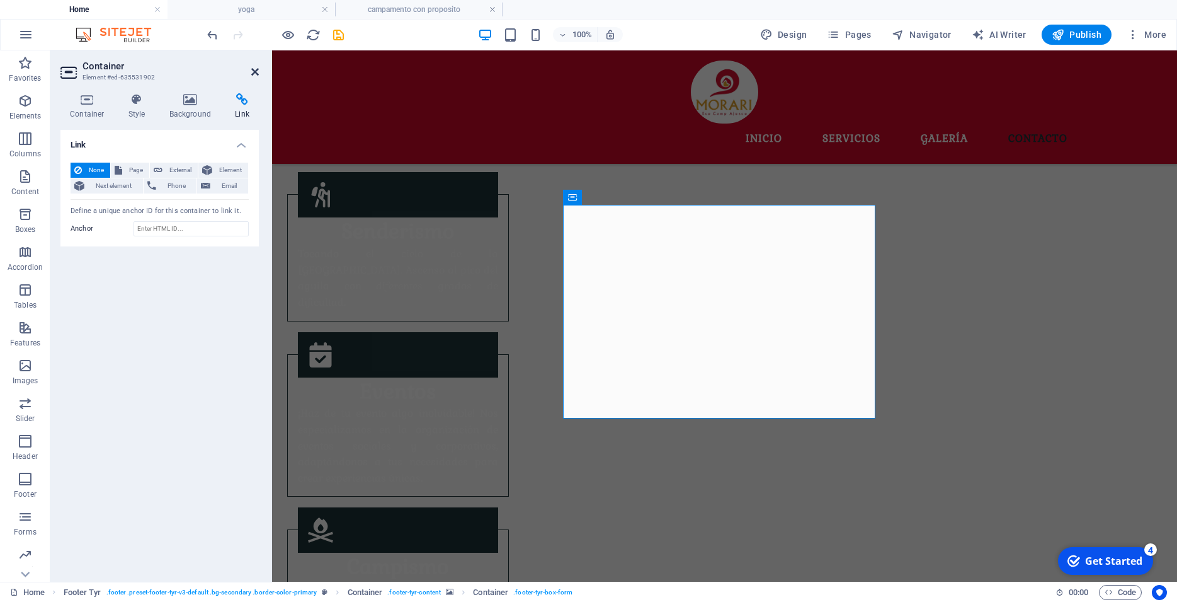
click at [256, 71] on icon at bounding box center [255, 72] width 8 height 10
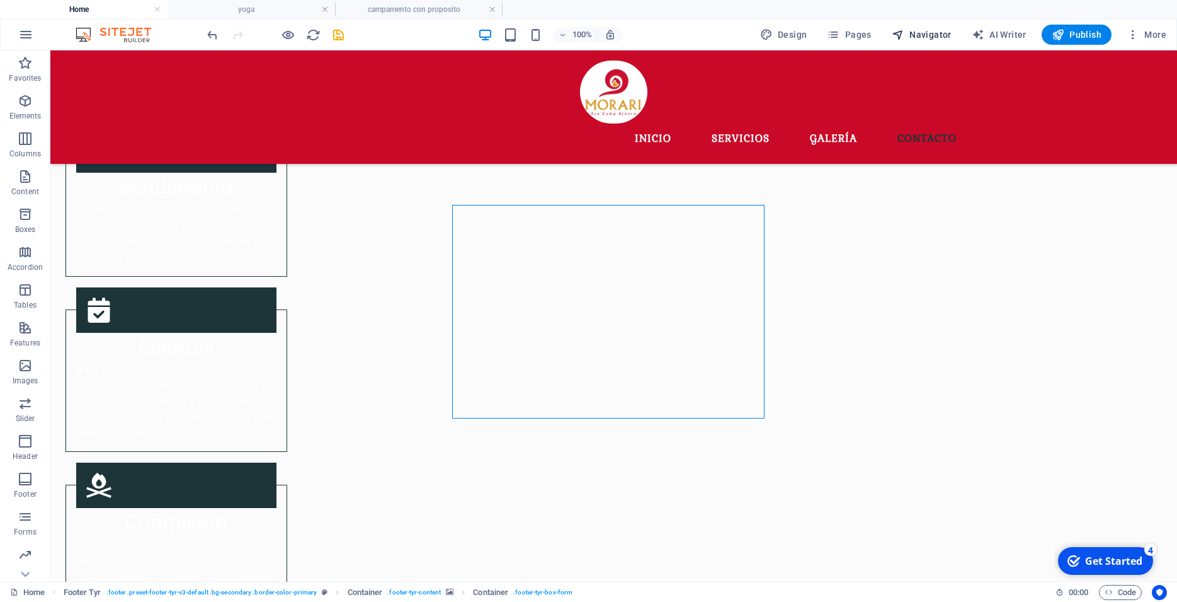
click at [926, 31] on span "Navigator" at bounding box center [922, 34] width 60 height 13
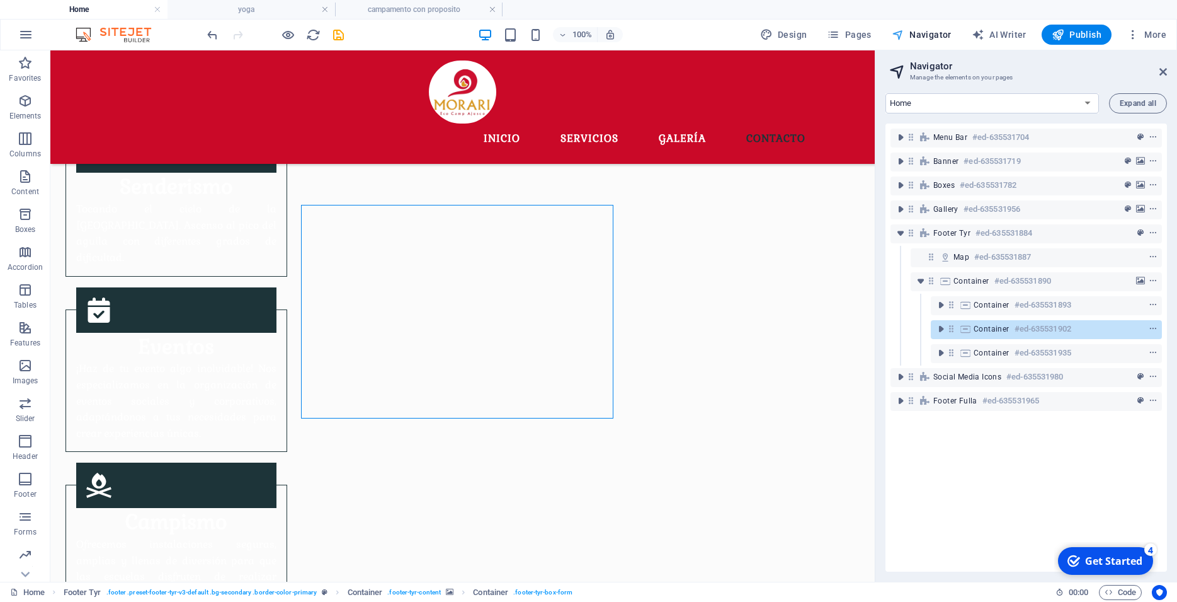
scroll to position [1529, 0]
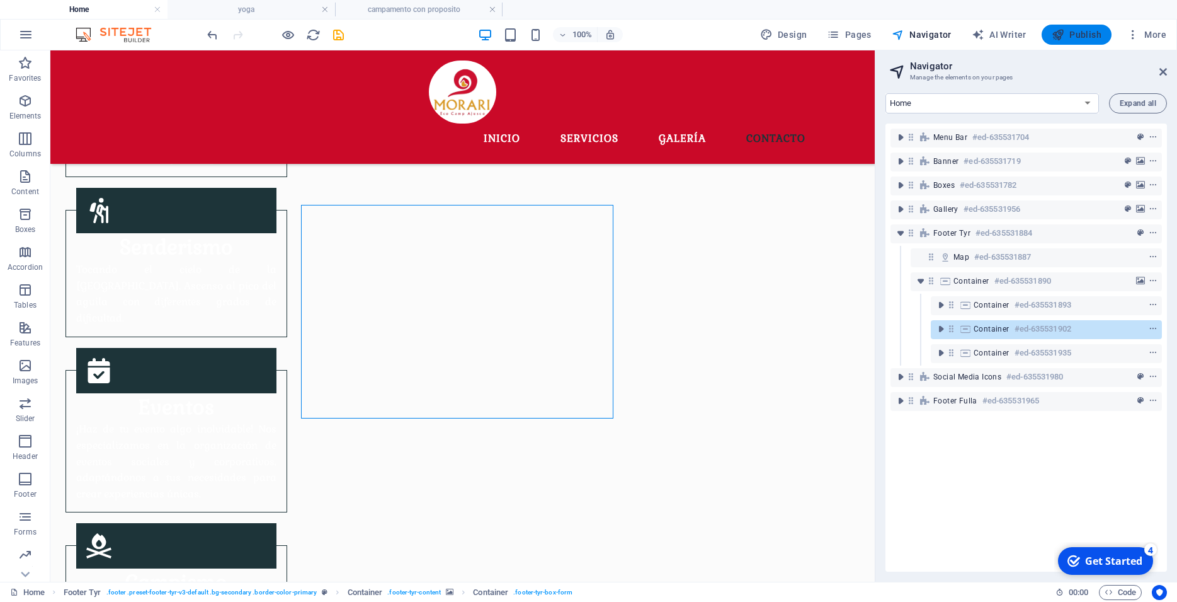
click at [1055, 36] on icon "button" at bounding box center [1058, 34] width 13 height 13
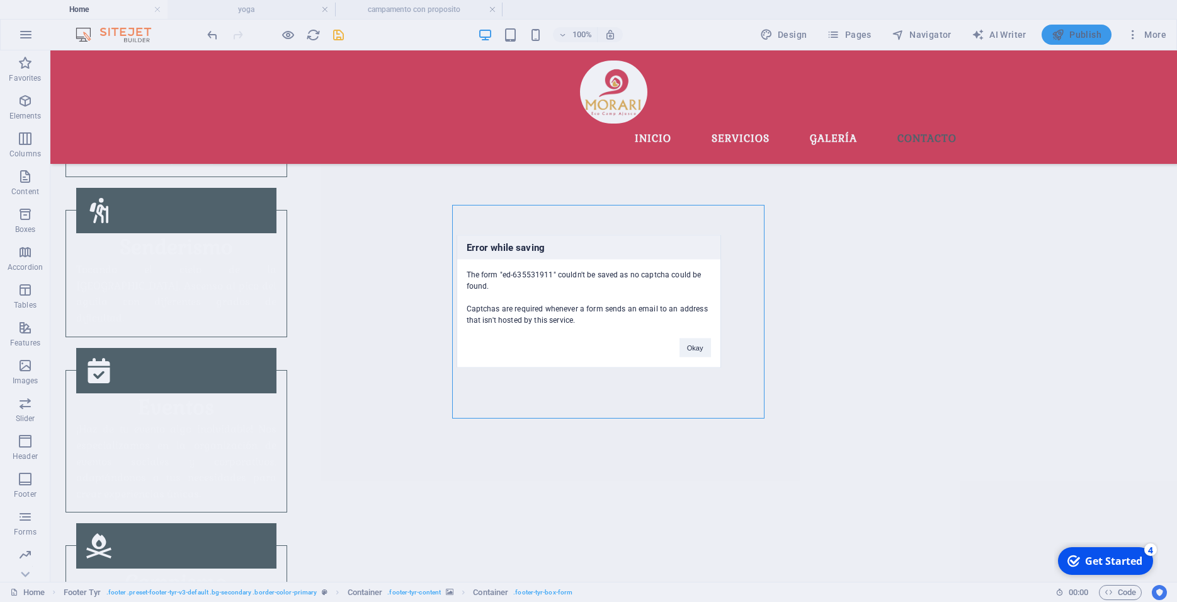
scroll to position [1589, 0]
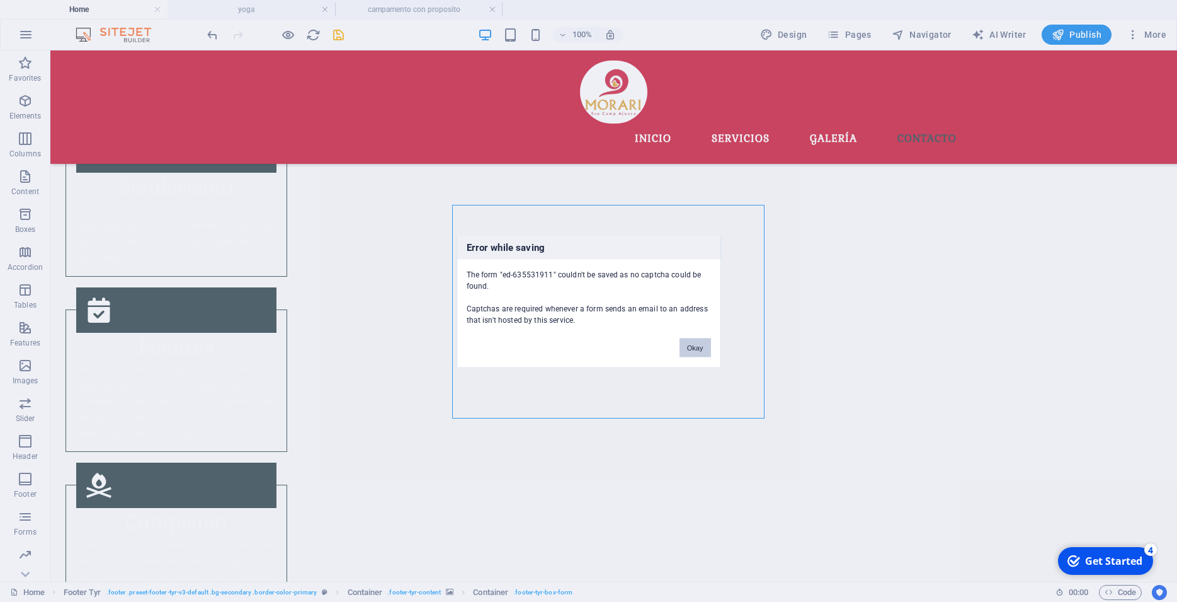
click at [694, 354] on button "Okay" at bounding box center [695, 347] width 31 height 19
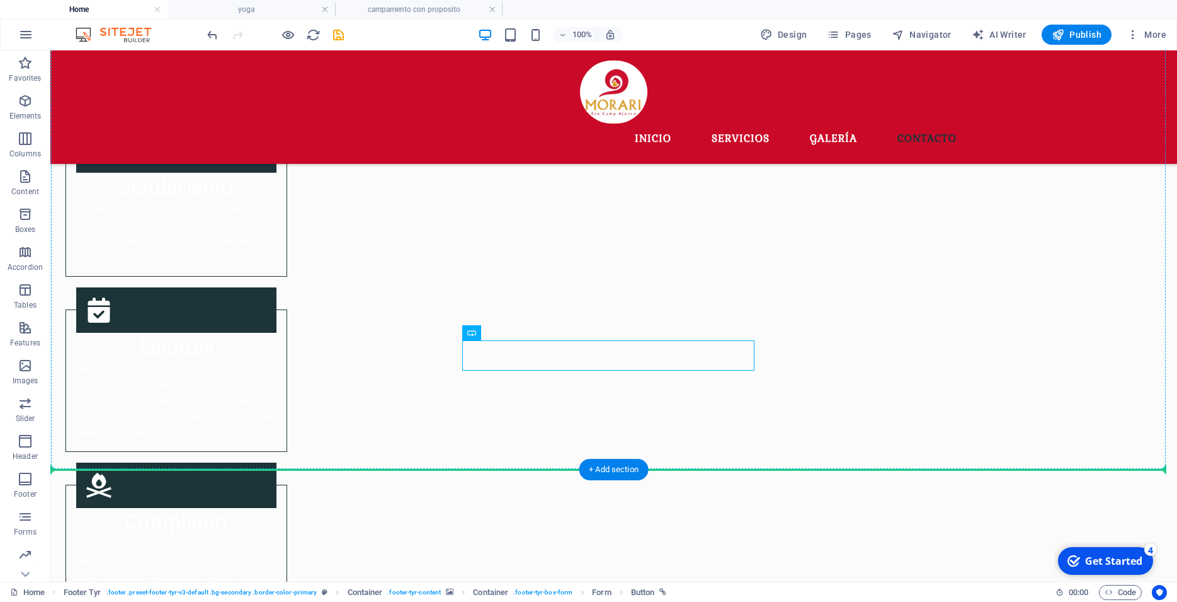
drag, startPoint x: 631, startPoint y: 356, endPoint x: 654, endPoint y: 432, distance: 79.7
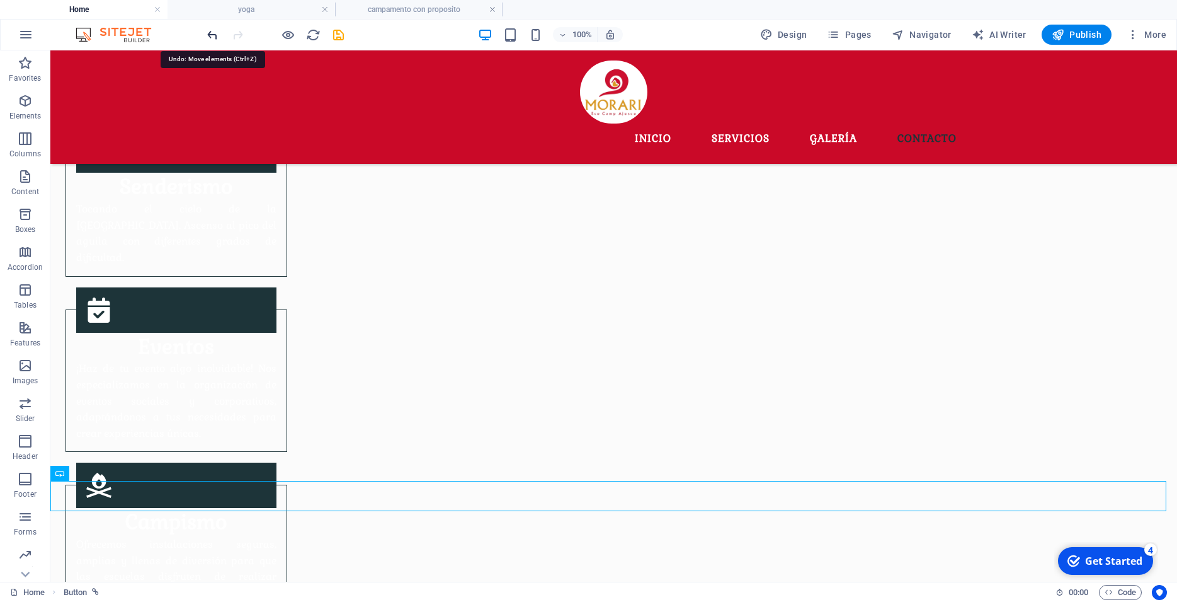
click at [209, 29] on icon "undo" at bounding box center [212, 35] width 14 height 14
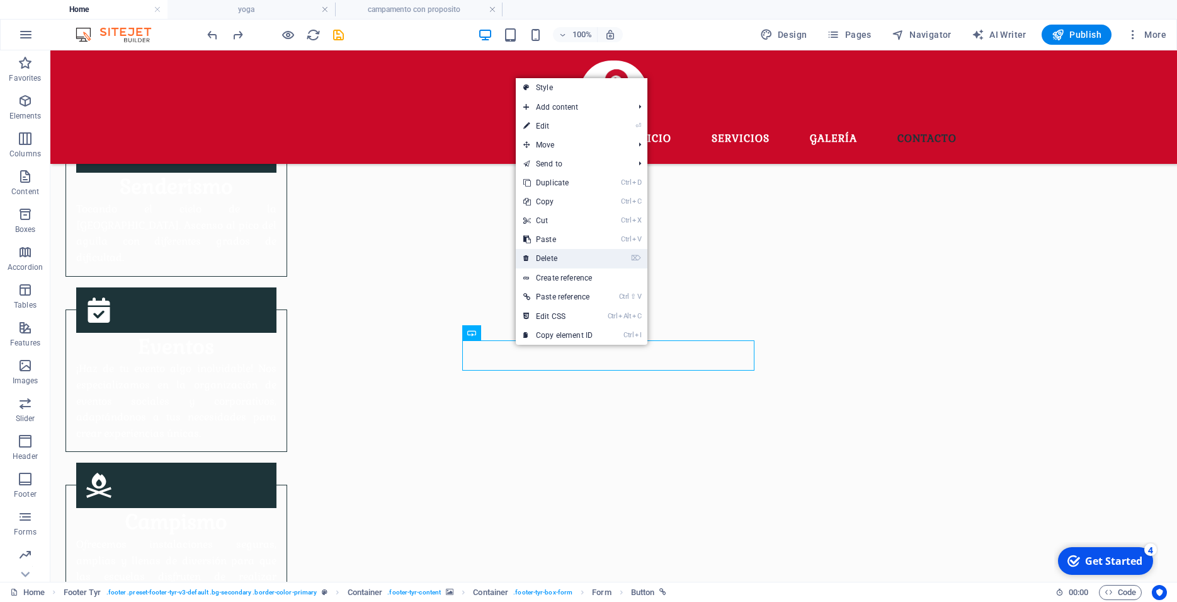
click at [574, 259] on link "⌦ Delete" at bounding box center [558, 258] width 84 height 19
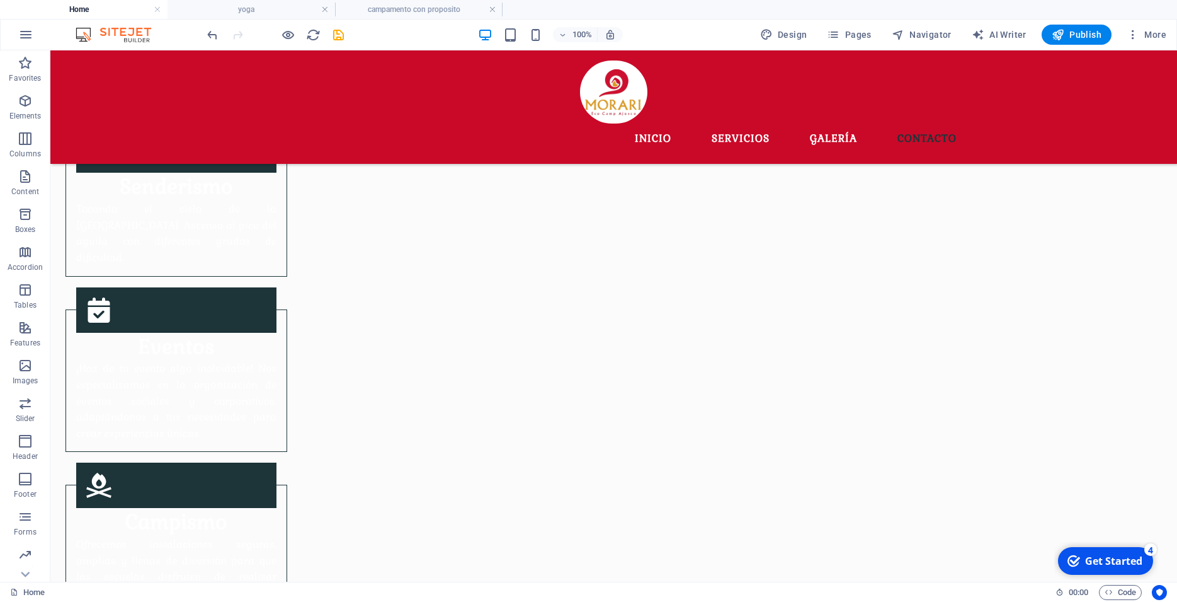
click at [346, 36] on div "100% Design Pages Navigator AI Writer Publish More" at bounding box center [688, 35] width 967 height 20
click at [342, 38] on icon "save" at bounding box center [338, 35] width 14 height 14
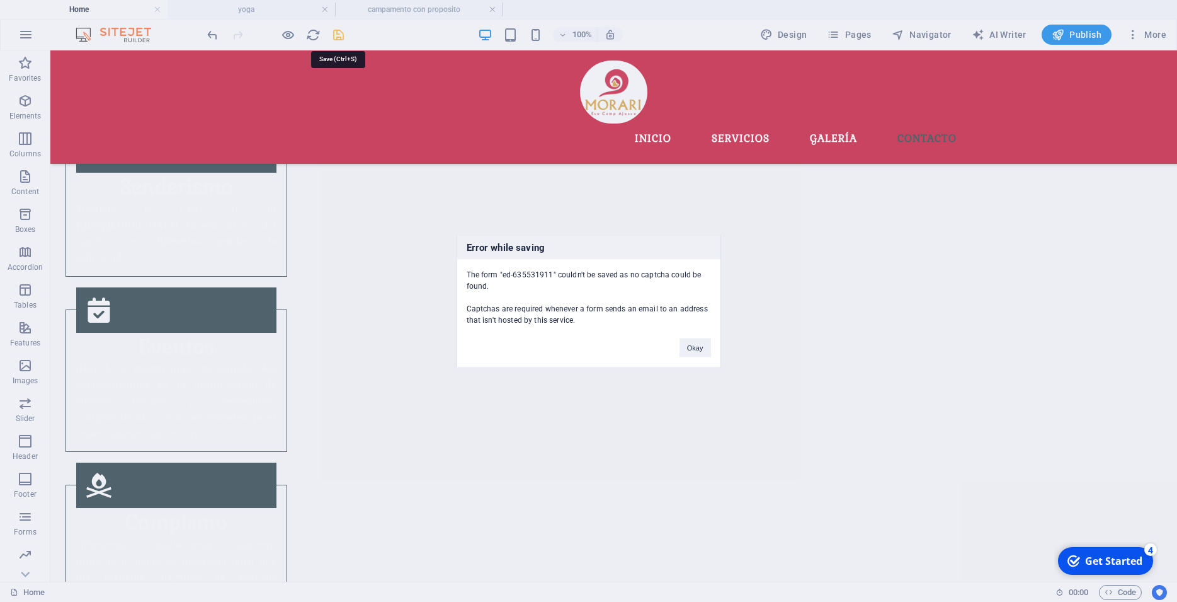
scroll to position [1601, 0]
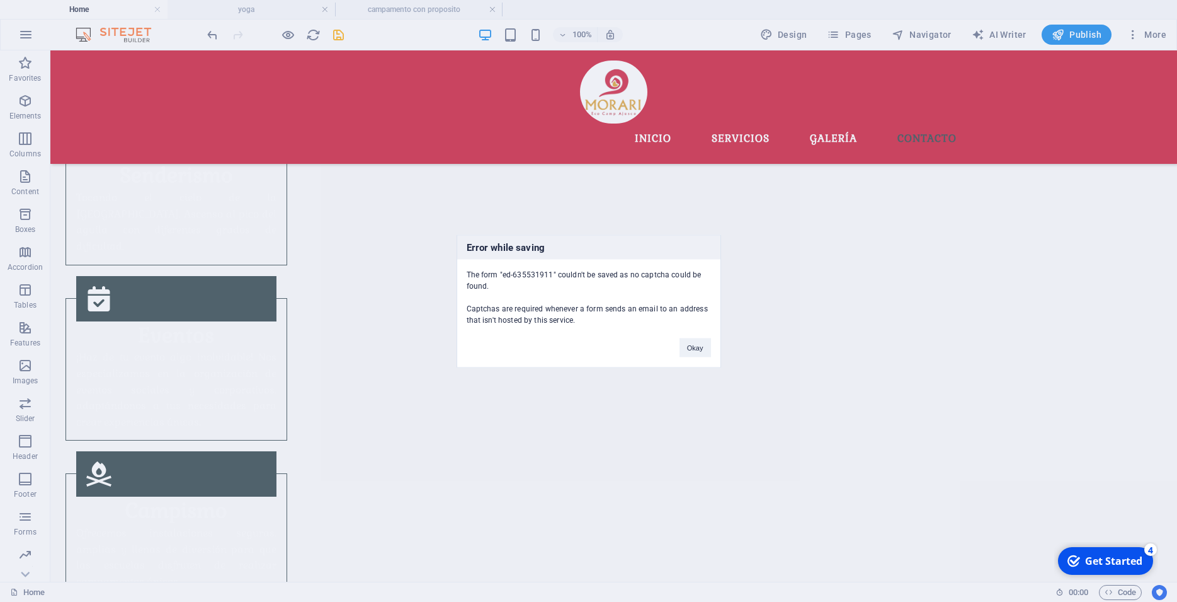
click at [343, 38] on div "Error while saving The form "ed-635531911" couldn't be saved as no captcha coul…" at bounding box center [588, 301] width 1177 height 602
click at [692, 358] on div "Error while saving The form "ed-635531911" couldn't be saved as no captcha coul…" at bounding box center [589, 300] width 265 height 133
click at [697, 351] on button "Okay" at bounding box center [695, 347] width 31 height 19
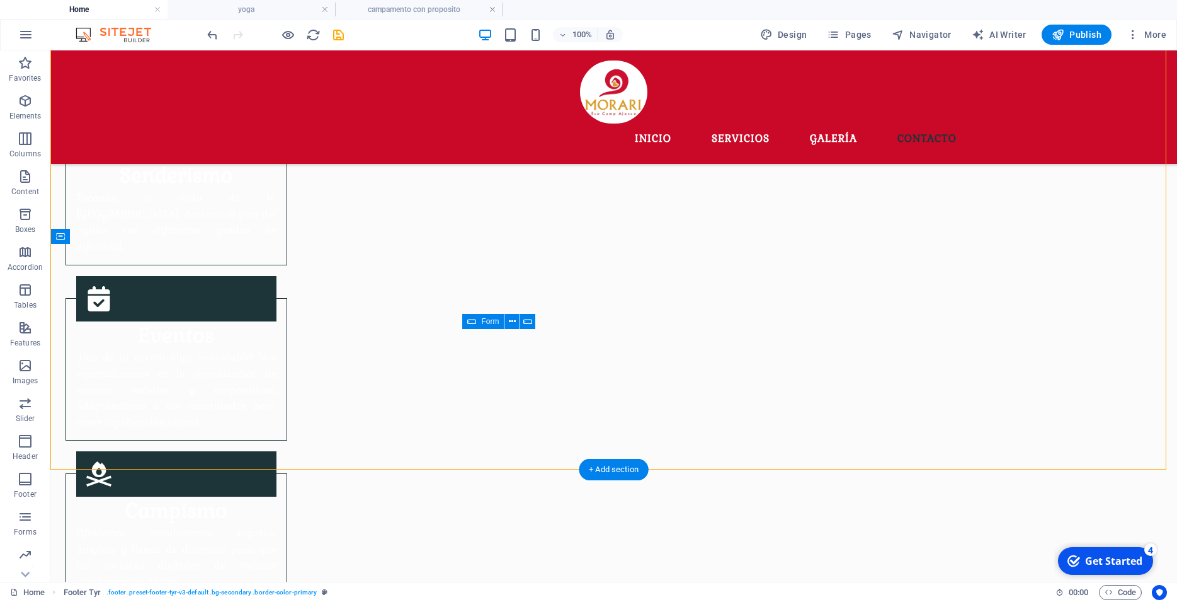
drag, startPoint x: 581, startPoint y: 340, endPoint x: 507, endPoint y: 338, distance: 74.3
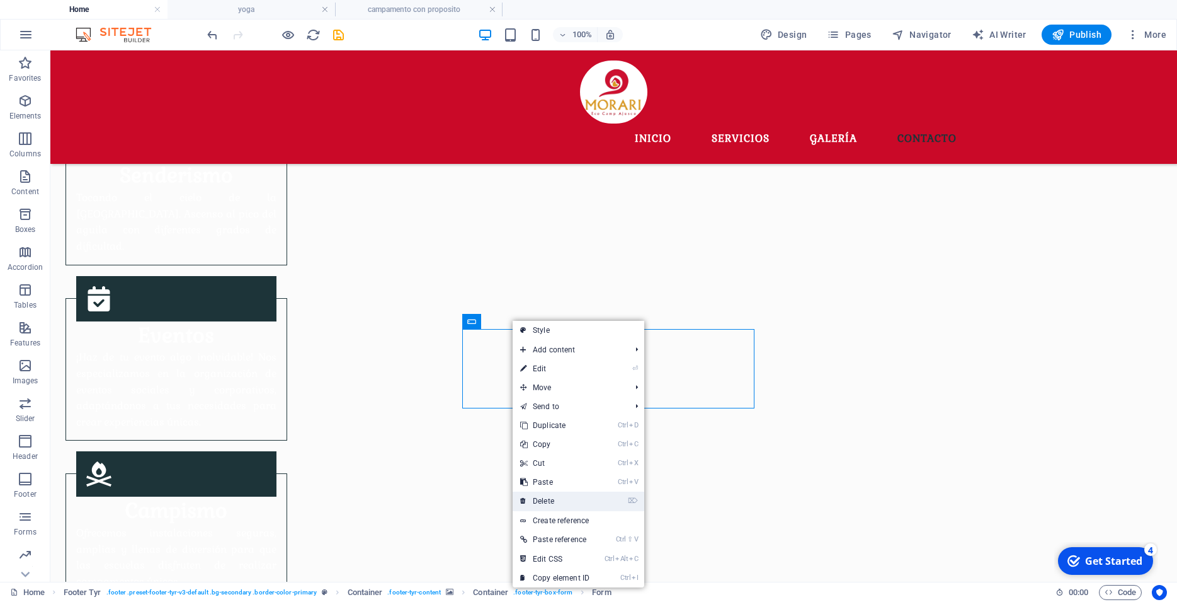
click at [547, 495] on link "⌦ Delete" at bounding box center [555, 500] width 84 height 19
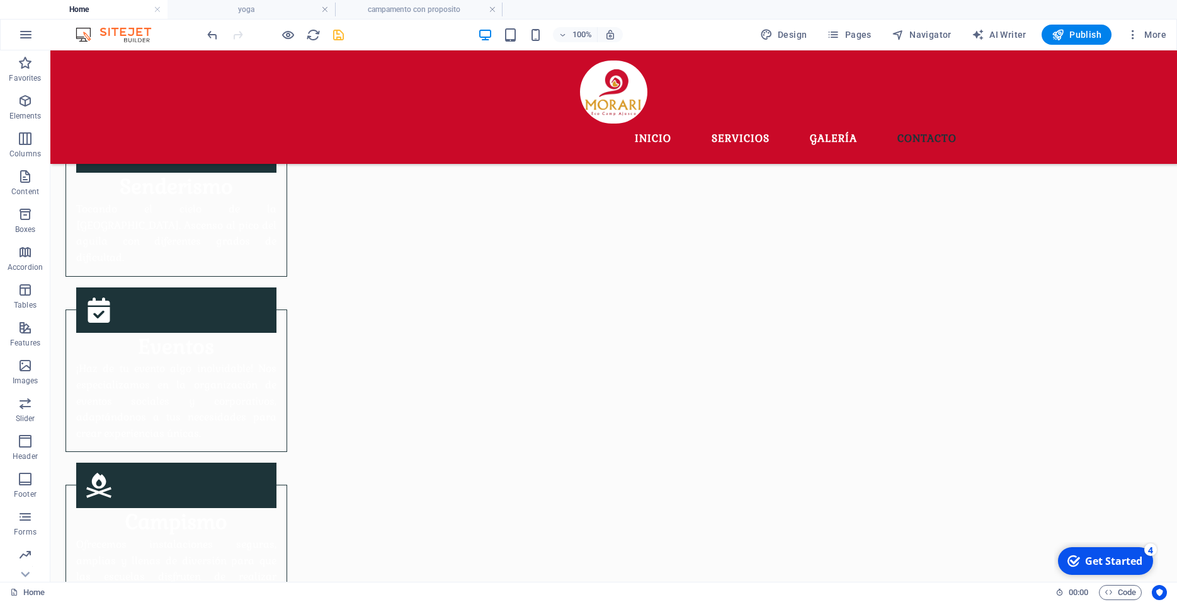
click at [335, 31] on icon "save" at bounding box center [338, 35] width 14 height 14
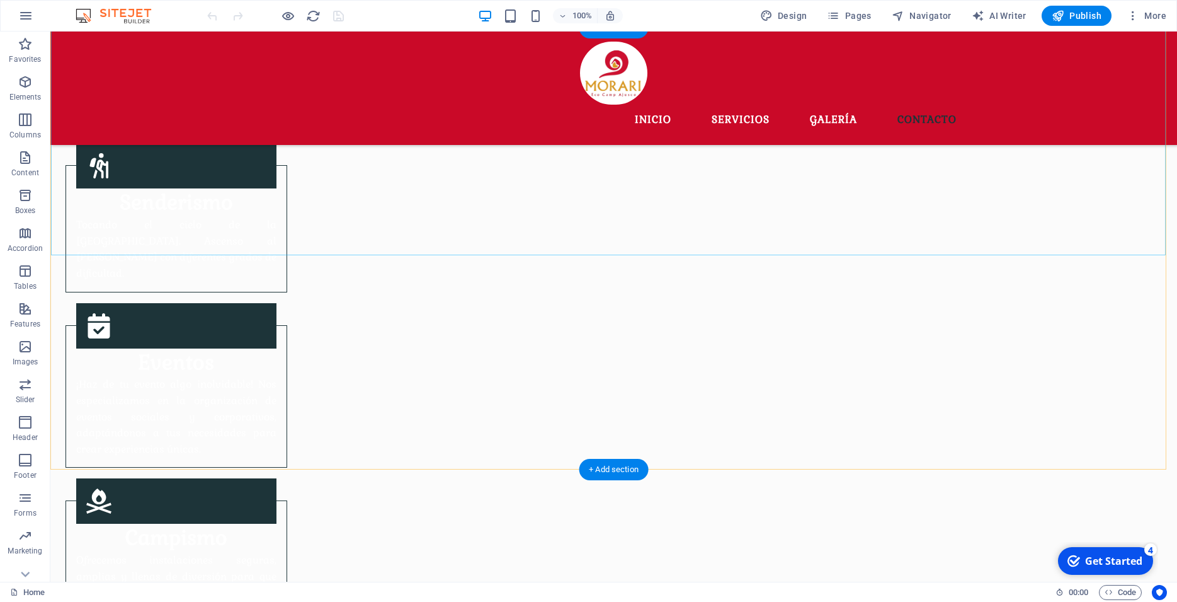
scroll to position [1589, 0]
